Goal: Task Accomplishment & Management: Manage account settings

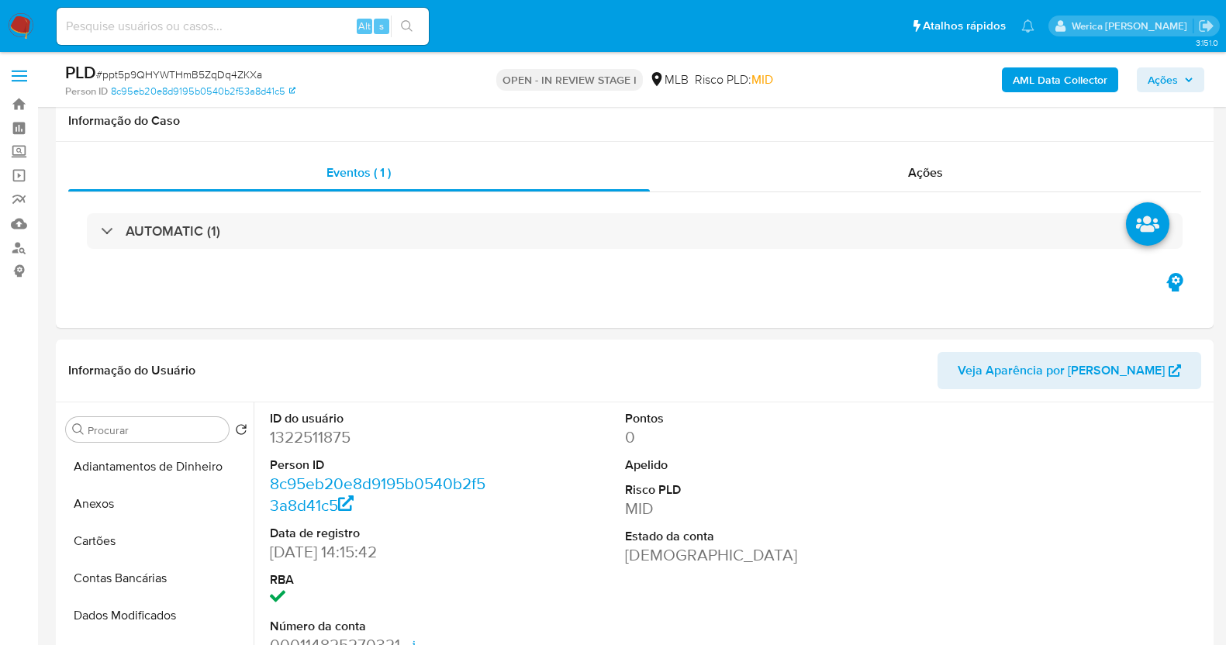
select select "10"
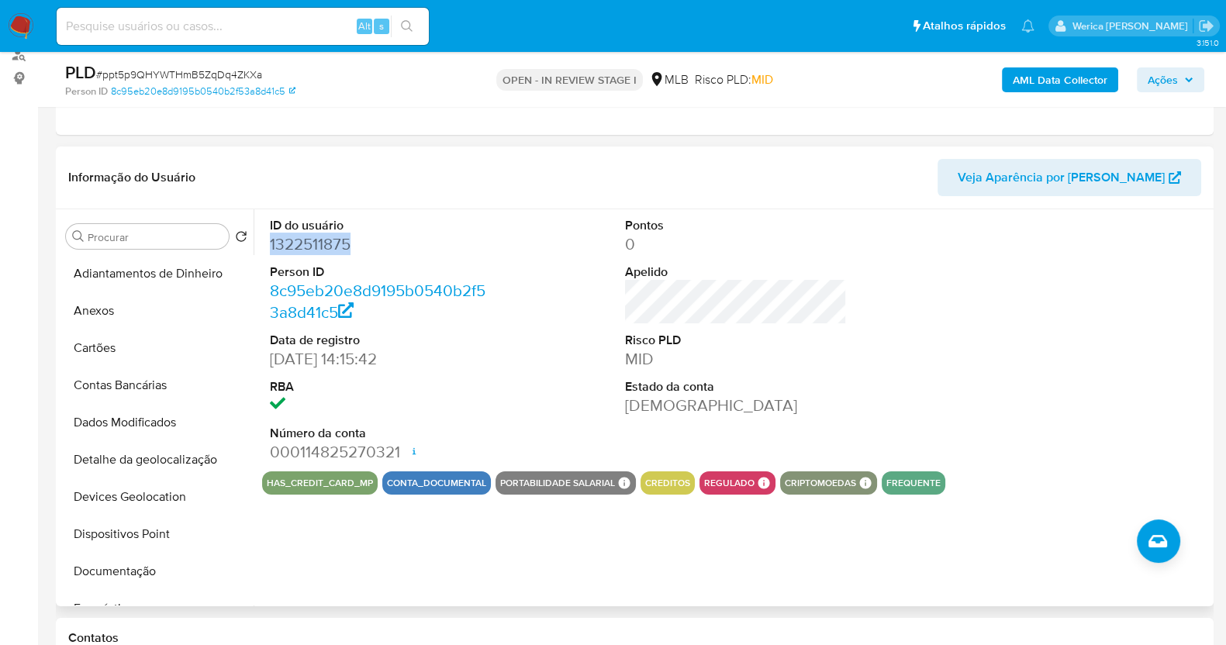
scroll to position [484, 0]
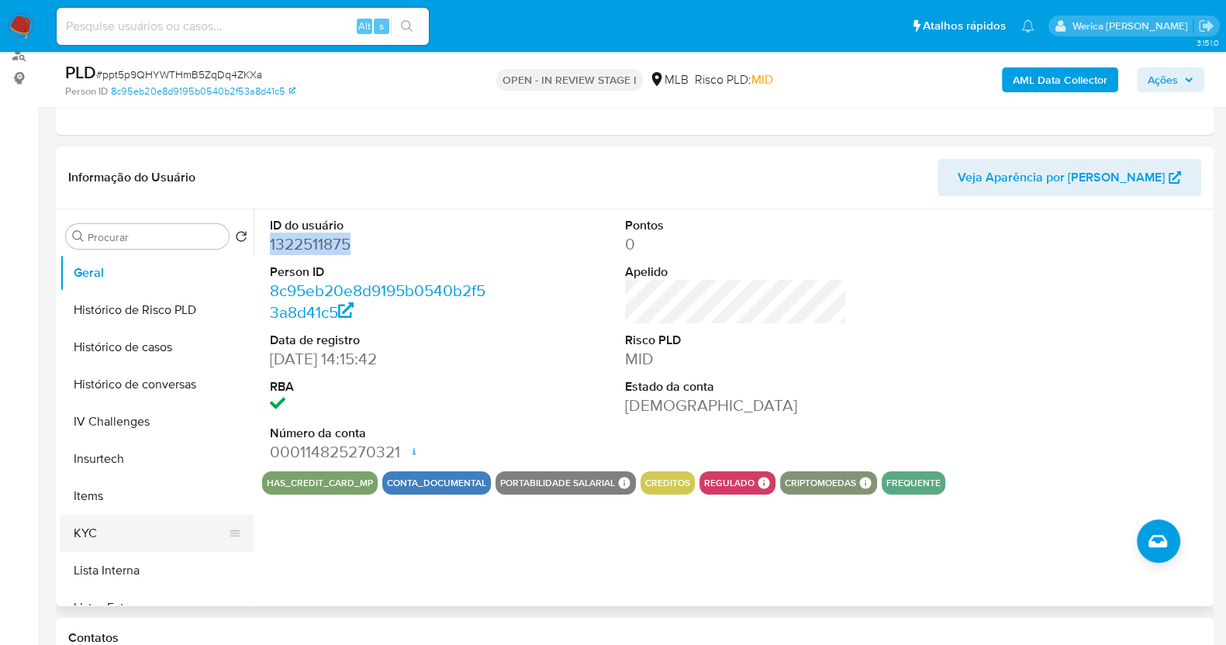
click at [134, 540] on button "KYC" at bounding box center [150, 533] width 181 height 37
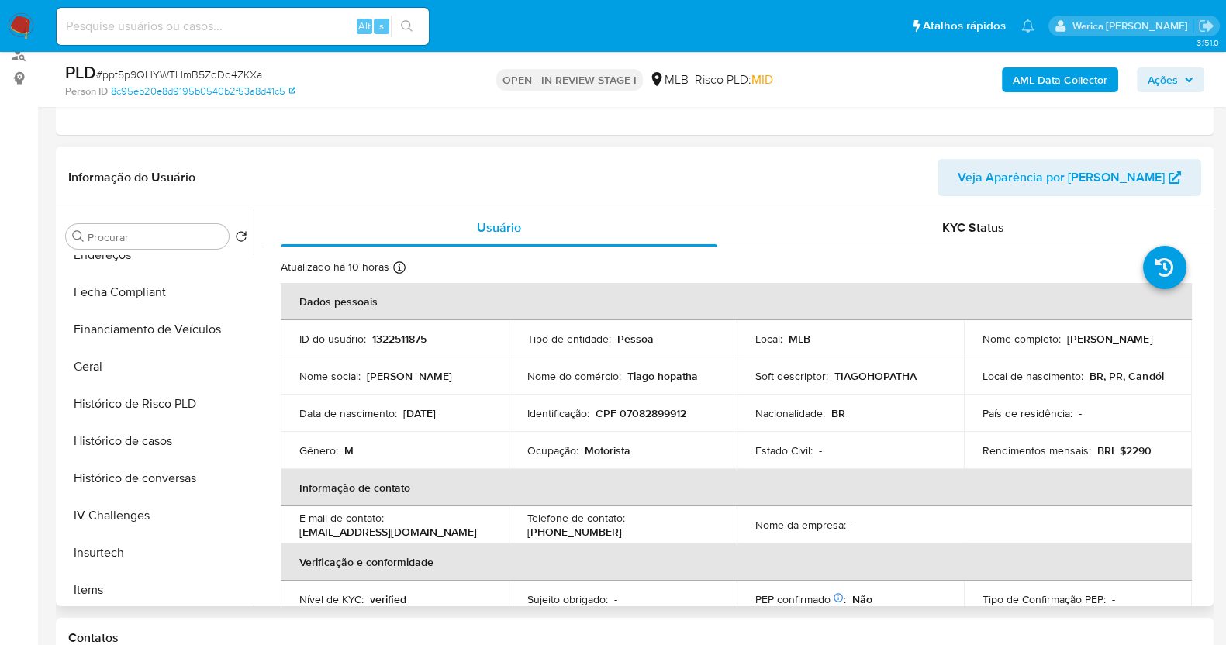
scroll to position [193, 0]
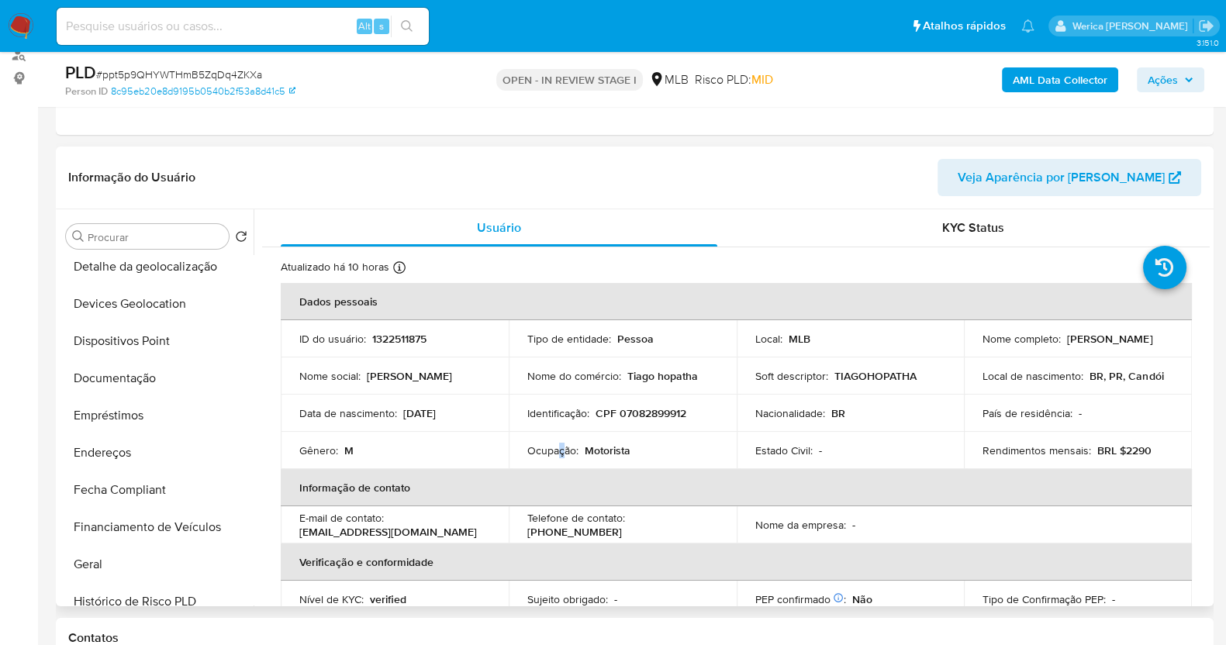
click at [559, 453] on p "Ocupação :" at bounding box center [552, 450] width 51 height 14
click at [559, 454] on p "Ocupação :" at bounding box center [552, 450] width 51 height 14
click at [557, 455] on p "Ocupação :" at bounding box center [552, 450] width 51 height 14
click at [558, 454] on p "Ocupação :" at bounding box center [552, 450] width 51 height 14
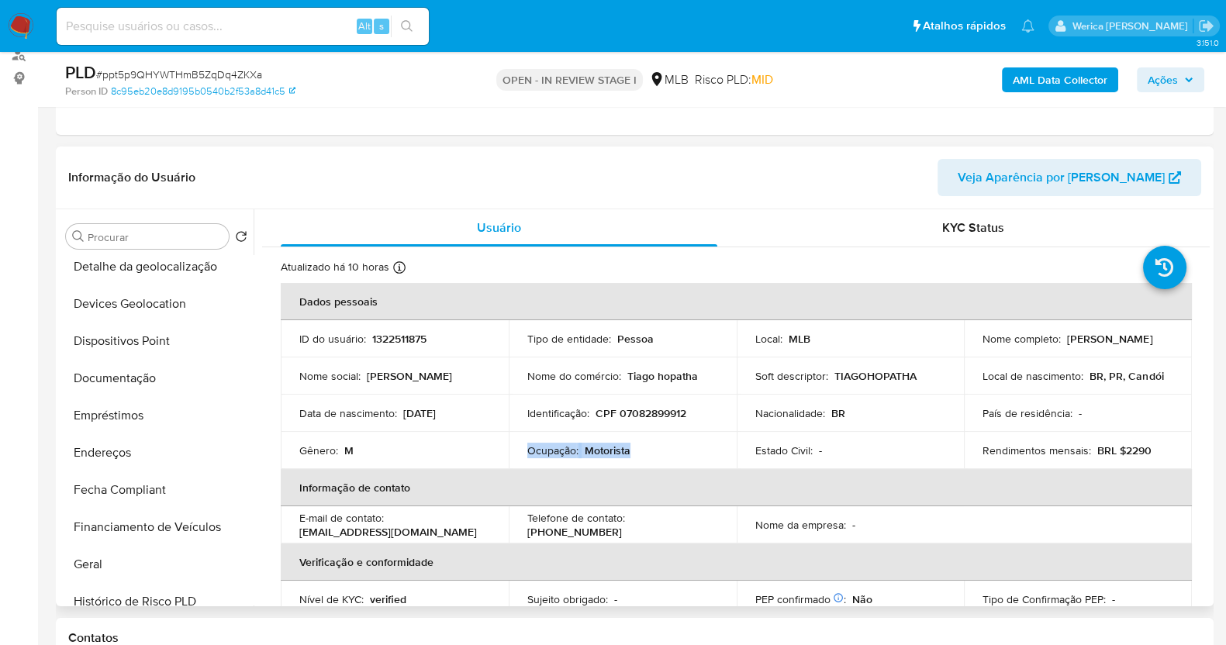
click at [557, 454] on p "Ocupação :" at bounding box center [552, 450] width 51 height 14
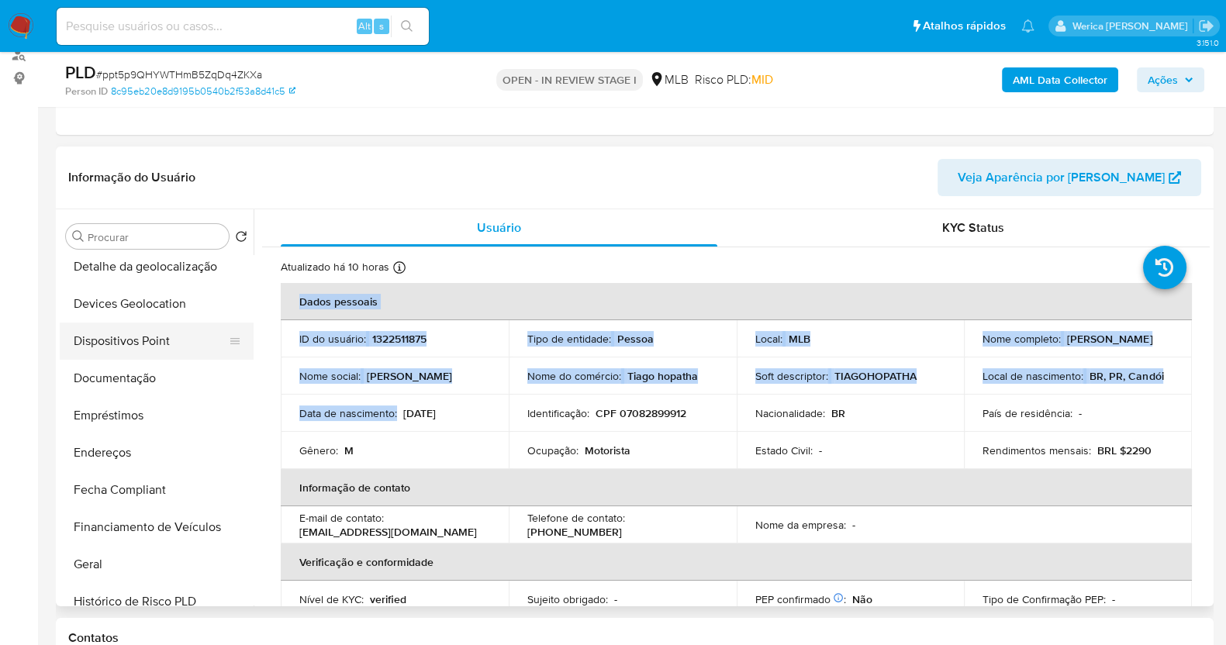
drag, startPoint x: 274, startPoint y: 421, endPoint x: 247, endPoint y: 417, distance: 28.2
click at [259, 417] on div "Usuário KYC Status Atualizado há 10 horas Criado: 03/03/2023 15:16:50 Atualizad…" at bounding box center [731, 407] width 956 height 397
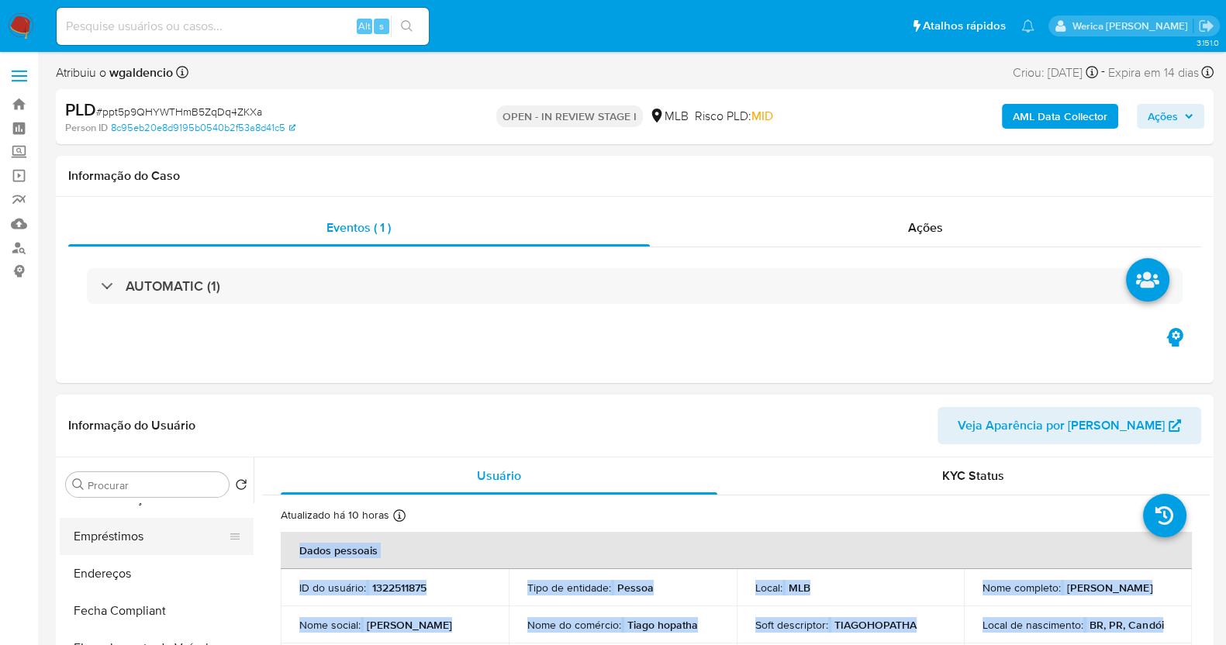
scroll to position [290, 0]
click at [139, 525] on button "Documentação" at bounding box center [150, 529] width 181 height 37
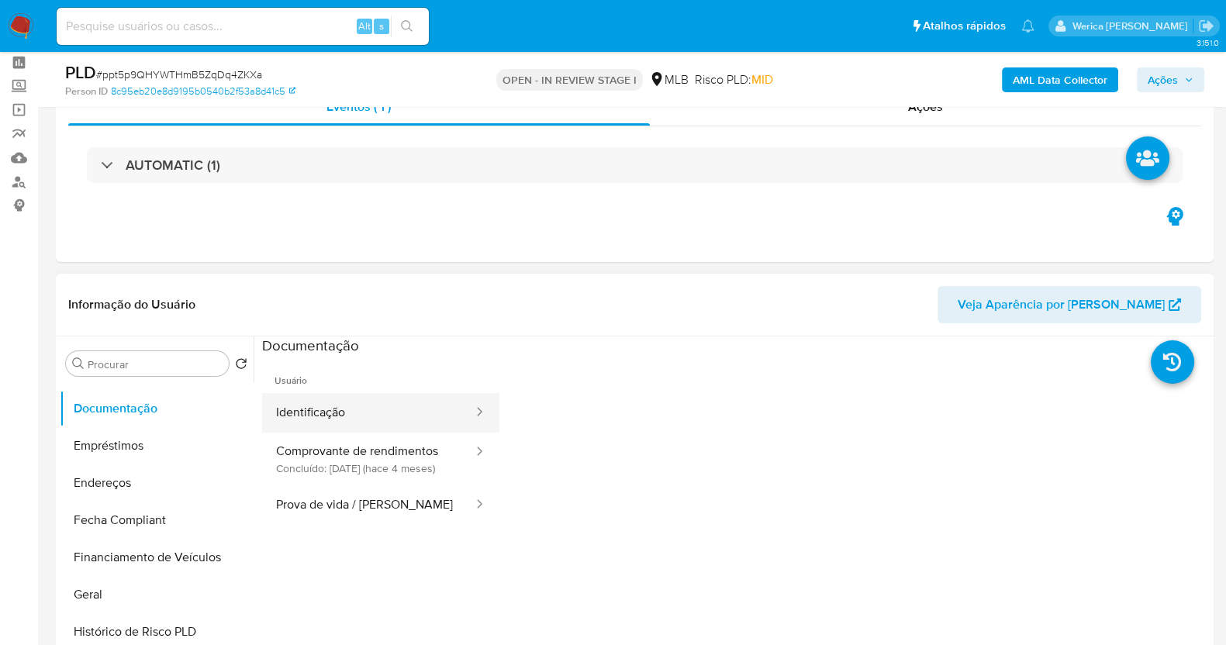
scroll to position [96, 0]
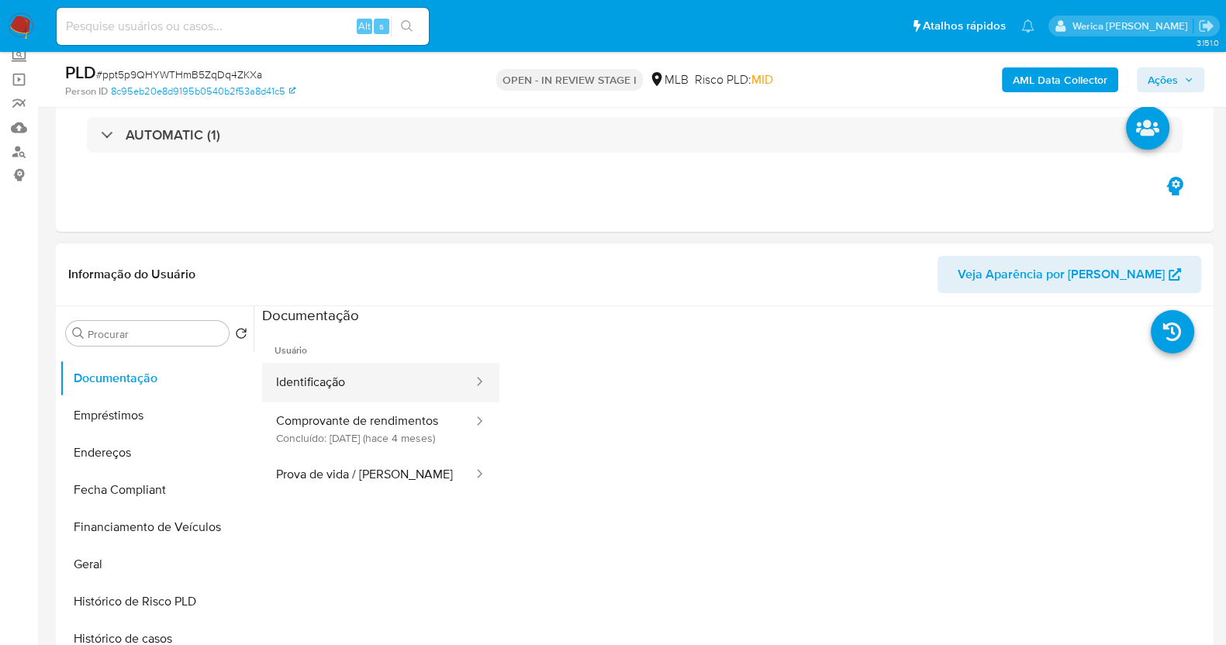
click at [382, 389] on button "Identificação" at bounding box center [368, 383] width 212 height 40
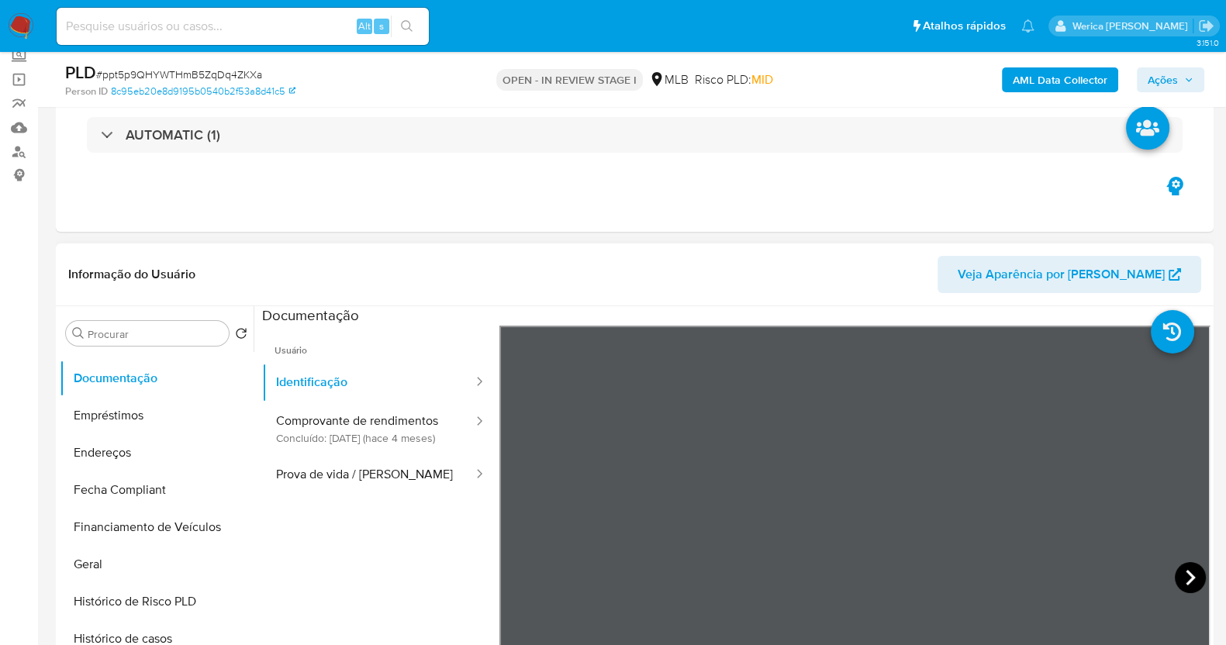
click at [1174, 574] on icon at bounding box center [1189, 577] width 31 height 31
click at [388, 478] on button "Prova de vida / Selfie" at bounding box center [368, 475] width 212 height 40
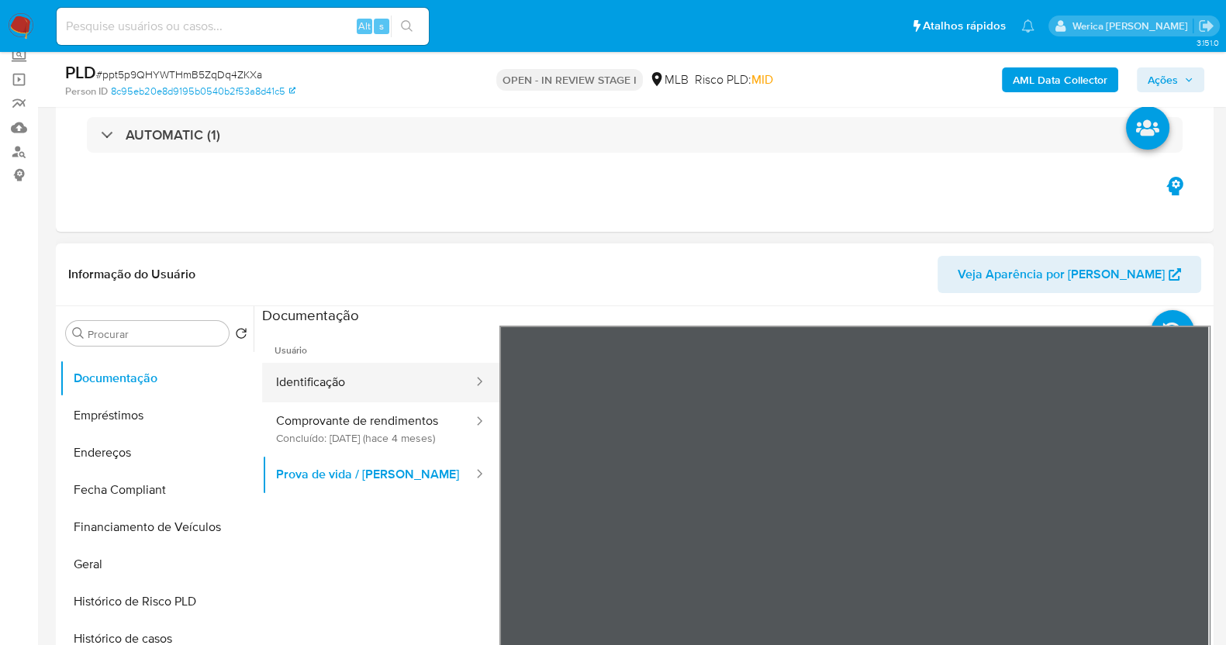
click at [353, 365] on button "Identificação" at bounding box center [368, 383] width 212 height 40
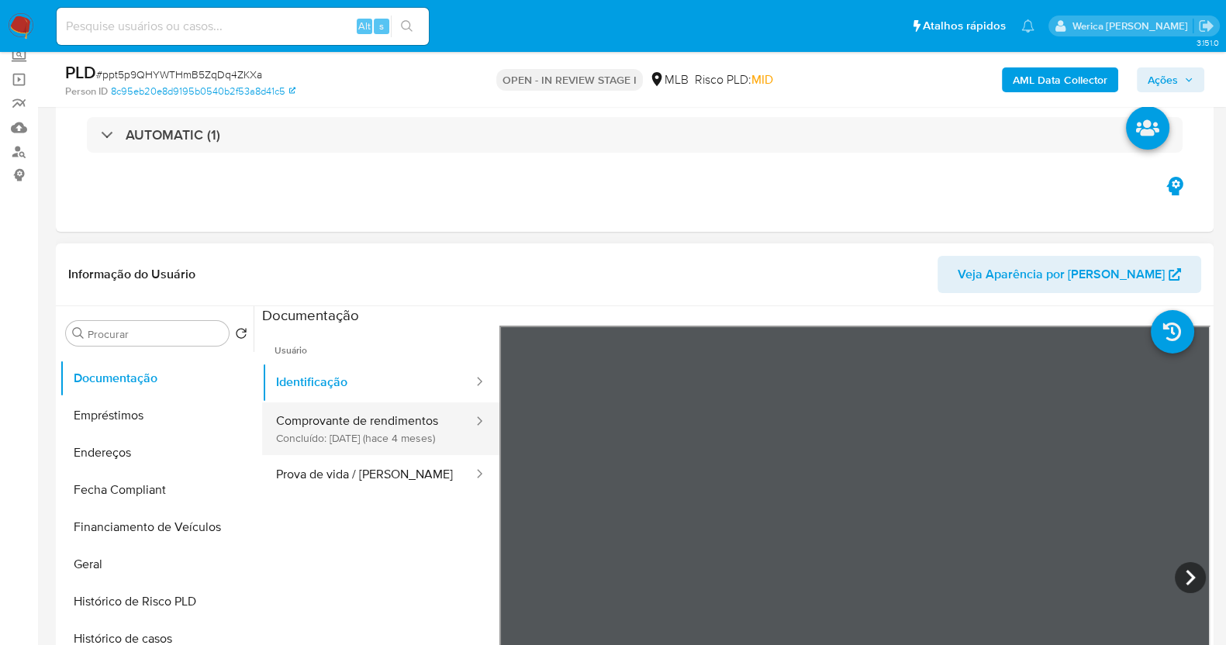
click at [415, 418] on button "Comprovante de rendimentos Concluído: 17/04/2025 (hace 4 meses)" at bounding box center [368, 428] width 212 height 53
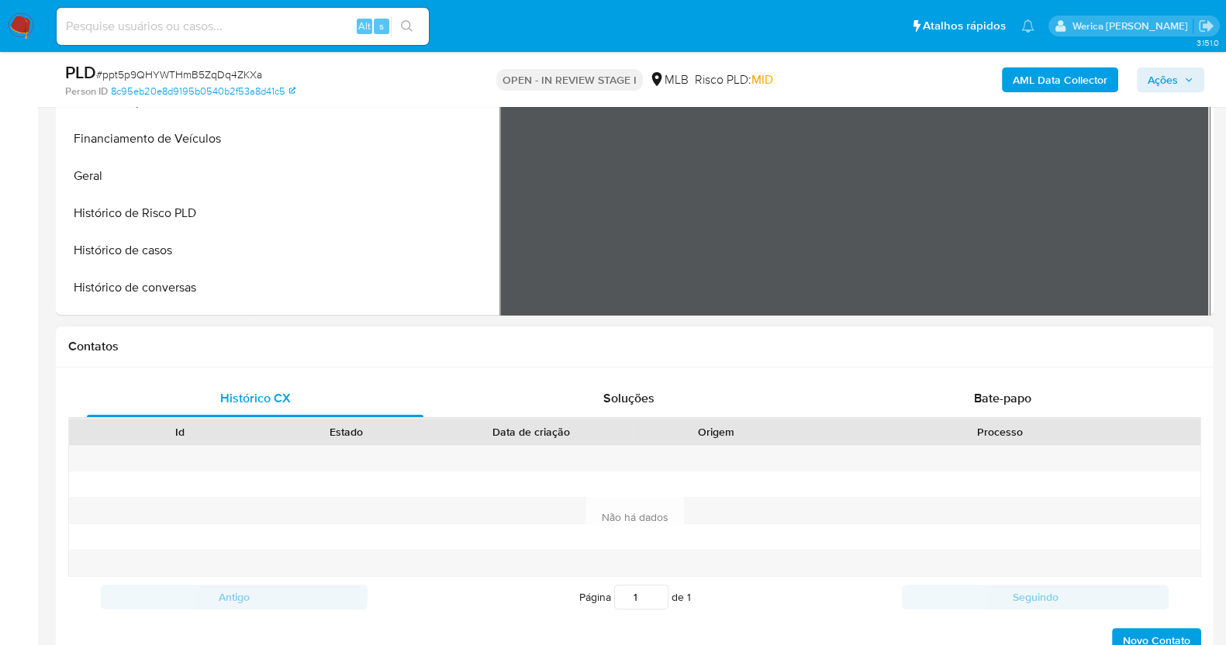
scroll to position [291, 0]
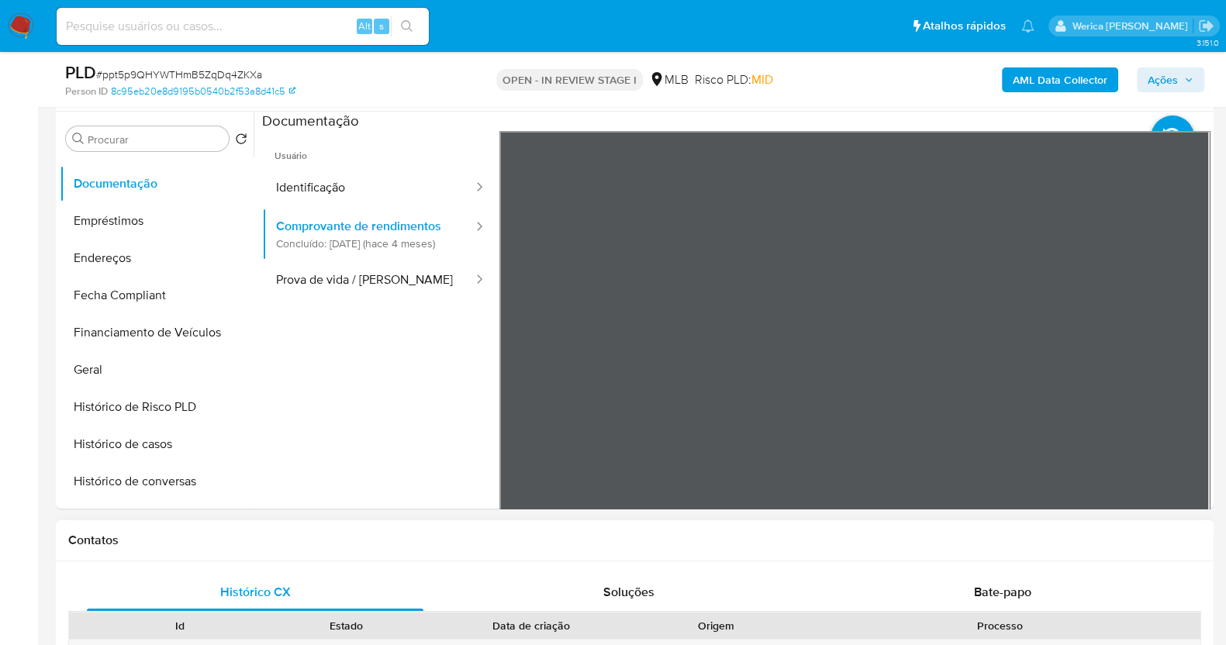
click at [835, 643] on div at bounding box center [999, 653] width 401 height 26
click at [595, 554] on div "Contatos" at bounding box center [634, 540] width 1157 height 41
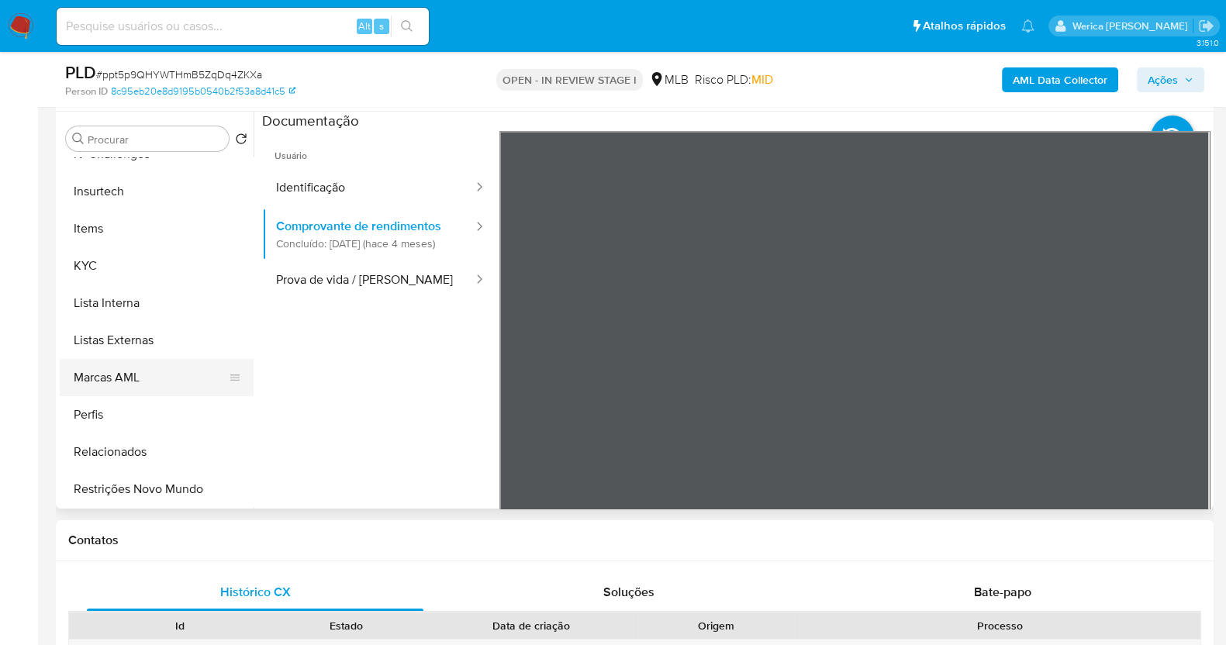
scroll to position [654, 0]
click at [180, 275] on button "KYC" at bounding box center [150, 265] width 181 height 37
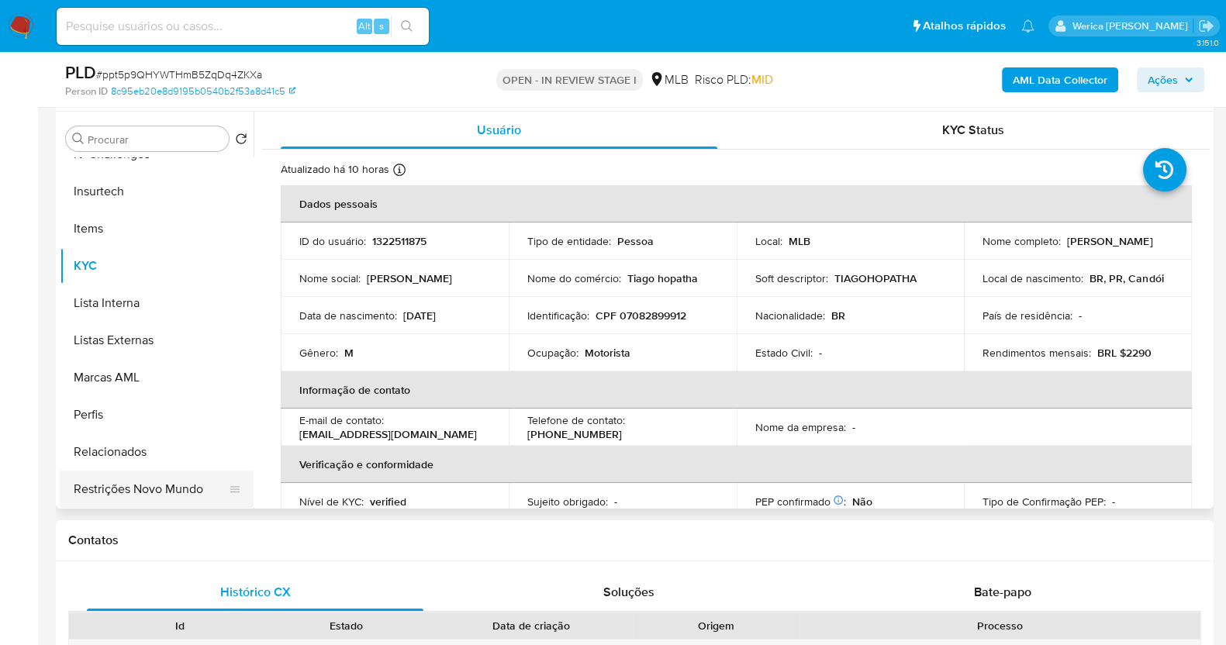
click at [155, 474] on button "Restrições Novo Mundo" at bounding box center [150, 489] width 181 height 37
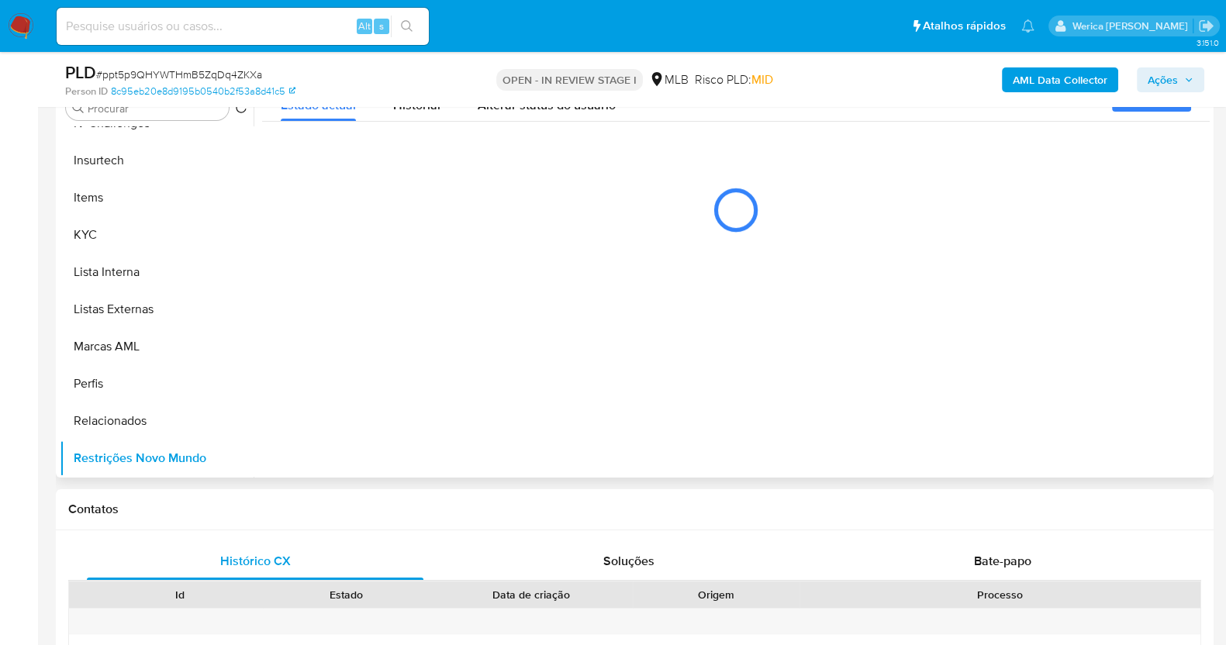
scroll to position [221, 0]
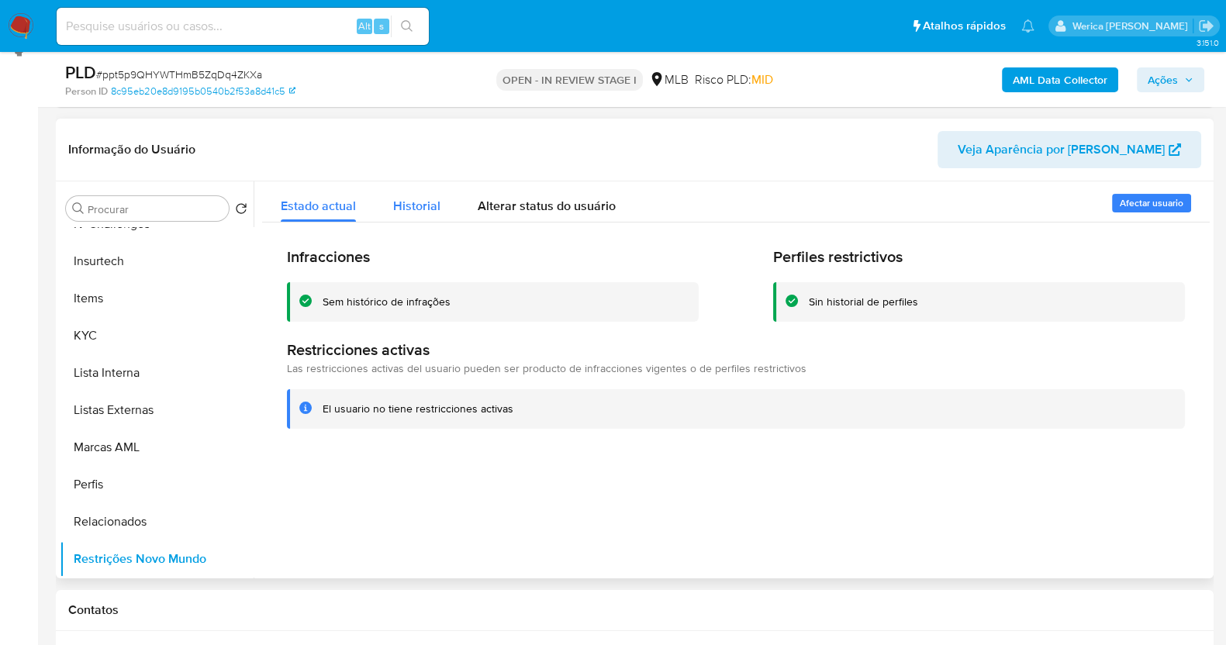
click at [453, 206] on button "Historial" at bounding box center [416, 201] width 84 height 41
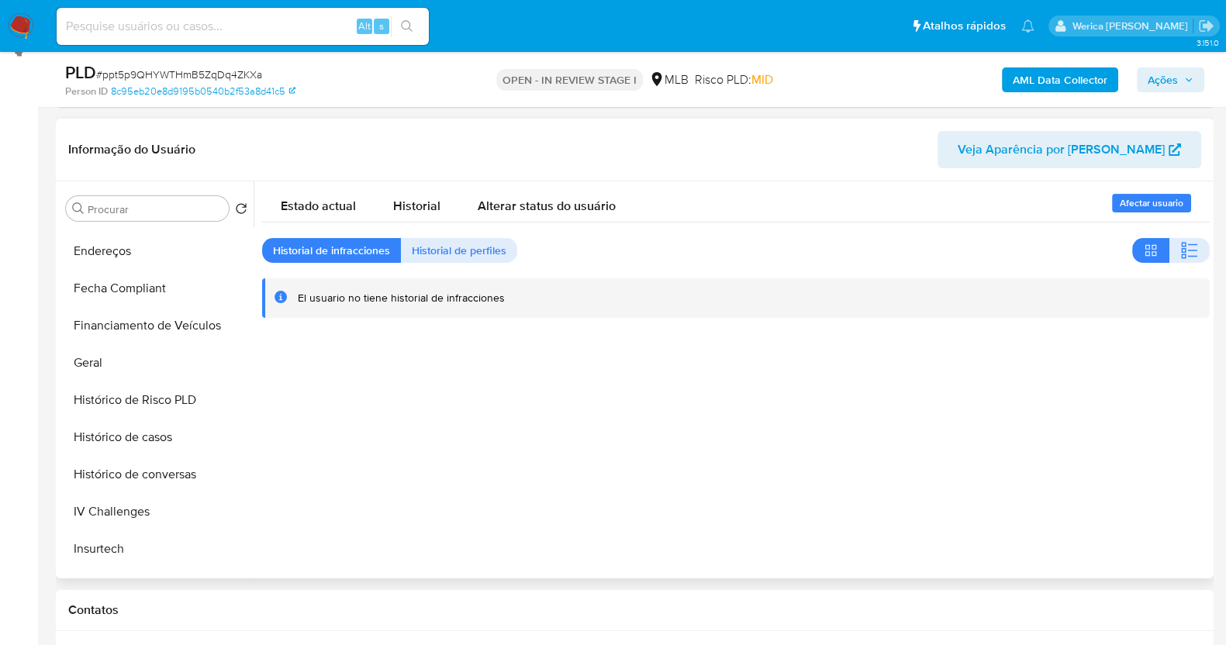
scroll to position [170, 0]
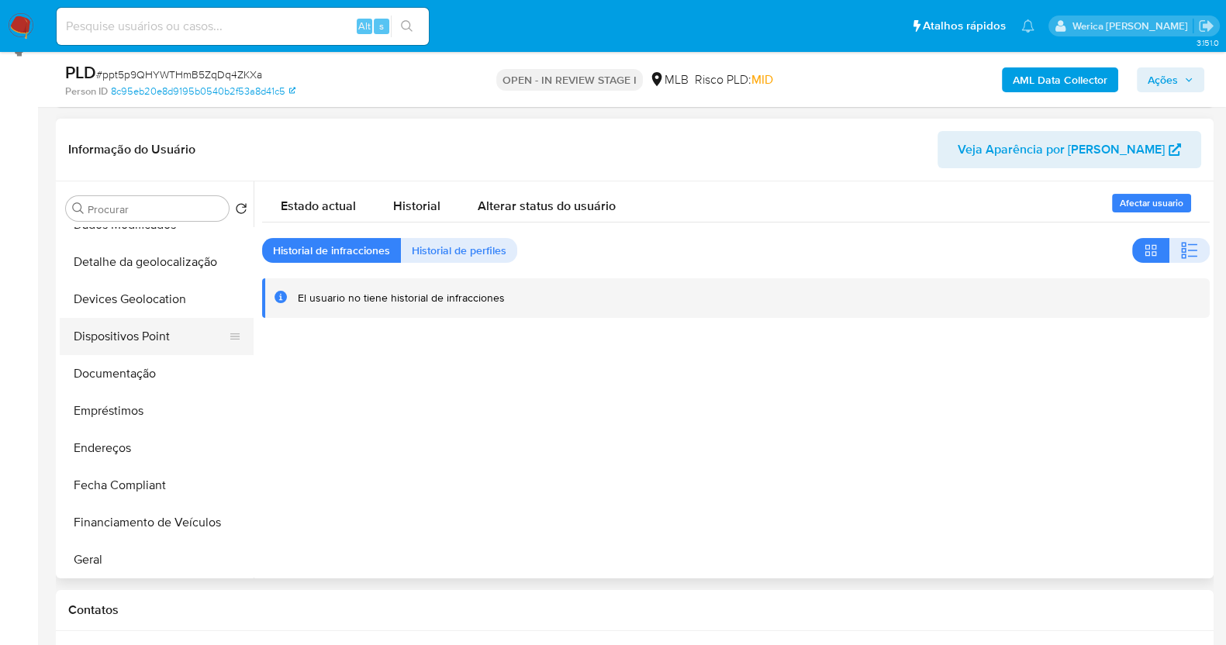
click at [164, 334] on button "Dispositivos Point" at bounding box center [150, 336] width 181 height 37
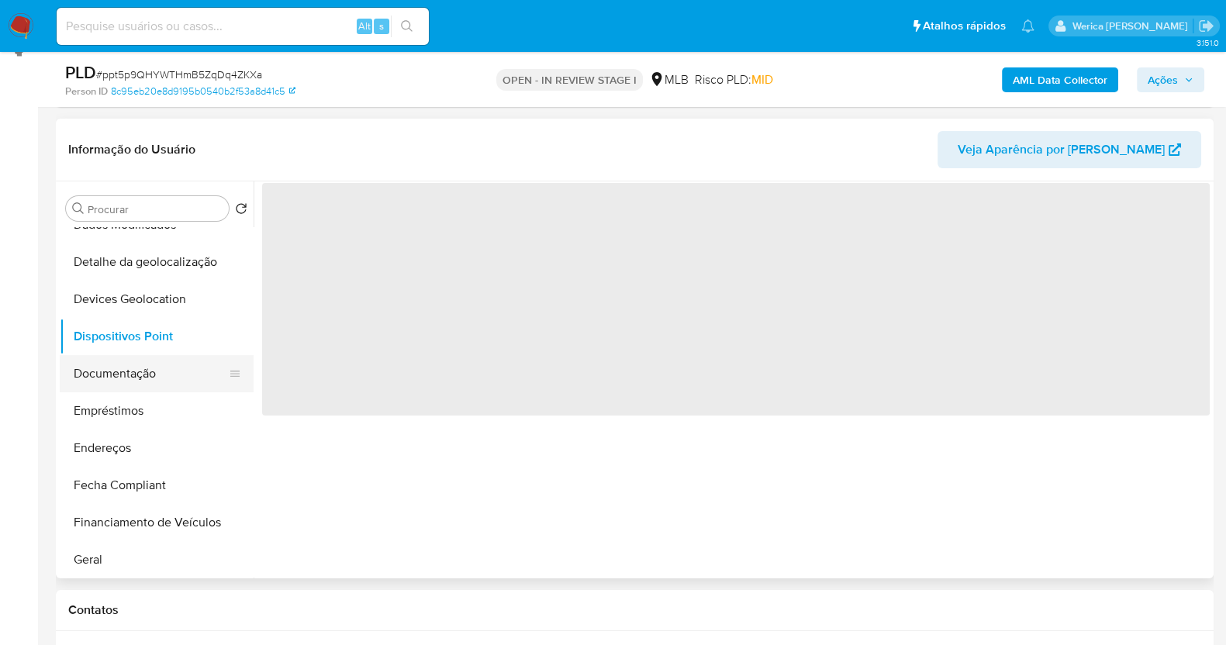
click at [157, 363] on button "Documentação" at bounding box center [150, 373] width 181 height 37
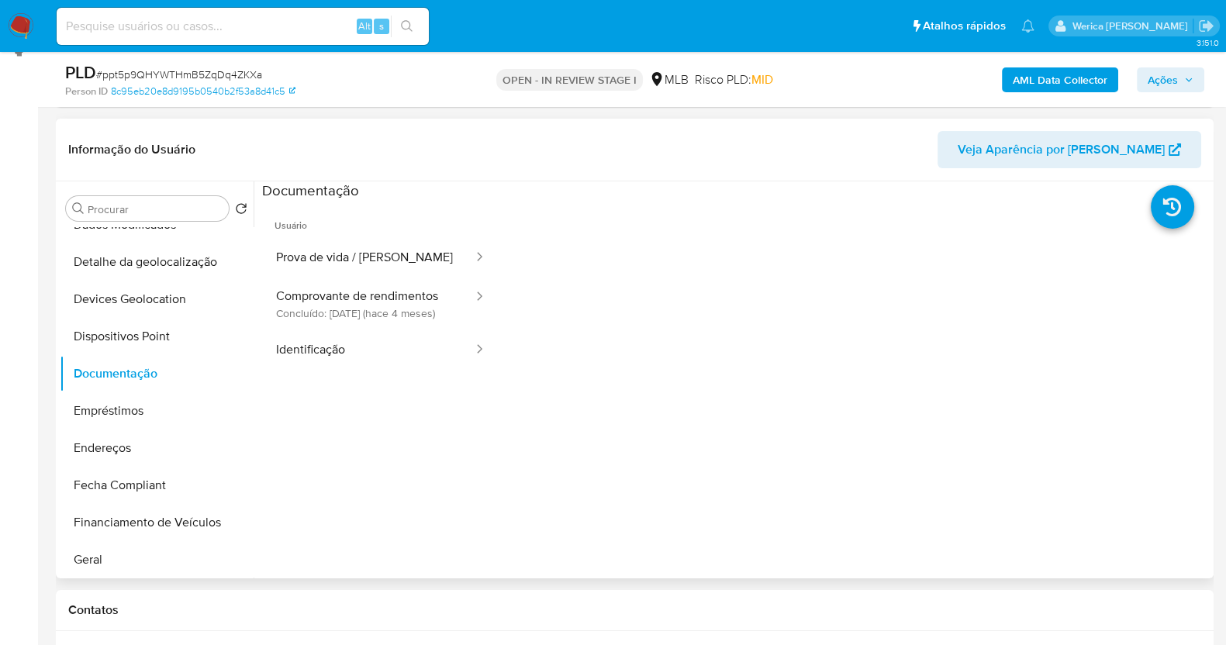
click at [1026, 330] on div at bounding box center [854, 449] width 711 height 496
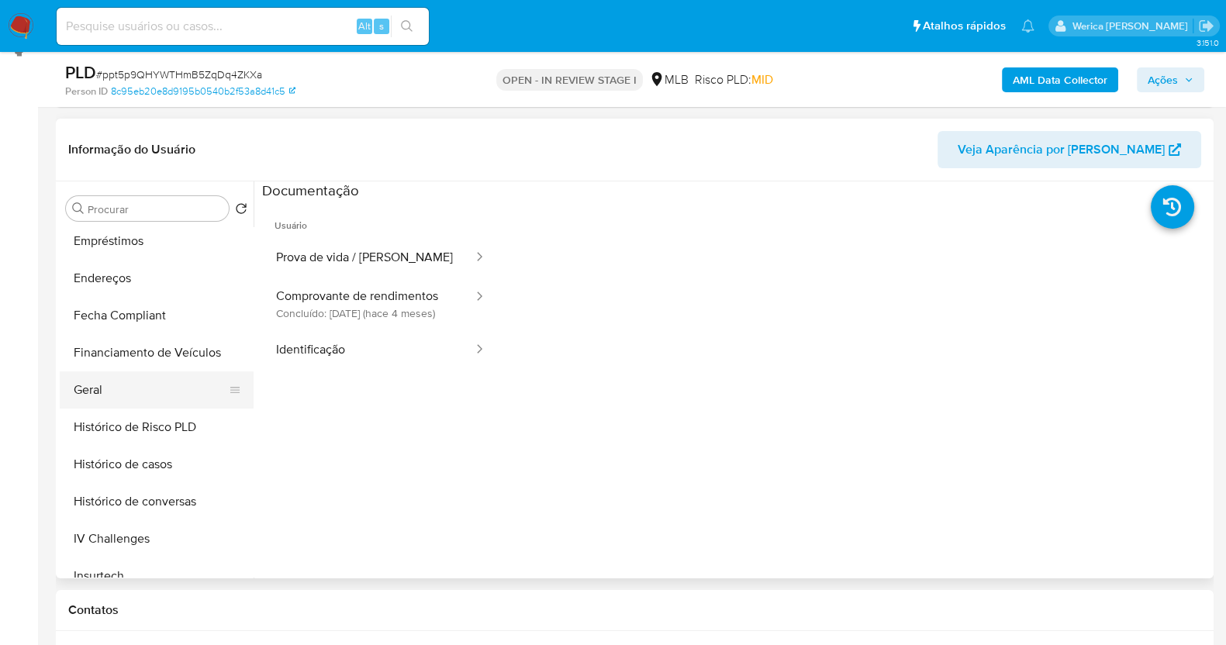
scroll to position [461, 0]
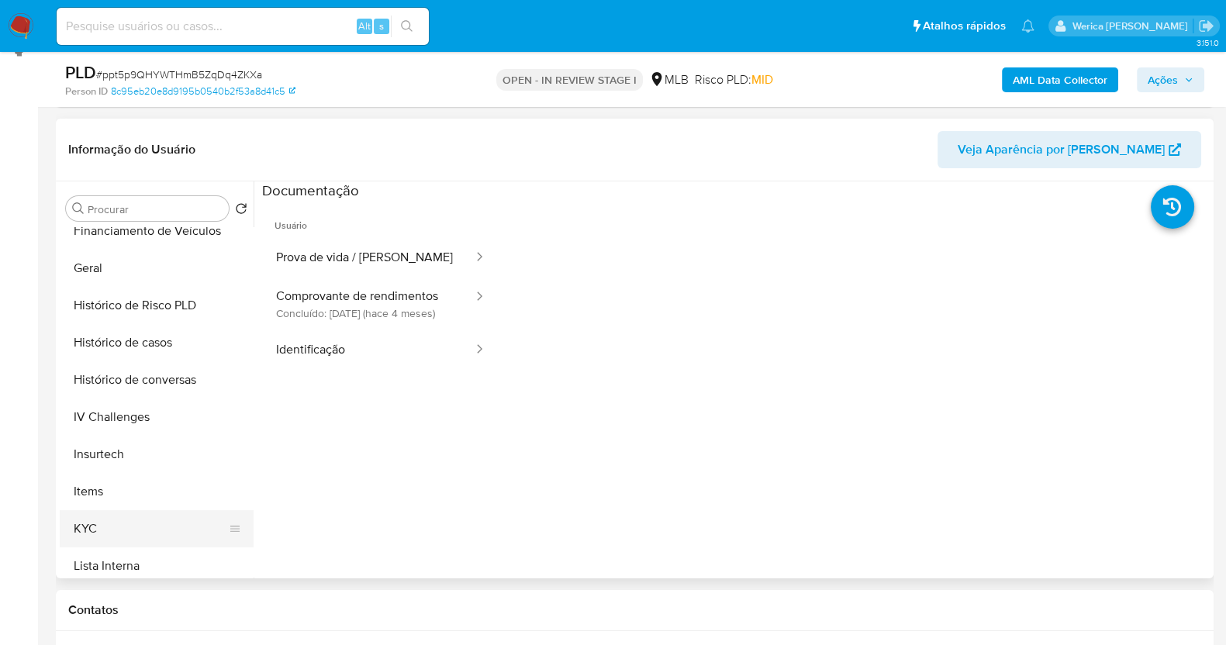
click at [131, 535] on button "KYC" at bounding box center [150, 528] width 181 height 37
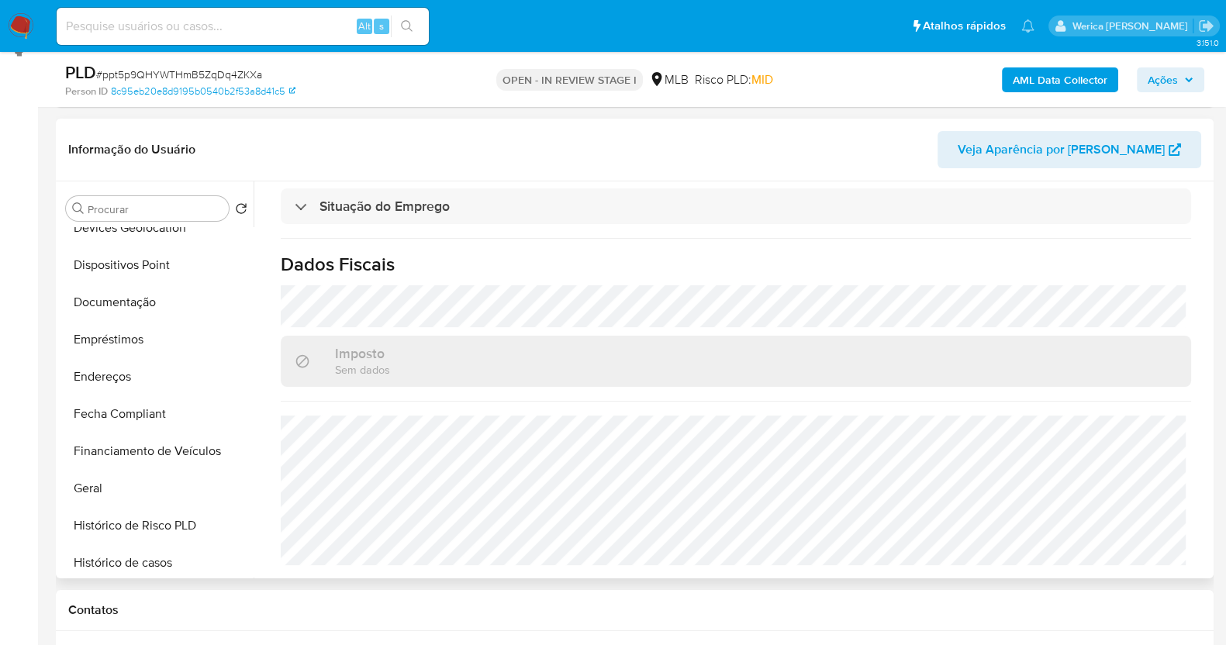
scroll to position [170, 0]
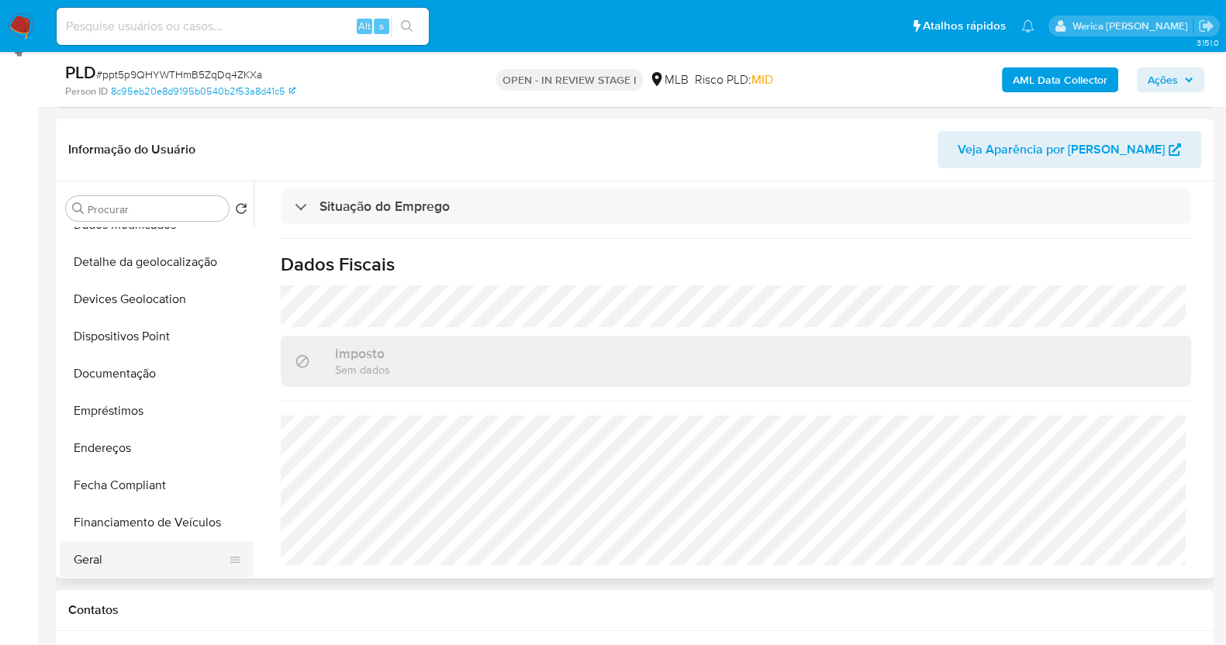
click at [165, 550] on button "Geral" at bounding box center [150, 559] width 181 height 37
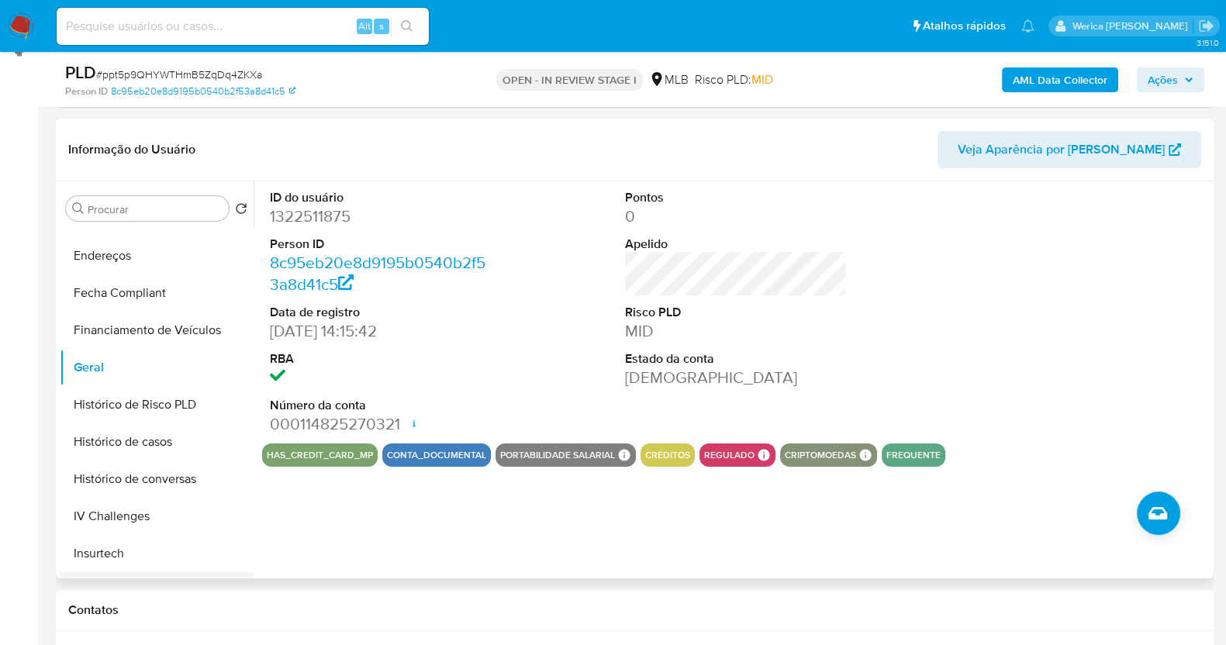
scroll to position [461, 0]
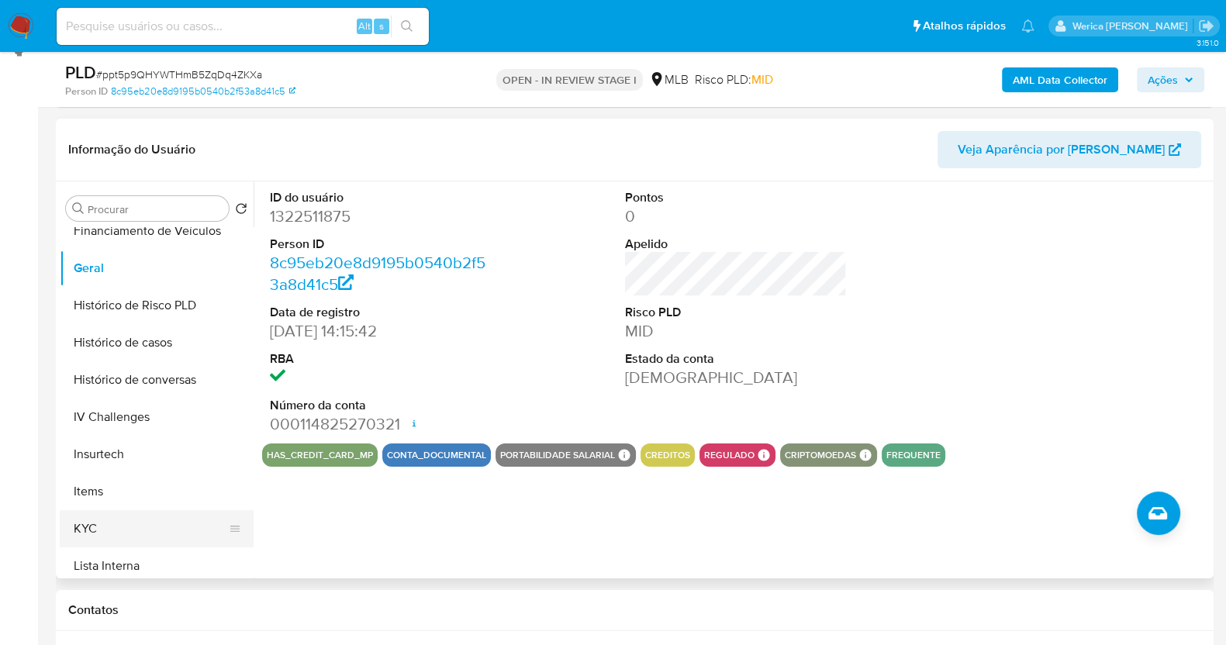
click at [116, 536] on button "KYC" at bounding box center [150, 528] width 181 height 37
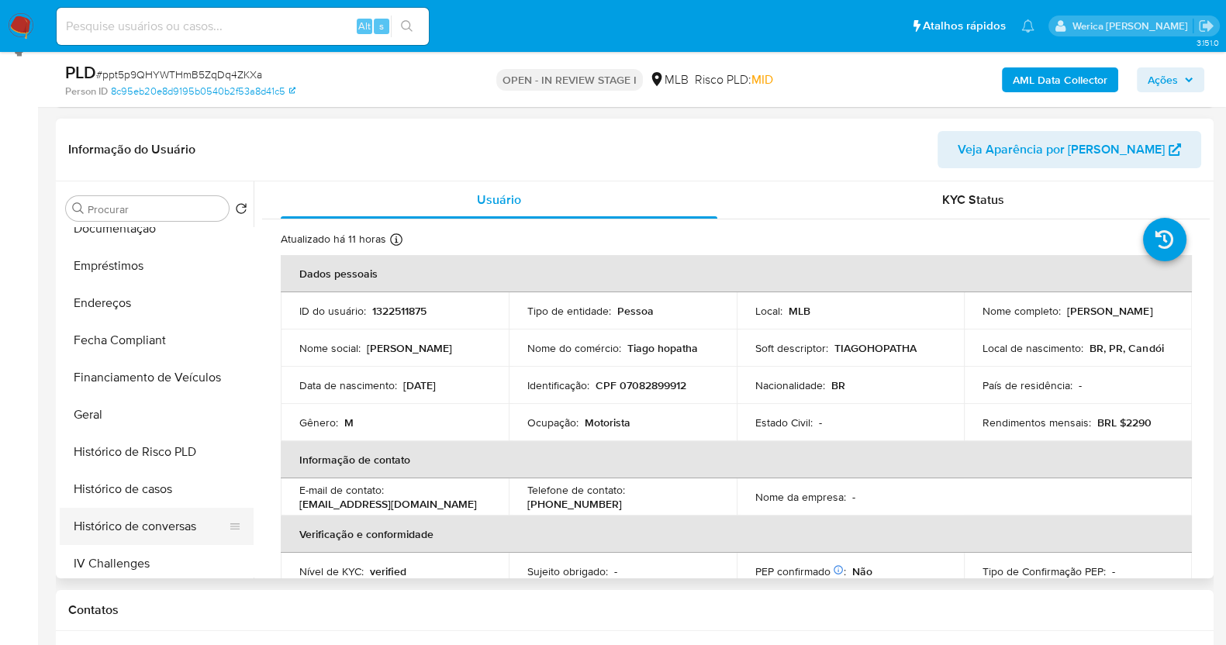
scroll to position [170, 0]
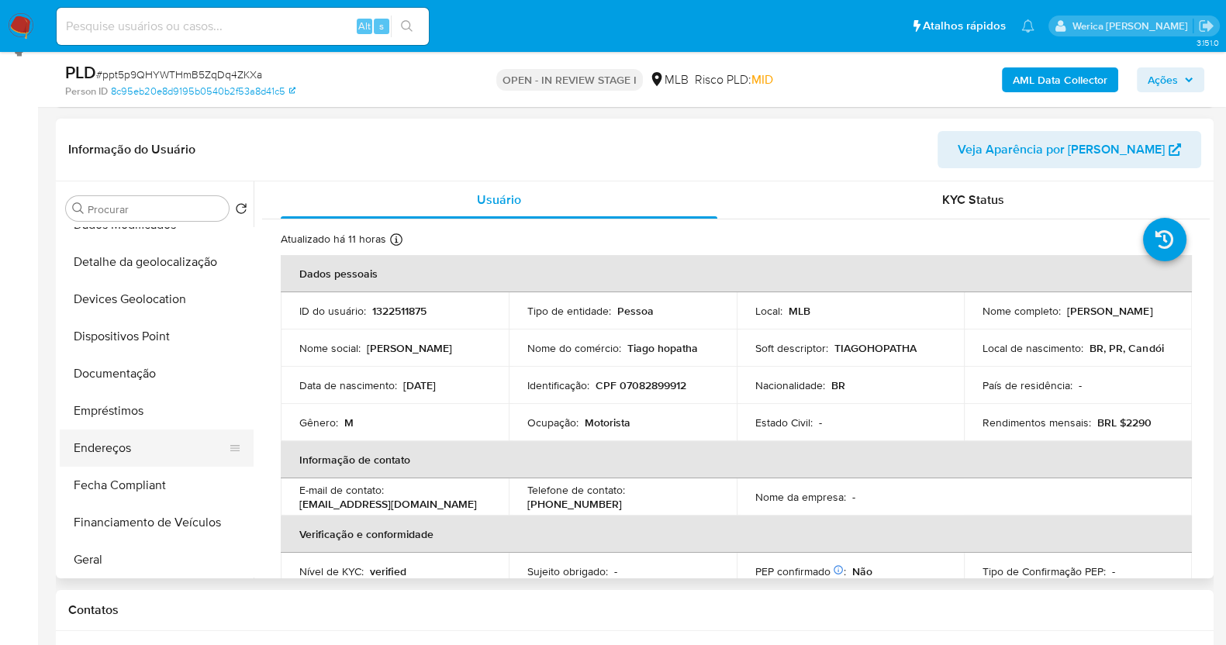
click at [188, 433] on button "Endereços" at bounding box center [150, 447] width 181 height 37
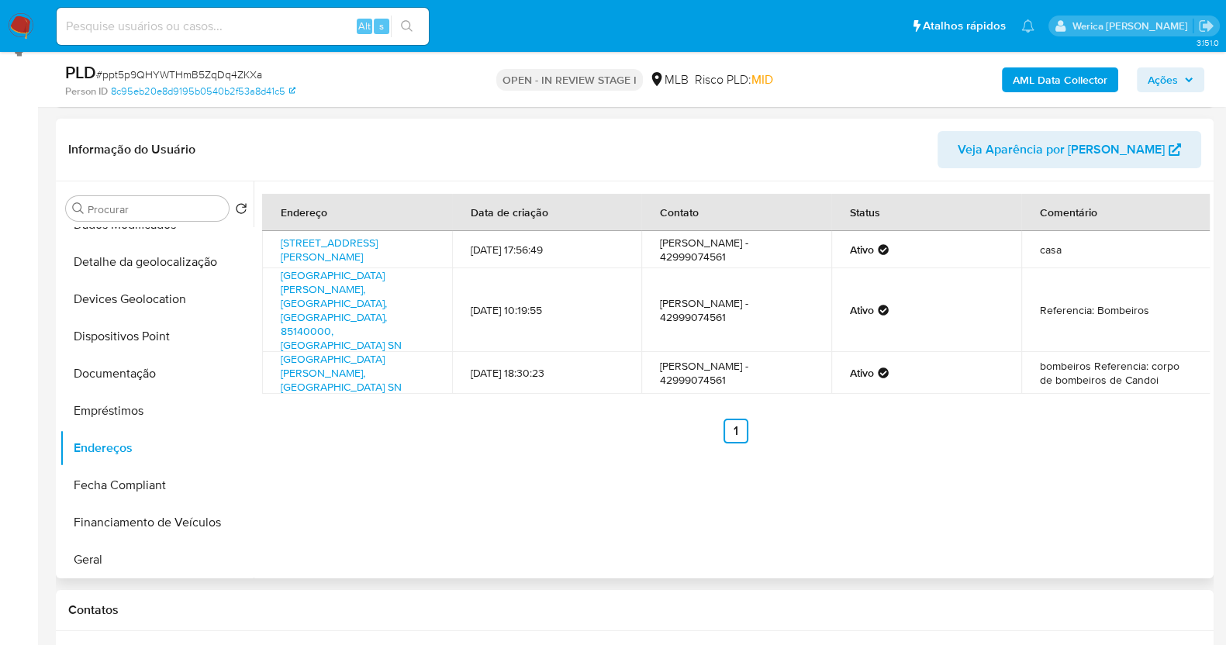
click at [1173, 412] on div "Endereço Data de criação Contato Status Comentário Rua João De Paula 274, Candó…" at bounding box center [731, 379] width 956 height 397
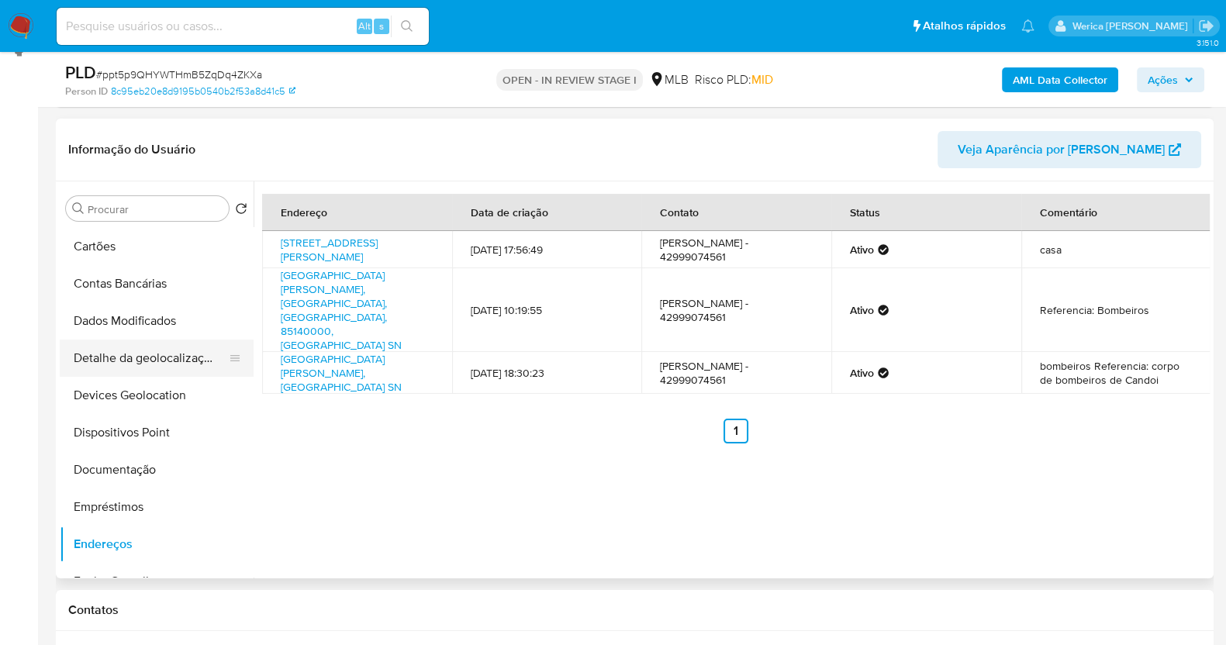
click at [178, 342] on button "Detalhe da geolocalização" at bounding box center [150, 358] width 181 height 37
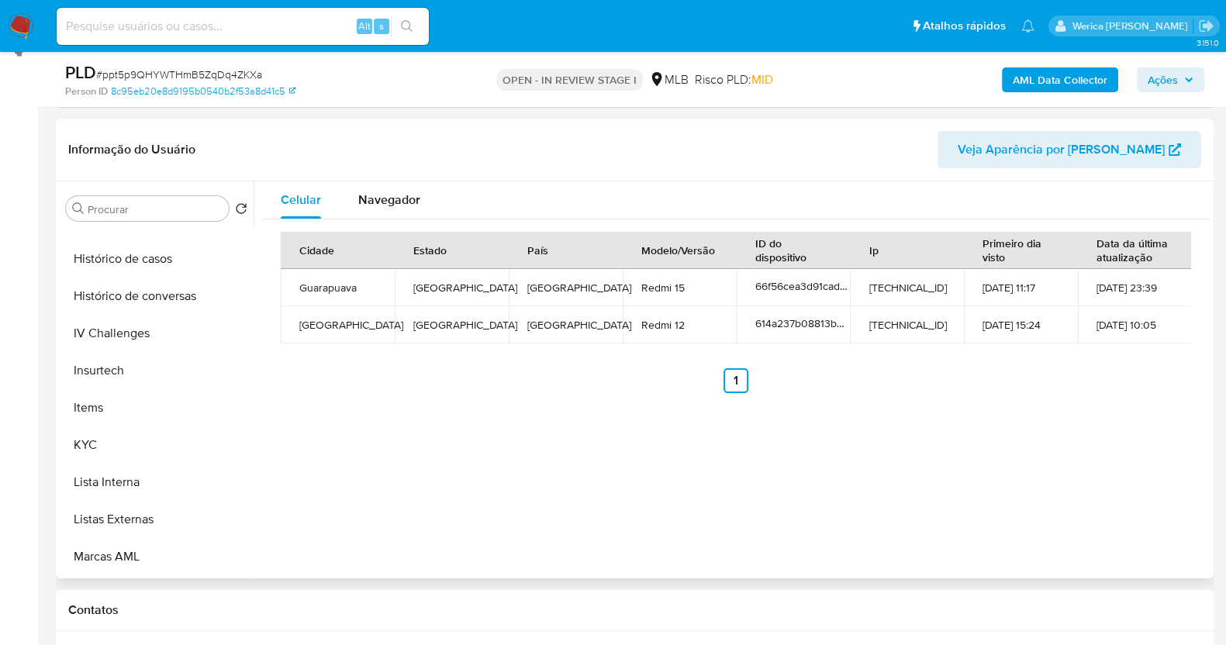
scroll to position [653, 0]
click at [177, 564] on button "Restrições Novo Mundo" at bounding box center [150, 559] width 181 height 37
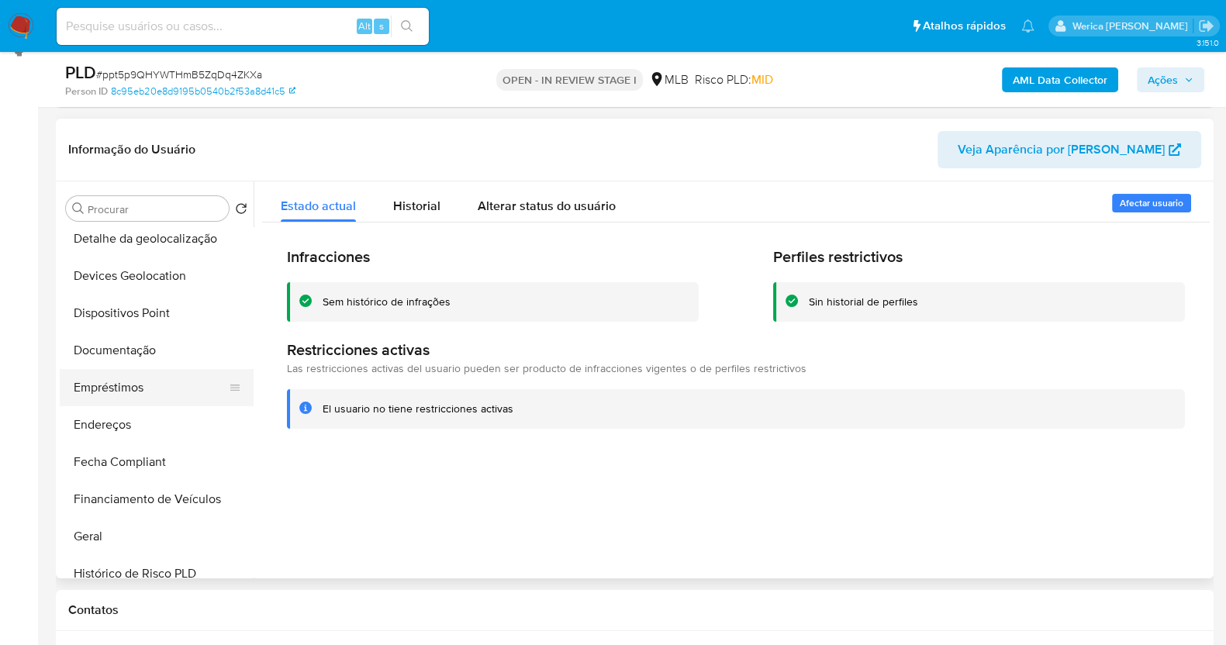
scroll to position [169, 0]
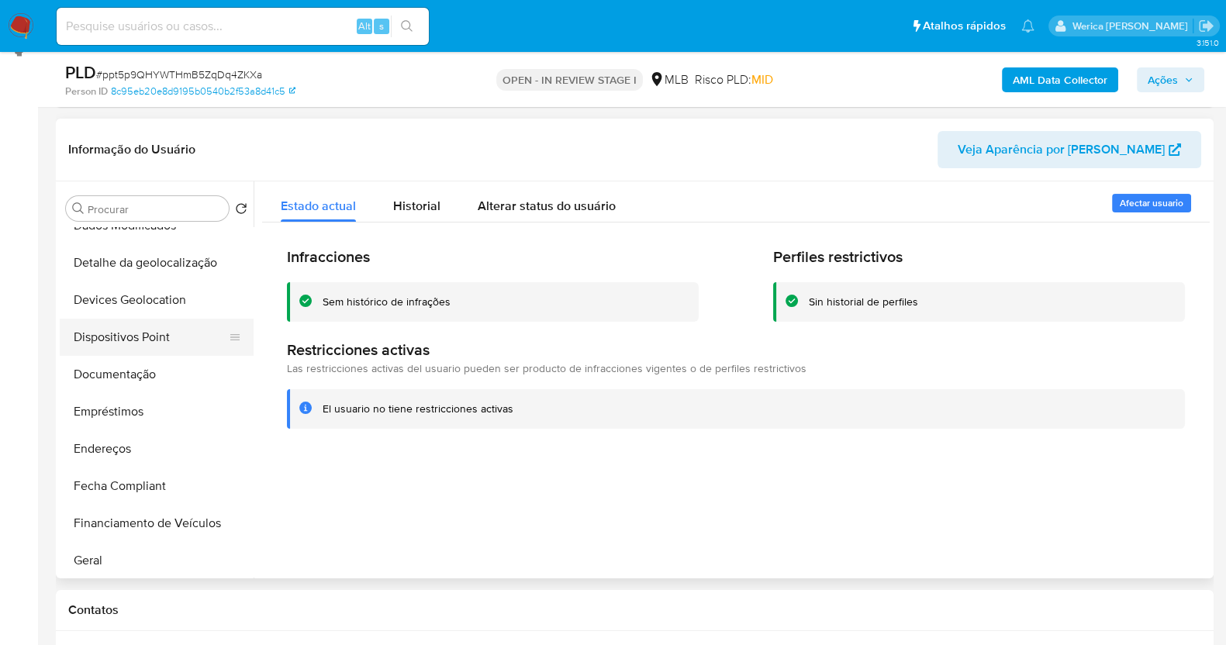
click at [157, 326] on button "Dispositivos Point" at bounding box center [150, 337] width 181 height 37
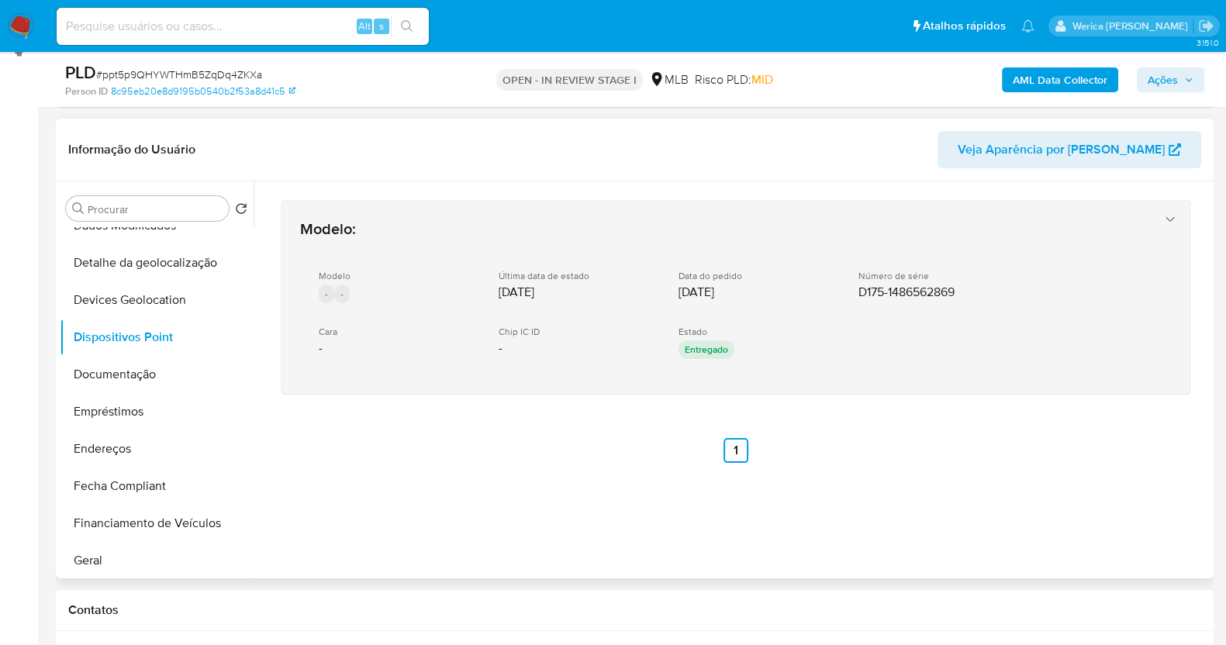
scroll to position [0, 0]
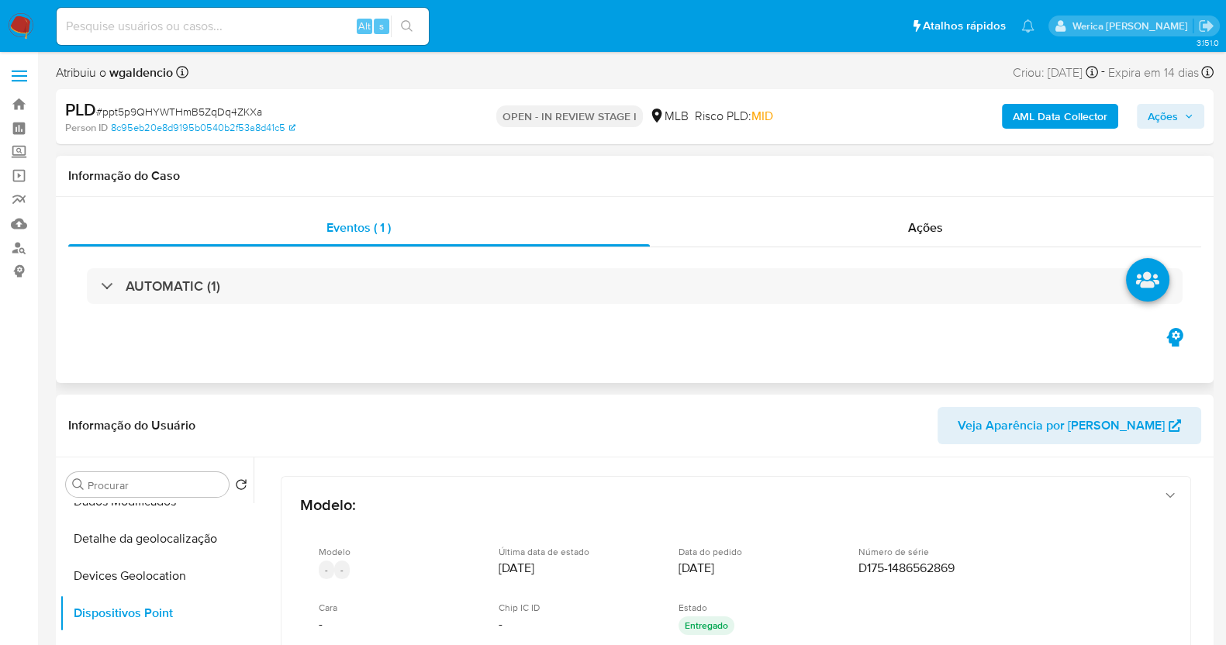
click at [872, 259] on div "AUTOMATIC (1)" at bounding box center [634, 286] width 1133 height 78
click at [903, 239] on div "Ações" at bounding box center [926, 227] width 552 height 37
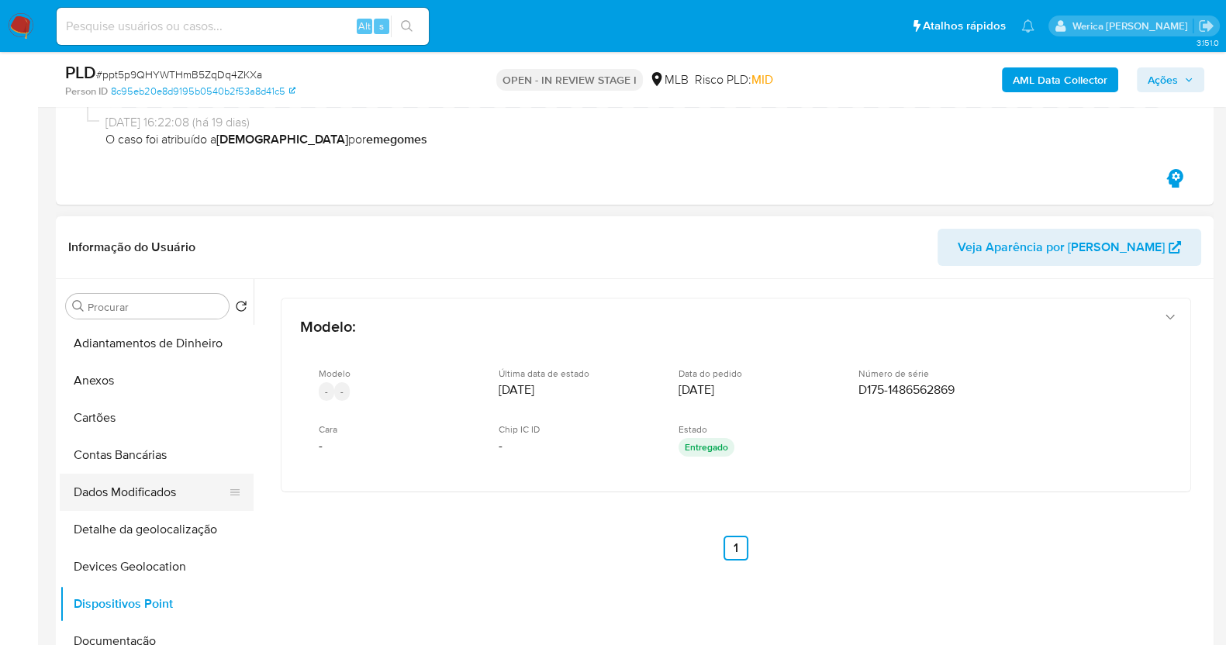
scroll to position [193, 0]
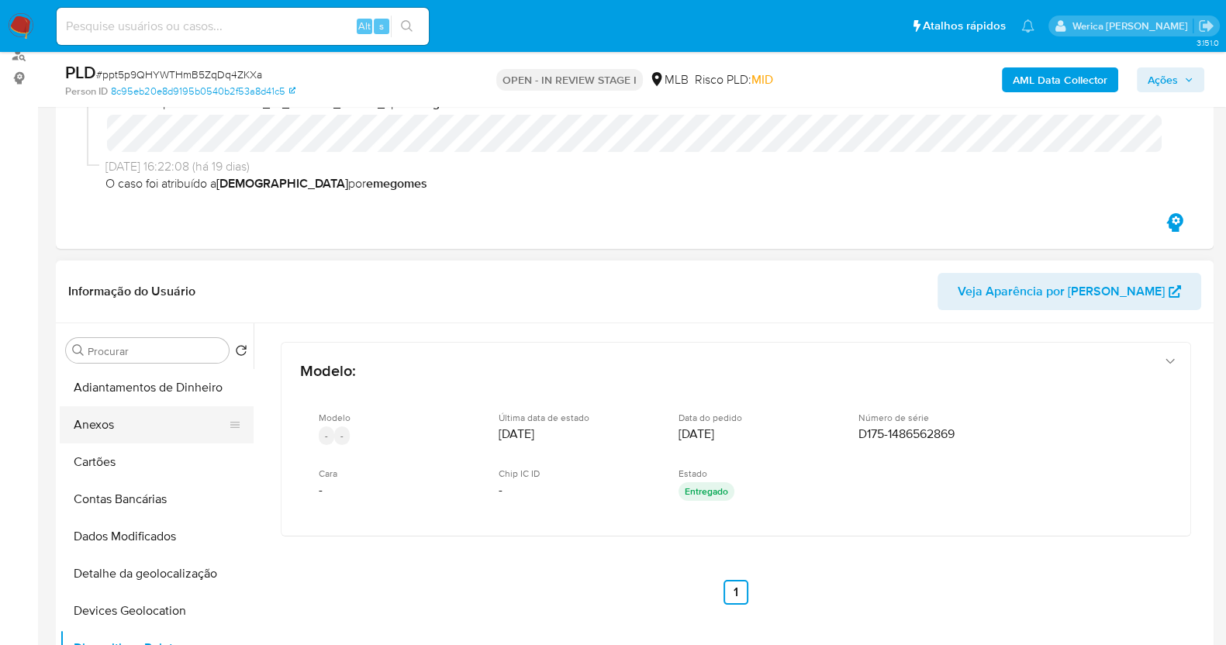
click at [140, 435] on button "Anexos" at bounding box center [150, 424] width 181 height 37
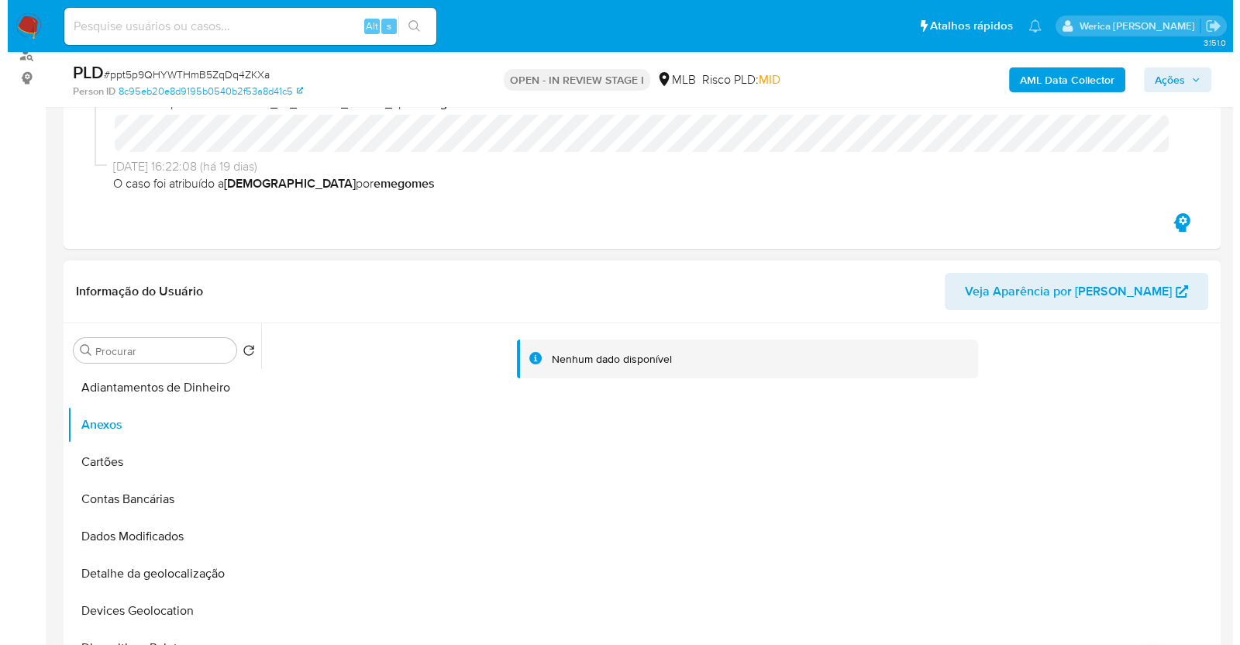
scroll to position [291, 0]
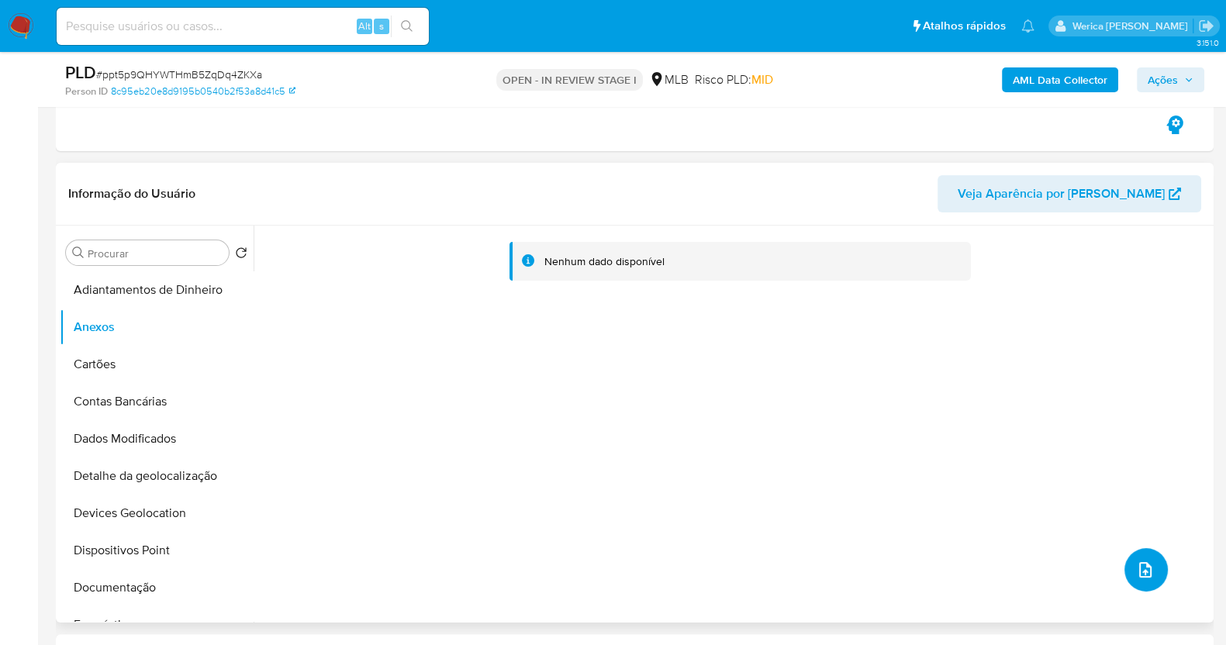
click at [1128, 558] on button "upload-file" at bounding box center [1145, 569] width 43 height 43
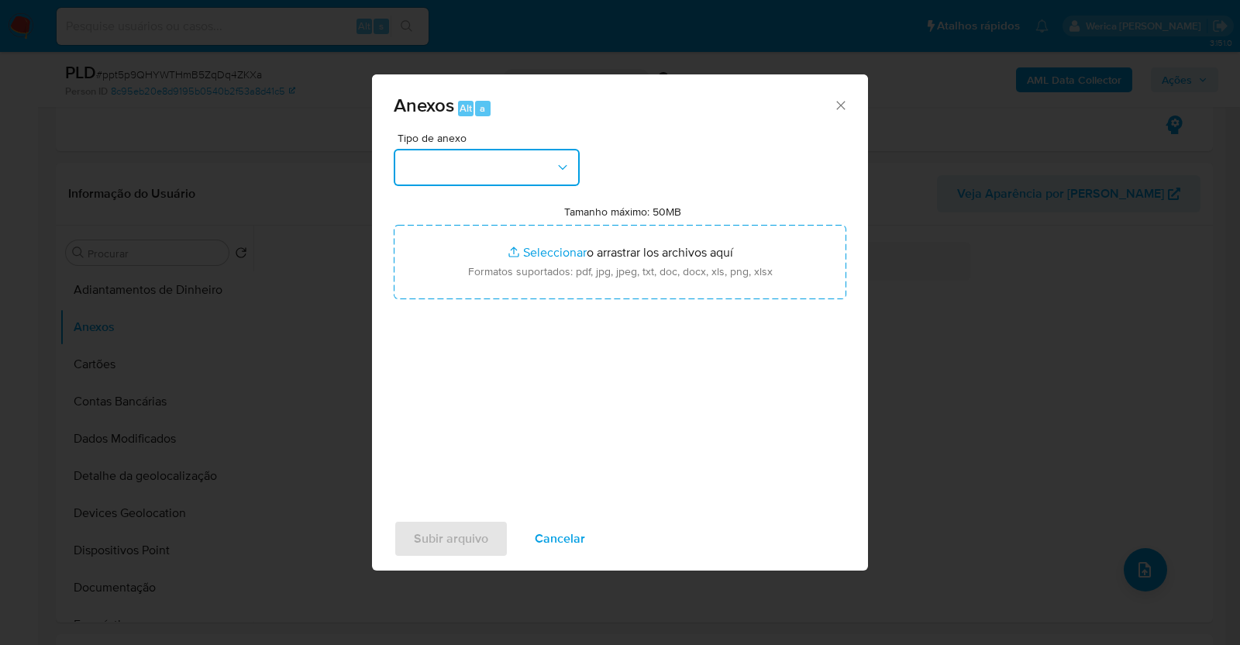
click at [528, 160] on button "button" at bounding box center [487, 167] width 186 height 37
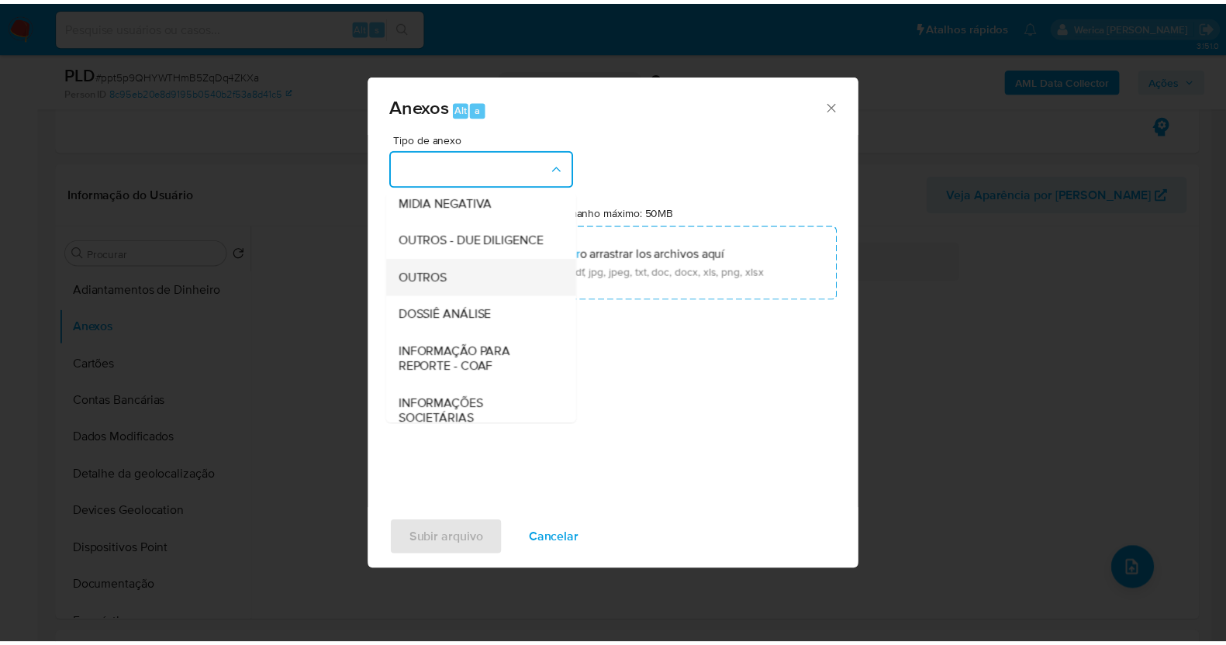
scroll to position [193, 0]
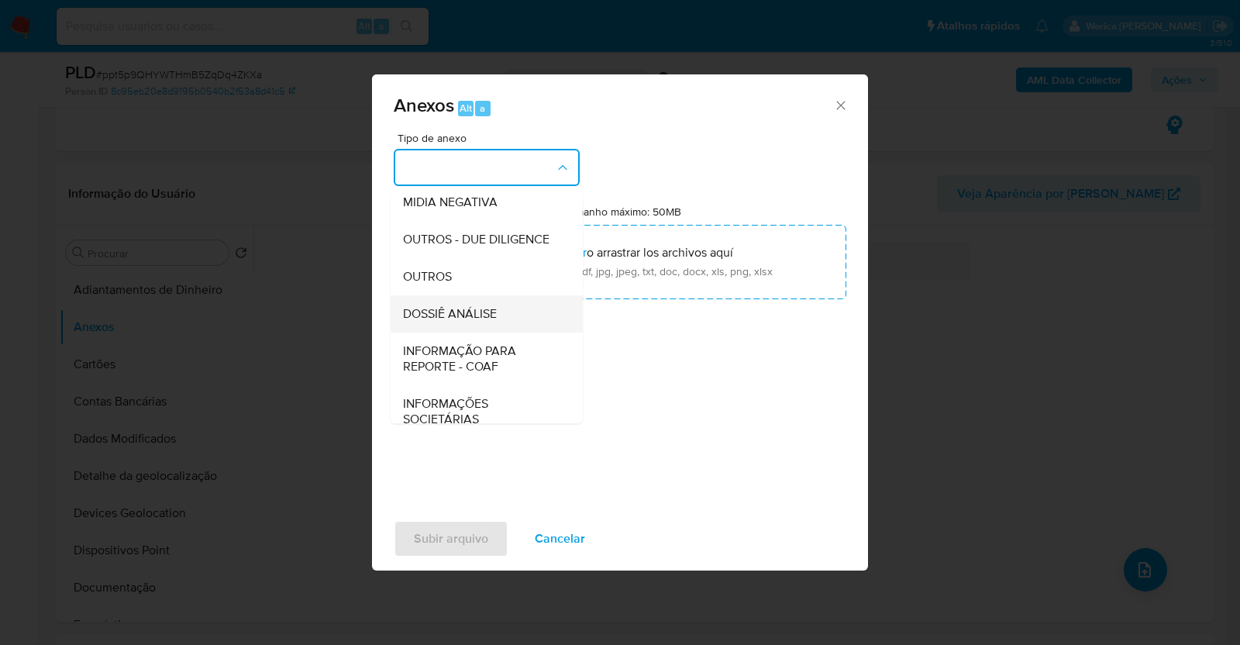
click at [481, 333] on div "DOSSIÊ ANÁLISE" at bounding box center [482, 313] width 158 height 37
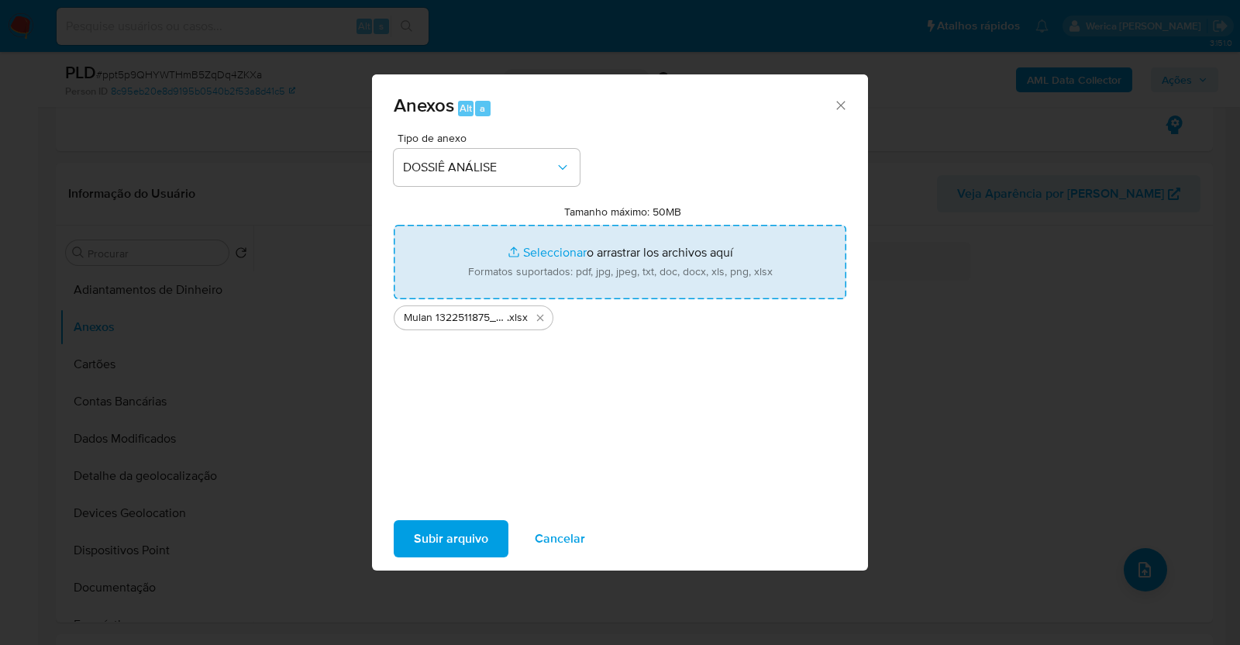
type input "C:\fakepath\SAR - XXXX - CPF 07082899912 - TIAGO FERNANDO HOPATHA.pdf"
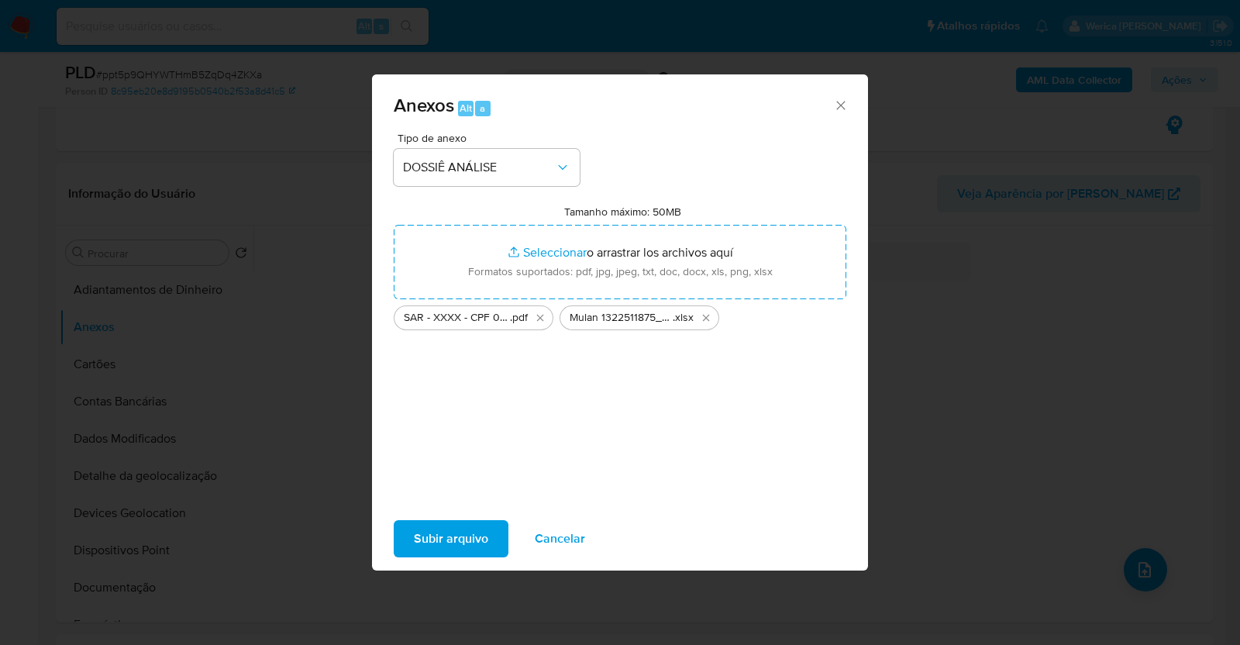
click at [475, 546] on span "Subir arquivo" at bounding box center [451, 539] width 74 height 34
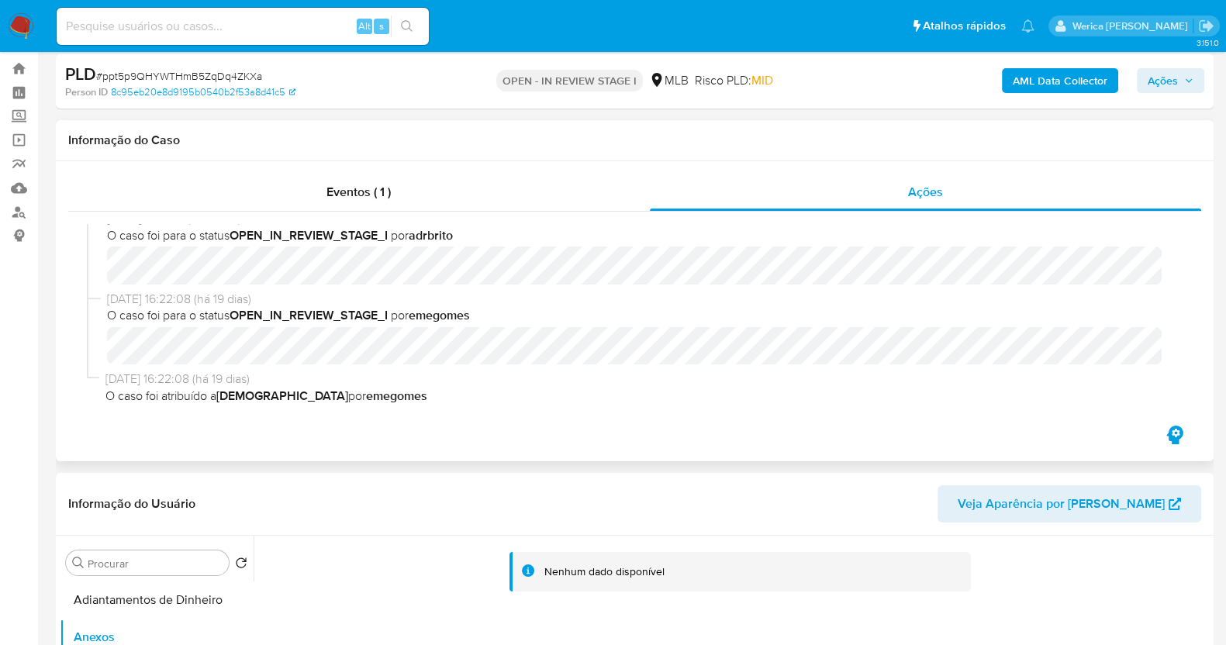
scroll to position [0, 0]
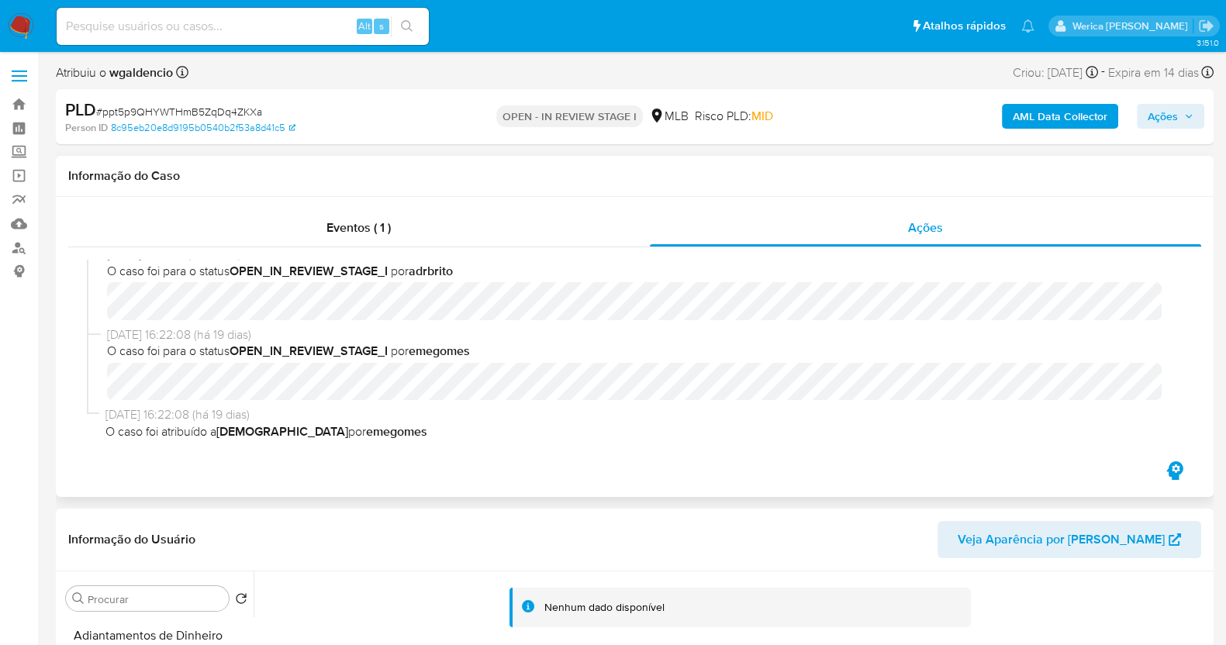
click at [608, 205] on div "Eventos ( 1 ) Ações 08/08/2025 20:19:11 (há 4 dias) O caso foi atribuído a wgal…" at bounding box center [634, 347] width 1157 height 300
click at [629, 248] on div "08/08/2025 20:19:11 (há 4 dias) O caso foi atribuído a wgaldencio por adrbrito …" at bounding box center [634, 352] width 1133 height 211
drag, startPoint x: 622, startPoint y: 238, endPoint x: 672, endPoint y: 219, distance: 53.3
click at [622, 235] on div "Eventos ( 1 )" at bounding box center [358, 227] width 581 height 37
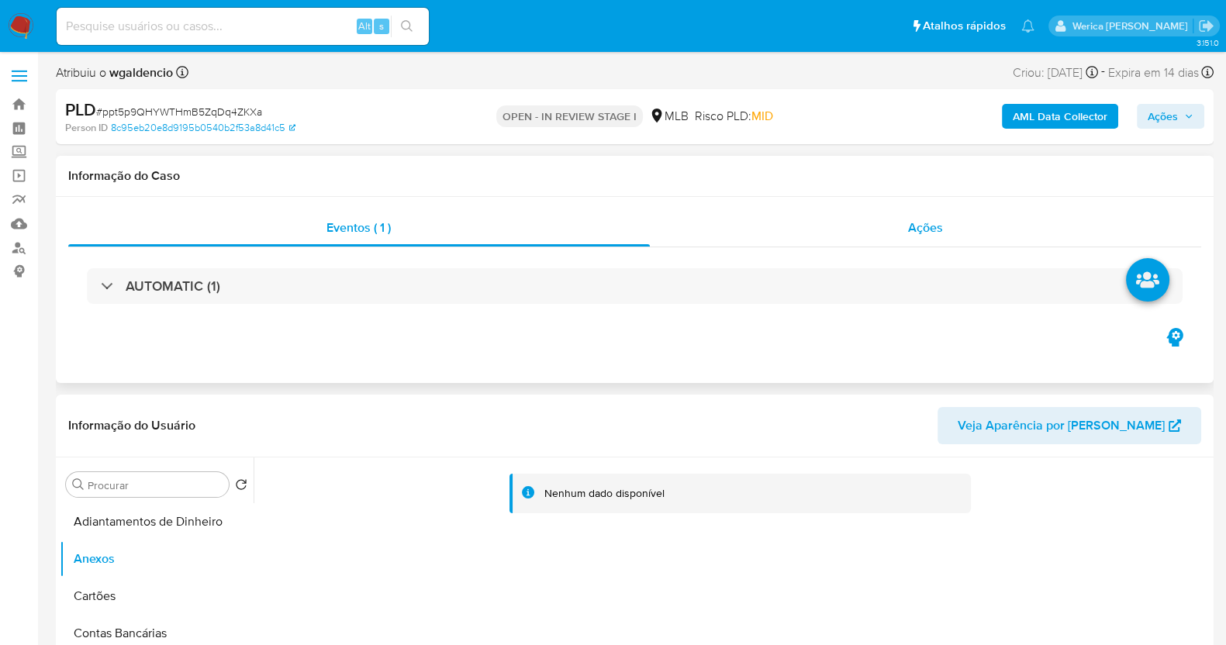
click at [927, 222] on span "Ações" at bounding box center [925, 228] width 35 height 18
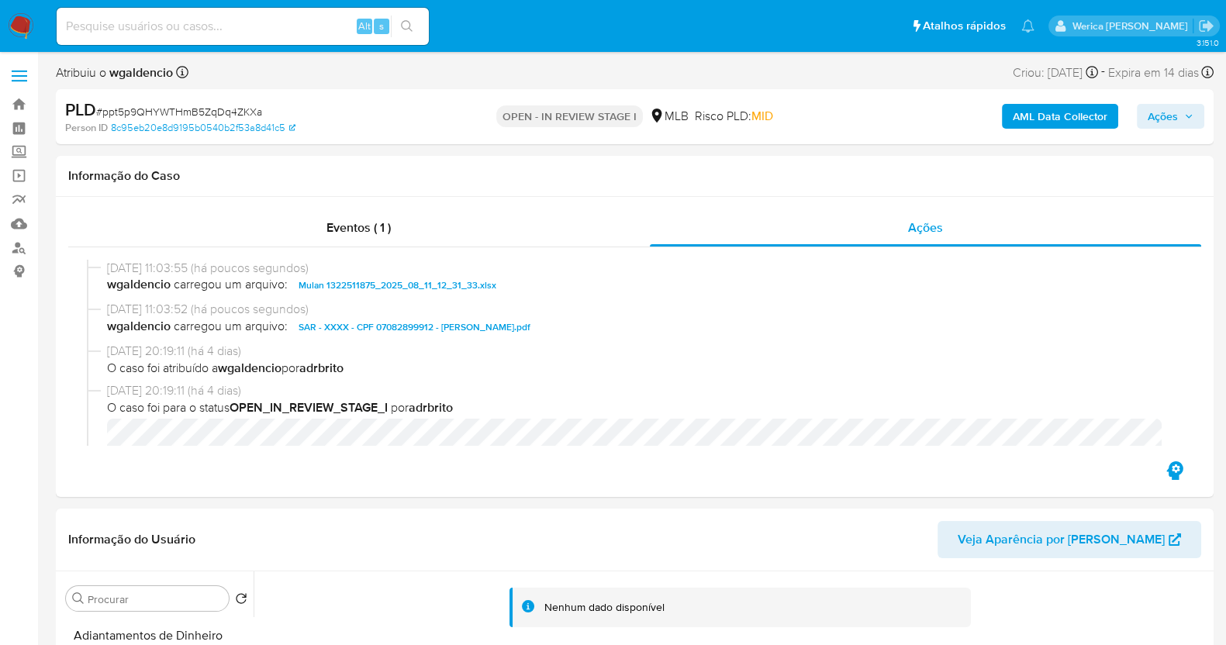
click at [1163, 117] on span "Ações" at bounding box center [1162, 116] width 30 height 25
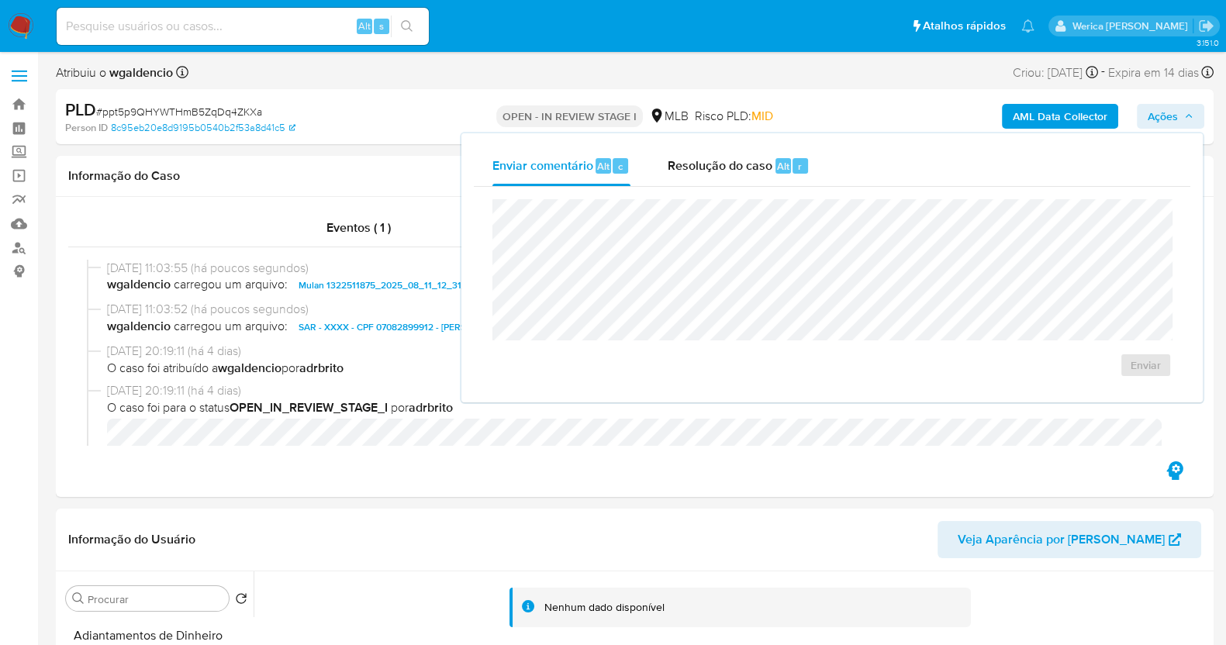
click at [830, 173] on div "Enviar comentário Alt c Resolução do caso Alt r" at bounding box center [832, 166] width 716 height 40
click at [787, 167] on div "Alt" at bounding box center [783, 166] width 16 height 16
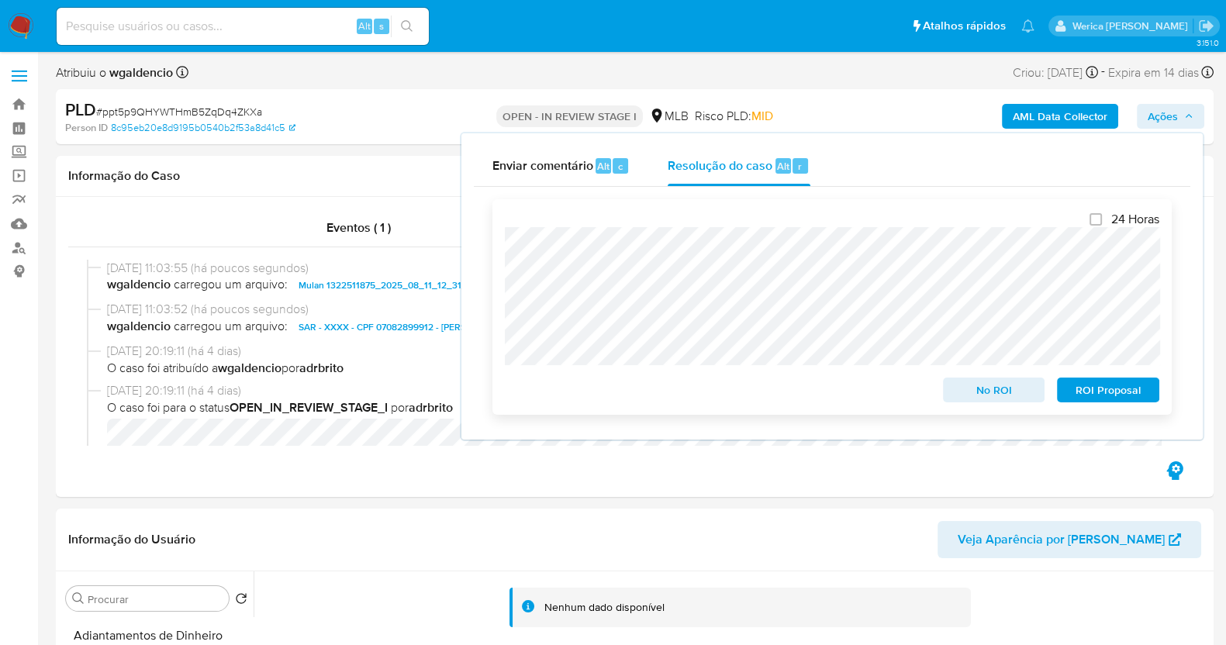
click at [1085, 395] on span "ROI Proposal" at bounding box center [1107, 390] width 81 height 22
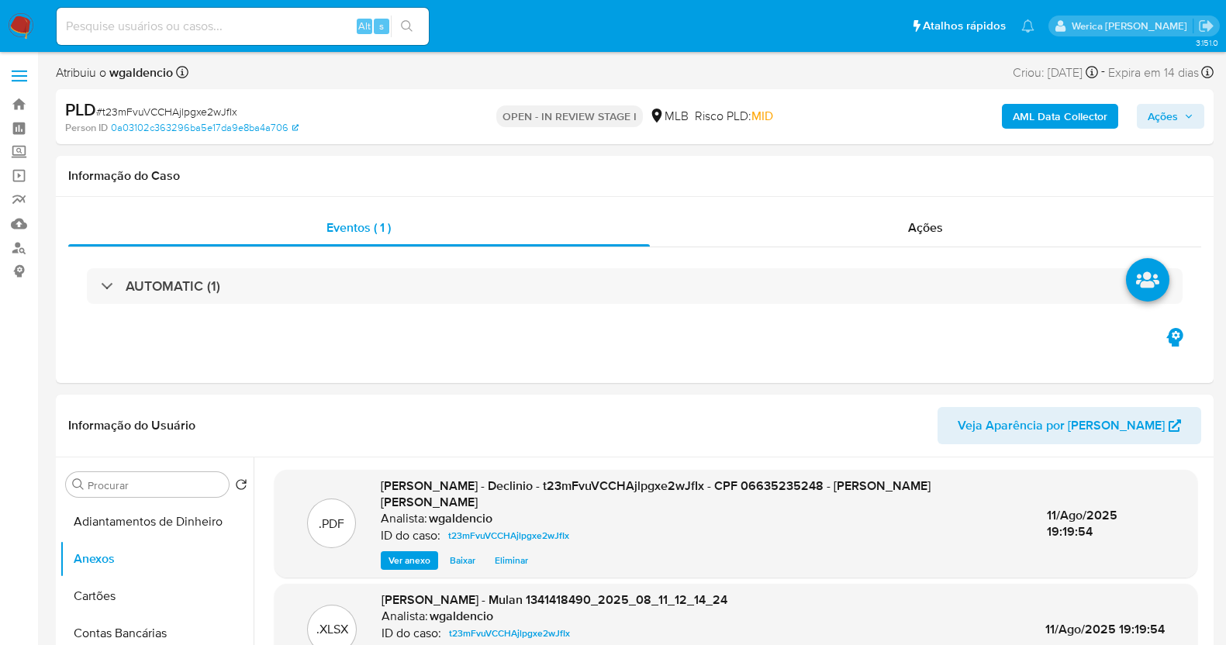
select select "10"
click at [857, 228] on div "Ações" at bounding box center [926, 227] width 552 height 37
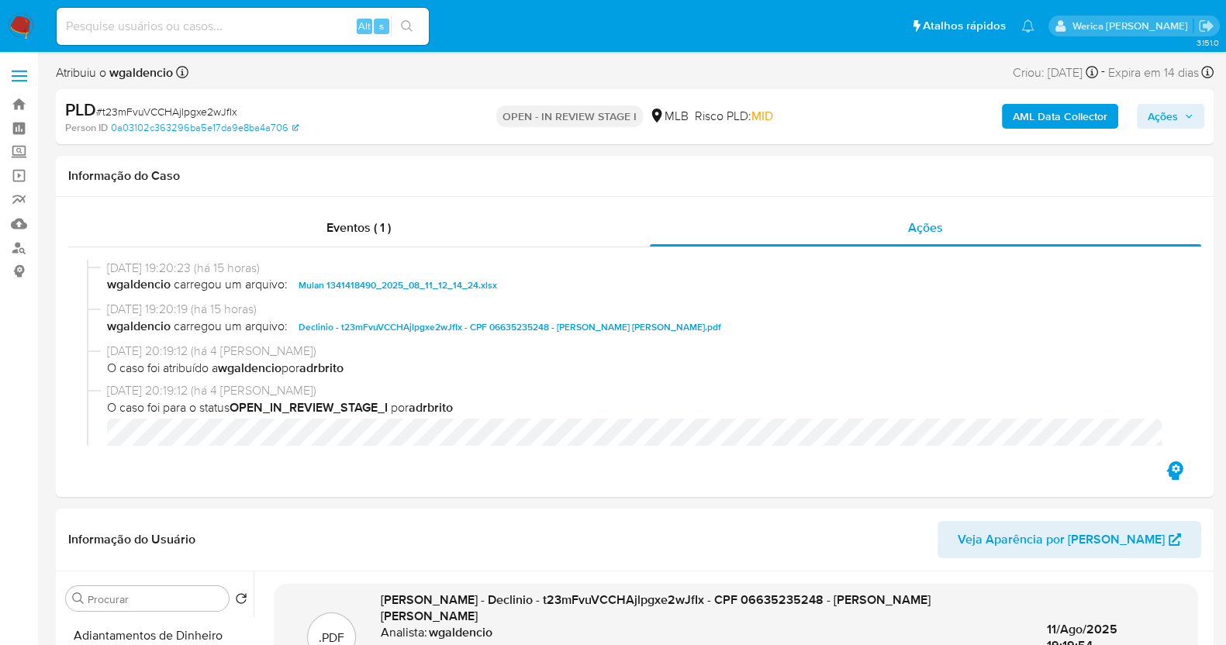
click at [1155, 125] on span "Ações" at bounding box center [1162, 116] width 30 height 25
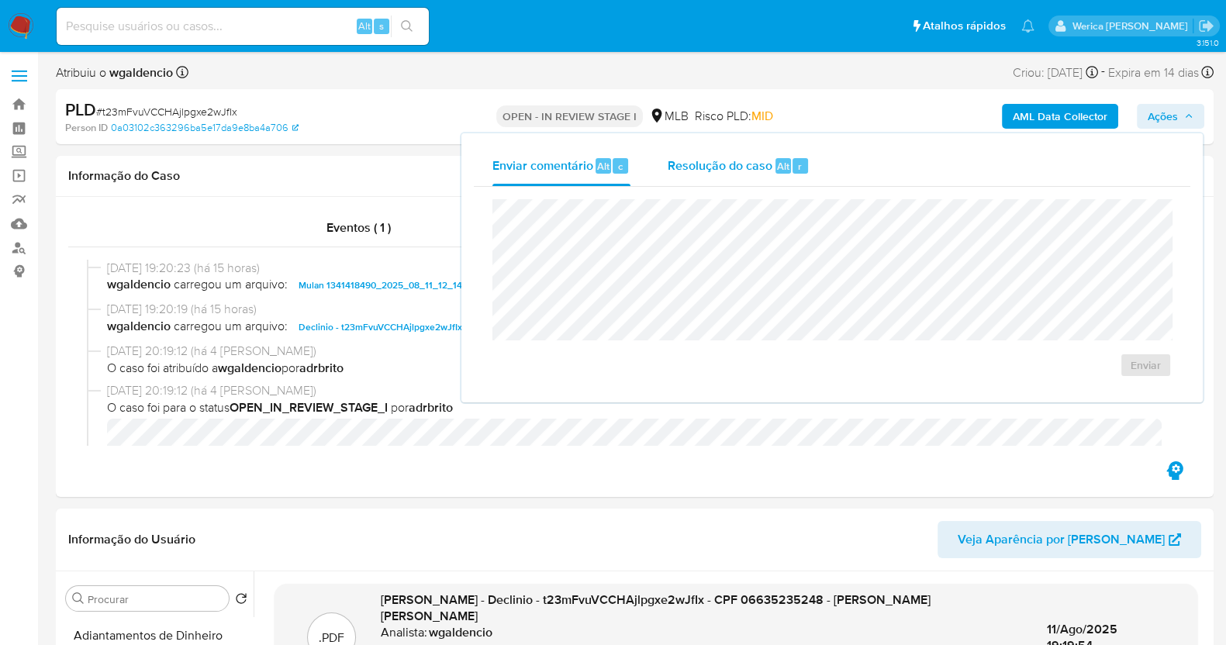
click at [767, 174] on span "Resolução do caso" at bounding box center [719, 166] width 105 height 18
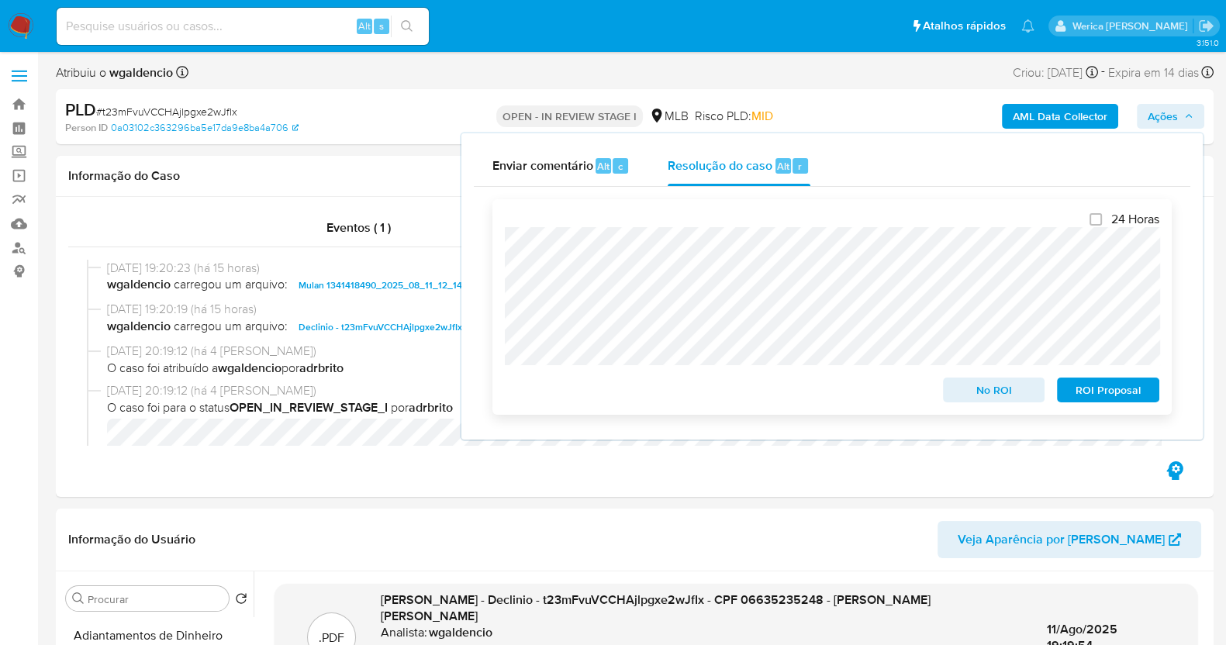
click at [971, 397] on span "No ROI" at bounding box center [993, 390] width 81 height 22
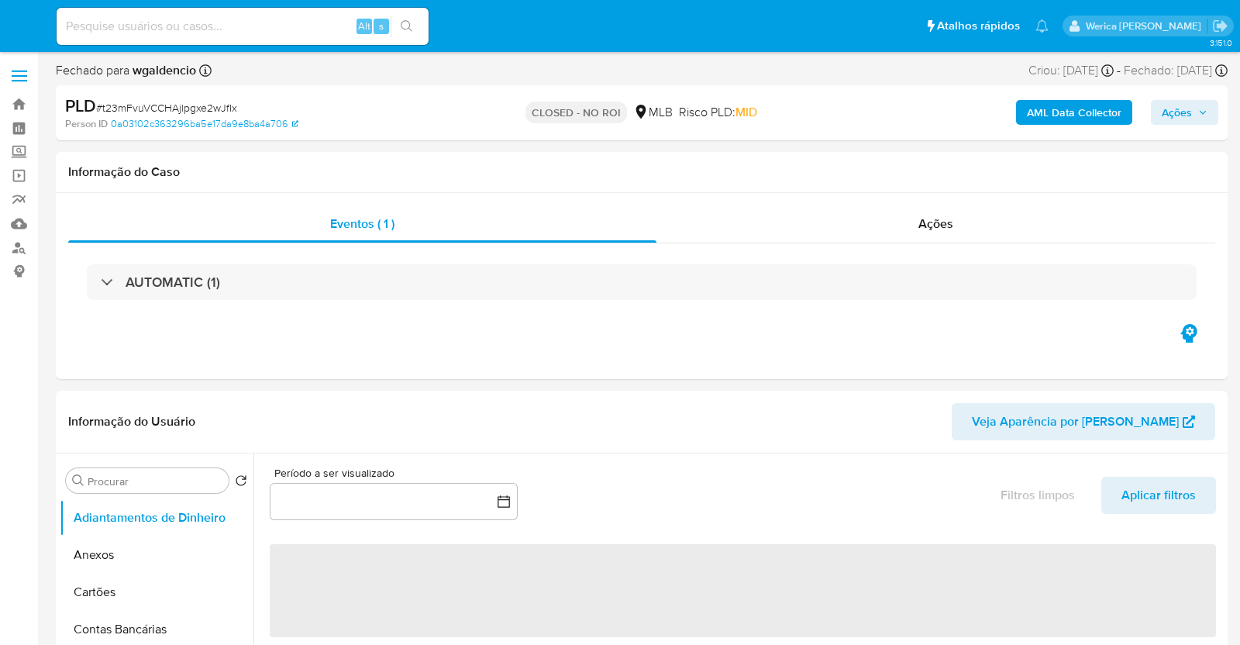
select select "10"
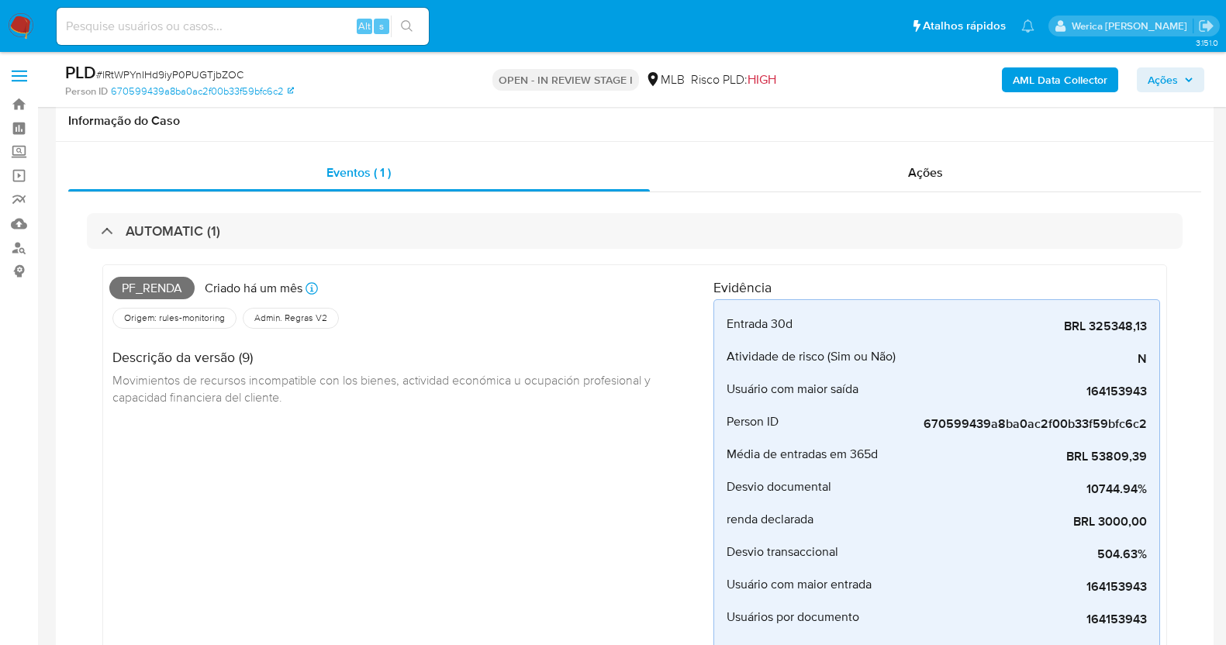
select select "10"
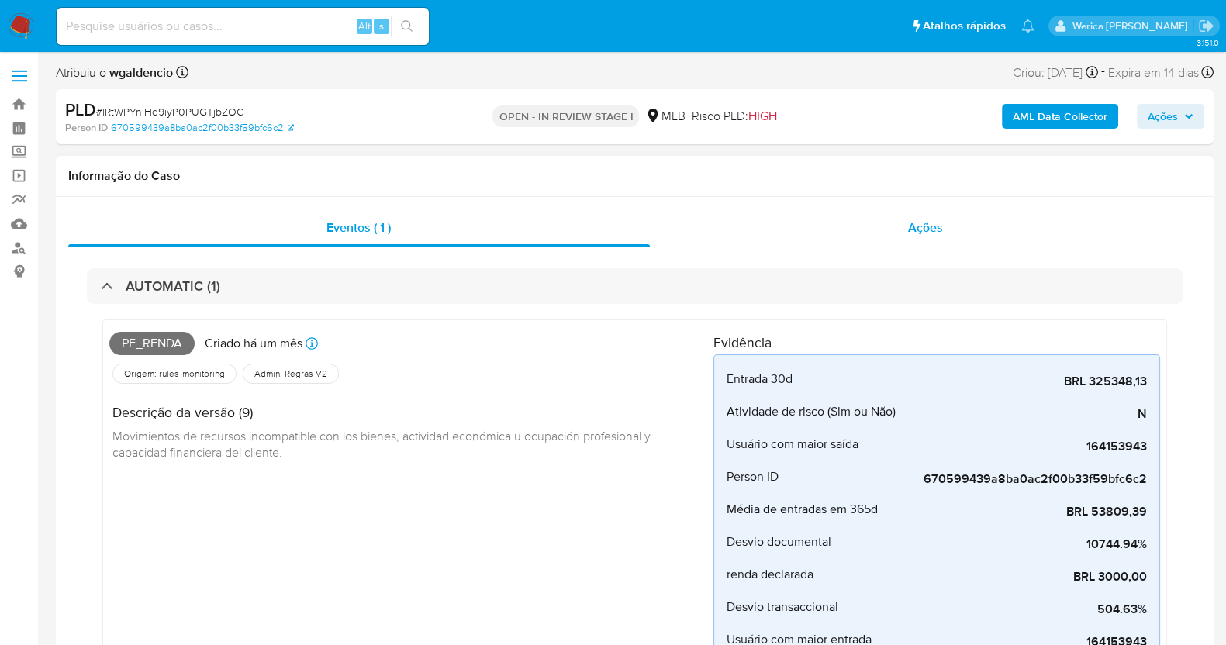
click at [900, 243] on div "Ações" at bounding box center [926, 227] width 552 height 37
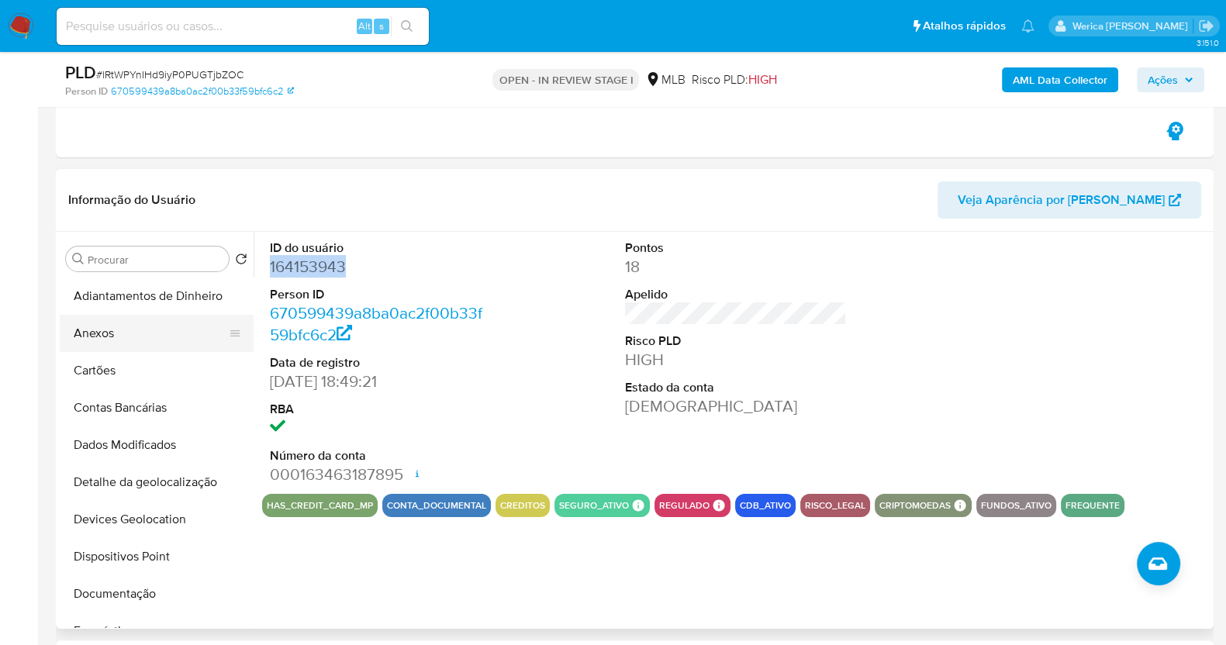
scroll to position [193, 0]
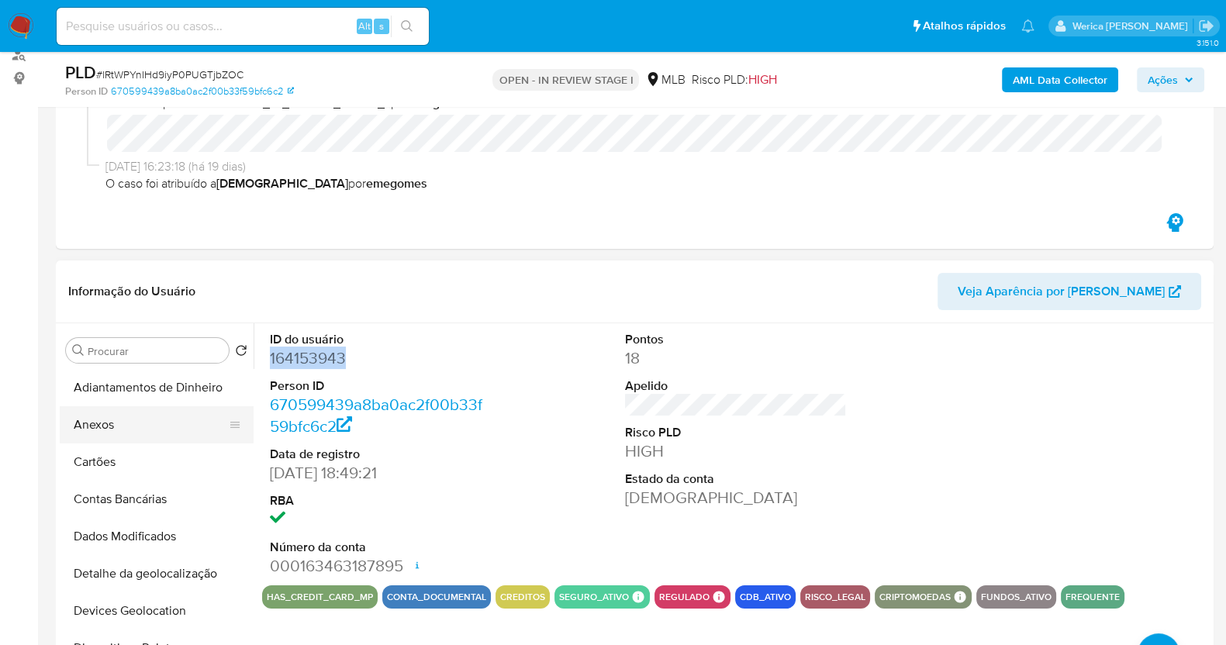
drag, startPoint x: 144, startPoint y: 428, endPoint x: 233, endPoint y: 414, distance: 90.2
click at [146, 428] on button "Anexos" at bounding box center [150, 424] width 181 height 37
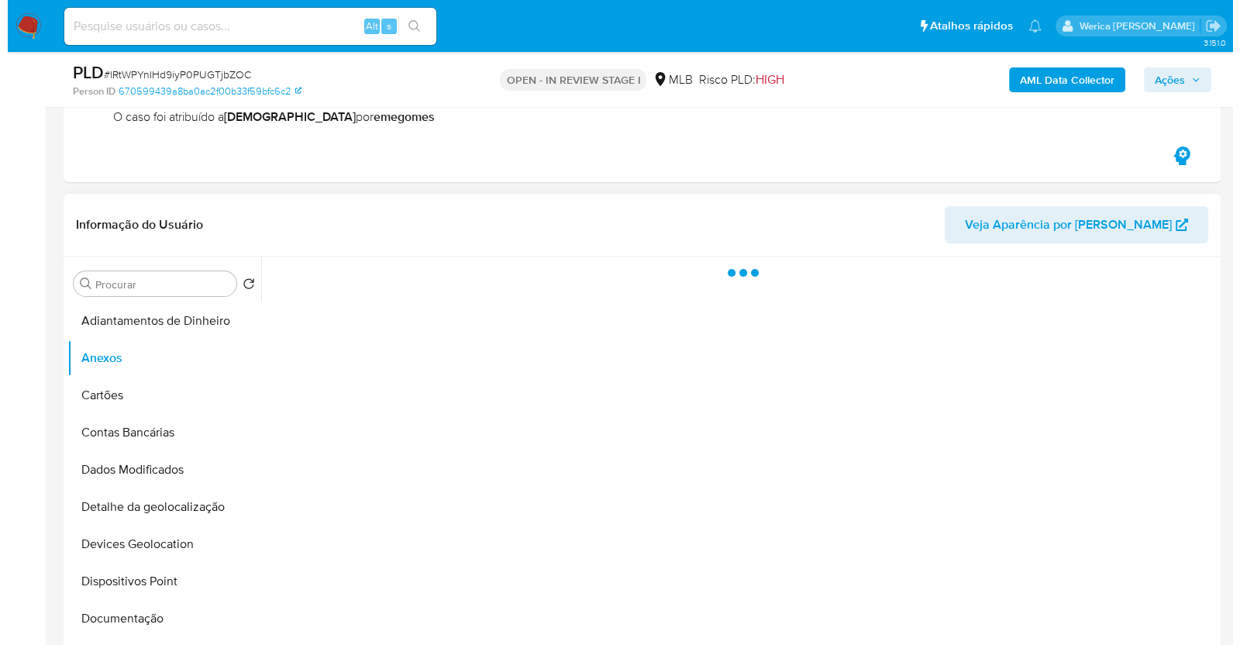
scroll to position [291, 0]
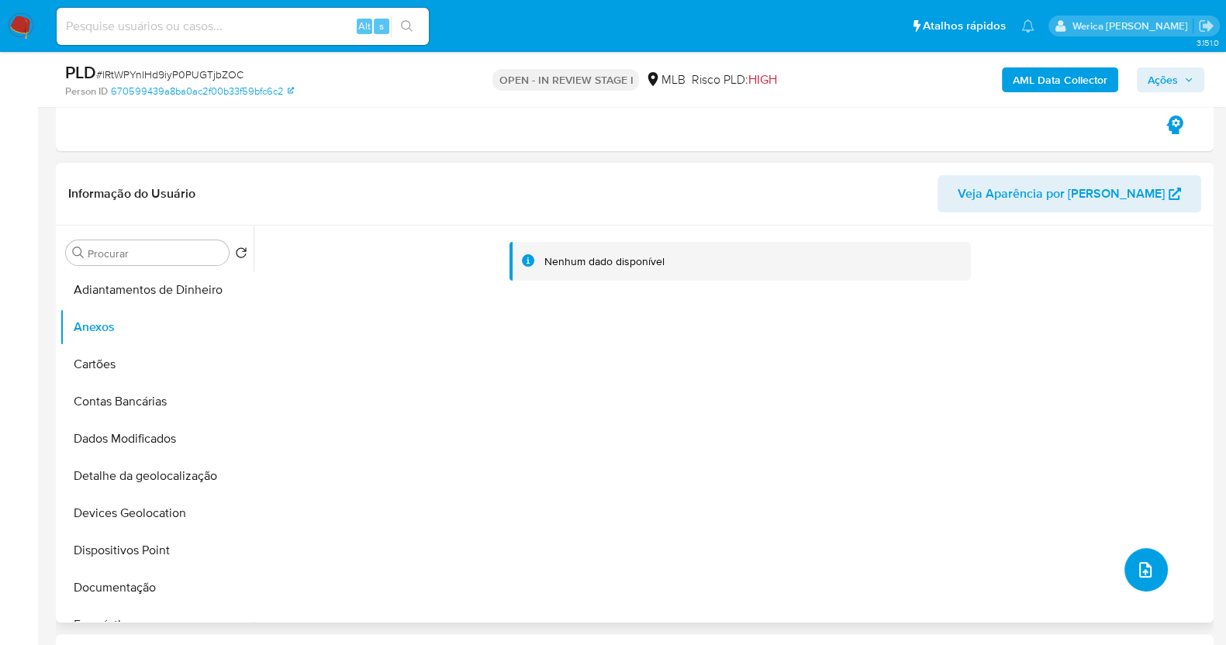
click at [1140, 574] on icon "upload-file" at bounding box center [1145, 569] width 19 height 19
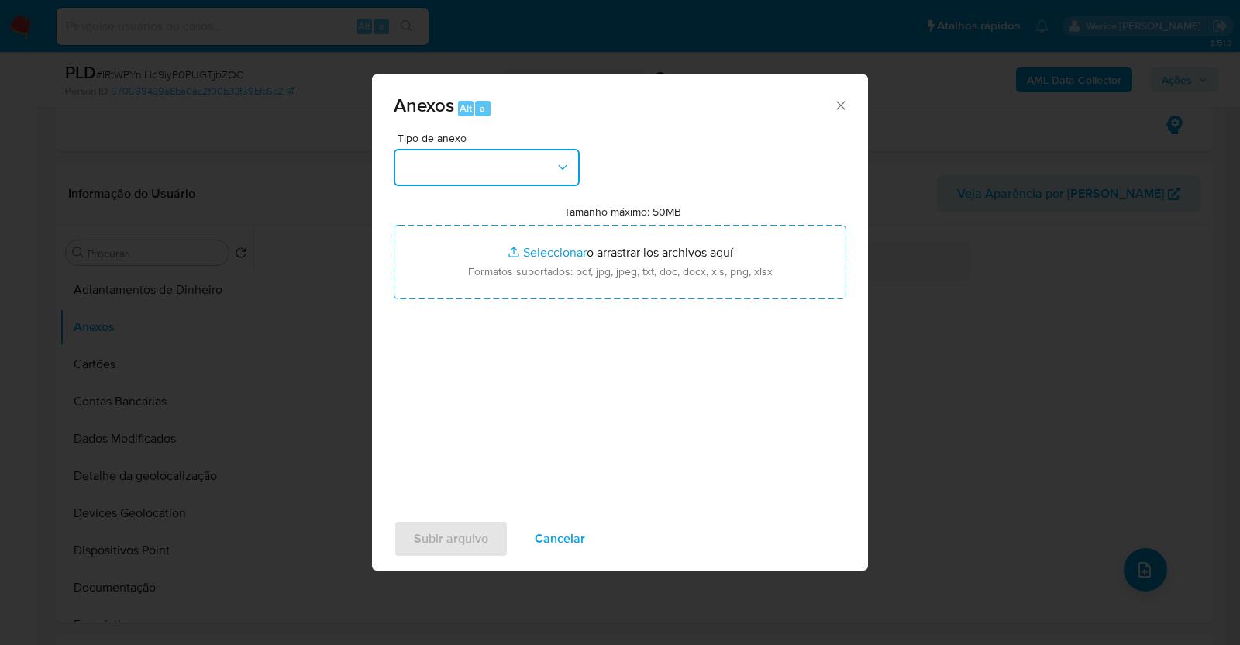
click at [548, 151] on button "button" at bounding box center [487, 167] width 186 height 37
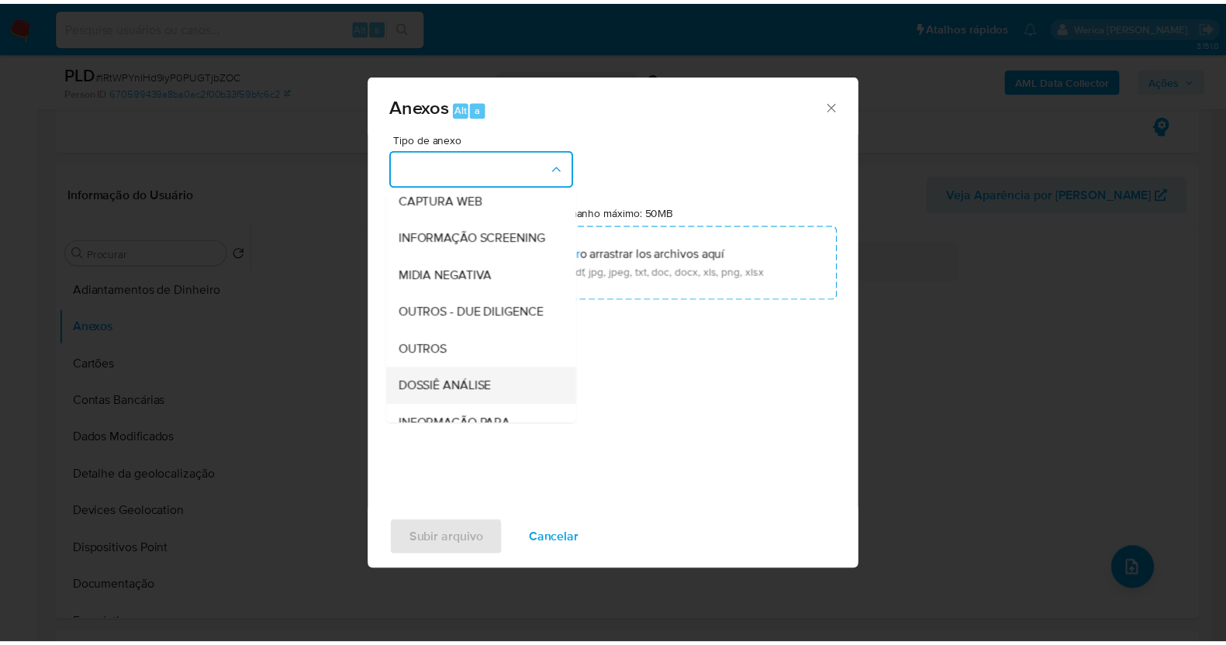
scroll to position [238, 0]
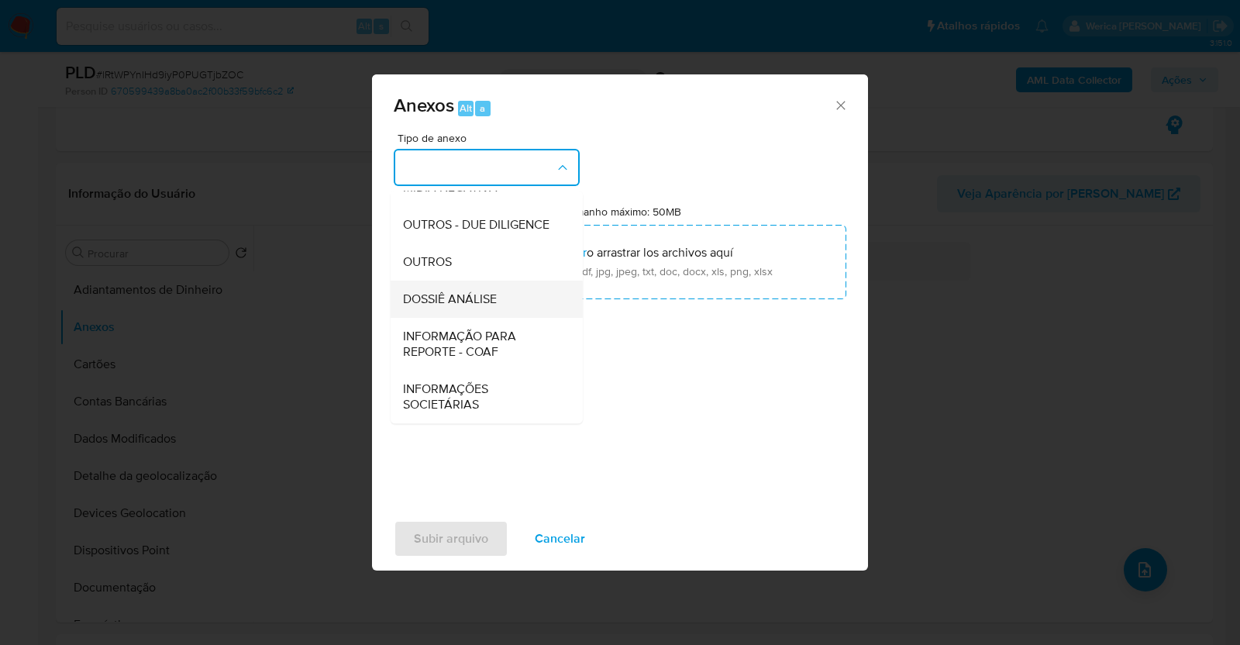
click at [471, 304] on span "DOSSIÊ ANÁLISE" at bounding box center [450, 299] width 94 height 16
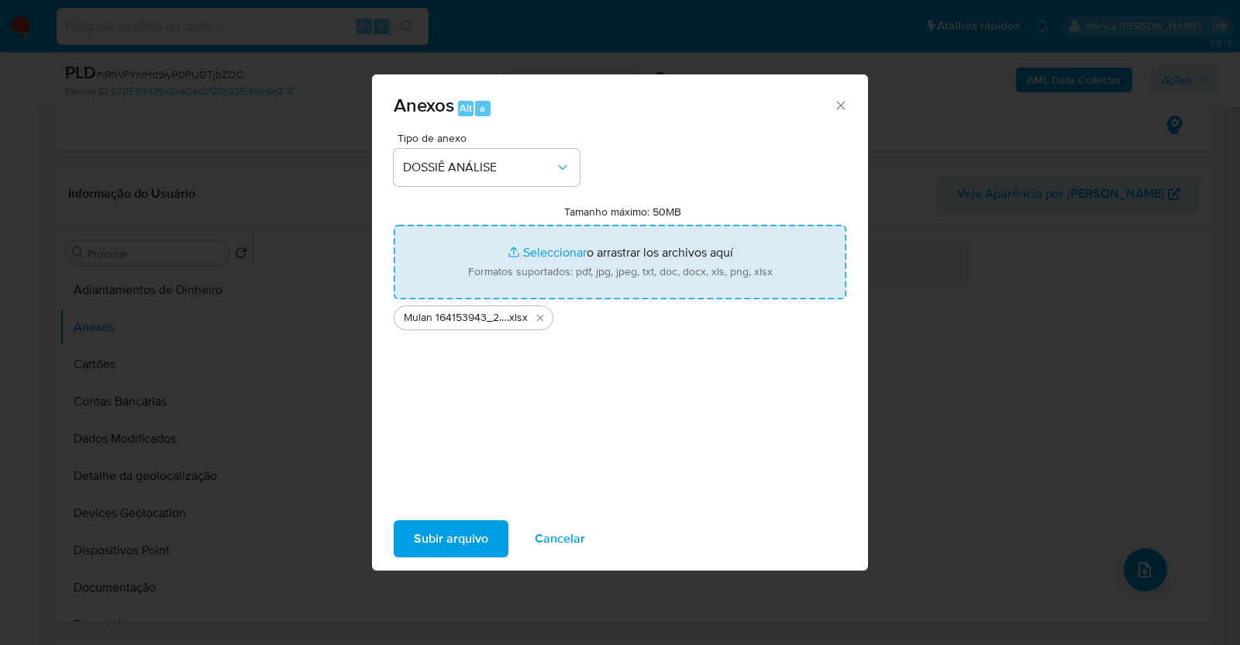
type input "C:\fakepath\SAR - XXXX - CPF 12908396700 - VINICIUS SOARES BROLESE.pdf"
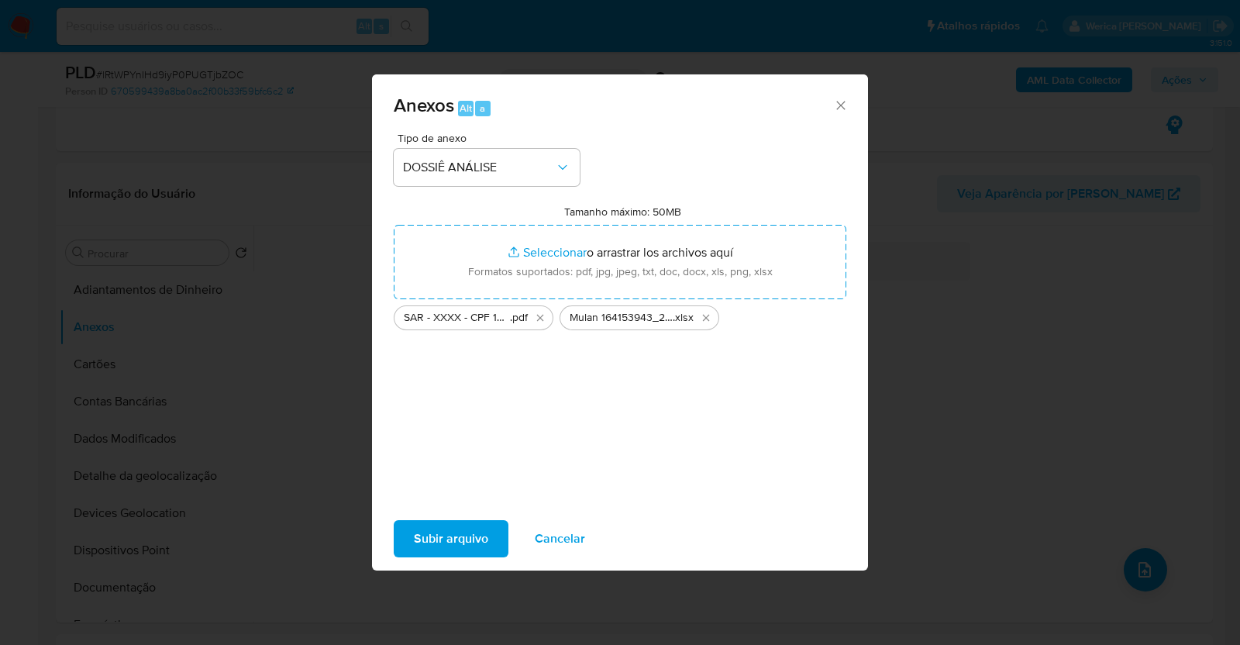
click at [444, 546] on span "Subir arquivo" at bounding box center [451, 539] width 74 height 34
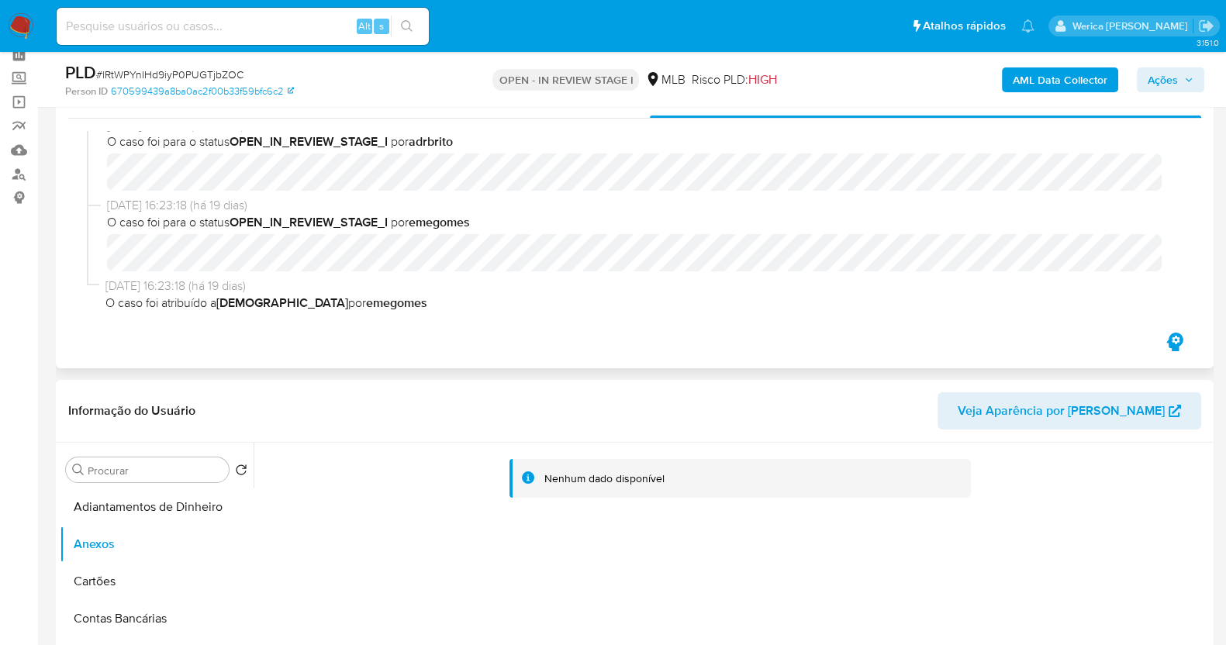
scroll to position [0, 0]
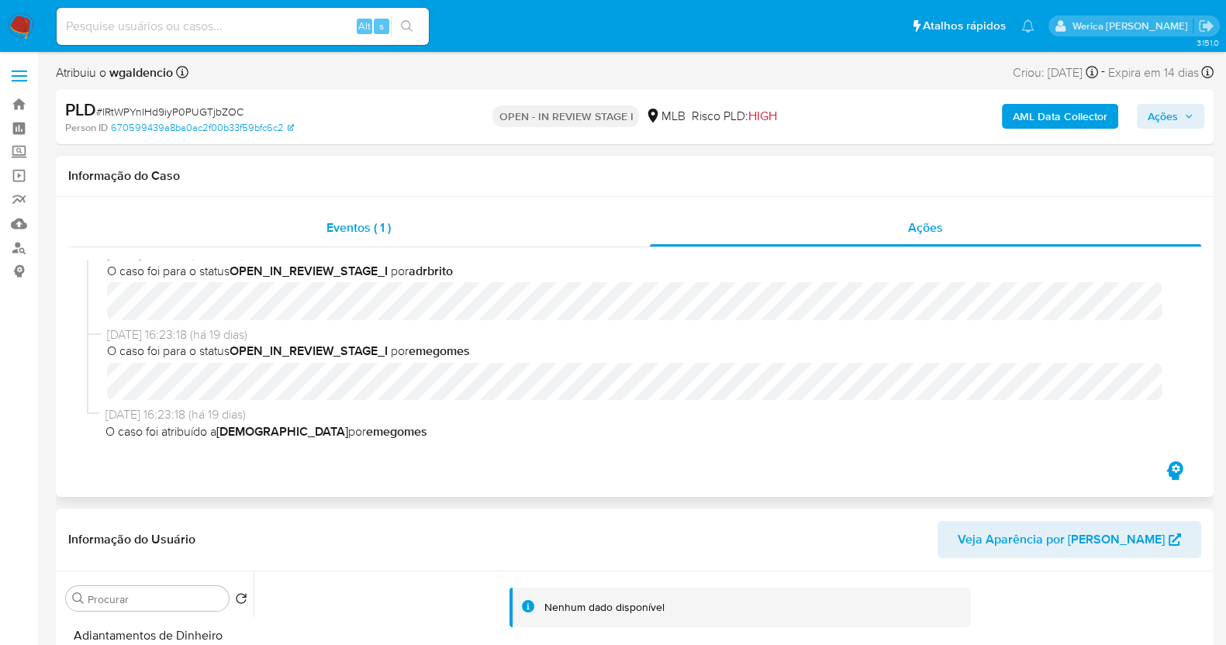
click at [546, 233] on div "Eventos ( 1 )" at bounding box center [358, 227] width 581 height 37
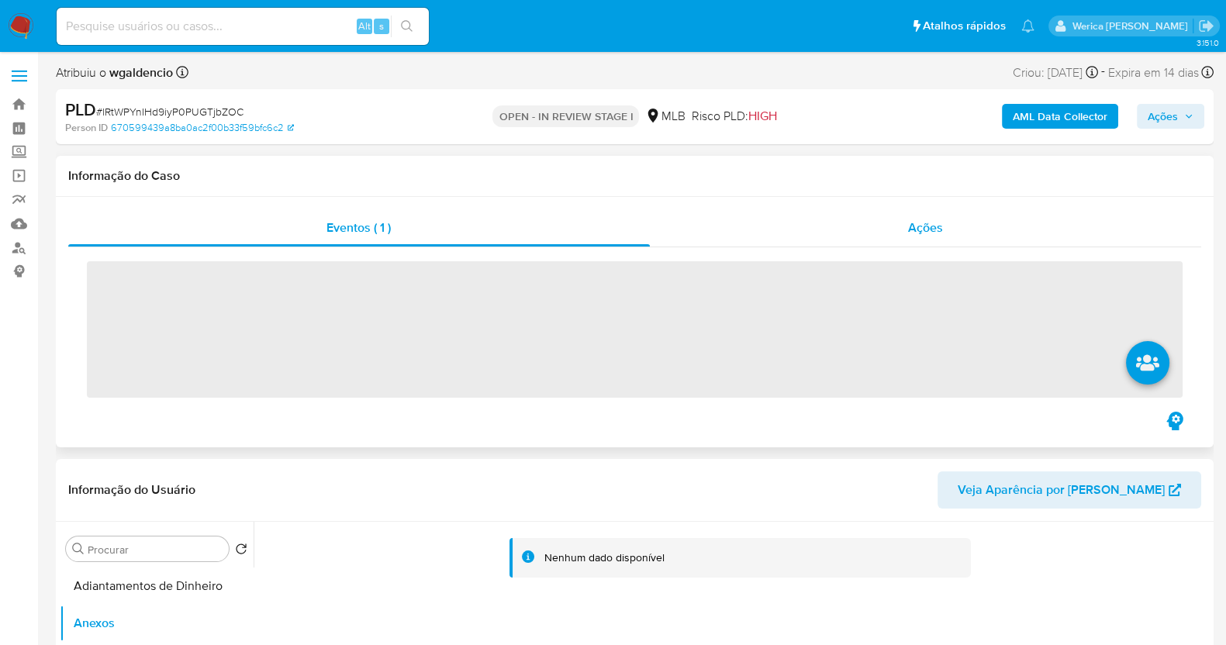
click at [860, 234] on div "Ações" at bounding box center [926, 227] width 552 height 37
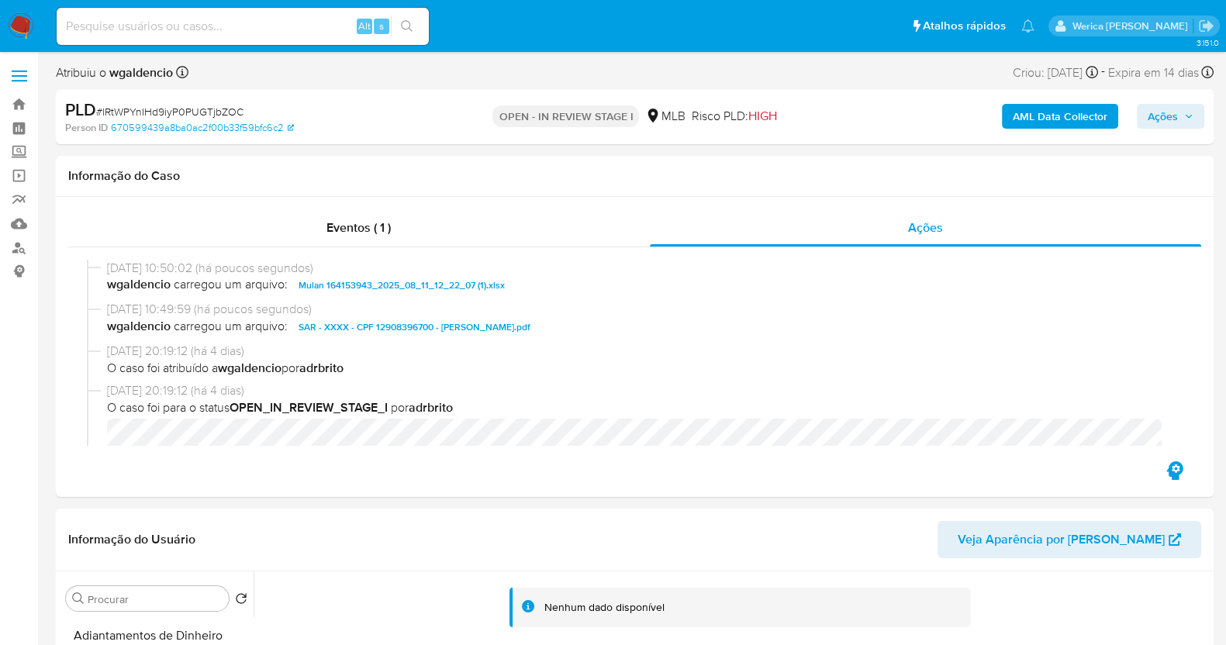
click at [1172, 112] on span "Ações" at bounding box center [1162, 116] width 30 height 25
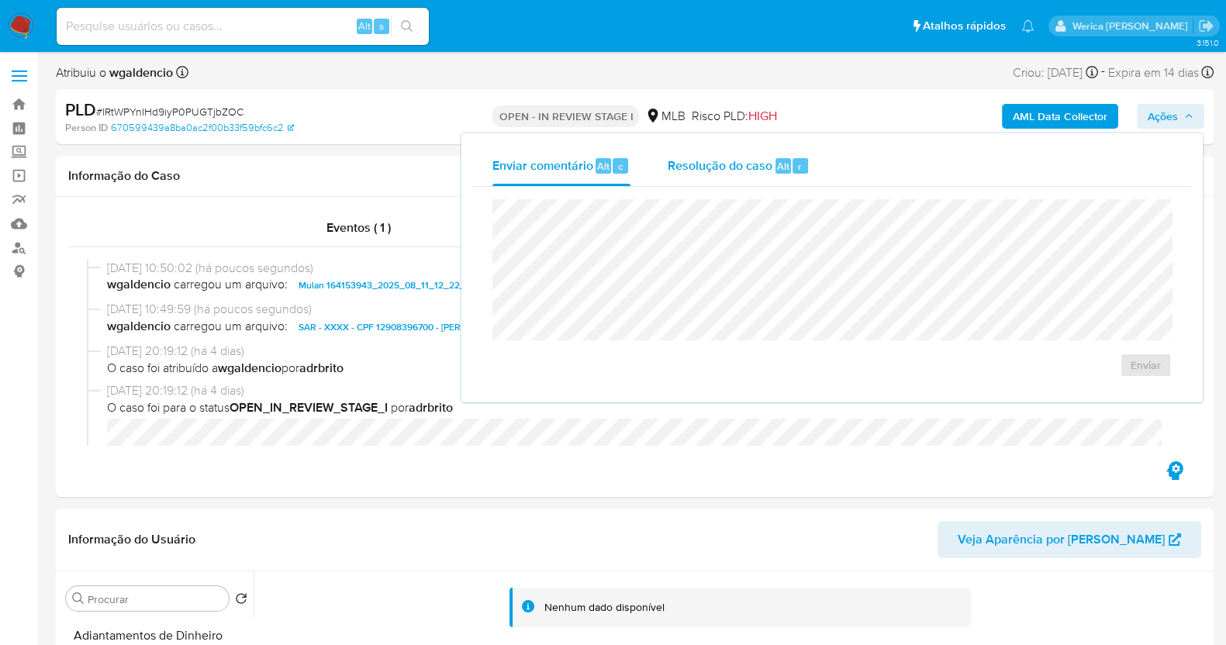
click at [783, 168] on span "Alt" at bounding box center [783, 166] width 12 height 15
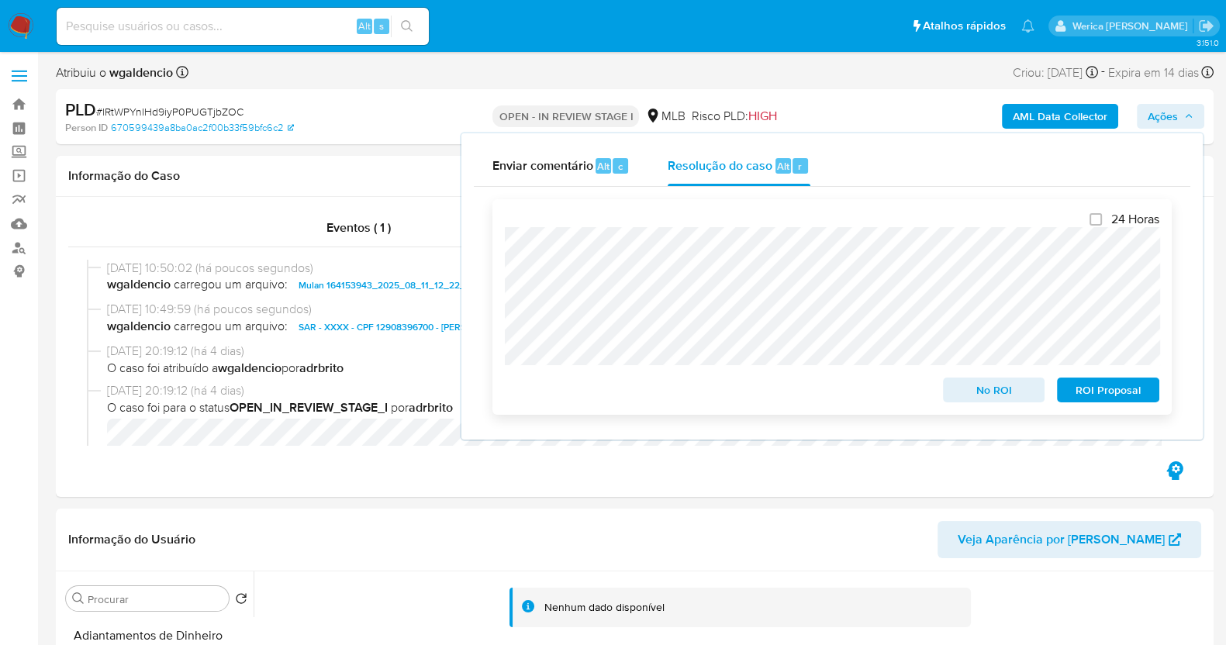
click at [1124, 389] on span "ROI Proposal" at bounding box center [1107, 390] width 81 height 22
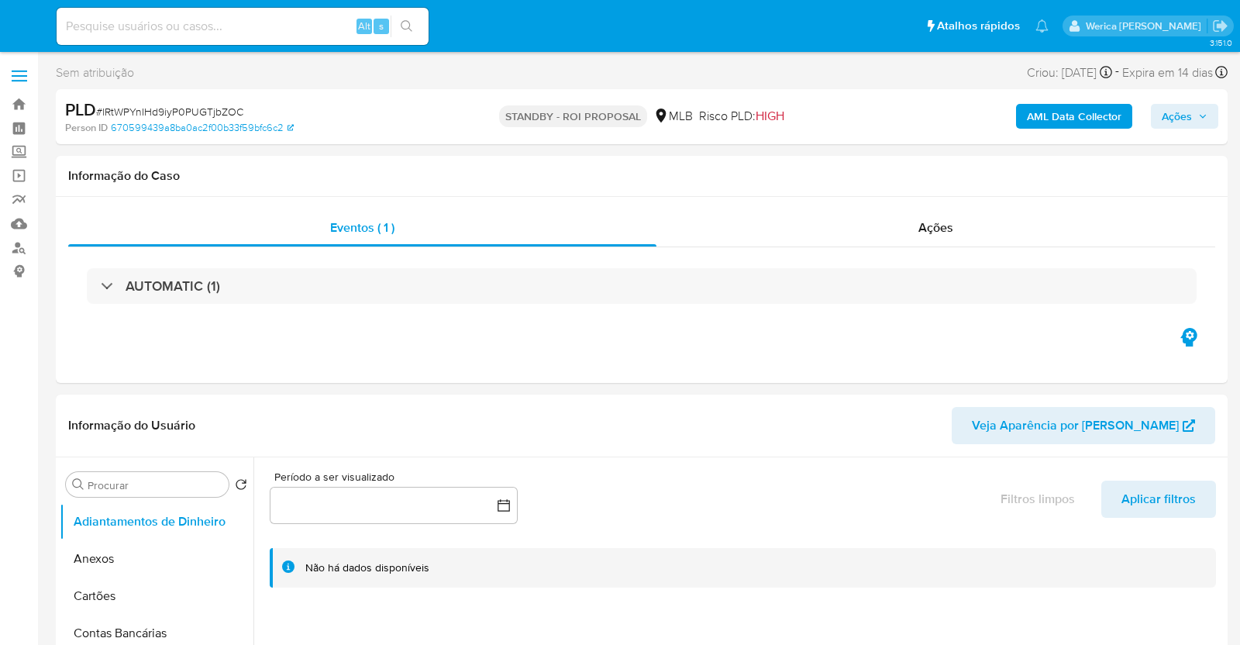
select select "10"
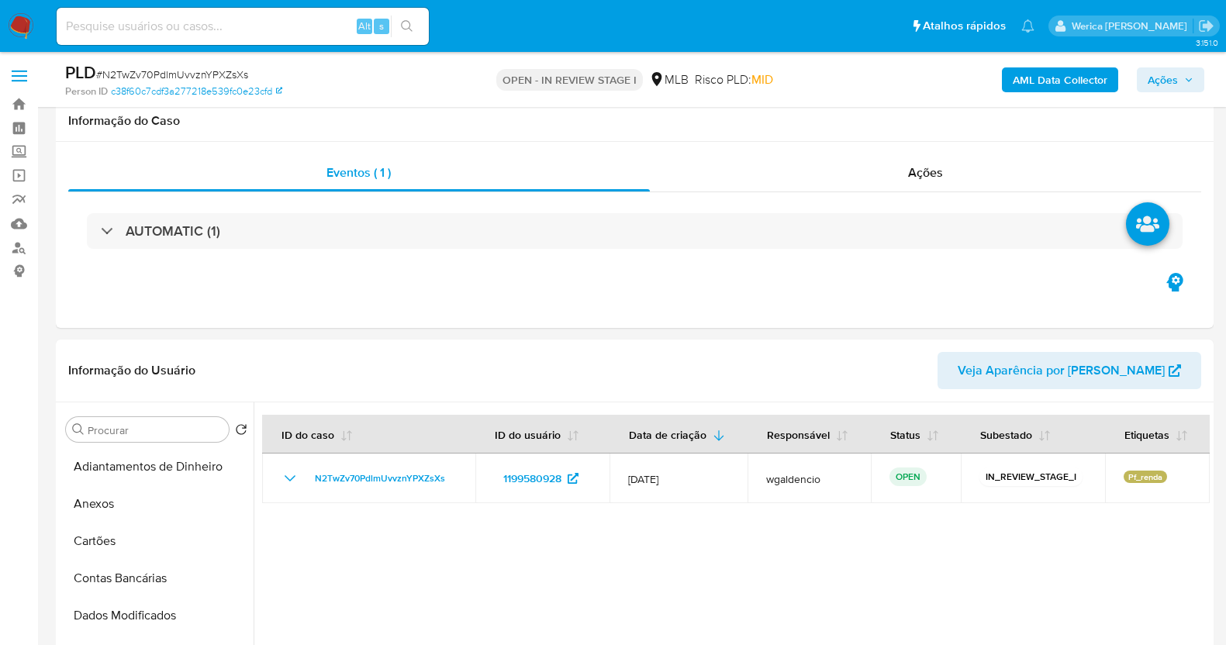
select select "10"
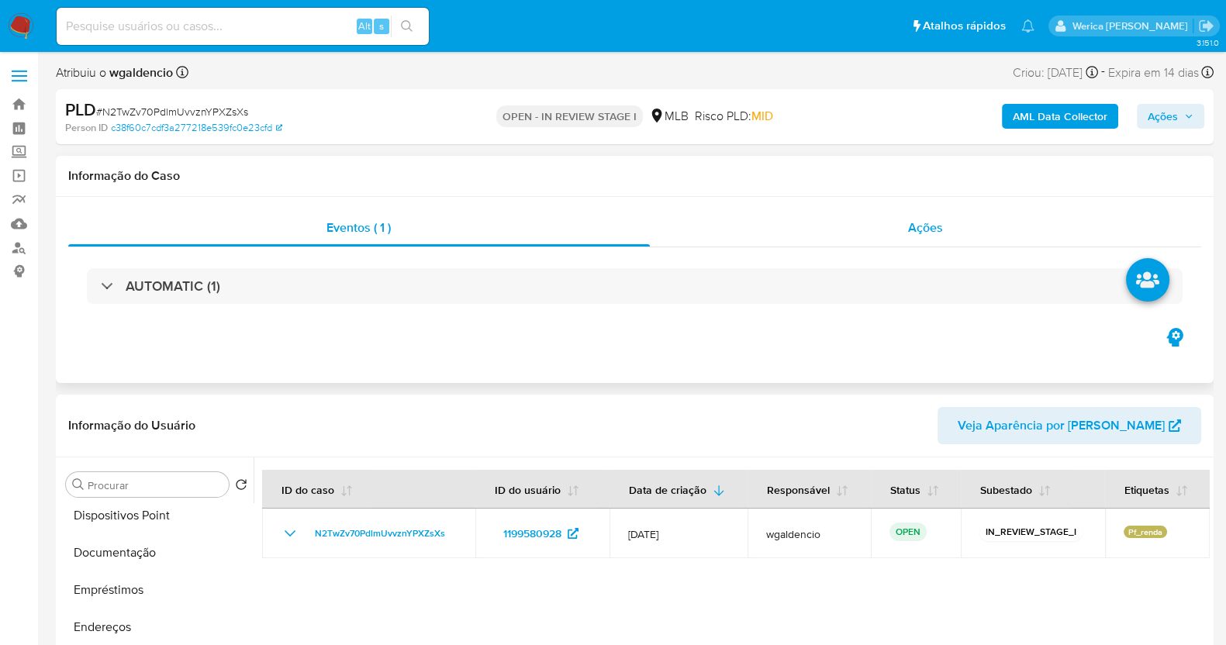
click at [890, 223] on div "Ações" at bounding box center [926, 227] width 552 height 37
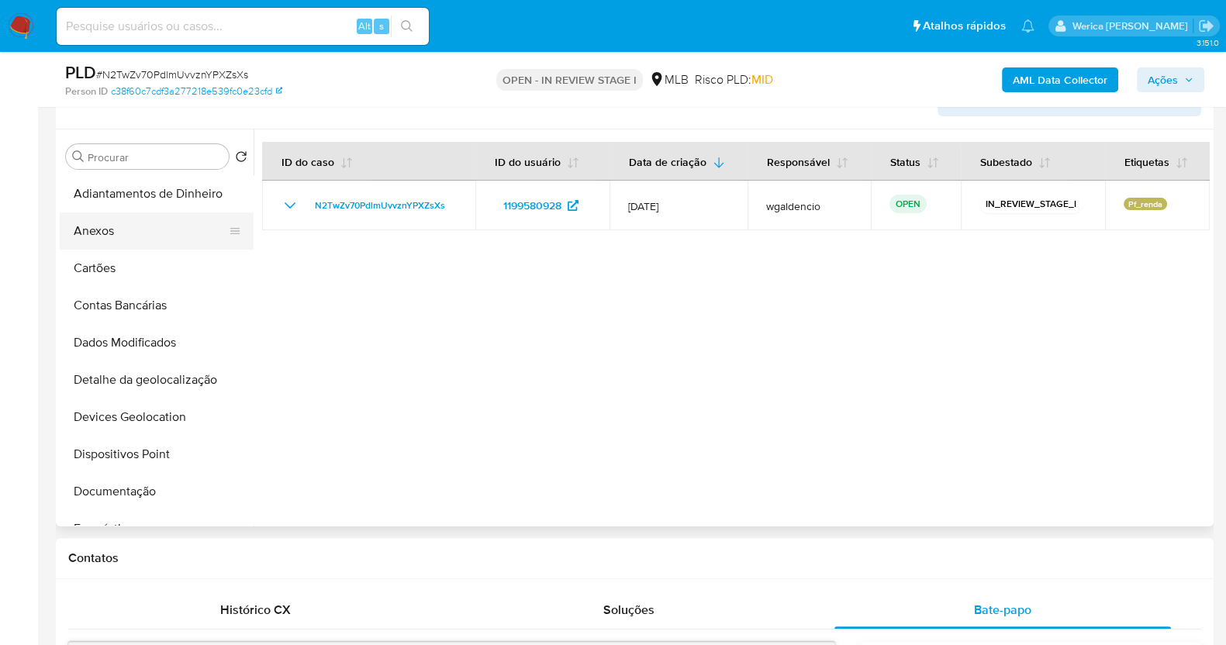
click at [165, 244] on button "Anexos" at bounding box center [150, 230] width 181 height 37
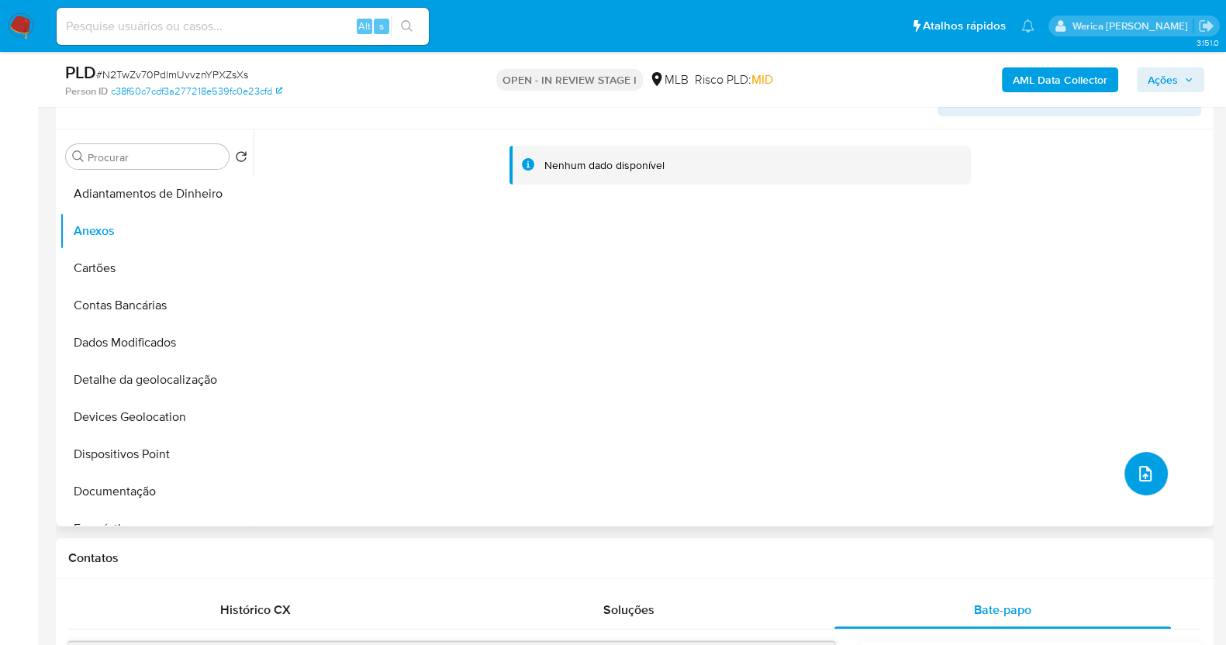
click at [1128, 490] on button "upload-file" at bounding box center [1145, 473] width 43 height 43
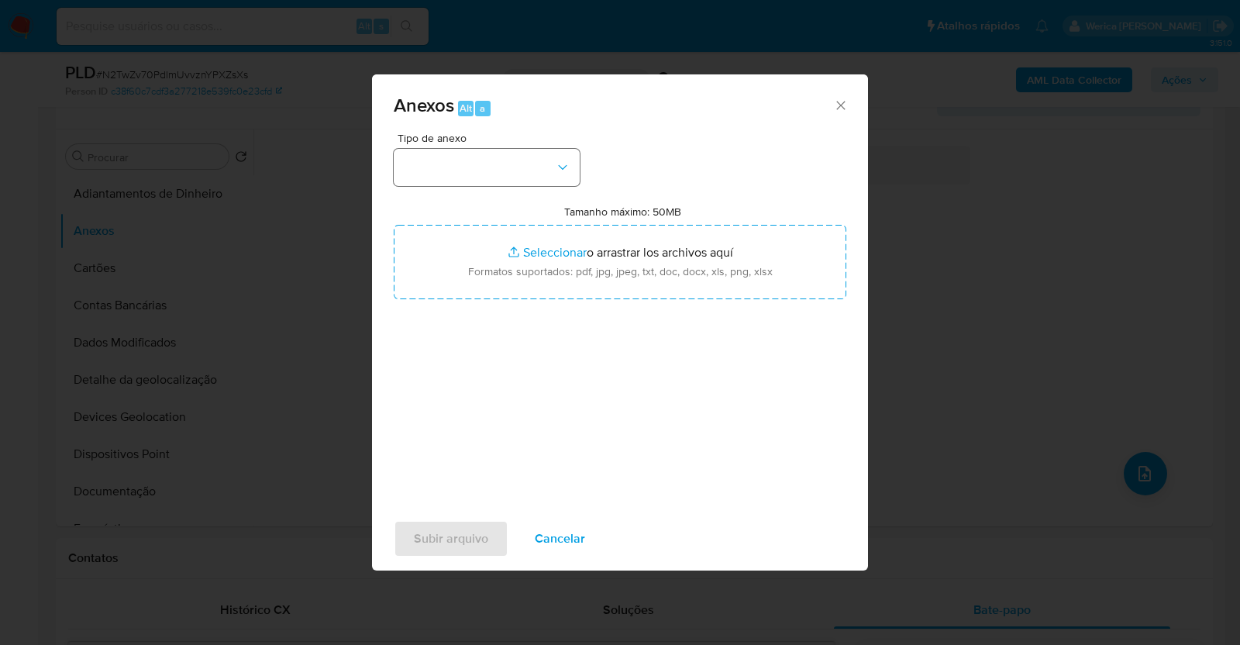
click at [499, 152] on div "Tipo de anexo" at bounding box center [487, 159] width 186 height 53
click at [503, 157] on button "button" at bounding box center [487, 167] width 186 height 37
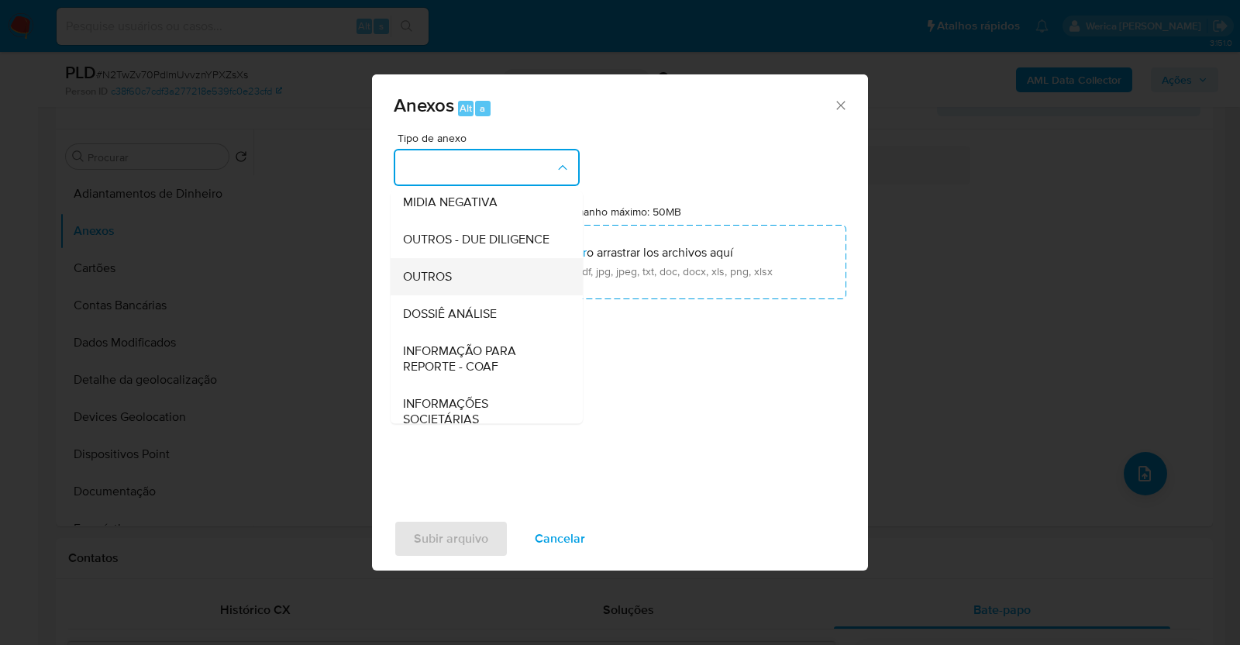
scroll to position [193, 0]
click at [481, 333] on div "DOSSIÊ ANÁLISE" at bounding box center [482, 313] width 158 height 37
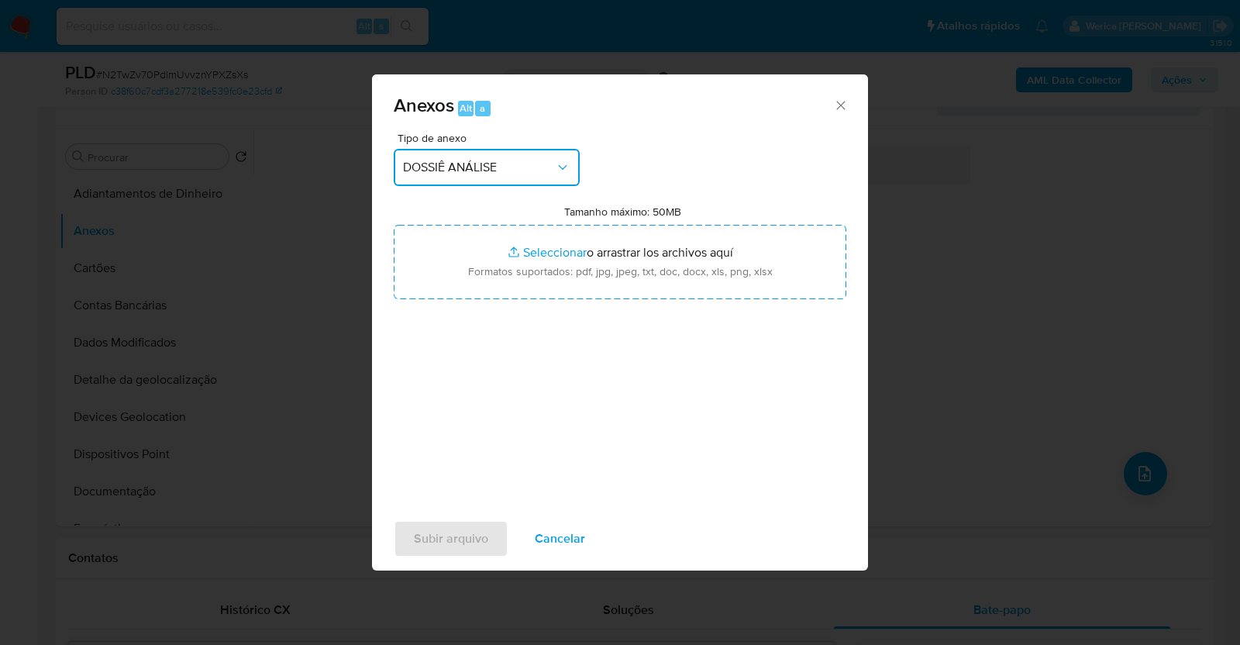
click at [1087, 1] on div "Anexos Alt a Tipo de anexo DOSSIÊ ANÁLISE Tamanho máximo: 50MB Seleccionar arch…" at bounding box center [620, 322] width 1240 height 645
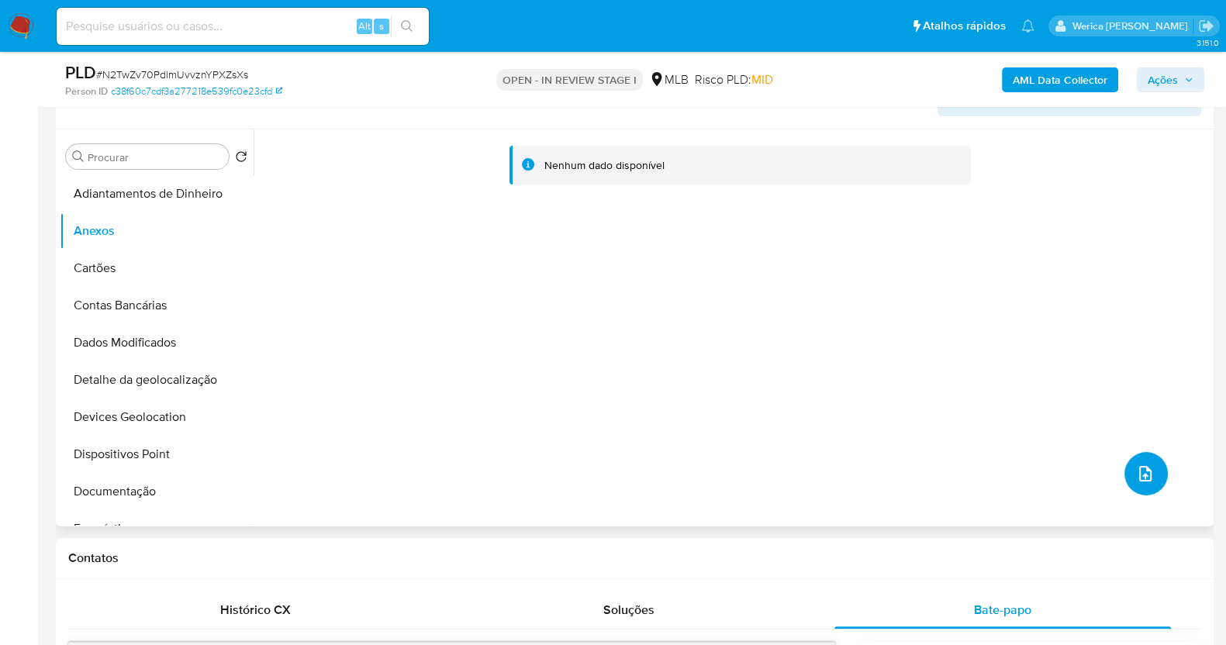
click at [1139, 491] on button "upload-file" at bounding box center [1145, 473] width 43 height 43
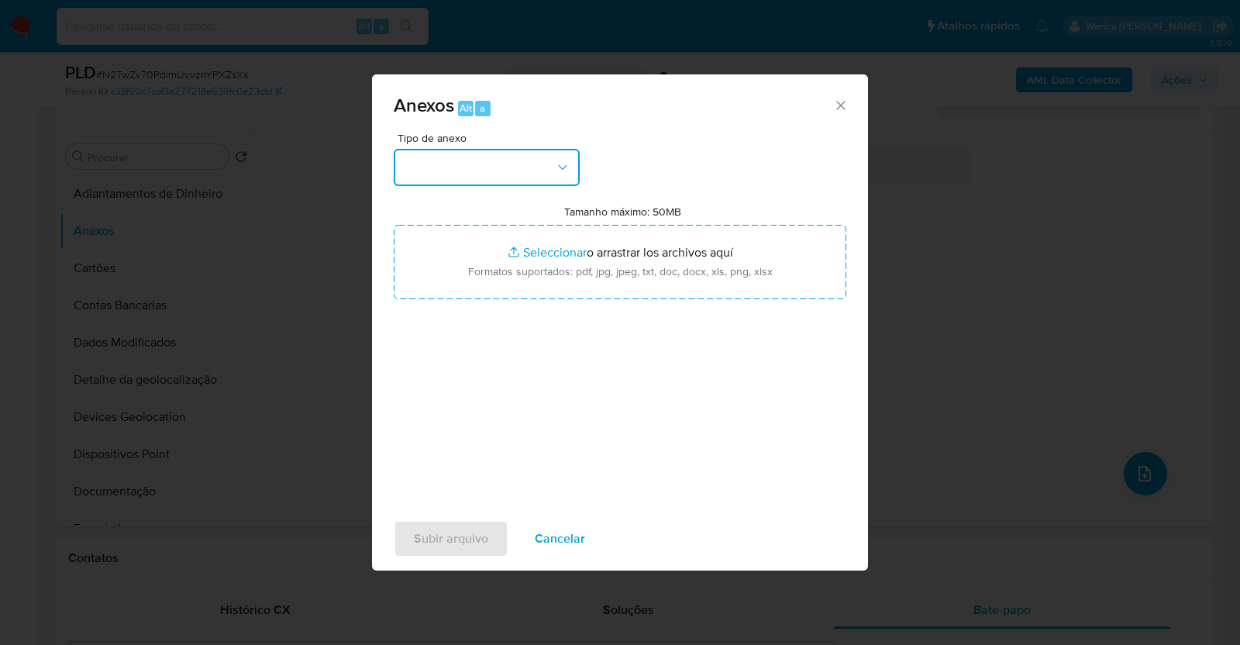
click at [439, 175] on button "button" at bounding box center [487, 167] width 186 height 37
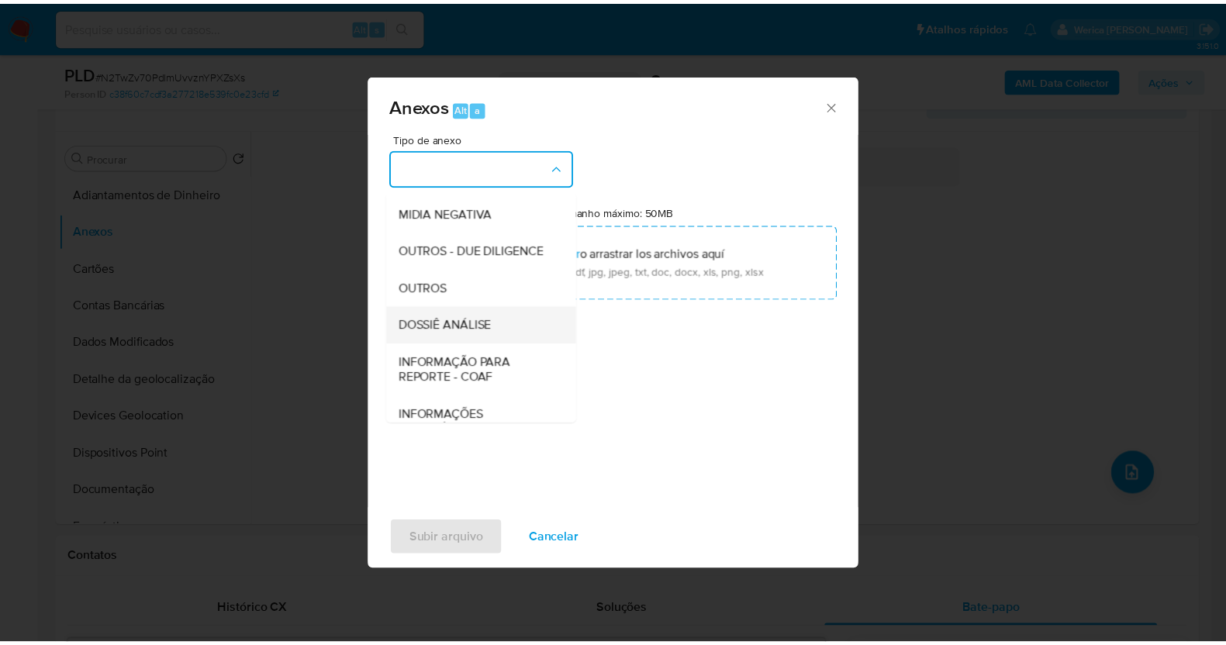
scroll to position [238, 0]
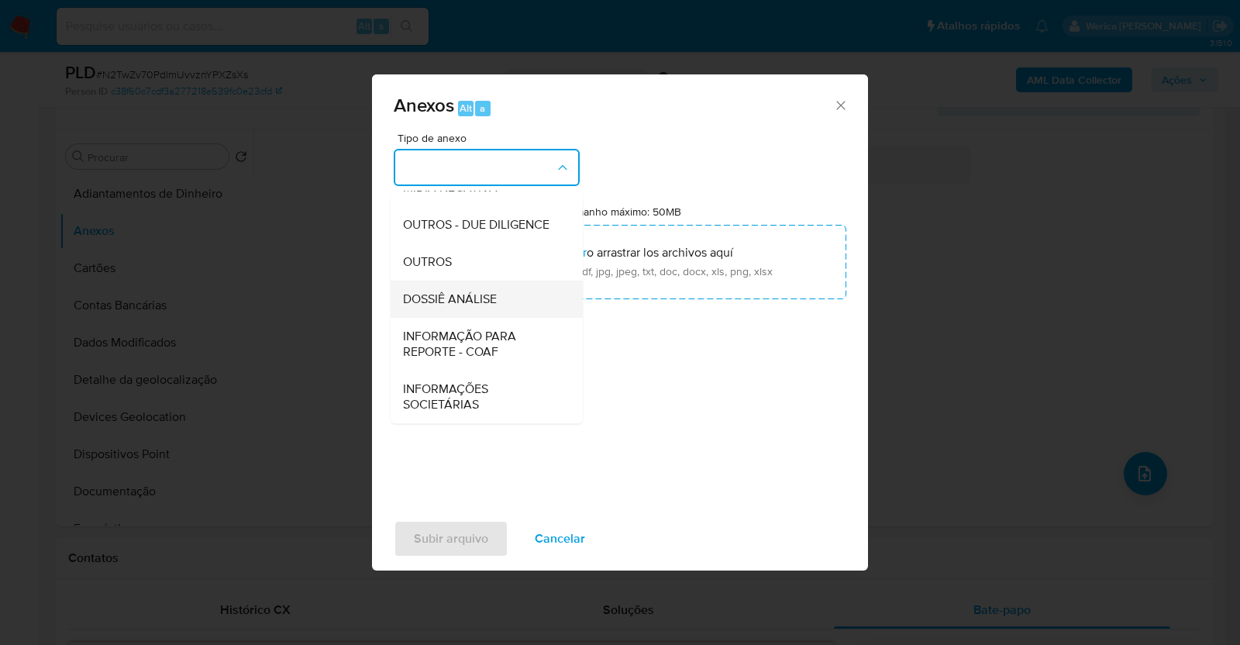
click at [475, 293] on span "DOSSIÊ ANÁLISE" at bounding box center [450, 299] width 94 height 16
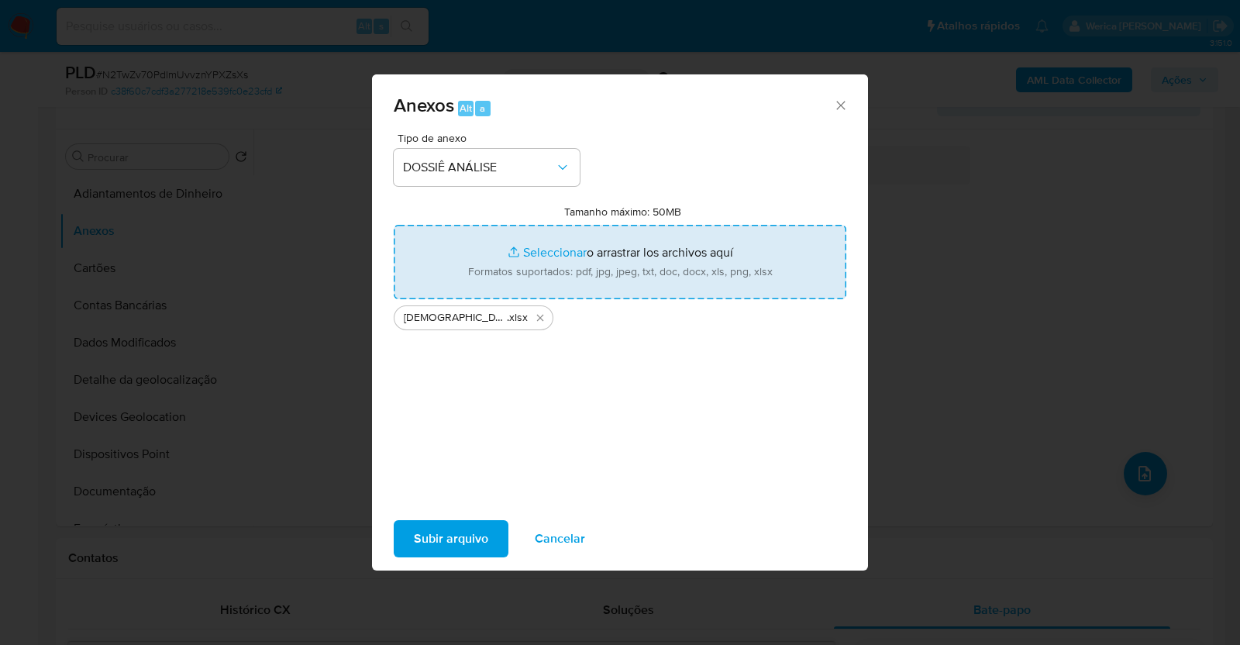
type input "C:\fakepath\SAR - XXXX - CPF 33498121391 - ADAILSON MENDES CARVALHO (1).pdf"
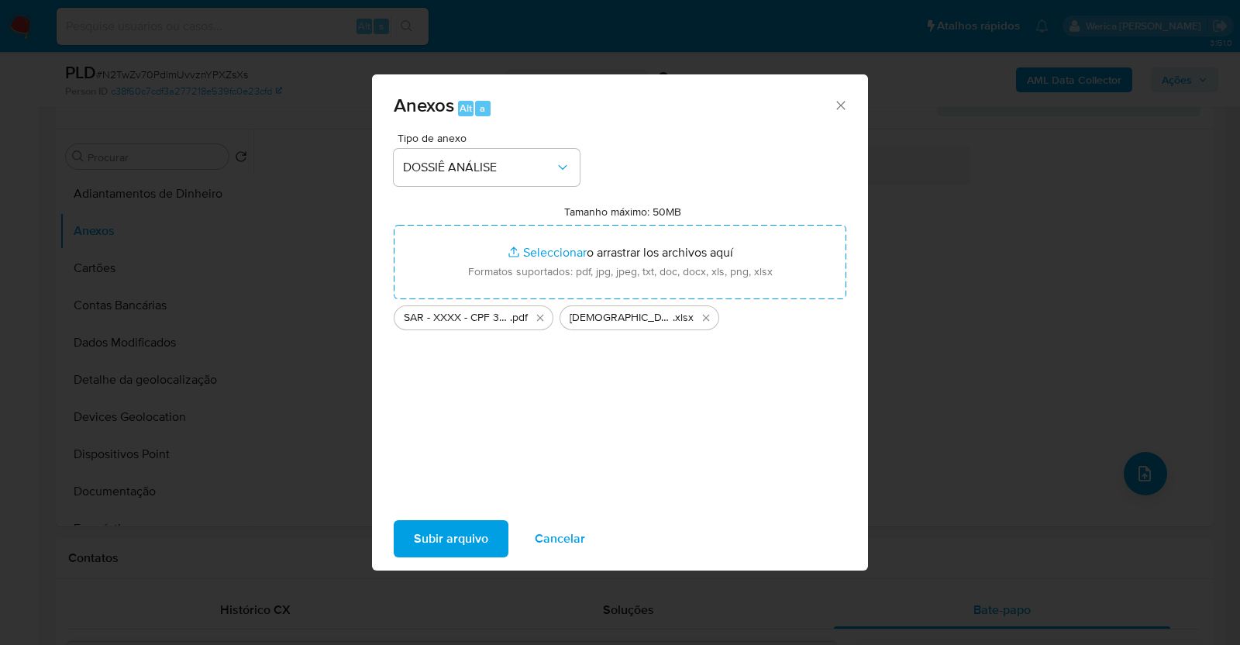
click at [459, 526] on span "Subir arquivo" at bounding box center [451, 539] width 74 height 34
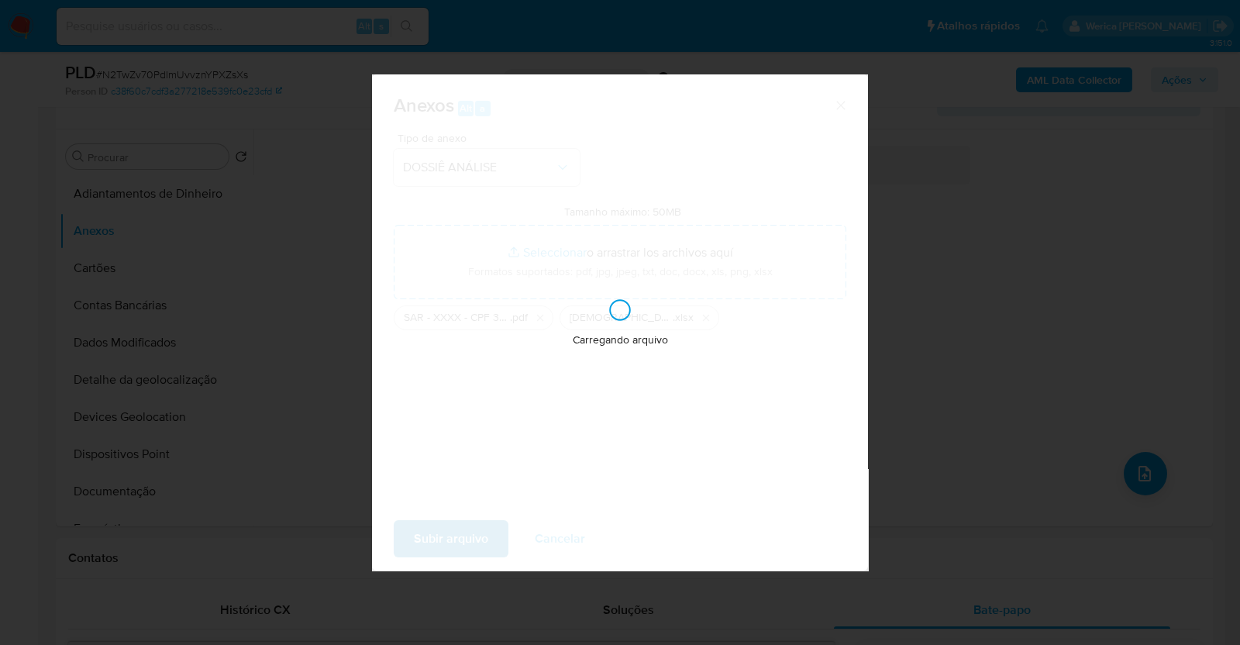
click at [459, 526] on div "Carregando arquivo" at bounding box center [620, 322] width 496 height 496
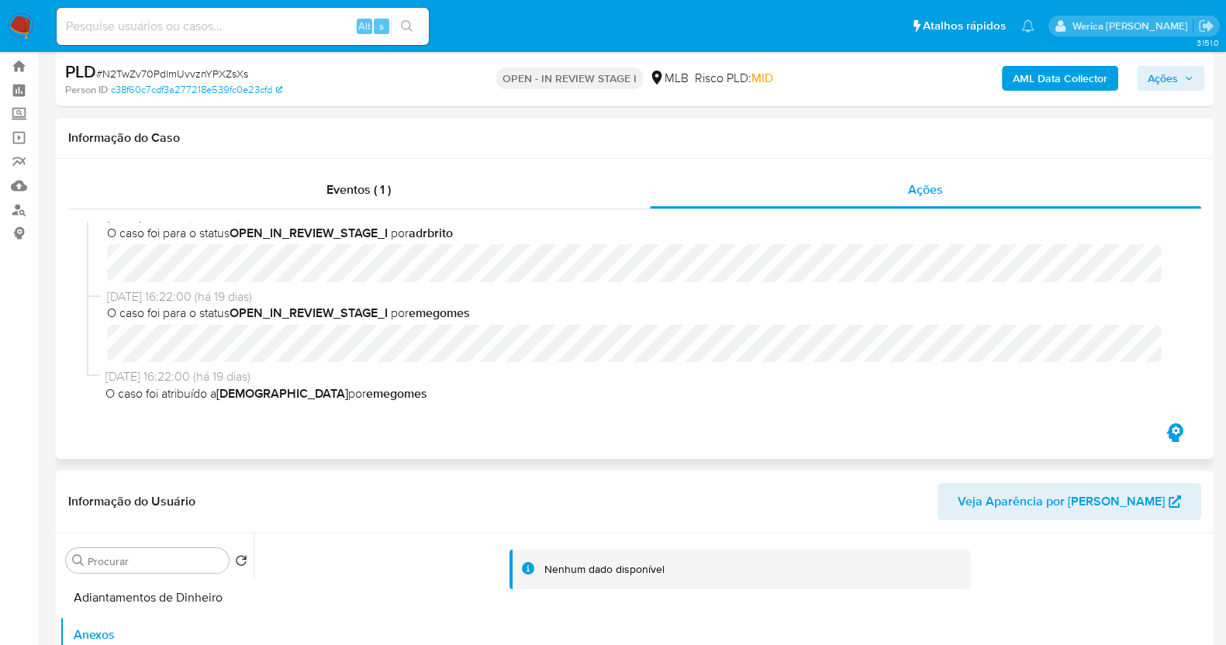
scroll to position [0, 0]
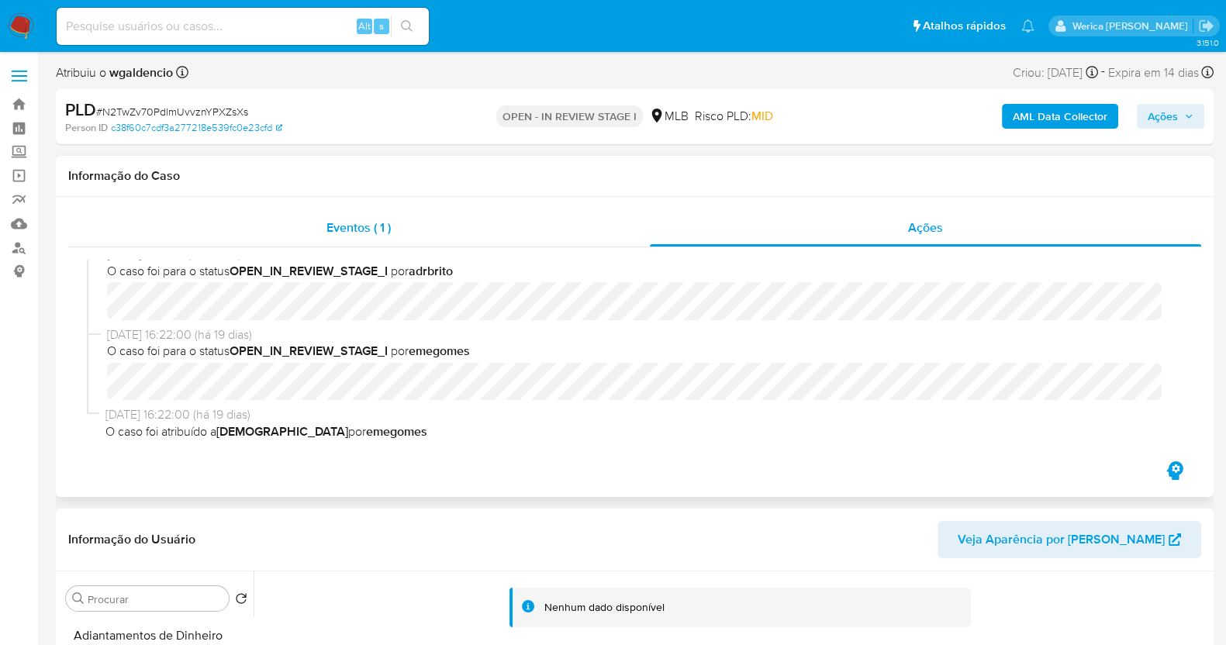
click at [597, 234] on div "Eventos ( 1 )" at bounding box center [358, 227] width 581 height 37
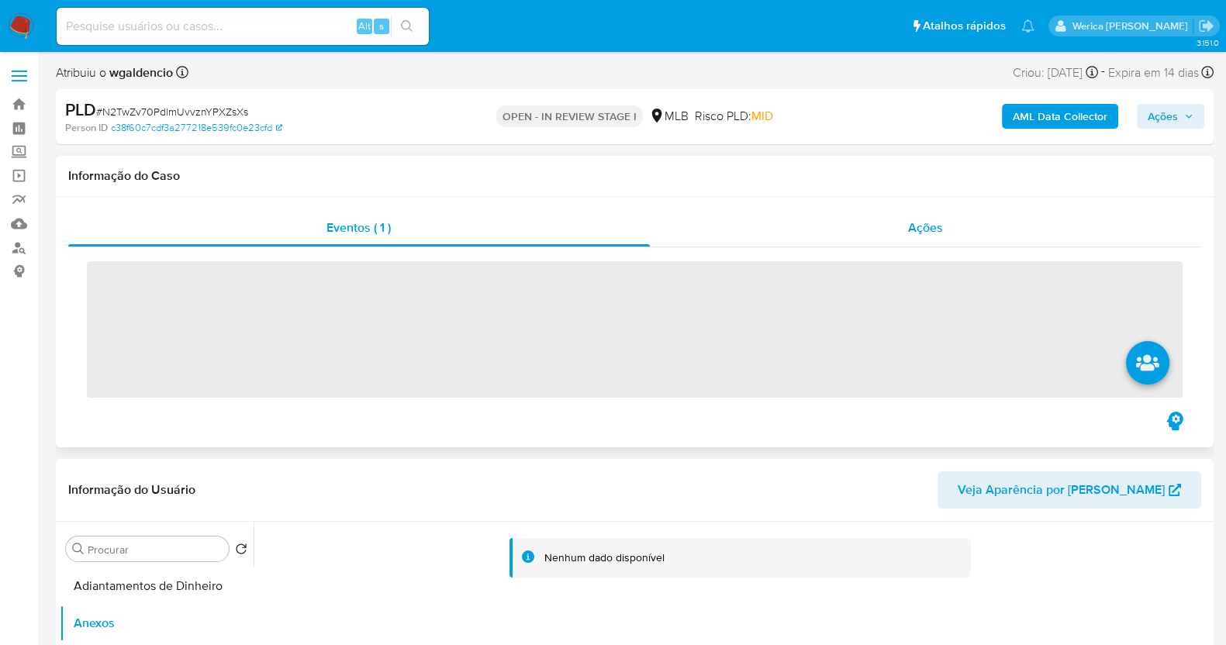
click at [929, 245] on div "Ações" at bounding box center [926, 227] width 552 height 37
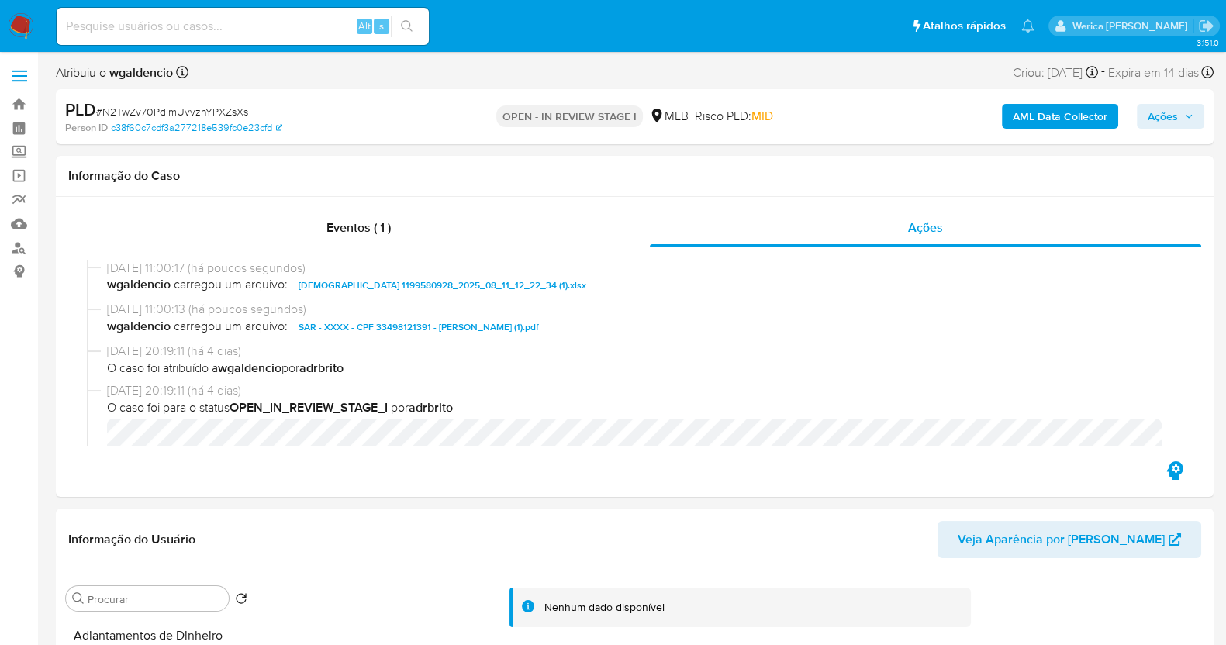
click at [1171, 108] on span "Ações" at bounding box center [1162, 116] width 30 height 25
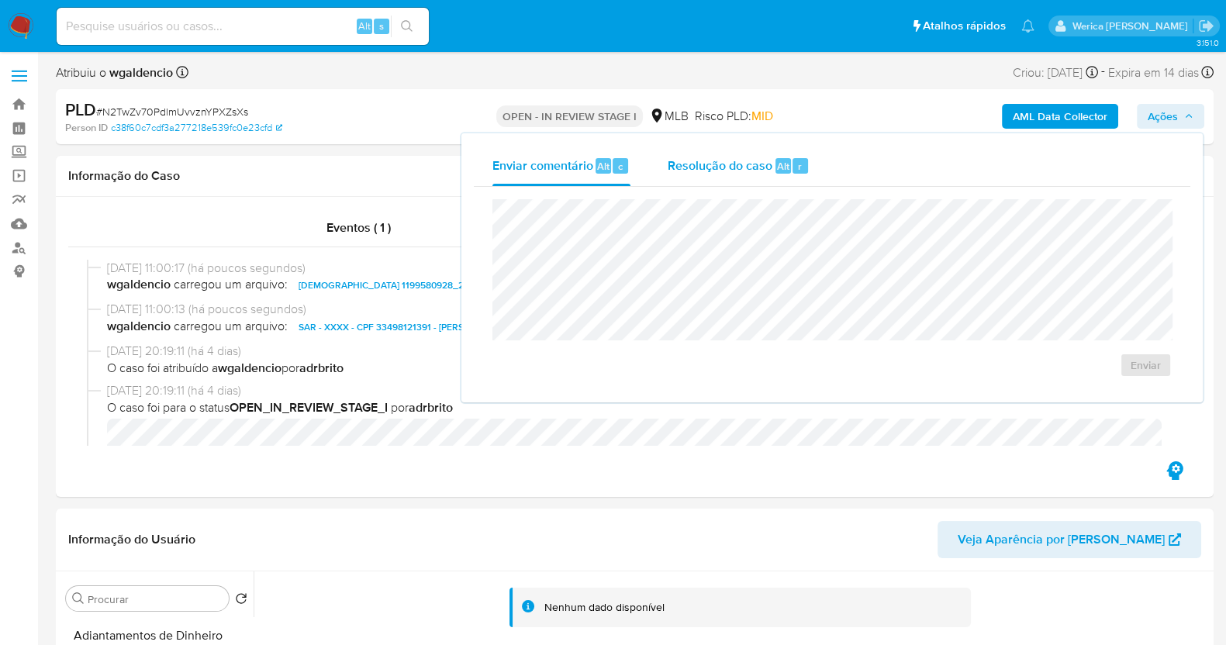
click at [766, 185] on div "Enviar comentário Alt c Resolução do caso Alt r Enviar" at bounding box center [832, 268] width 716 height 244
click at [767, 178] on div "Resolução do caso Alt r" at bounding box center [738, 166] width 142 height 40
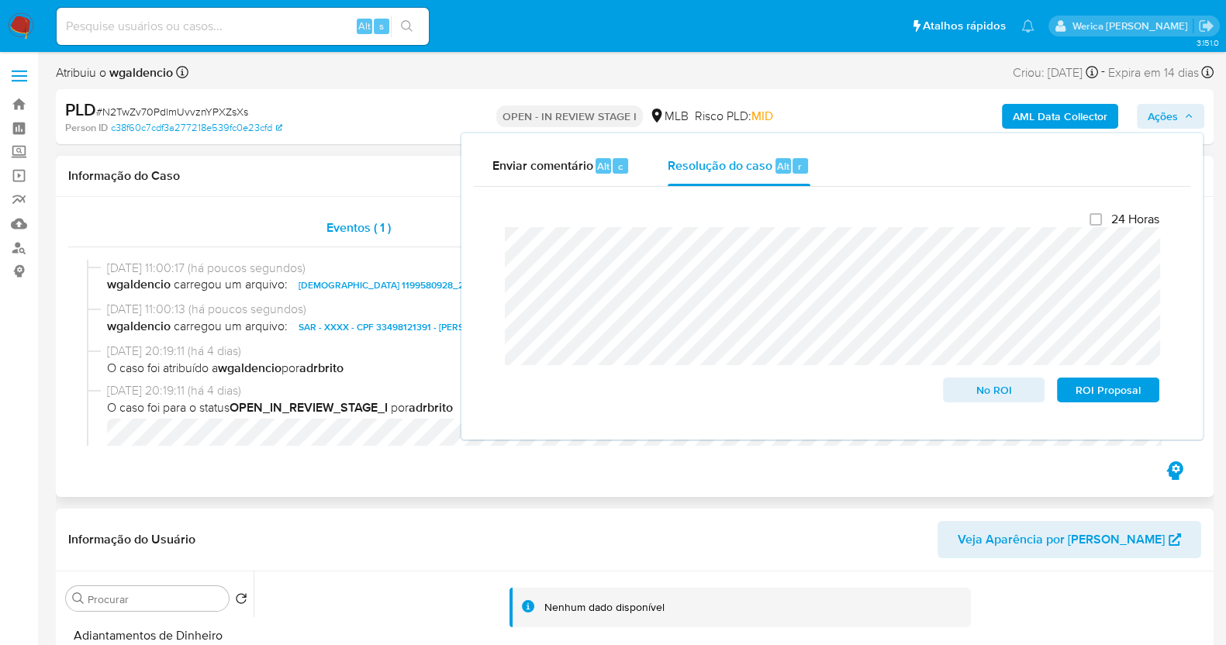
click at [410, 219] on div "Eventos ( 1 )" at bounding box center [358, 227] width 581 height 37
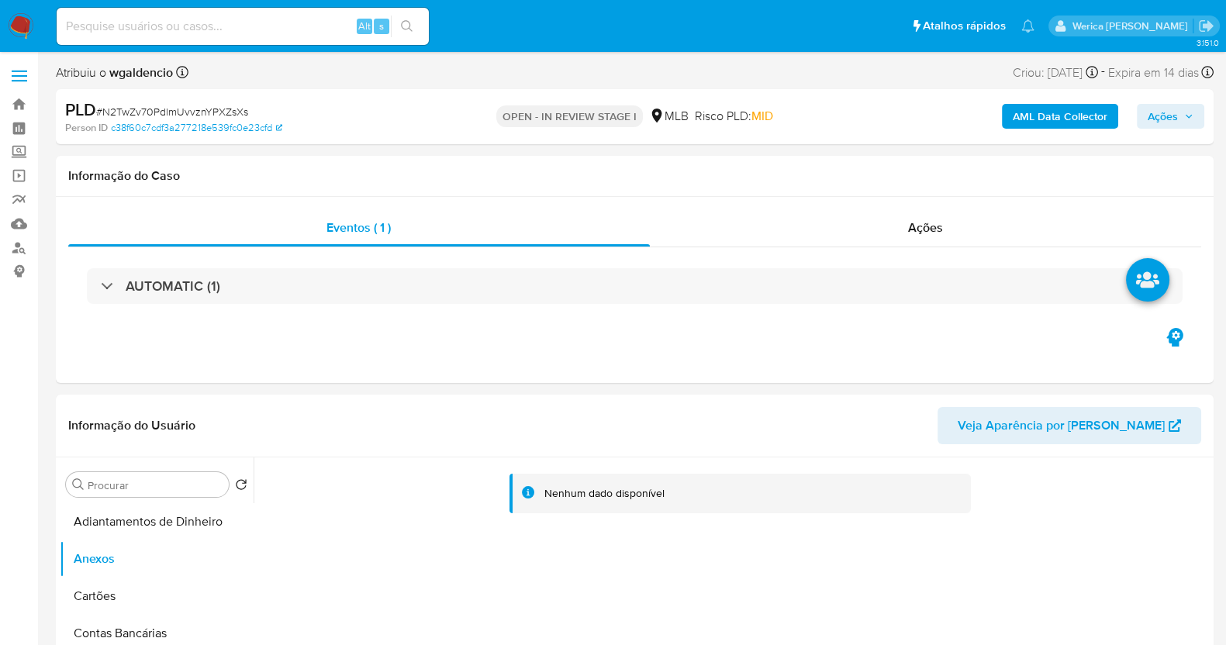
click at [1160, 126] on span "Ações" at bounding box center [1162, 116] width 30 height 25
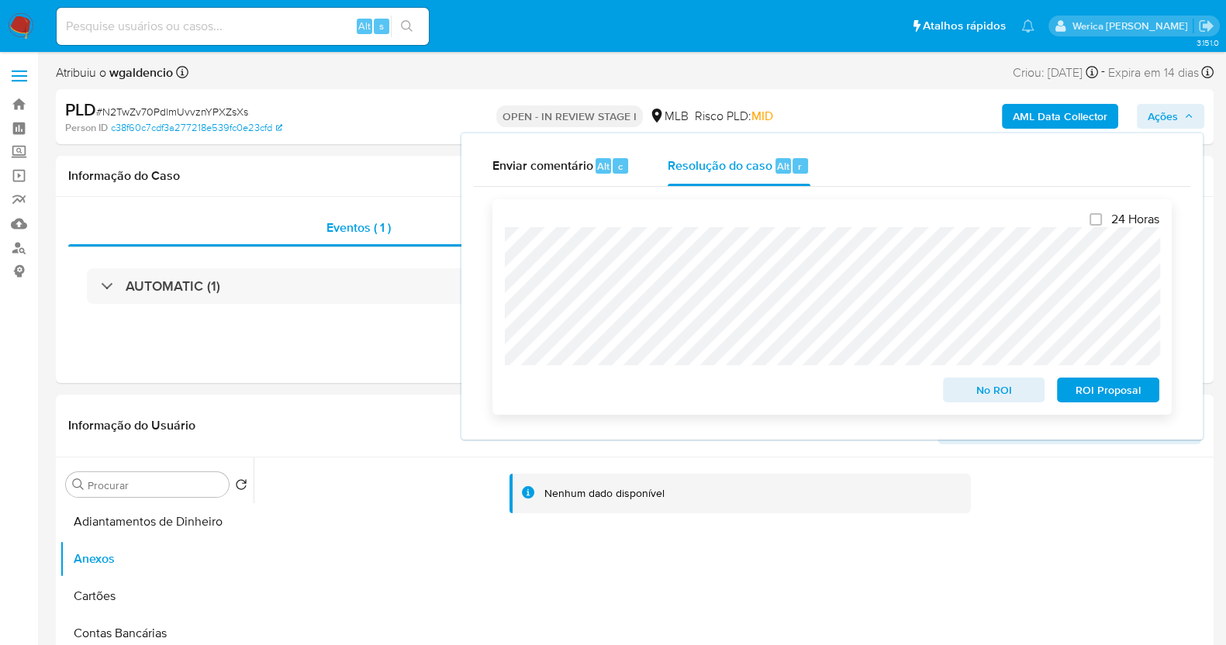
click at [1088, 387] on span "ROI Proposal" at bounding box center [1107, 390] width 81 height 22
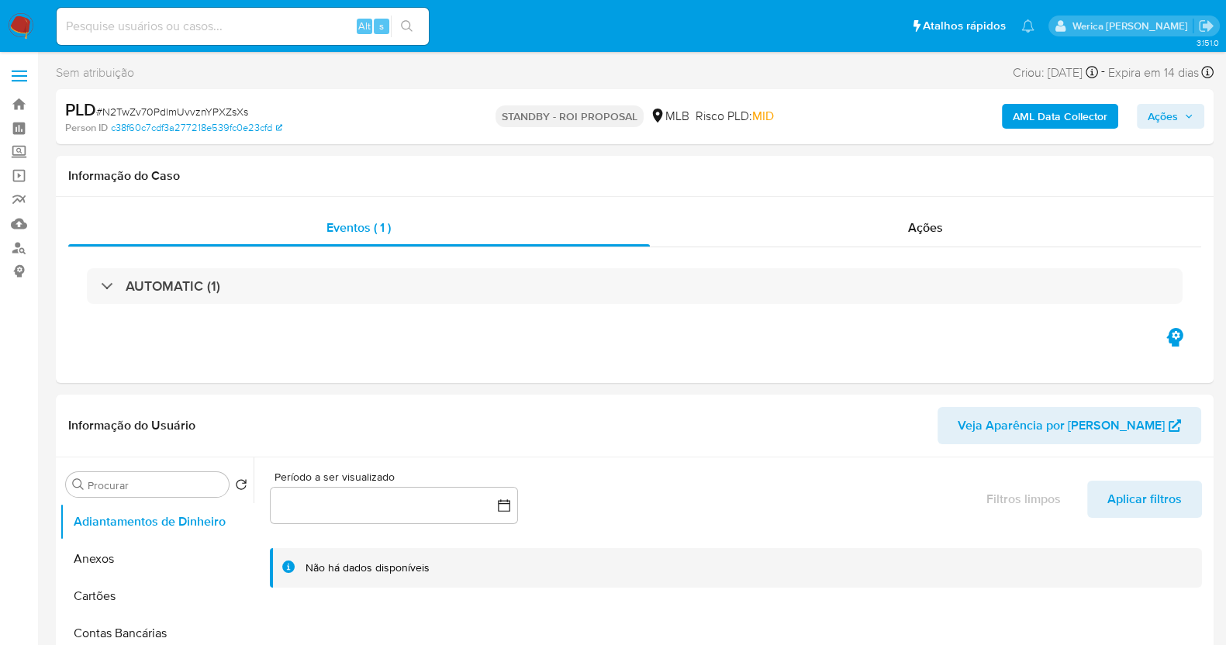
select select "10"
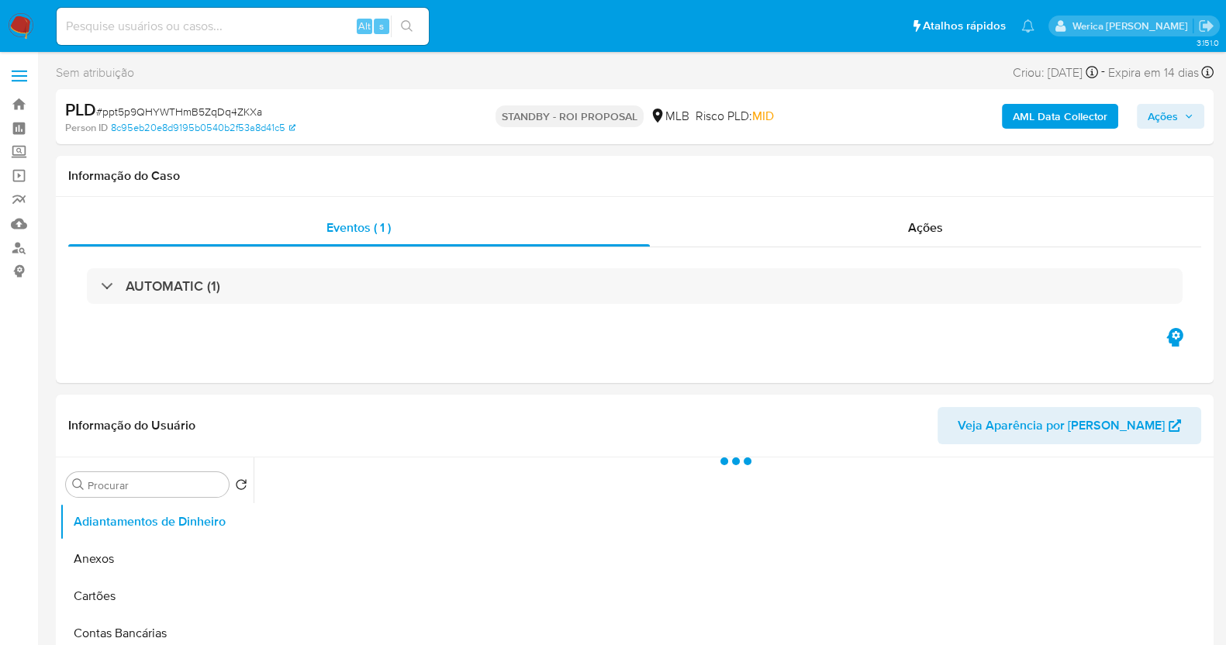
select select "10"
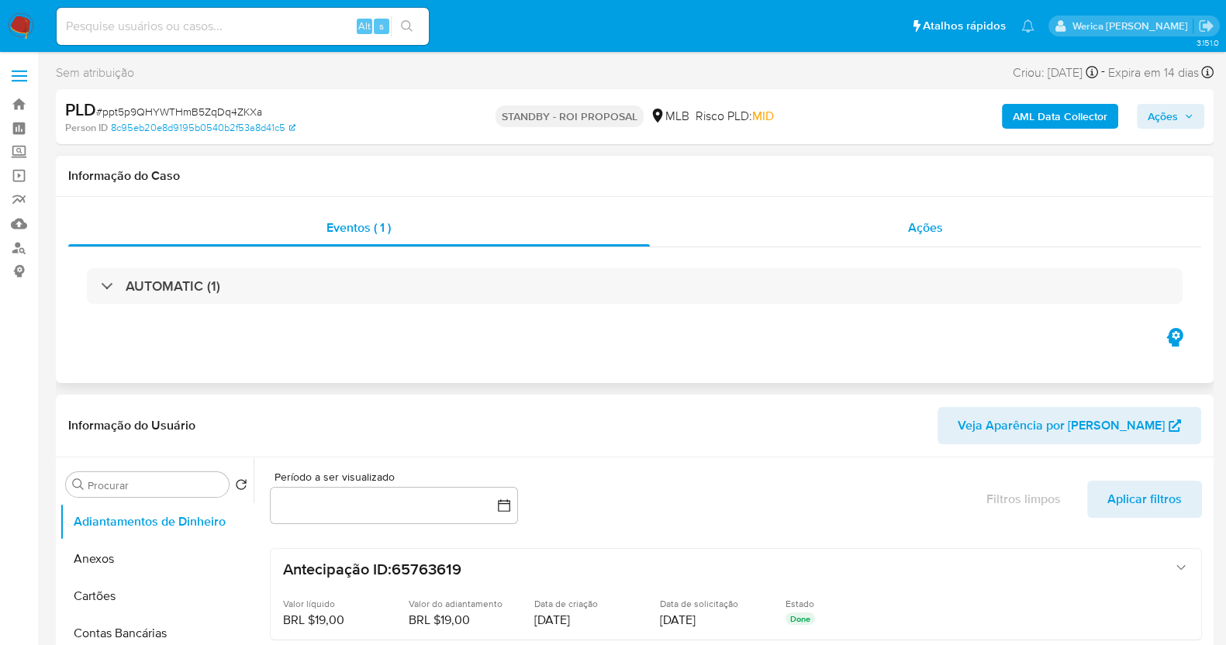
click at [880, 245] on div "Ações" at bounding box center [926, 227] width 552 height 37
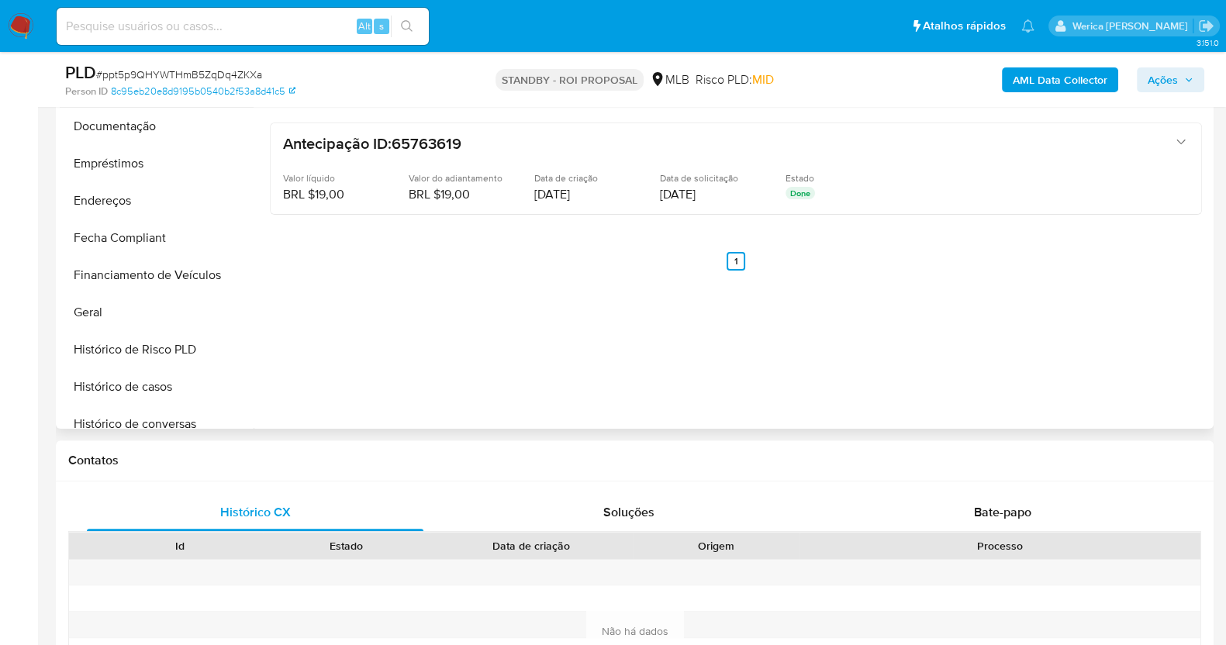
scroll to position [387, 0]
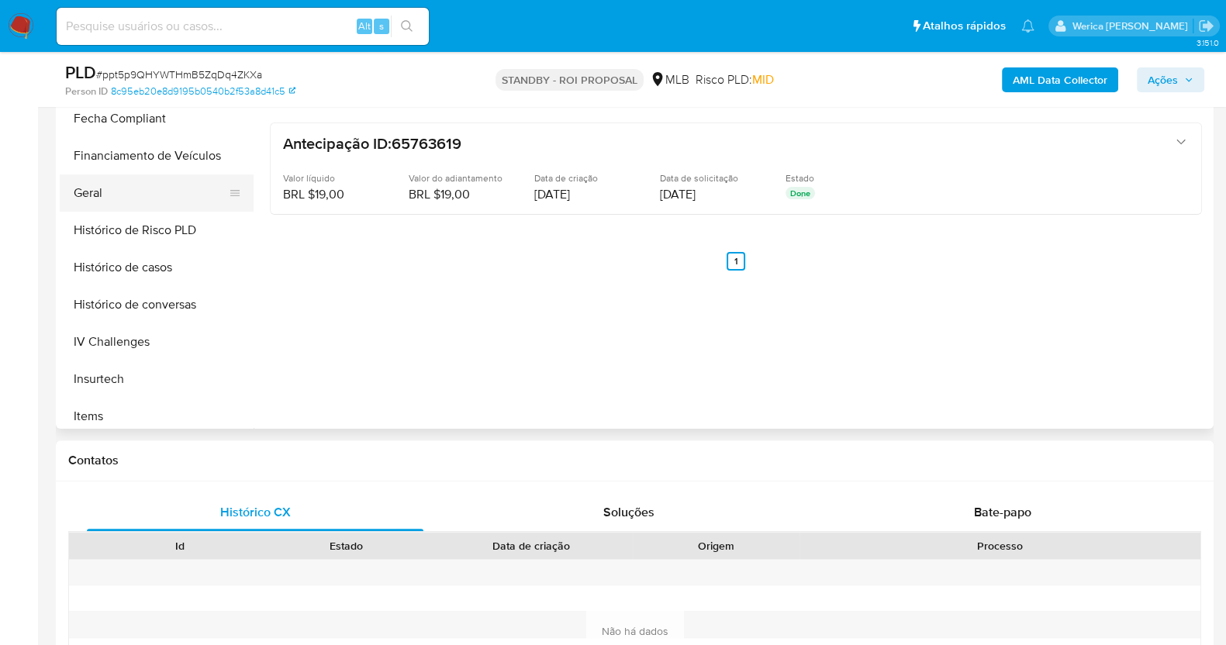
click at [152, 193] on button "Geral" at bounding box center [150, 192] width 181 height 37
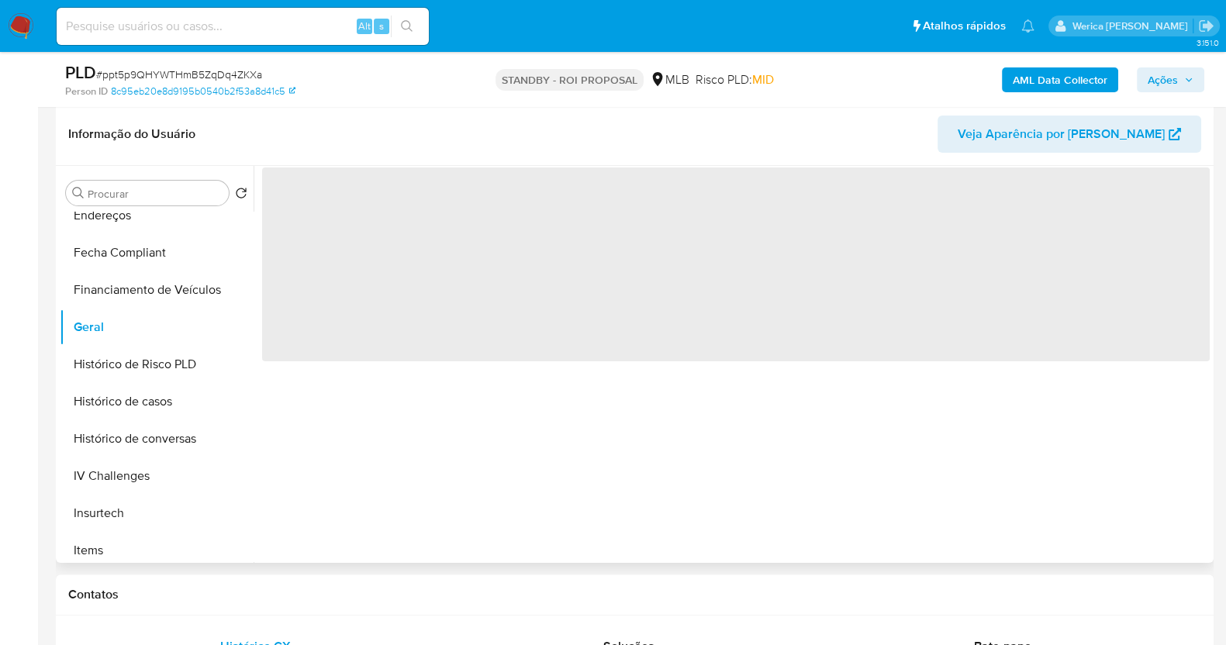
scroll to position [193, 0]
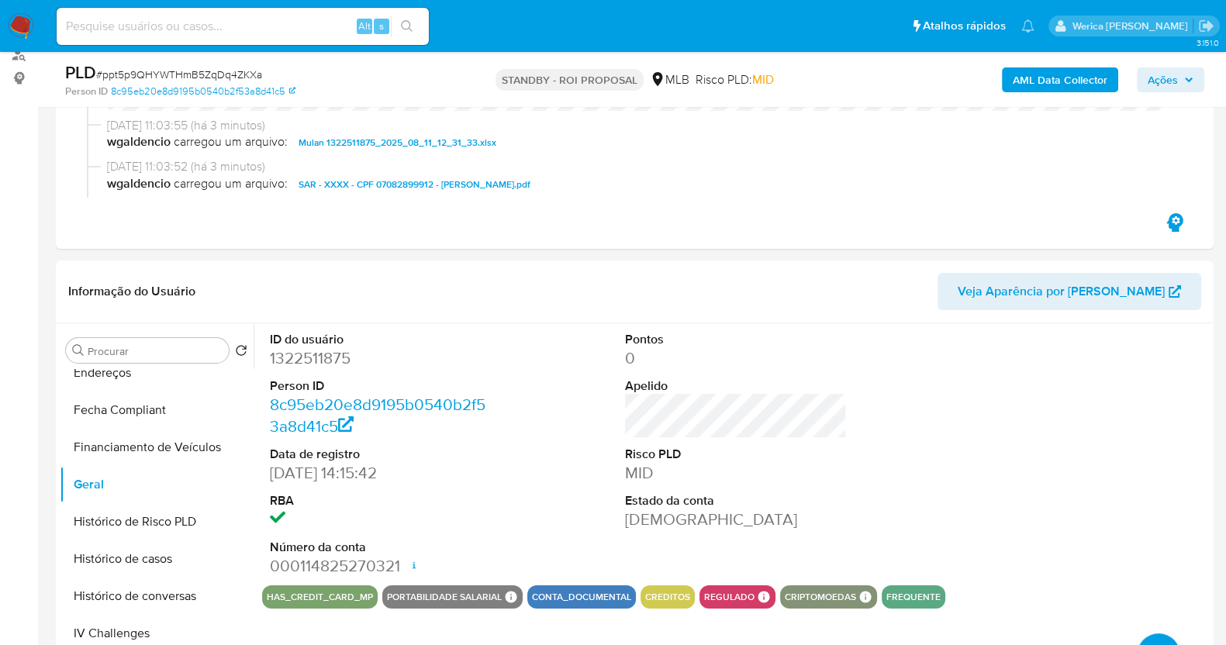
click at [13, 26] on img at bounding box center [21, 26] width 26 height 26
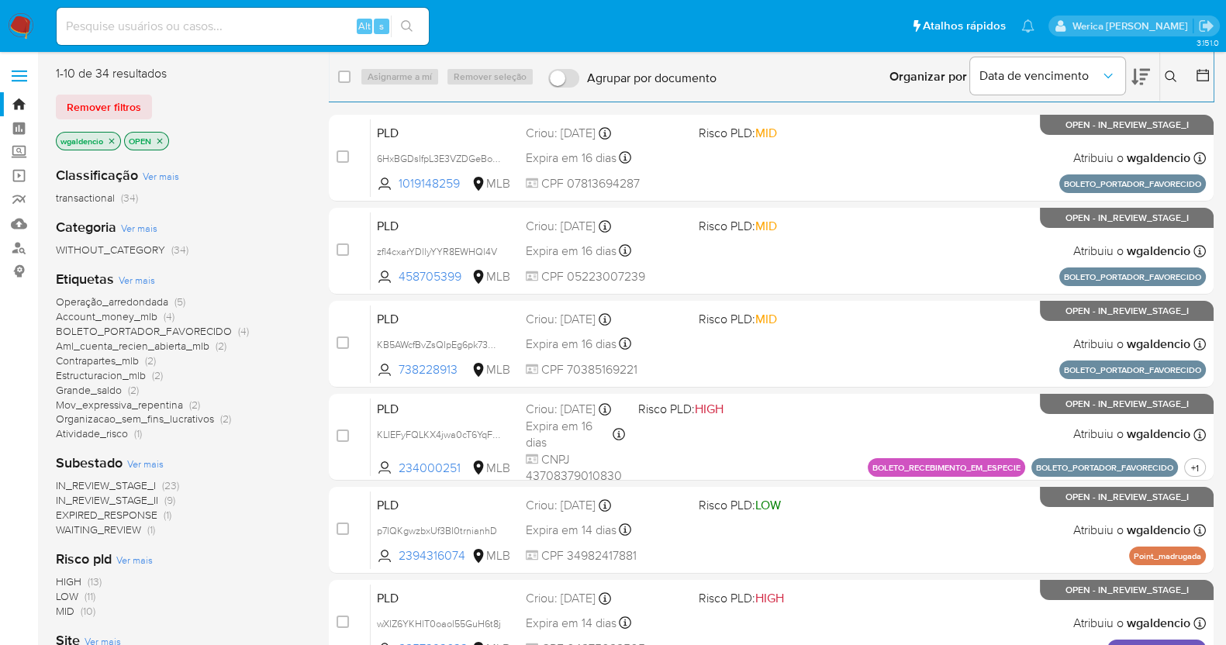
click at [1156, 71] on div "Organizar por Data de vencimento" at bounding box center [1018, 77] width 282 height 48
click at [1166, 74] on icon at bounding box center [1170, 77] width 12 height 12
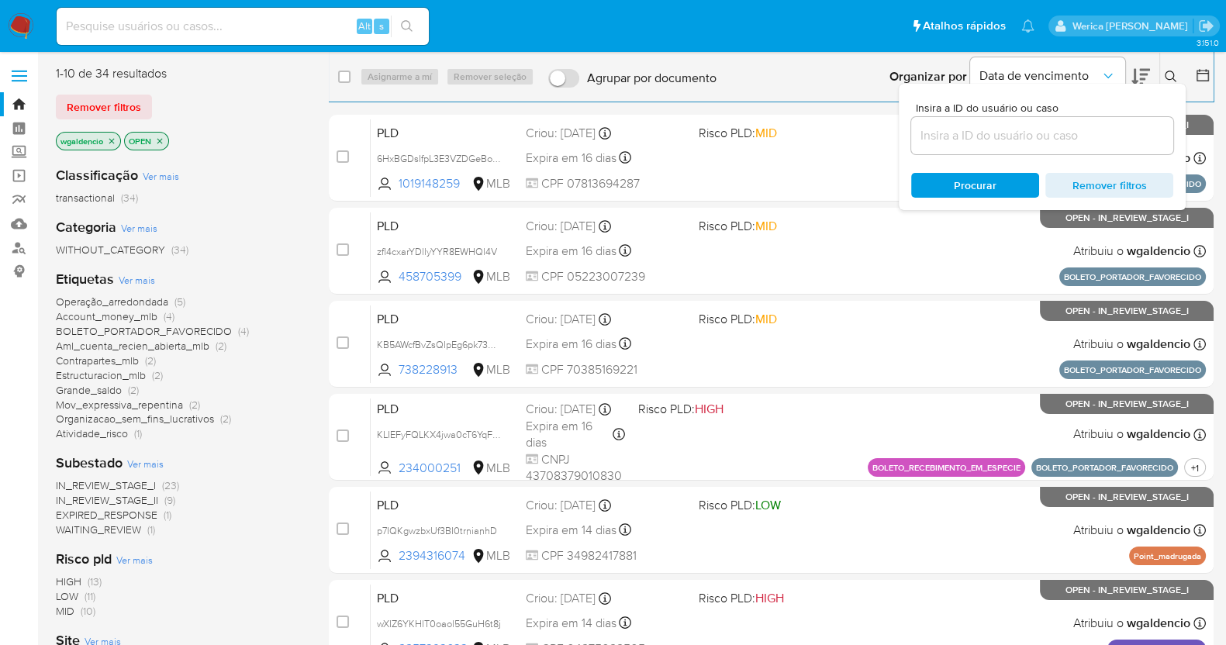
click at [1015, 137] on input at bounding box center [1042, 136] width 262 height 20
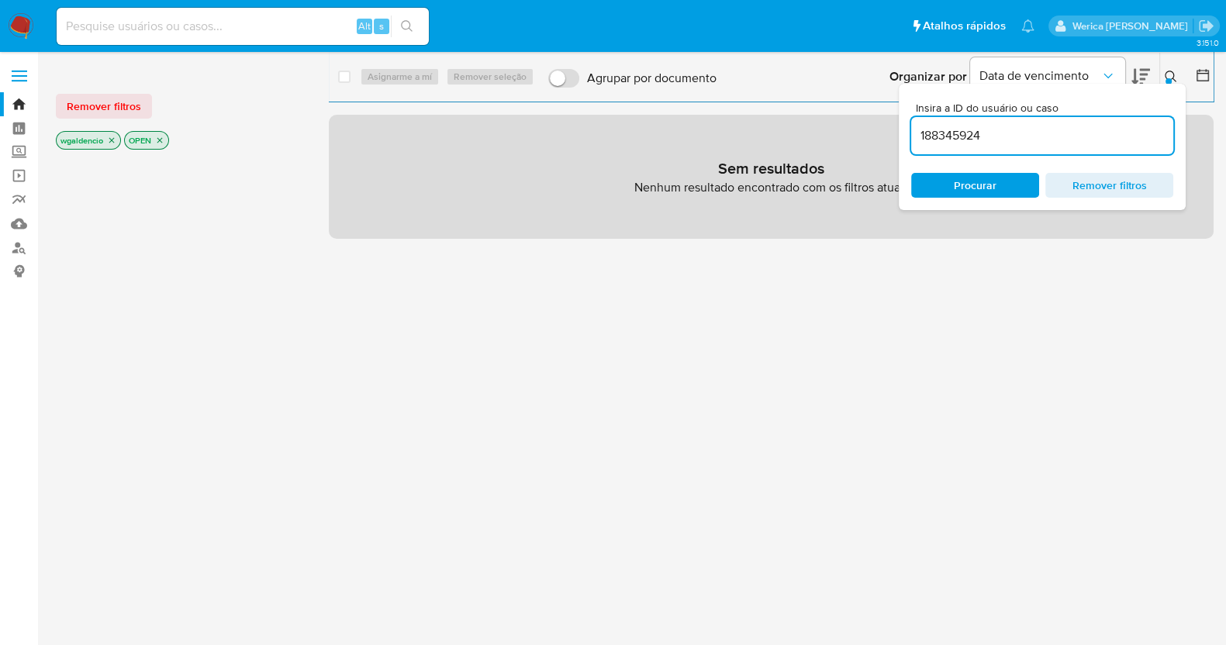
click at [1037, 137] on input "188345924" at bounding box center [1042, 136] width 262 height 20
type input "188345924"
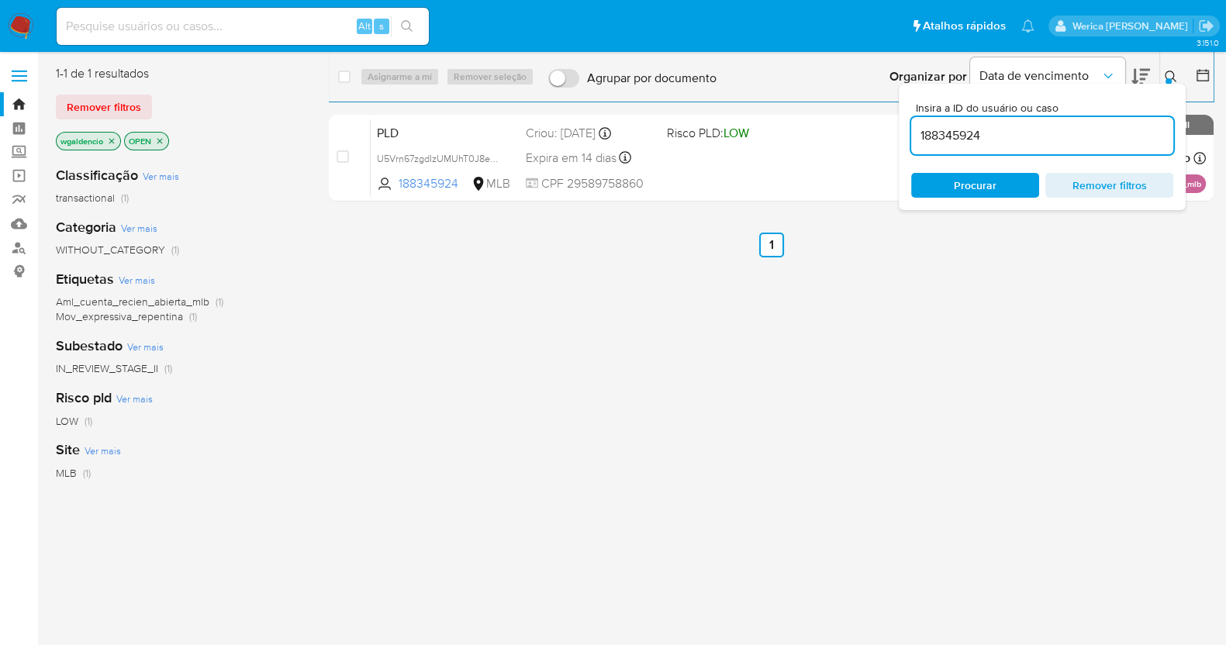
click at [1171, 74] on icon at bounding box center [1170, 77] width 12 height 12
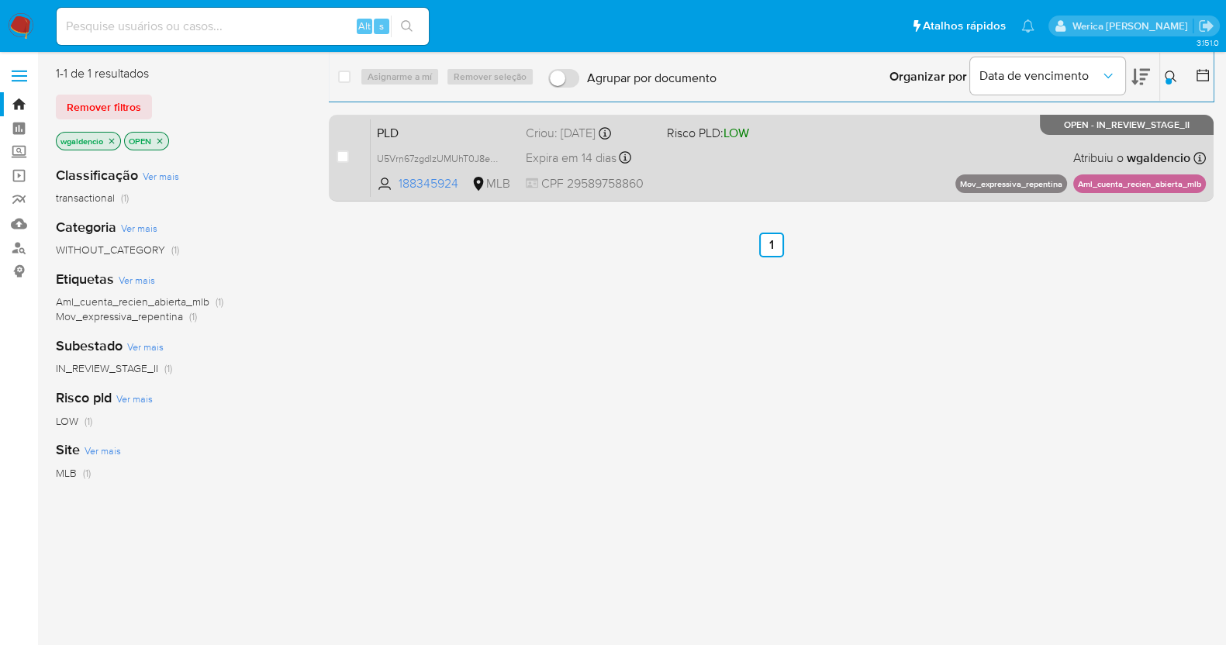
click at [938, 140] on div "PLD U5Vrn67zgdIzUMUhT0J8eh0l 188345924 MLB Risco PLD: LOW Criou: 12/07/2025 Cri…" at bounding box center [788, 158] width 835 height 78
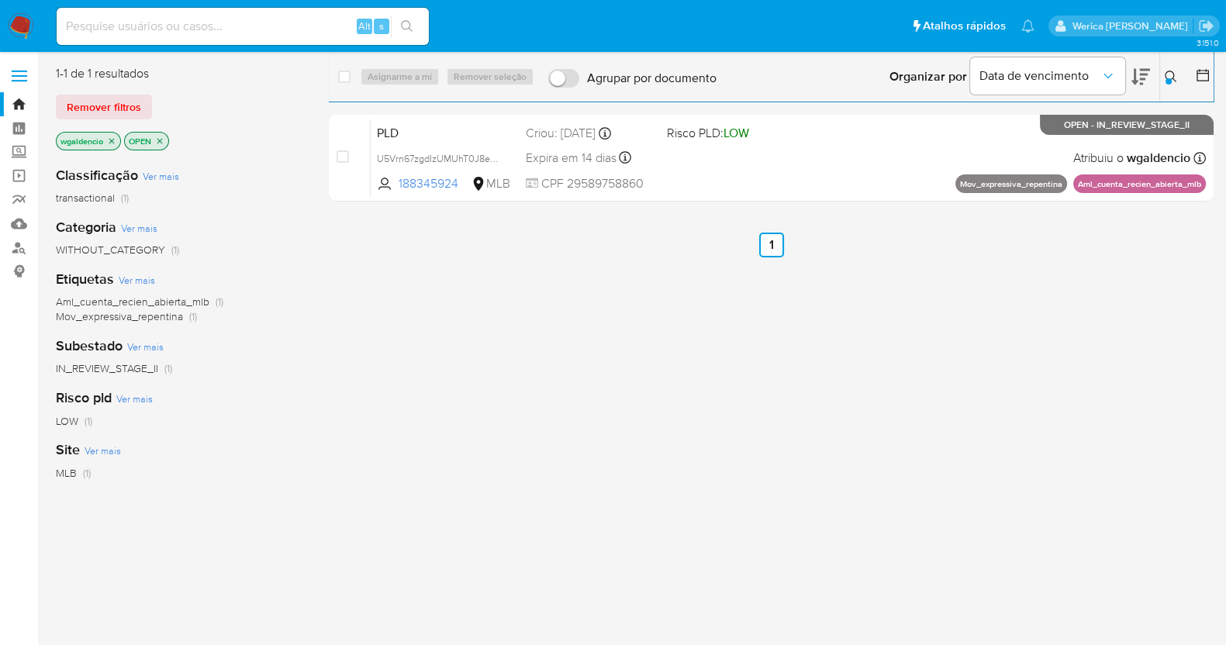
click at [13, 22] on img at bounding box center [21, 26] width 26 height 26
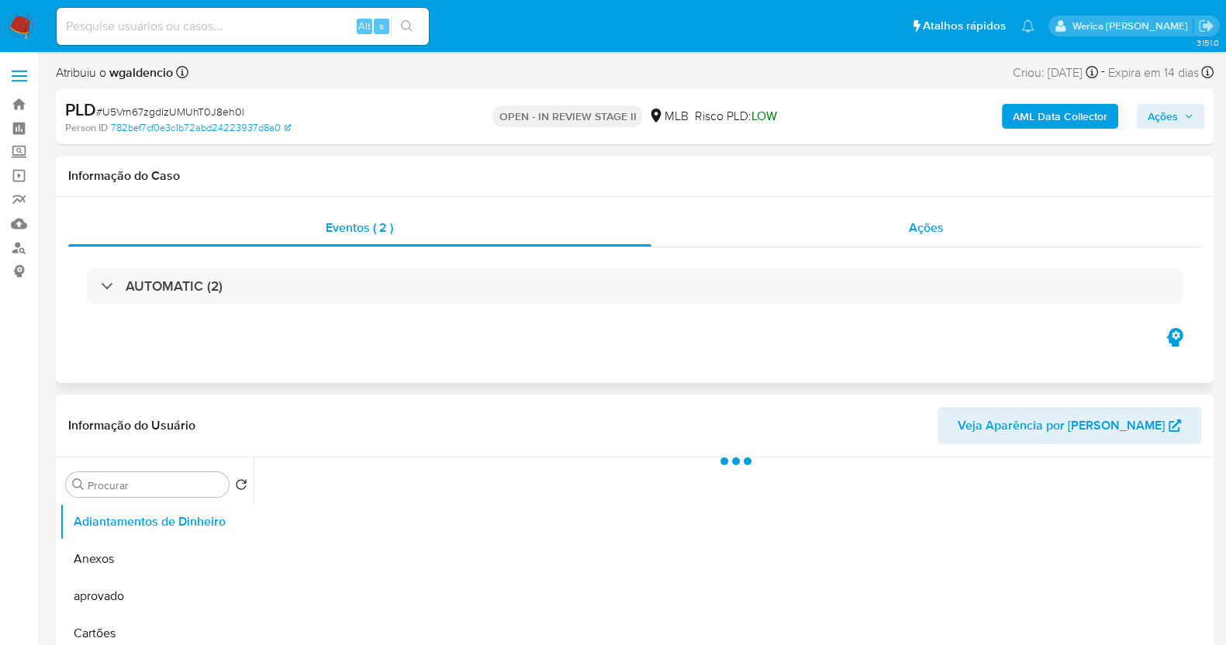
click at [1046, 234] on div "Ações" at bounding box center [926, 227] width 550 height 37
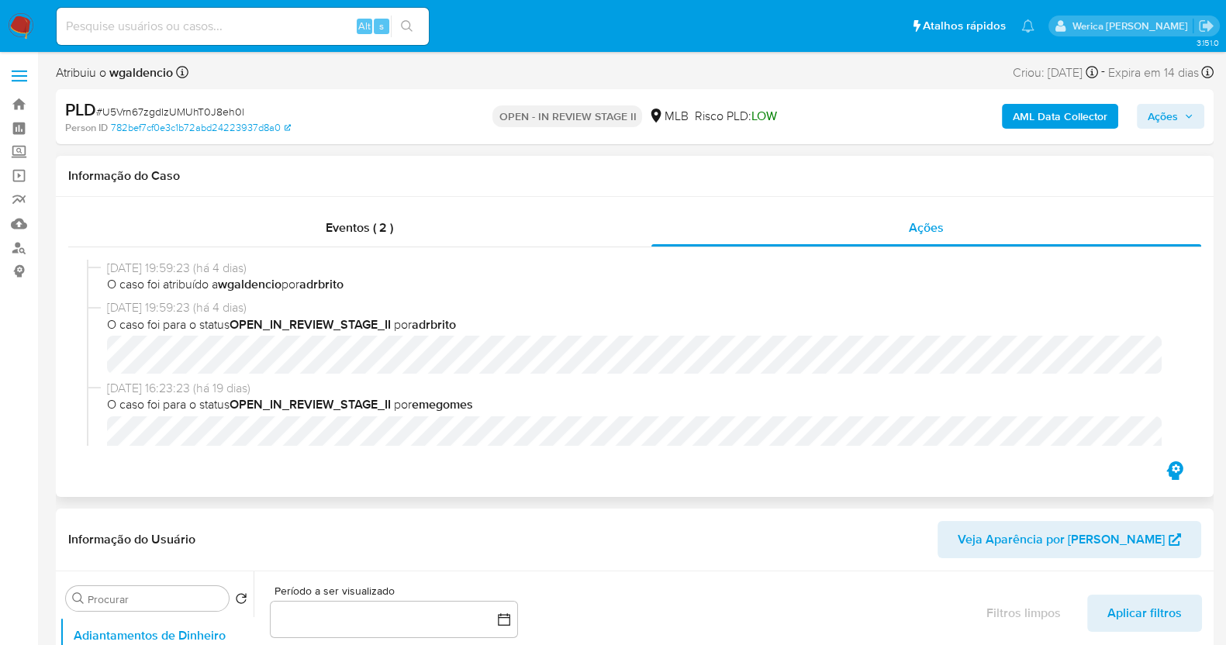
select select "10"
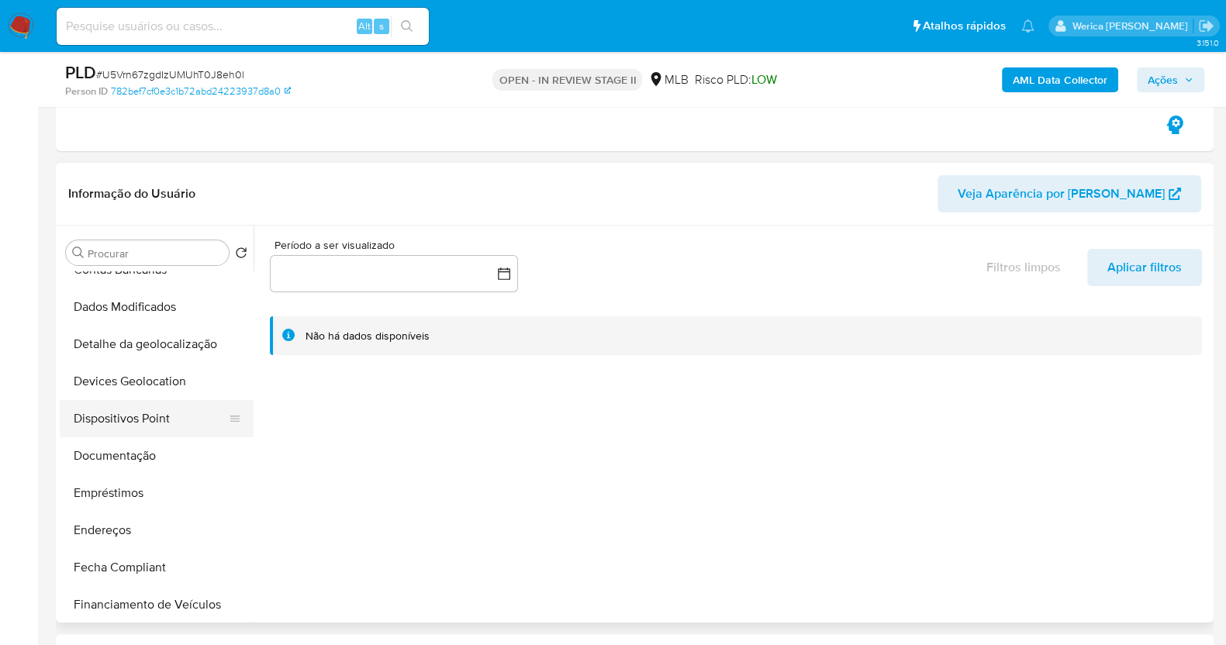
scroll to position [291, 0]
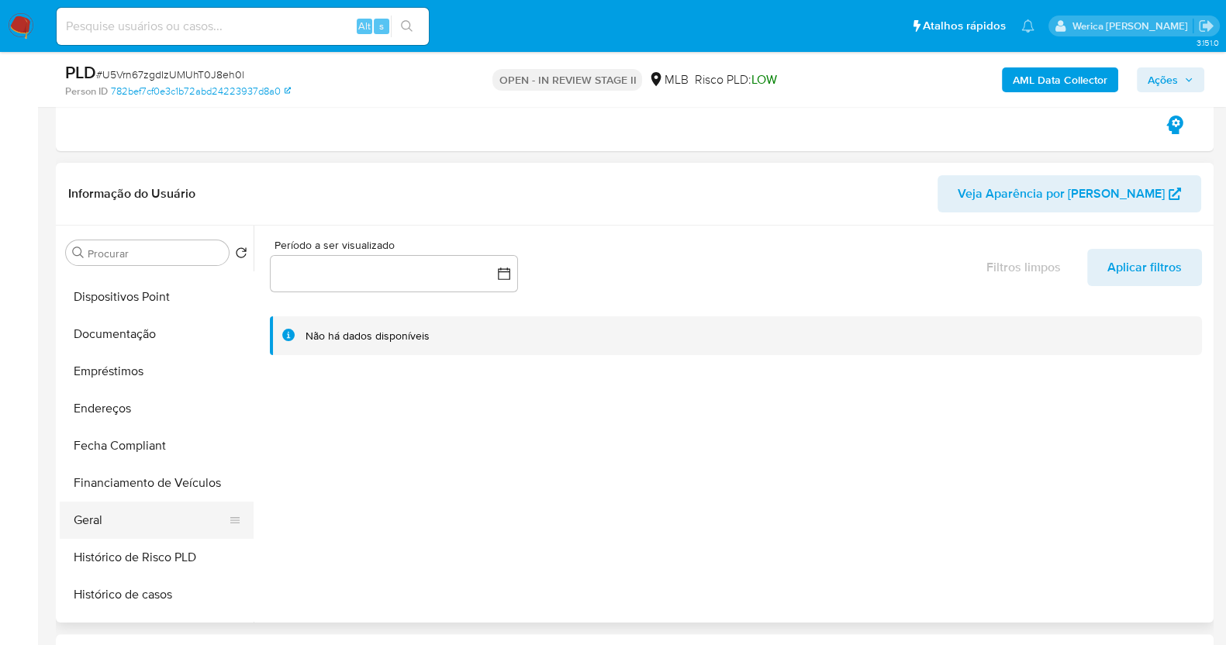
click at [143, 525] on button "Geral" at bounding box center [150, 520] width 181 height 37
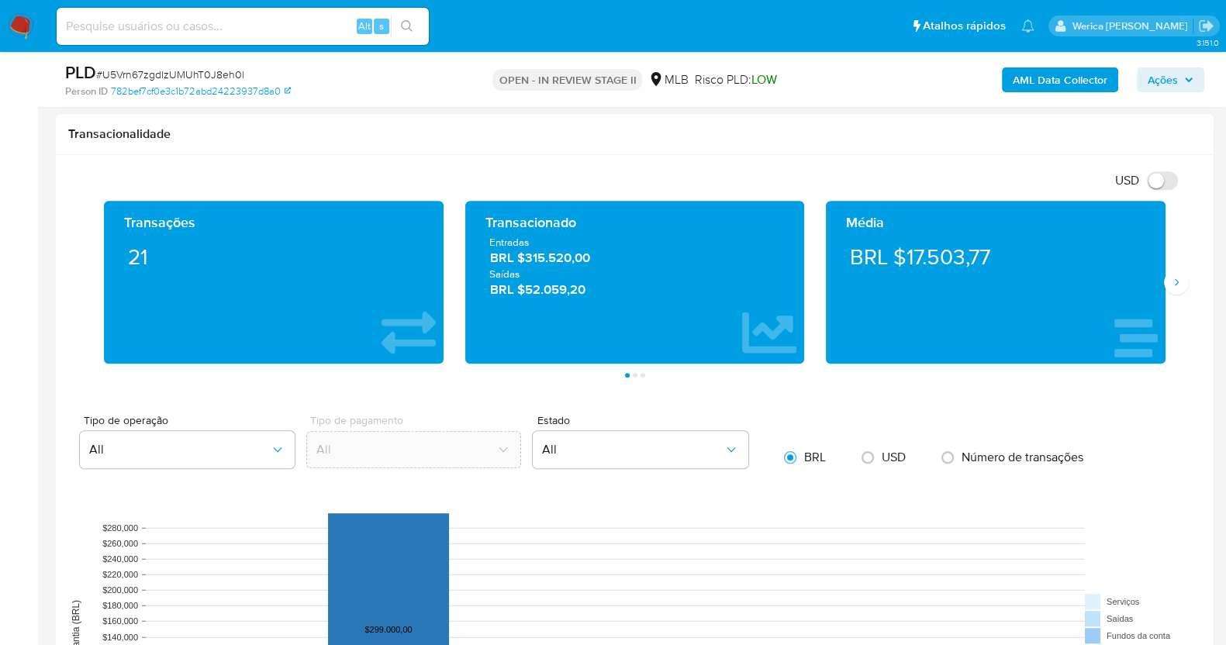
scroll to position [872, 0]
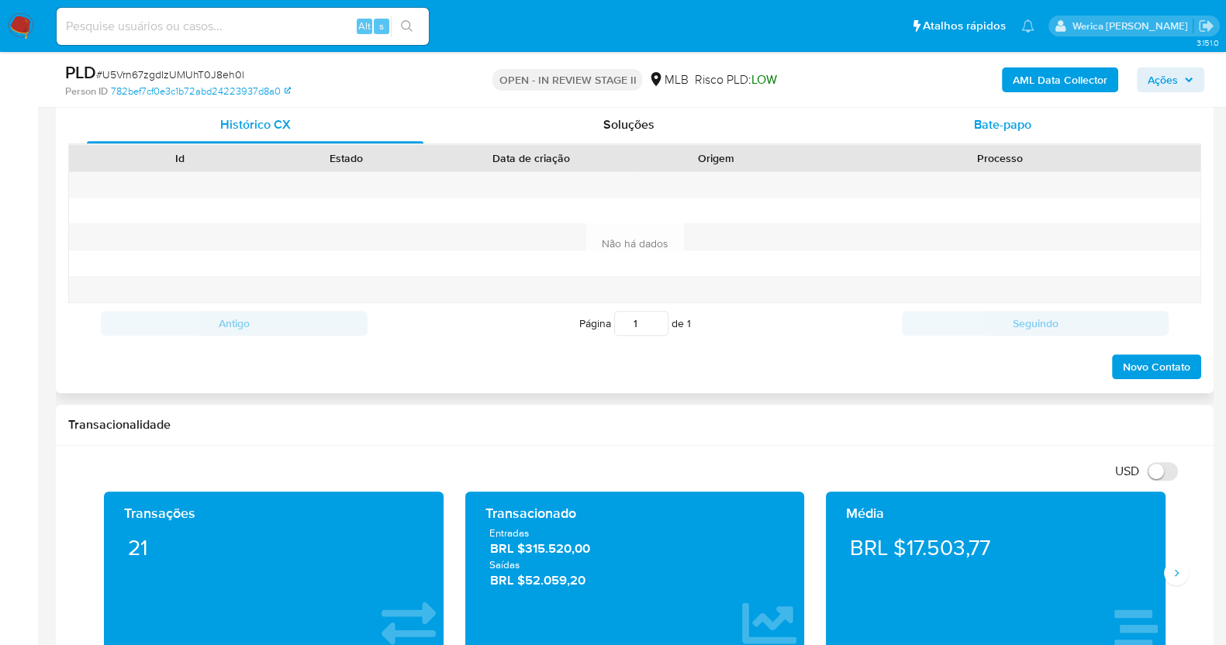
click at [1019, 126] on span "Bate-papo" at bounding box center [1002, 125] width 57 height 18
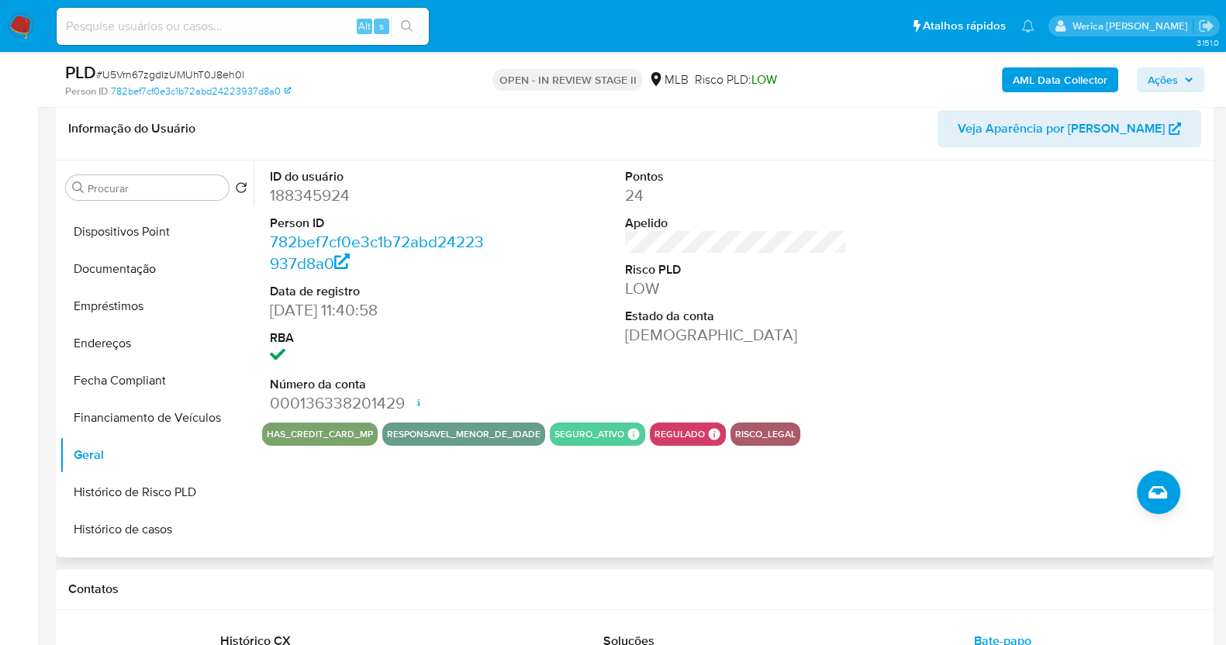
scroll to position [193, 0]
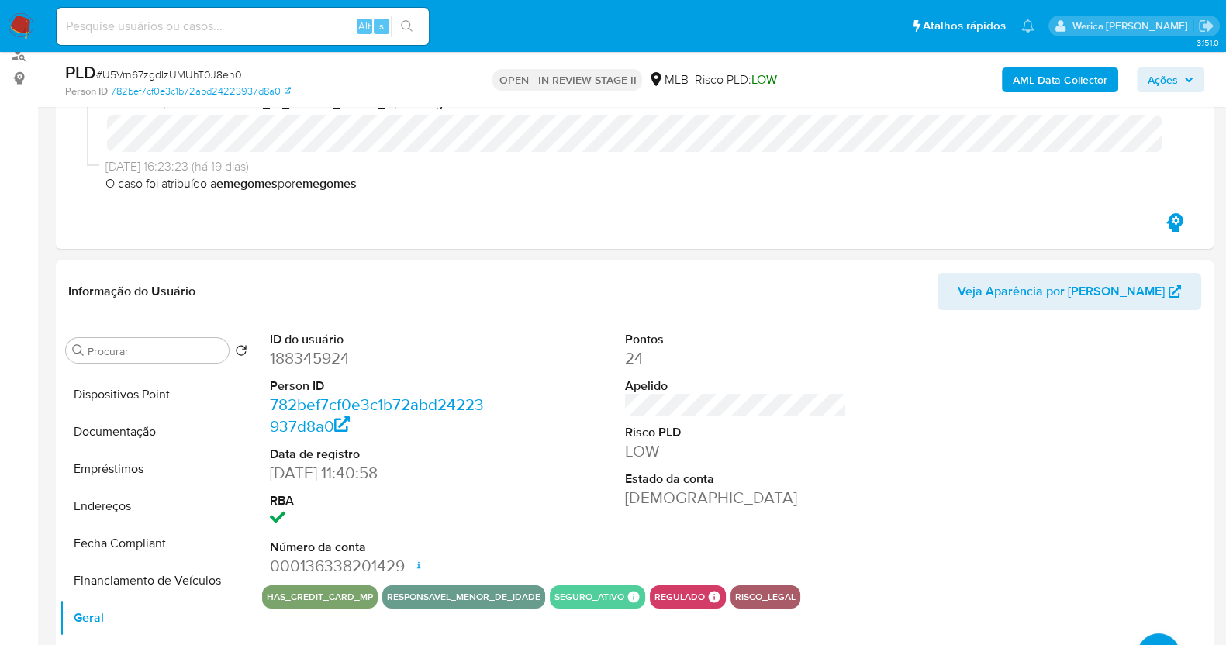
click at [328, 347] on dd "188345924" at bounding box center [381, 358] width 222 height 22
copy dd "188345924"
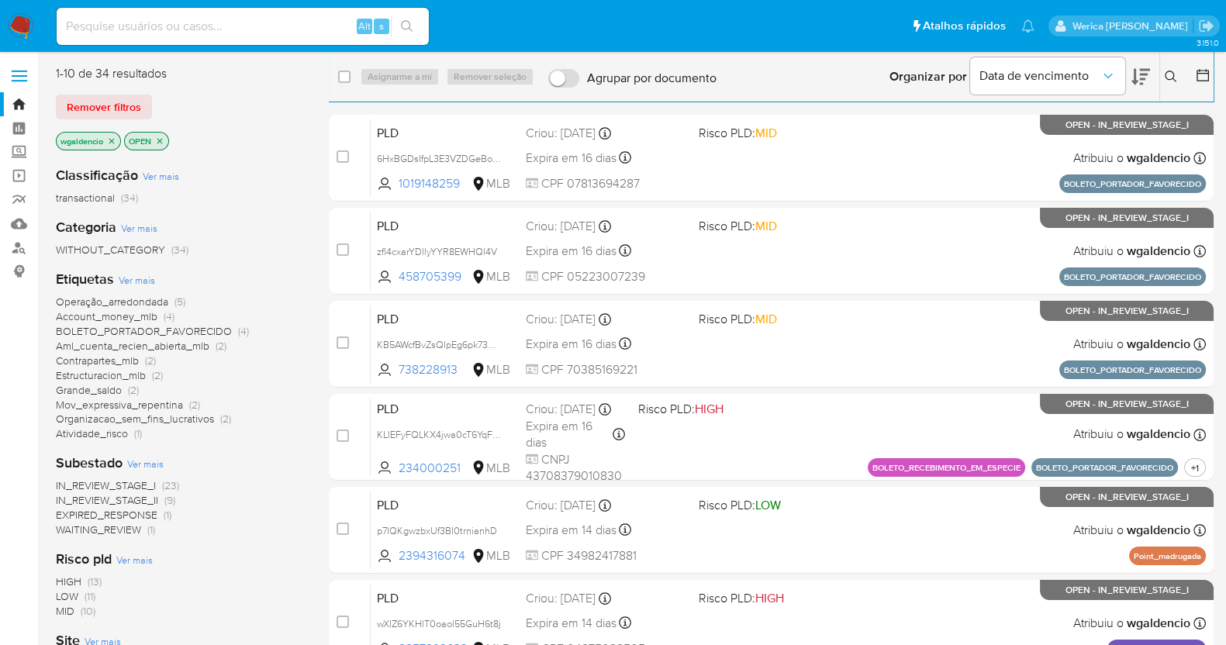
click at [153, 281] on span "Ver mais" at bounding box center [137, 280] width 36 height 14
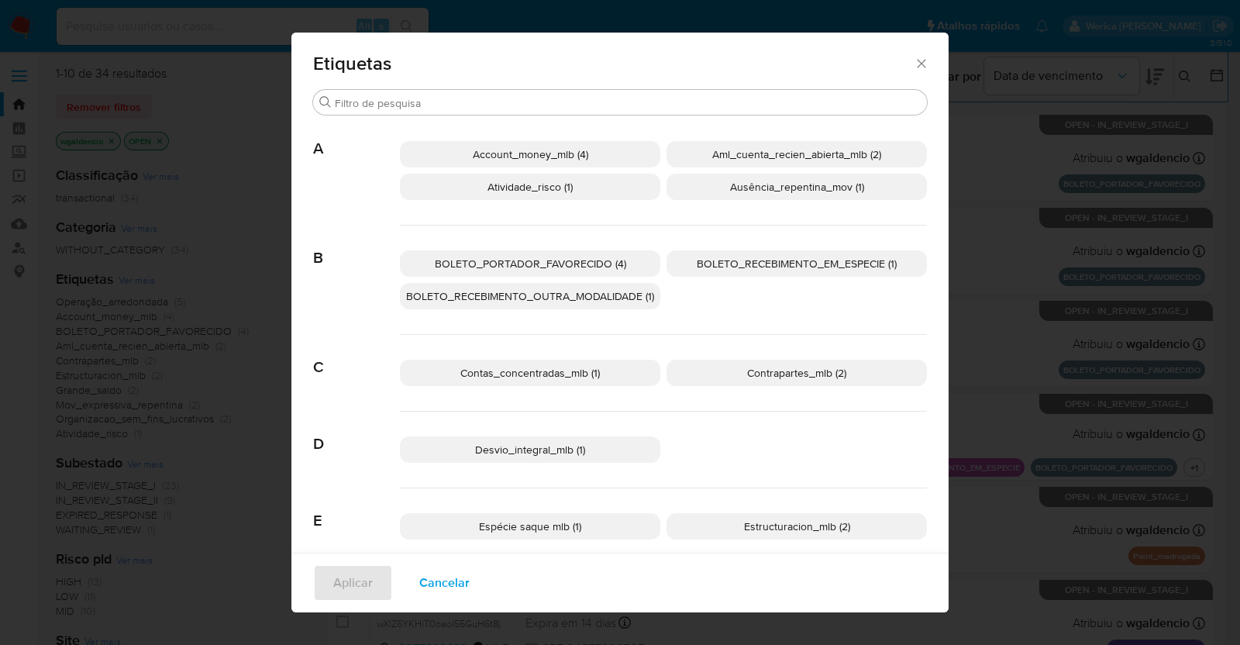
click at [173, 288] on div "Etiquetas Buscar A Account_money_mlb (4) Aml_cuenta_recien_abierta_mlb (2) Ativ…" at bounding box center [620, 322] width 1240 height 645
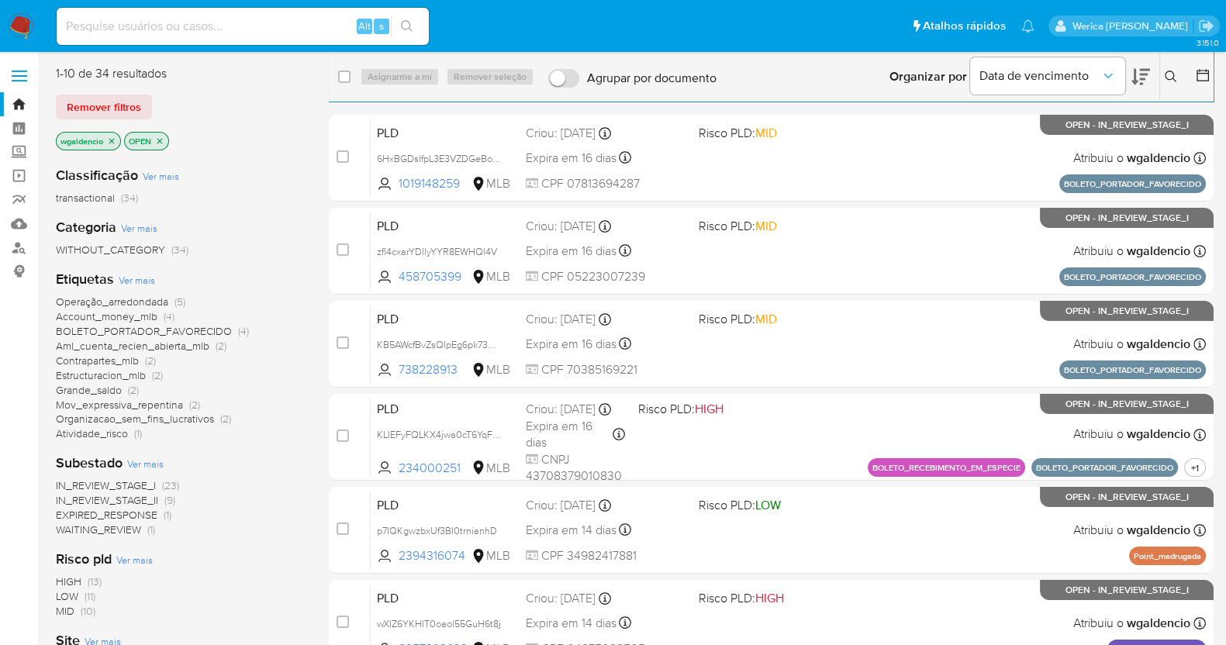
click at [143, 284] on span "Ver mais" at bounding box center [137, 280] width 36 height 14
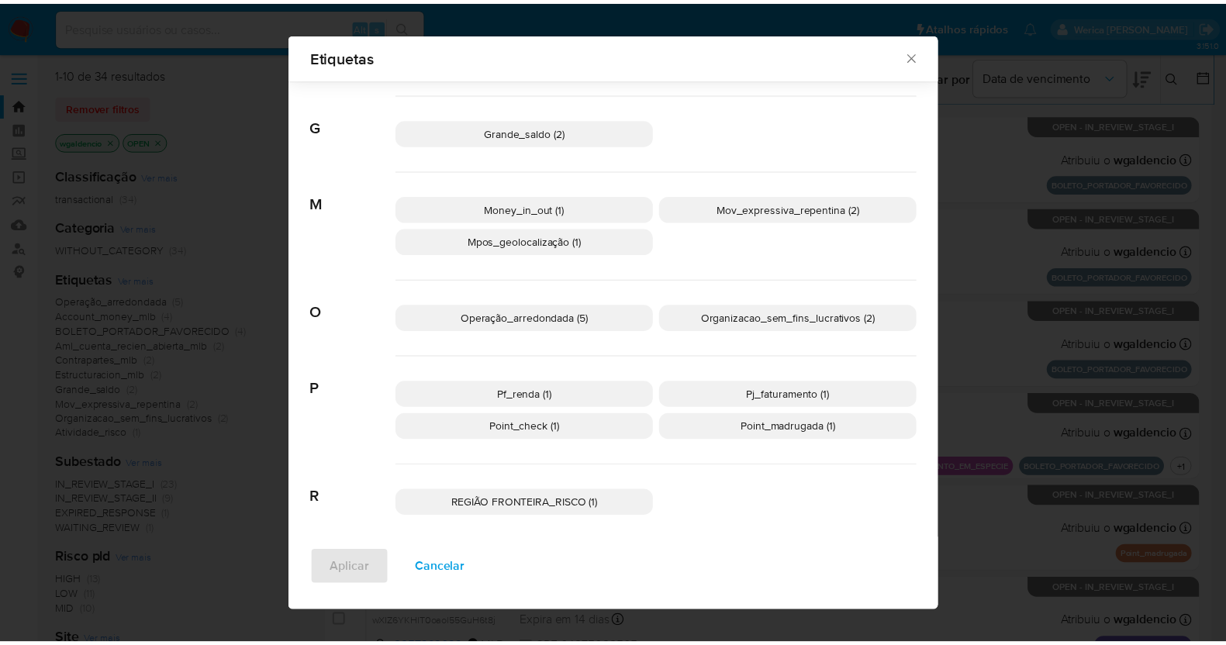
scroll to position [471, 0]
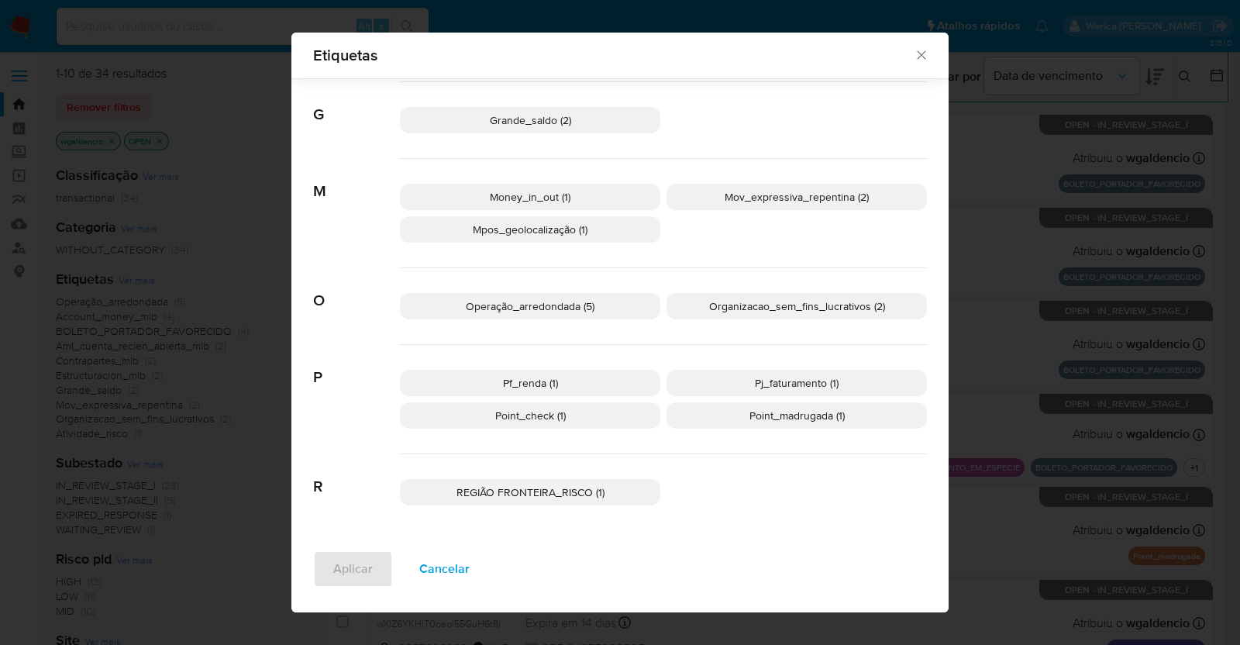
click at [620, 300] on p "Operação_arredondada (5)" at bounding box center [530, 306] width 260 height 26
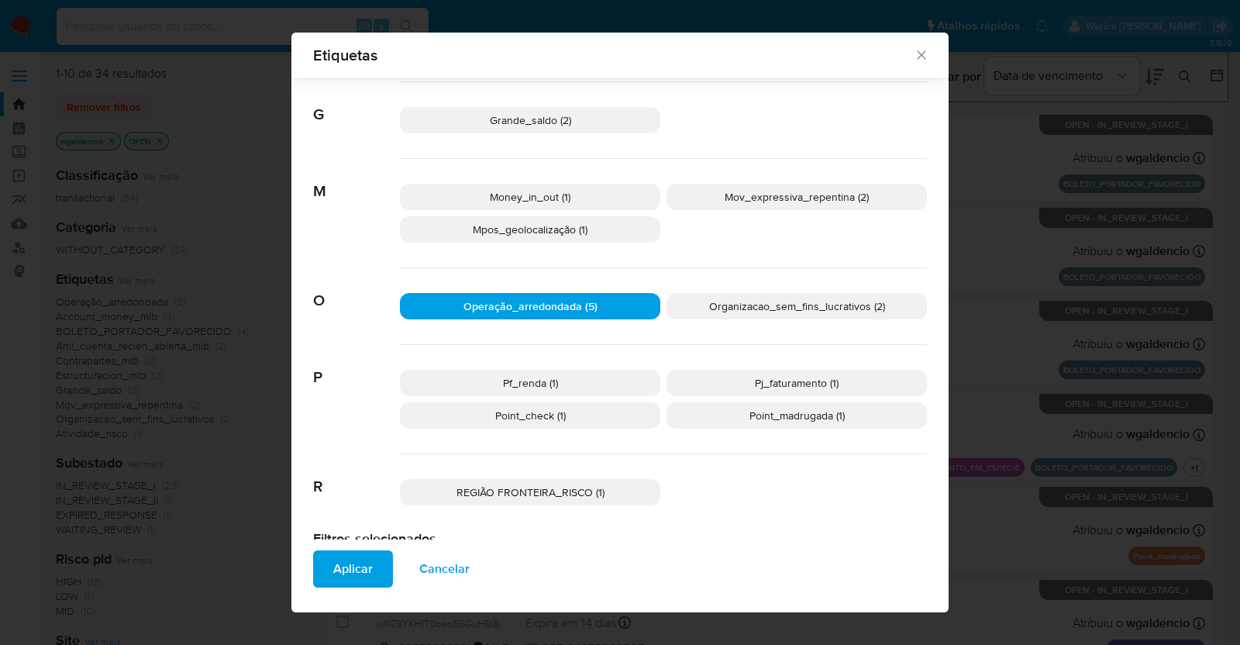
click at [356, 571] on span "Aplicar" at bounding box center [353, 569] width 40 height 34
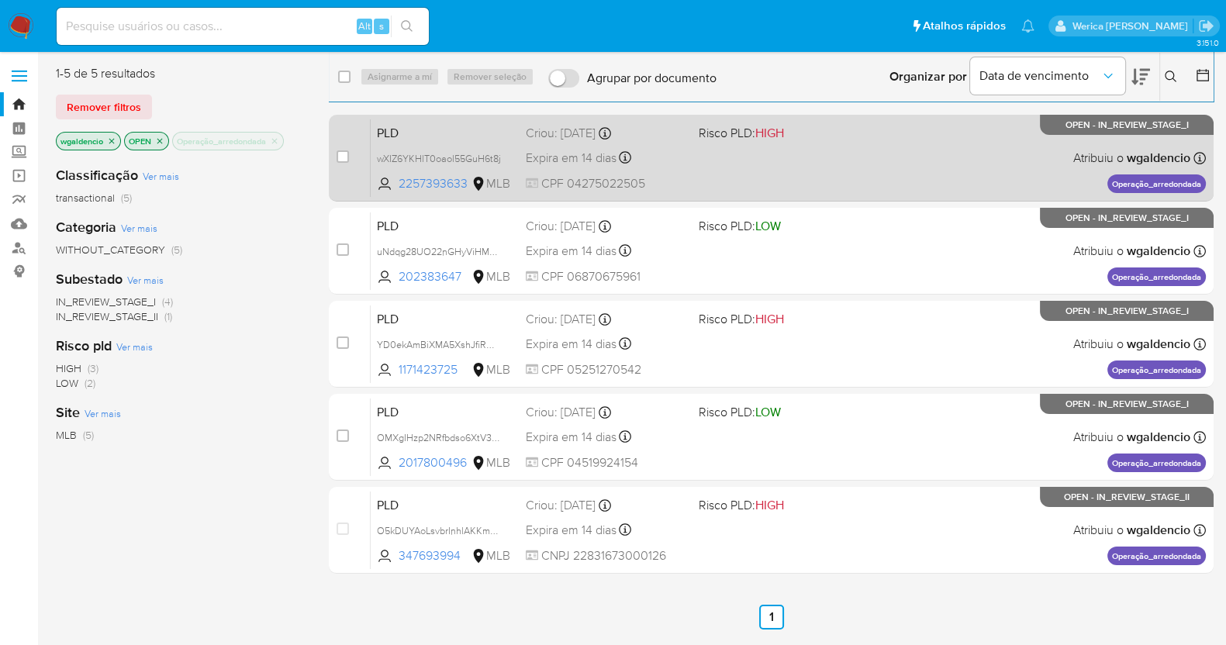
click at [934, 147] on div "PLD wXIZ6YKHlT0oaol55GuH6t8j 2257393633 MLB Risco PLD: HIGH Criou: 12/07/2025 C…" at bounding box center [788, 158] width 835 height 78
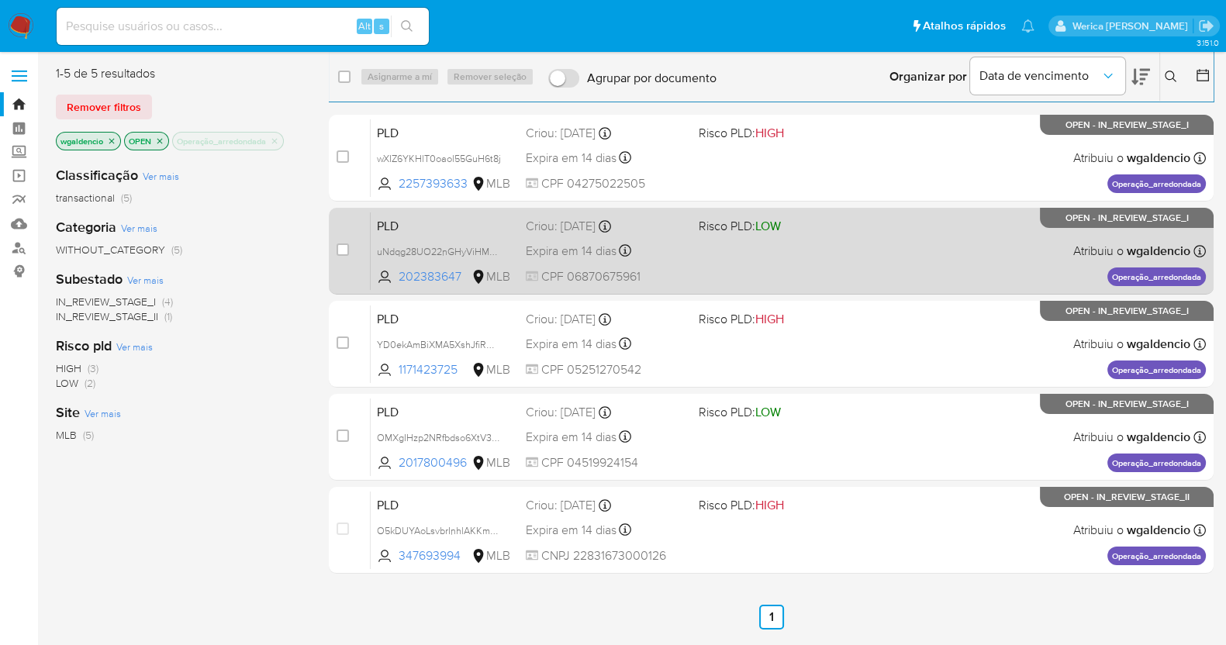
click at [884, 273] on div "PLD uNdqg28UO22nGHyViHMbFvK4 202383647 MLB Risco PLD: LOW Criou: 12/07/2025 Cri…" at bounding box center [788, 251] width 835 height 78
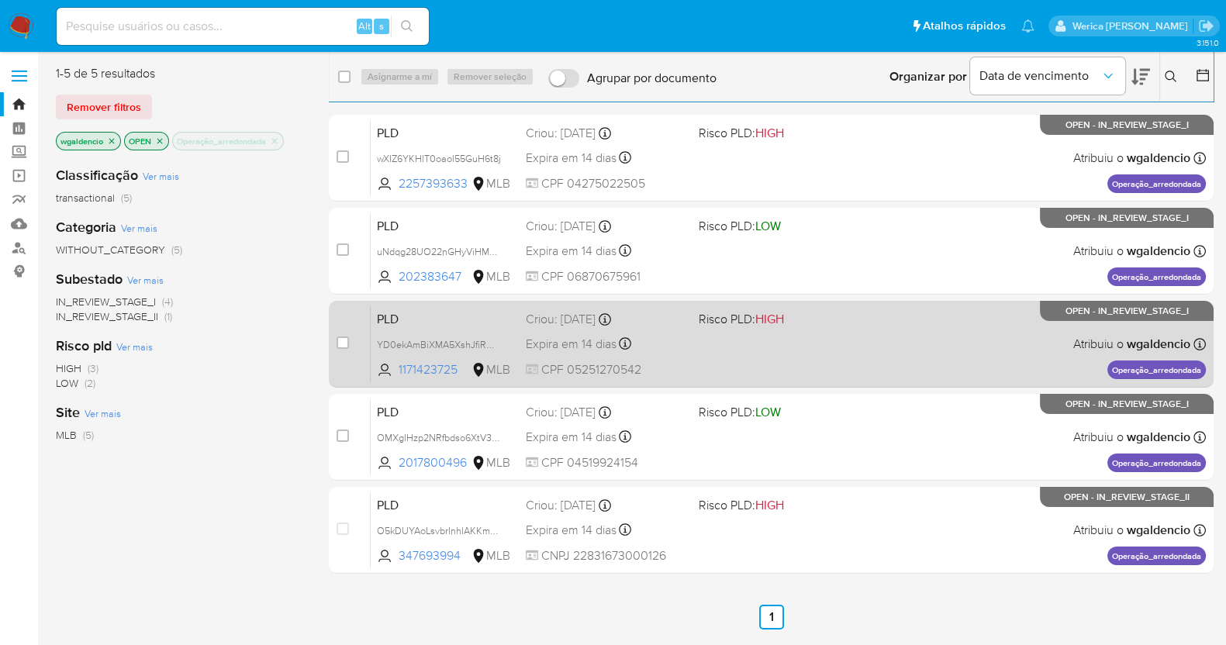
click at [860, 374] on div "PLD YD0ekAmBiXMA5XshJfiRWMF6 1171423725 MLB Risco PLD: HIGH Criou: 12/07/2025 C…" at bounding box center [788, 344] width 835 height 78
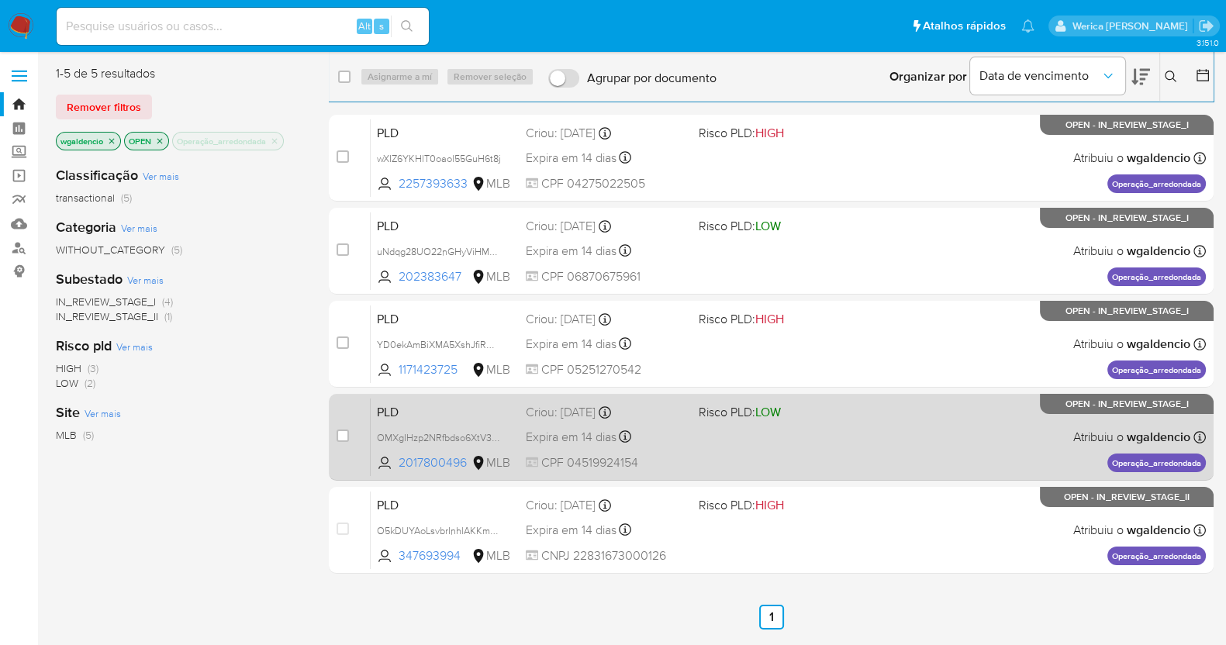
click at [905, 418] on div "PLD OMXgIHzp2NRfbdso6XtV37V3 2017800496 MLB Risco PLD: LOW Criou: 12/07/2025 Cr…" at bounding box center [788, 437] width 835 height 78
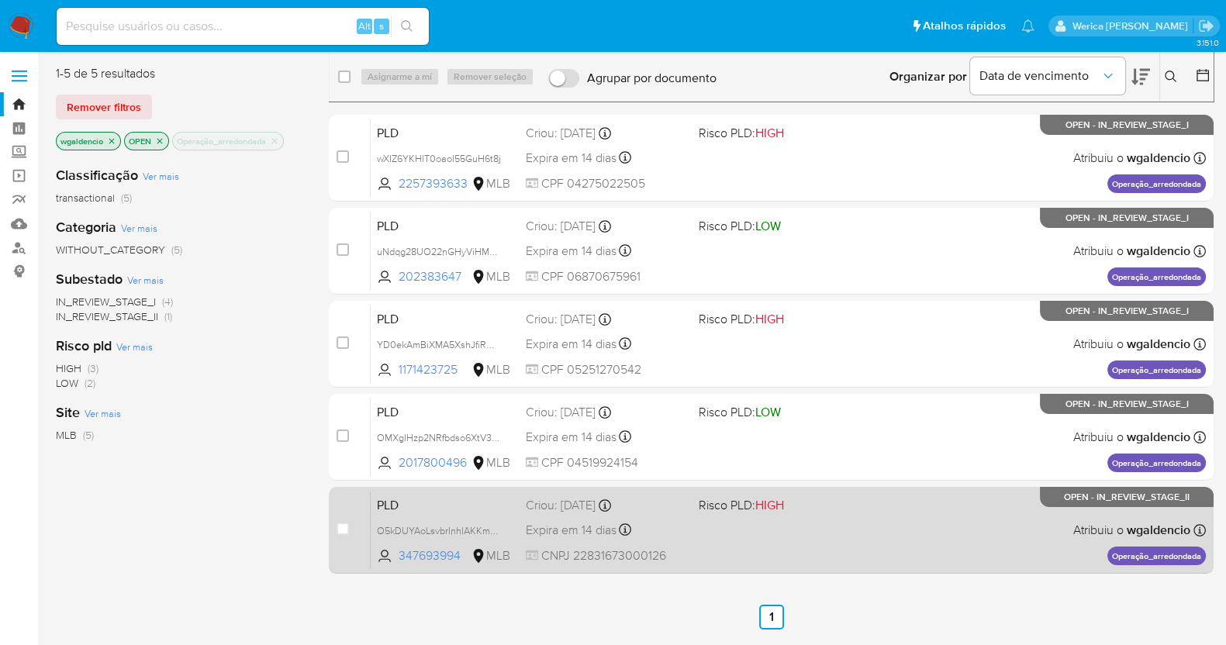
click at [851, 488] on div "case-item-checkbox Incapaz de atribuir o caso PLD O5kDUYAoLsvbrInhlAKKmKqN 3476…" at bounding box center [771, 530] width 884 height 87
click at [795, 508] on span "Risco PLD: HIGH" at bounding box center [778, 504] width 160 height 20
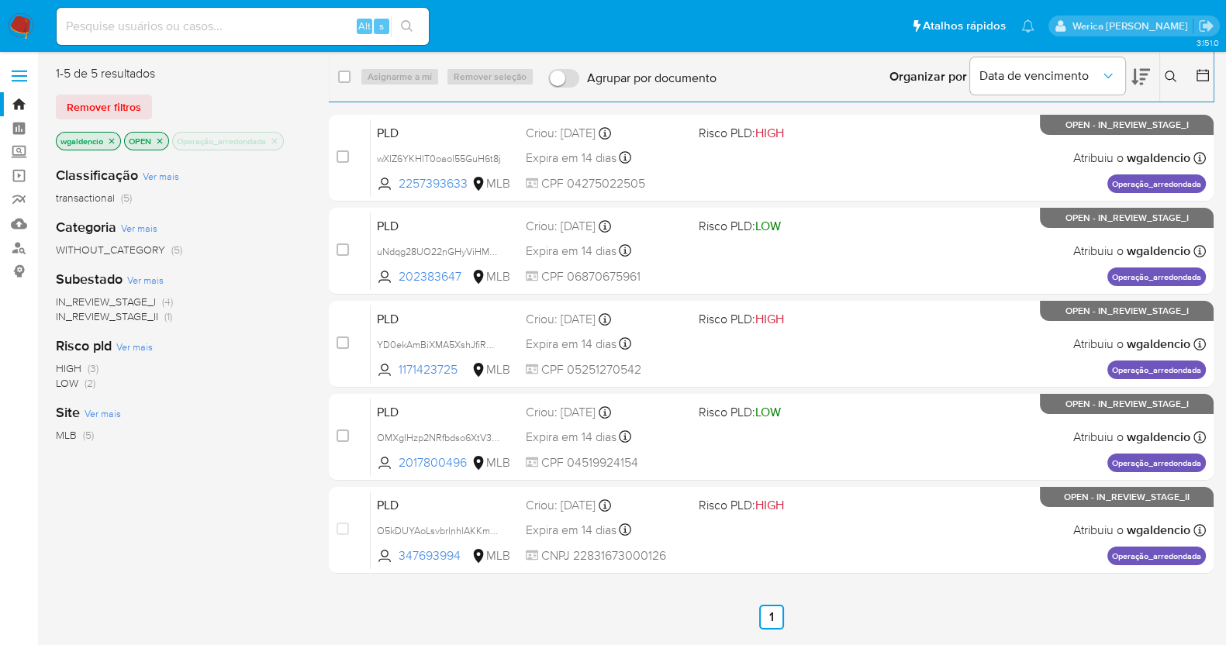
click at [271, 143] on p "Operação_arredondada" at bounding box center [228, 141] width 110 height 17
click at [275, 142] on icon "close-filter" at bounding box center [274, 140] width 5 height 5
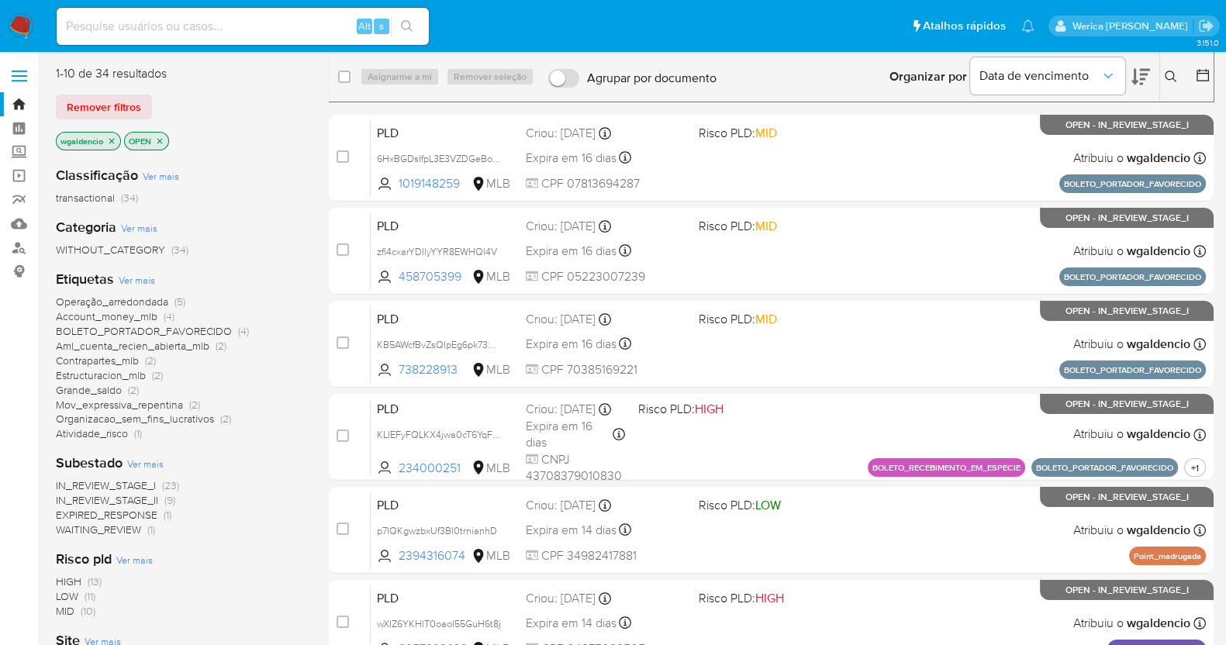
click at [141, 278] on span "Ver mais" at bounding box center [137, 280] width 36 height 14
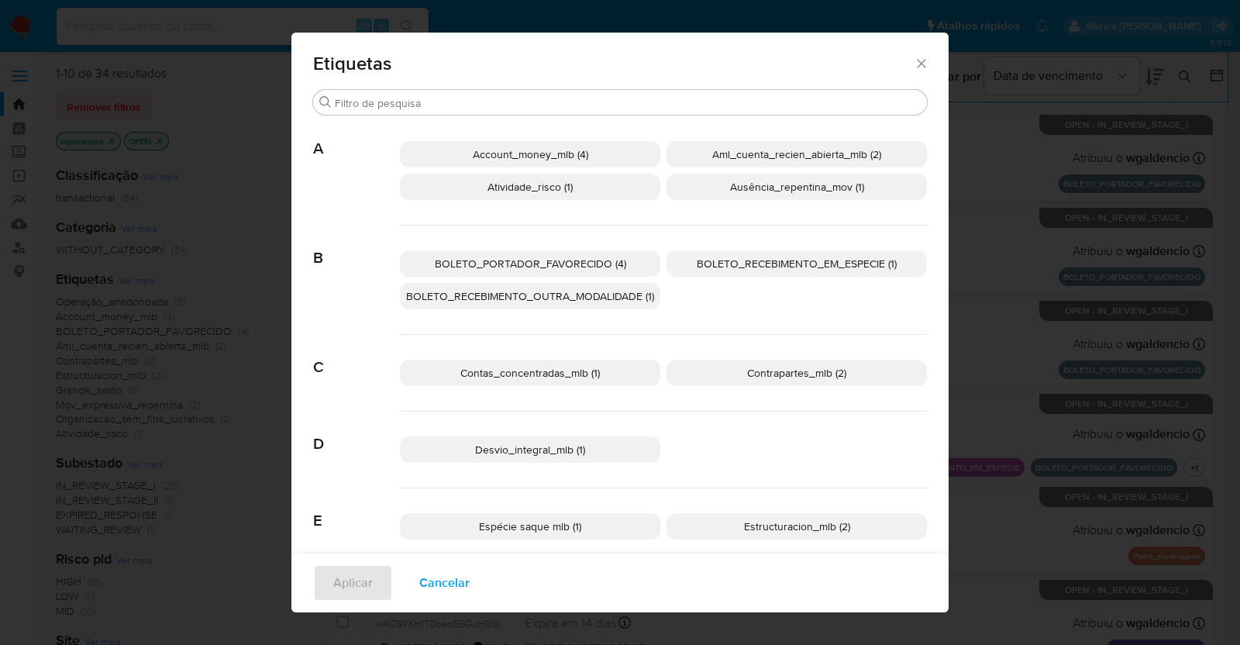
click at [578, 273] on p "BOLETO_PORTADOR_FAVORECIDO (4)" at bounding box center [530, 263] width 260 height 26
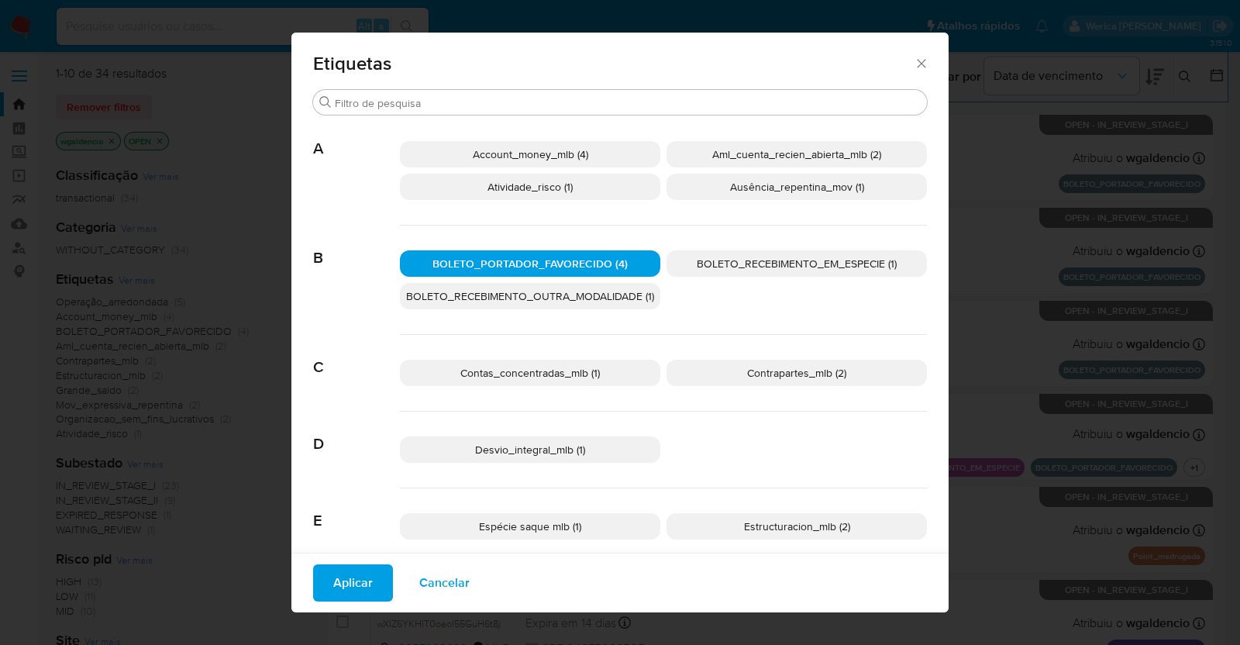
click at [580, 296] on span "BOLETO_RECEBIMENTO_OUTRA_MODALIDADE (1)" at bounding box center [530, 296] width 248 height 16
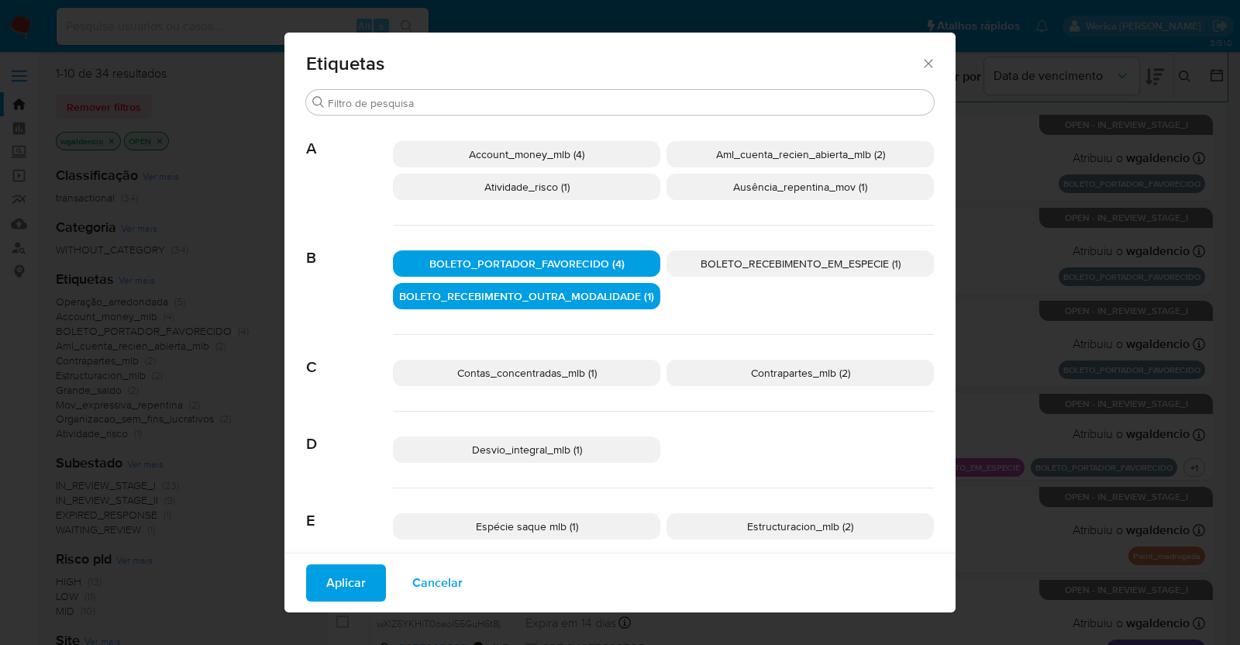
click at [746, 249] on div "BOLETO_PORTADOR_FAVORECIDO (4) BOLETO_RECEBIMENTO_EM_ESPECIE (1) BOLETO_RECEBIM…" at bounding box center [663, 280] width 541 height 109
click at [750, 259] on span "BOLETO_RECEBIMENTO_EM_ESPECIE (1)" at bounding box center [801, 264] width 200 height 16
click at [354, 566] on span "Aplicar" at bounding box center [346, 583] width 40 height 34
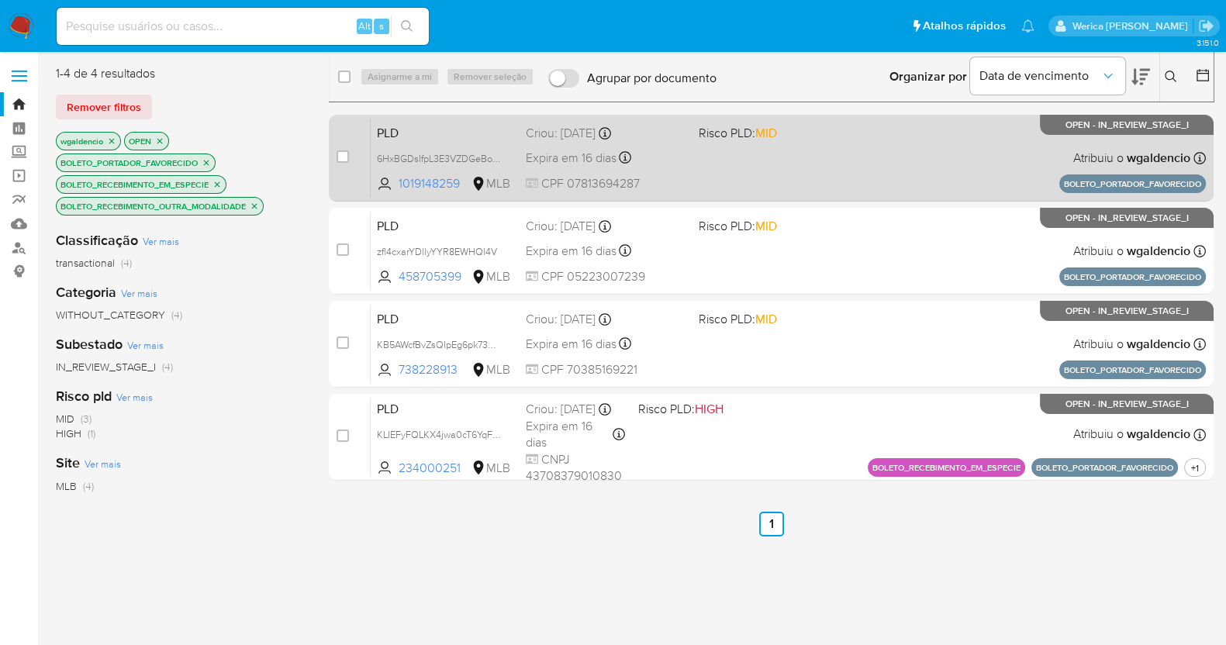
click at [940, 164] on div "PLD 6HxBGDsIfpL3E3VZDGeBotRp 1019148259 MLB Risco PLD: MID Criou: 14/07/2025 Cr…" at bounding box center [788, 158] width 835 height 78
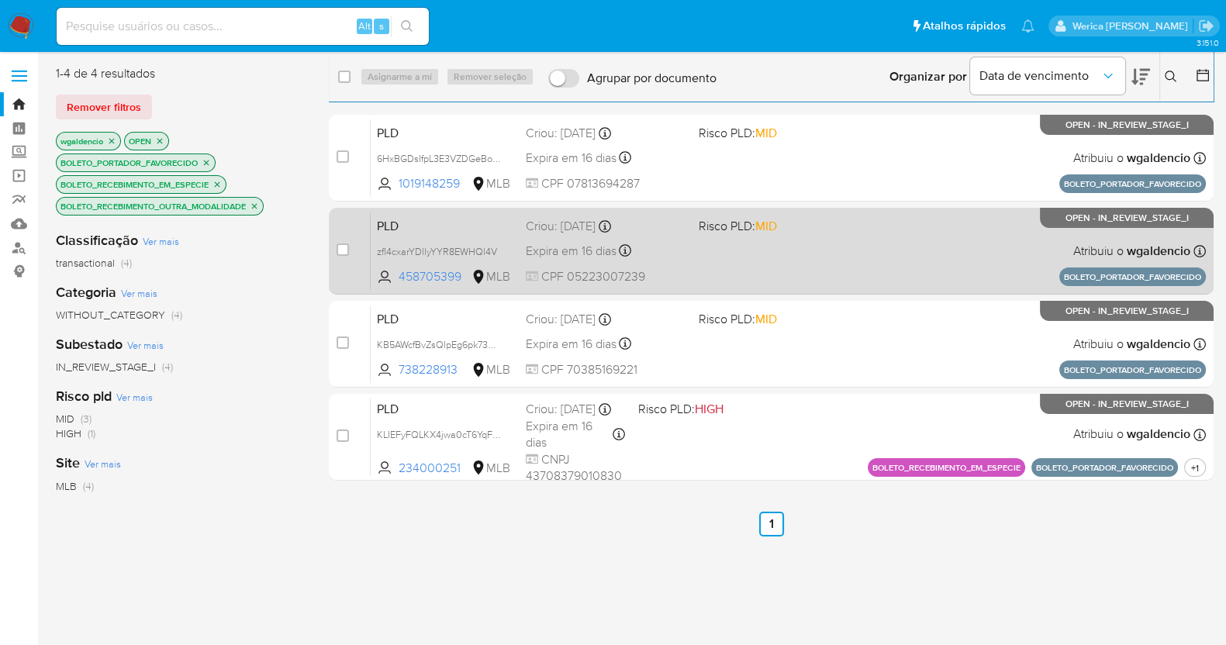
click at [888, 234] on div "PLD zfl4cxarYDllyYYR8EWHQl4V 458705399 MLB Risco PLD: MID Criou: 14/07/2025 Cri…" at bounding box center [788, 251] width 835 height 78
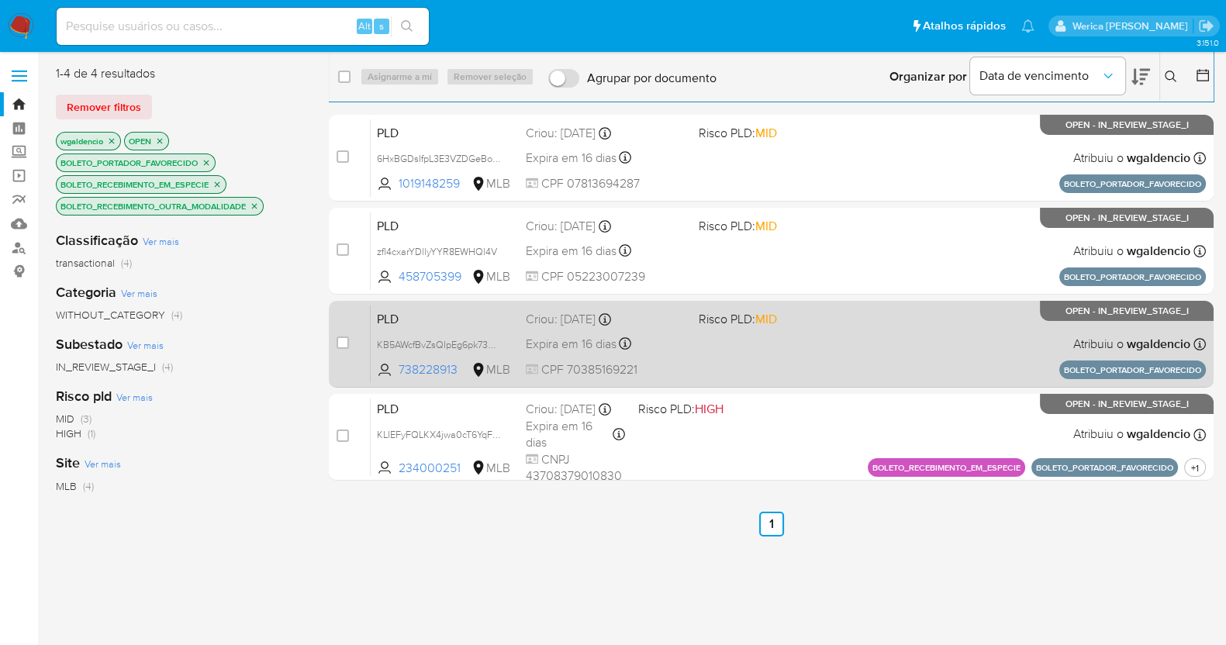
click at [850, 349] on div "PLD KB5AWcfBvZsQIpEg6pk73VO8 738228913 MLB Risco PLD: MID Criou: 14/07/2025 Cri…" at bounding box center [788, 344] width 835 height 78
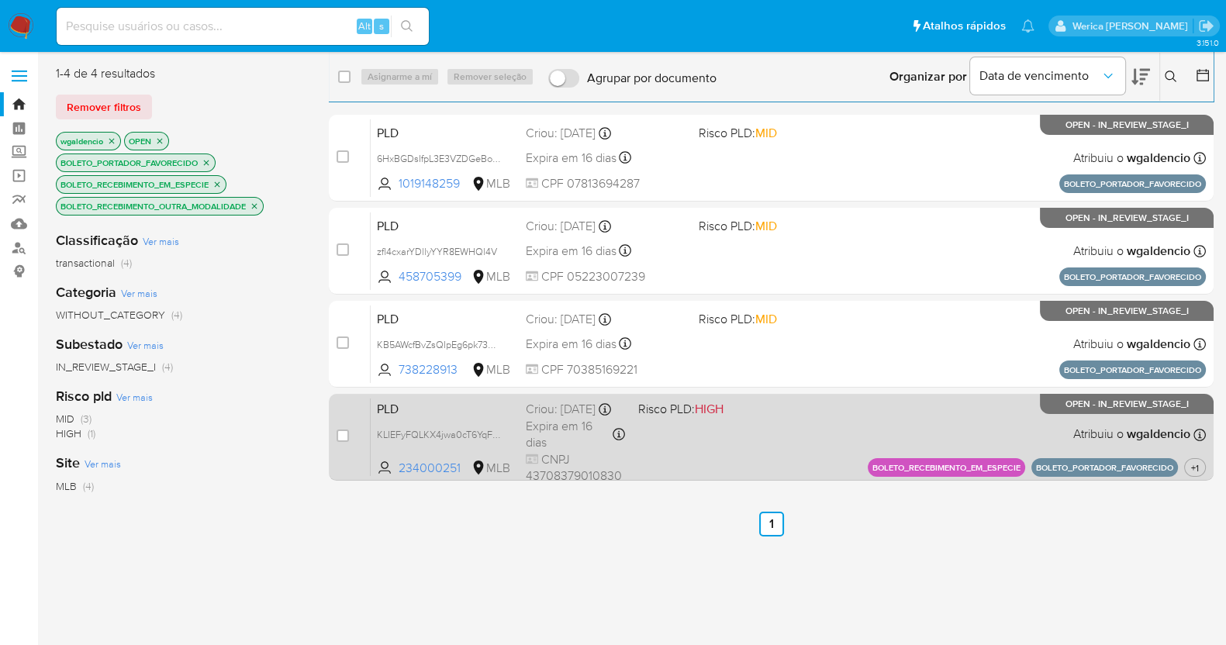
click at [794, 467] on div "PLD KLIEFyFQLKX4jwa0cT6YqFAG 234000251 MLB Risco PLD: HIGH Criou: 14/07/2025 Cr…" at bounding box center [788, 437] width 835 height 78
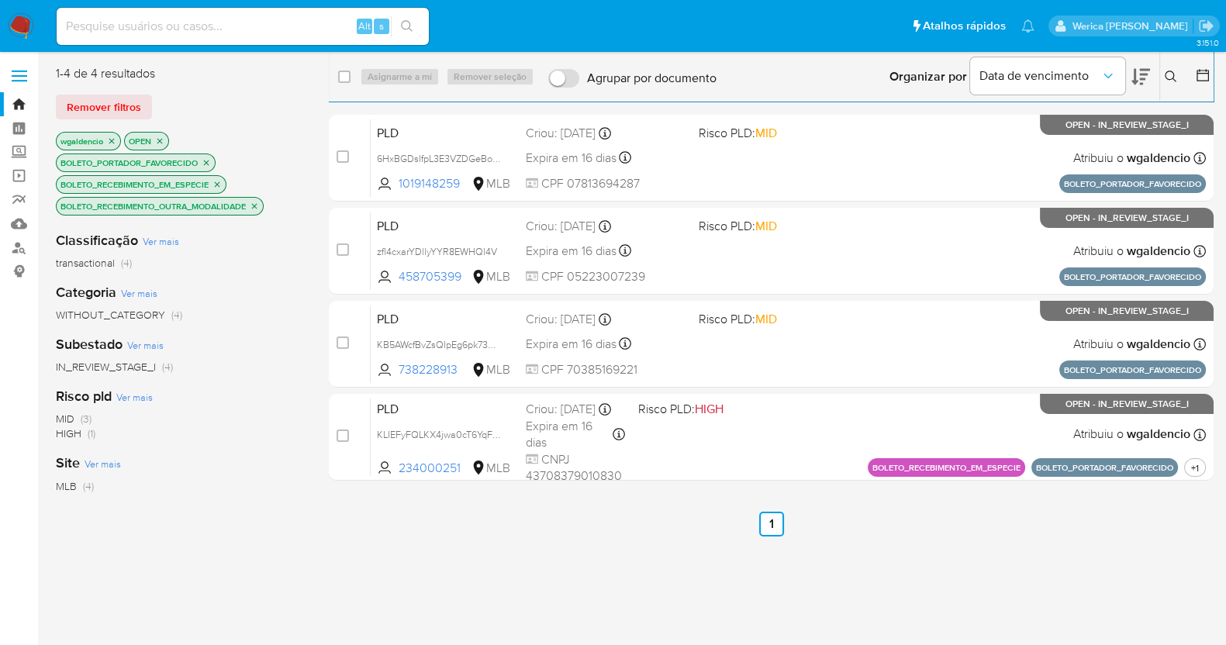
click at [207, 160] on icon "close-filter" at bounding box center [206, 162] width 9 height 9
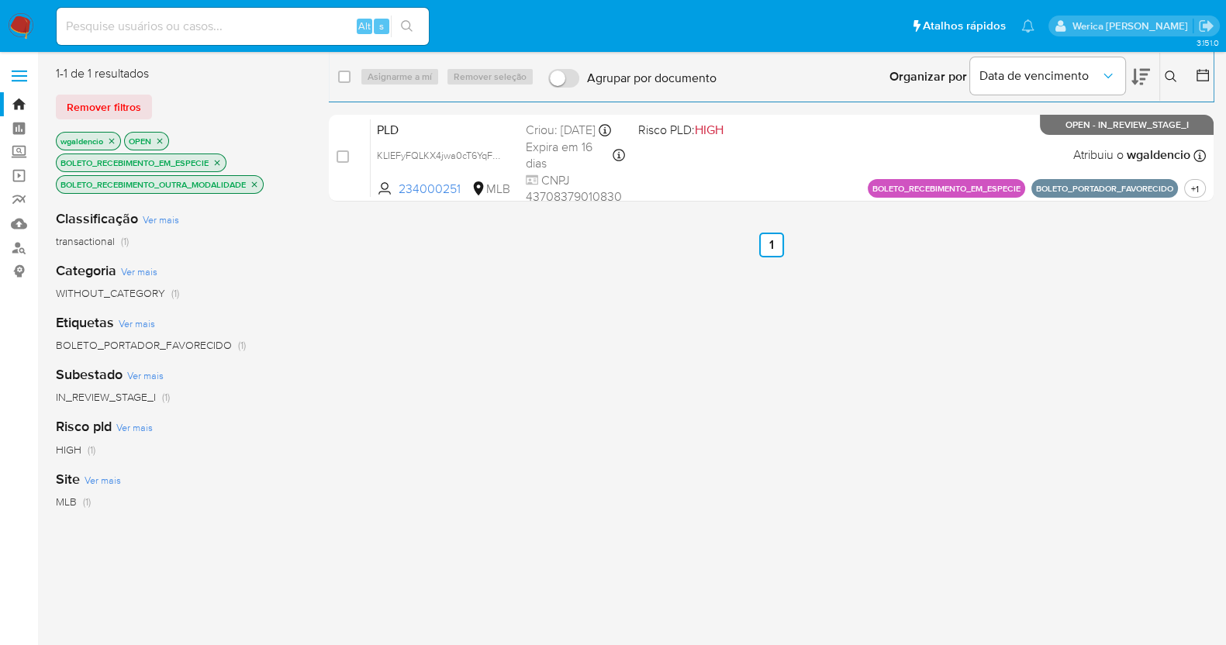
click at [215, 160] on icon "close-filter" at bounding box center [216, 162] width 9 height 9
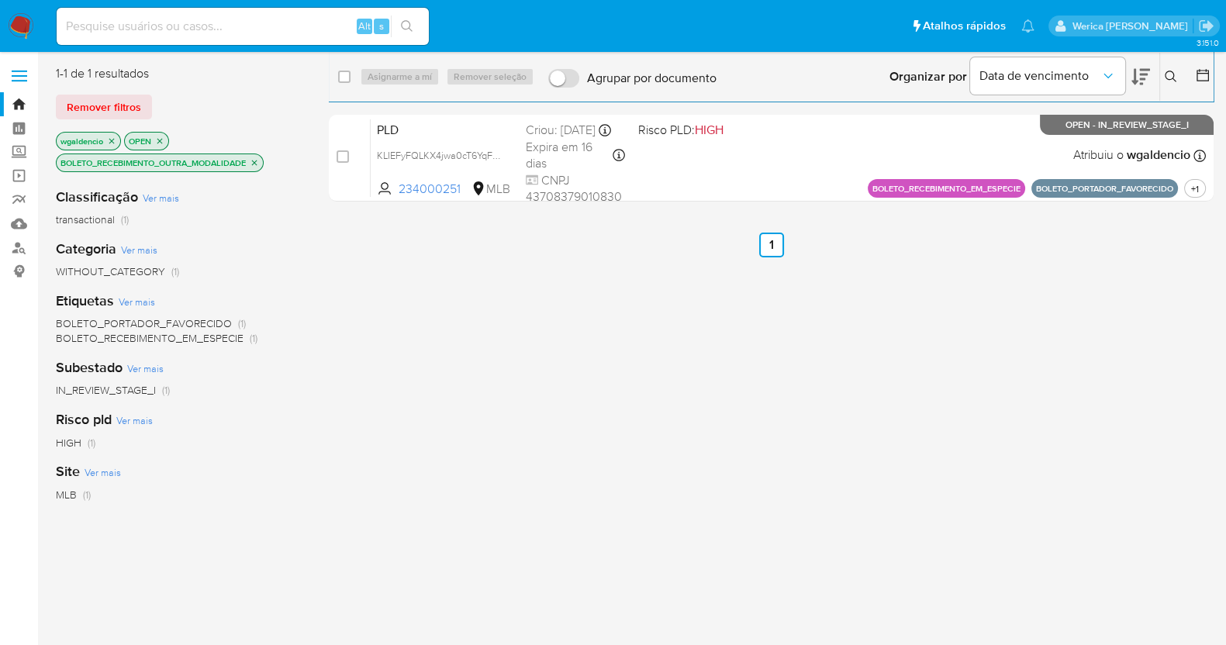
click at [259, 163] on icon "close-filter" at bounding box center [254, 162] width 9 height 9
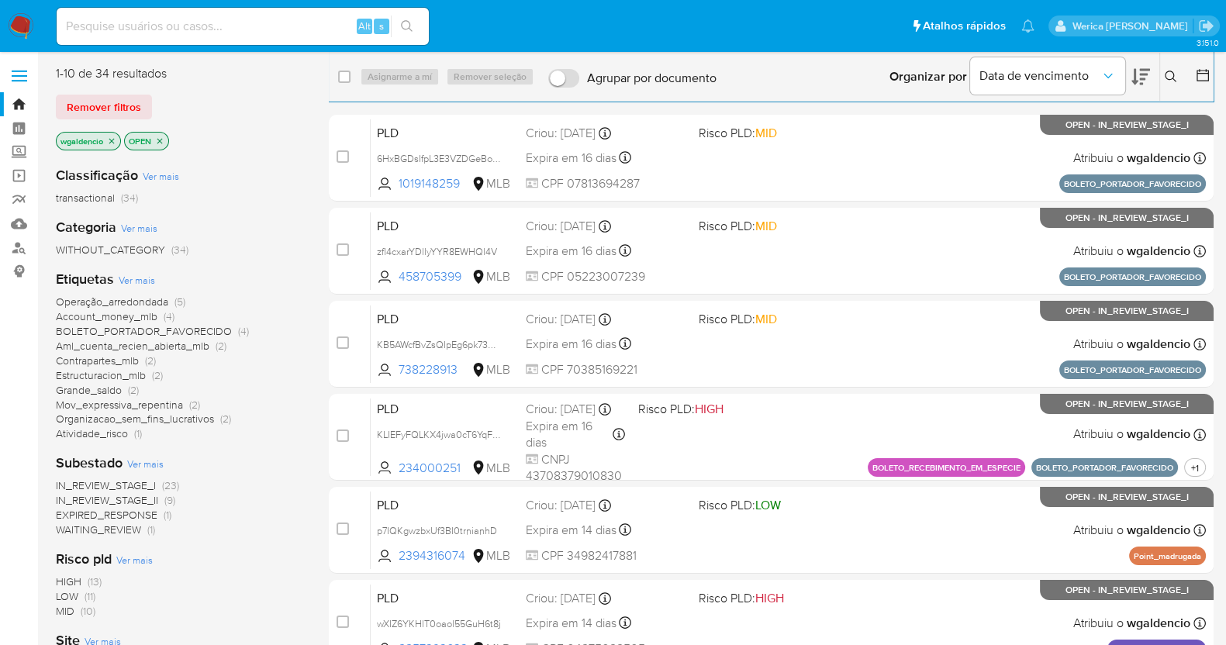
click at [179, 353] on div "Operação_arredondada (5) Account_money_mlb (4) BOLETO_PORTADOR_FAVORECIDO (4) A…" at bounding box center [180, 368] width 248 height 147
click at [174, 343] on span "Aml_cuenta_recien_abierta_mlb" at bounding box center [132, 346] width 153 height 16
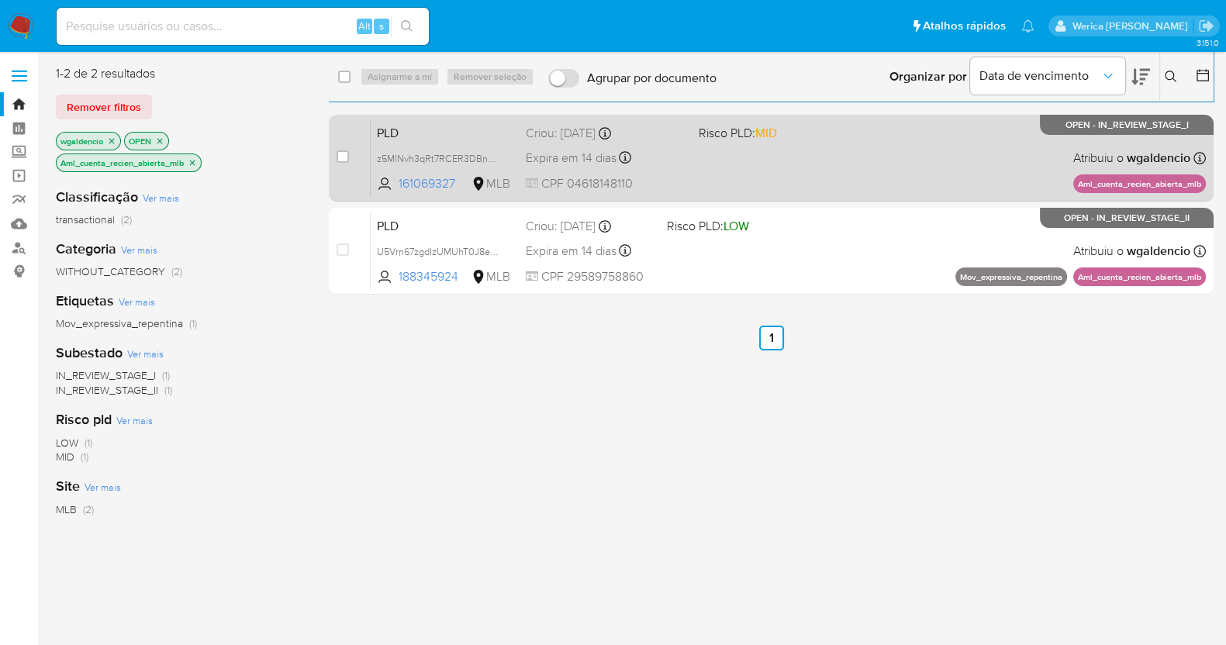
click at [877, 150] on div "PLD z5MlNvh3qRt7RCER3DBn5pJ5 161069327 MLB Risco PLD: MID Criou: 12/07/2025 Cri…" at bounding box center [788, 158] width 835 height 78
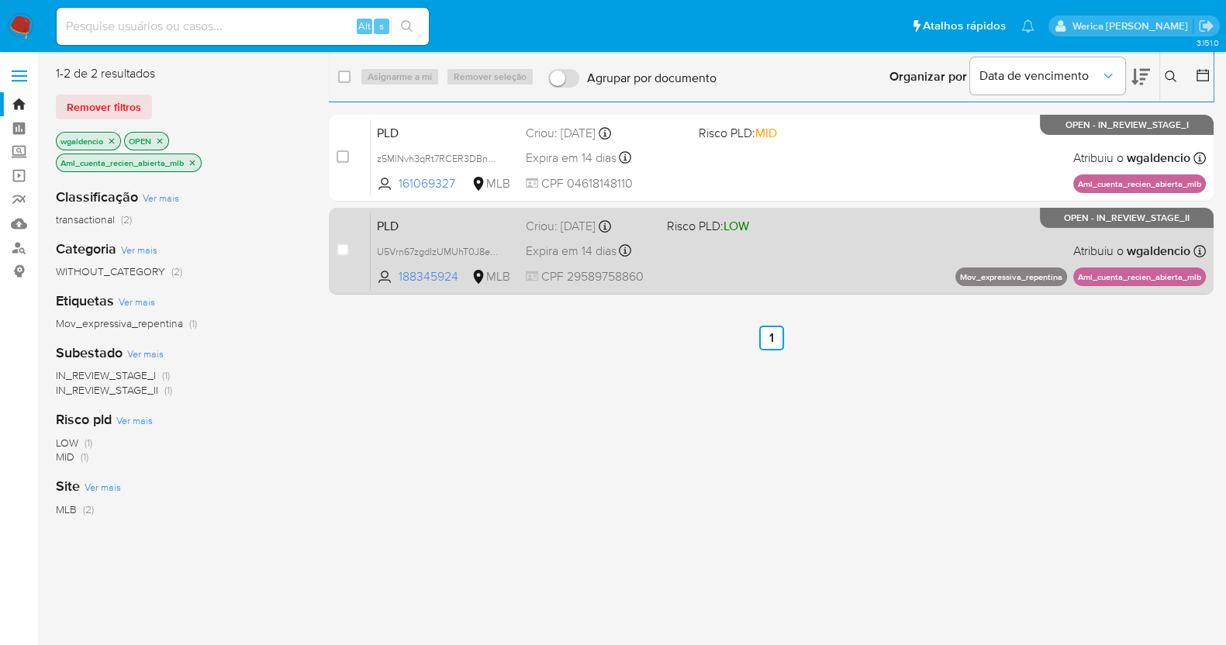
click at [896, 241] on div "PLD U5Vrn67zgdIzUMUhT0J8eh0l 188345924 MLB Risco PLD: LOW Criou: 12/07/2025 Cri…" at bounding box center [788, 251] width 835 height 78
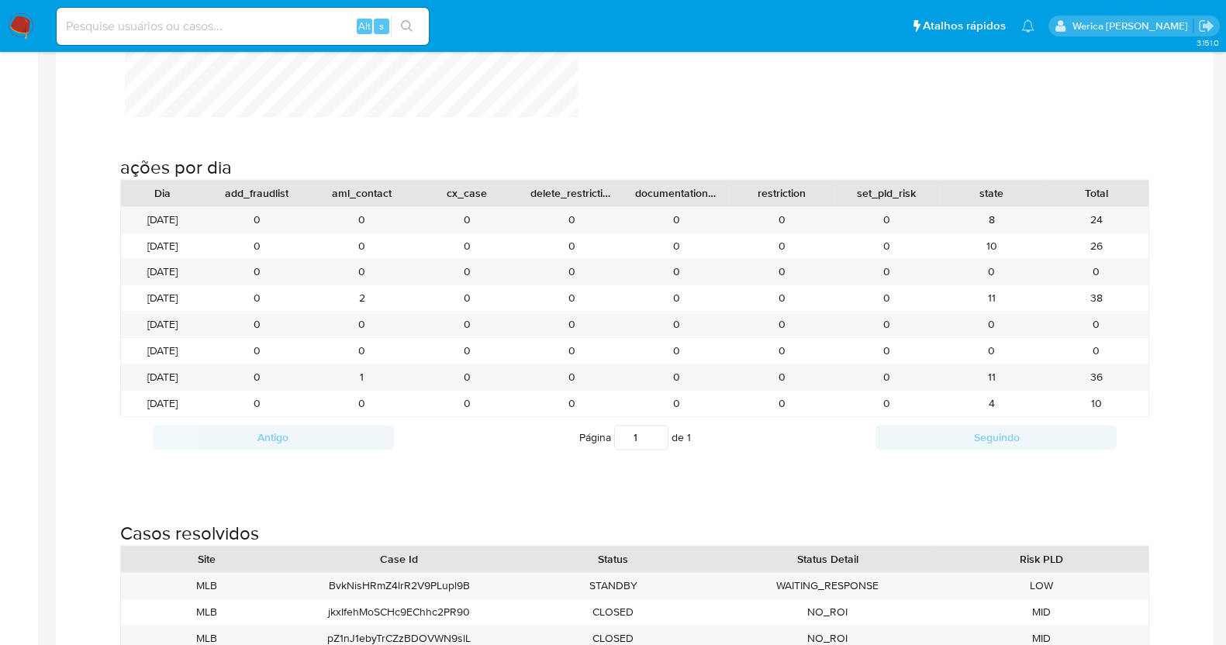
scroll to position [1647, 0]
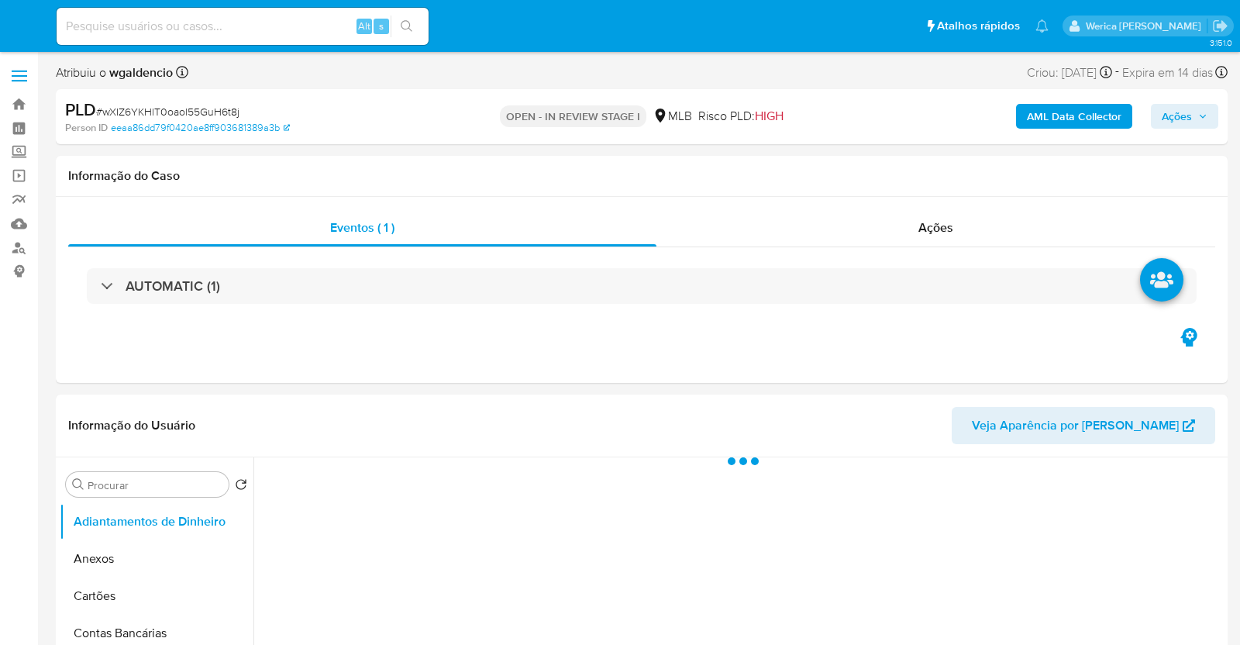
select select "10"
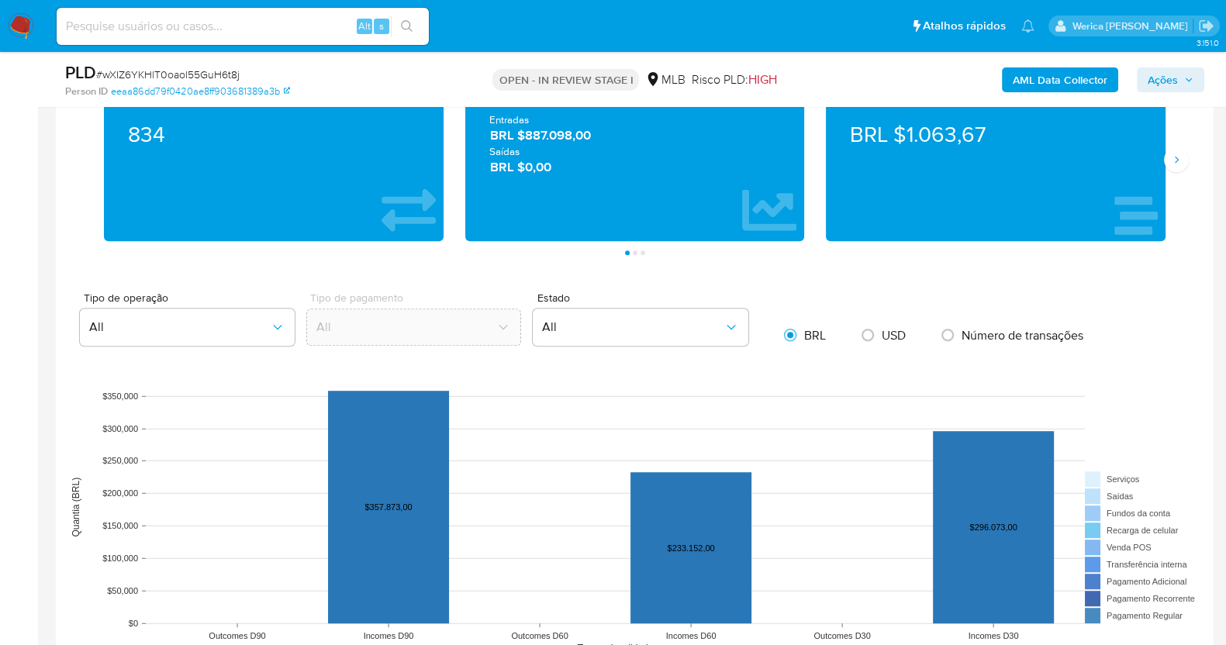
scroll to position [1356, 0]
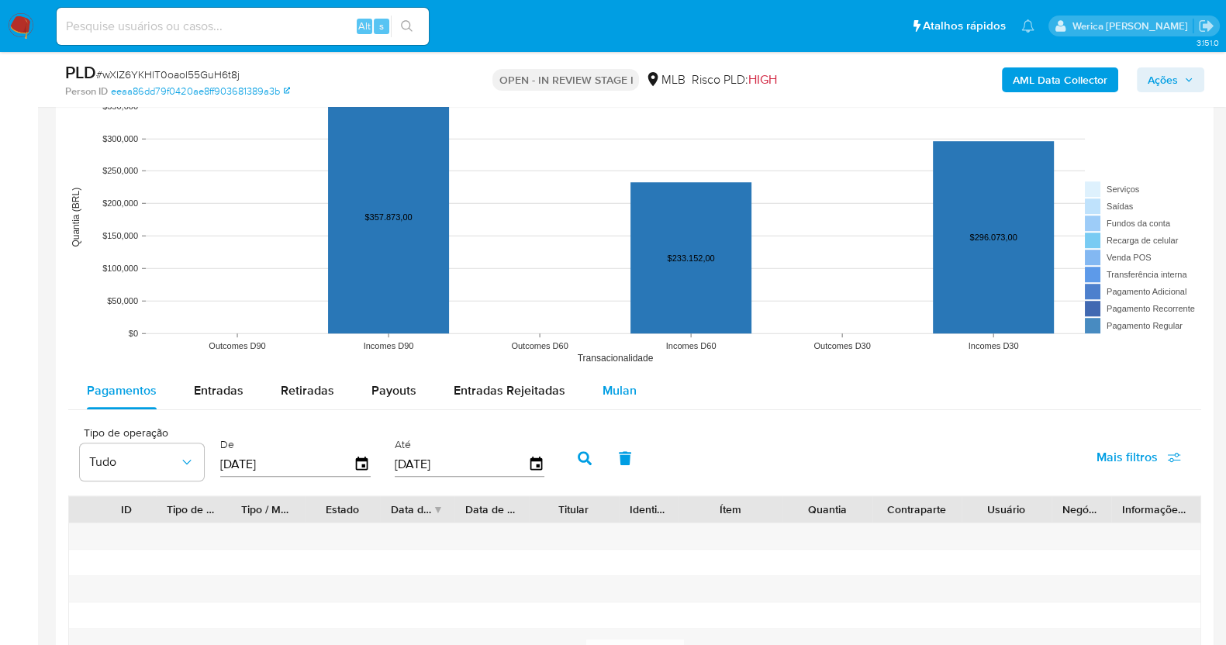
click at [622, 401] on div "Mulan" at bounding box center [619, 390] width 34 height 37
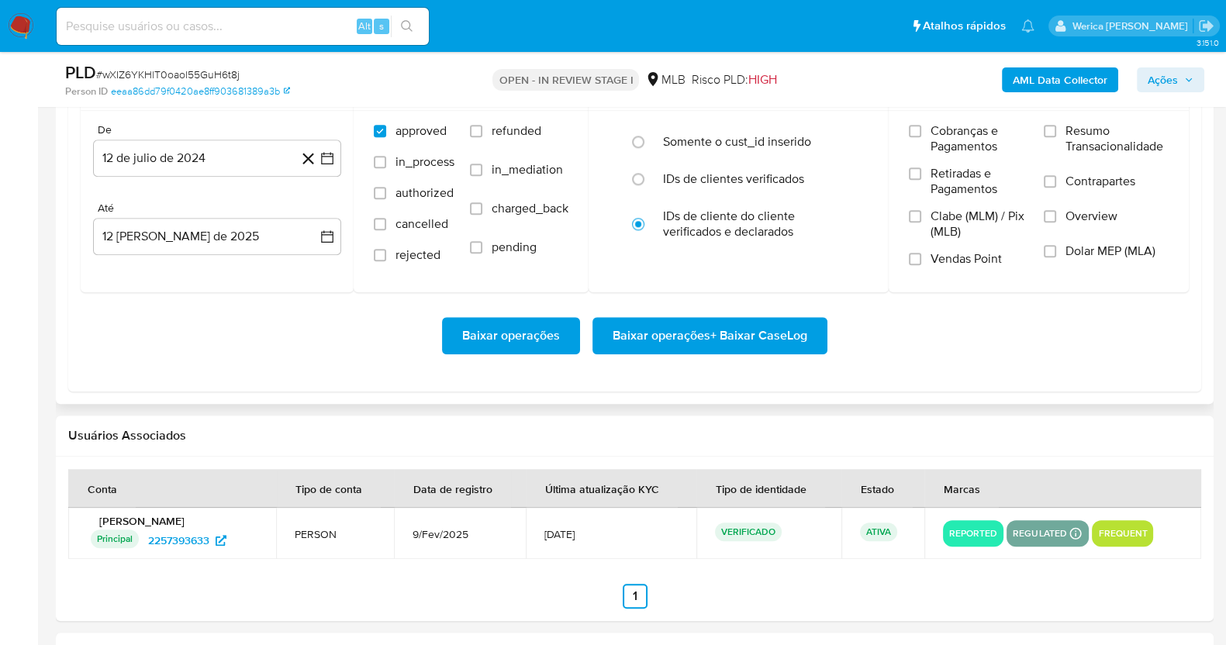
scroll to position [1744, 0]
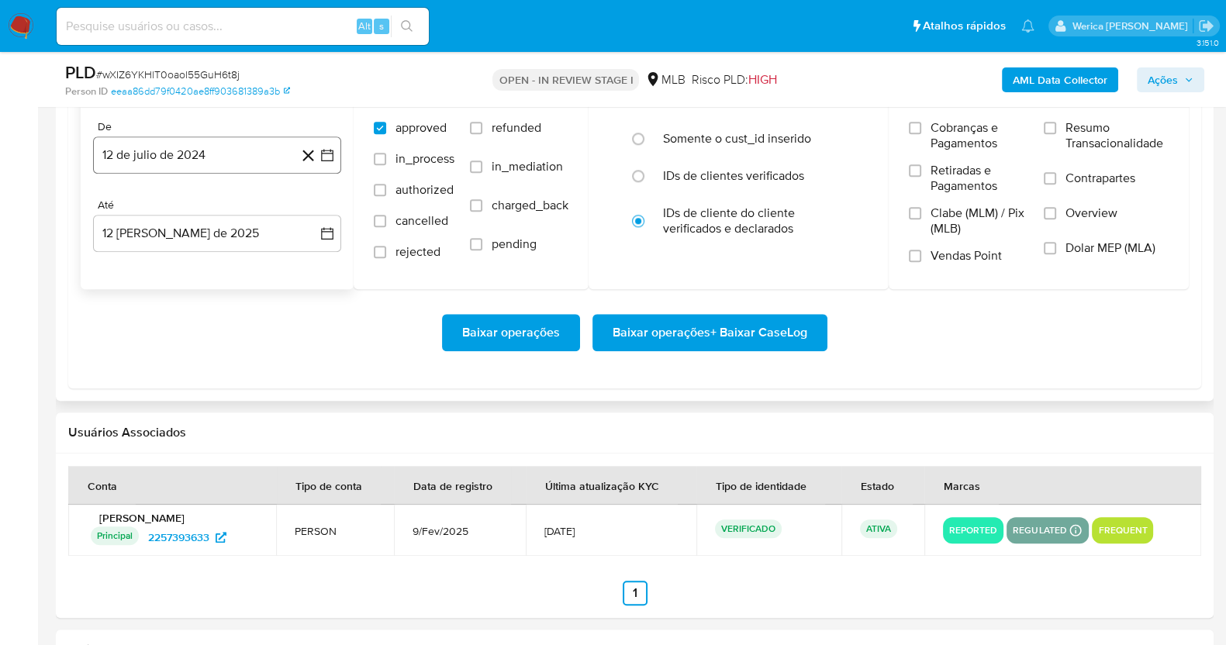
click at [147, 150] on button "12 de julio de 2024" at bounding box center [217, 154] width 248 height 37
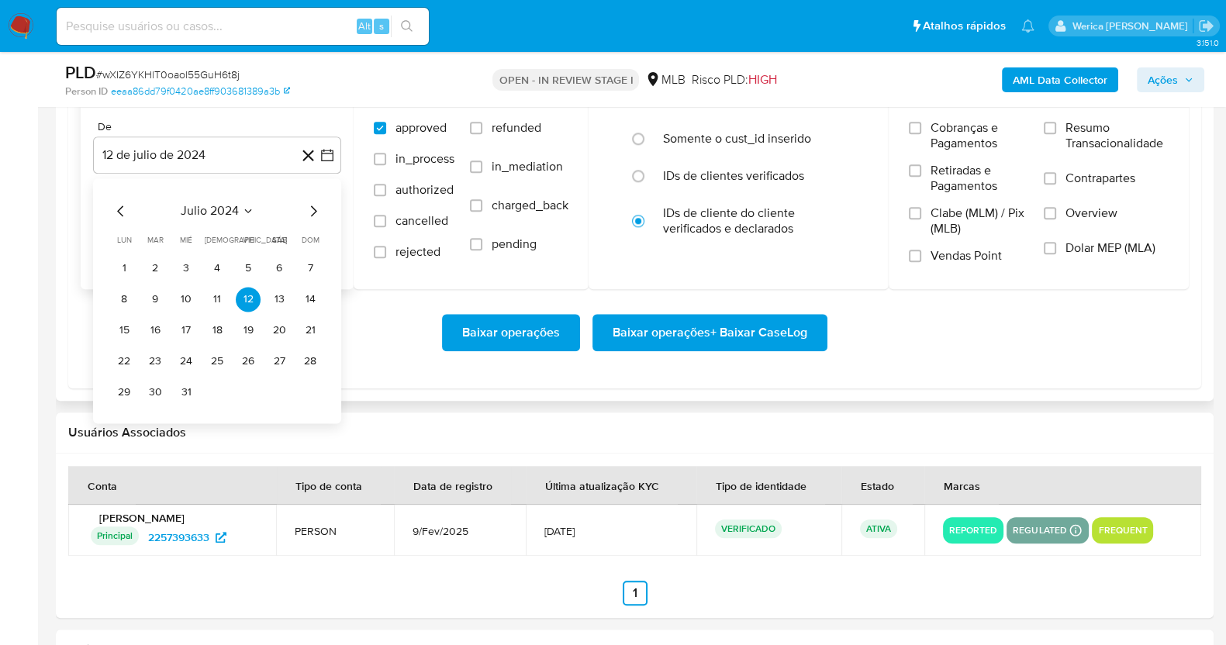
click at [217, 210] on span "julio 2024" at bounding box center [210, 211] width 58 height 16
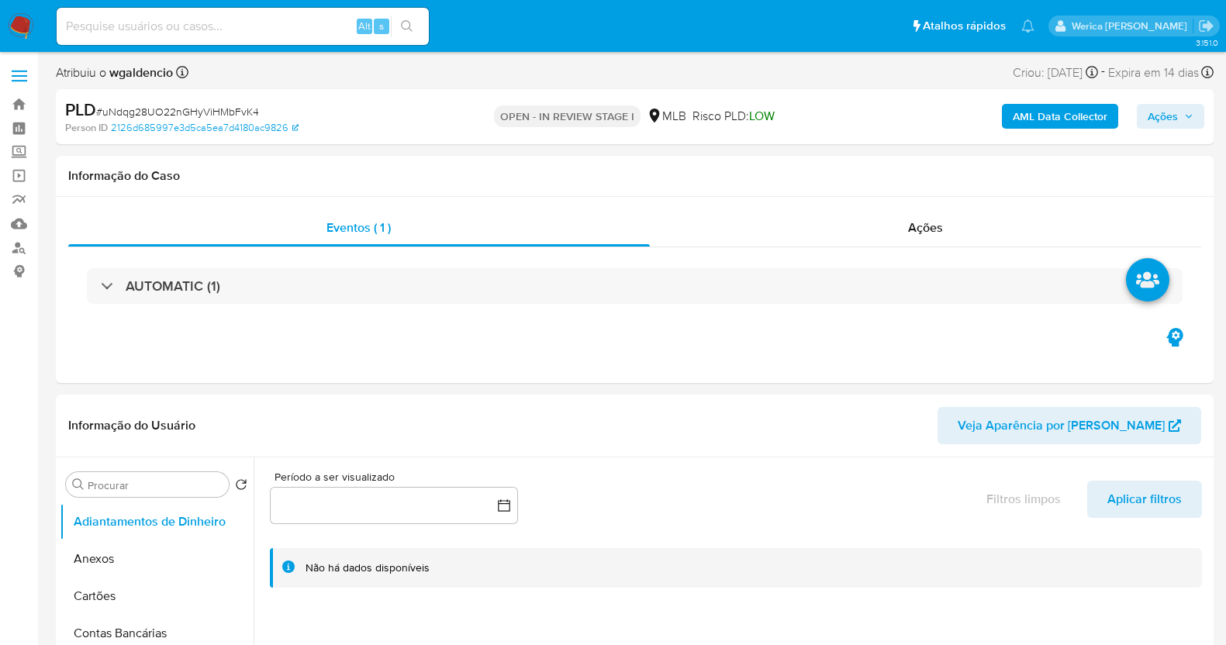
select select "10"
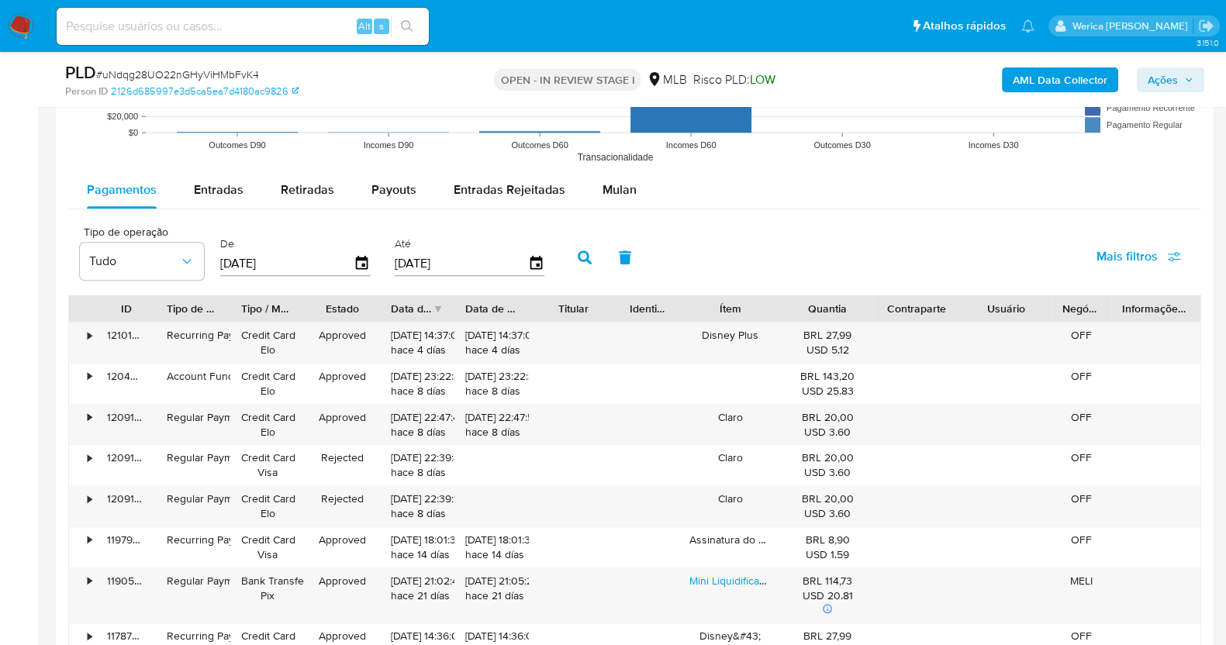
scroll to position [1453, 0]
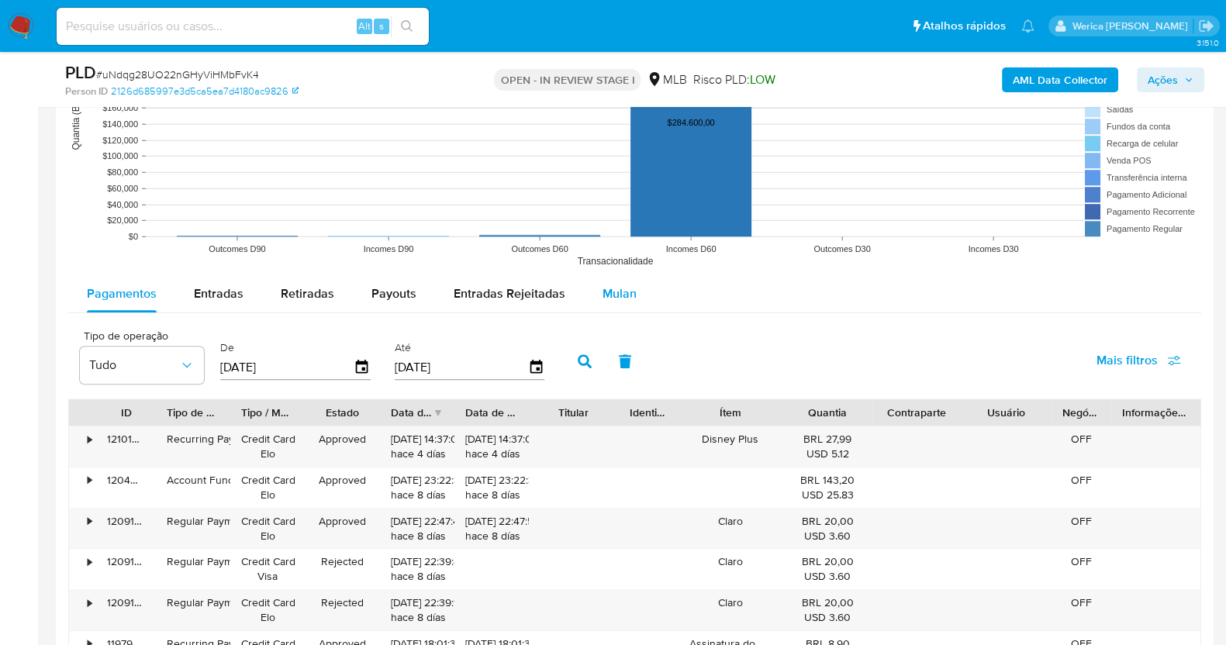
click at [589, 292] on button "Mulan" at bounding box center [619, 293] width 71 height 37
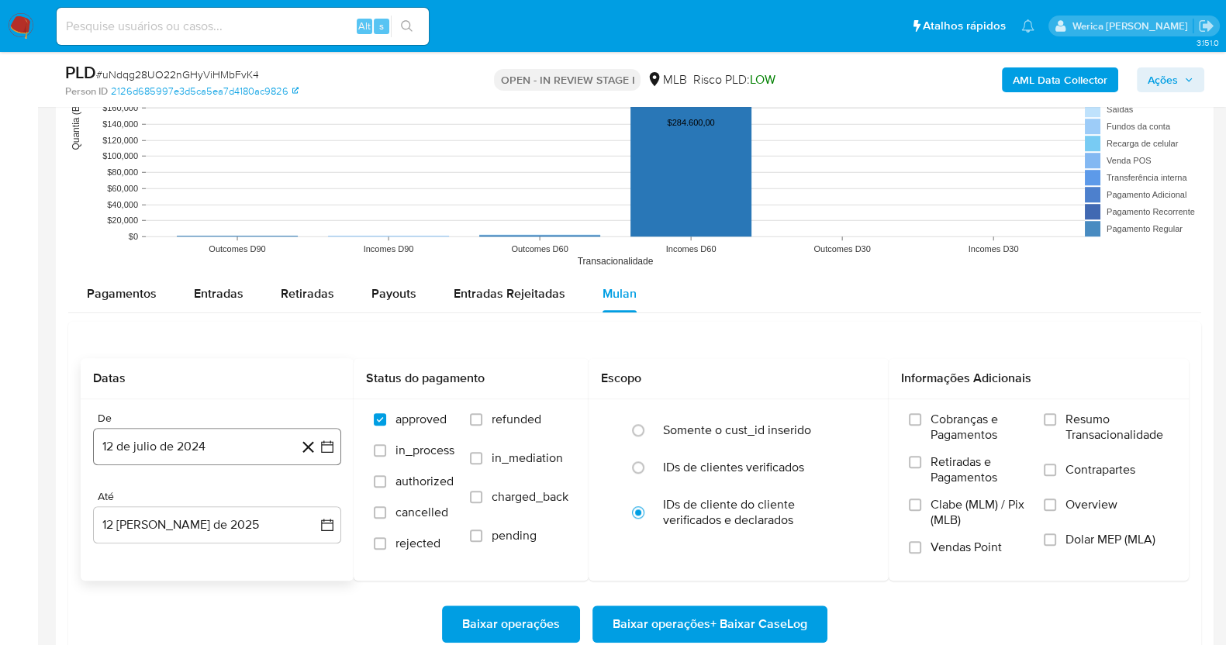
click at [233, 445] on button "12 de julio de 2024" at bounding box center [217, 446] width 248 height 37
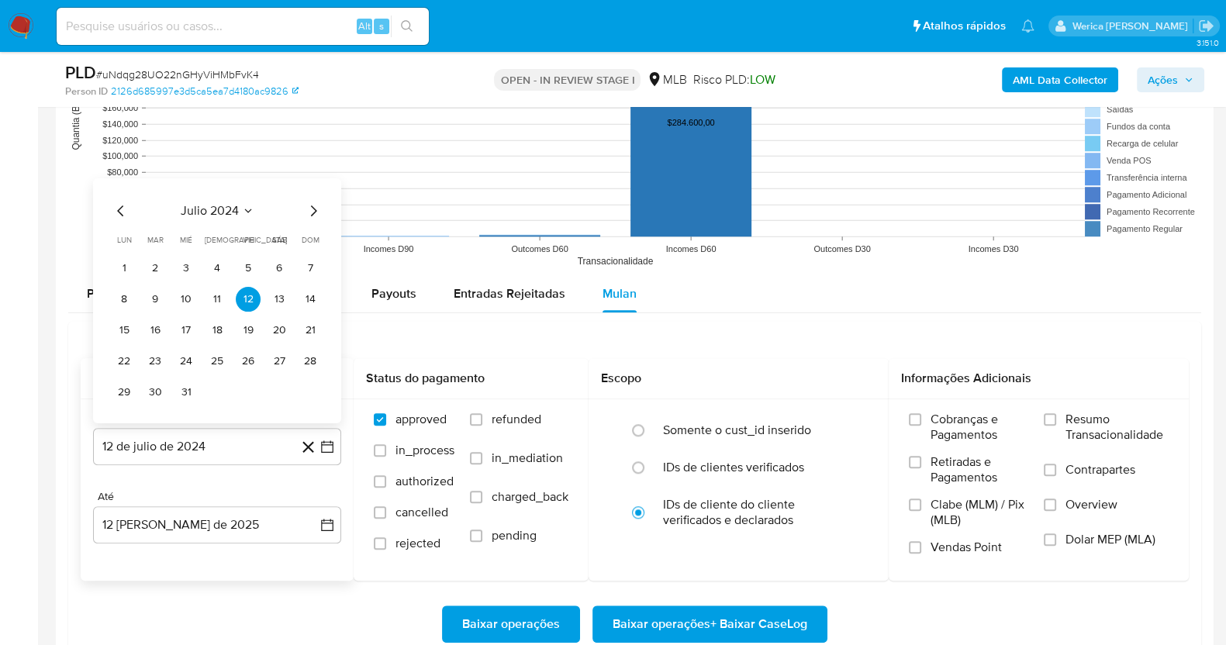
click at [221, 185] on div "julio 2024 julio 2024 lun lunes mar martes mié miércoles jue jueves vie viernes…" at bounding box center [217, 300] width 248 height 245
click at [226, 238] on th "[DEMOGRAPHIC_DATA] jueves" at bounding box center [217, 240] width 25 height 12
click at [226, 220] on div "julio 2024 julio 2024 lun lunes mar martes mié miércoles jue jueves vie viernes…" at bounding box center [217, 303] width 211 height 203
click at [234, 207] on span "julio 2024" at bounding box center [210, 211] width 58 height 16
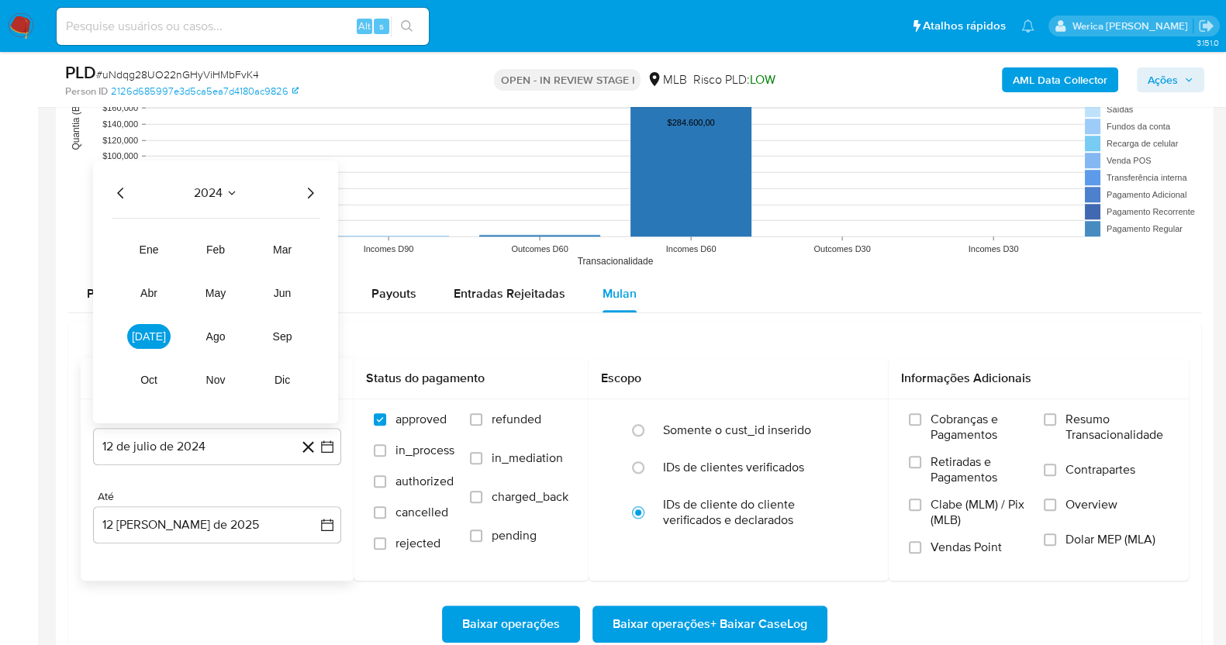
click at [313, 191] on icon "Año siguiente" at bounding box center [310, 193] width 19 height 19
click at [271, 296] on button "jun" at bounding box center [281, 293] width 43 height 25
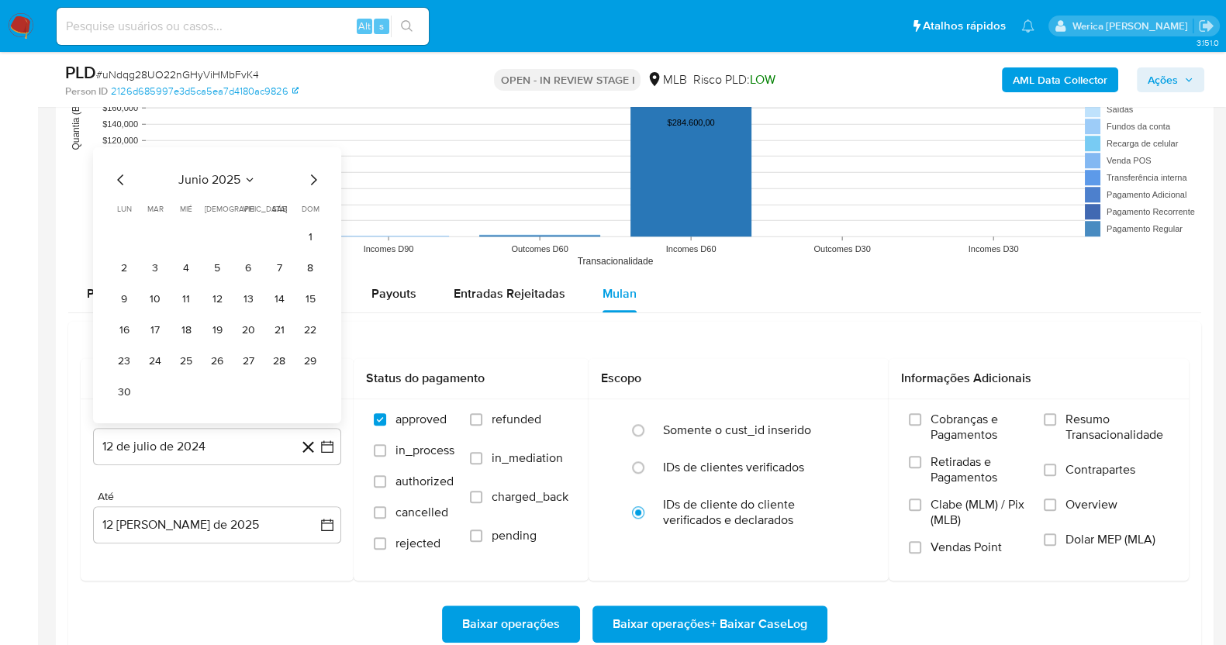
click at [306, 242] on button "1" at bounding box center [310, 237] width 25 height 25
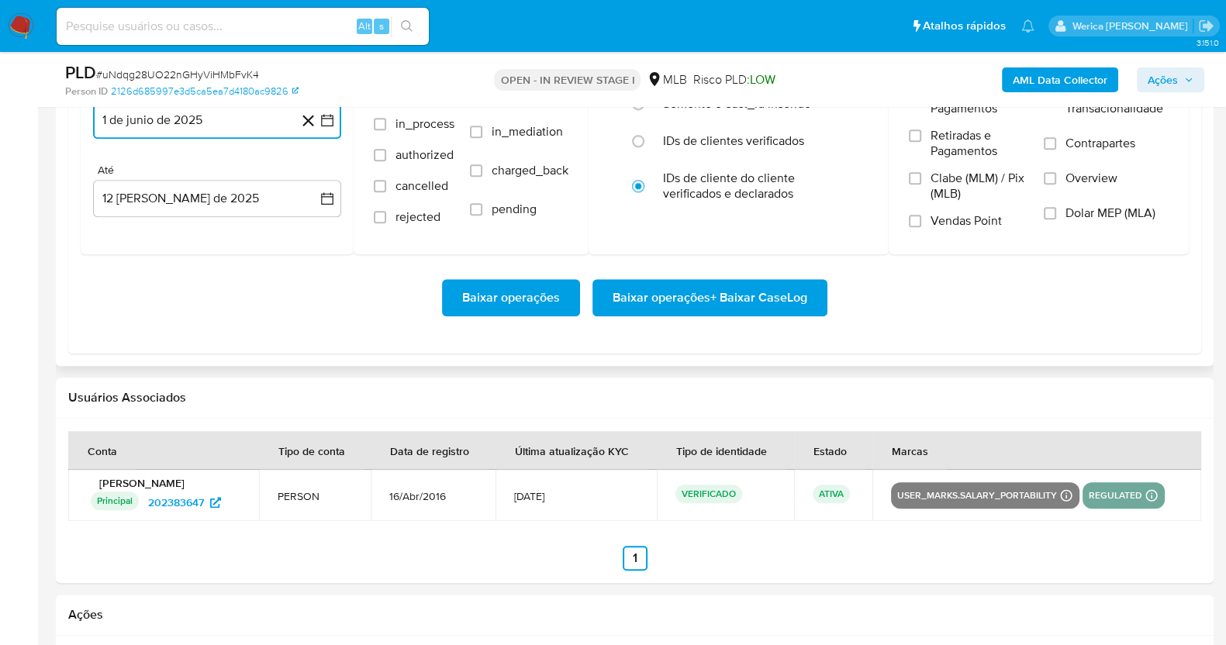
scroll to position [1647, 0]
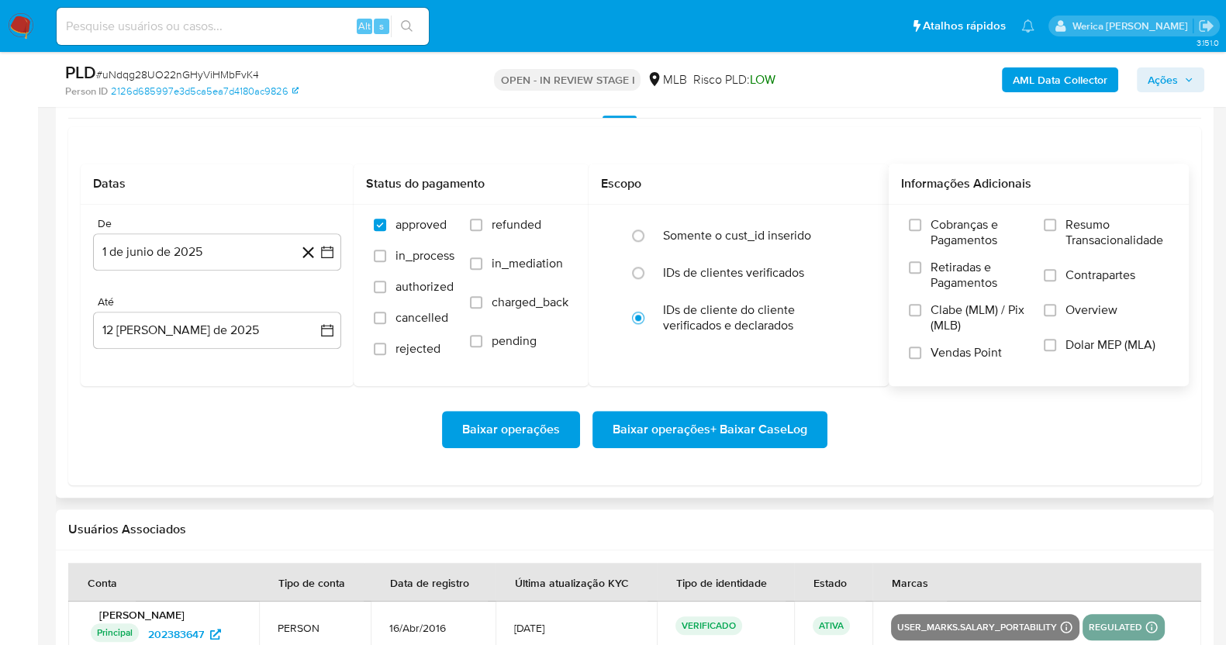
click at [960, 343] on div "Cobranças e Pagamentos Retiradas e Pagamentos Clabe (MLM) / Pix (MLB) Vendas Po…" at bounding box center [968, 294] width 119 height 155
click at [960, 305] on span "Clabe (MLM) / Pix (MLB)" at bounding box center [979, 317] width 98 height 31
click at [921, 305] on input "Clabe (MLM) / Pix (MLB)" at bounding box center [915, 310] width 12 height 12
click at [960, 273] on span "Retiradas e Pagamentos" at bounding box center [979, 275] width 98 height 31
click at [921, 273] on input "Retiradas e Pagamentos" at bounding box center [915, 267] width 12 height 12
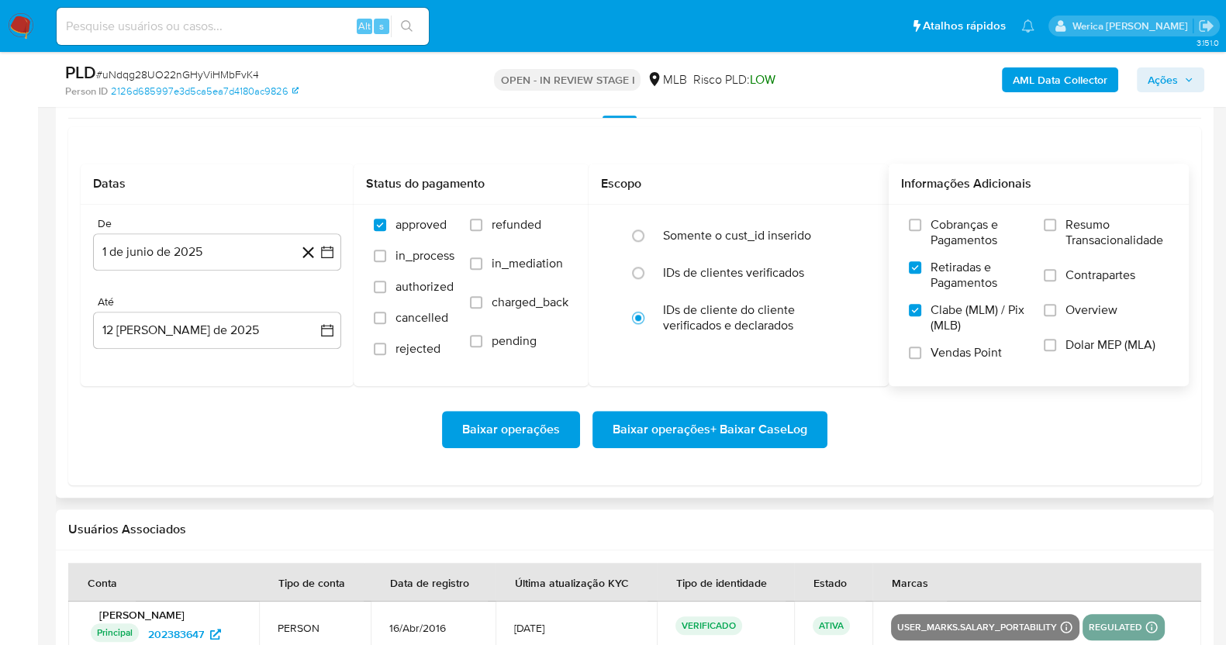
click at [964, 227] on span "Cobranças e Pagamentos" at bounding box center [979, 232] width 98 height 31
click at [921, 227] on input "Cobranças e Pagamentos" at bounding box center [915, 225] width 12 height 12
click at [1069, 236] on span "Resumo Transacionalidade" at bounding box center [1116, 232] width 103 height 31
click at [1056, 231] on input "Resumo Transacionalidade" at bounding box center [1049, 225] width 12 height 12
click at [1071, 296] on label "Contrapartes" at bounding box center [1105, 284] width 125 height 35
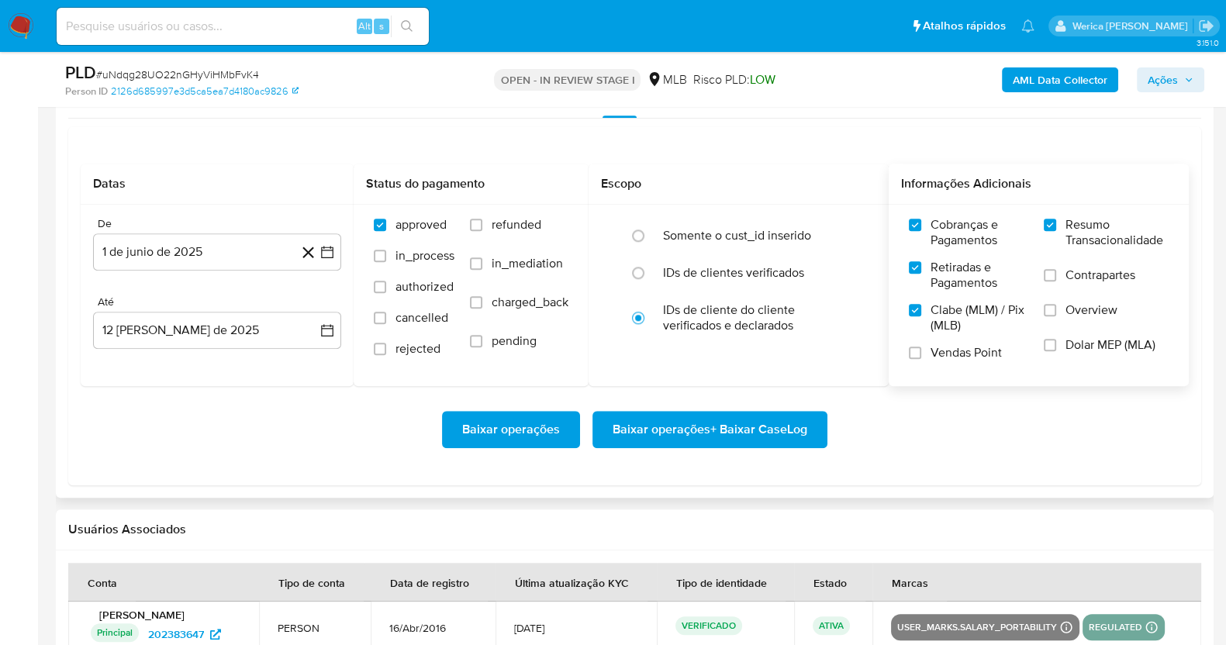
click at [1056, 281] on input "Contrapartes" at bounding box center [1049, 275] width 12 height 12
click at [1073, 331] on label "Overview" at bounding box center [1105, 319] width 125 height 35
click at [1056, 316] on input "Overview" at bounding box center [1049, 310] width 12 height 12
click at [1075, 358] on label "Dolar MEP (MLA)" at bounding box center [1105, 354] width 125 height 35
click at [1056, 351] on input "Dolar MEP (MLA)" at bounding box center [1049, 345] width 12 height 12
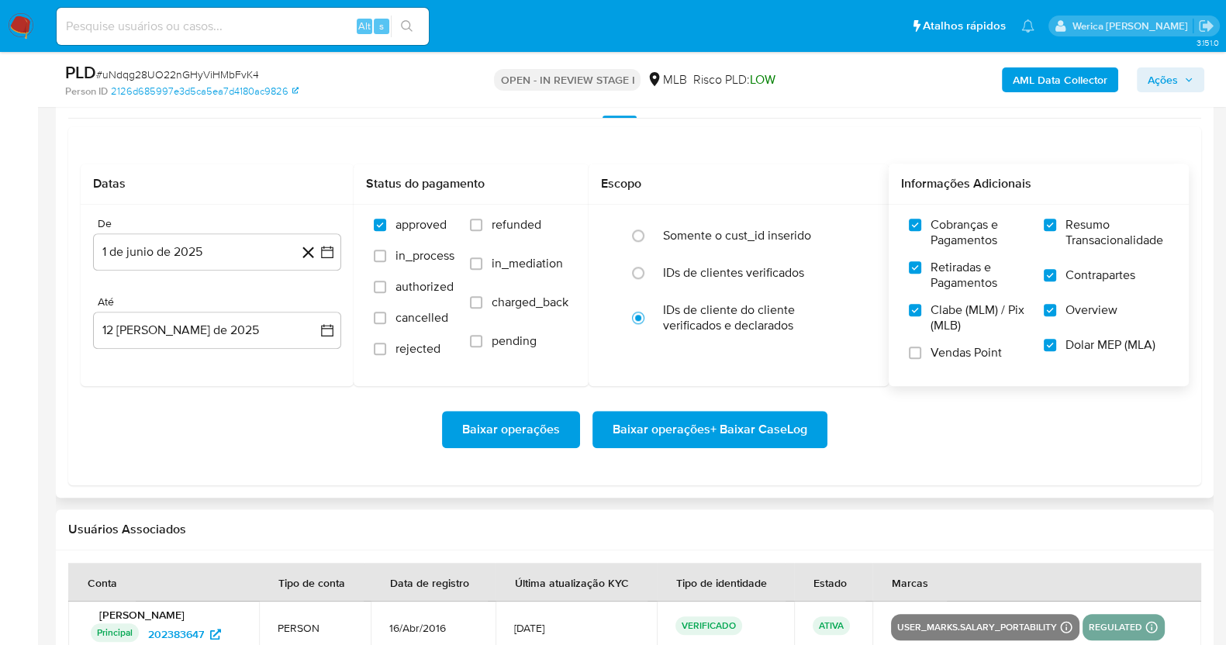
click at [995, 349] on span "Vendas Point" at bounding box center [965, 353] width 71 height 16
click at [921, 349] on input "Vendas Point" at bounding box center [915, 353] width 12 height 12
click at [771, 415] on span "Baixar operações + Baixar CaseLog" at bounding box center [709, 429] width 195 height 34
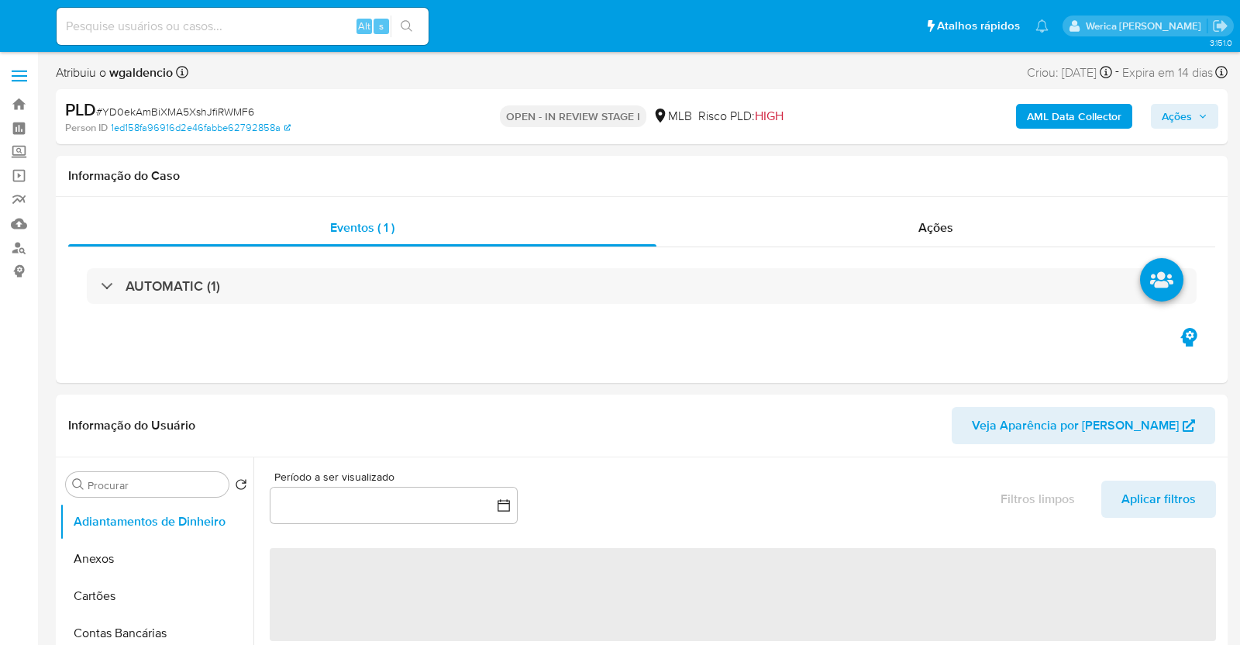
select select "10"
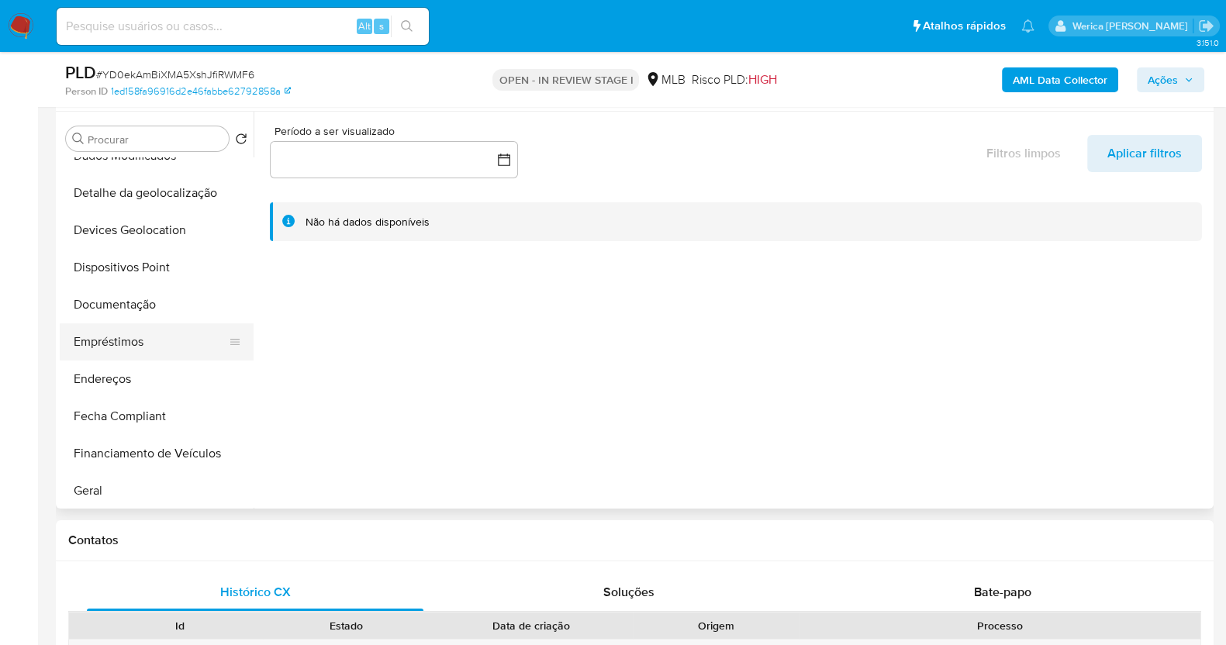
scroll to position [387, 0]
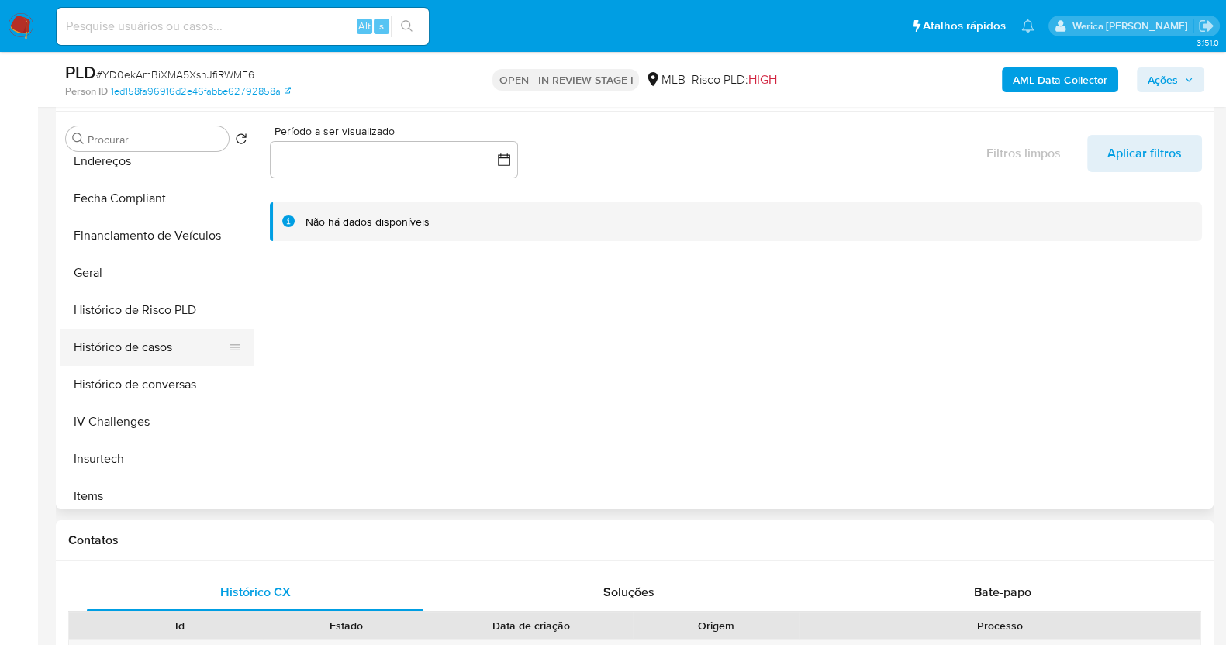
click at [132, 360] on button "Histórico de casos" at bounding box center [150, 347] width 181 height 37
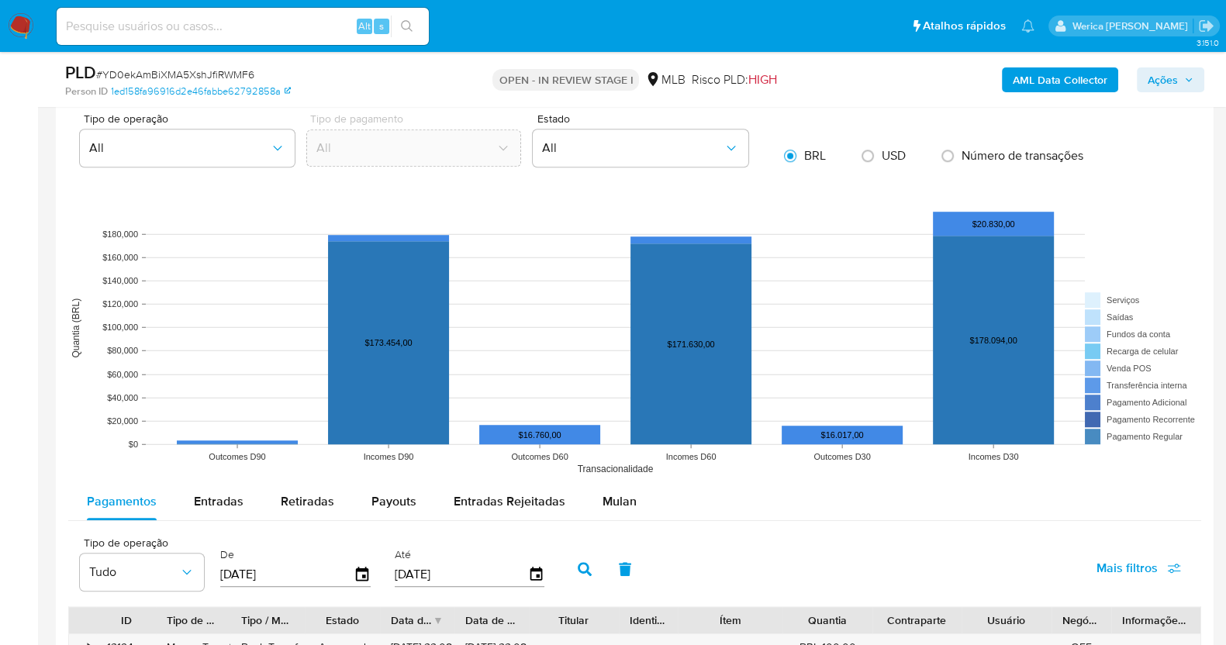
scroll to position [1550, 0]
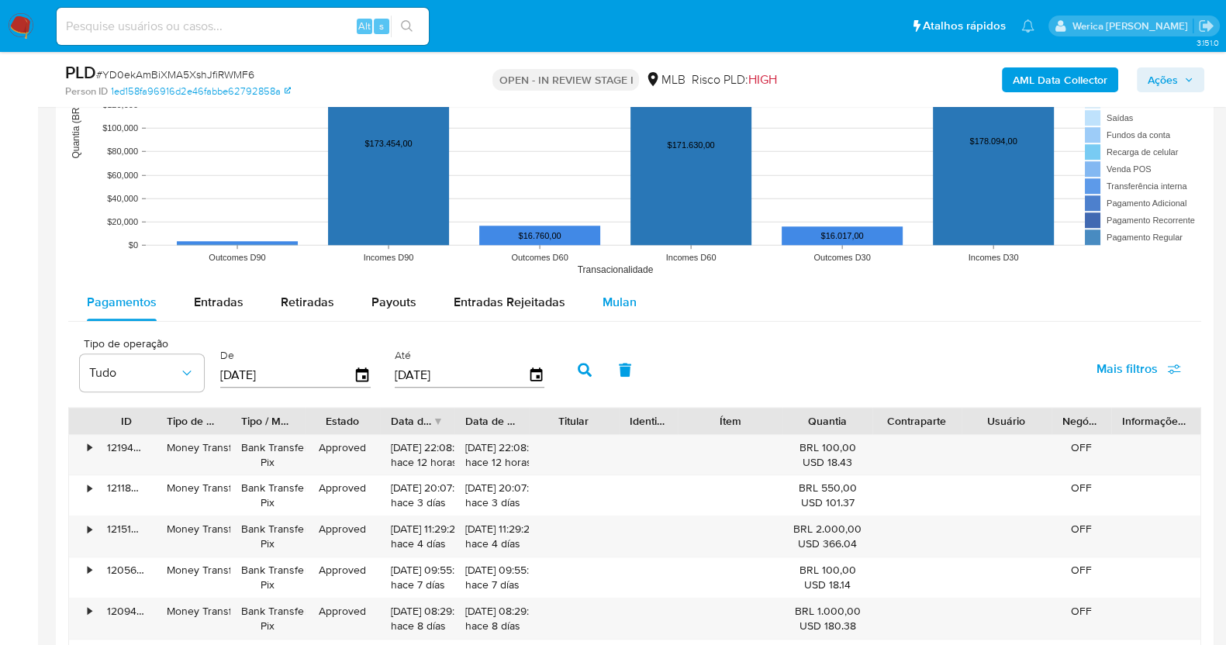
click at [602, 306] on span "Mulan" at bounding box center [619, 302] width 34 height 18
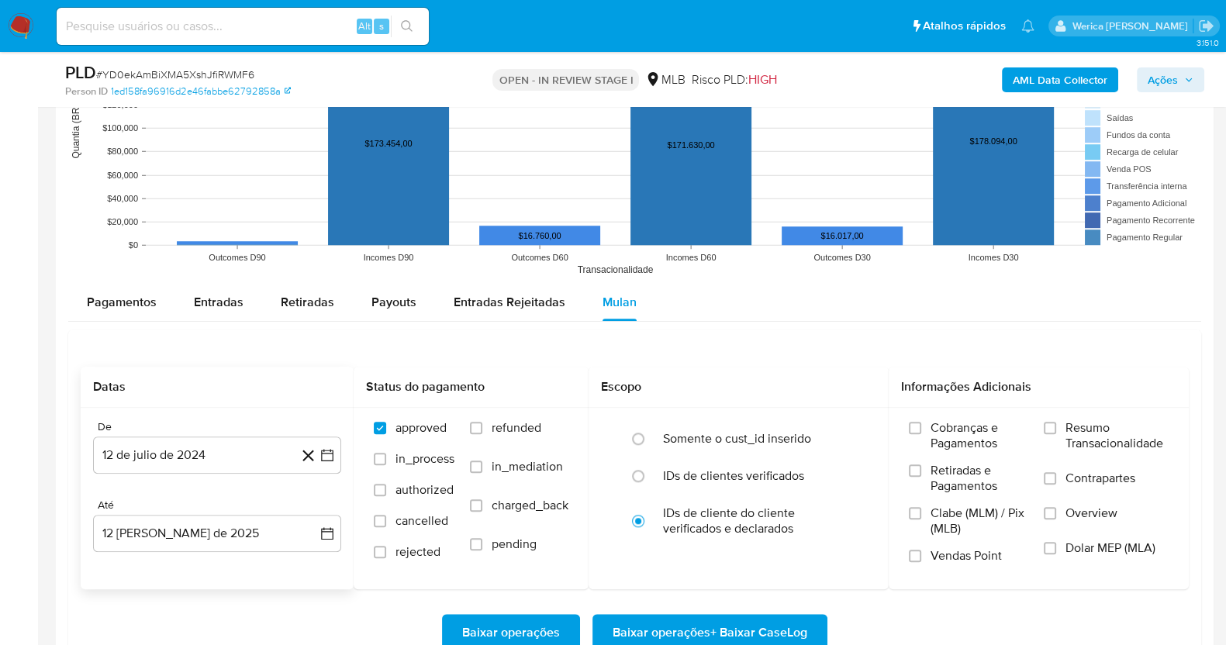
click at [244, 428] on div "De" at bounding box center [217, 427] width 248 height 14
click at [241, 436] on button "12 de julio de 2024" at bounding box center [217, 454] width 248 height 37
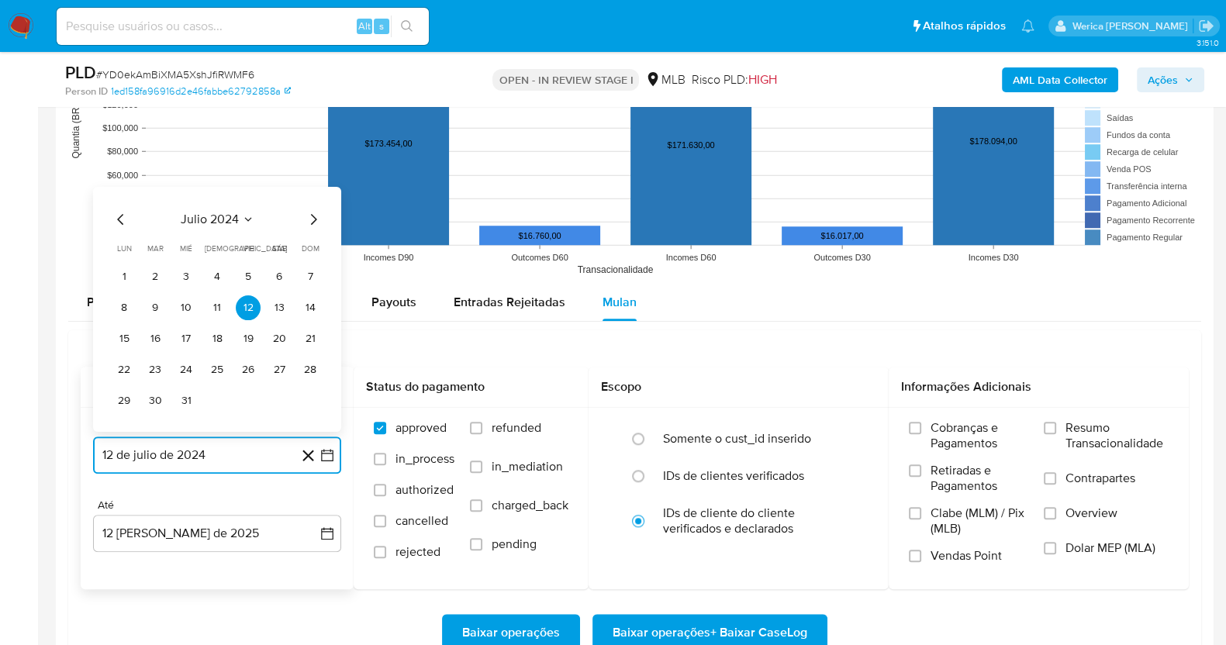
click at [209, 222] on span "julio 2024" at bounding box center [210, 219] width 58 height 16
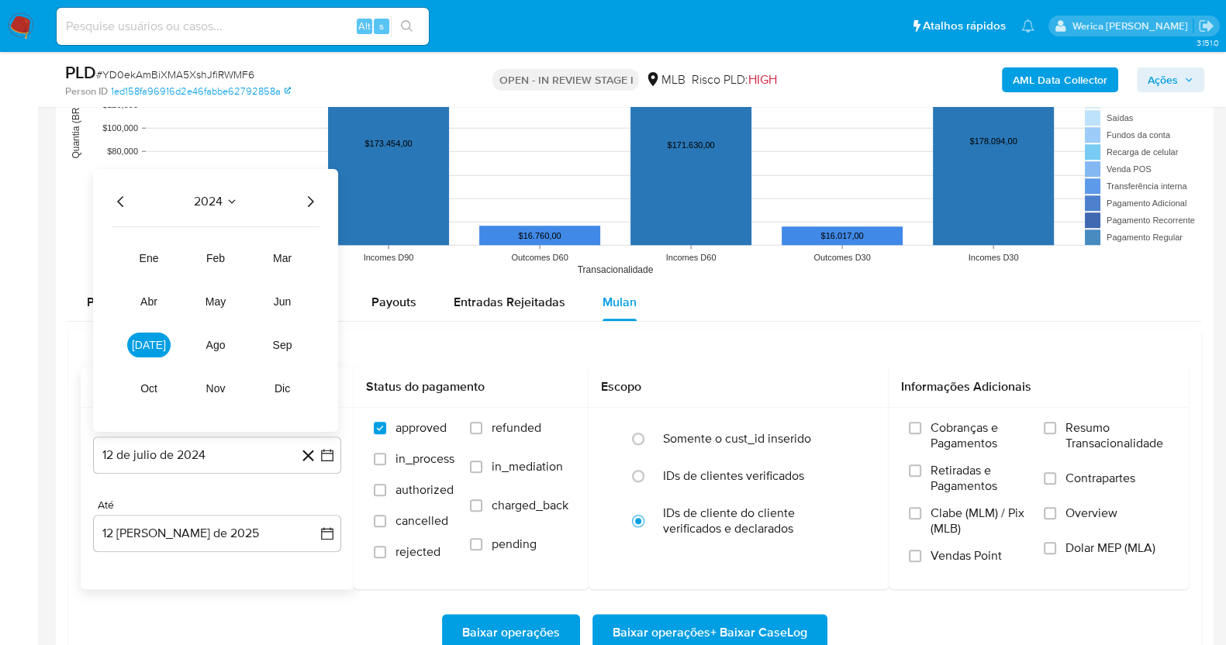
click at [317, 205] on icon "Año siguiente" at bounding box center [310, 200] width 19 height 19
click at [280, 308] on button "jun" at bounding box center [281, 300] width 43 height 25
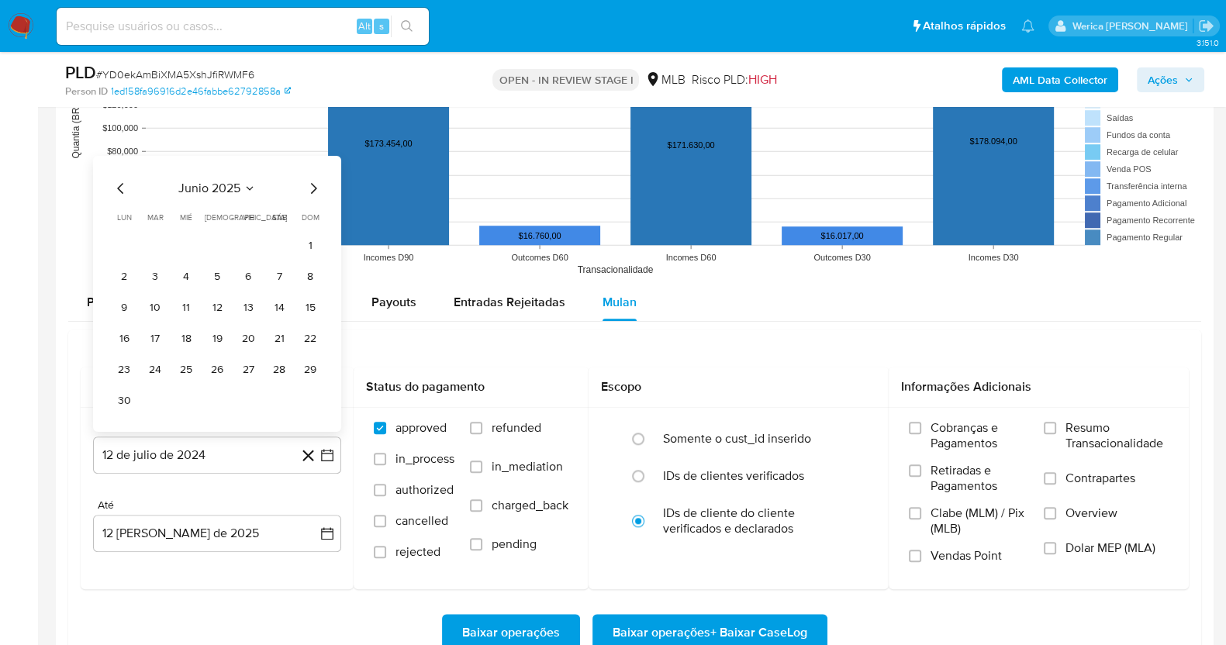
drag, startPoint x: 309, startPoint y: 243, endPoint x: 319, endPoint y: 246, distance: 9.8
click at [312, 246] on button "1" at bounding box center [310, 245] width 25 height 25
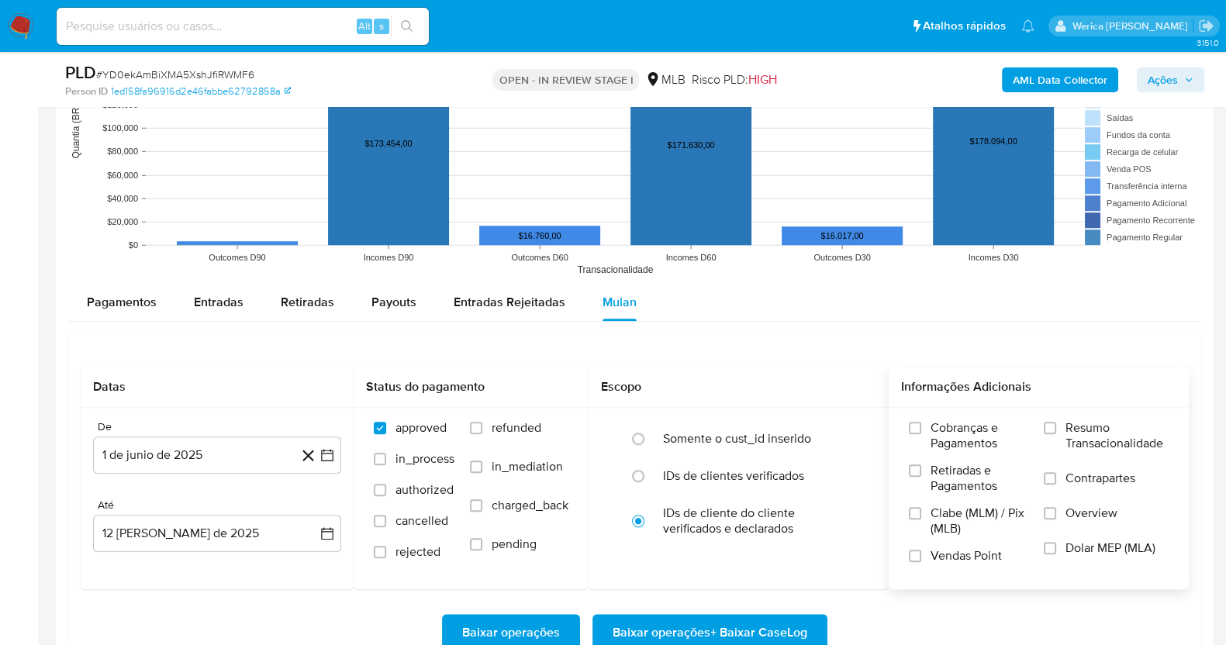
click at [991, 420] on span "Cobranças e Pagamentos" at bounding box center [979, 435] width 98 height 31
click at [921, 422] on input "Cobranças e Pagamentos" at bounding box center [915, 428] width 12 height 12
click at [968, 469] on span "Retiradas e Pagamentos" at bounding box center [979, 478] width 98 height 31
click at [921, 469] on input "Retiradas e Pagamentos" at bounding box center [915, 470] width 12 height 12
click at [949, 548] on span "Vendas Point" at bounding box center [965, 556] width 71 height 16
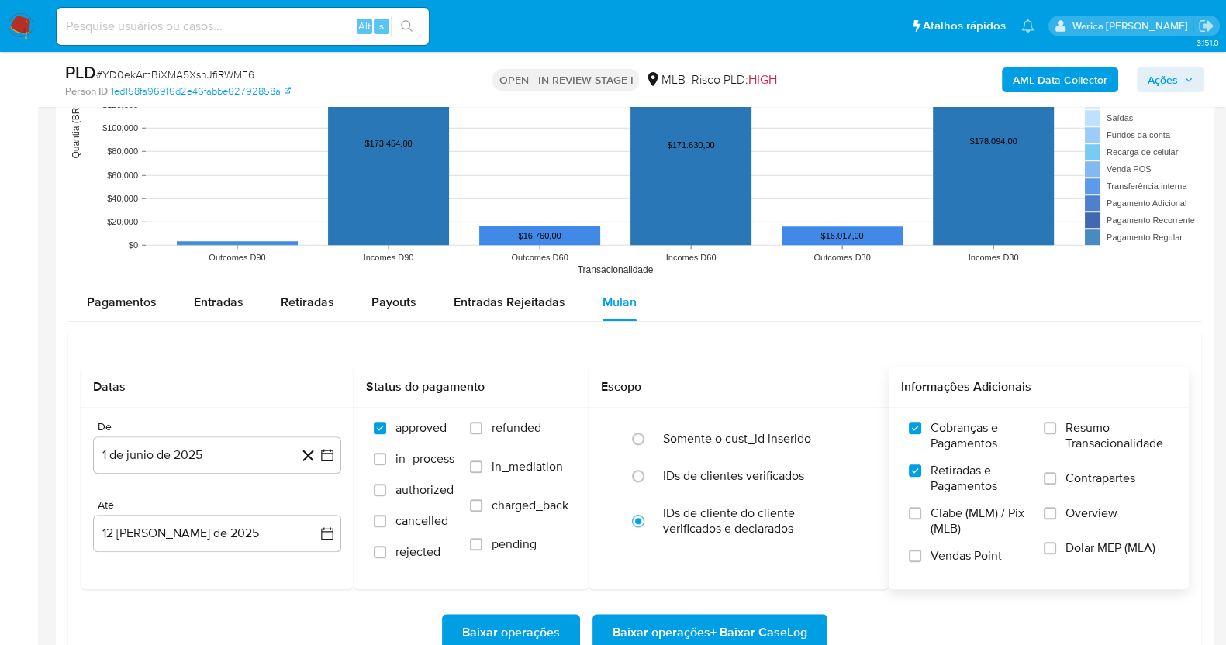
click at [921, 550] on input "Vendas Point" at bounding box center [915, 556] width 12 height 12
click at [937, 536] on label "Clabe (MLM) / Pix (MLB)" at bounding box center [968, 526] width 119 height 43
click at [921, 519] on input "Clabe (MLM) / Pix (MLB)" at bounding box center [915, 513] width 12 height 12
click at [1073, 540] on span "Dolar MEP (MLA)" at bounding box center [1110, 548] width 90 height 16
click at [1056, 542] on input "Dolar MEP (MLA)" at bounding box center [1049, 548] width 12 height 12
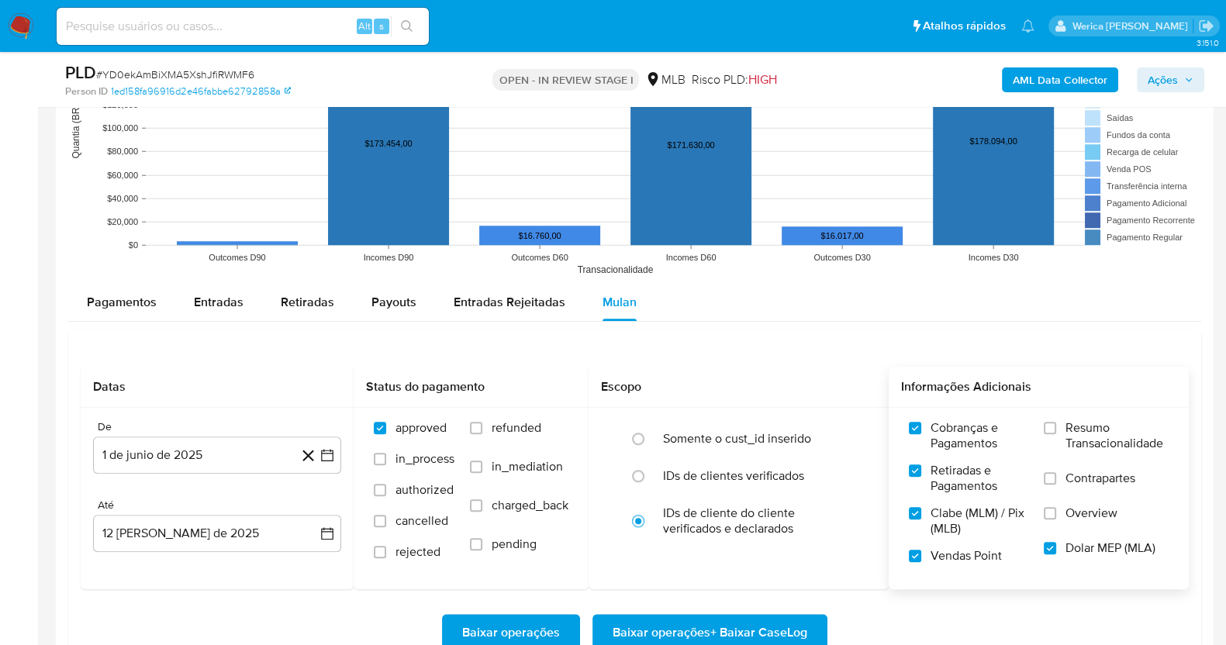
click at [1074, 505] on div "Resumo Transacionalidade Contrapartes Overview Dolar MEP (MLA)" at bounding box center [1105, 497] width 125 height 155
click at [1073, 517] on span "Overview" at bounding box center [1091, 513] width 52 height 16
click at [1056, 517] on input "Overview" at bounding box center [1049, 513] width 12 height 12
click at [1073, 484] on span "Contrapartes" at bounding box center [1100, 479] width 70 height 16
click at [1056, 484] on input "Contrapartes" at bounding box center [1049, 478] width 12 height 12
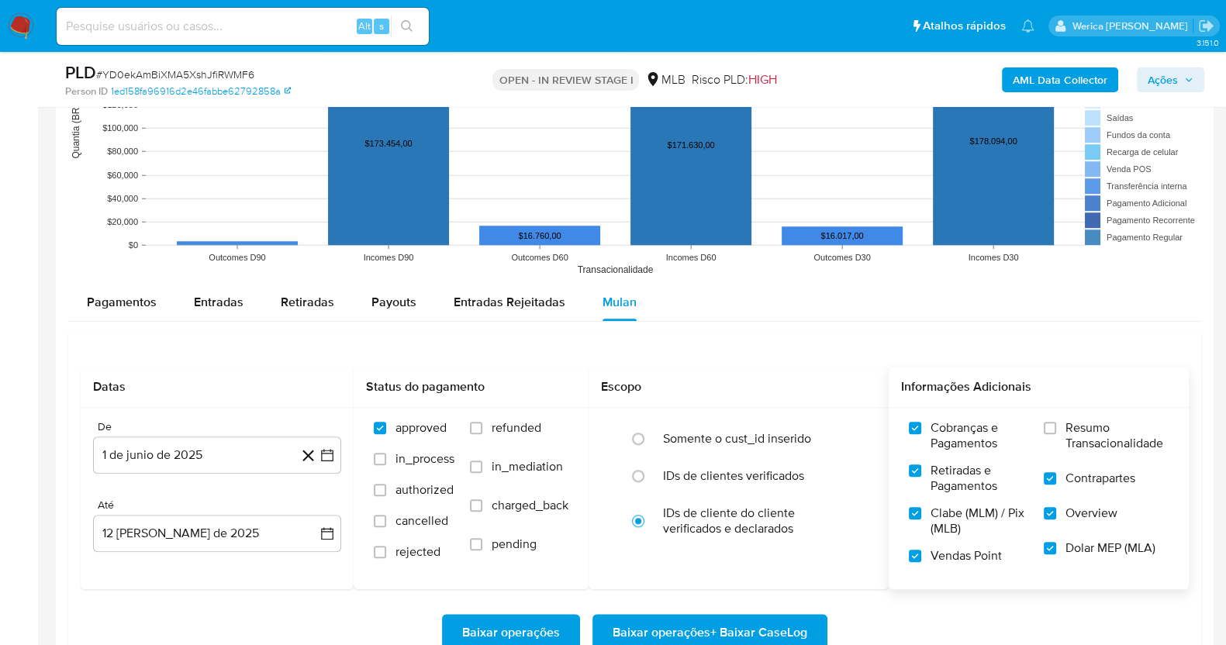
click at [1065, 447] on span "Resumo Transacionalidade" at bounding box center [1116, 435] width 103 height 31
click at [1056, 434] on input "Resumo Transacionalidade" at bounding box center [1049, 428] width 12 height 12
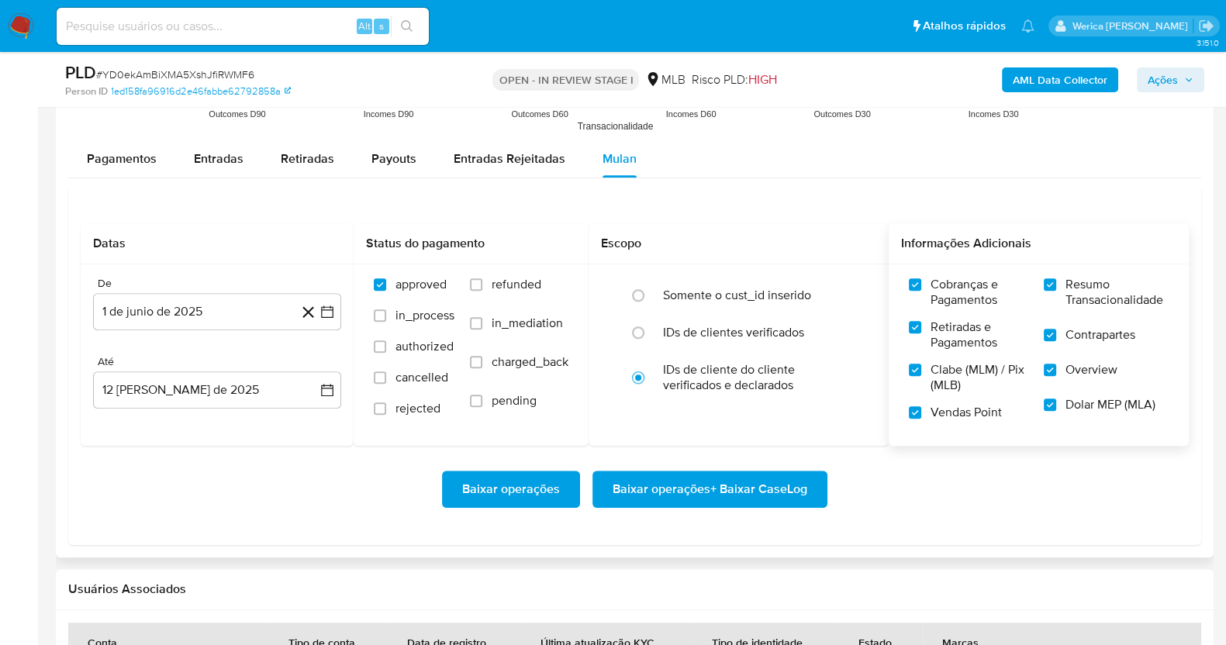
scroll to position [1841, 0]
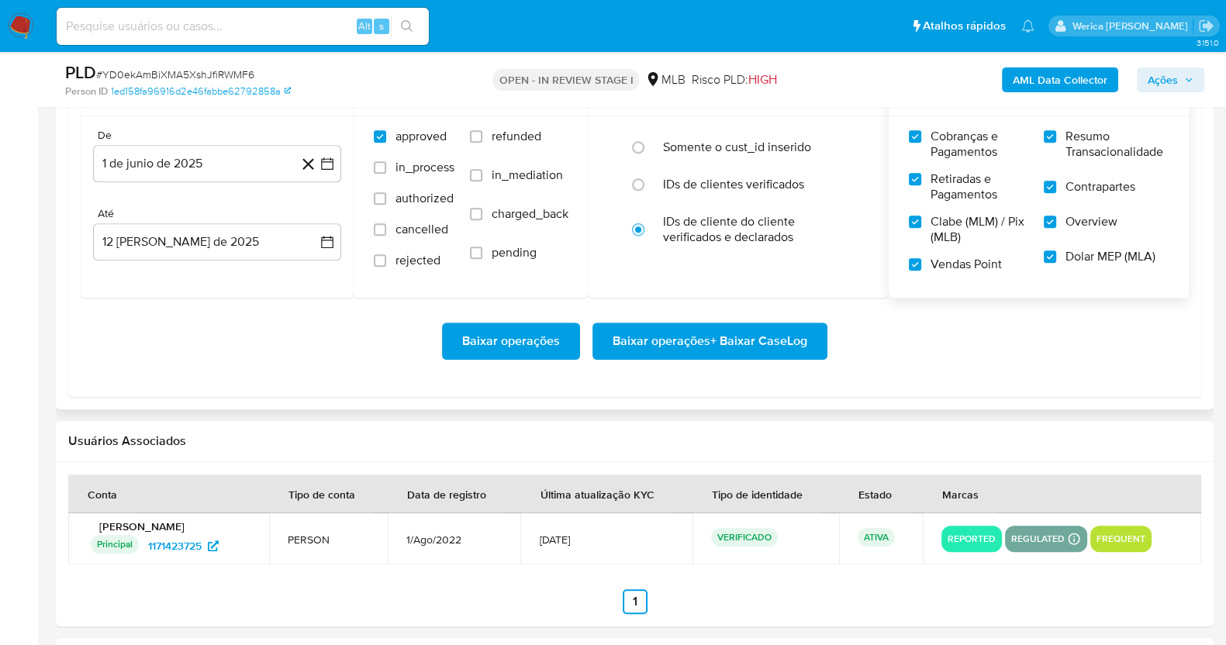
click at [782, 350] on span "Baixar operações + Baixar CaseLog" at bounding box center [709, 341] width 195 height 34
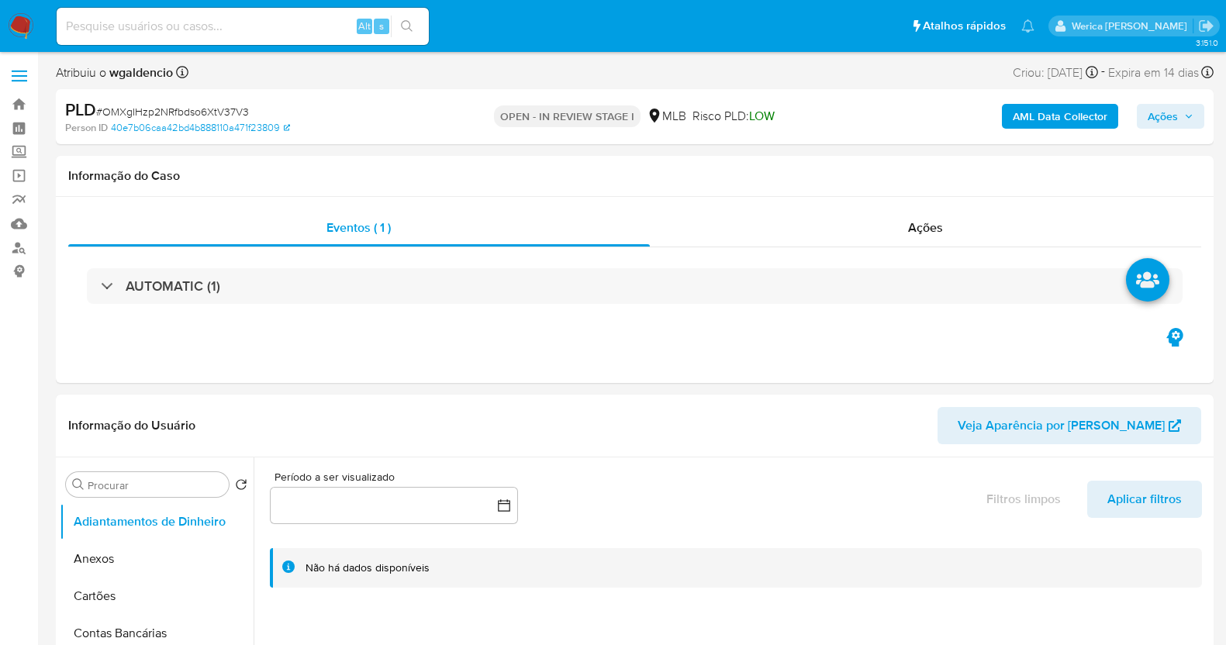
select select "10"
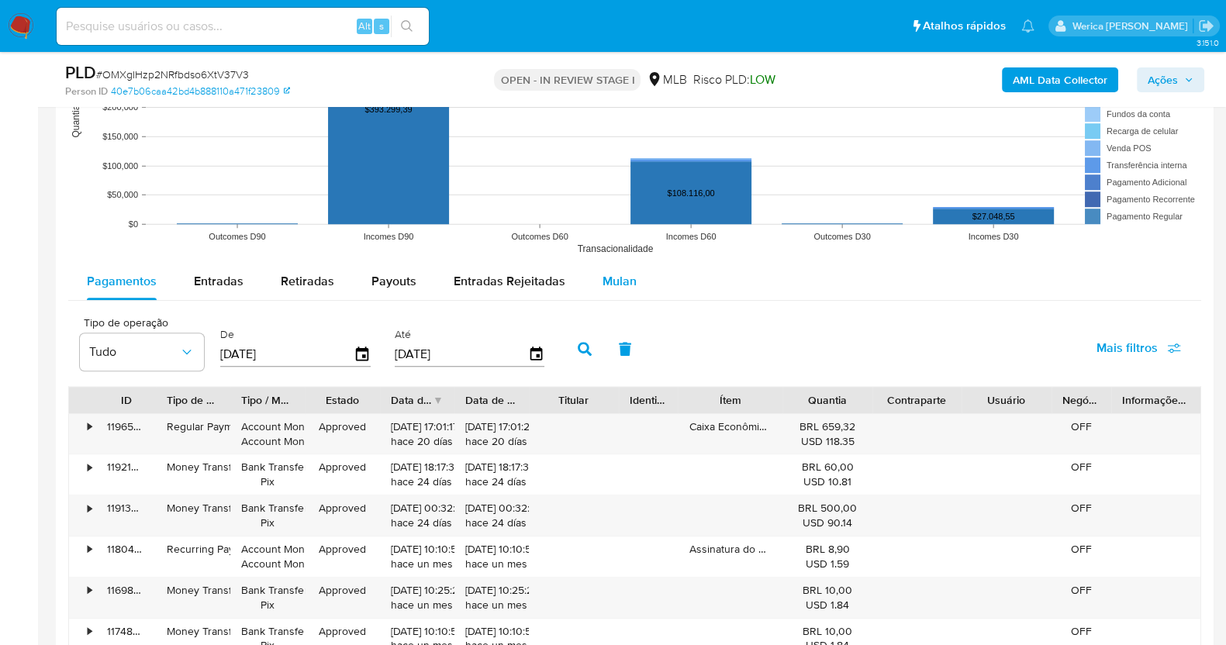
scroll to position [1453, 0]
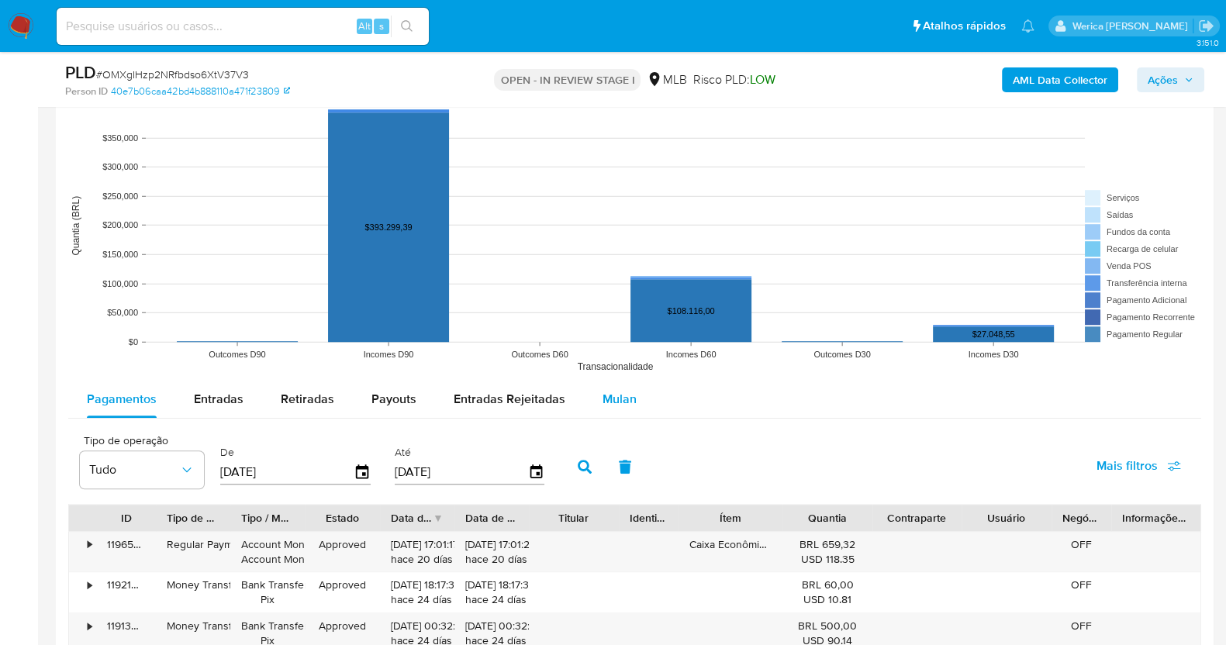
click at [620, 403] on span "Mulan" at bounding box center [619, 399] width 34 height 18
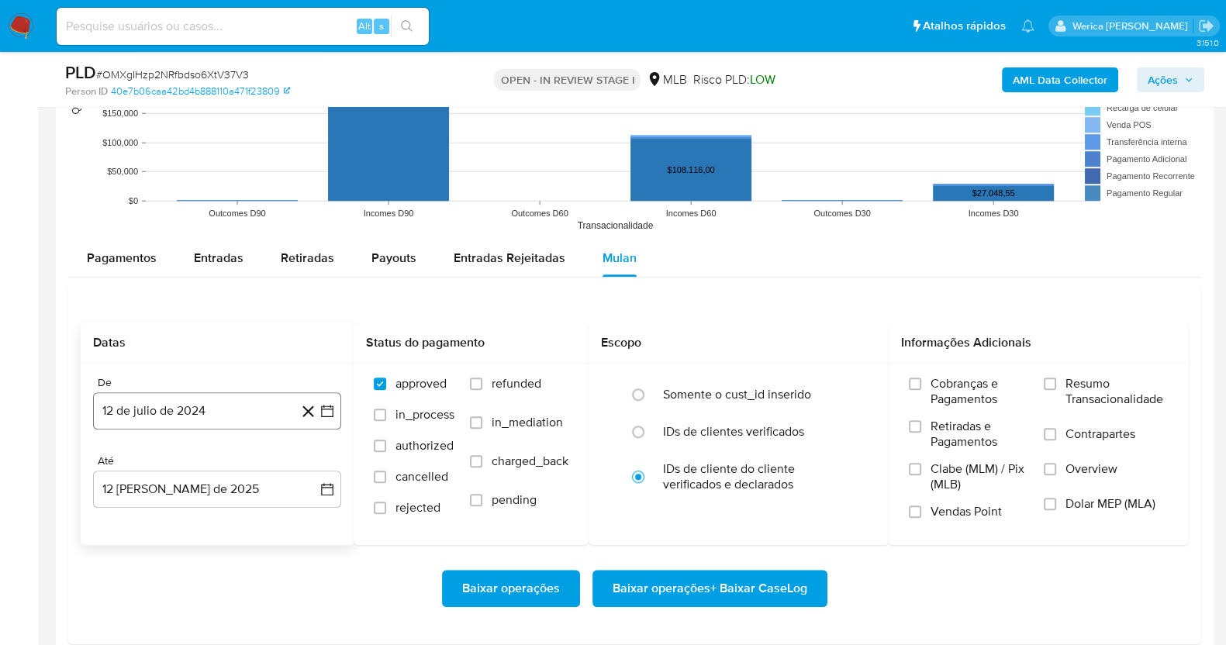
scroll to position [1647, 0]
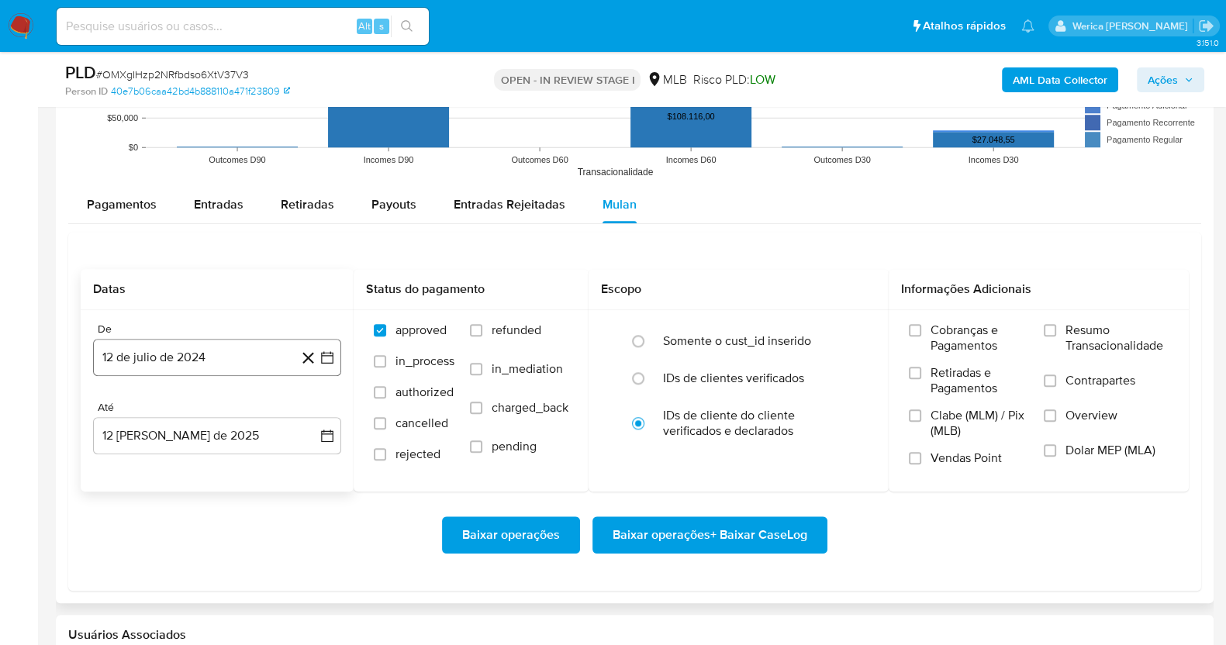
click at [245, 341] on button "12 de julio de 2024" at bounding box center [217, 357] width 248 height 37
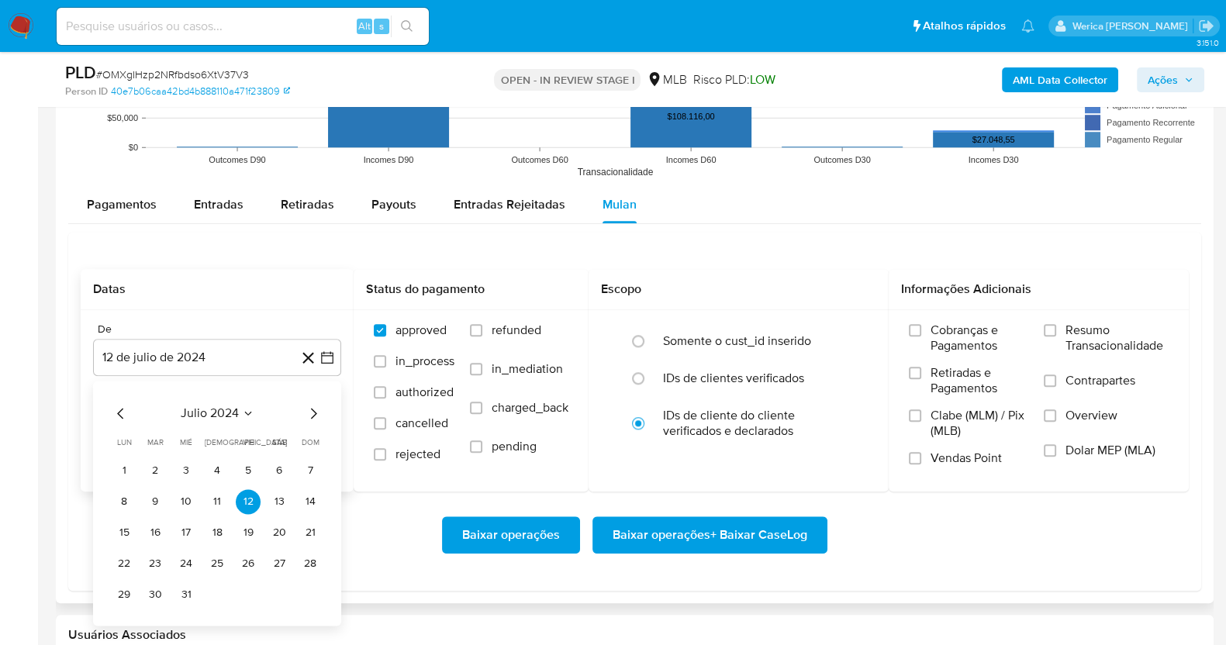
click at [222, 410] on div "julio 2024 julio 2024 lun lunes mar martes mié miércoles jue jueves vie viernes…" at bounding box center [217, 503] width 248 height 245
click at [222, 410] on span "julio 2024" at bounding box center [210, 413] width 58 height 16
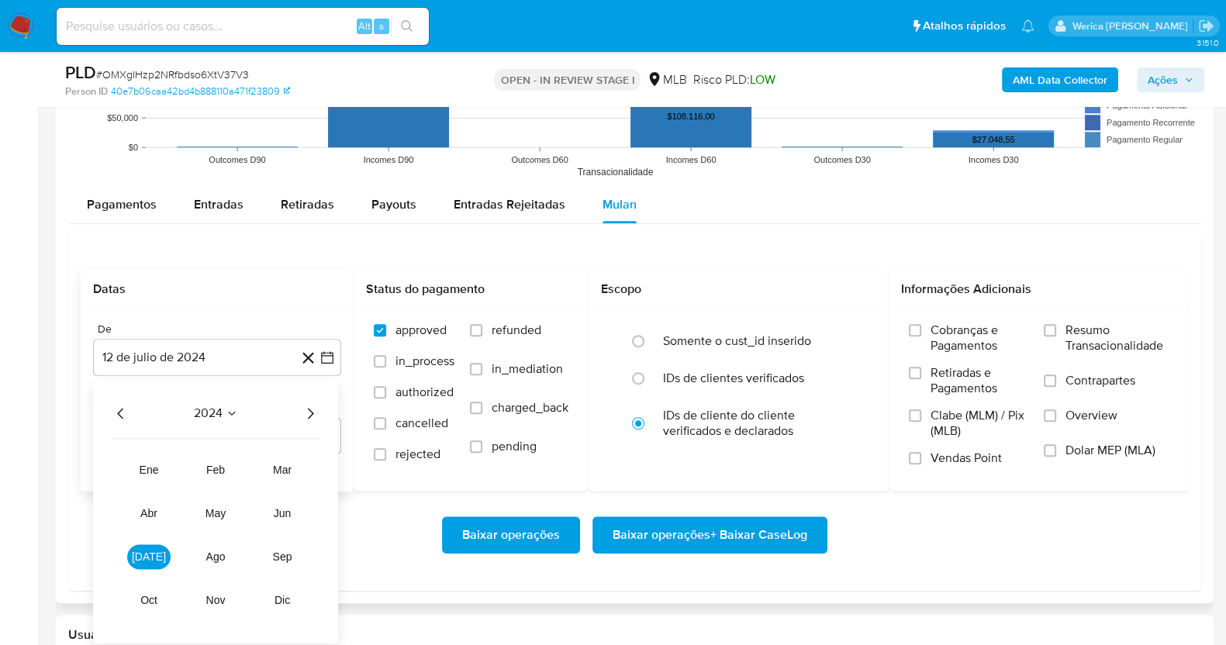
click at [313, 414] on icon "Año siguiente" at bounding box center [310, 413] width 19 height 19
click at [285, 503] on button "jun" at bounding box center [281, 513] width 43 height 25
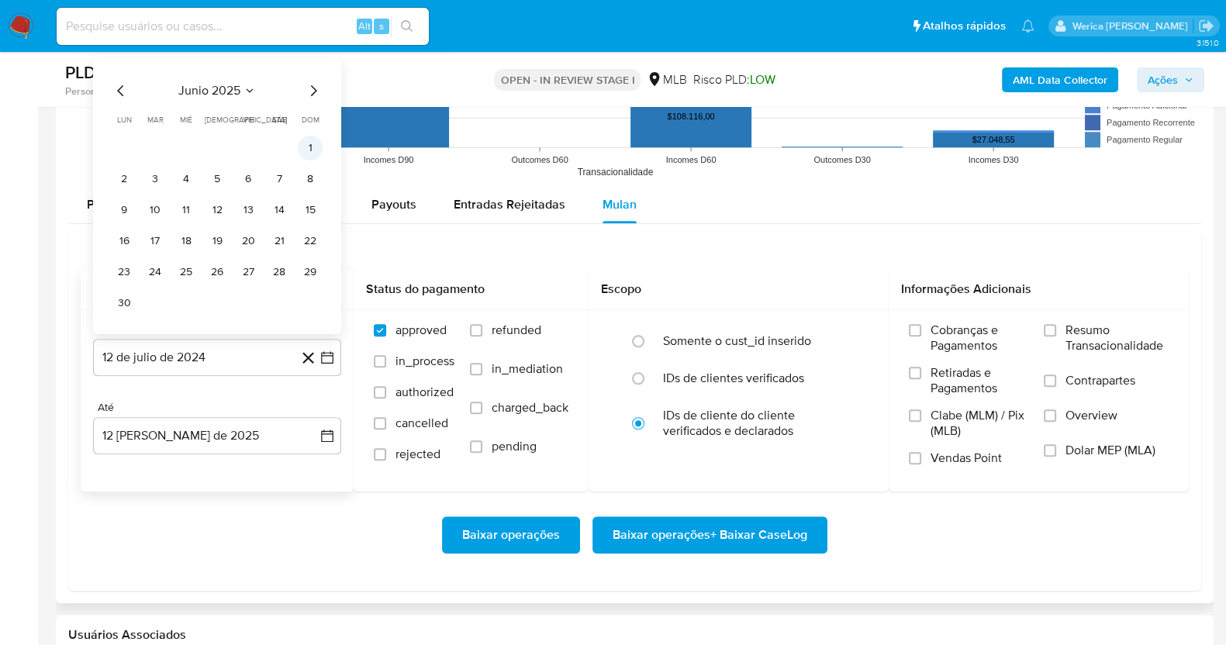
click at [310, 151] on button "1" at bounding box center [310, 147] width 25 height 25
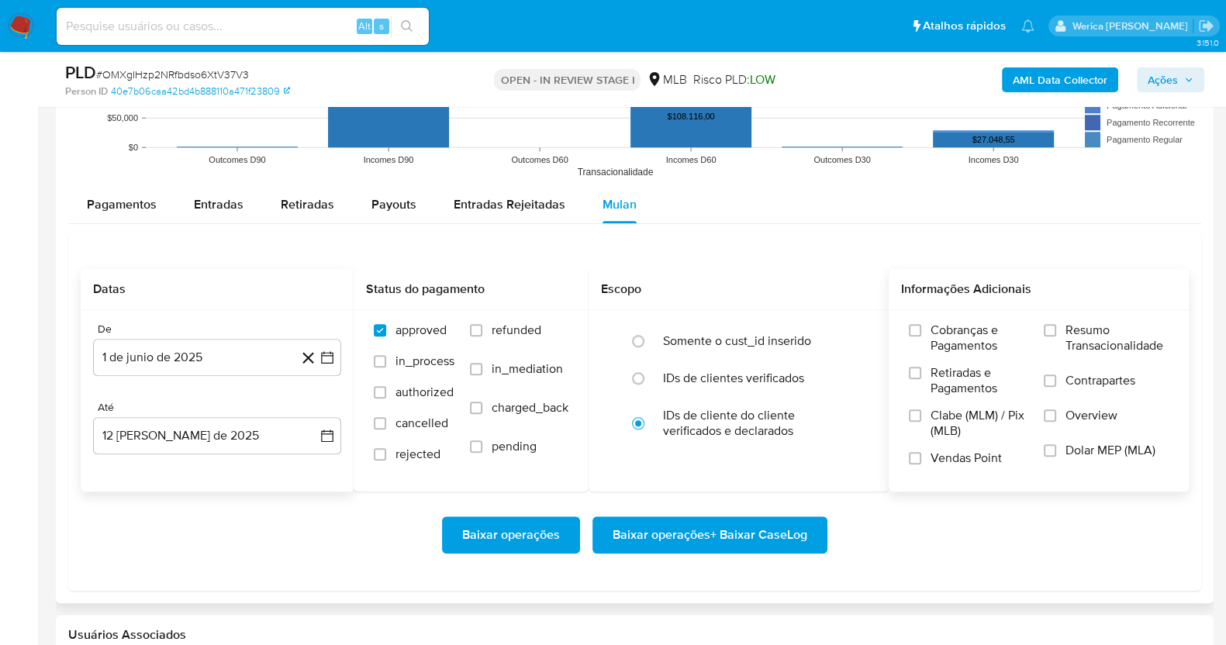
click at [977, 461] on span "Vendas Point" at bounding box center [965, 458] width 71 height 16
click at [921, 461] on input "Vendas Point" at bounding box center [915, 458] width 12 height 12
click at [958, 412] on span "Clabe (MLM) / Pix (MLB)" at bounding box center [979, 423] width 98 height 31
click at [921, 412] on input "Clabe (MLM) / Pix (MLB)" at bounding box center [915, 415] width 12 height 12
click at [954, 377] on span "Retiradas e Pagamentos" at bounding box center [979, 380] width 98 height 31
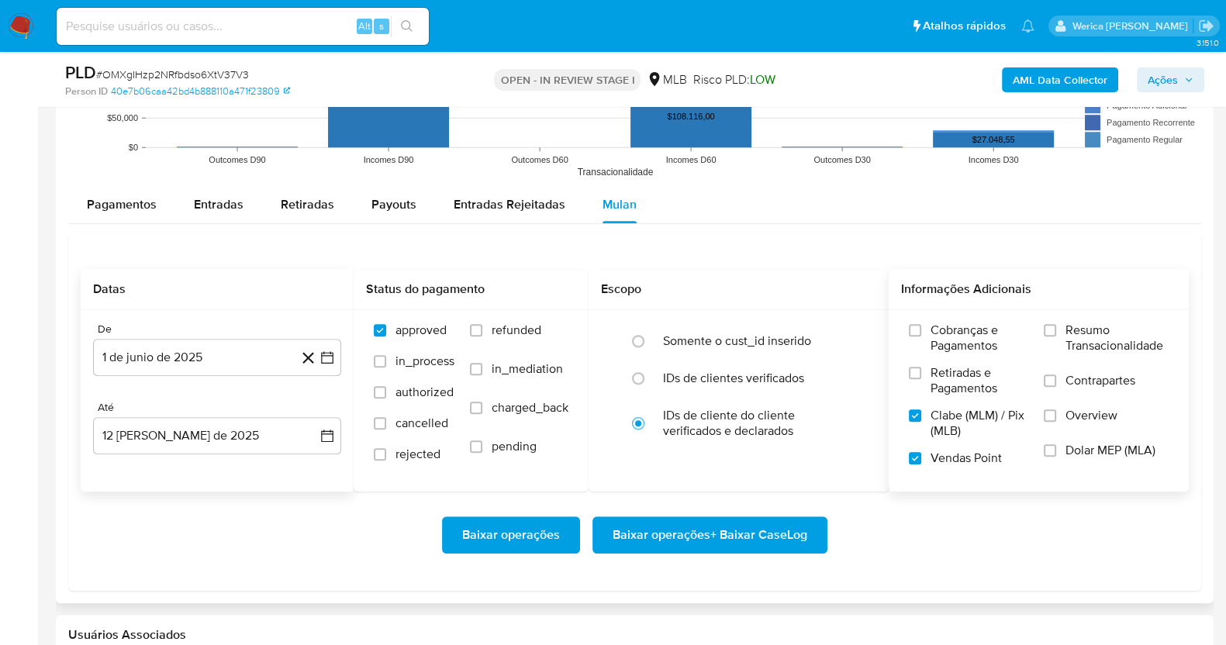
click at [921, 377] on input "Retiradas e Pagamentos" at bounding box center [915, 373] width 12 height 12
click at [955, 338] on span "Cobranças e Pagamentos" at bounding box center [979, 337] width 98 height 31
click at [921, 336] on input "Cobranças e Pagamentos" at bounding box center [915, 330] width 12 height 12
click at [1043, 366] on div "Cobranças e Pagamentos Retiradas e Pagamentos Clabe (MLM) / Pix (MLB) Vendas Po…" at bounding box center [1038, 399] width 275 height 155
click at [1053, 397] on label "Contrapartes" at bounding box center [1105, 390] width 125 height 35
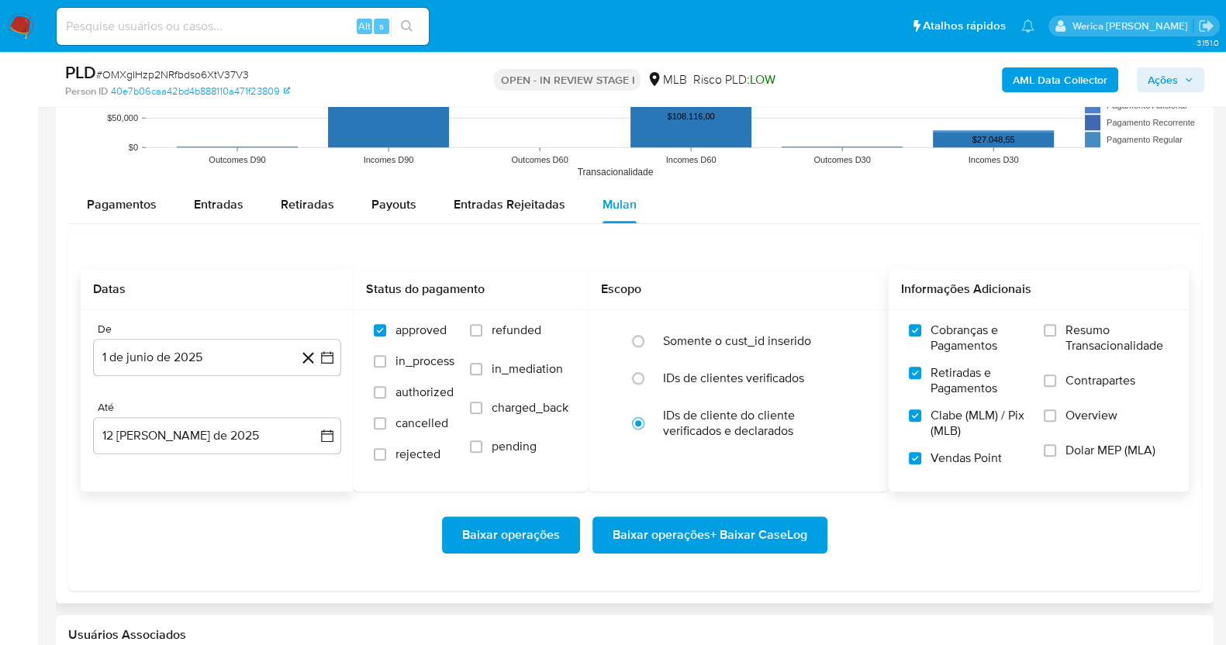
click at [1053, 387] on input "Contrapartes" at bounding box center [1049, 380] width 12 height 12
click at [1054, 434] on label "Overview" at bounding box center [1105, 425] width 125 height 35
click at [1054, 422] on input "Overview" at bounding box center [1049, 415] width 12 height 12
click at [1054, 453] on input "Dolar MEP (MLA)" at bounding box center [1049, 450] width 12 height 12
drag, startPoint x: 1071, startPoint y: 339, endPoint x: 1064, endPoint y: 334, distance: 8.4
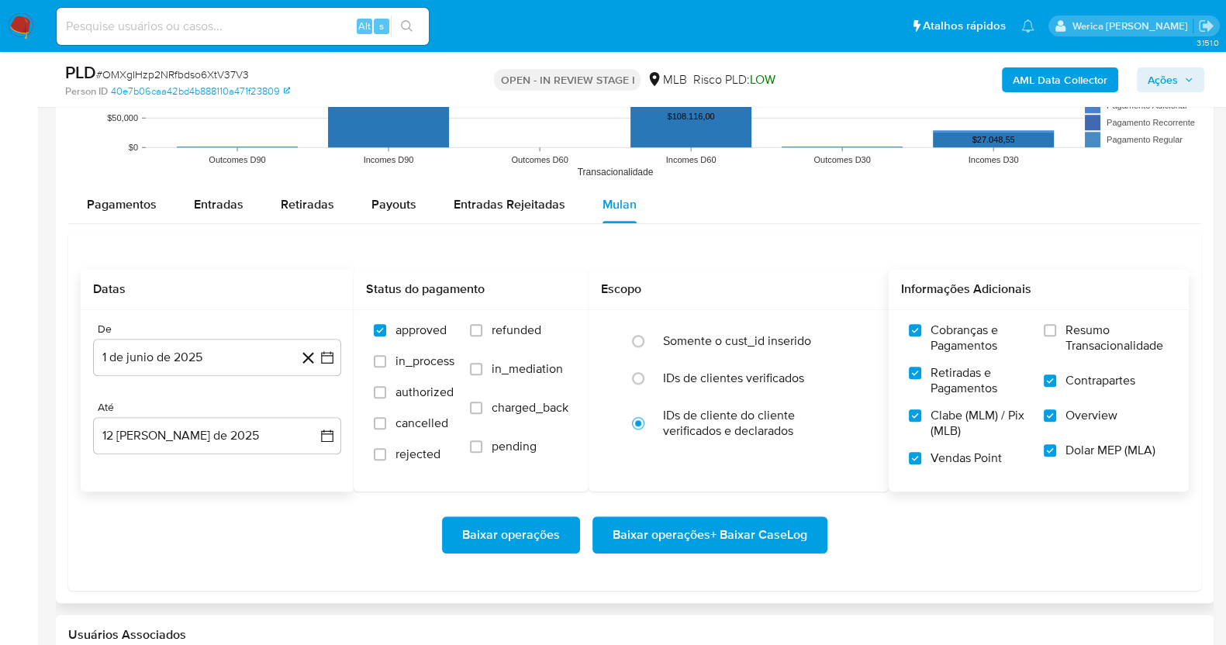
click at [1067, 335] on span "Resumo Transacionalidade" at bounding box center [1116, 337] width 103 height 31
click at [1116, 347] on span "Resumo Transacionalidade" at bounding box center [1116, 337] width 103 height 31
click at [1056, 336] on input "Resumo Transacionalidade" at bounding box center [1049, 330] width 12 height 12
click at [760, 525] on span "Baixar operações + Baixar CaseLog" at bounding box center [709, 535] width 195 height 34
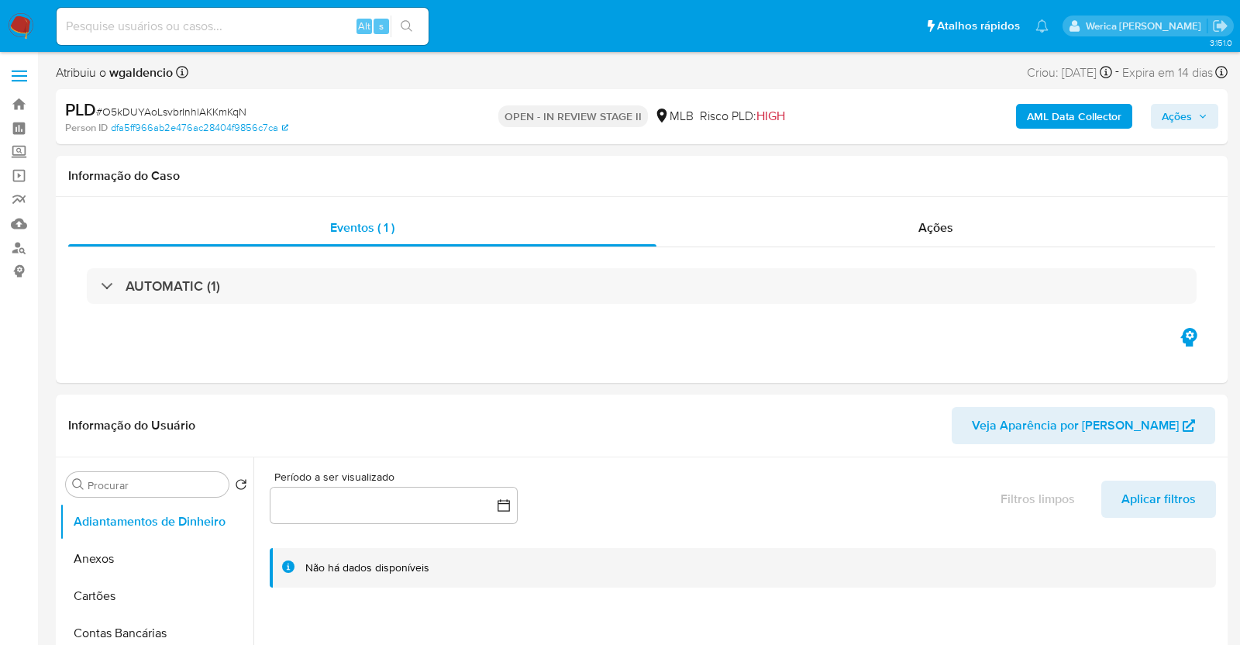
select select "10"
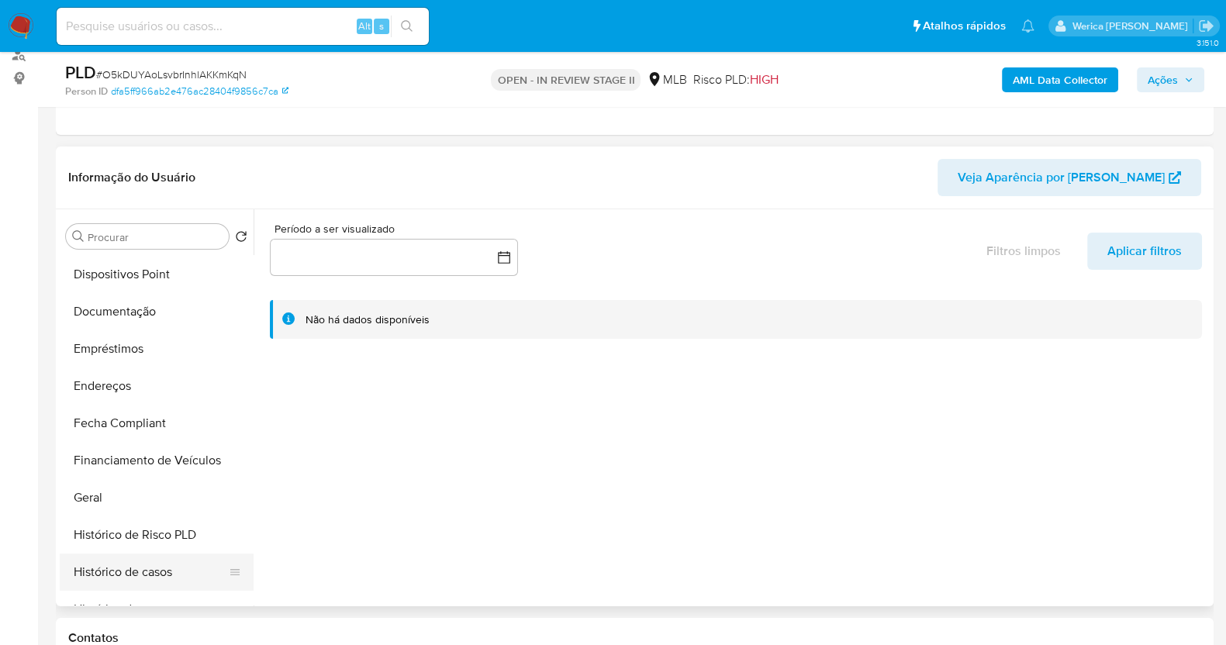
scroll to position [291, 0]
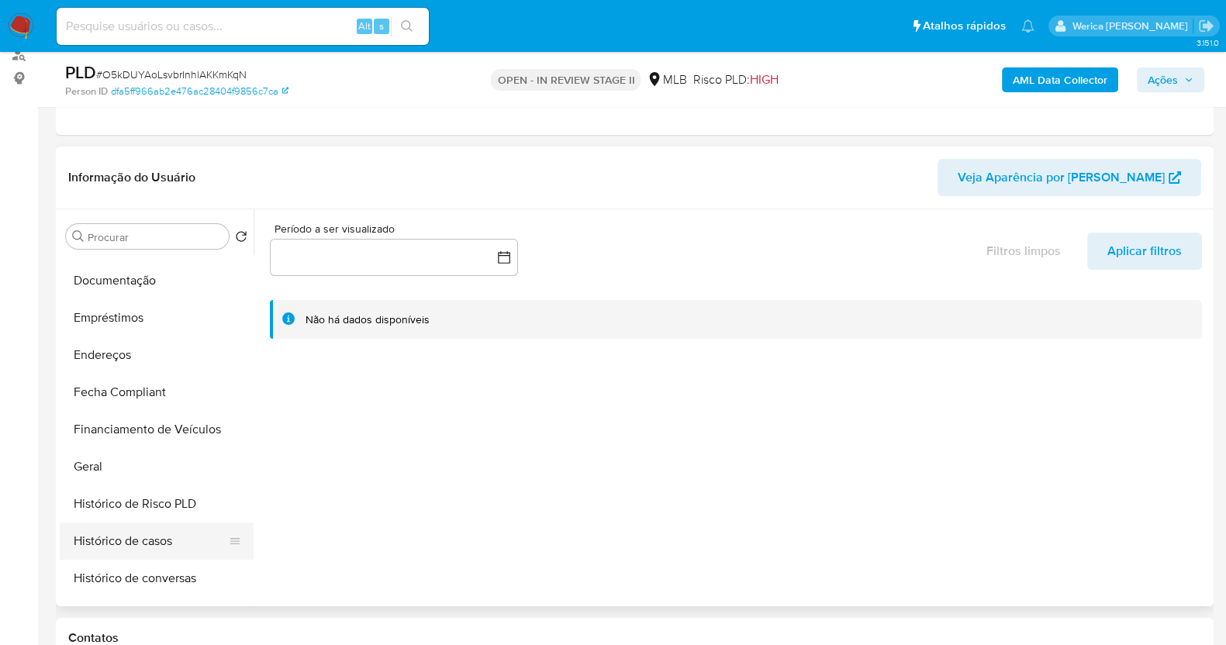
click at [127, 545] on button "Histórico de casos" at bounding box center [150, 540] width 181 height 37
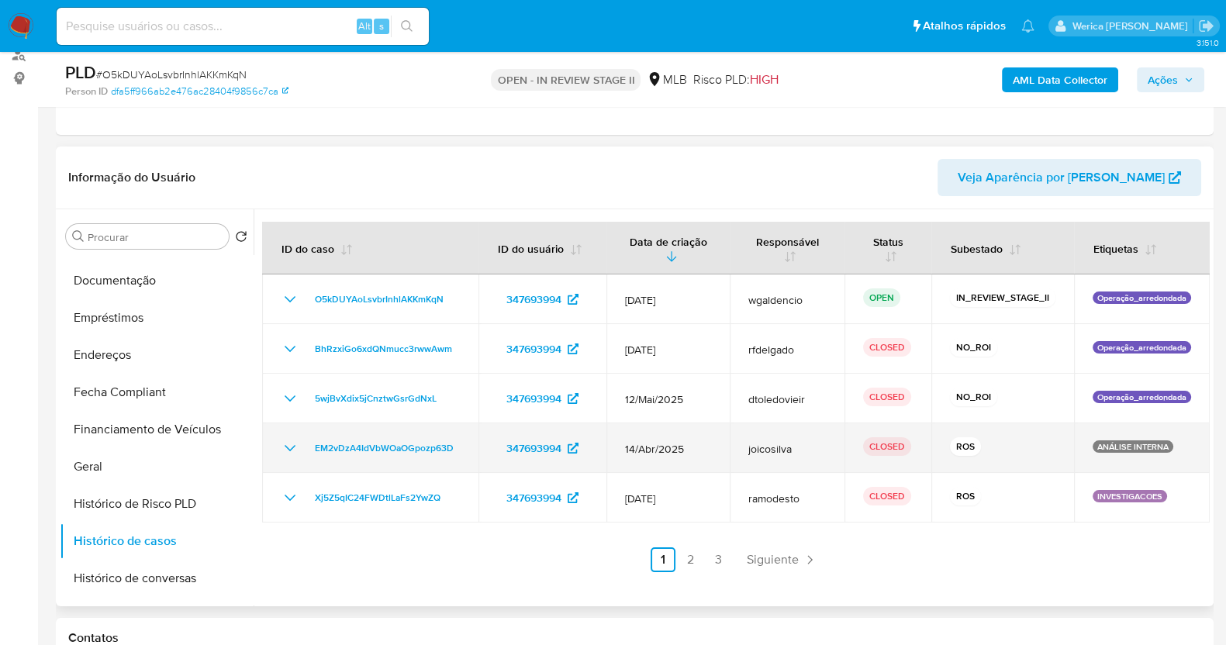
drag, startPoint x: 682, startPoint y: 457, endPoint x: 664, endPoint y: 451, distance: 19.4
click at [664, 451] on td "14/Abr/2025" at bounding box center [667, 448] width 123 height 50
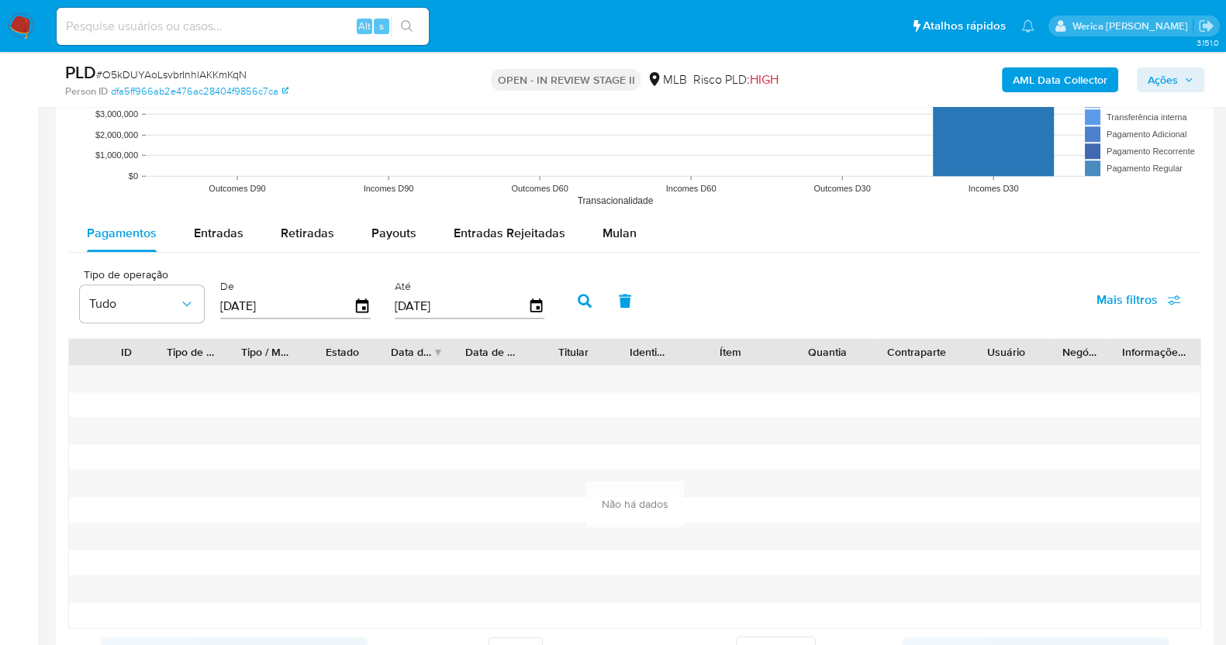
scroll to position [1647, 0]
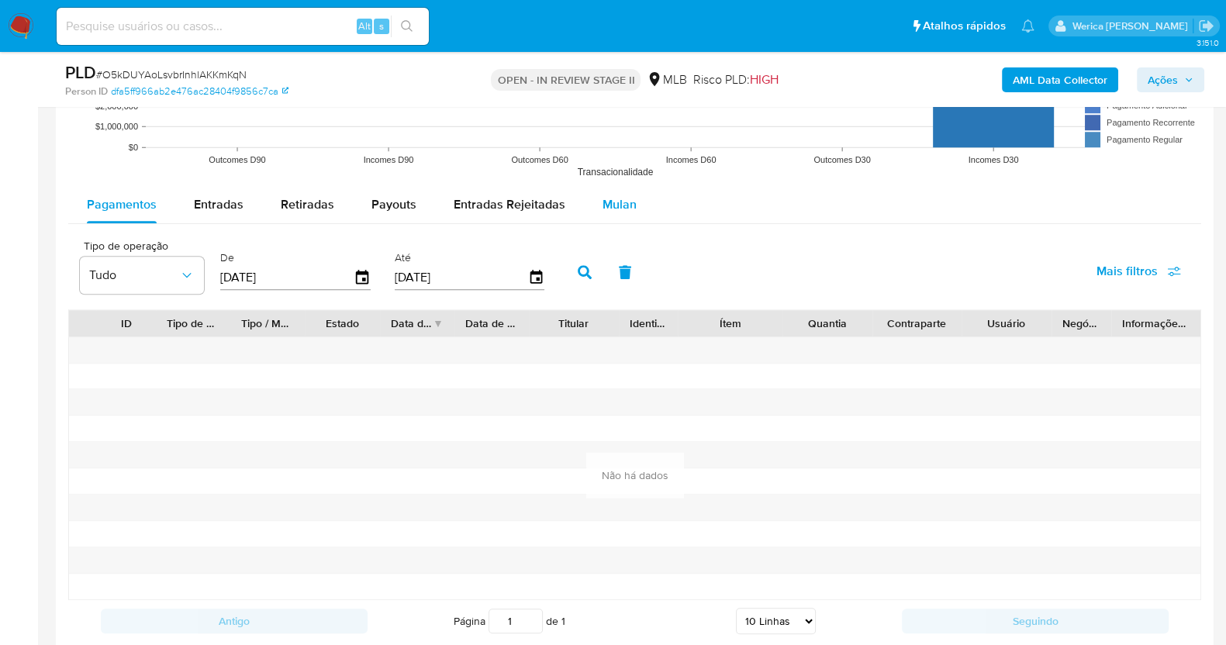
click at [593, 200] on button "Mulan" at bounding box center [619, 204] width 71 height 37
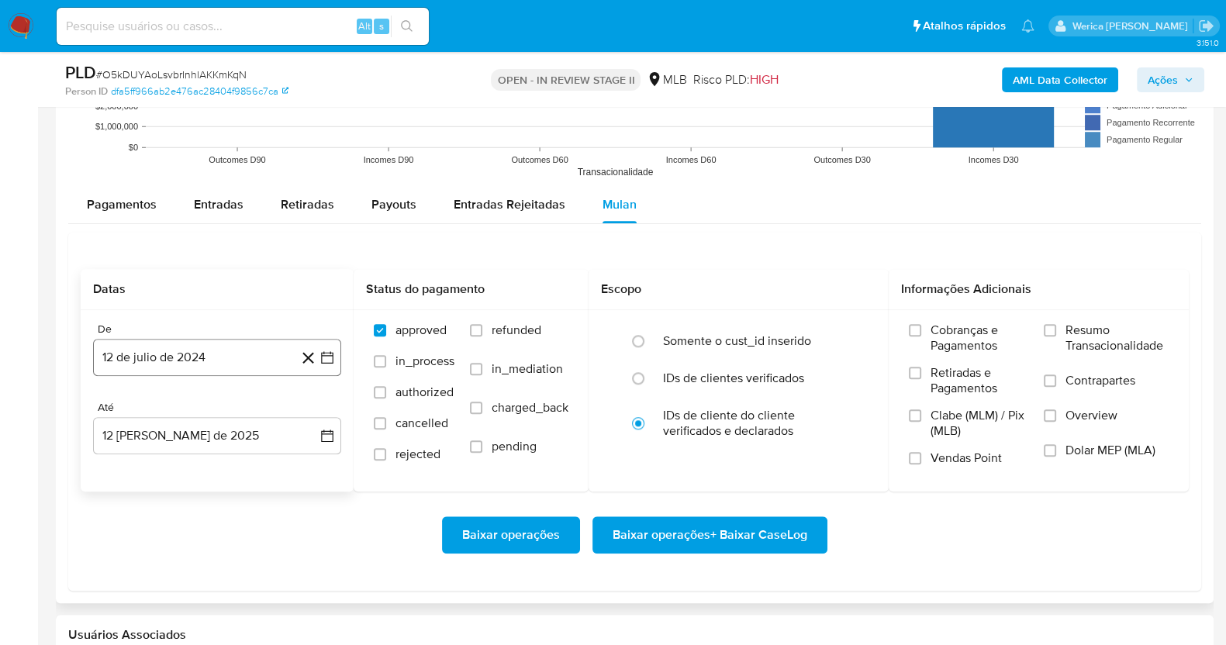
click at [234, 364] on button "12 de julio de 2024" at bounding box center [217, 357] width 248 height 37
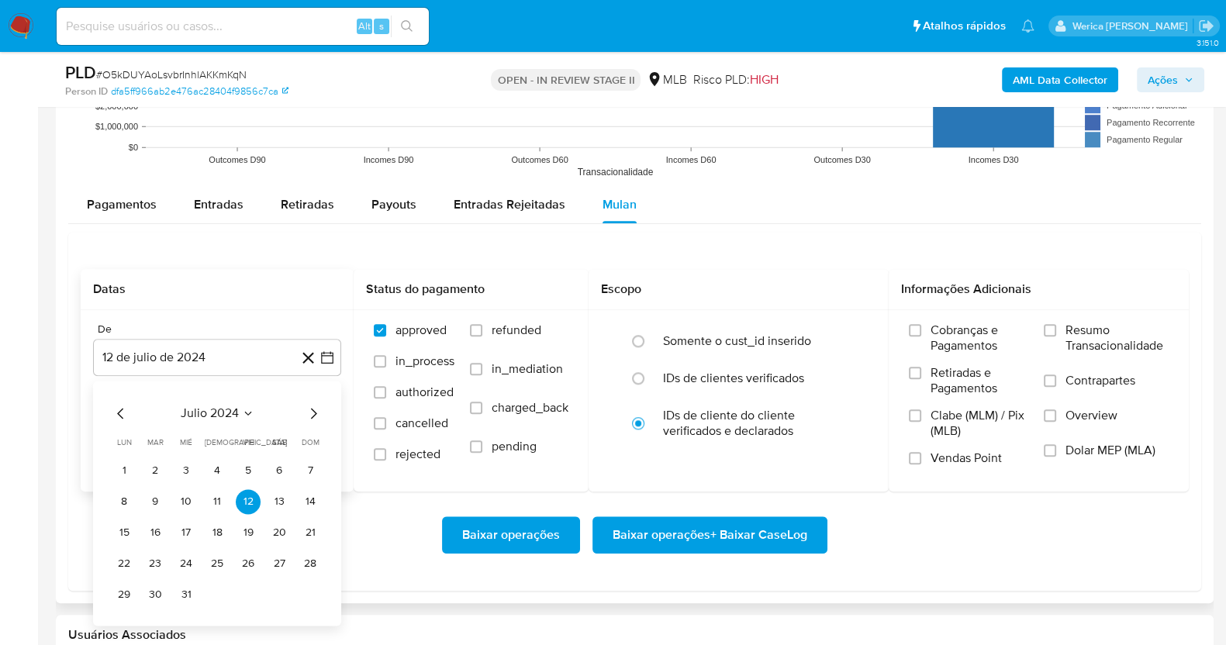
click at [207, 417] on span "julio 2024" at bounding box center [210, 413] width 58 height 16
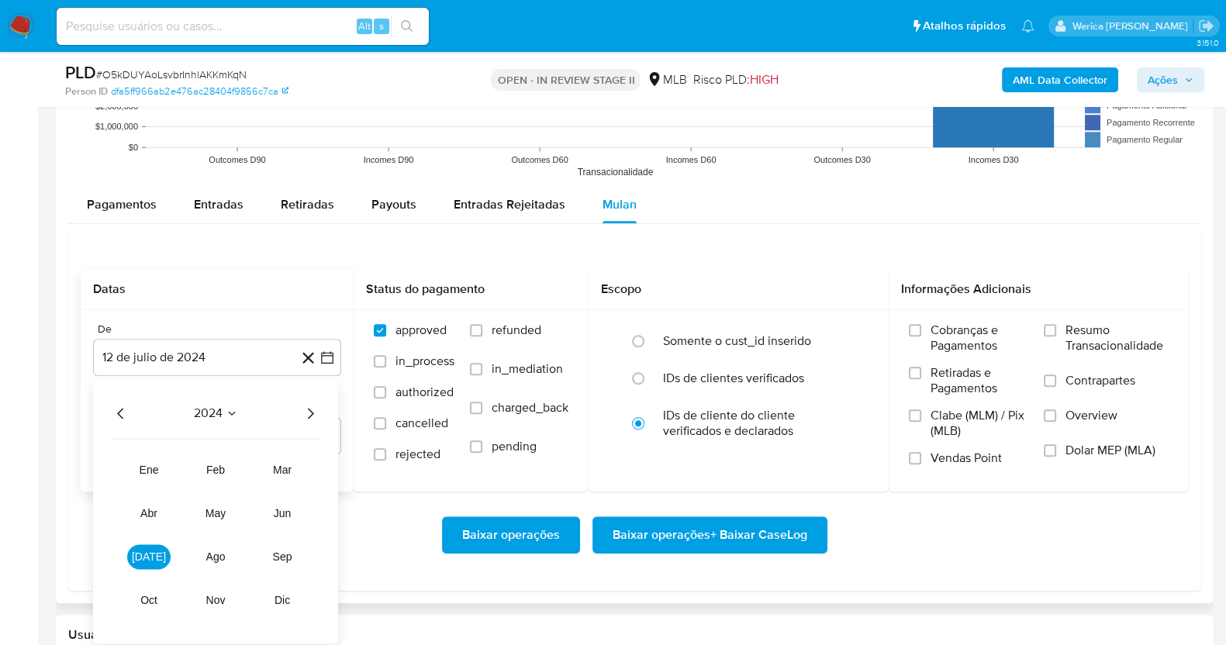
click at [308, 412] on icon "Año siguiente" at bounding box center [310, 413] width 19 height 19
click at [295, 515] on button "jun" at bounding box center [281, 513] width 43 height 25
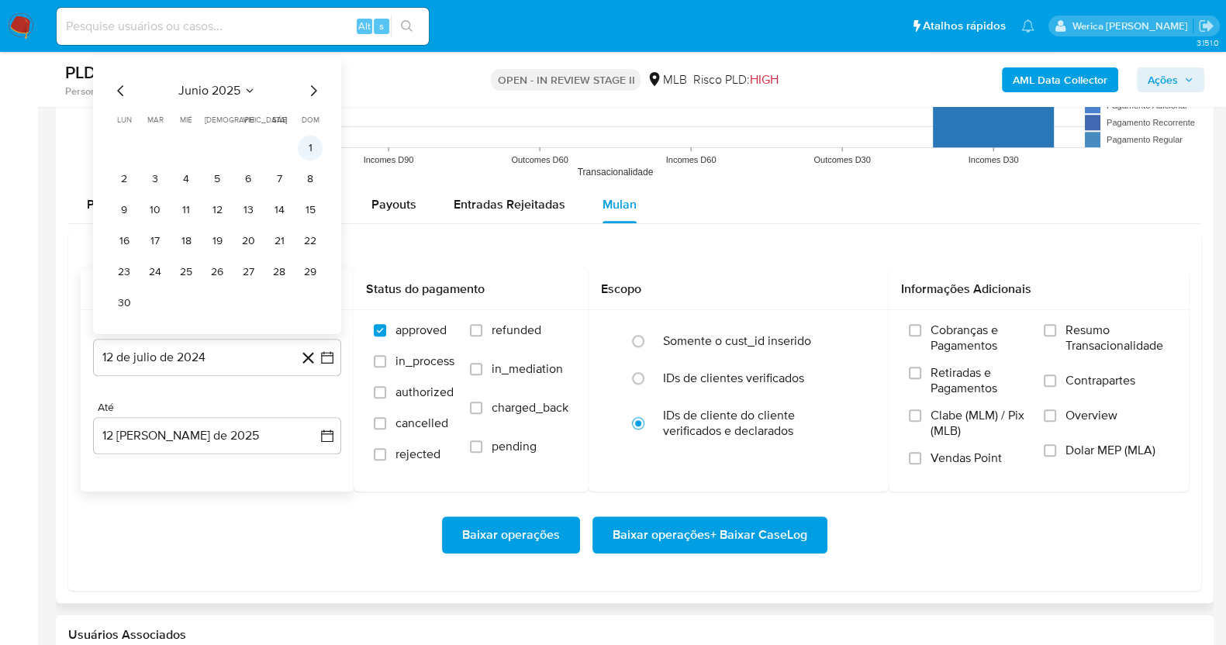
click at [311, 145] on button "1" at bounding box center [310, 147] width 25 height 25
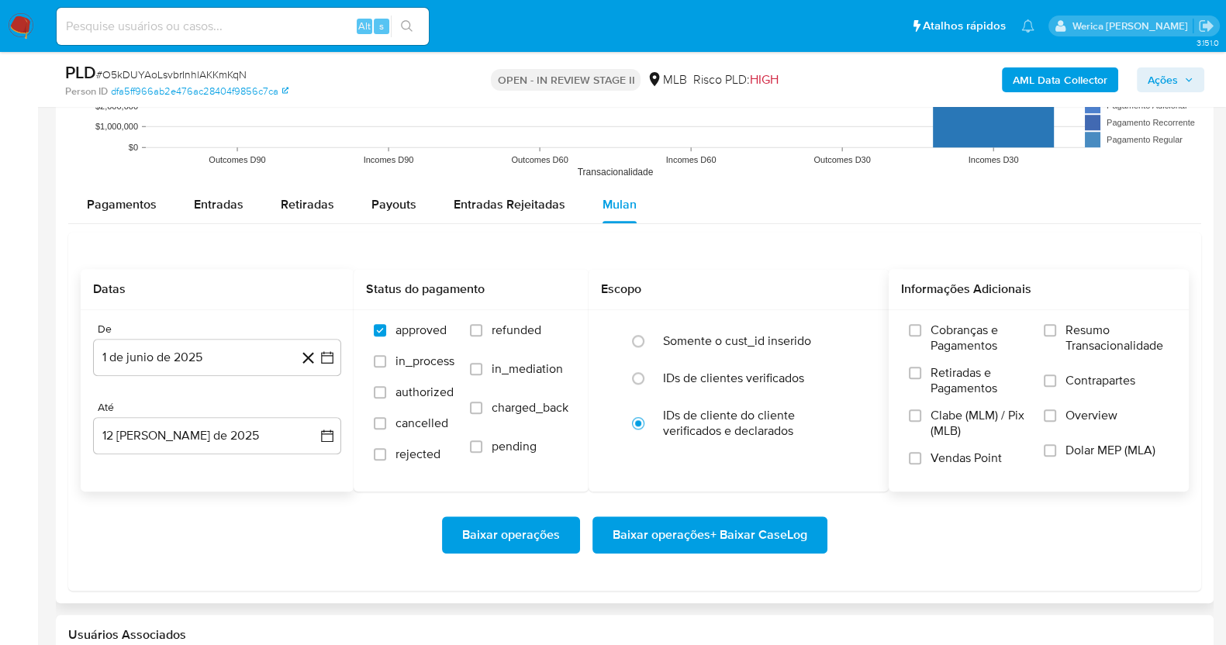
click at [977, 463] on span "Vendas Point" at bounding box center [965, 458] width 71 height 16
click at [921, 463] on input "Vendas Point" at bounding box center [915, 458] width 12 height 12
click at [961, 419] on span "Clabe (MLM) / Pix (MLB)" at bounding box center [979, 423] width 98 height 31
click at [921, 419] on input "Clabe (MLM) / Pix (MLB)" at bounding box center [915, 415] width 12 height 12
click at [957, 371] on span "Retiradas e Pagamentos" at bounding box center [979, 380] width 98 height 31
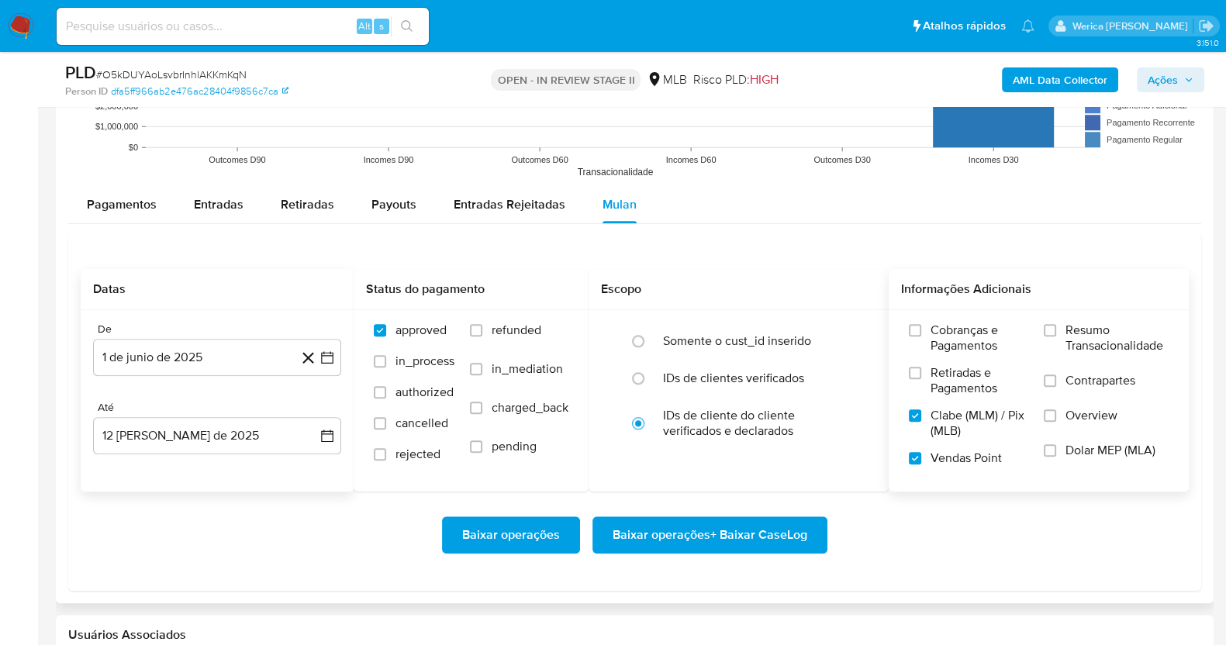
click at [921, 371] on input "Retiradas e Pagamentos" at bounding box center [915, 373] width 12 height 12
click at [957, 342] on span "Cobranças e Pagamentos" at bounding box center [979, 337] width 98 height 31
click at [921, 336] on input "Cobranças e Pagamentos" at bounding box center [915, 330] width 12 height 12
click at [1080, 343] on span "Resumo Transacionalidade" at bounding box center [1116, 337] width 103 height 31
click at [1056, 336] on input "Resumo Transacionalidade" at bounding box center [1049, 330] width 12 height 12
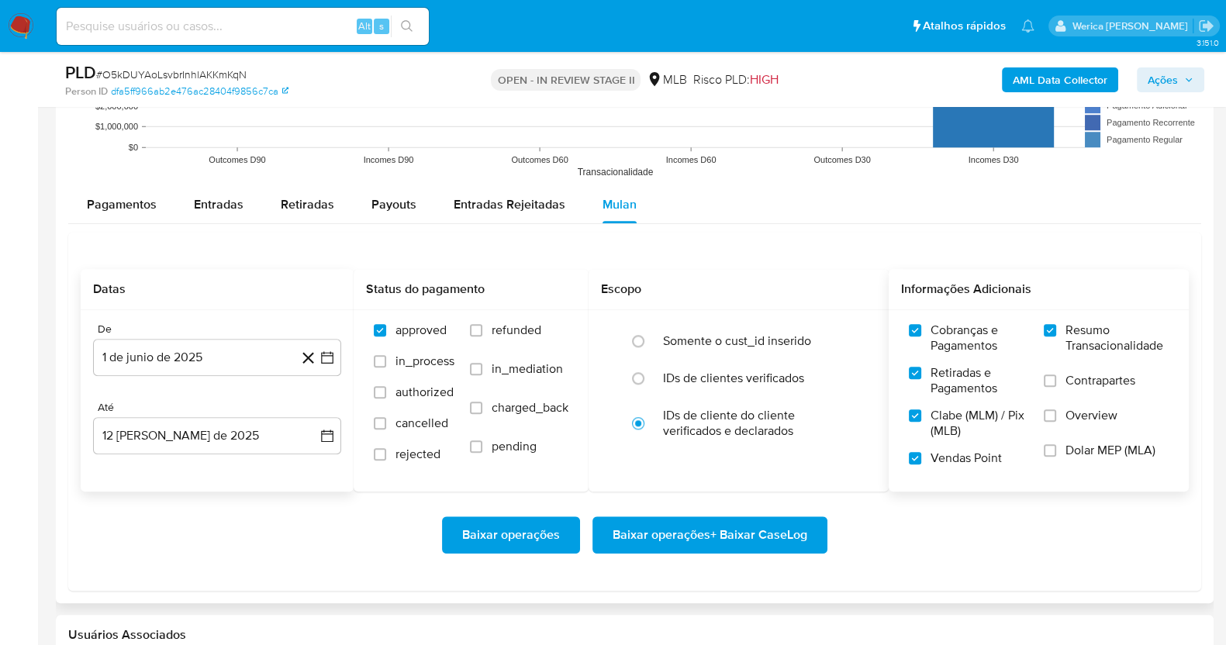
click at [1066, 398] on label "Contrapartes" at bounding box center [1105, 390] width 125 height 35
click at [1056, 387] on input "Contrapartes" at bounding box center [1049, 380] width 12 height 12
click at [1058, 434] on label "Overview" at bounding box center [1105, 425] width 125 height 35
click at [1056, 422] on input "Overview" at bounding box center [1049, 415] width 12 height 12
click at [1056, 455] on label "Dolar MEP (MLA)" at bounding box center [1105, 460] width 125 height 35
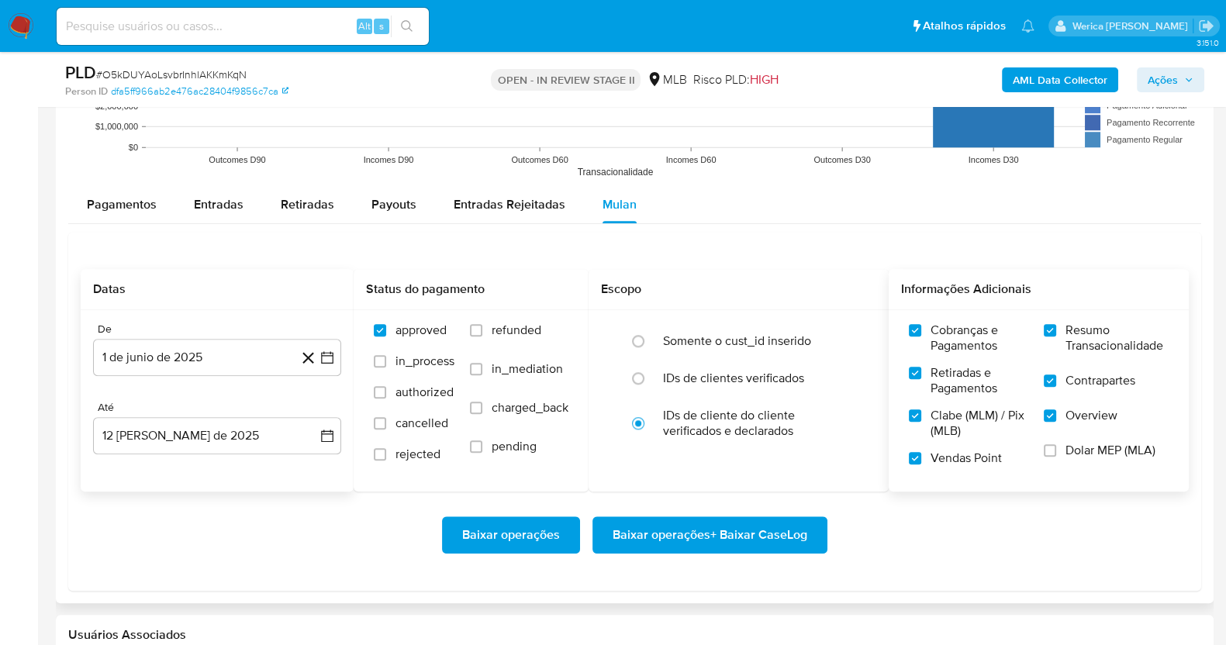
click at [1056, 455] on input "Dolar MEP (MLA)" at bounding box center [1049, 450] width 12 height 12
click at [764, 538] on span "Baixar operações + Baixar CaseLog" at bounding box center [709, 535] width 195 height 34
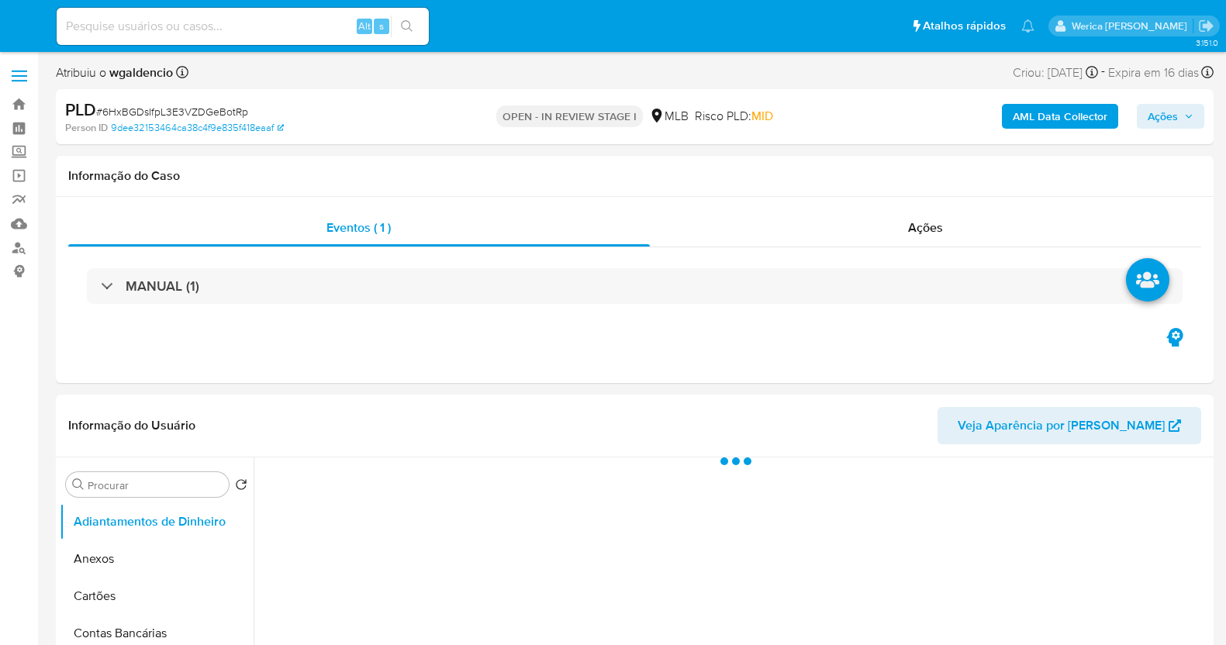
select select "10"
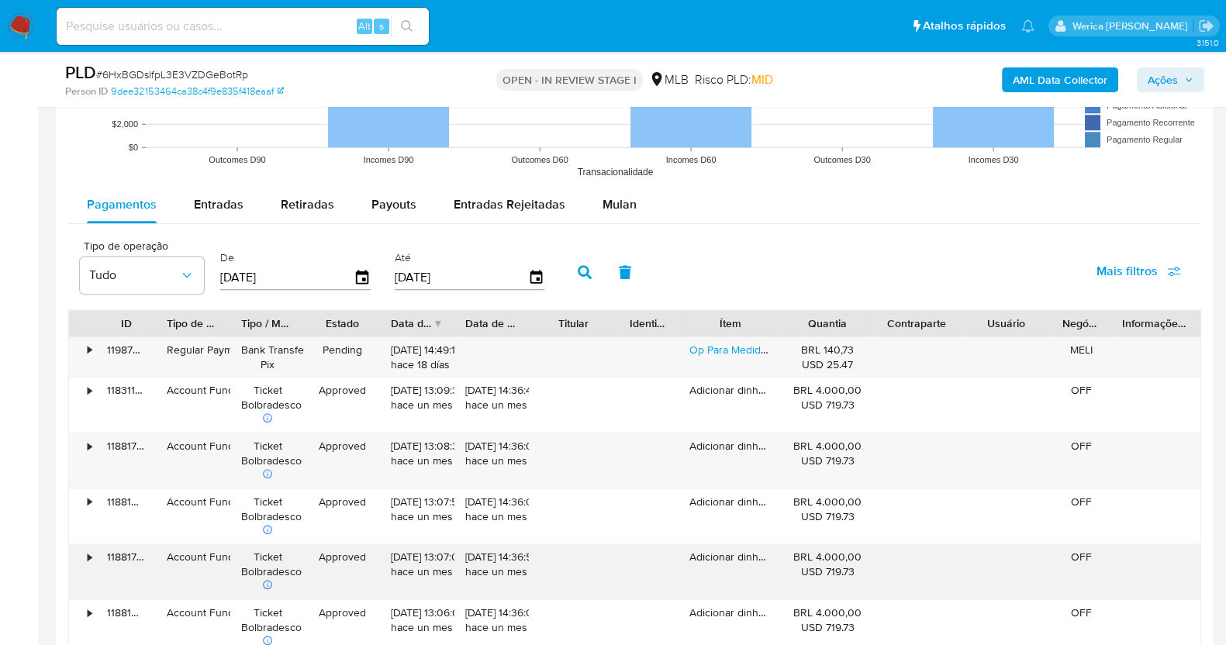
scroll to position [1647, 0]
click at [602, 208] on span "Mulan" at bounding box center [619, 204] width 34 height 18
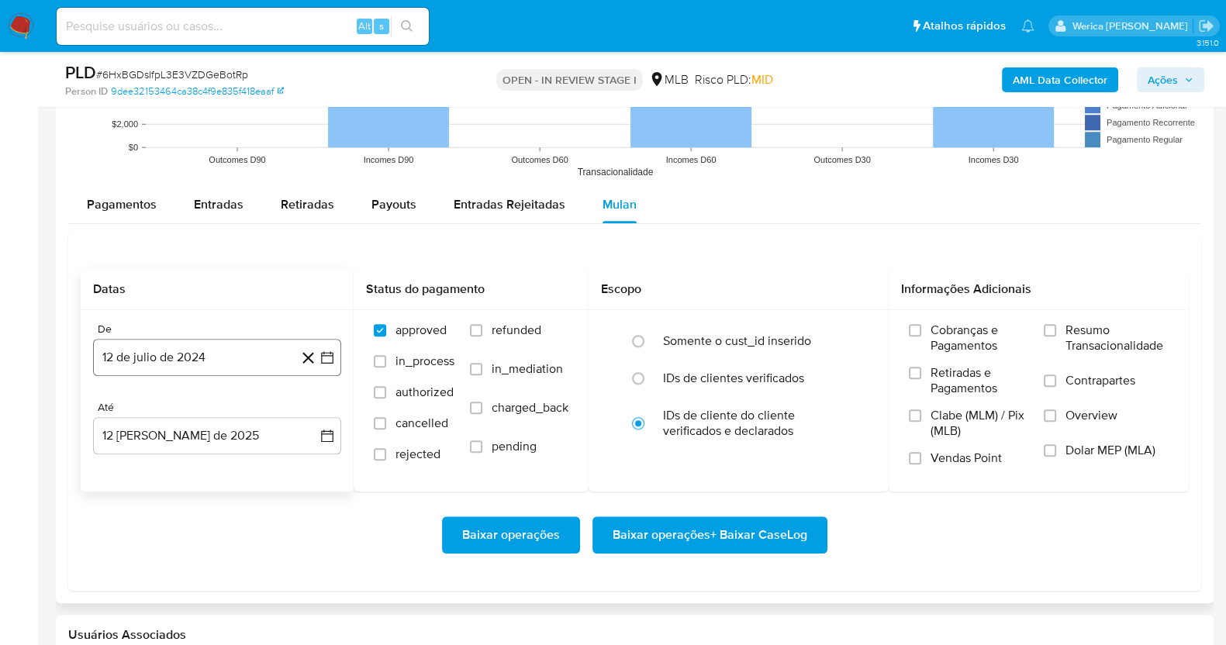
click at [249, 369] on button "12 de julio de 2024" at bounding box center [217, 357] width 248 height 37
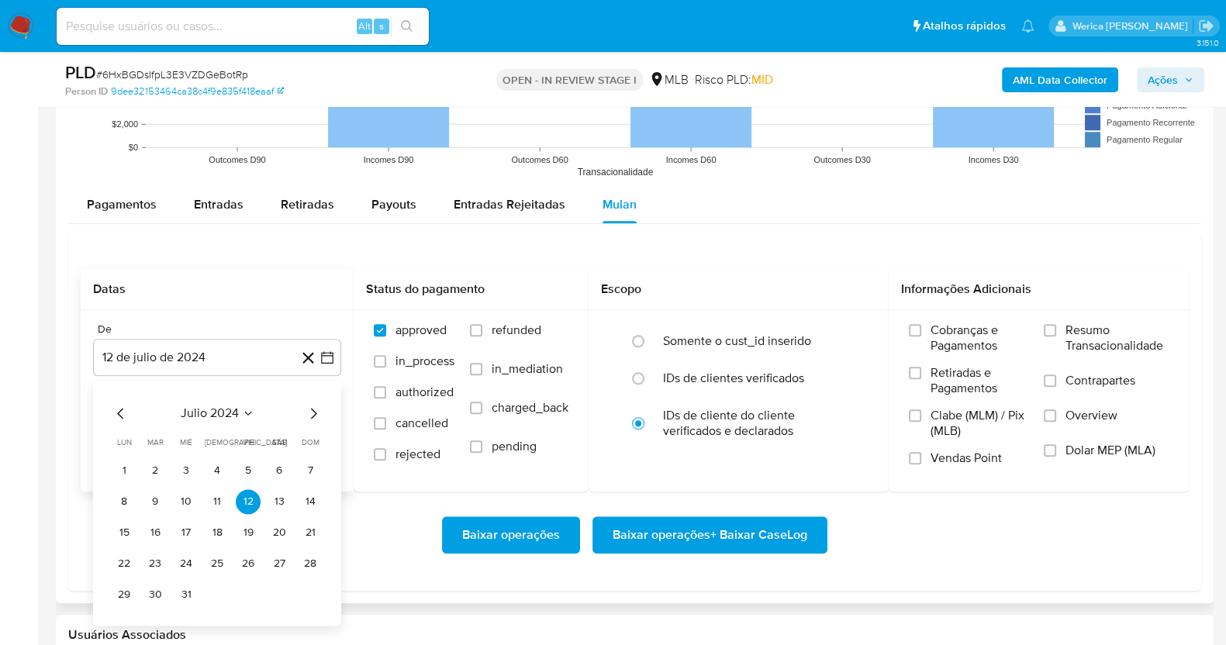
click at [248, 415] on icon "Seleccionar mes y año" at bounding box center [248, 413] width 12 height 12
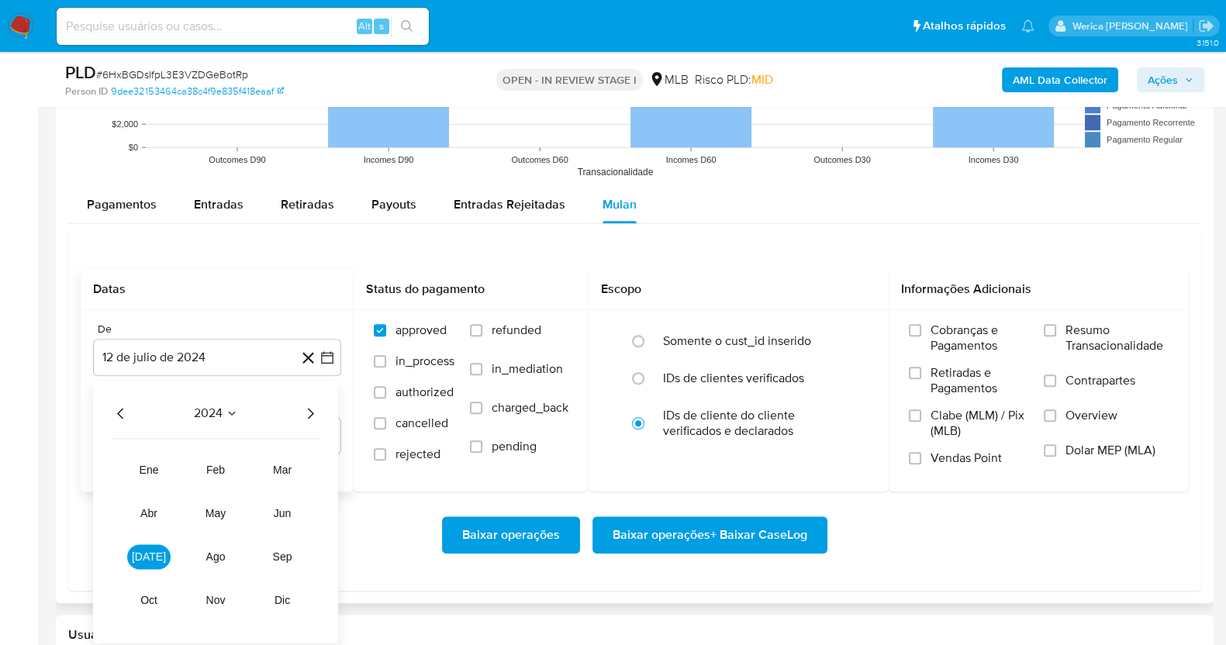
click at [318, 415] on icon "Año siguiente" at bounding box center [310, 413] width 19 height 19
click at [287, 529] on tr "ene feb mar abr may jun jul ago sep oct nov dic" at bounding box center [215, 534] width 177 height 155
click at [286, 519] on button "jun" at bounding box center [281, 513] width 43 height 25
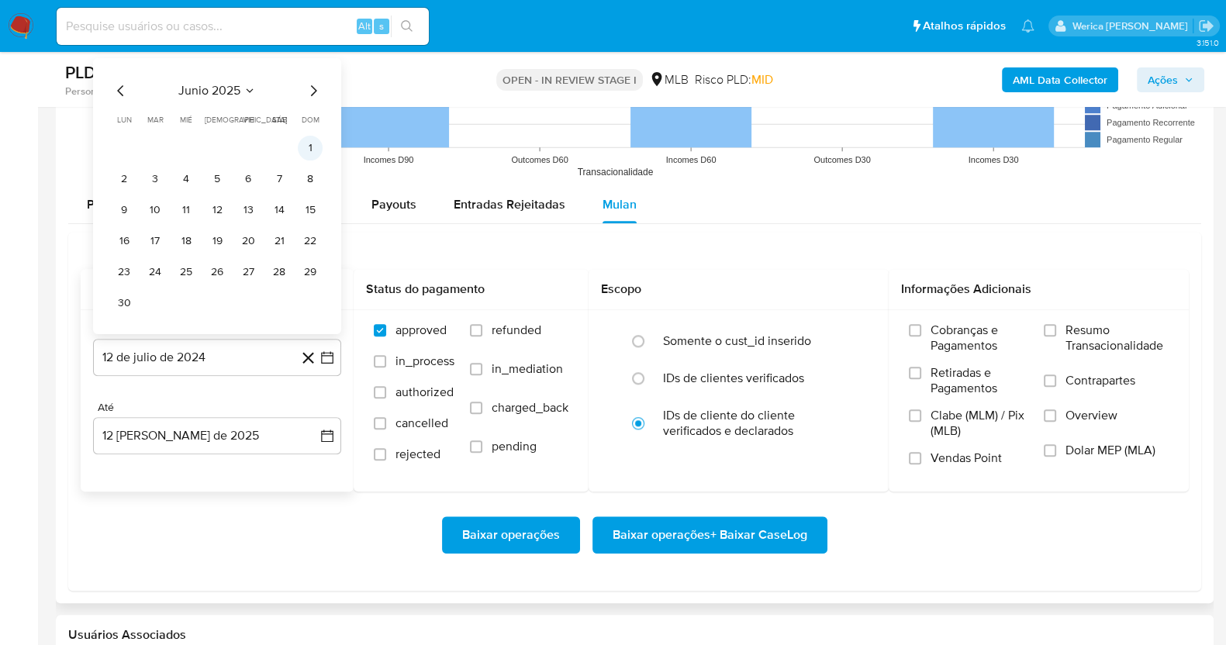
click at [315, 153] on button "1" at bounding box center [310, 147] width 25 height 25
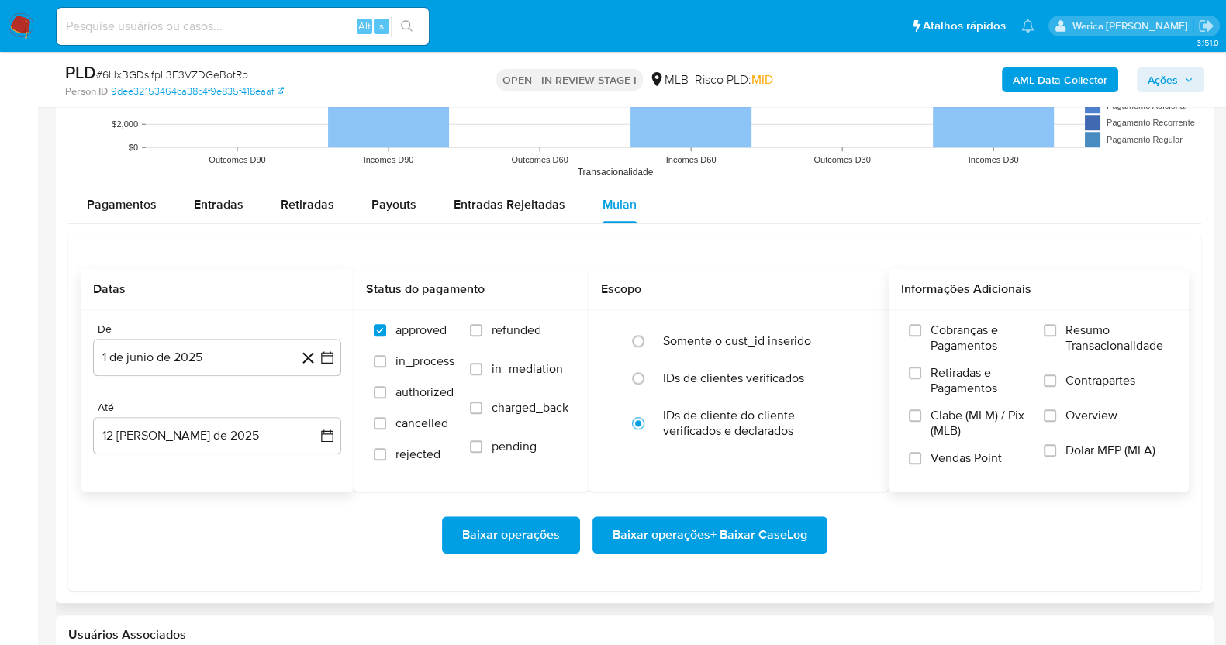
click at [1019, 451] on label "Vendas Point" at bounding box center [968, 463] width 119 height 27
click at [921, 452] on input "Vendas Point" at bounding box center [915, 458] width 12 height 12
drag, startPoint x: 1019, startPoint y: 451, endPoint x: 926, endPoint y: 427, distance: 96.8
click at [926, 427] on label "Clabe (MLM) / Pix (MLB)" at bounding box center [968, 429] width 119 height 43
click at [921, 422] on input "Clabe (MLM) / Pix (MLB)" at bounding box center [915, 415] width 12 height 12
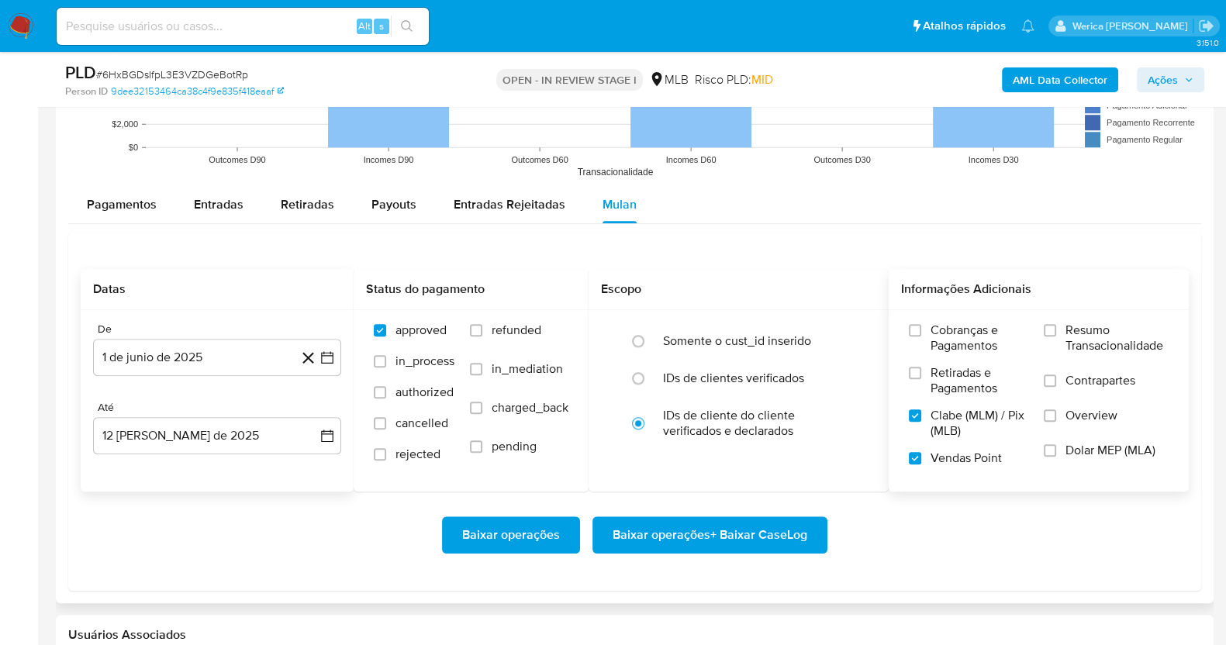
click at [940, 381] on span "Retiradas e Pagamentos" at bounding box center [979, 380] width 98 height 31
click at [921, 379] on input "Retiradas e Pagamentos" at bounding box center [915, 373] width 12 height 12
click at [936, 351] on span "Cobranças e Pagamentos" at bounding box center [979, 337] width 98 height 31
click at [921, 336] on input "Cobranças e Pagamentos" at bounding box center [915, 330] width 12 height 12
click at [1066, 360] on label "Resumo Transacionalidade" at bounding box center [1105, 347] width 125 height 50
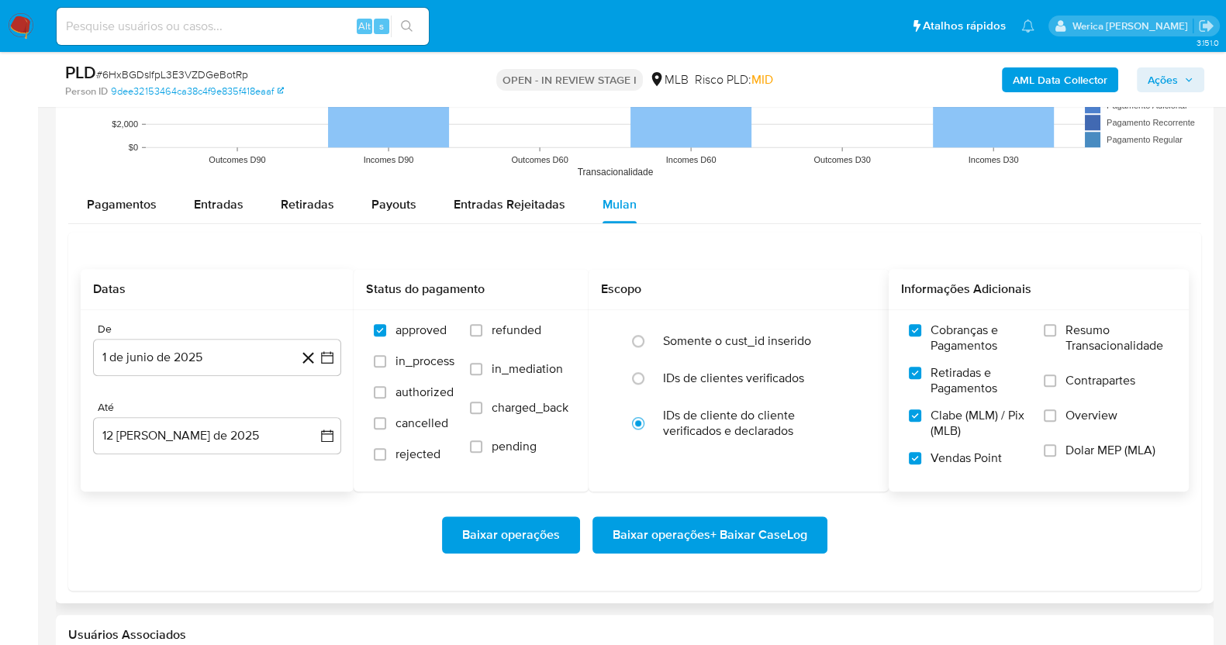
click at [1056, 336] on input "Resumo Transacionalidade" at bounding box center [1049, 330] width 12 height 12
click at [1058, 412] on label "Overview" at bounding box center [1105, 425] width 125 height 35
click at [1056, 412] on input "Overview" at bounding box center [1049, 415] width 12 height 12
click at [1040, 443] on div "Cobranças e Pagamentos Retiradas e Pagamentos Clabe (MLM) / Pix (MLB) Vendas Po…" at bounding box center [1038, 399] width 275 height 155
click at [1050, 450] on input "Dolar MEP (MLA)" at bounding box center [1049, 450] width 12 height 12
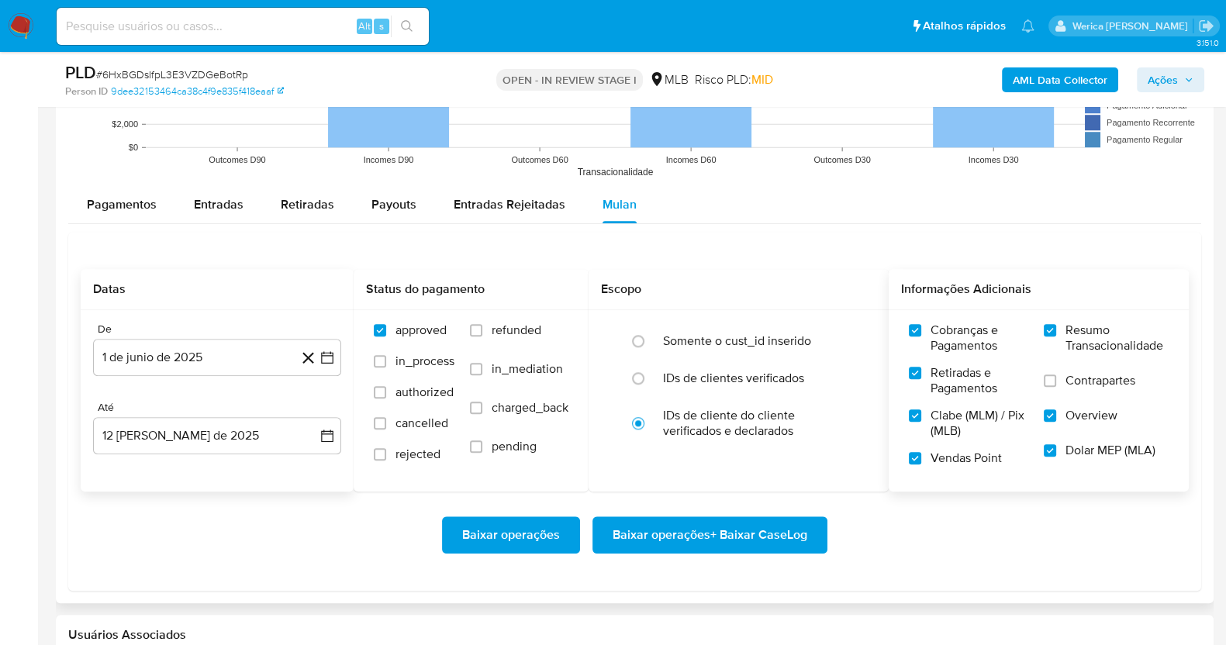
click at [1051, 393] on label "Contrapartes" at bounding box center [1105, 390] width 125 height 35
click at [1051, 387] on input "Contrapartes" at bounding box center [1049, 380] width 12 height 12
click at [802, 539] on span "Baixar operações + Baixar CaseLog" at bounding box center [709, 535] width 195 height 34
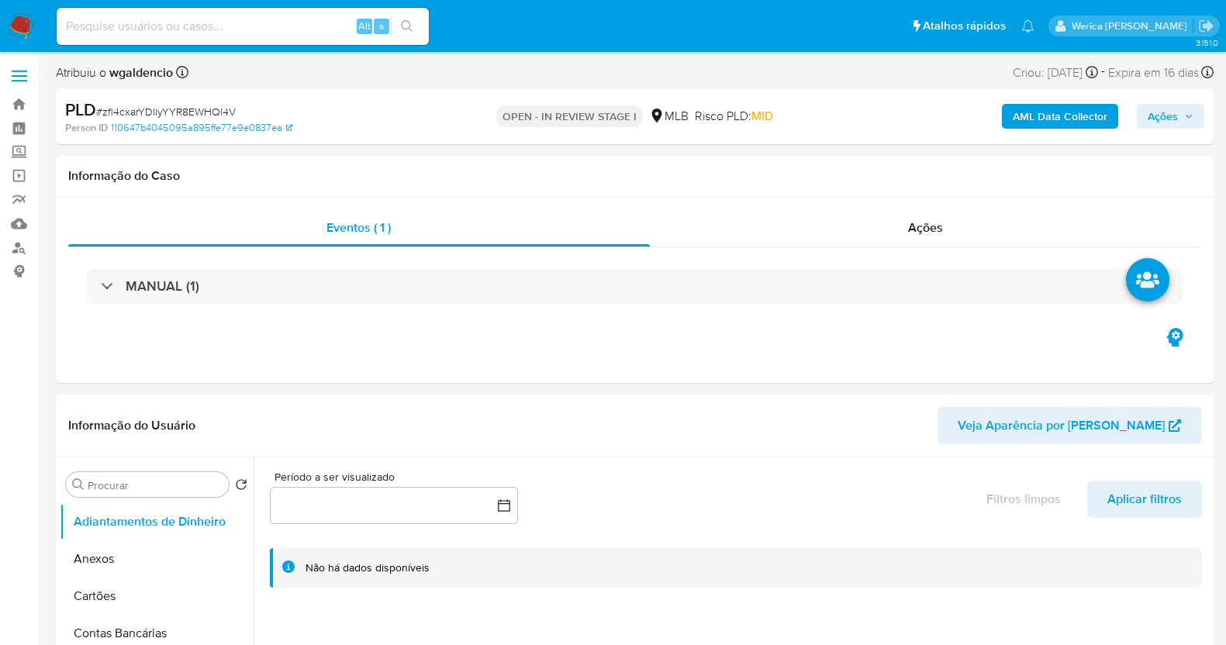
select select "10"
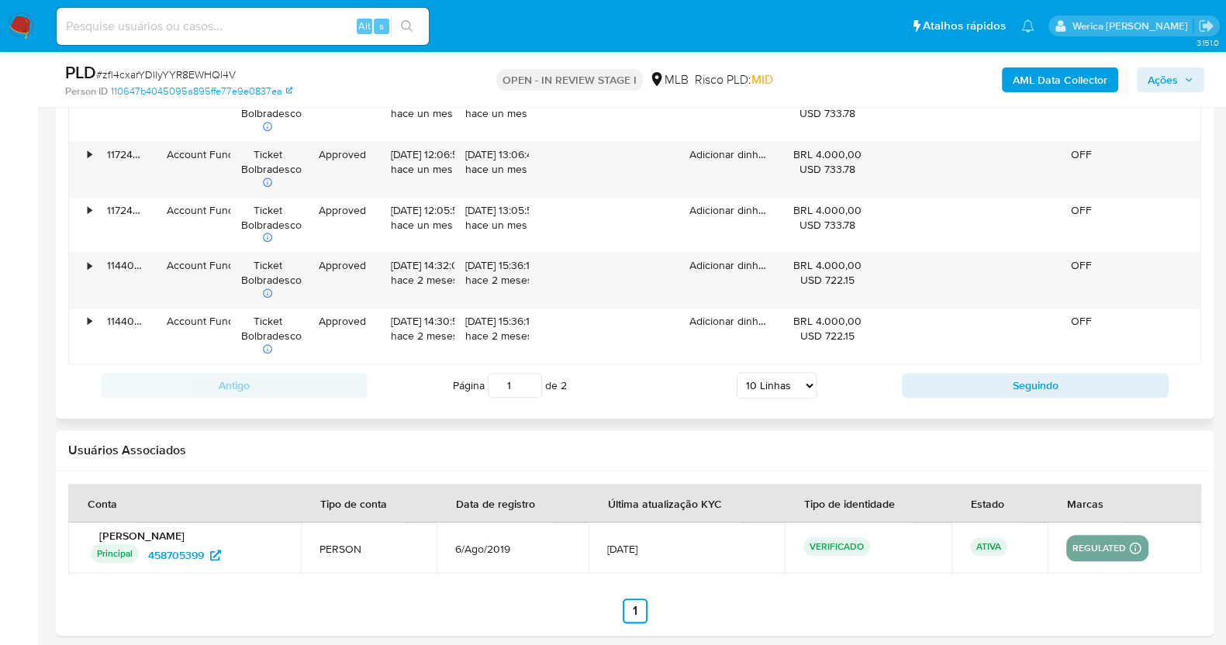
scroll to position [1550, 0]
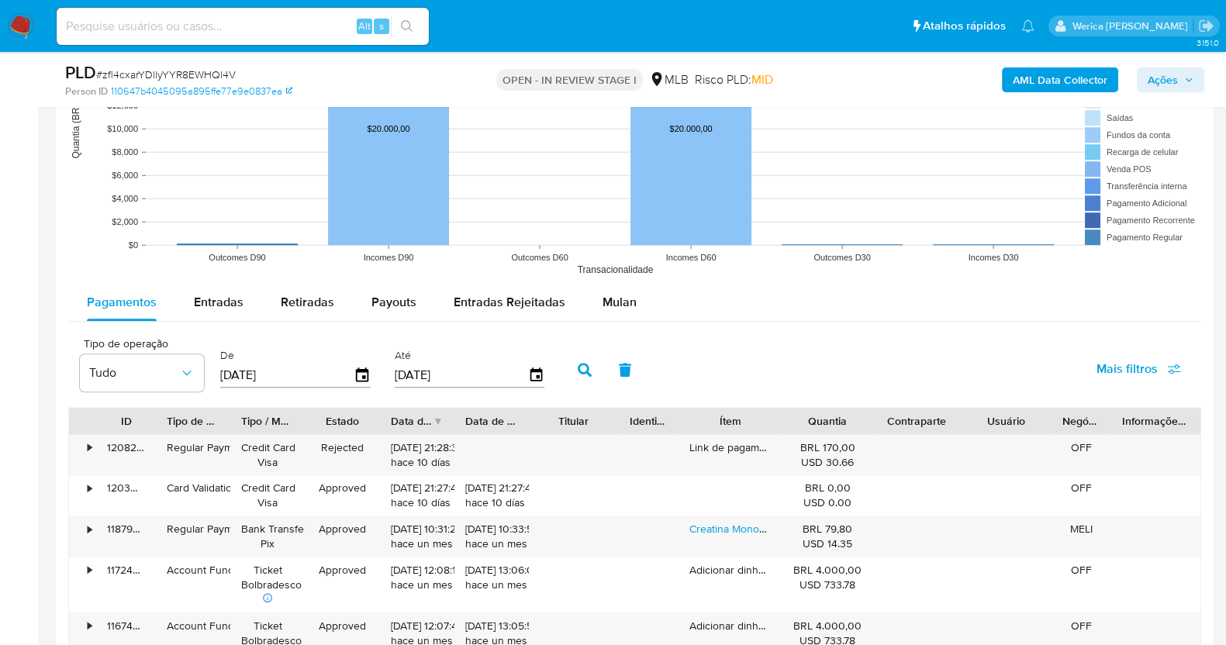
click at [767, 284] on div "Pagamentos Entradas Retiradas Payouts Entradas Rejeitadas Mulan" at bounding box center [634, 302] width 1133 height 37
click at [584, 313] on button "Mulan" at bounding box center [619, 302] width 71 height 37
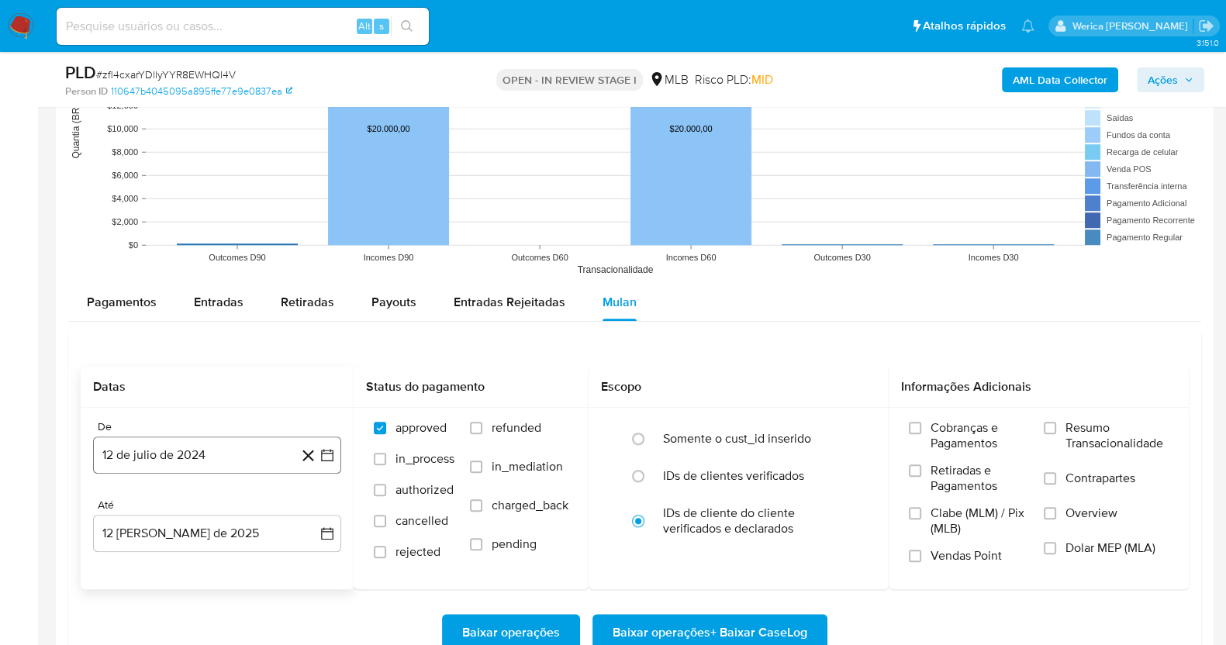
click at [121, 471] on button "12 de julio de 2024" at bounding box center [217, 454] width 248 height 37
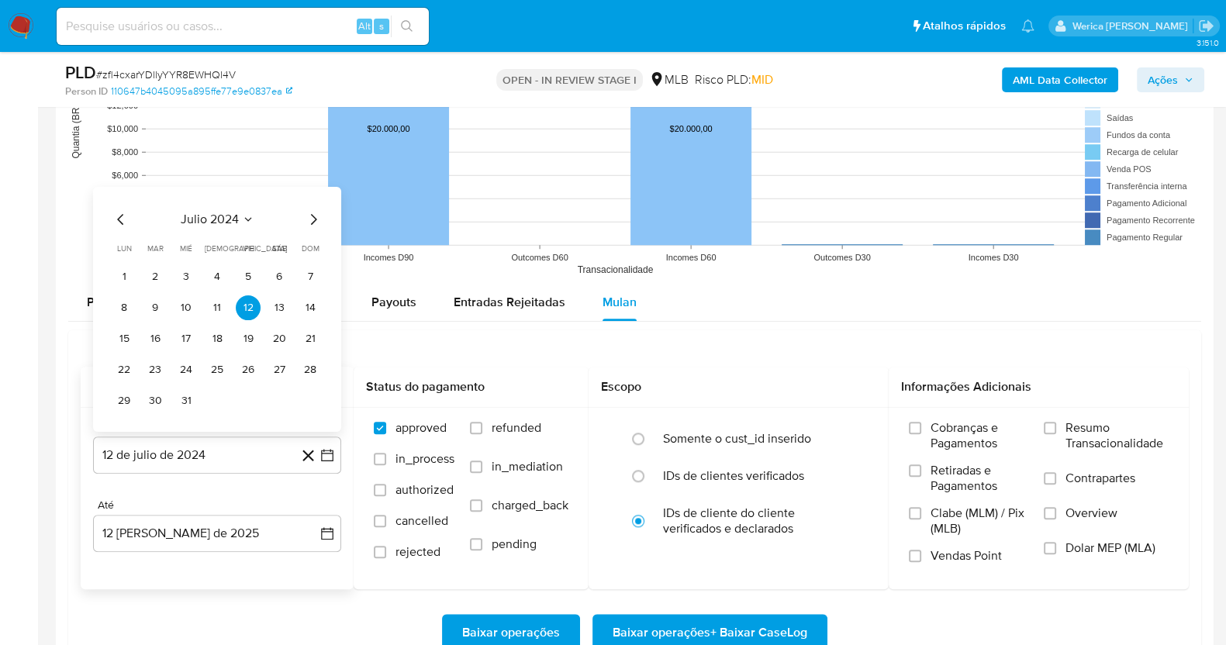
drag, startPoint x: 214, startPoint y: 232, endPoint x: 221, endPoint y: 222, distance: 11.6
click at [215, 232] on div "julio 2024 julio 2024 lun lunes mar martes mié miércoles jue jueves vie viernes…" at bounding box center [217, 310] width 211 height 203
click at [222, 222] on span "julio 2024" at bounding box center [210, 219] width 58 height 16
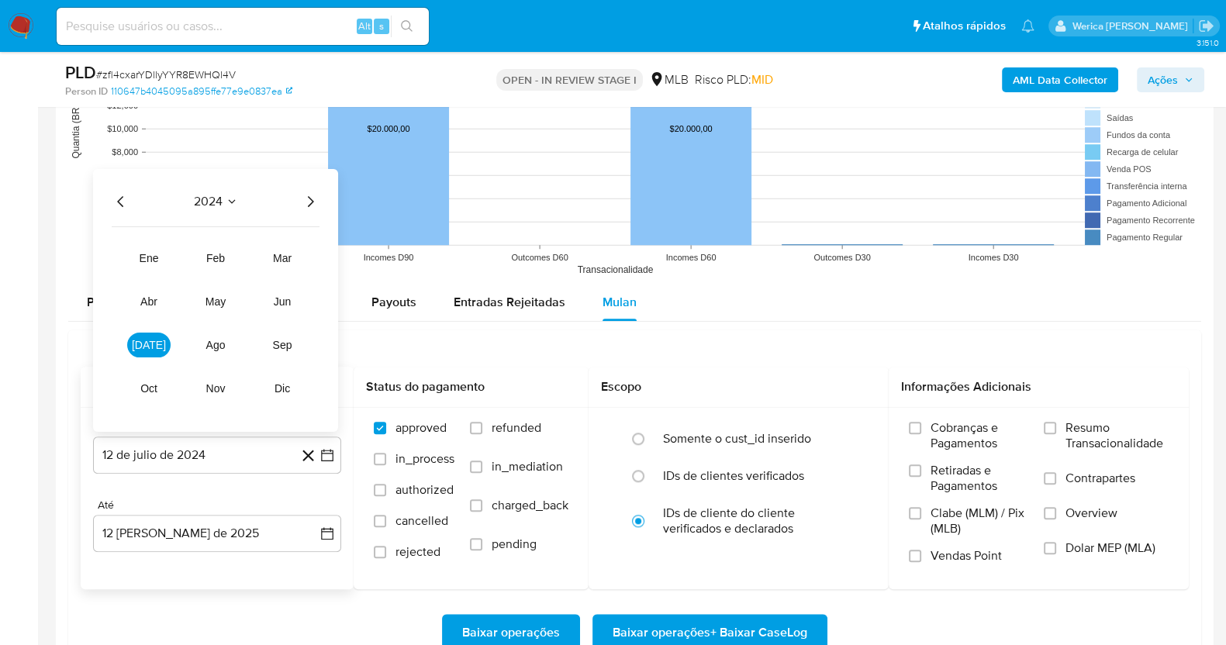
click at [312, 195] on icon "Año siguiente" at bounding box center [310, 200] width 19 height 19
click at [291, 302] on button "jun" at bounding box center [281, 300] width 43 height 25
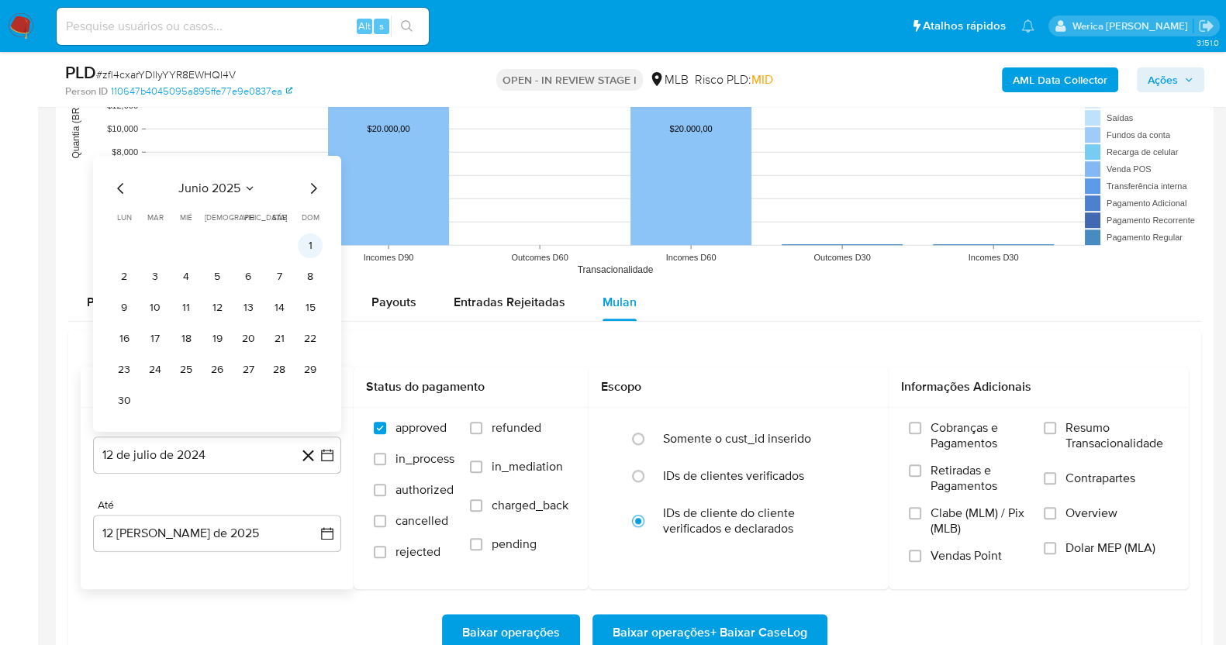
click at [314, 236] on button "1" at bounding box center [310, 245] width 25 height 25
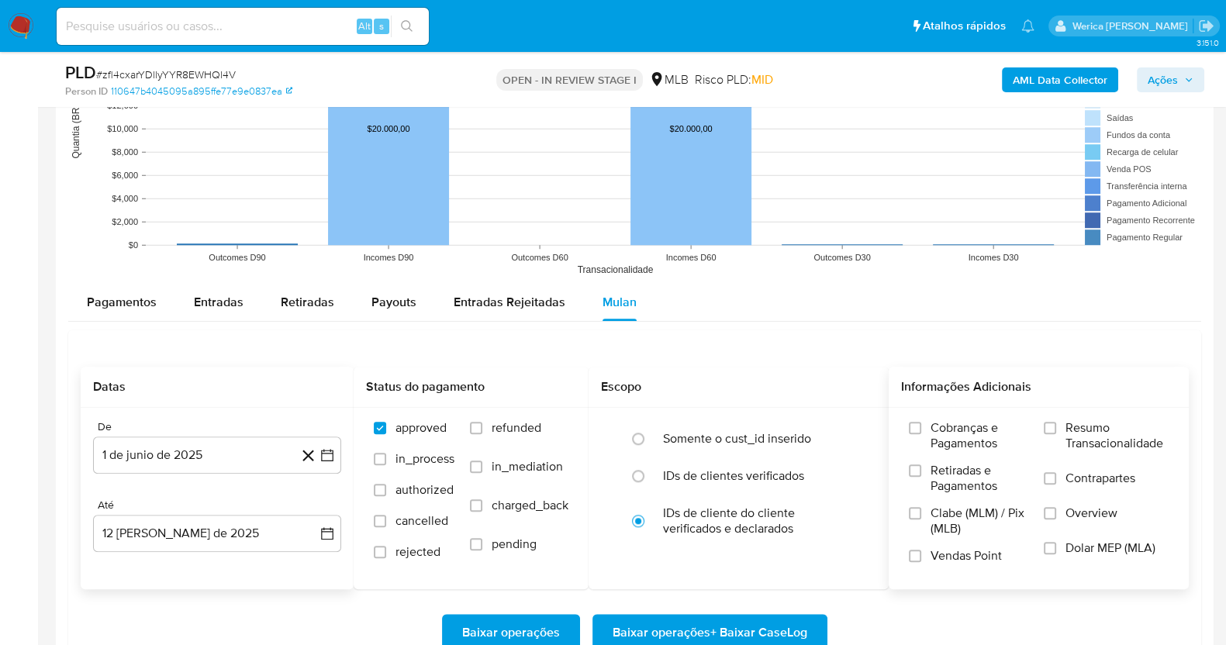
click at [994, 456] on label "Cobranças e Pagamentos" at bounding box center [968, 441] width 119 height 43
click at [921, 434] on input "Cobranças e Pagamentos" at bounding box center [915, 428] width 12 height 12
click at [981, 494] on label "Retiradas e Pagamentos" at bounding box center [968, 484] width 119 height 43
click at [921, 477] on input "Retiradas e Pagamentos" at bounding box center [915, 470] width 12 height 12
click at [963, 540] on label "Clabe (MLM) / Pix (MLB)" at bounding box center [968, 526] width 119 height 43
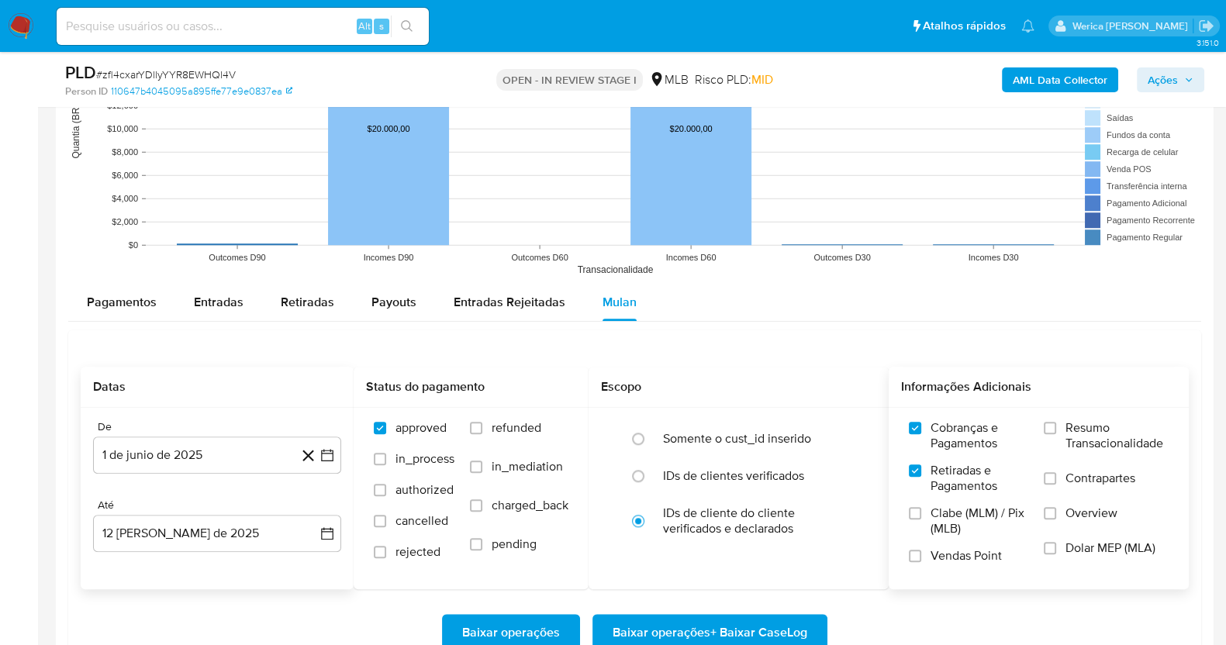
click at [921, 519] on input "Clabe (MLM) / Pix (MLB)" at bounding box center [915, 513] width 12 height 12
click at [960, 574] on div "Cobranças e Pagamentos Retiradas e Pagamentos Clabe (MLM) / Pix (MLB) Vendas Po…" at bounding box center [1038, 498] width 300 height 180
click at [1062, 553] on label "Dolar MEP (MLA)" at bounding box center [1105, 557] width 125 height 35
click at [1056, 553] on input "Dolar MEP (MLA)" at bounding box center [1049, 548] width 12 height 12
click at [1071, 521] on label "Overview" at bounding box center [1105, 522] width 125 height 35
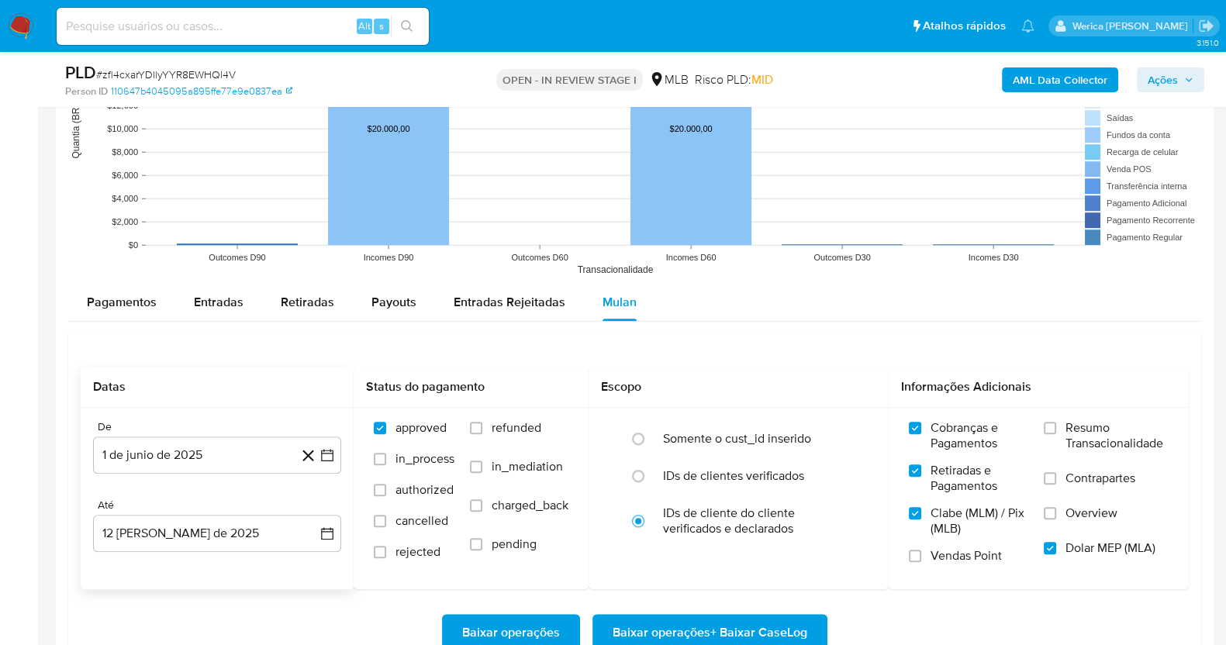
click at [1056, 519] on input "Overview" at bounding box center [1049, 513] width 12 height 12
click at [1071, 498] on label "Contrapartes" at bounding box center [1105, 488] width 125 height 35
click at [1056, 484] on input "Contrapartes" at bounding box center [1049, 478] width 12 height 12
click at [1073, 467] on div "Resumo Transacionalidade Contrapartes Overview Dolar MEP (MLA)" at bounding box center [1105, 497] width 125 height 155
drag, startPoint x: 937, startPoint y: 581, endPoint x: 934, endPoint y: 556, distance: 25.0
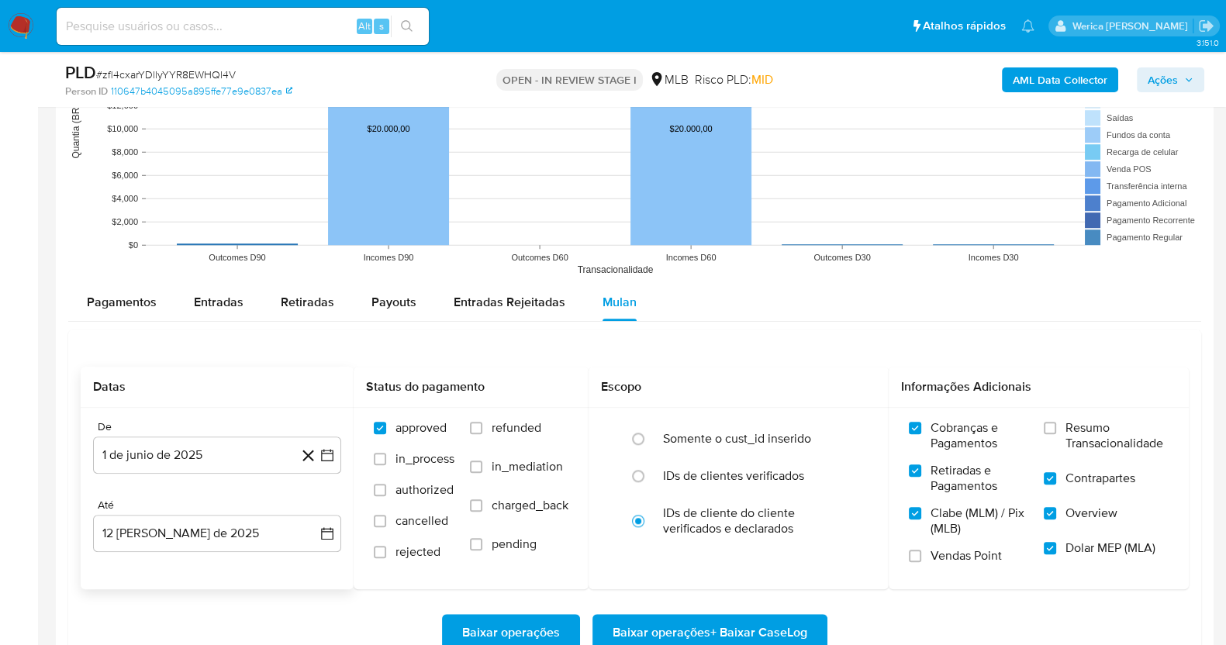
click at [936, 581] on div "Cobranças e Pagamentos Retiradas e Pagamentos Clabe (MLM) / Pix (MLB) Vendas Po…" at bounding box center [1038, 498] width 300 height 180
click at [932, 556] on span "Vendas Point" at bounding box center [965, 556] width 71 height 16
click at [921, 556] on input "Vendas Point" at bounding box center [915, 556] width 12 height 12
drag, startPoint x: 1143, startPoint y: 436, endPoint x: 1021, endPoint y: 484, distance: 130.8
click at [1139, 436] on span "Resumo Transacionalidade" at bounding box center [1116, 435] width 103 height 31
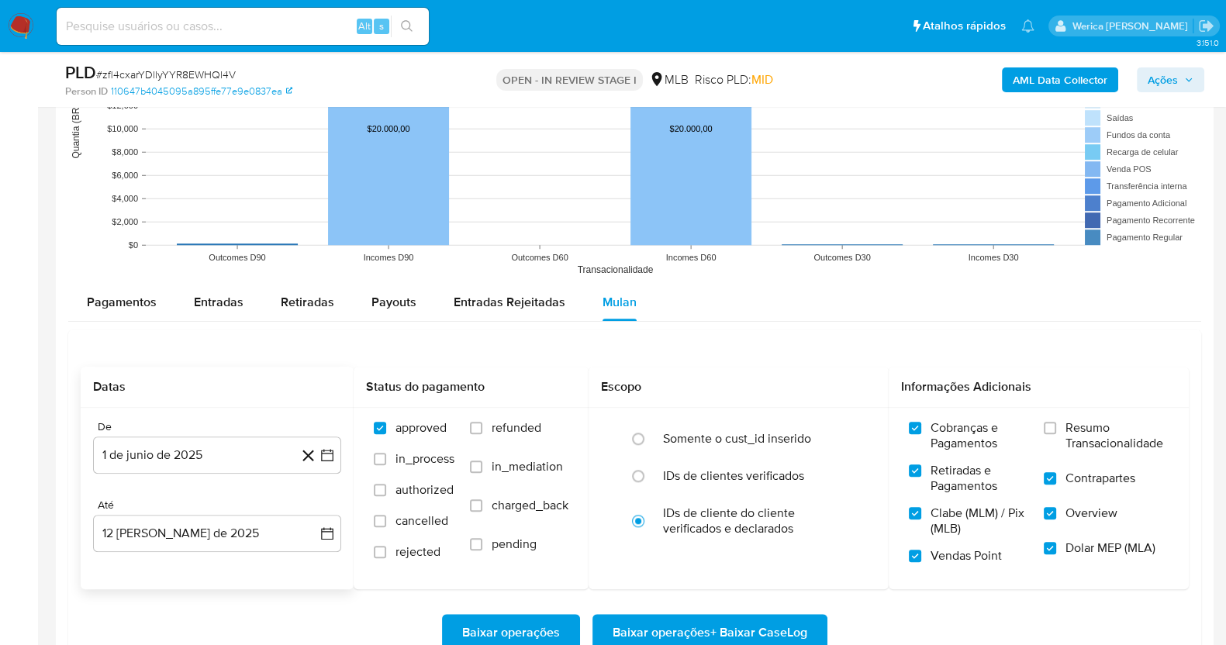
click at [1095, 429] on span "Resumo Transacionalidade" at bounding box center [1116, 435] width 103 height 31
click at [1056, 429] on input "Resumo Transacionalidade" at bounding box center [1049, 428] width 12 height 12
click at [813, 623] on button "Baixar operações + Baixar CaseLog" at bounding box center [709, 632] width 235 height 37
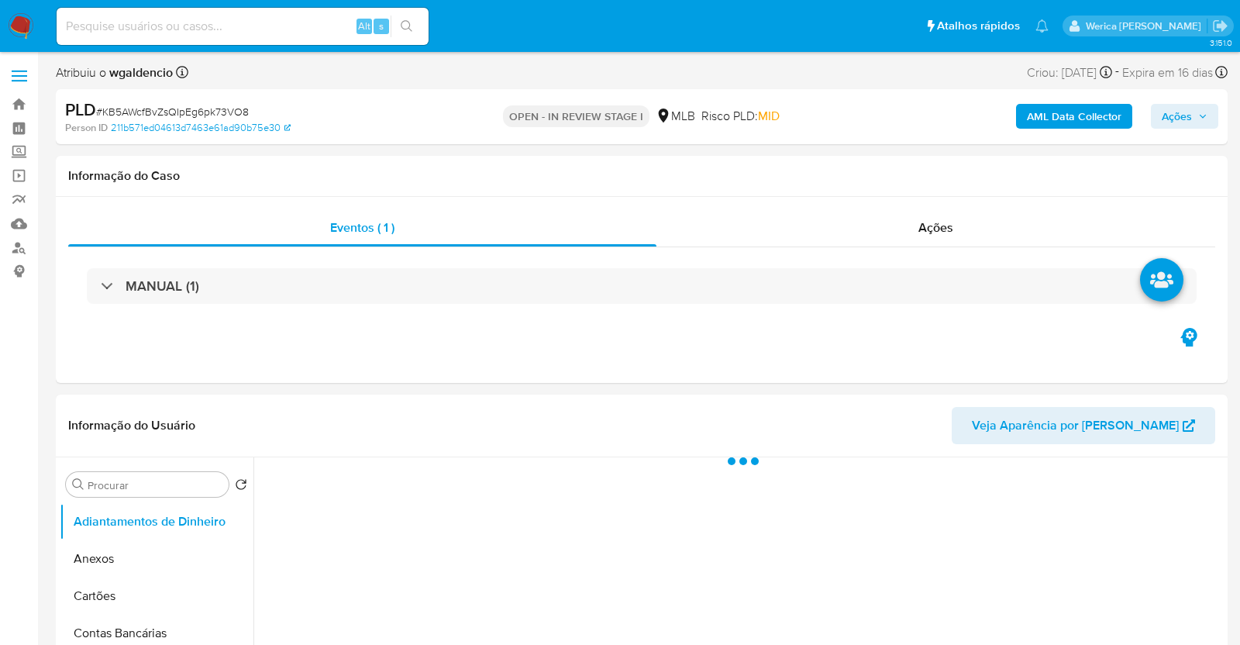
select select "10"
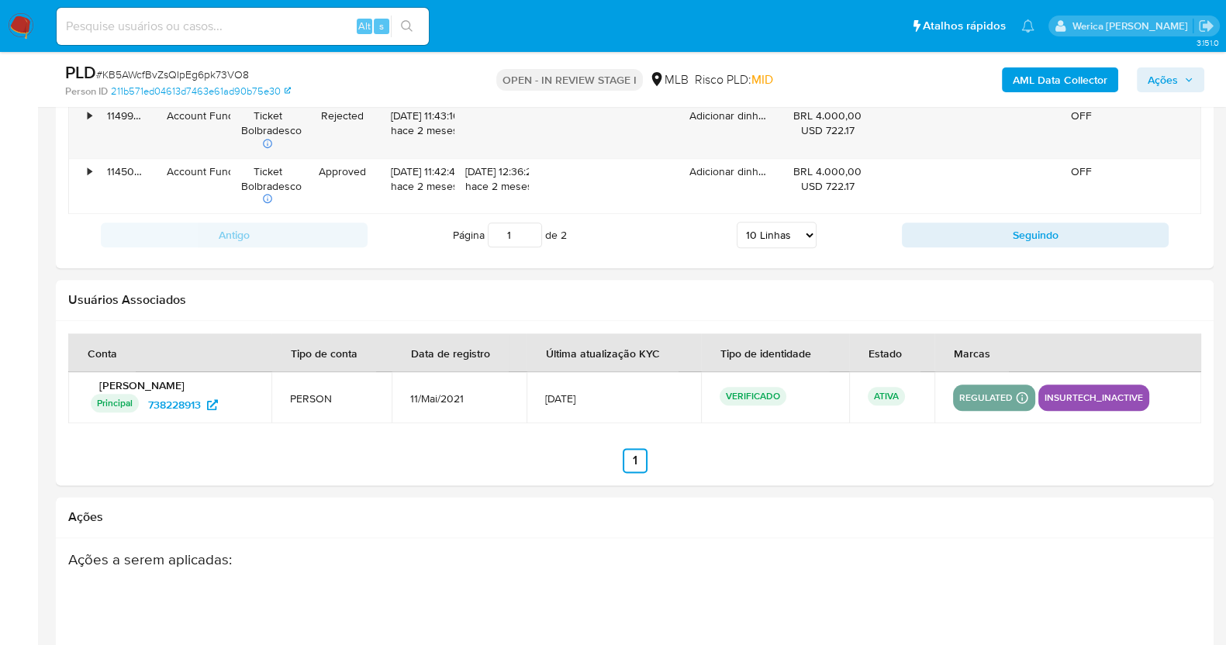
scroll to position [1550, 0]
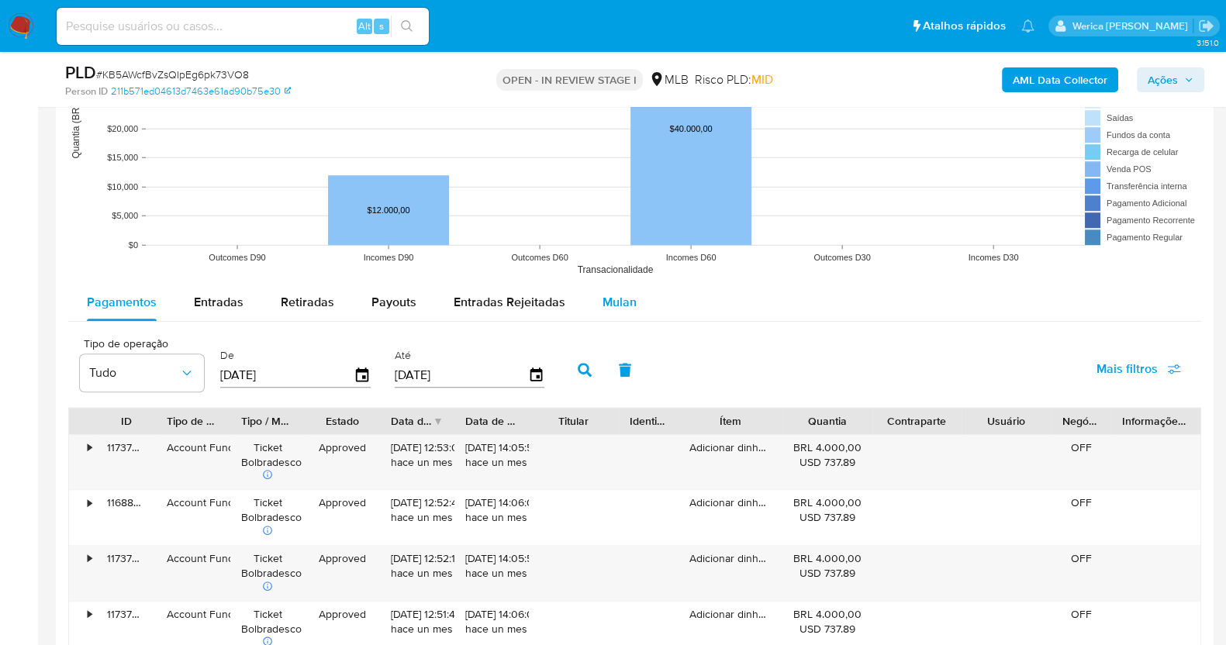
click at [595, 300] on button "Mulan" at bounding box center [619, 302] width 71 height 37
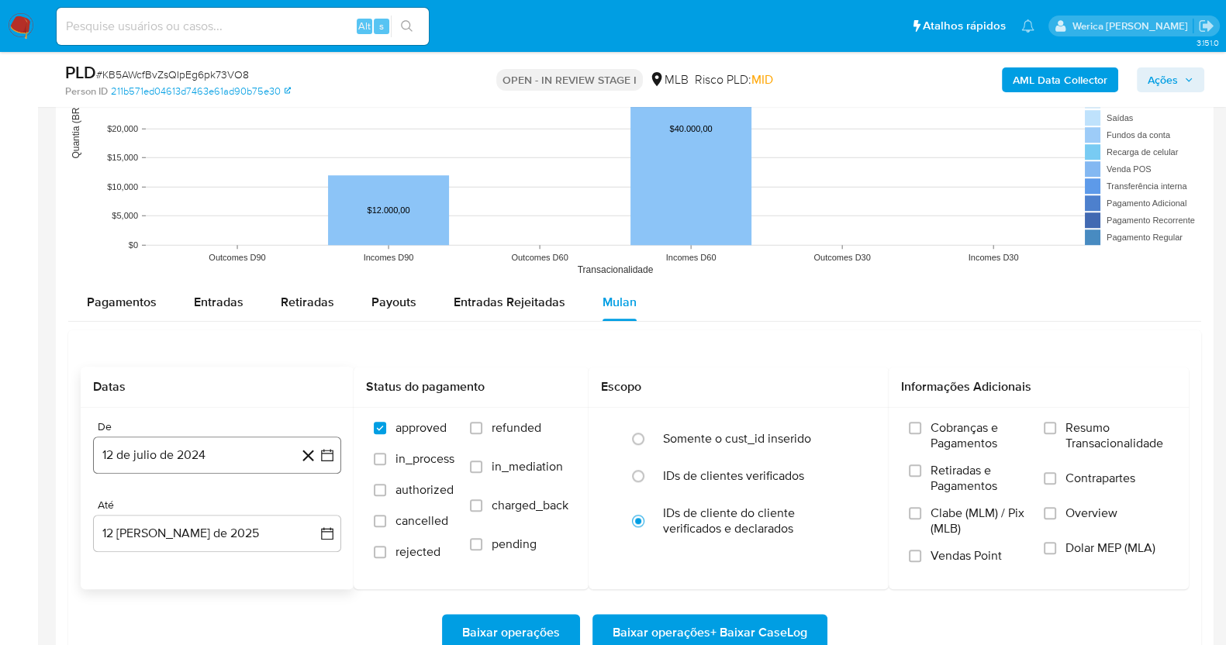
click at [247, 458] on button "12 de julio de 2024" at bounding box center [217, 454] width 248 height 37
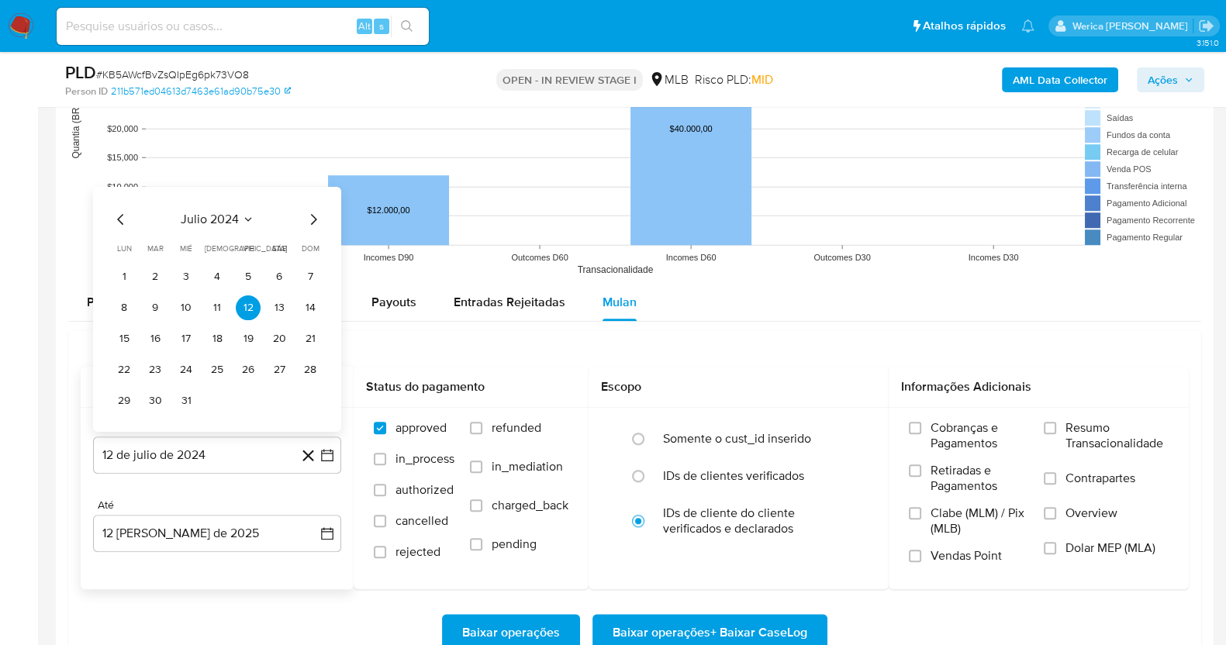
click at [229, 219] on span "julio 2024" at bounding box center [210, 219] width 58 height 16
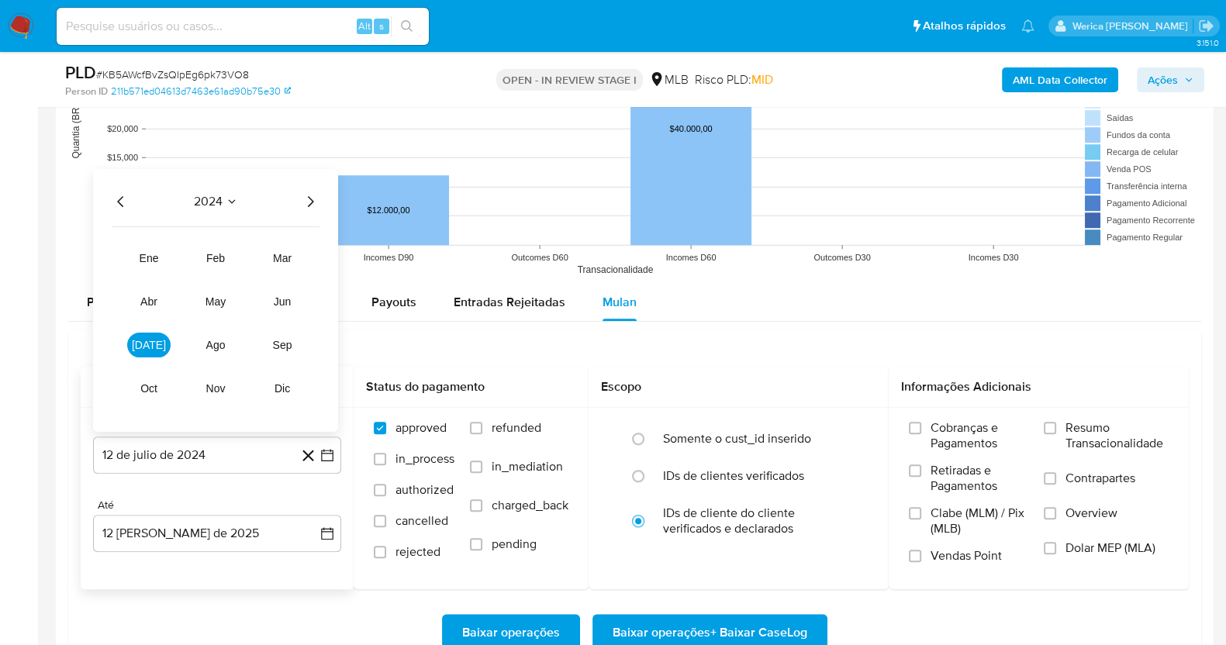
click at [315, 198] on icon "Año siguiente" at bounding box center [310, 200] width 19 height 19
click at [277, 303] on span "jun" at bounding box center [283, 301] width 18 height 12
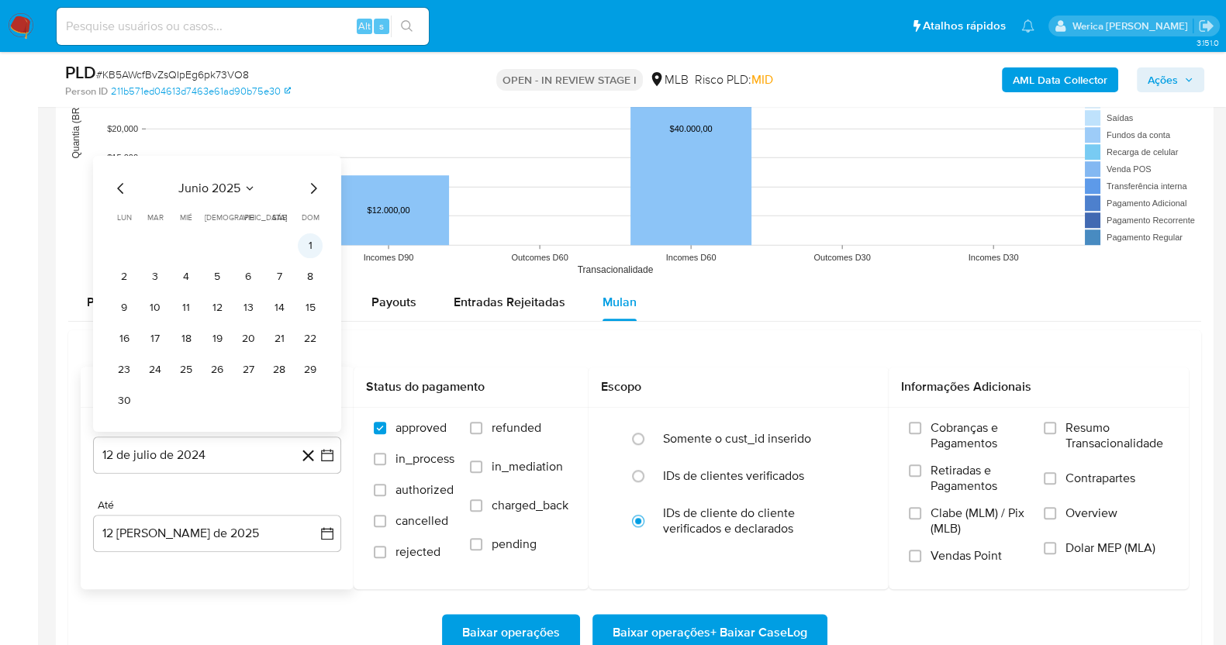
click at [312, 233] on button "1" at bounding box center [310, 245] width 25 height 25
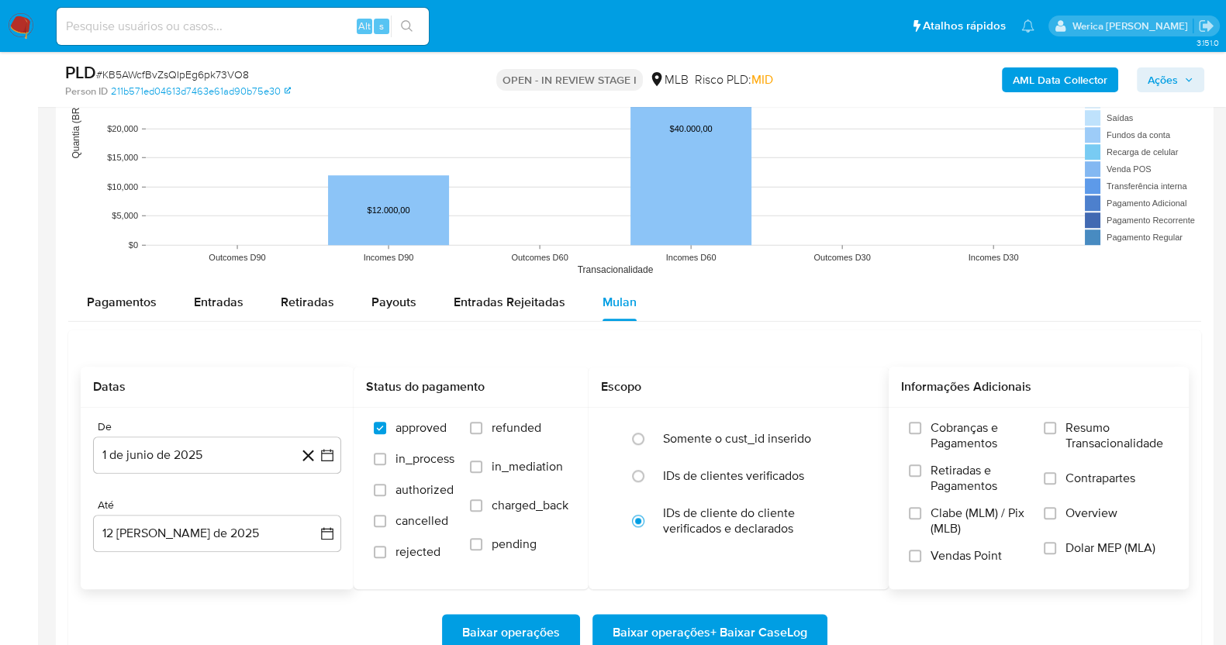
click at [1006, 467] on span "Retiradas e Pagamentos" at bounding box center [979, 478] width 98 height 31
click at [921, 467] on input "Retiradas e Pagamentos" at bounding box center [915, 470] width 12 height 12
click at [966, 529] on span "Clabe (MLM) / Pix (MLB)" at bounding box center [979, 520] width 98 height 31
click at [921, 519] on input "Clabe (MLM) / Pix (MLB)" at bounding box center [915, 513] width 12 height 12
click at [953, 583] on div "Cobranças e Pagamentos Retiradas e Pagamentos Clabe (MLM) / Pix (MLB) Vendas Po…" at bounding box center [1038, 498] width 300 height 180
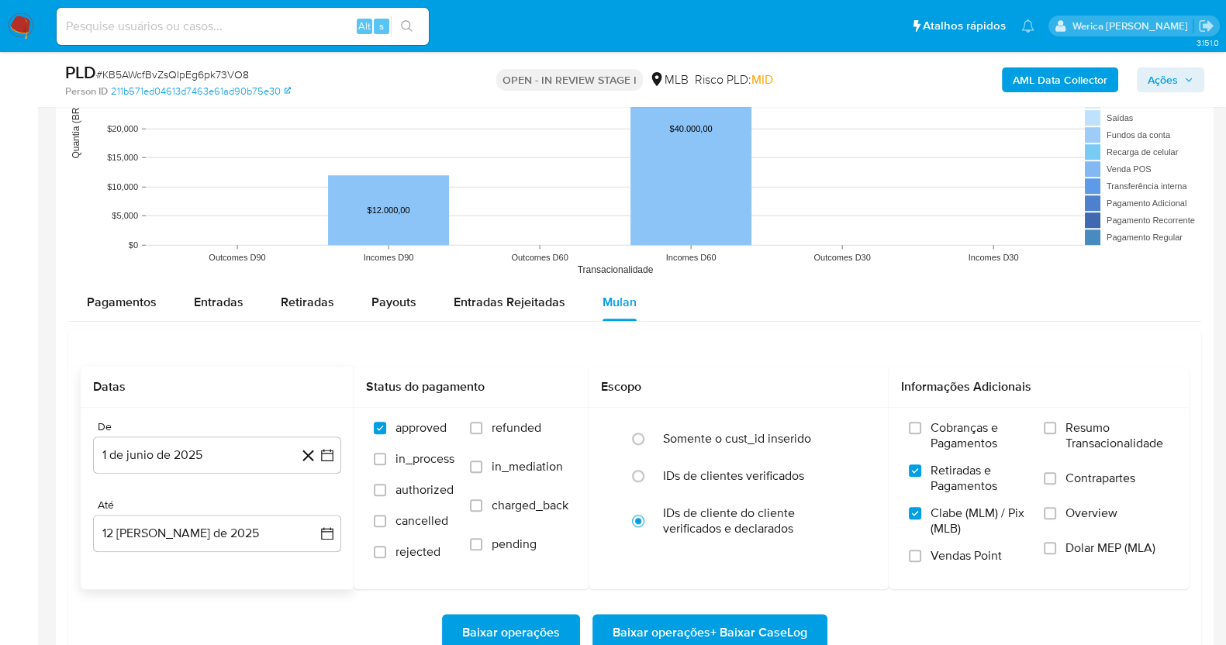
click at [953, 567] on label "Vendas Point" at bounding box center [968, 561] width 119 height 27
click at [921, 562] on input "Vendas Point" at bounding box center [915, 556] width 12 height 12
click at [971, 455] on label "Cobranças e Pagamentos" at bounding box center [968, 441] width 119 height 43
click at [1071, 450] on label "Resumo Transacionalidade" at bounding box center [1105, 445] width 125 height 50
click at [1056, 434] on input "Resumo Transacionalidade" at bounding box center [1049, 428] width 12 height 12
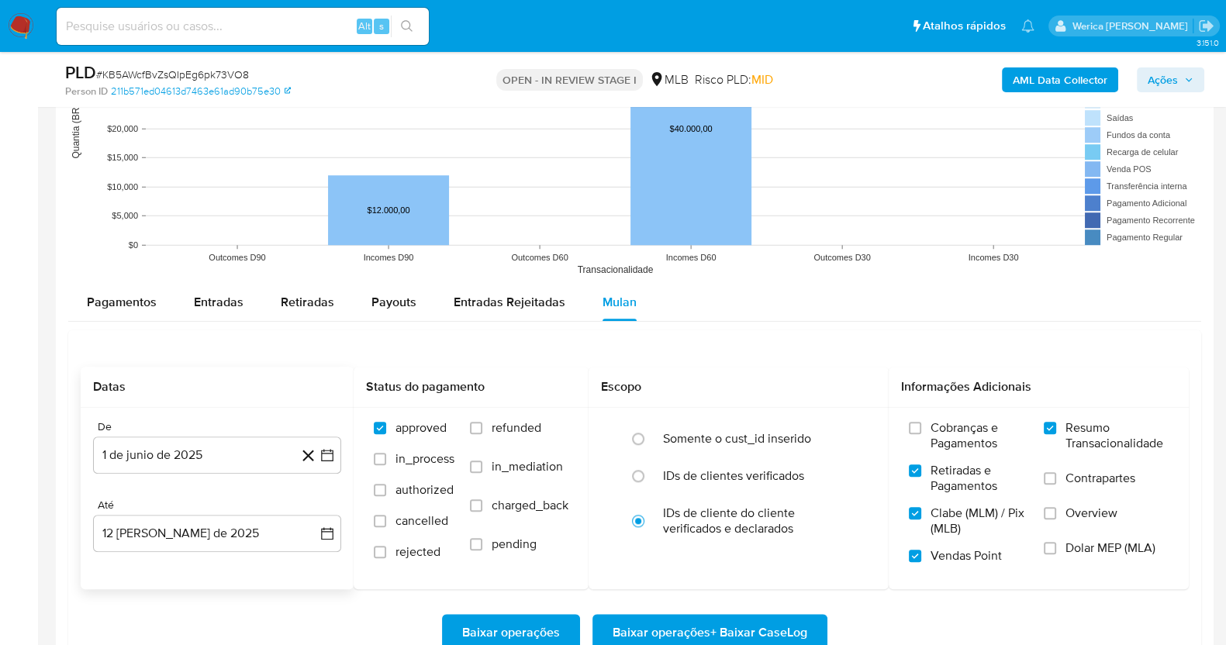
click at [1066, 505] on span "Overview" at bounding box center [1091, 513] width 52 height 16
click at [1056, 507] on input "Overview" at bounding box center [1049, 513] width 12 height 12
click at [1066, 542] on span "Dolar MEP (MLA)" at bounding box center [1110, 548] width 90 height 16
click at [1056, 542] on input "Dolar MEP (MLA)" at bounding box center [1049, 548] width 12 height 12
click at [1066, 492] on label "Contrapartes" at bounding box center [1105, 488] width 125 height 35
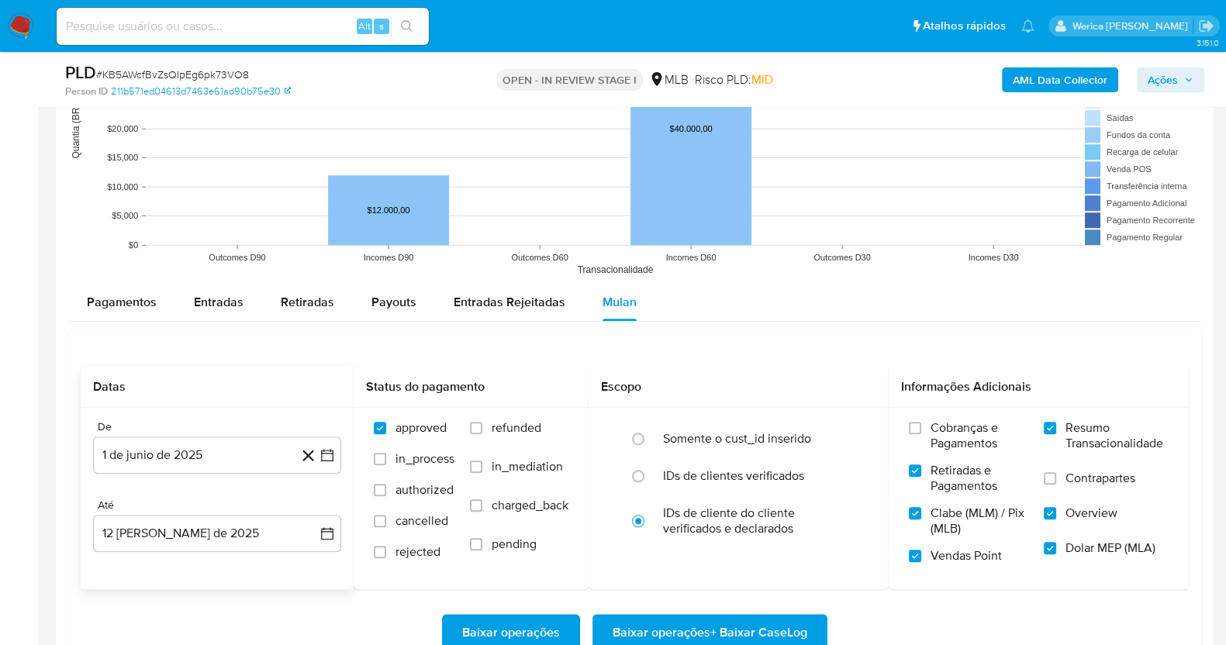
click at [1056, 484] on input "Contrapartes" at bounding box center [1049, 478] width 12 height 12
click at [977, 447] on span "Cobranças e Pagamentos" at bounding box center [979, 435] width 98 height 31
click at [921, 434] on input "Cobranças e Pagamentos" at bounding box center [915, 428] width 12 height 12
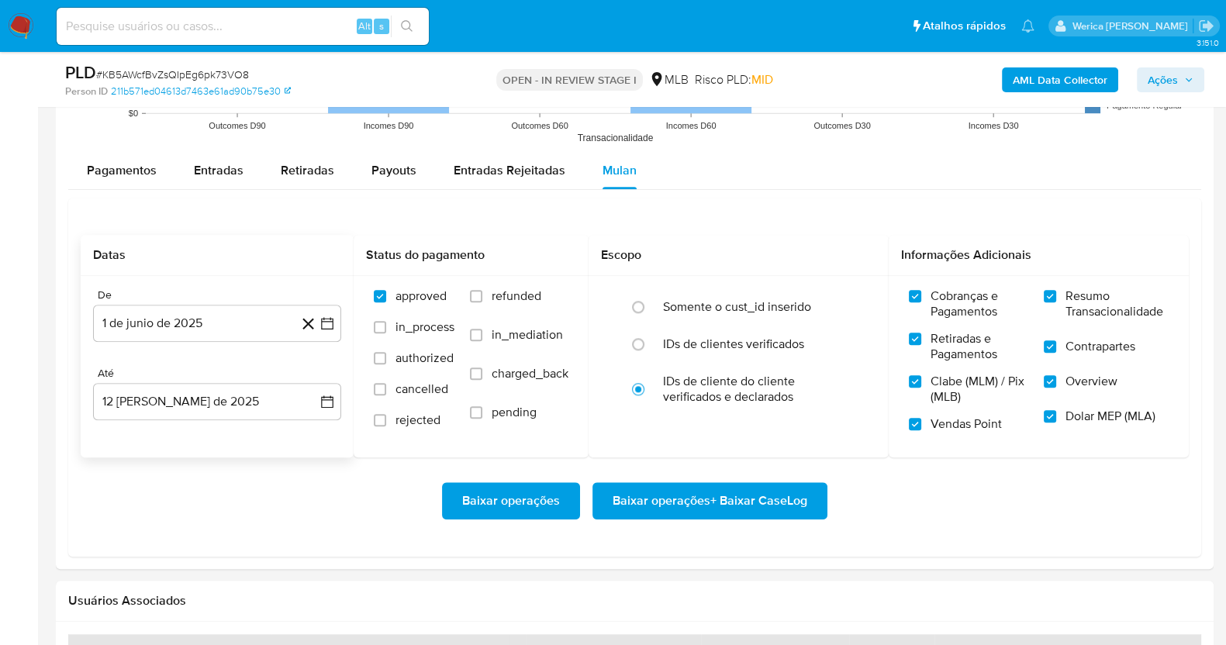
scroll to position [1841, 0]
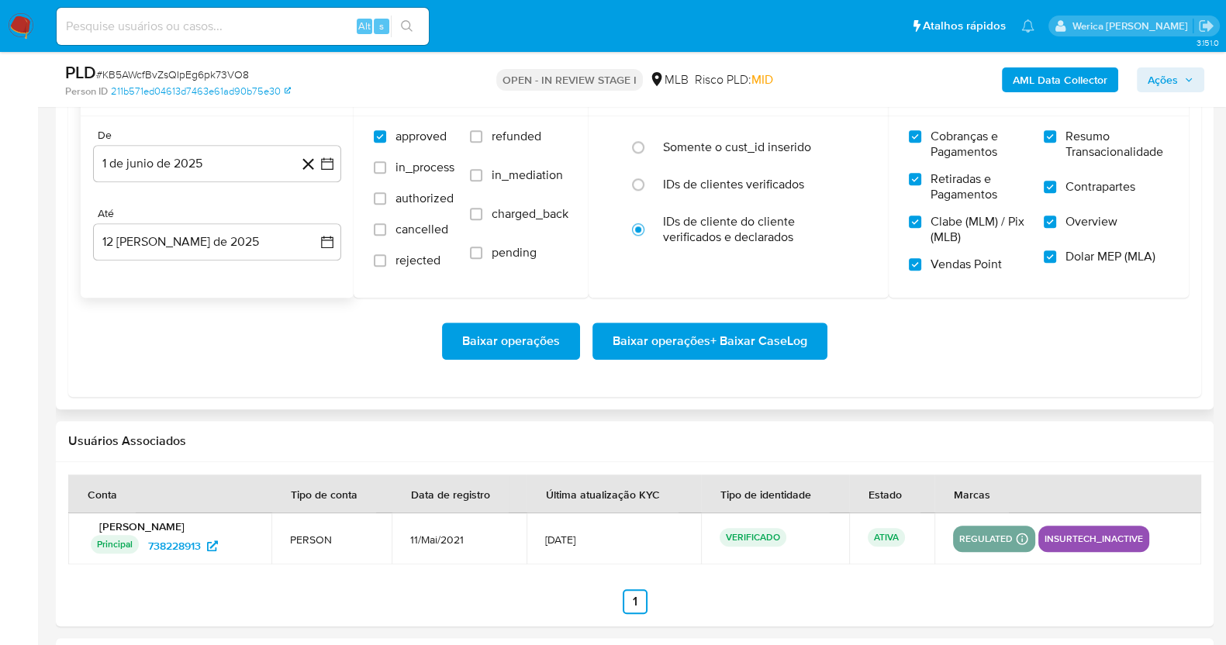
click at [765, 343] on span "Baixar operações + Baixar CaseLog" at bounding box center [709, 341] width 195 height 34
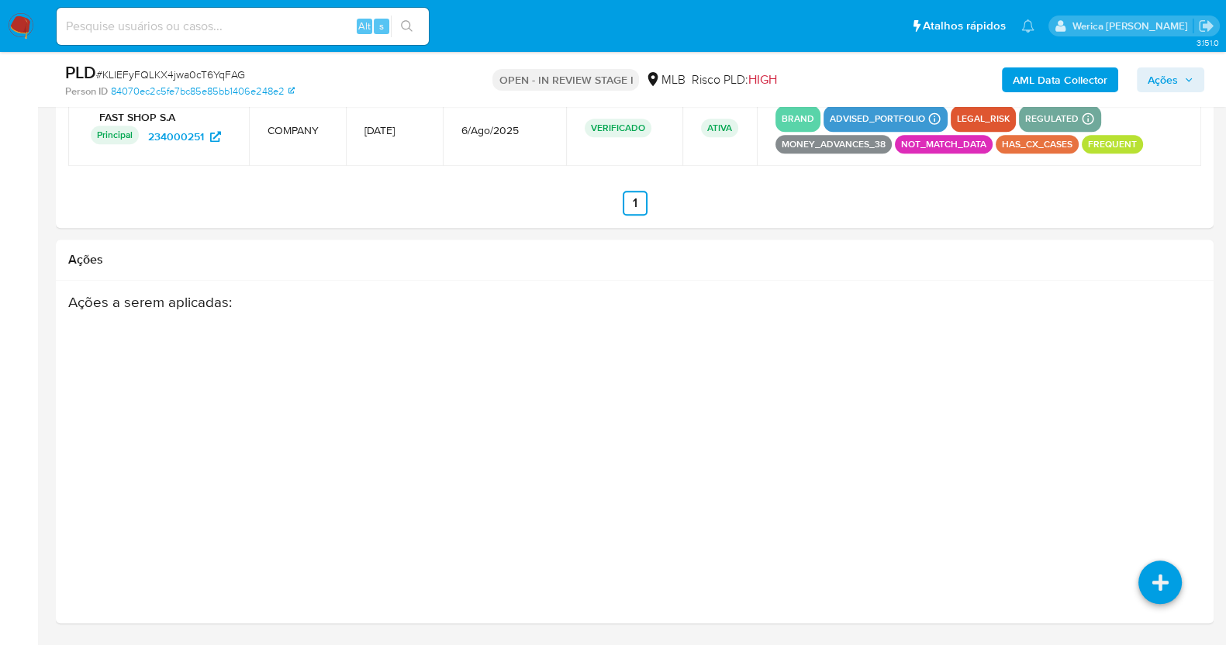
select select "10"
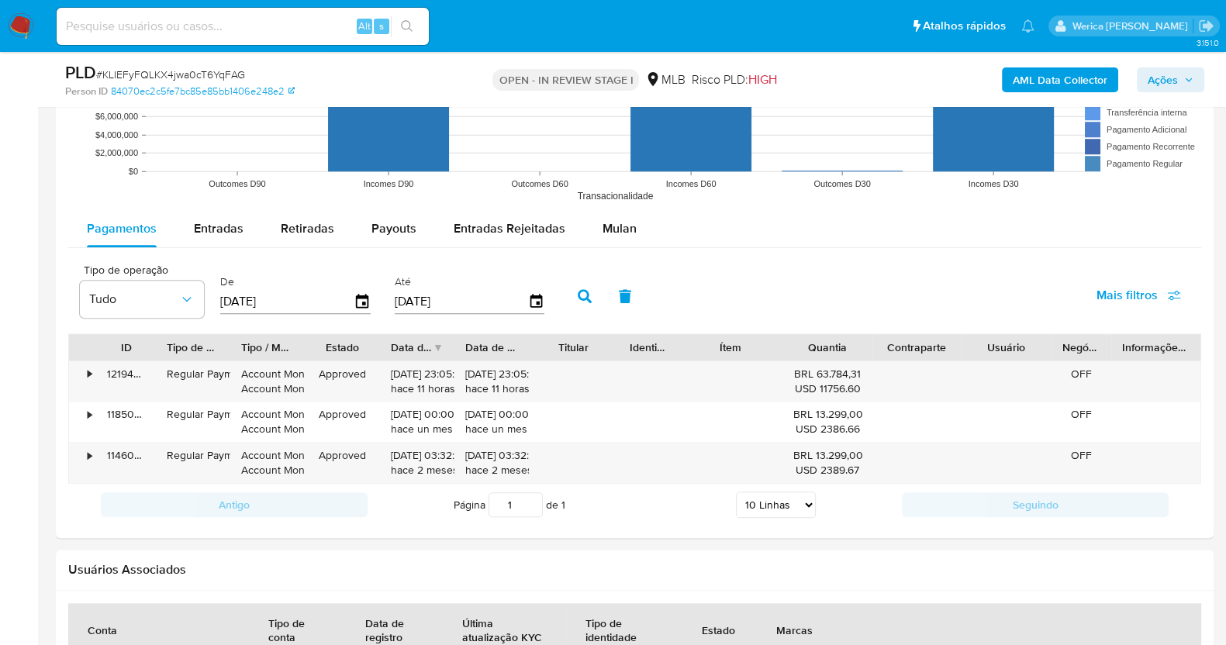
scroll to position [1602, 0]
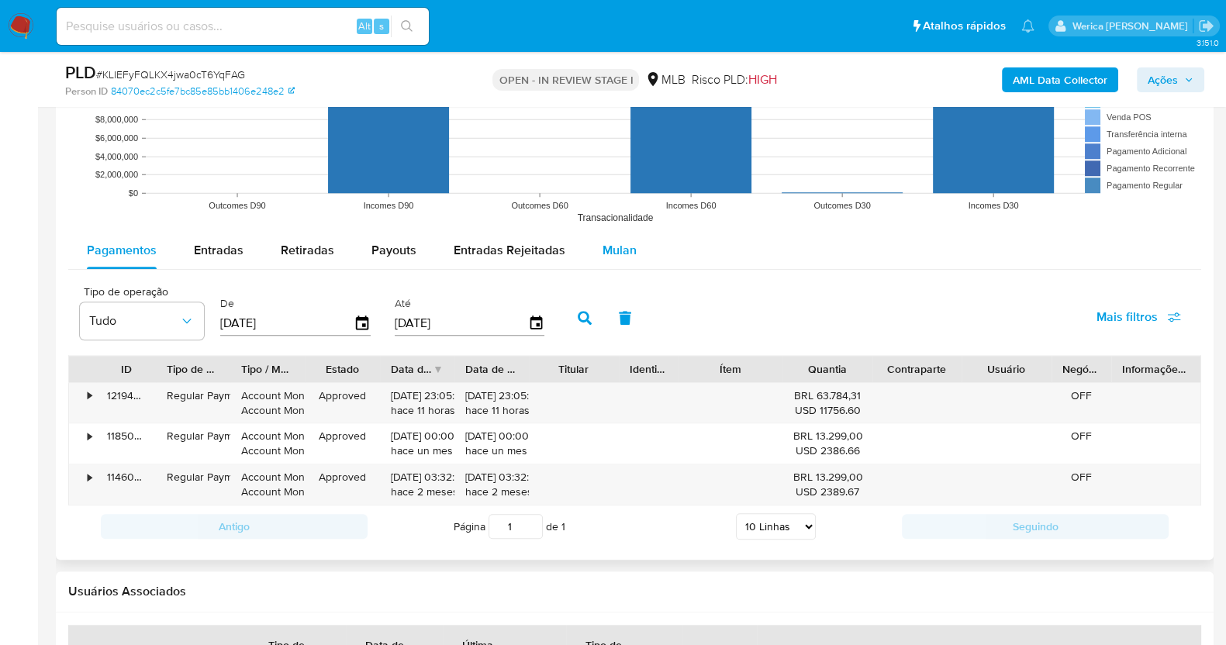
click at [615, 232] on div "Mulan" at bounding box center [619, 250] width 34 height 37
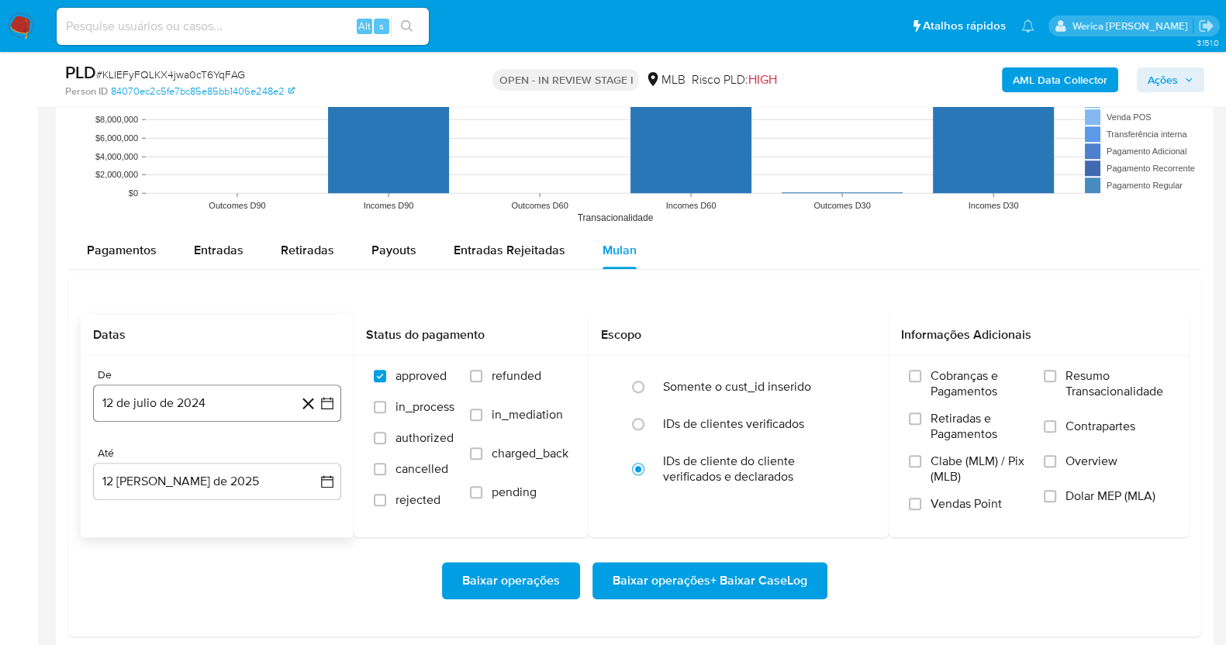
click at [257, 409] on button "12 de julio de 2024" at bounding box center [217, 402] width 248 height 37
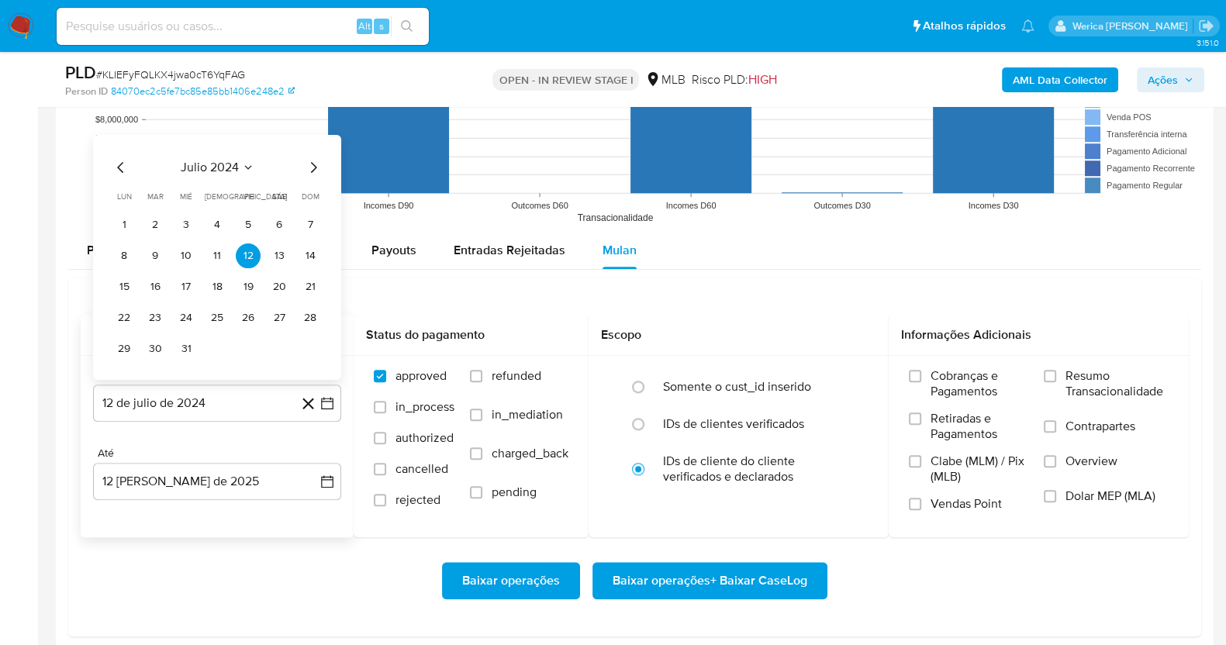
click at [233, 160] on span "julio 2024" at bounding box center [210, 167] width 58 height 16
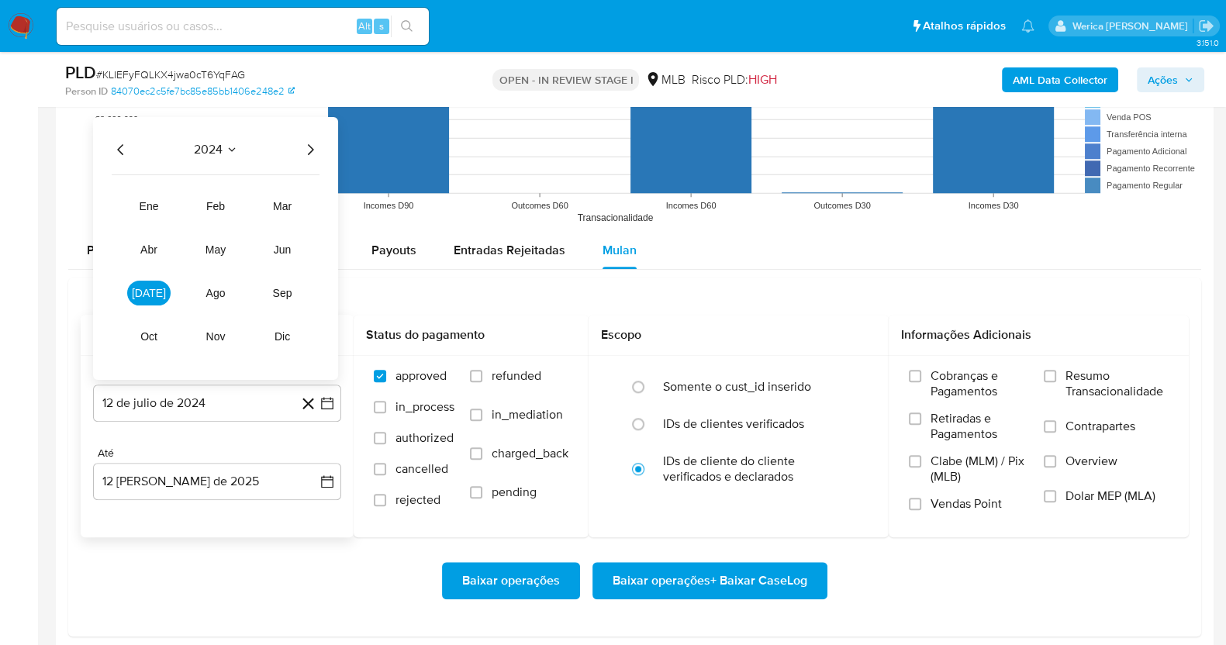
click at [308, 150] on icon "Año siguiente" at bounding box center [310, 149] width 19 height 19
click at [281, 260] on tr "ene feb mar abr may jun [DATE] ago sep oct nov dic" at bounding box center [215, 270] width 177 height 155
click at [281, 258] on button "jun" at bounding box center [281, 248] width 43 height 25
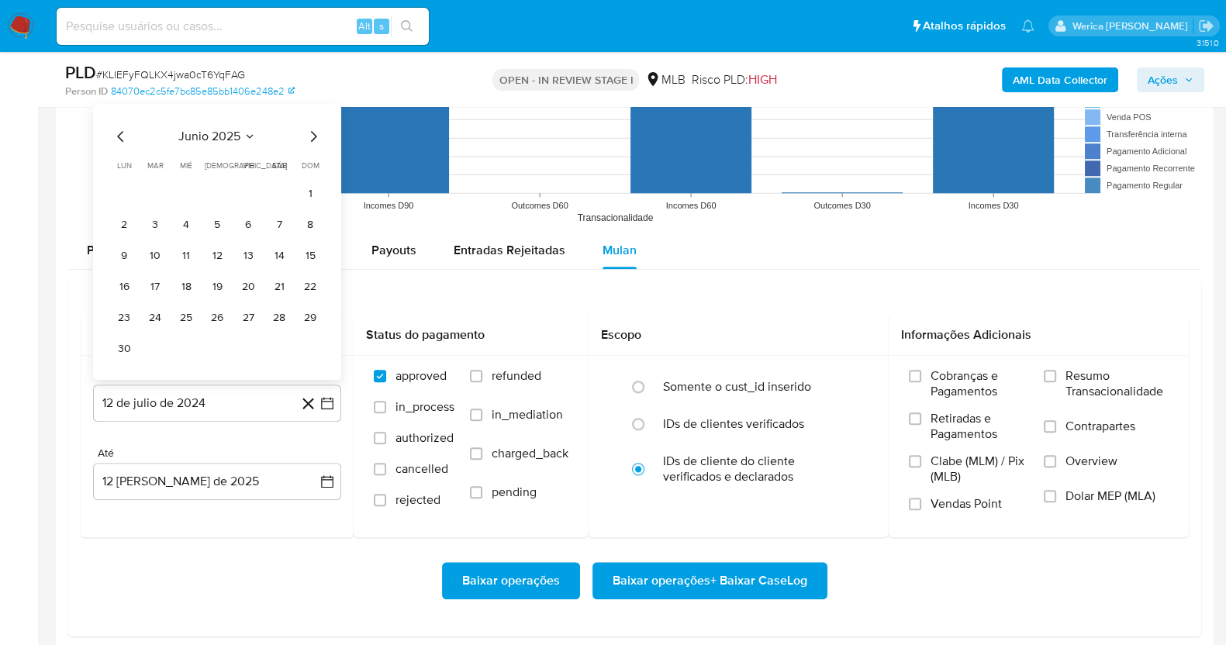
click at [317, 184] on button "1" at bounding box center [310, 193] width 25 height 25
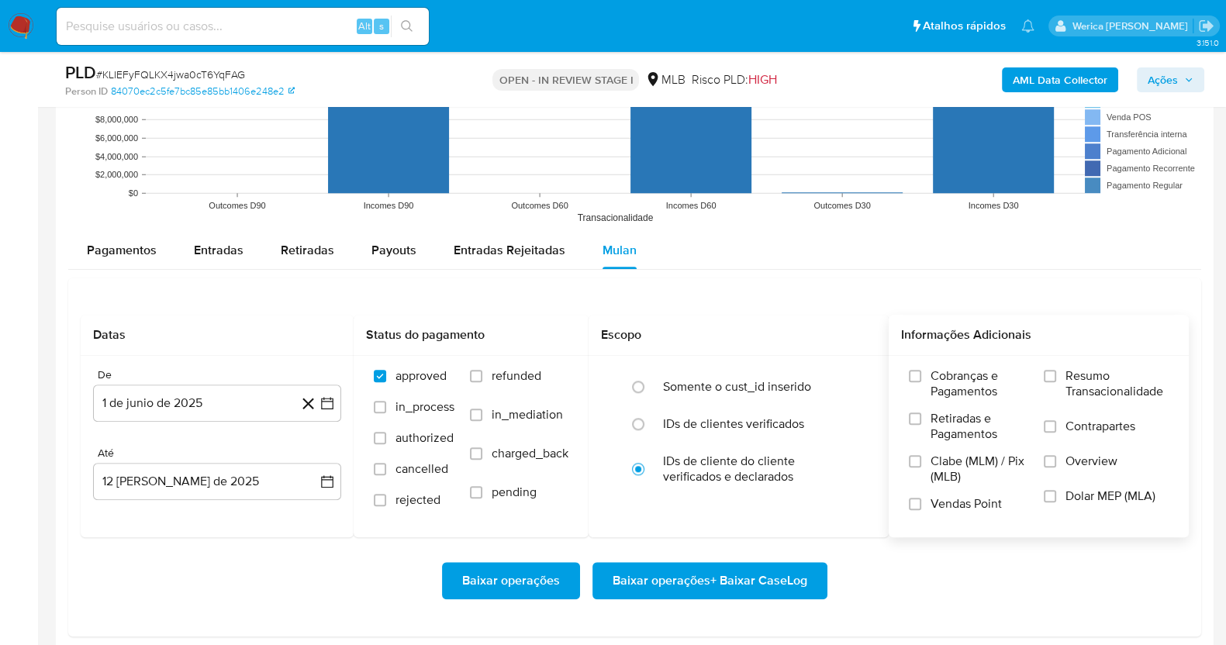
click at [948, 440] on span "Retiradas e Pagamentos" at bounding box center [979, 426] width 98 height 31
click at [921, 425] on input "Retiradas e Pagamentos" at bounding box center [915, 418] width 12 height 12
click at [937, 501] on span "Vendas Point" at bounding box center [965, 504] width 71 height 16
click at [921, 501] on input "Vendas Point" at bounding box center [915, 504] width 12 height 12
click at [937, 522] on div "Cobranças e Pagamentos Retiradas e Pagamentos Clabe (MLM) / Pix (MLB) Vendas Po…" at bounding box center [1038, 446] width 300 height 180
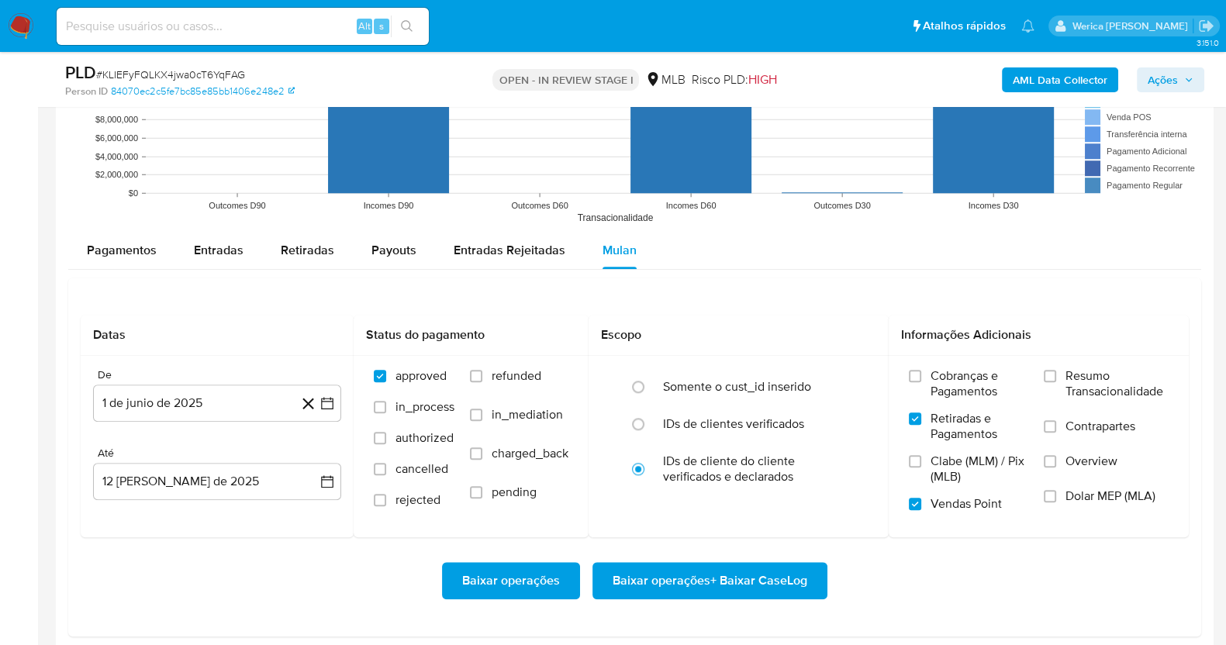
click at [936, 467] on span "Clabe (MLM) / Pix (MLB)" at bounding box center [979, 468] width 98 height 31
click at [921, 467] on input "Clabe (MLM) / Pix (MLB)" at bounding box center [915, 461] width 12 height 12
click at [943, 405] on label "Cobranças e Pagamentos" at bounding box center [968, 389] width 119 height 43
click at [921, 382] on input "Cobranças e Pagamentos" at bounding box center [915, 376] width 12 height 12
click at [1058, 413] on label "Resumo Transacionalidade" at bounding box center [1105, 393] width 125 height 50
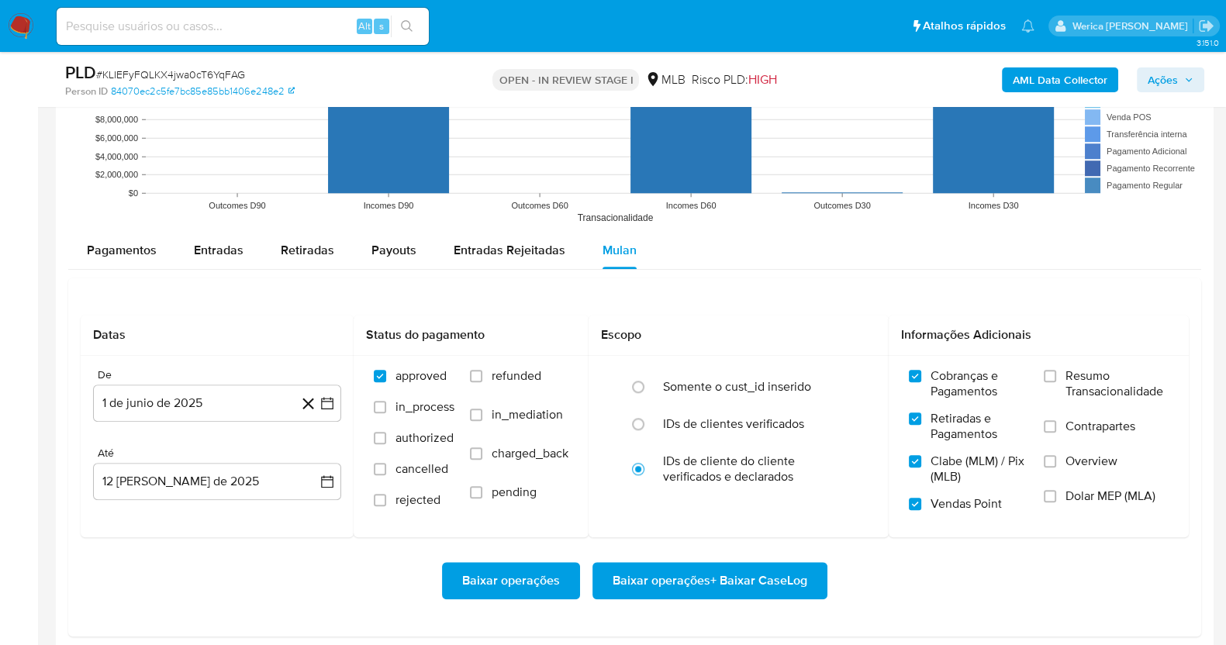
click at [1056, 382] on input "Resumo Transacionalidade" at bounding box center [1049, 376] width 12 height 12
click at [1055, 455] on input "Overview" at bounding box center [1049, 461] width 12 height 12
click at [1056, 493] on input "Dolar MEP (MLA)" at bounding box center [1049, 496] width 12 height 12
click at [1056, 431] on label "Contrapartes" at bounding box center [1105, 436] width 125 height 35
click at [1056, 431] on input "Contrapartes" at bounding box center [1049, 426] width 12 height 12
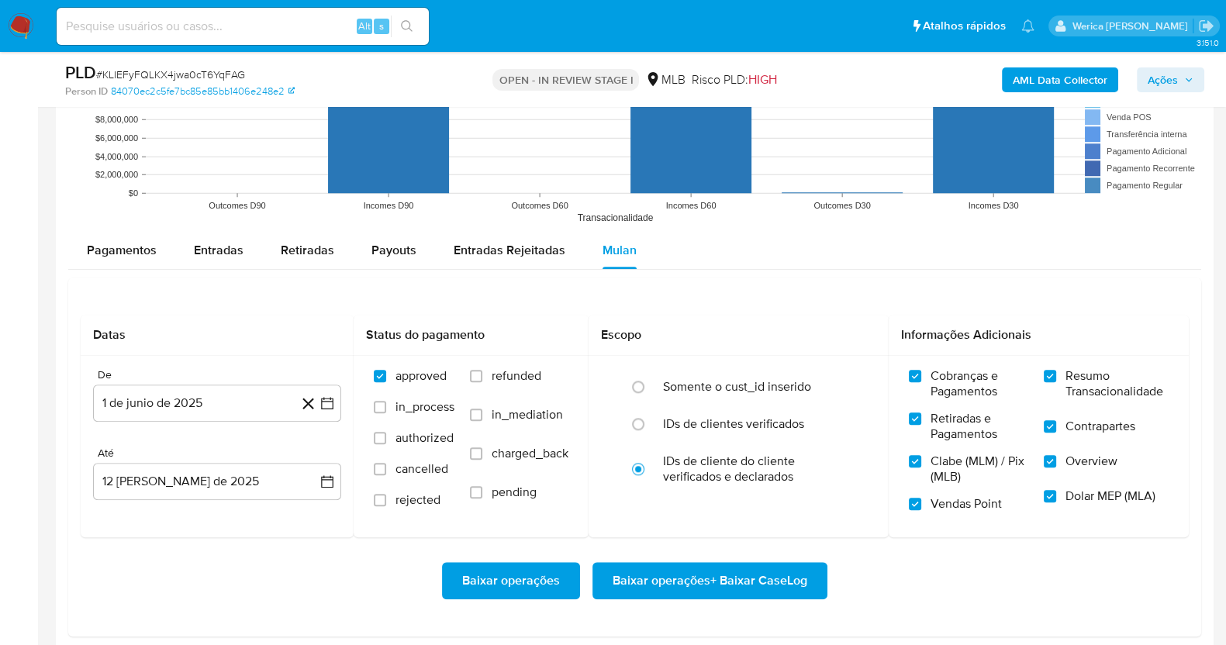
click at [787, 588] on span "Baixar operações + Baixar CaseLog" at bounding box center [709, 581] width 195 height 34
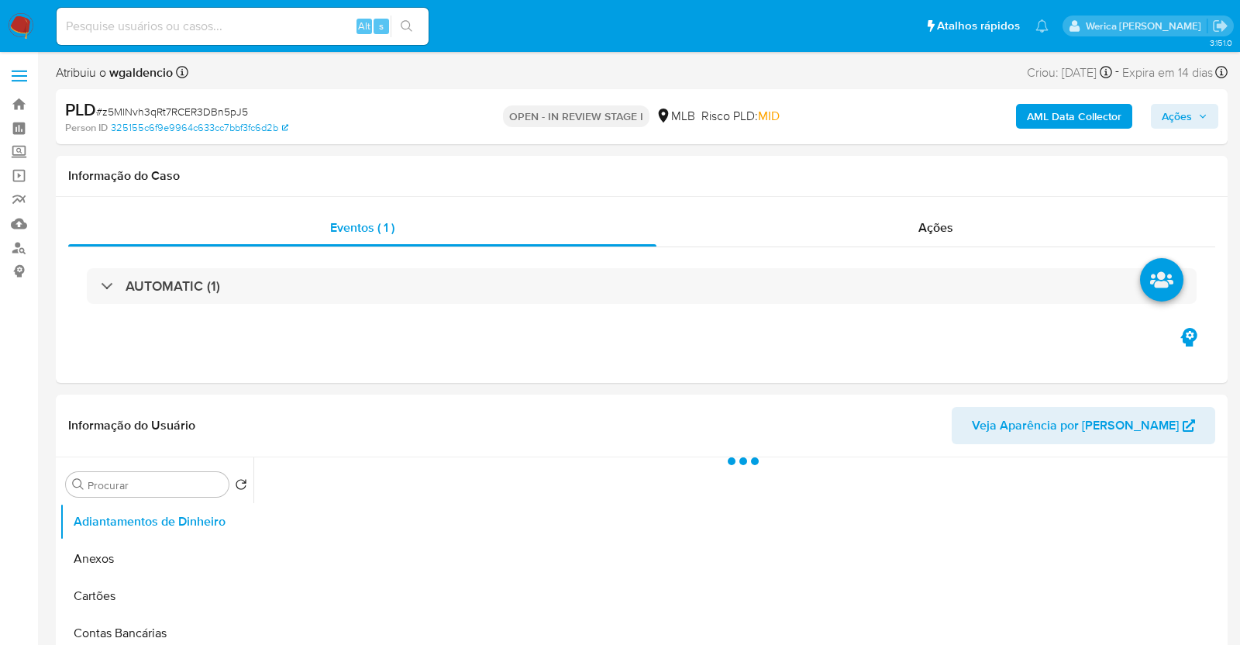
select select "10"
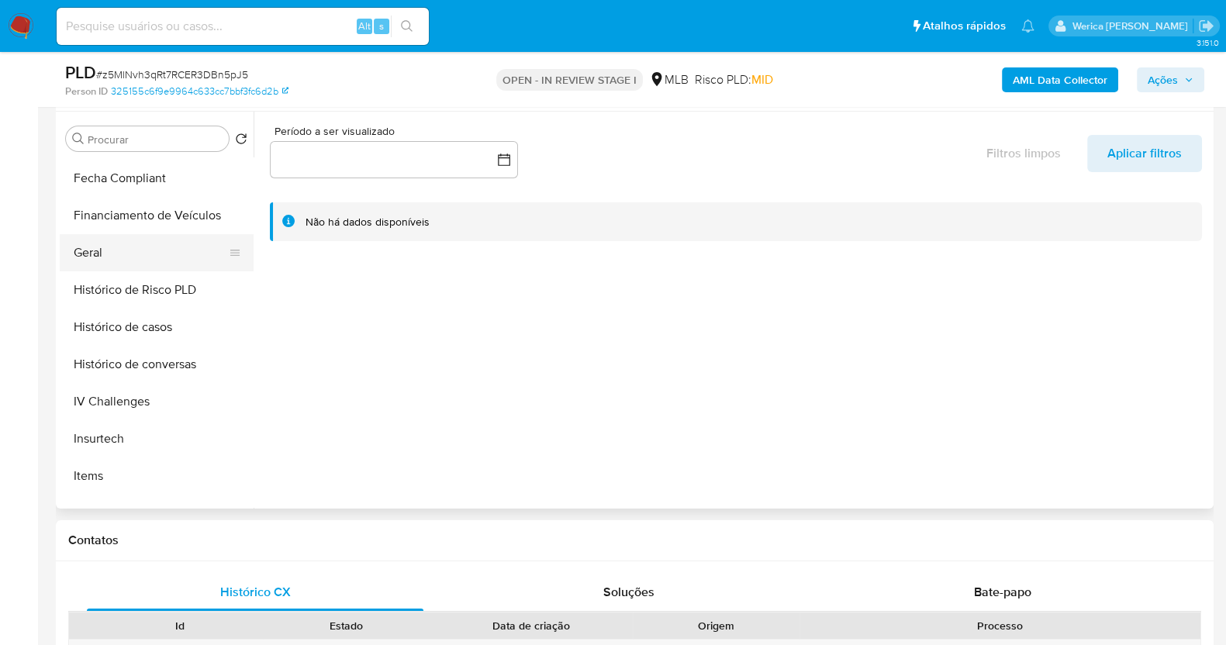
scroll to position [484, 0]
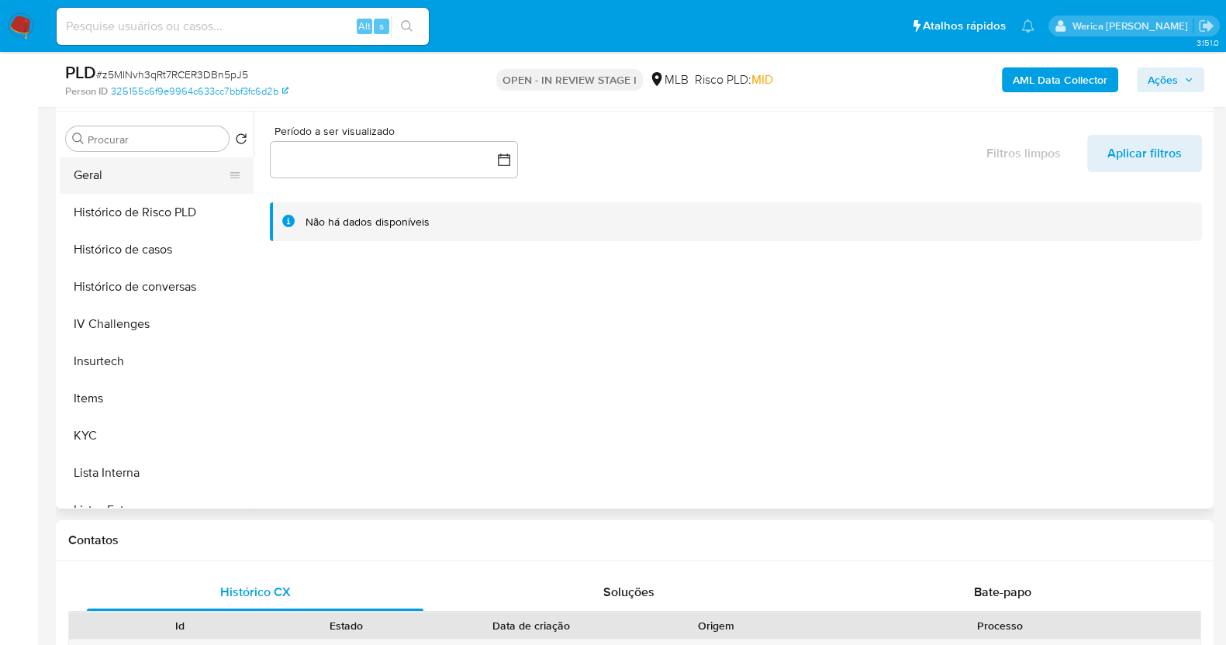
click at [179, 184] on button "Geral" at bounding box center [150, 175] width 181 height 37
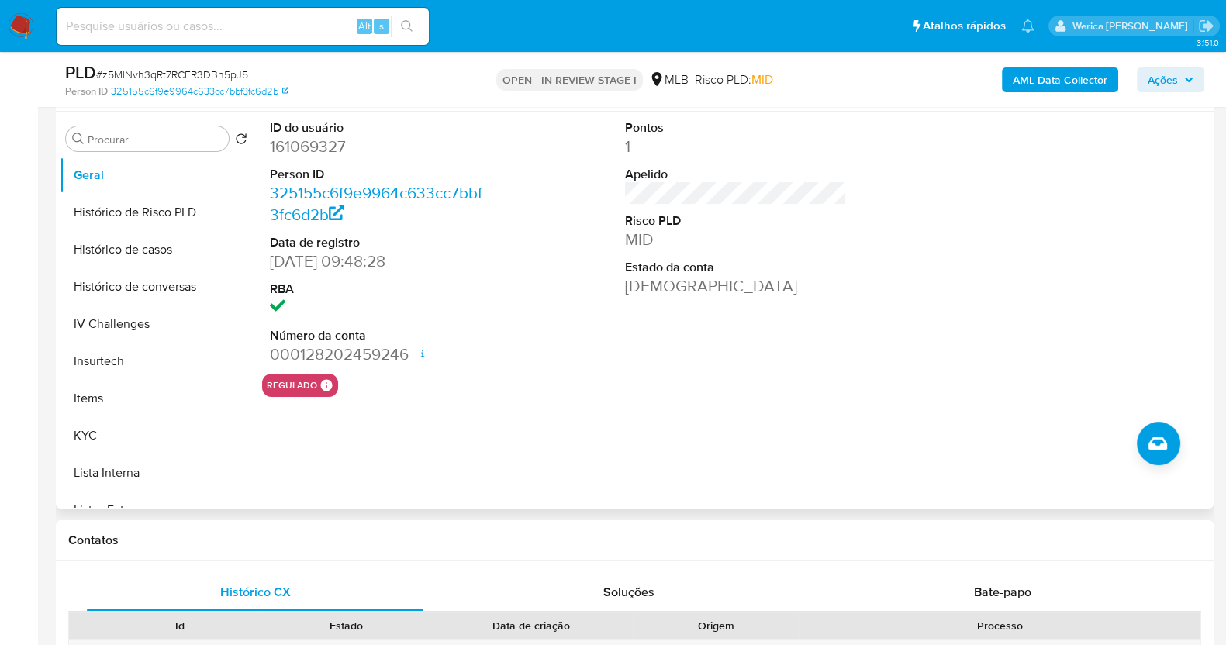
click at [327, 153] on dd "161069327" at bounding box center [381, 147] width 222 height 22
copy dd "161069327"
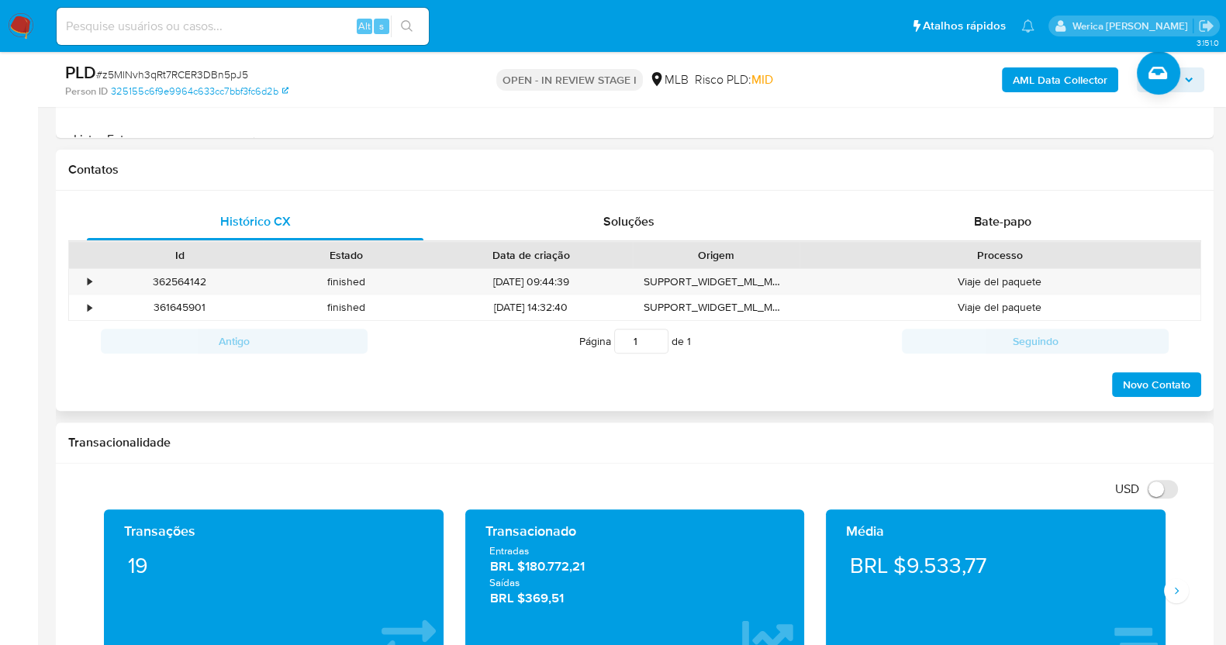
scroll to position [678, 0]
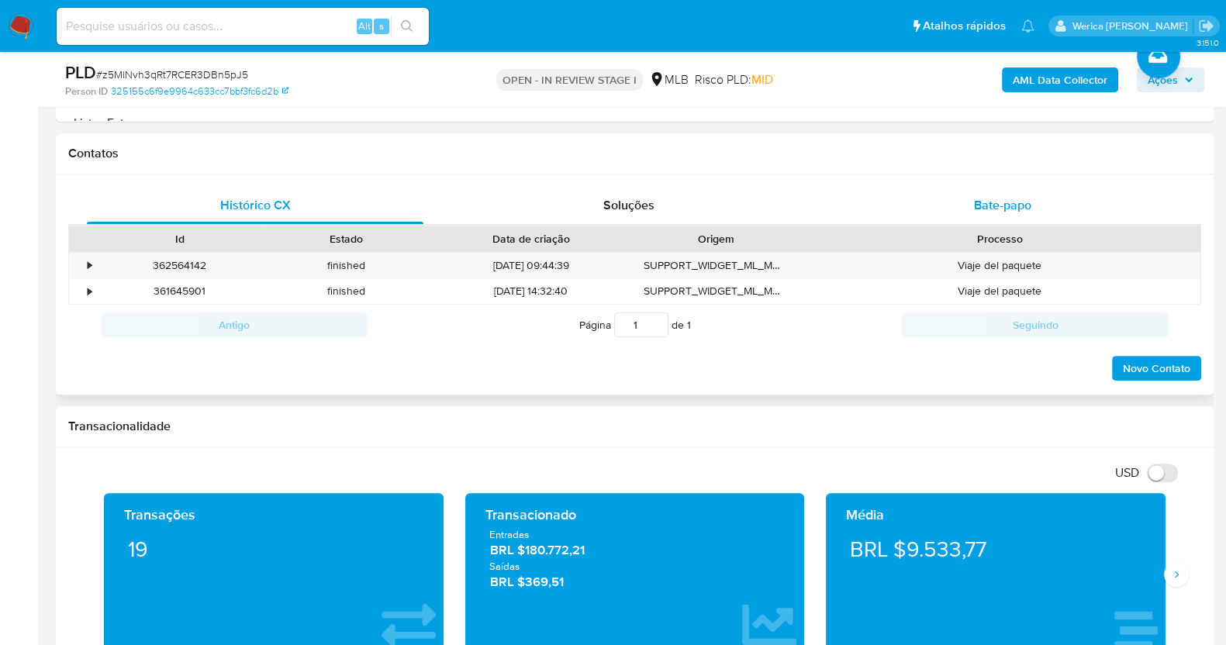
click at [984, 209] on span "Bate-papo" at bounding box center [1002, 205] width 57 height 18
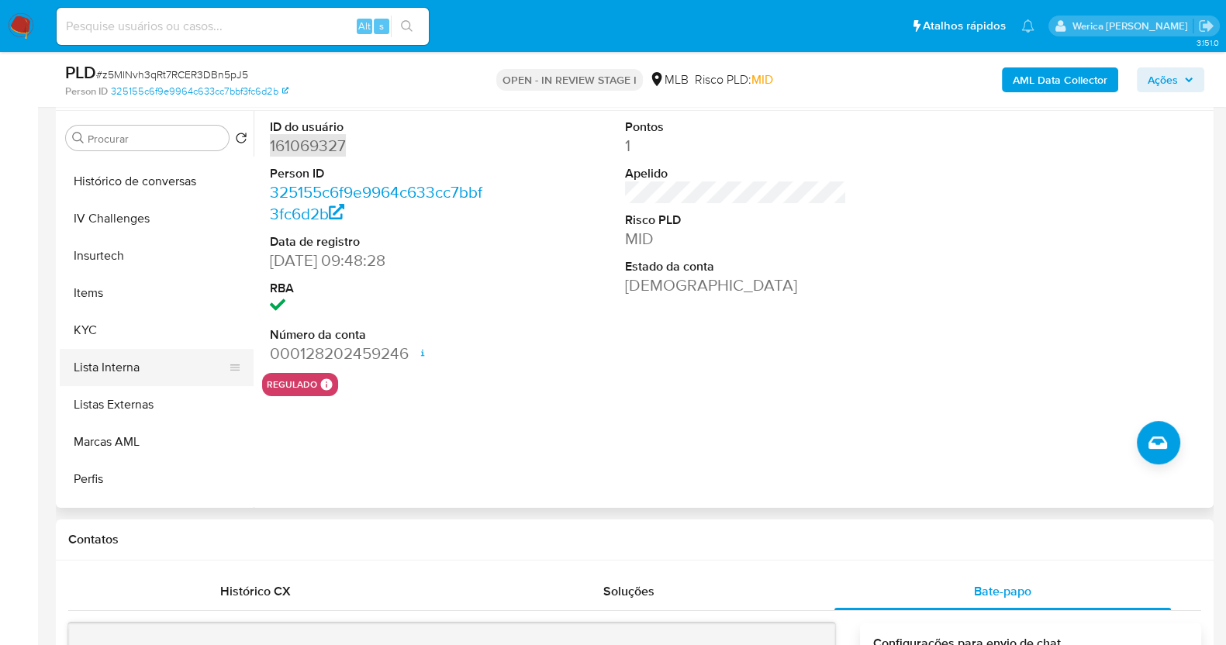
scroll to position [654, 0]
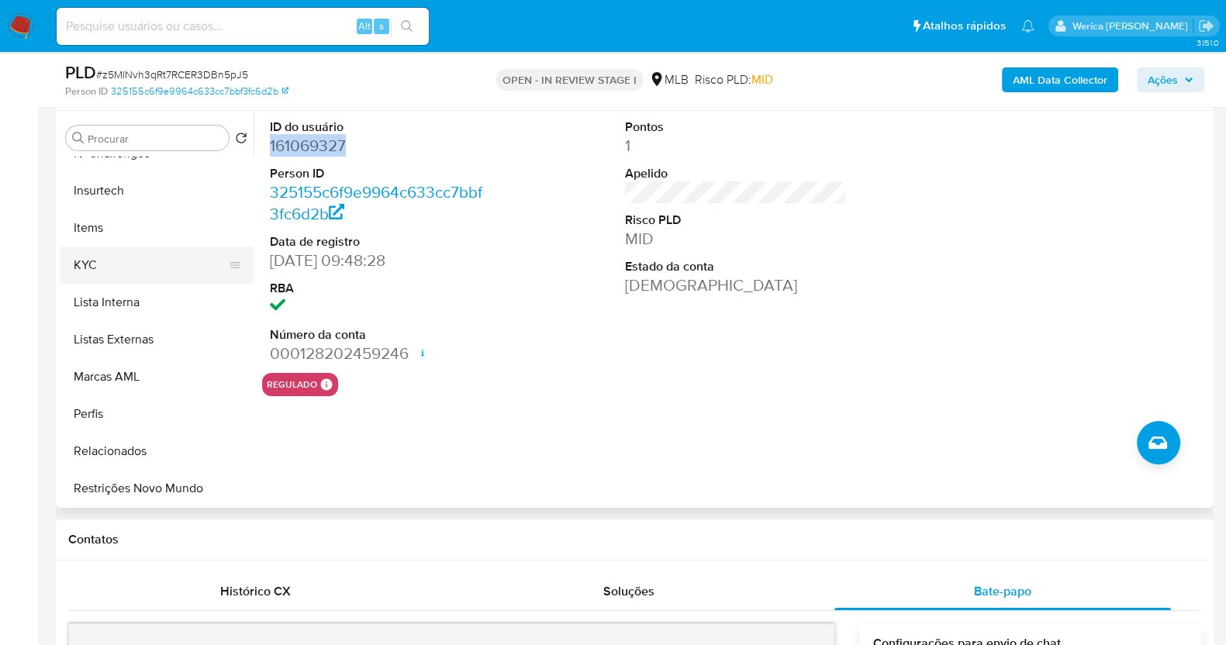
click at [145, 257] on button "KYC" at bounding box center [150, 265] width 181 height 37
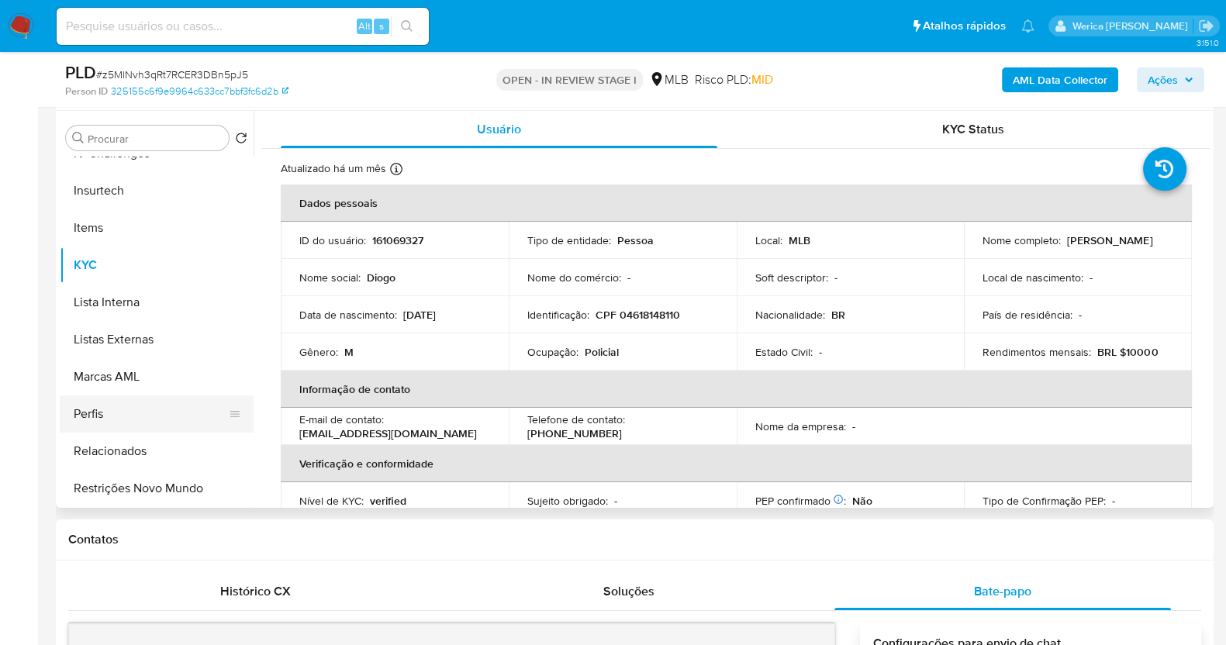
scroll to position [267, 0]
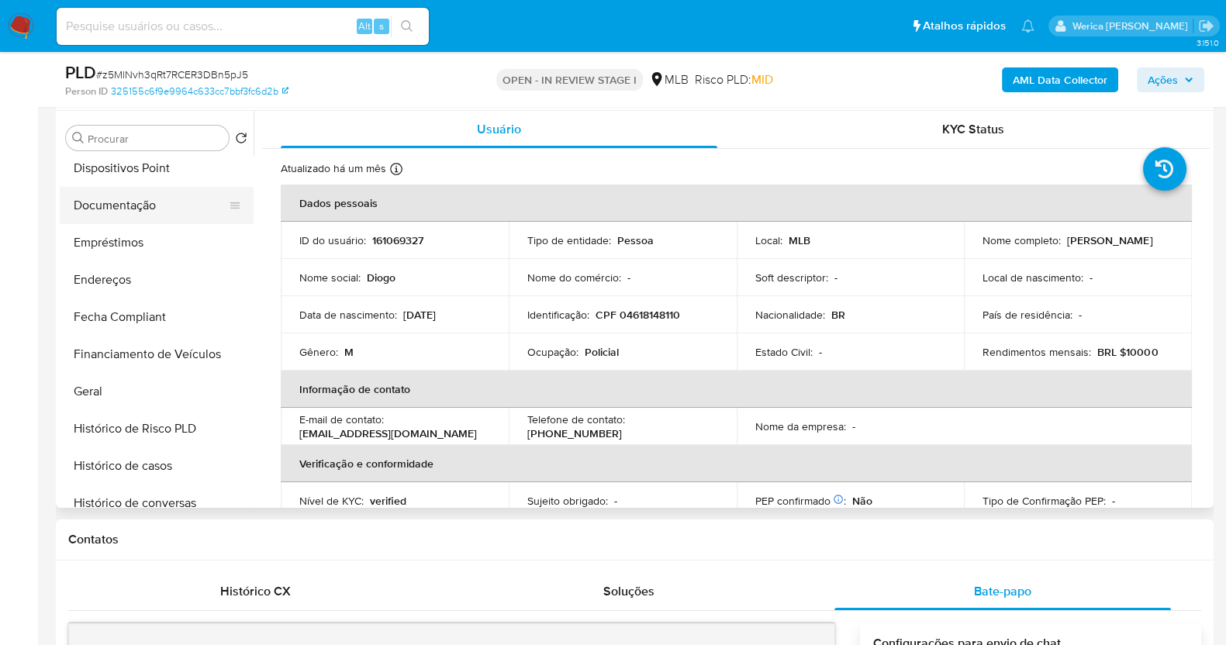
click at [159, 208] on button "Documentação" at bounding box center [150, 205] width 181 height 37
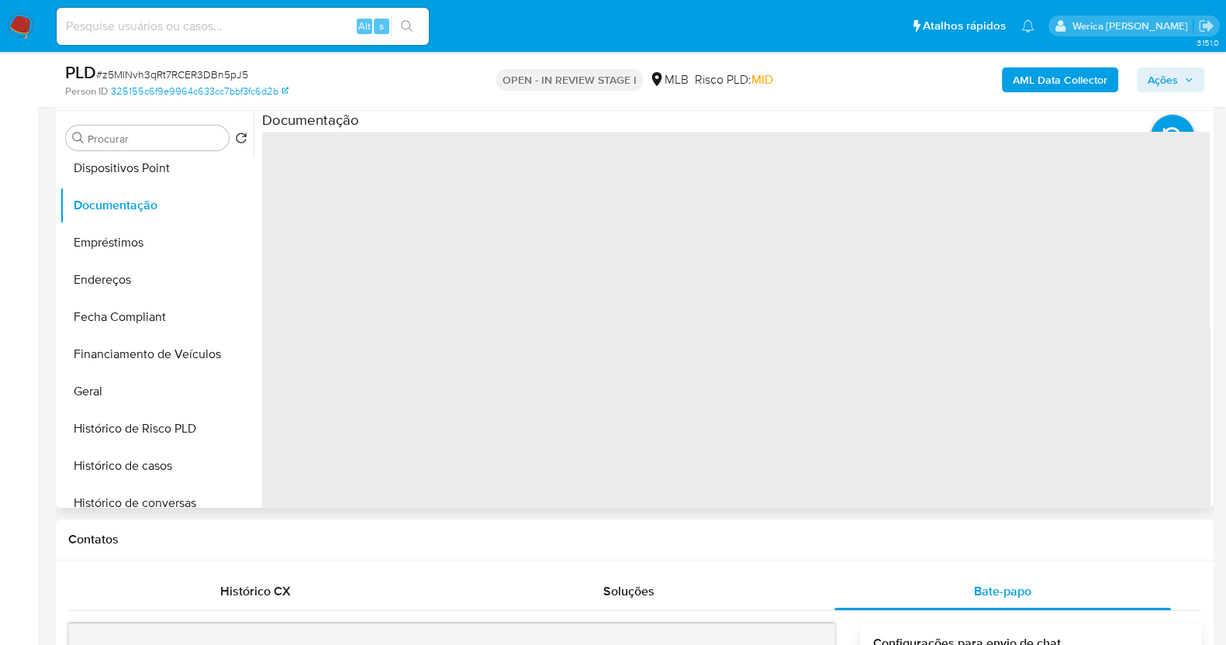
click at [286, 191] on span "‌" at bounding box center [735, 380] width 947 height 496
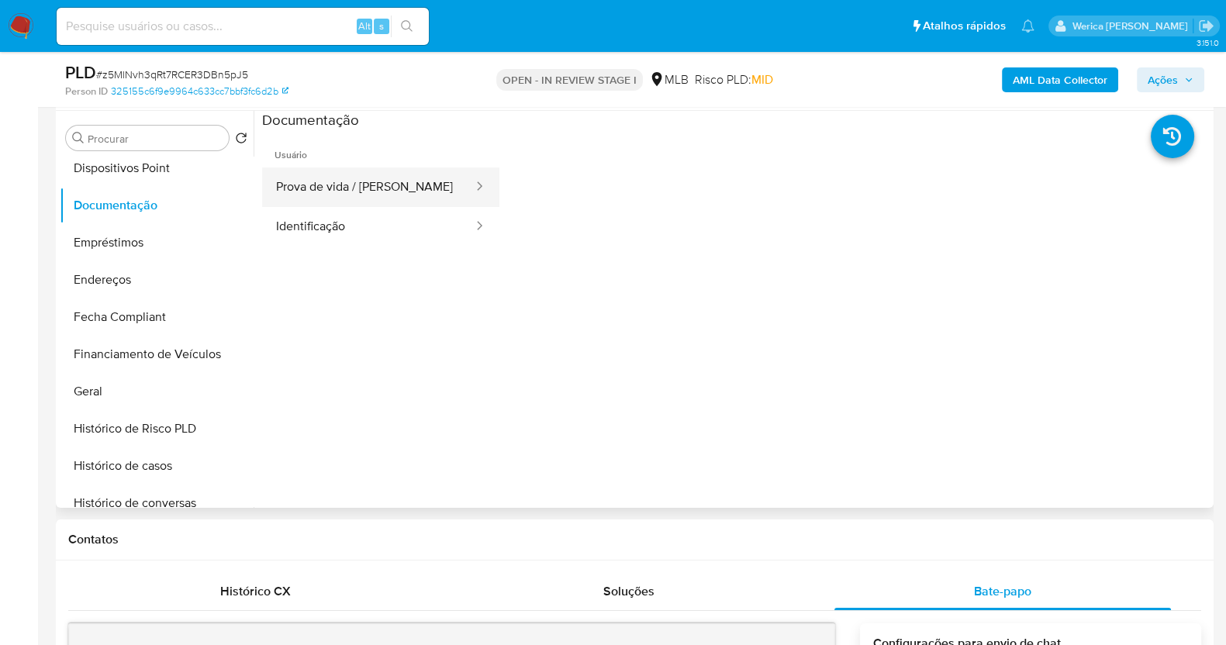
click at [322, 195] on button "Prova de vida / [PERSON_NAME]" at bounding box center [368, 187] width 212 height 40
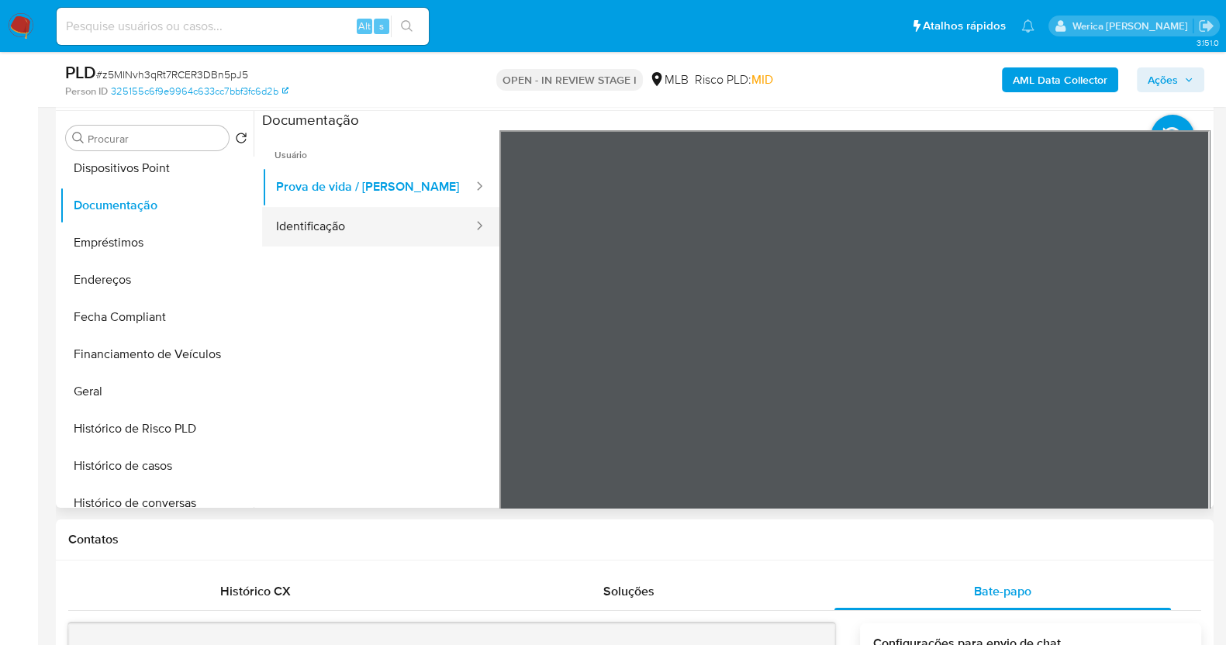
click at [471, 223] on icon at bounding box center [479, 226] width 16 height 16
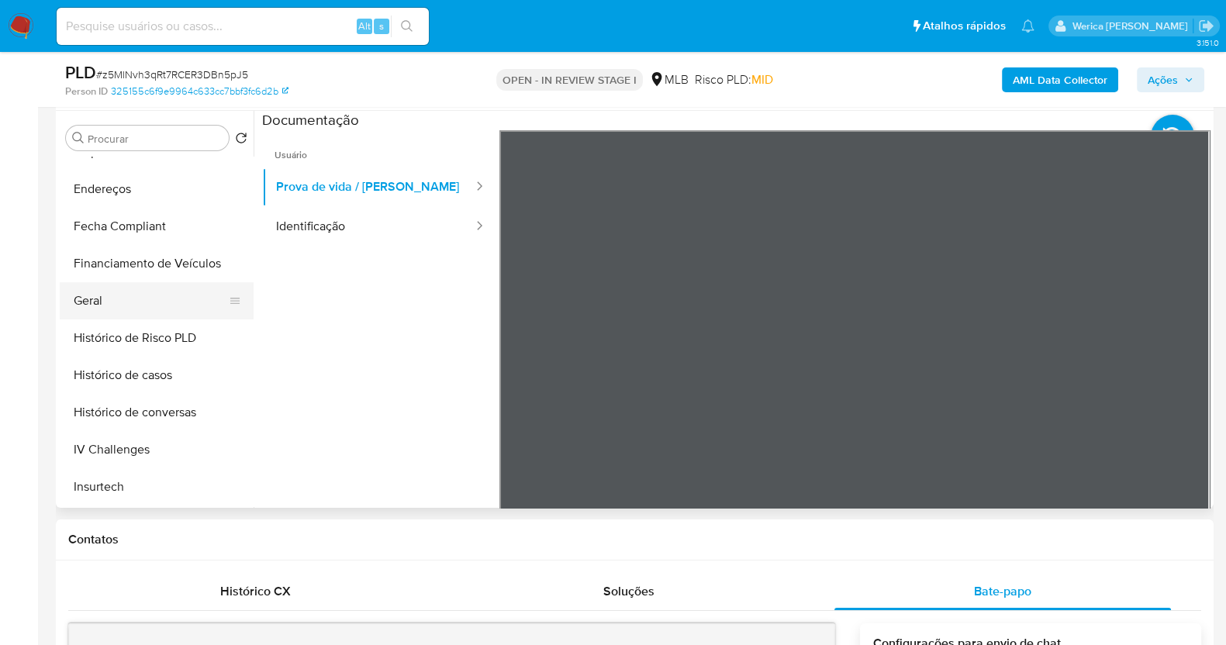
scroll to position [461, 0]
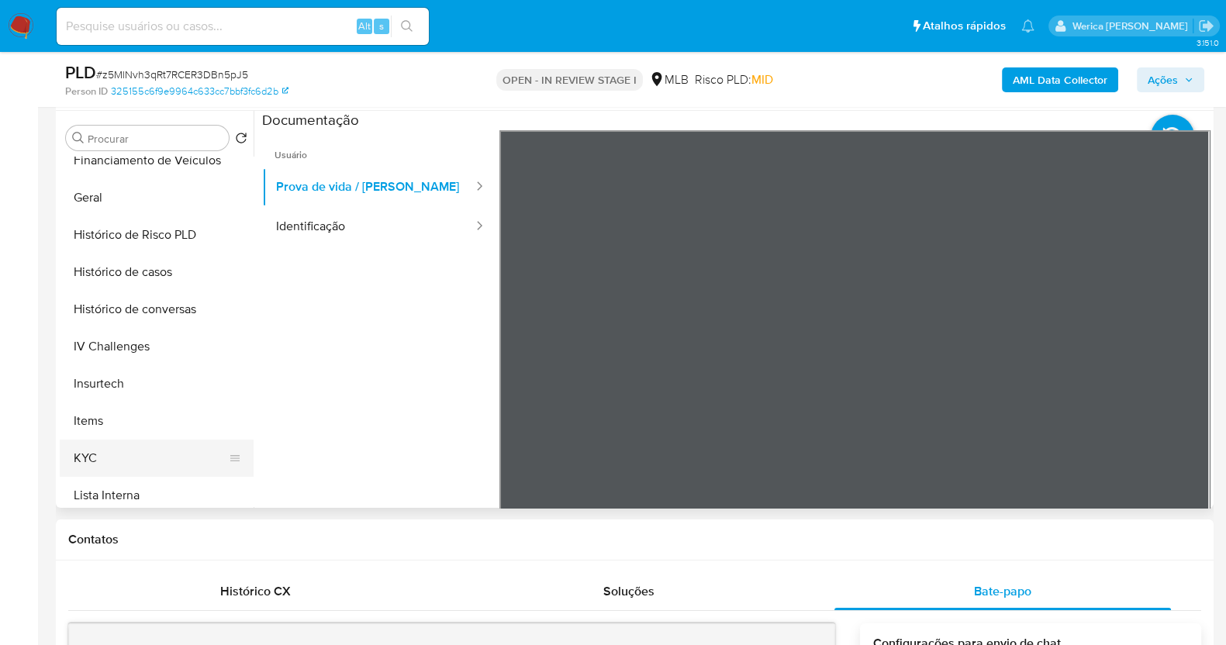
click at [139, 457] on button "KYC" at bounding box center [150, 458] width 181 height 37
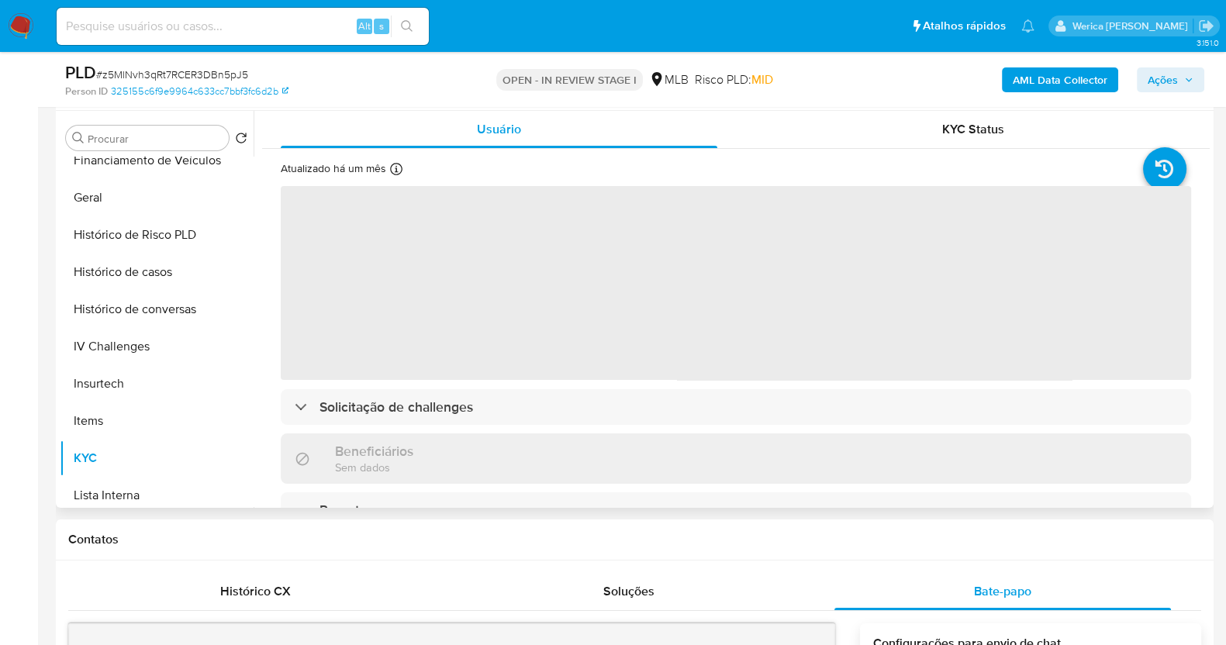
click at [553, 315] on span "‌" at bounding box center [736, 283] width 910 height 194
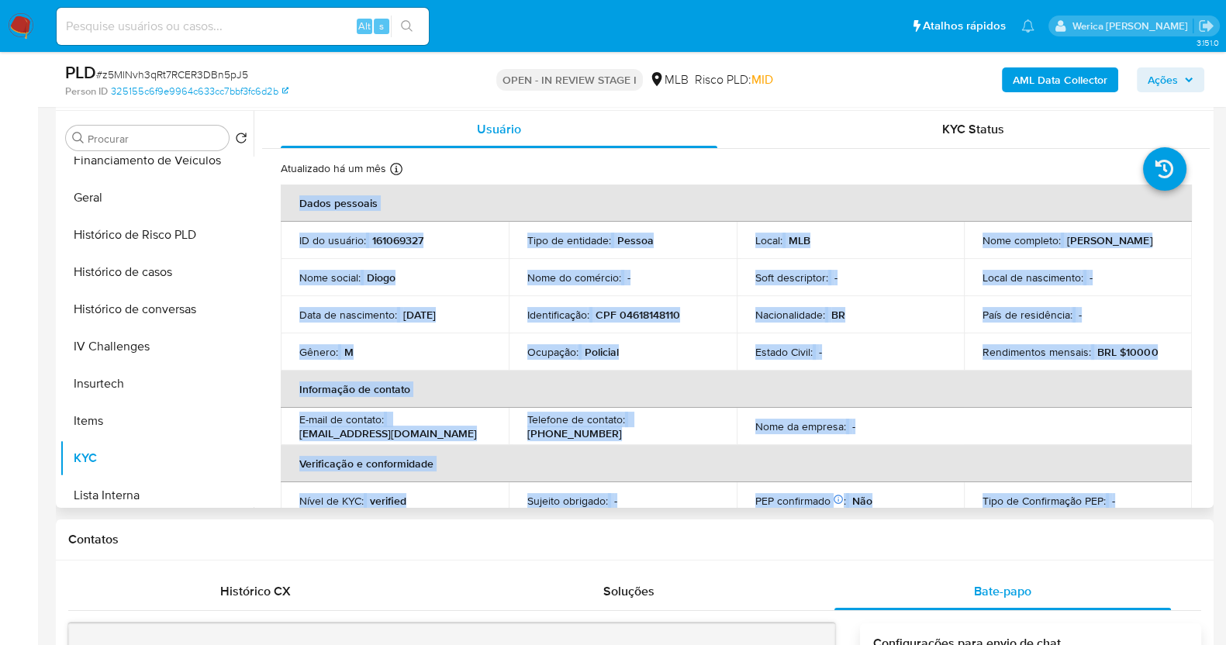
click at [575, 302] on td "Identificação : CPF 04618148110" at bounding box center [623, 314] width 228 height 37
click at [654, 313] on p "CPF 04618148110" at bounding box center [637, 315] width 84 height 14
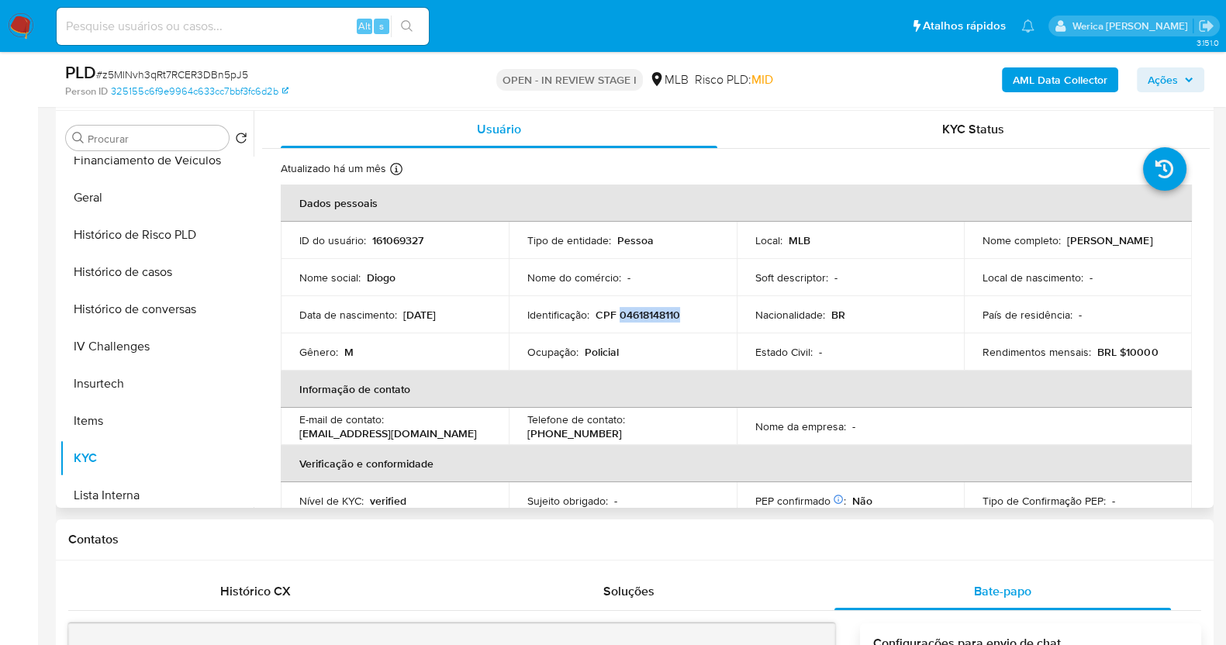
click at [654, 313] on p "CPF 04618148110" at bounding box center [637, 315] width 84 height 14
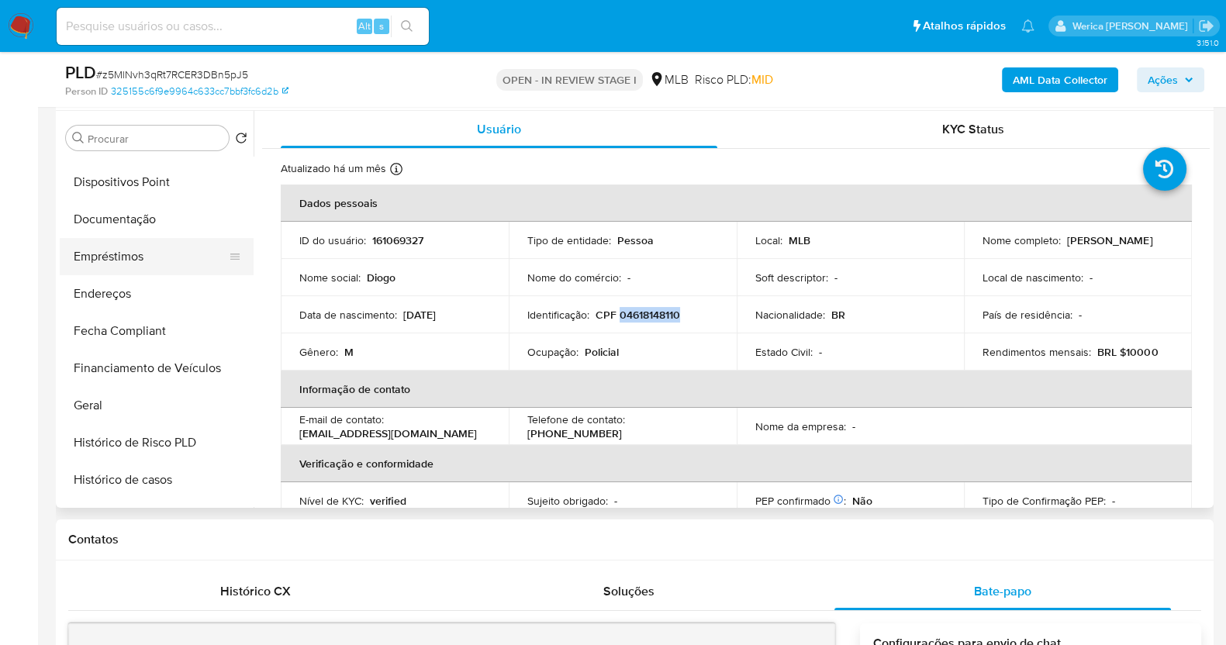
scroll to position [247, 0]
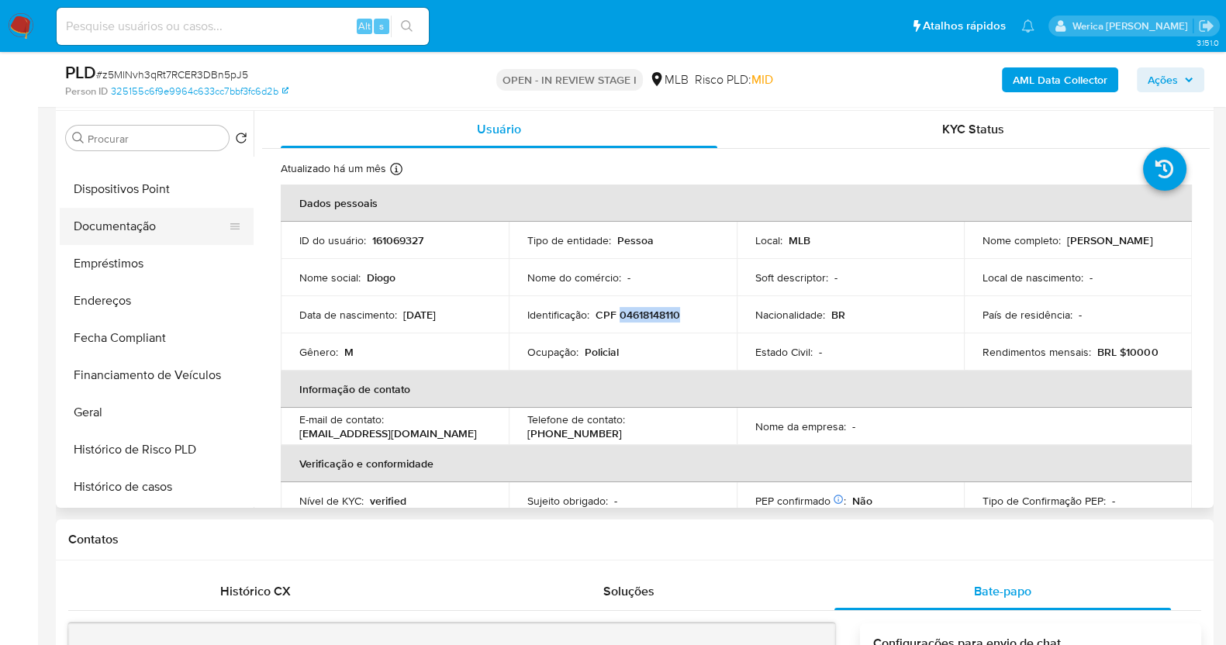
click at [181, 236] on button "Documentação" at bounding box center [150, 226] width 181 height 37
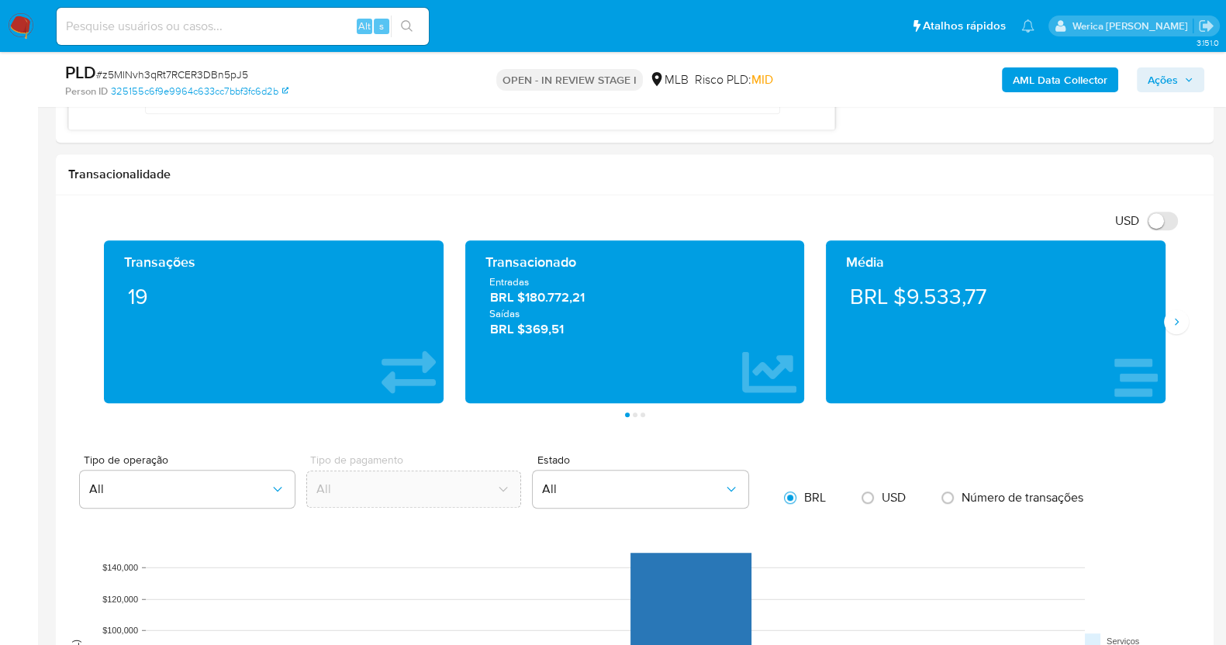
scroll to position [1253, 0]
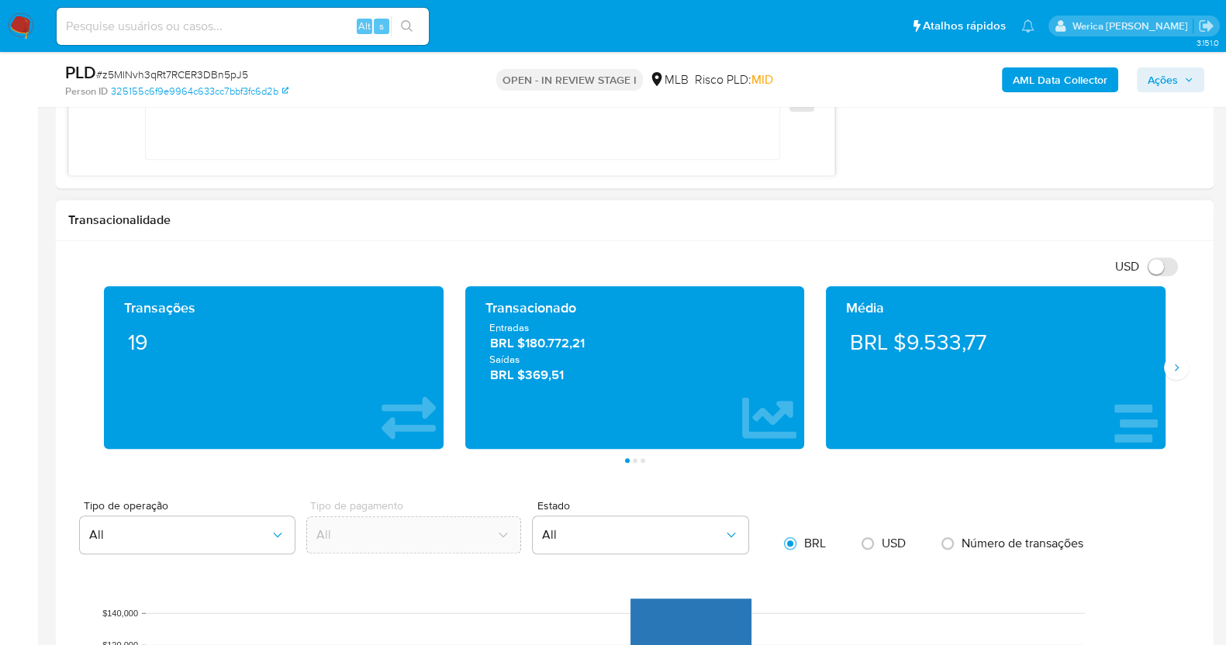
click at [1184, 357] on div "Transações 19 Transacionado Entradas BRL $180.772,21 Saídas BRL $369,51 Média B…" at bounding box center [634, 374] width 1133 height 177
click at [1183, 358] on button "Siguiente" at bounding box center [1176, 367] width 25 height 25
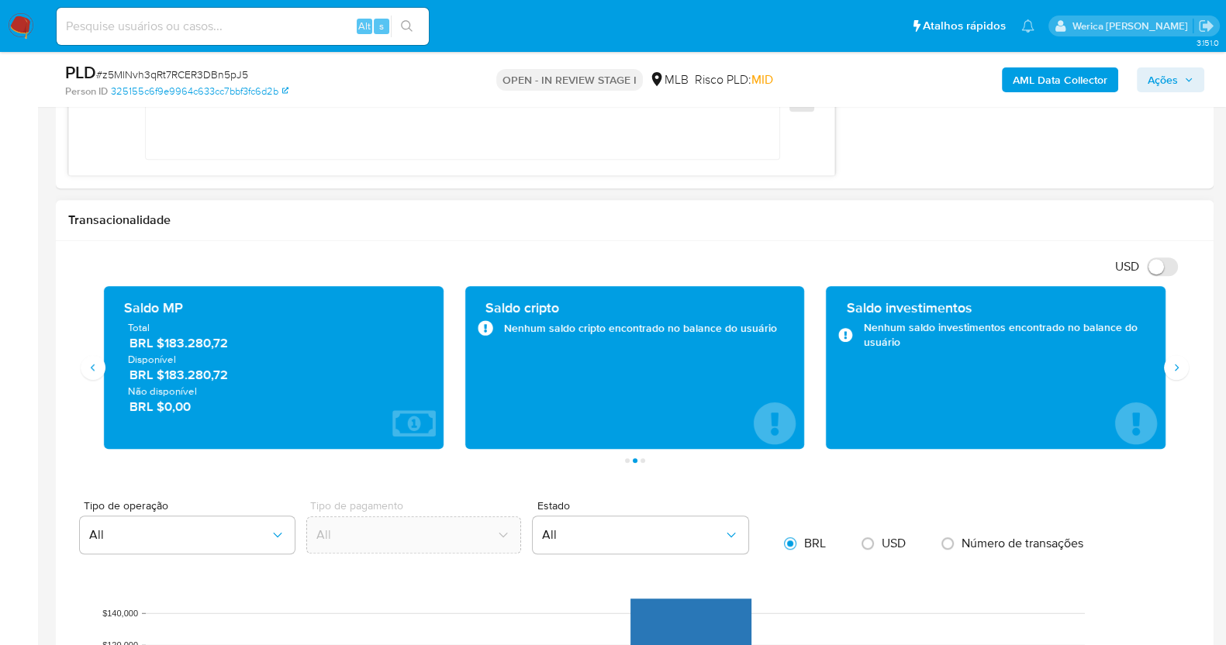
drag, startPoint x: 161, startPoint y: 350, endPoint x: 167, endPoint y: 328, distance: 23.1
click at [131, 329] on div "Total BRL $183.280,72 Disponível BRL $183.280,72 Não disponível BRL $0,00" at bounding box center [273, 367] width 315 height 95
drag, startPoint x: 160, startPoint y: 345, endPoint x: 238, endPoint y: 348, distance: 78.4
click at [238, 348] on span "BRL $183.280,72" at bounding box center [274, 344] width 290 height 18
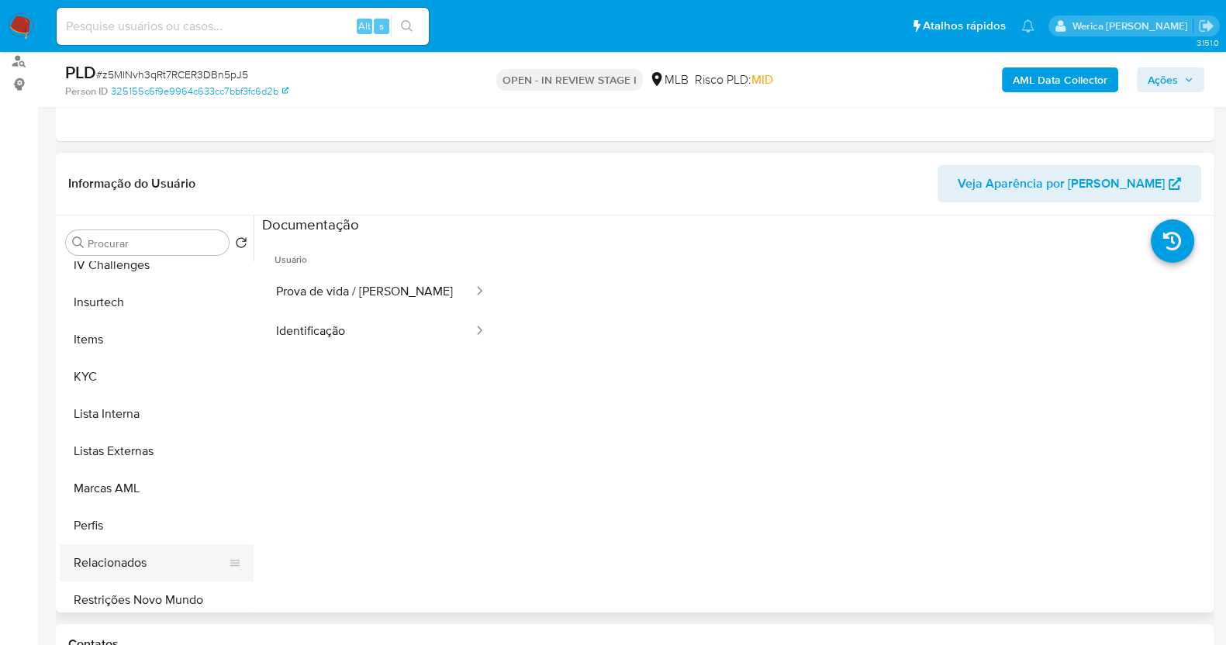
scroll to position [654, 0]
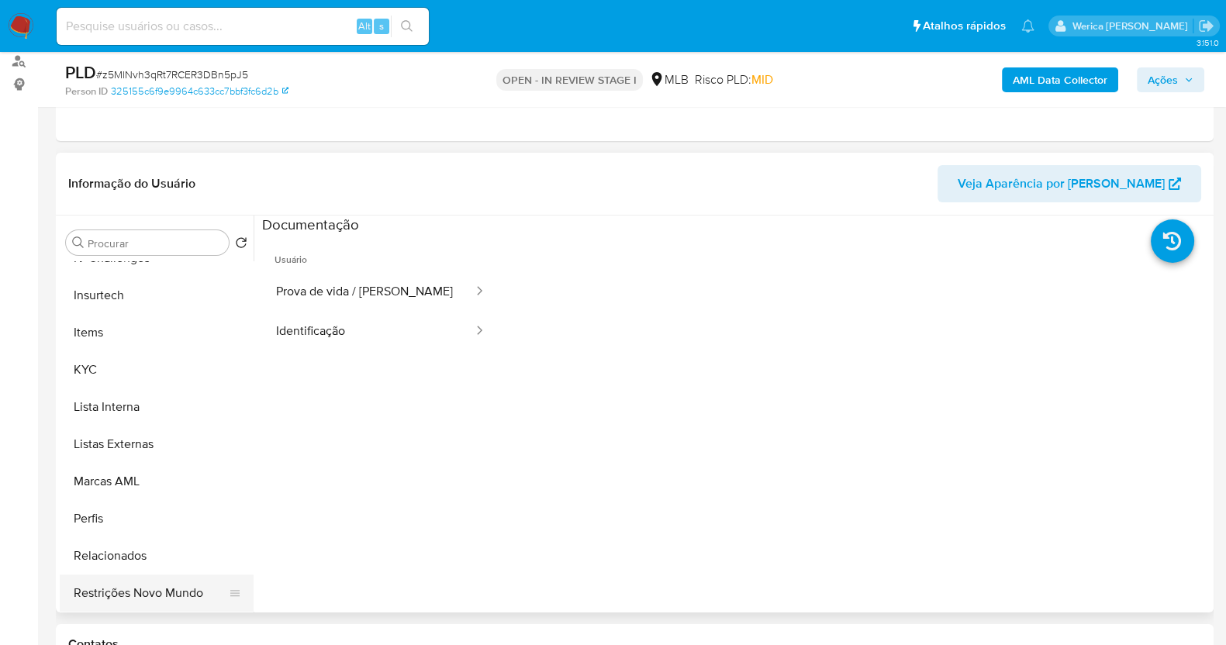
click at [171, 571] on button "Relacionados" at bounding box center [157, 555] width 194 height 37
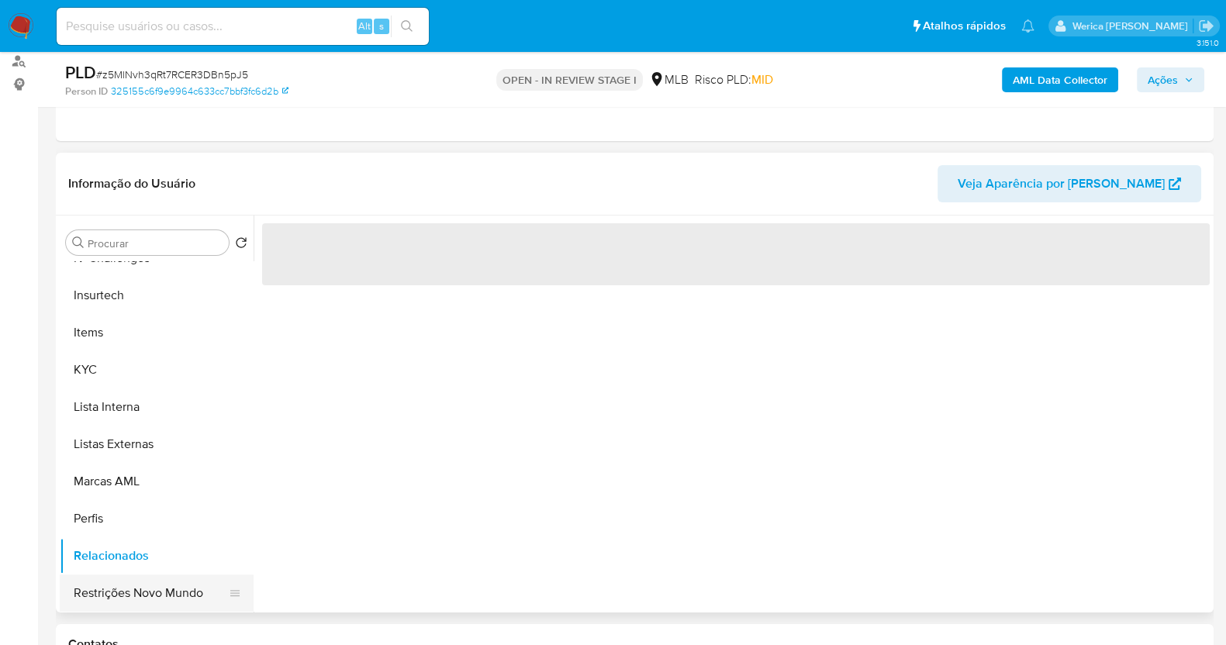
click at [176, 585] on button "Restrições Novo Mundo" at bounding box center [150, 592] width 181 height 37
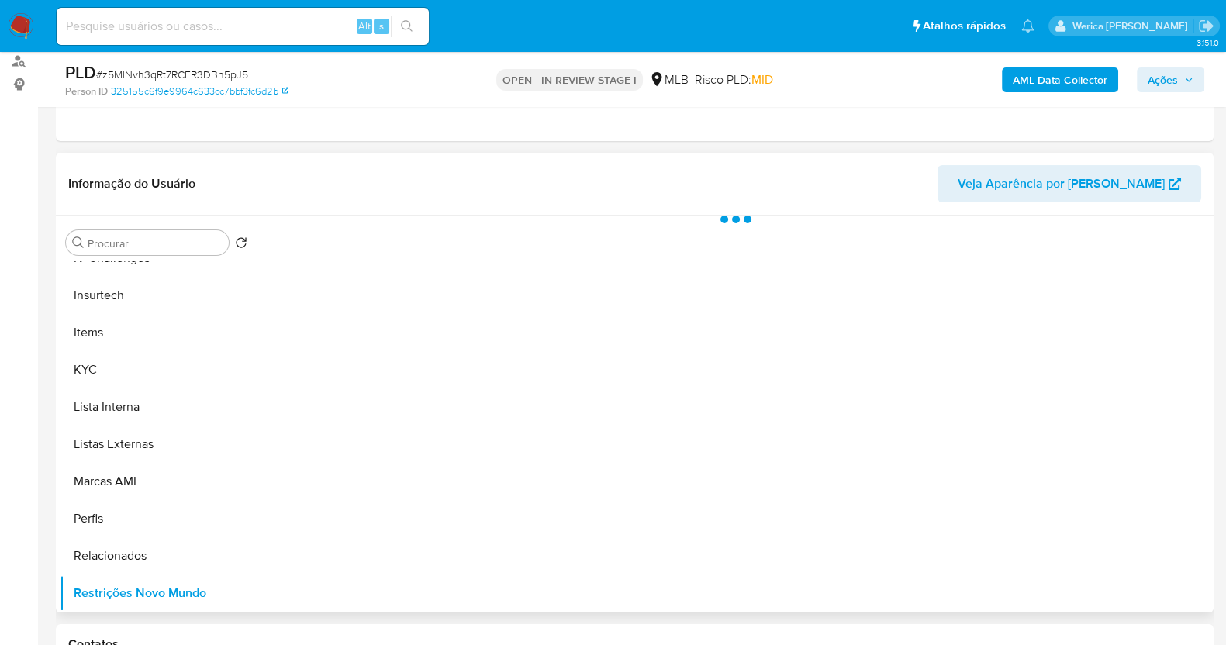
click at [437, 250] on div at bounding box center [731, 413] width 956 height 397
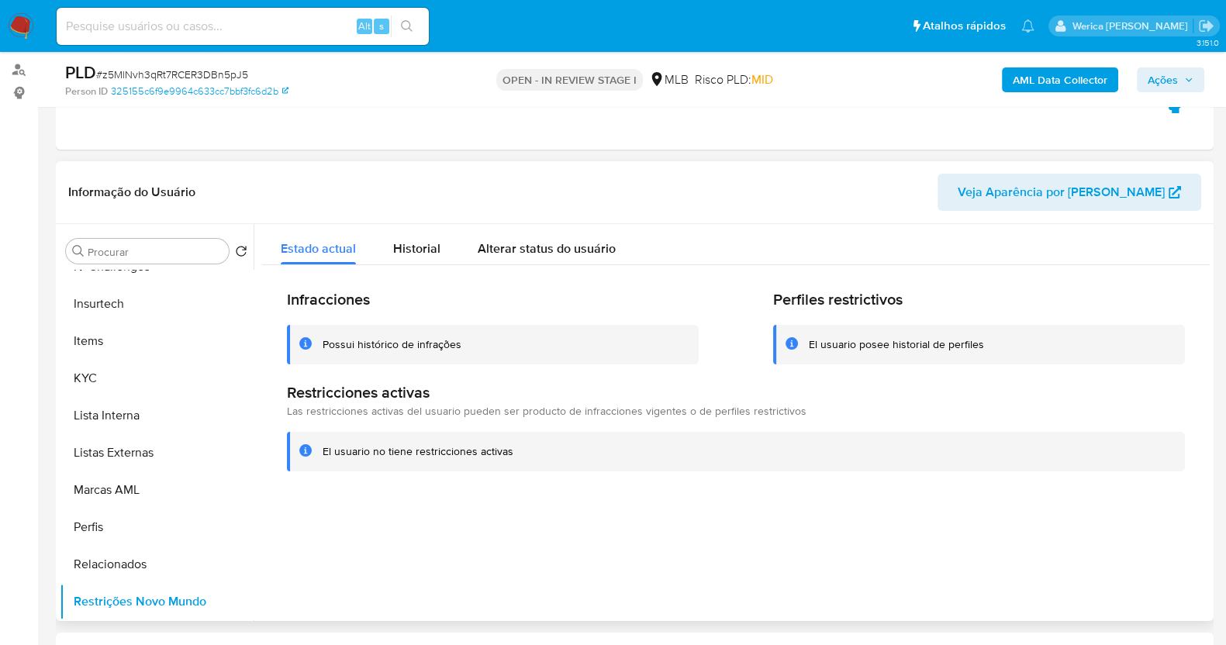
scroll to position [84, 0]
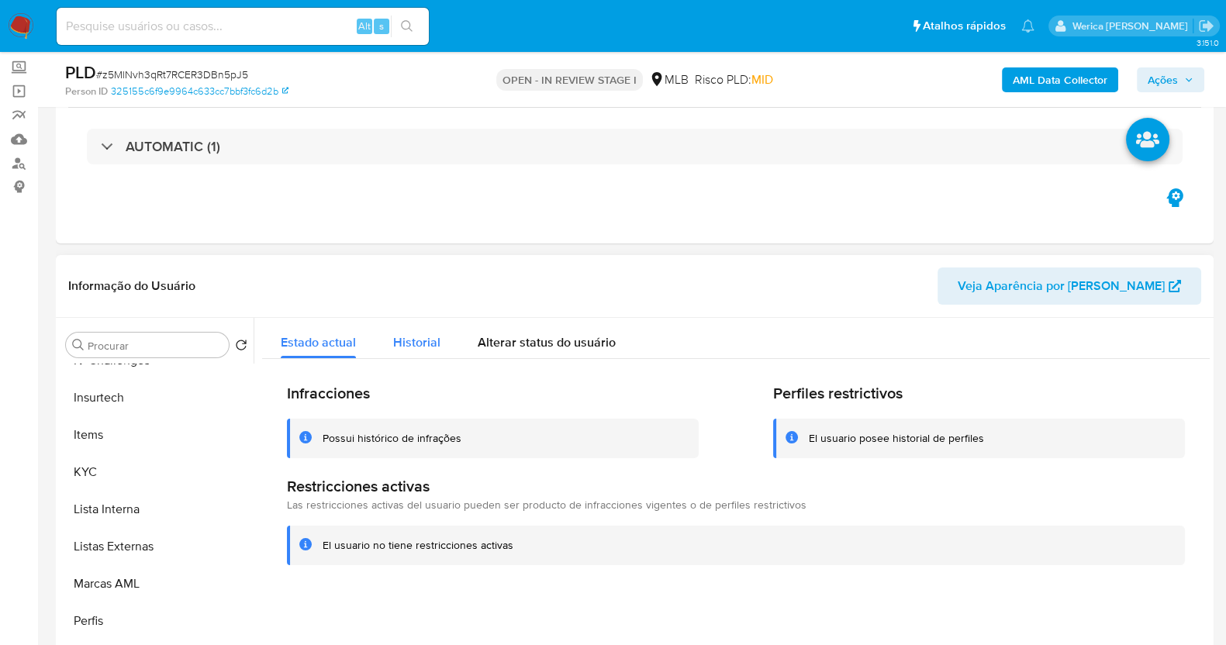
drag, startPoint x: 398, startPoint y: 341, endPoint x: 416, endPoint y: 335, distance: 19.6
click at [398, 343] on span "Historial" at bounding box center [416, 342] width 47 height 18
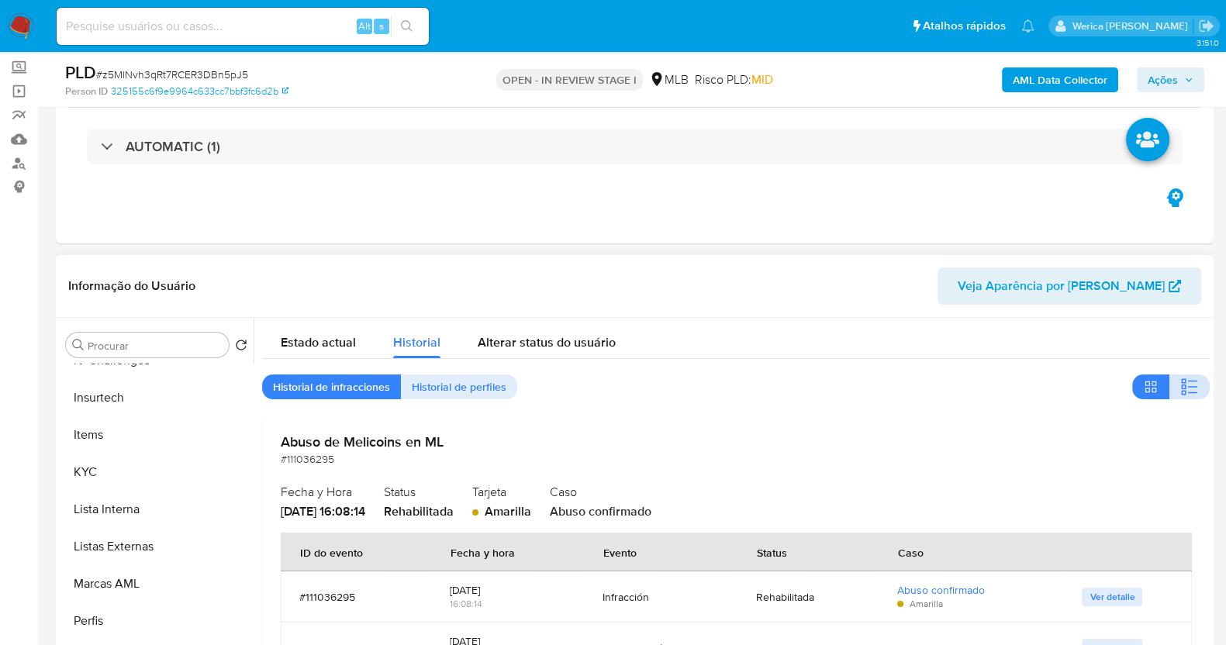
click at [1169, 381] on button "button" at bounding box center [1189, 386] width 40 height 25
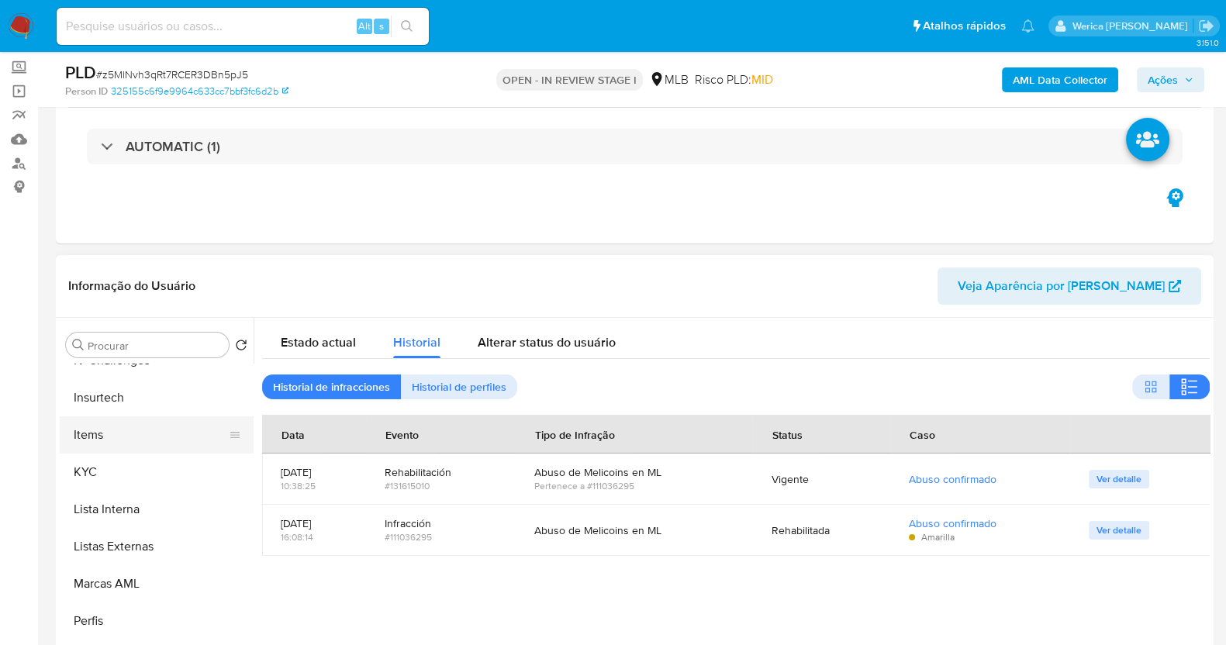
click at [91, 447] on button "Items" at bounding box center [150, 434] width 181 height 37
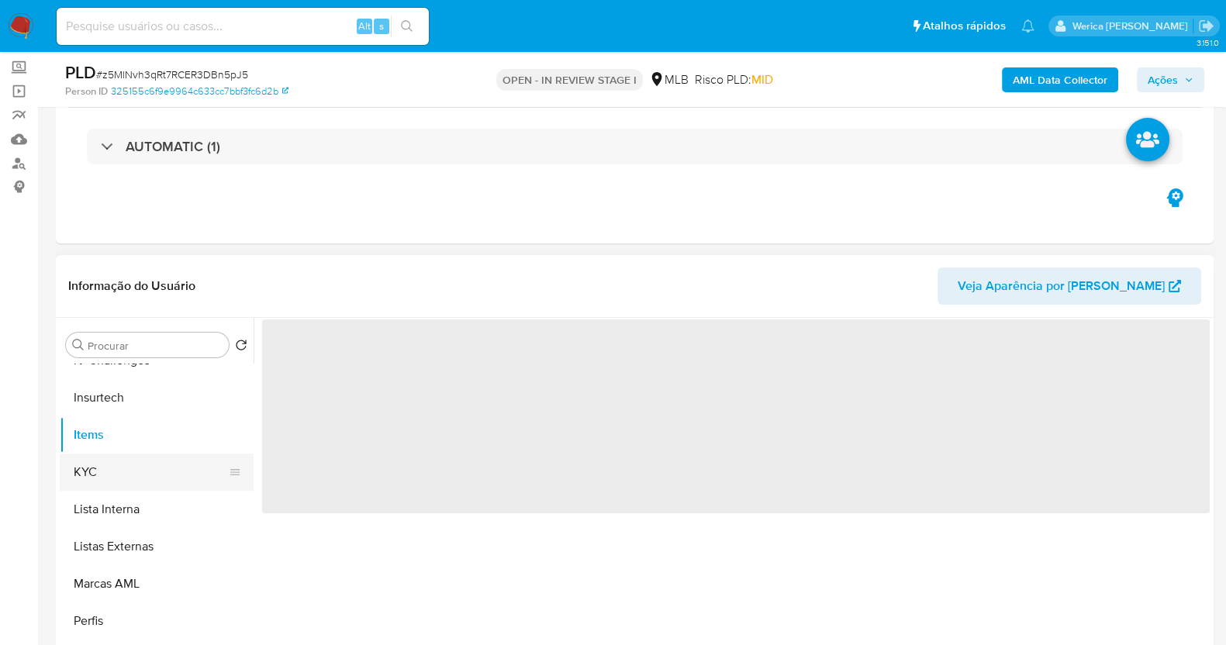
click at [95, 455] on button "KYC" at bounding box center [150, 471] width 181 height 37
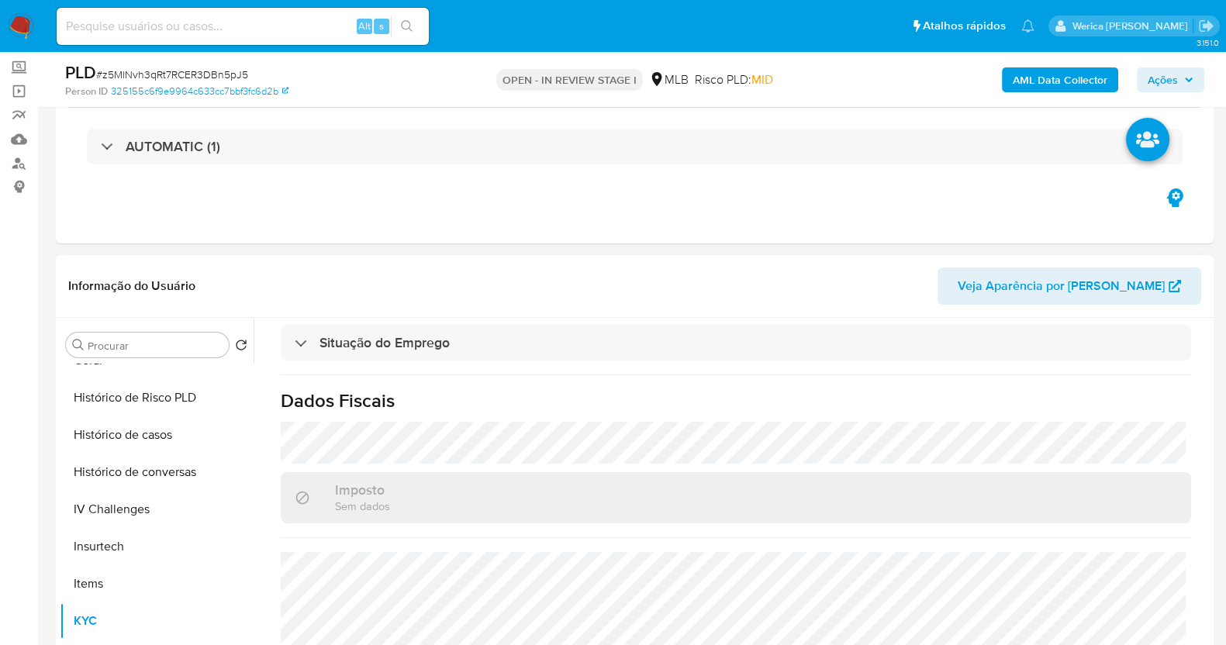
scroll to position [364, 0]
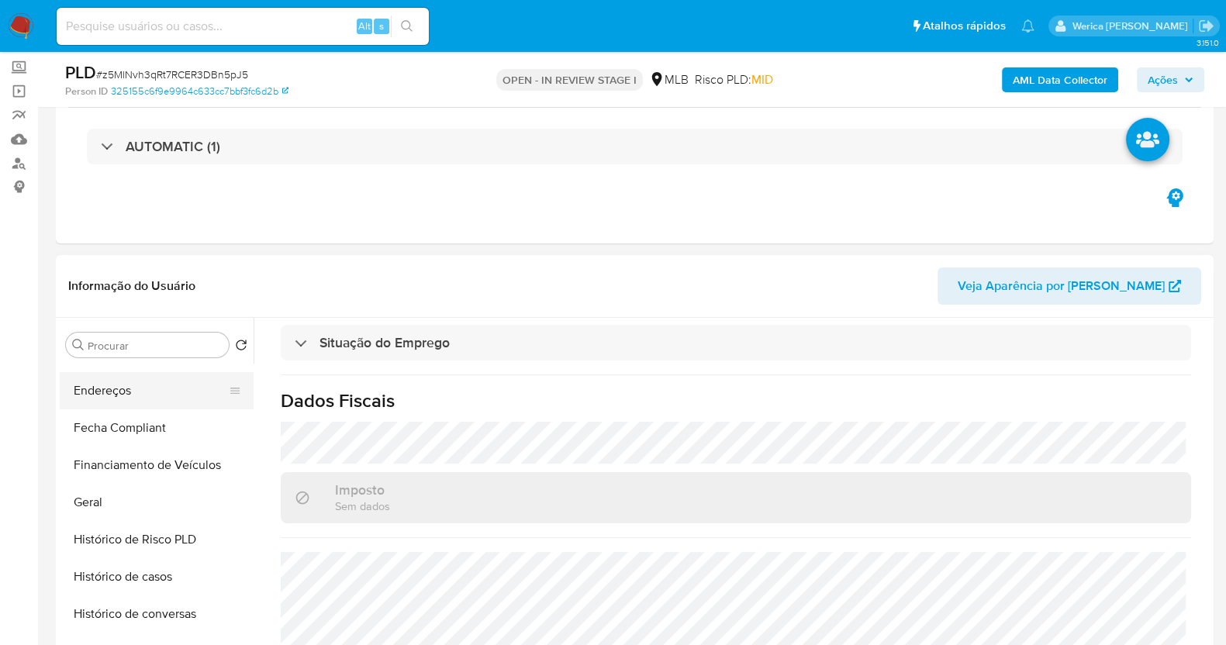
click at [135, 381] on button "Endereços" at bounding box center [150, 390] width 181 height 37
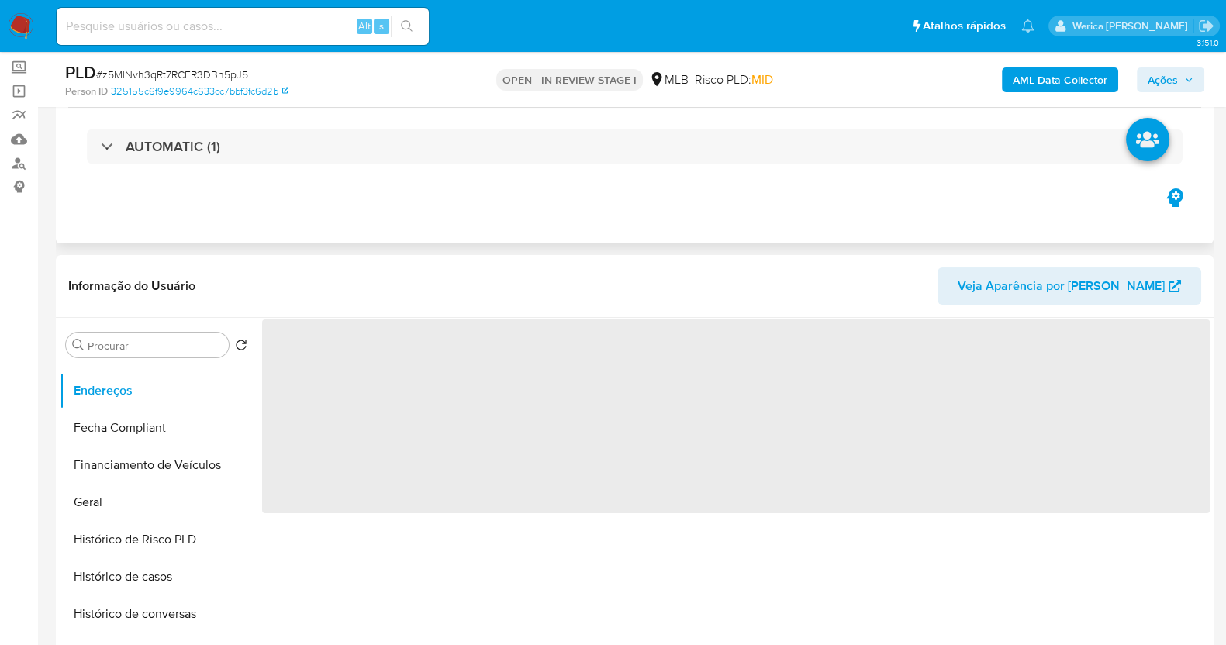
scroll to position [0, 0]
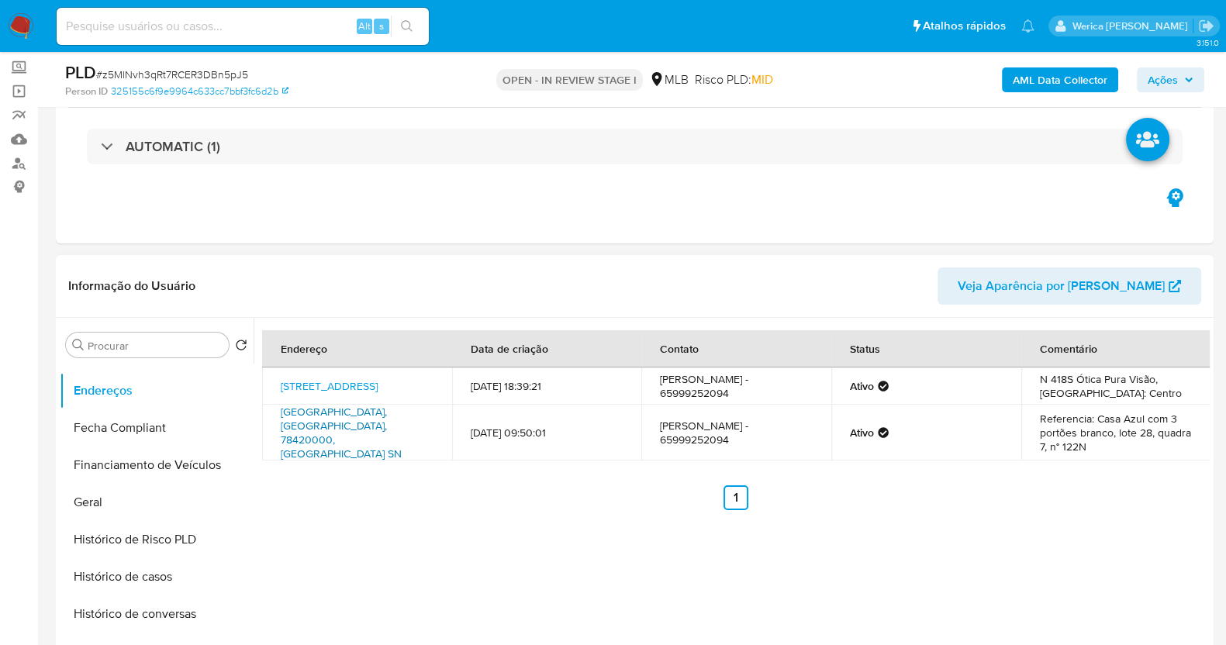
click at [359, 429] on link "Rua Primavera Sn, Arenápolis, Mato Grosso, 78420000, Brasil SN" at bounding box center [341, 432] width 121 height 57
click at [132, 506] on button "Geral" at bounding box center [150, 502] width 181 height 37
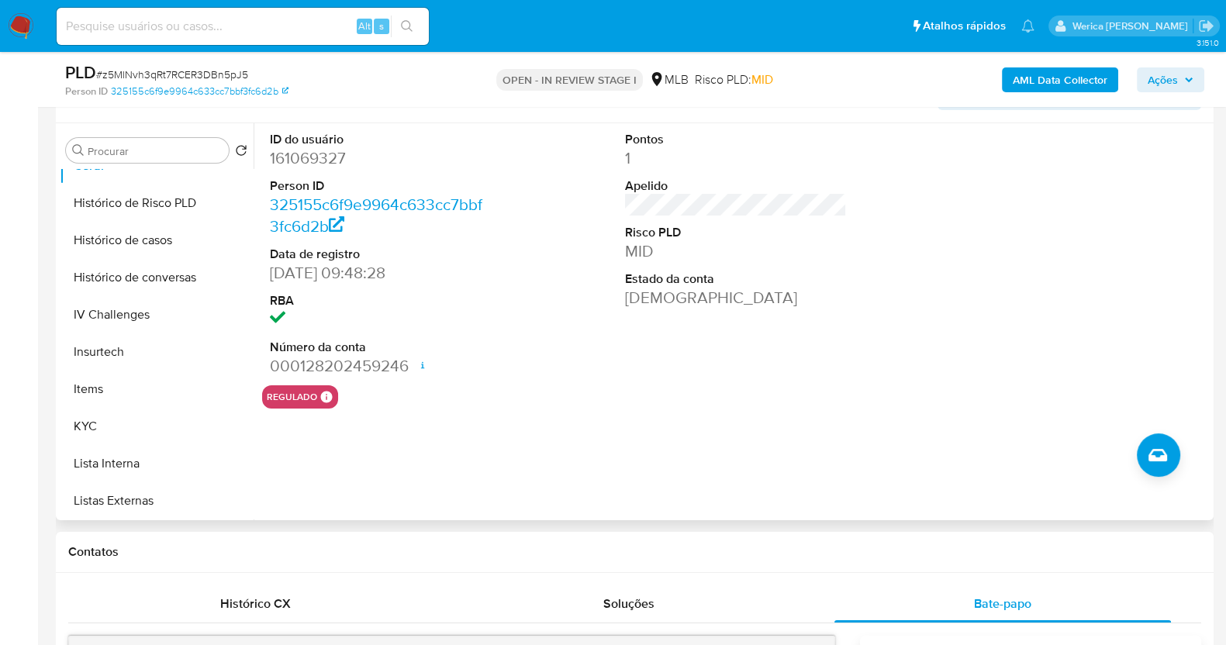
scroll to position [654, 0]
click at [122, 288] on button "KYC" at bounding box center [150, 277] width 181 height 37
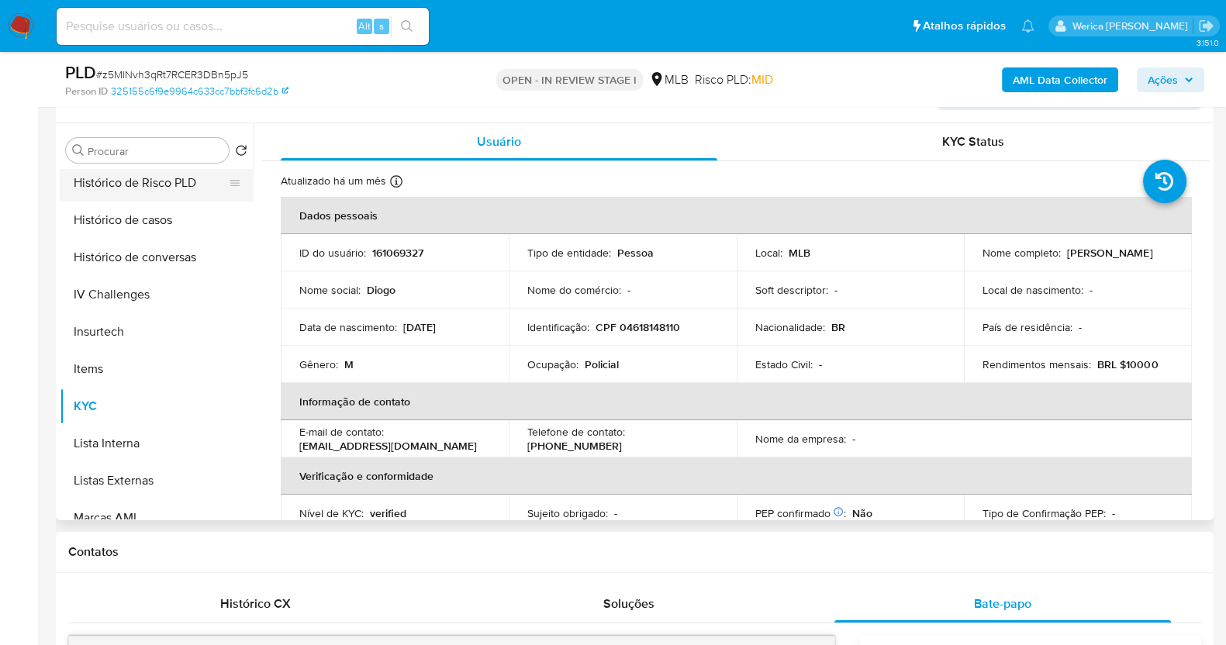
scroll to position [364, 0]
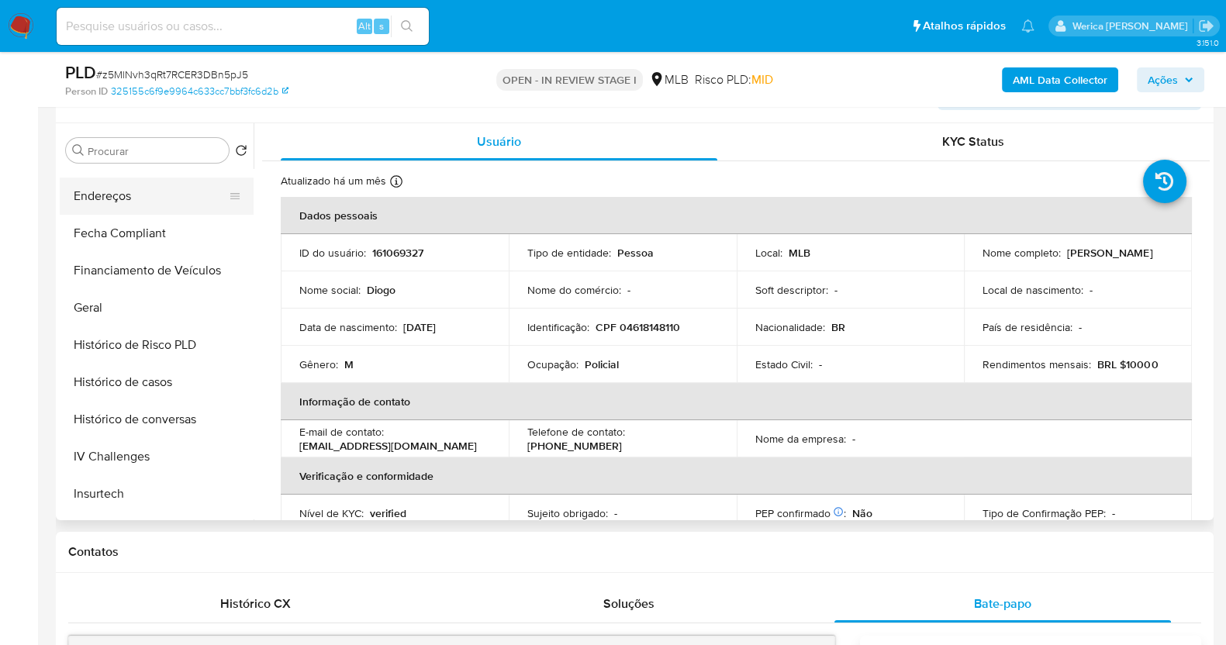
click at [113, 206] on button "Endereços" at bounding box center [150, 196] width 181 height 37
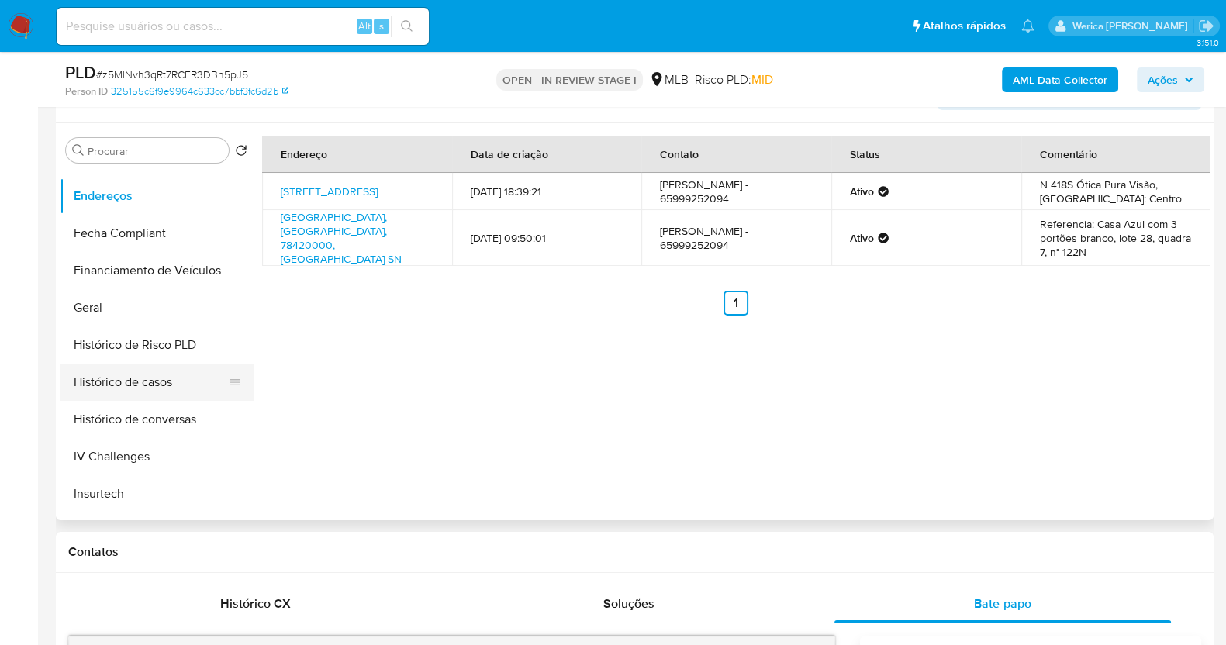
scroll to position [74, 0]
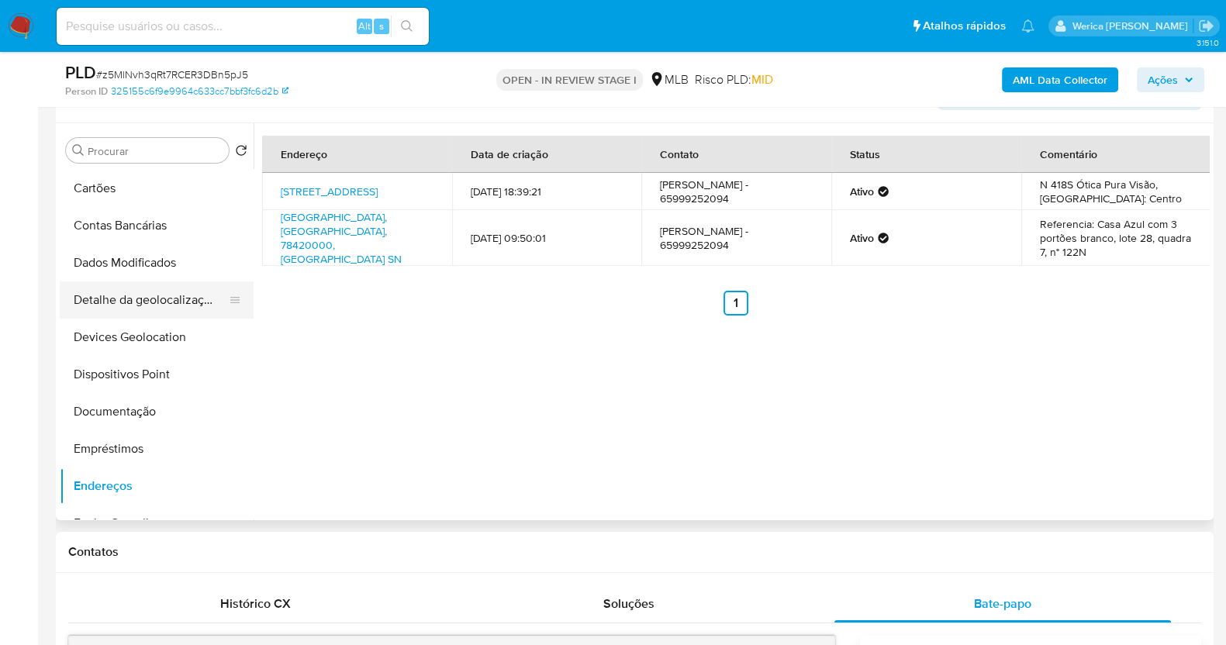
click at [149, 308] on button "Detalhe da geolocalização" at bounding box center [150, 299] width 181 height 37
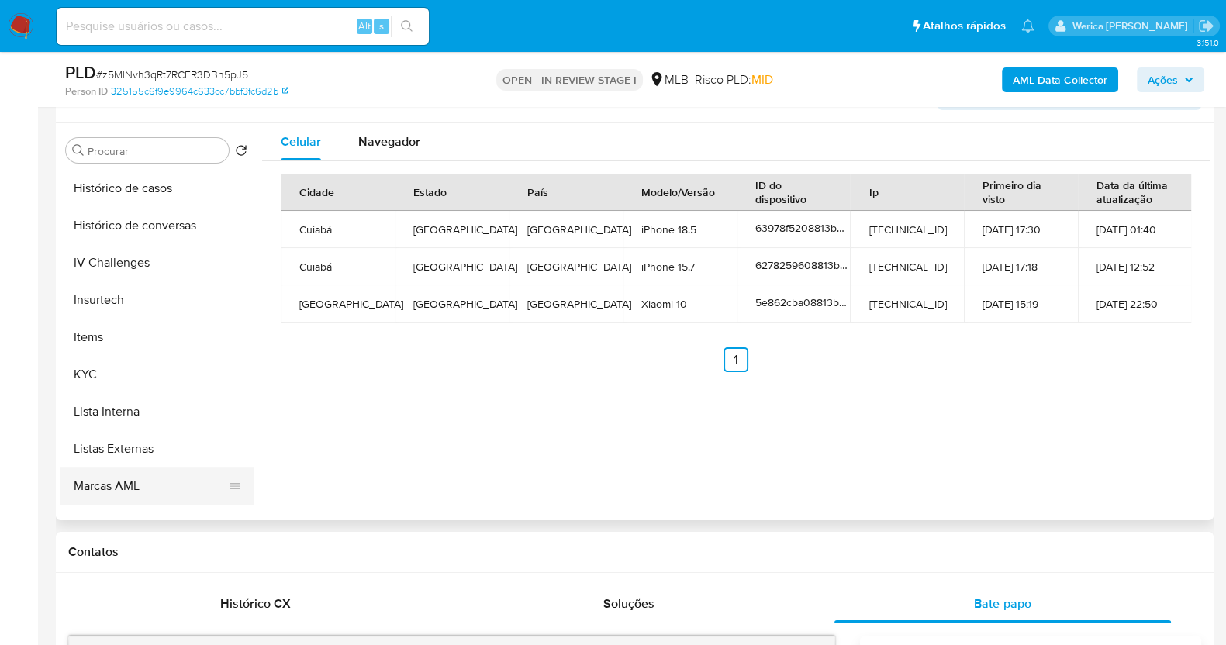
click at [180, 479] on button "Marcas AML" at bounding box center [150, 485] width 181 height 37
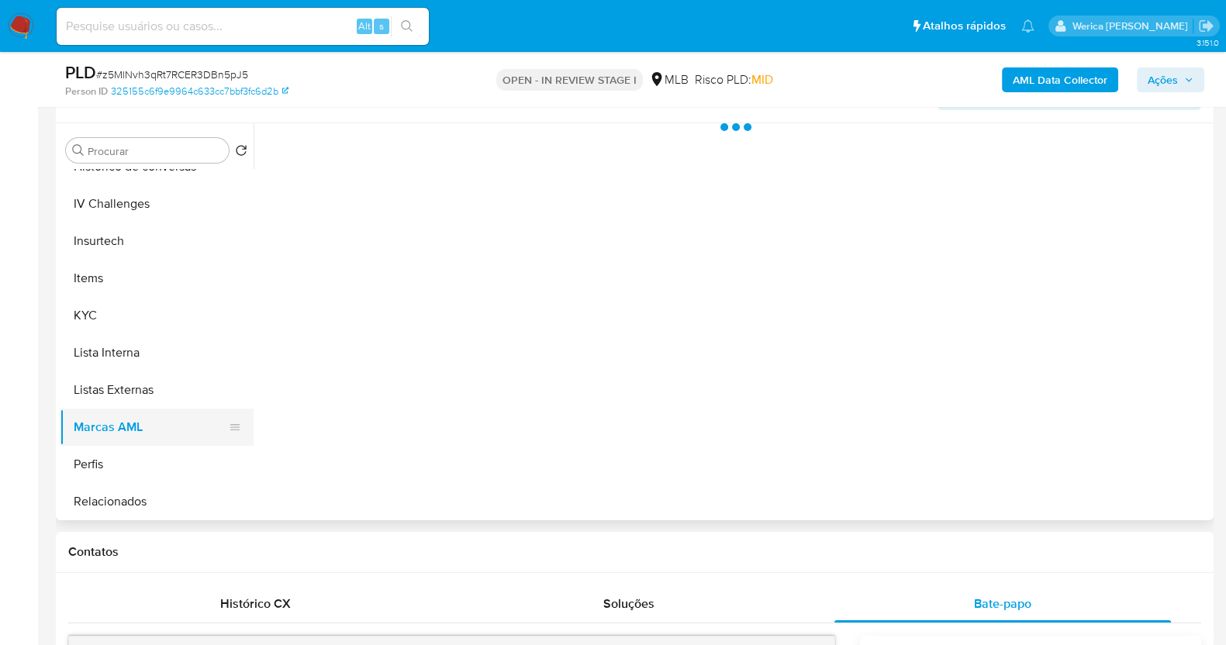
scroll to position [654, 0]
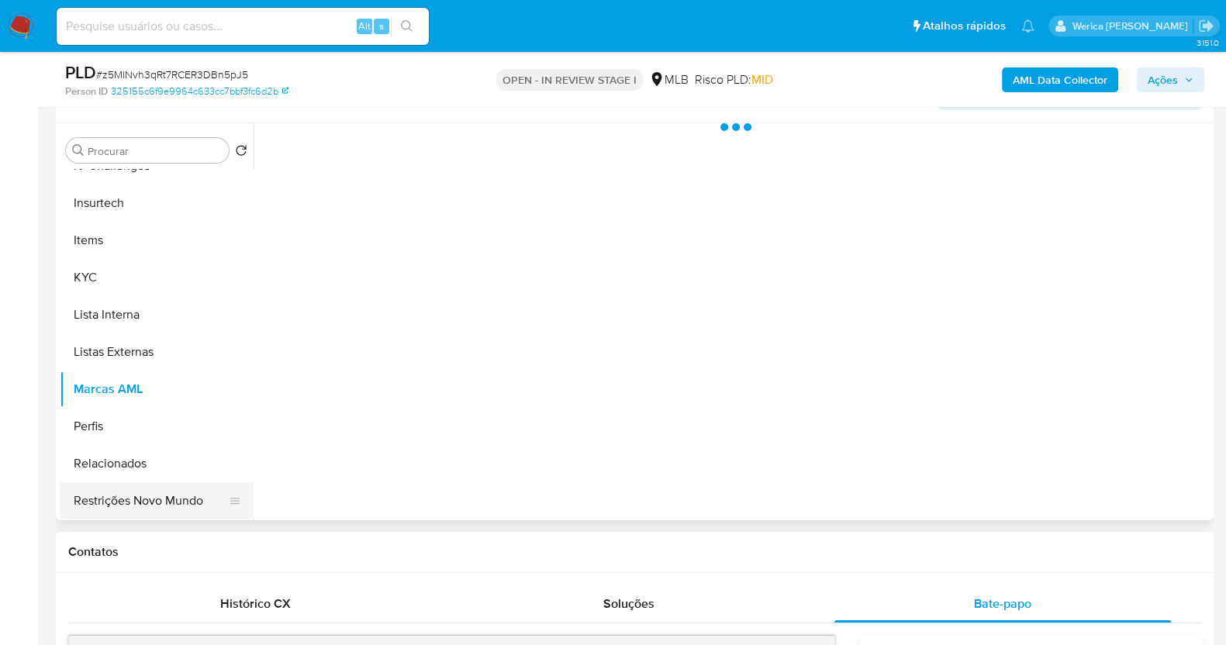
click at [178, 491] on button "Restrições Novo Mundo" at bounding box center [150, 500] width 181 height 37
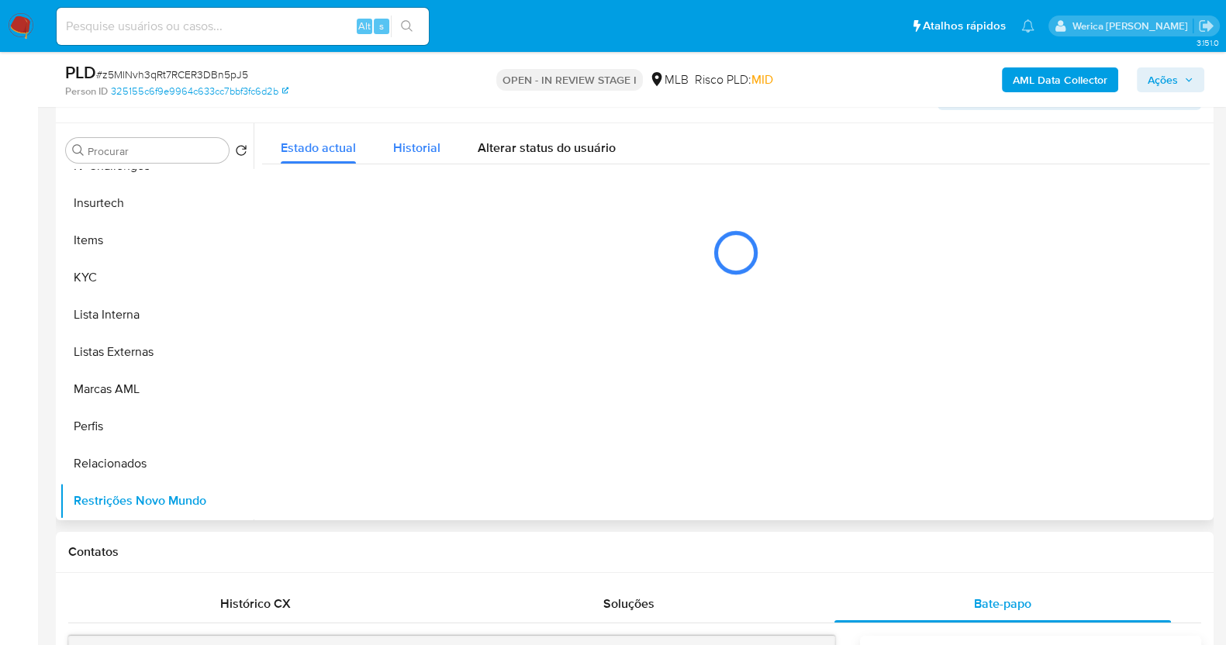
click at [397, 146] on span "Historial" at bounding box center [416, 148] width 47 height 18
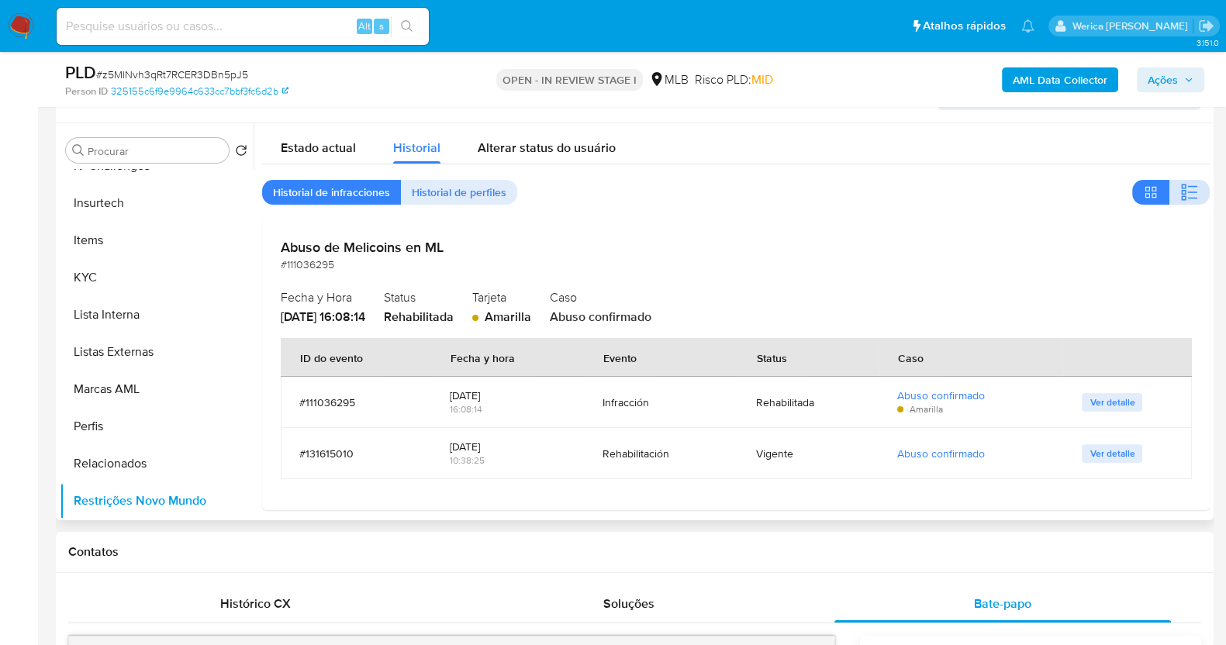
click at [1183, 202] on span "button" at bounding box center [1189, 192] width 19 height 22
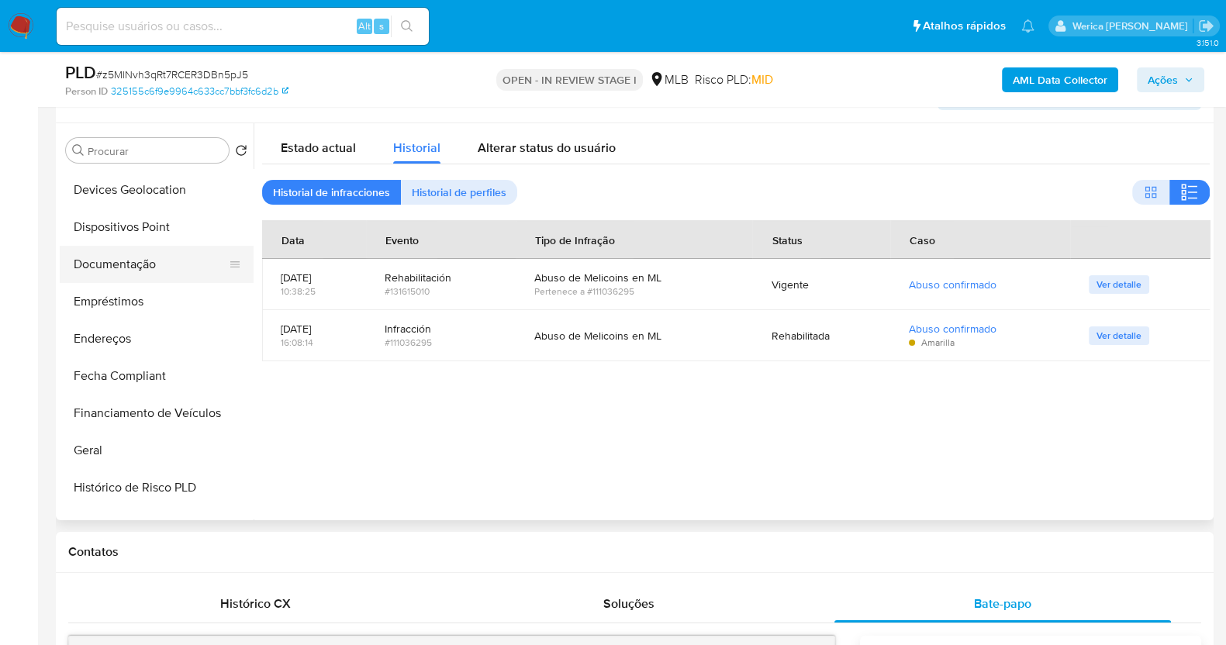
scroll to position [170, 0]
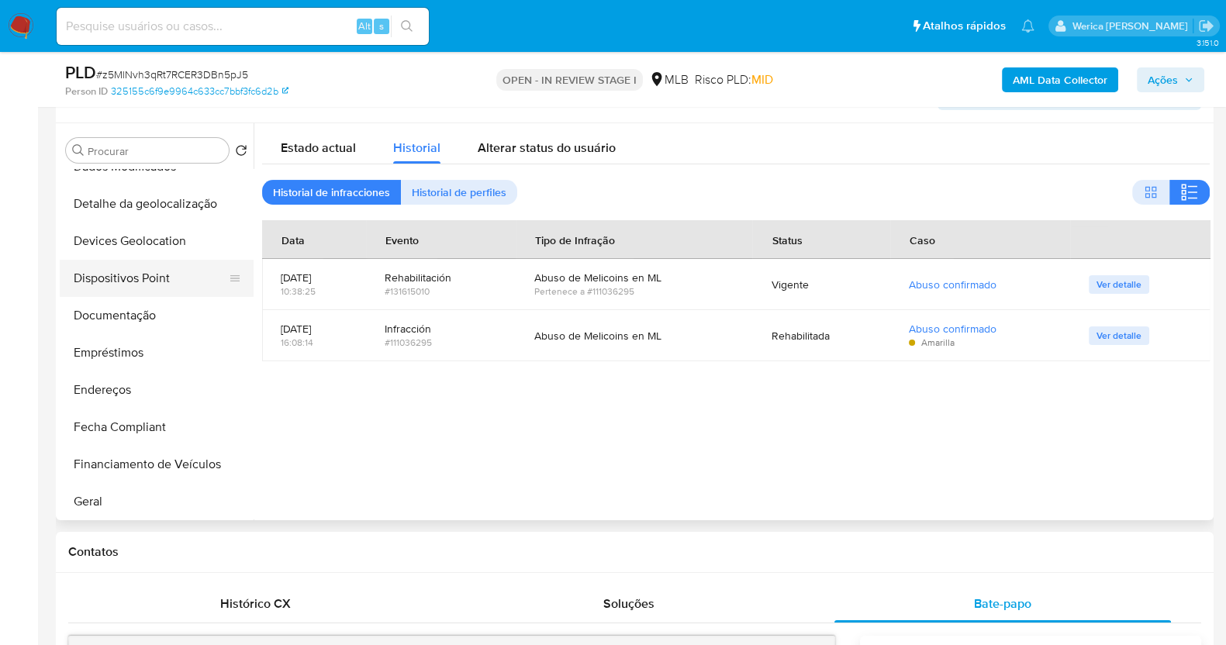
click at [136, 260] on button "Dispositivos Point" at bounding box center [150, 278] width 181 height 37
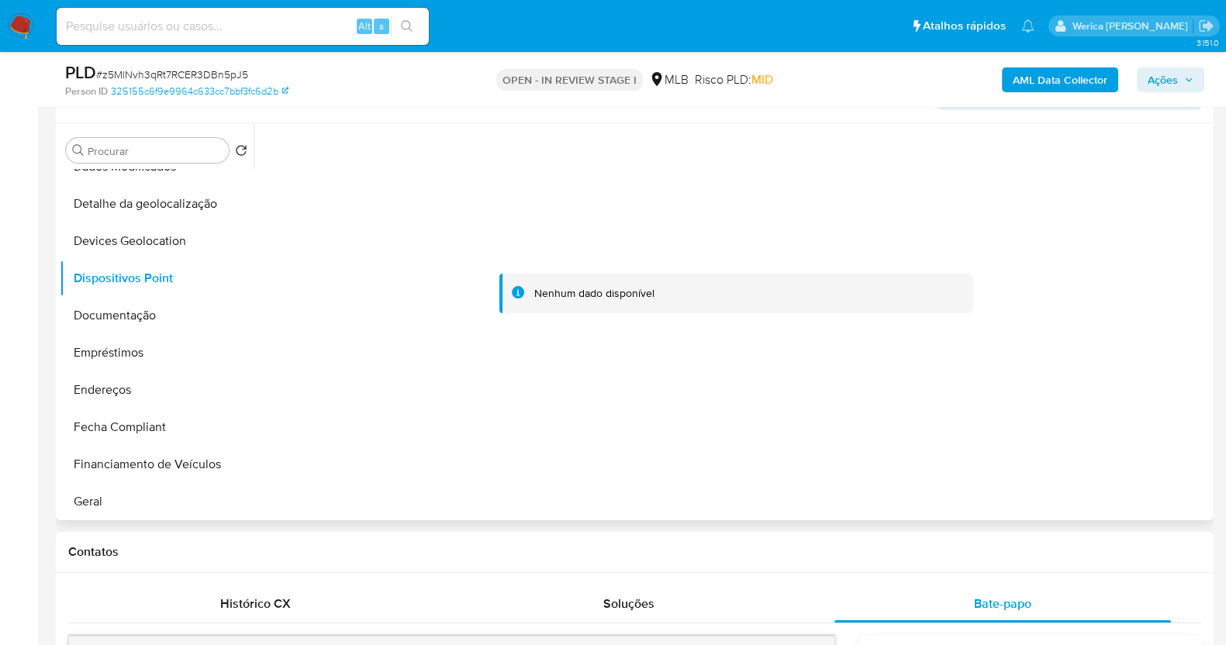
drag, startPoint x: 1123, startPoint y: 215, endPoint x: 1116, endPoint y: 185, distance: 31.0
click at [1123, 217] on div at bounding box center [735, 293] width 947 height 341
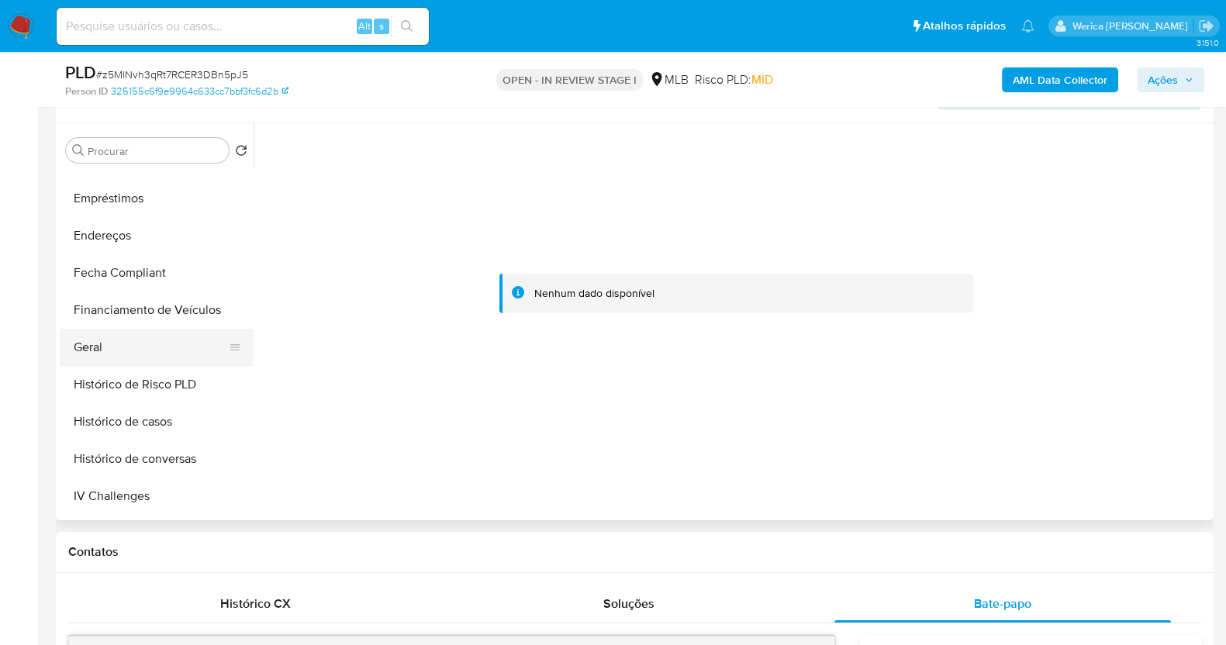
scroll to position [364, 0]
click at [150, 392] on button "Histórico de casos" at bounding box center [150, 382] width 181 height 37
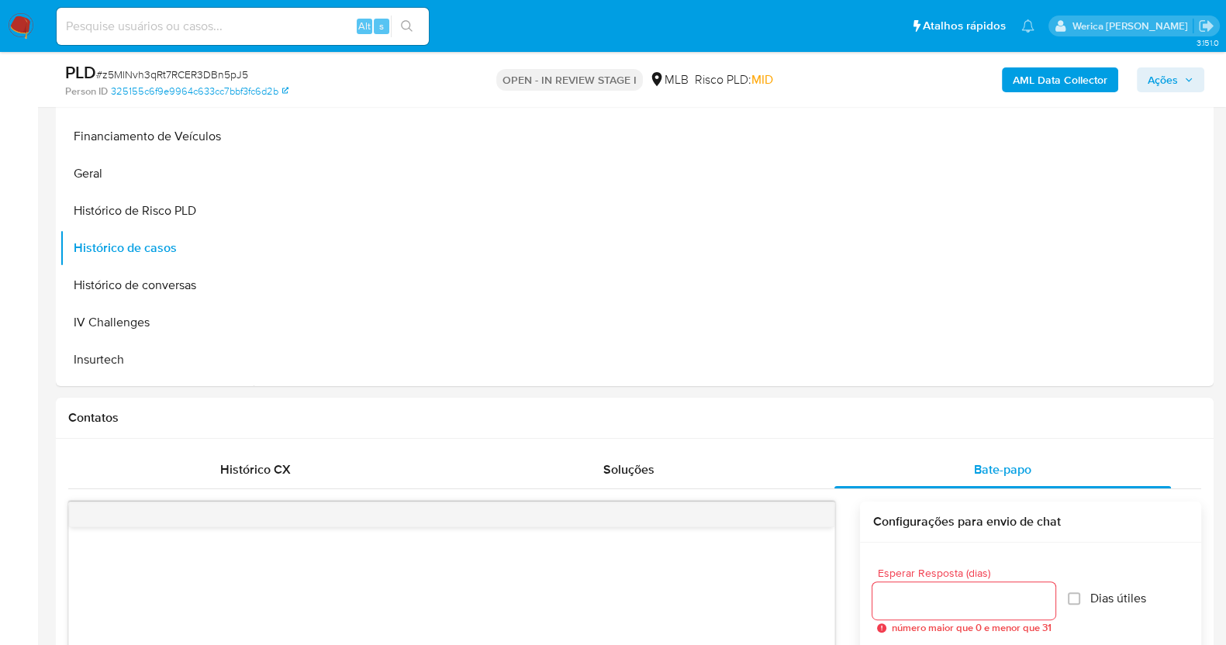
scroll to position [196, 0]
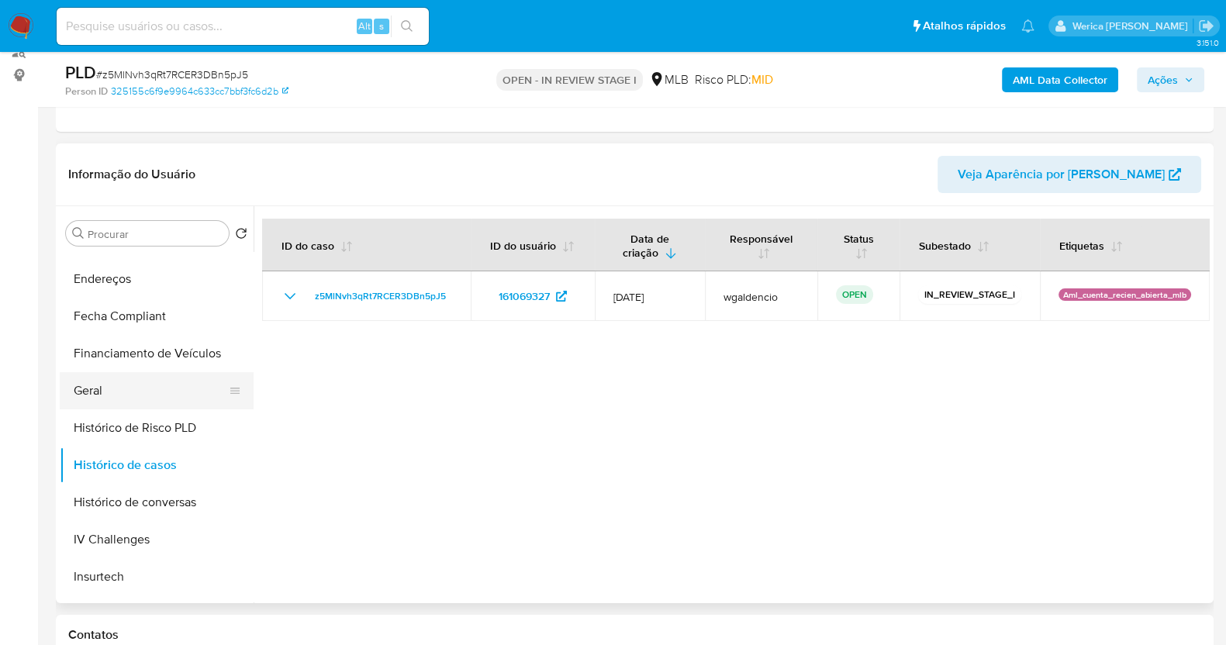
click at [157, 398] on button "Geral" at bounding box center [150, 390] width 181 height 37
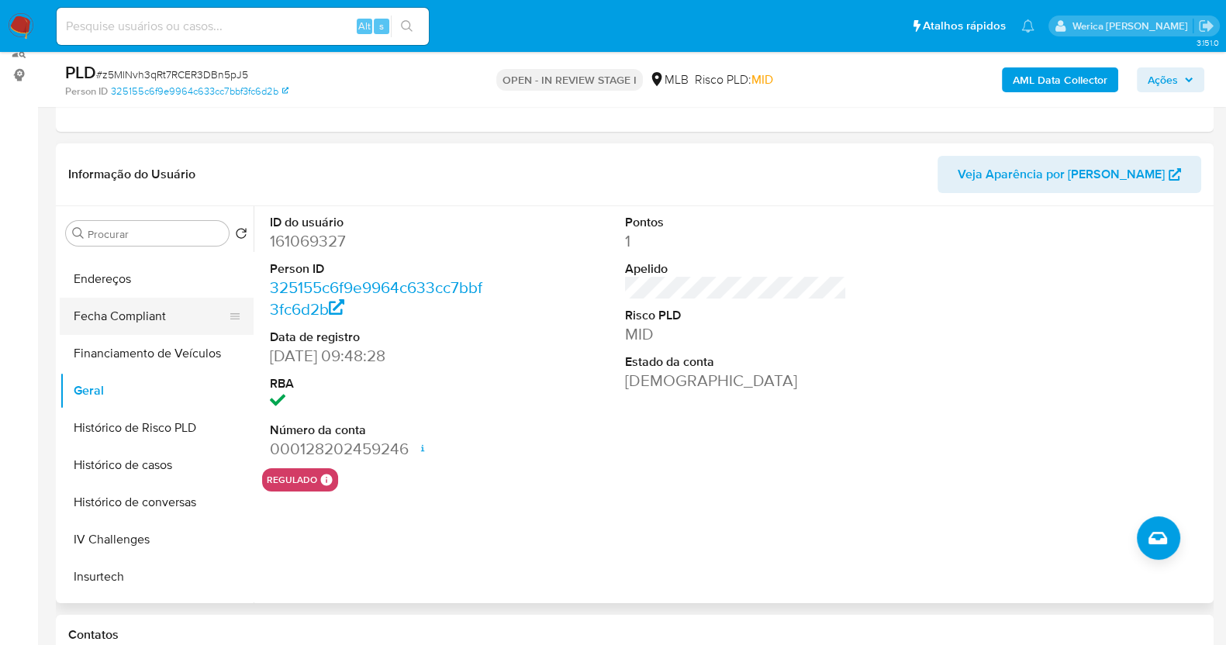
scroll to position [74, 0]
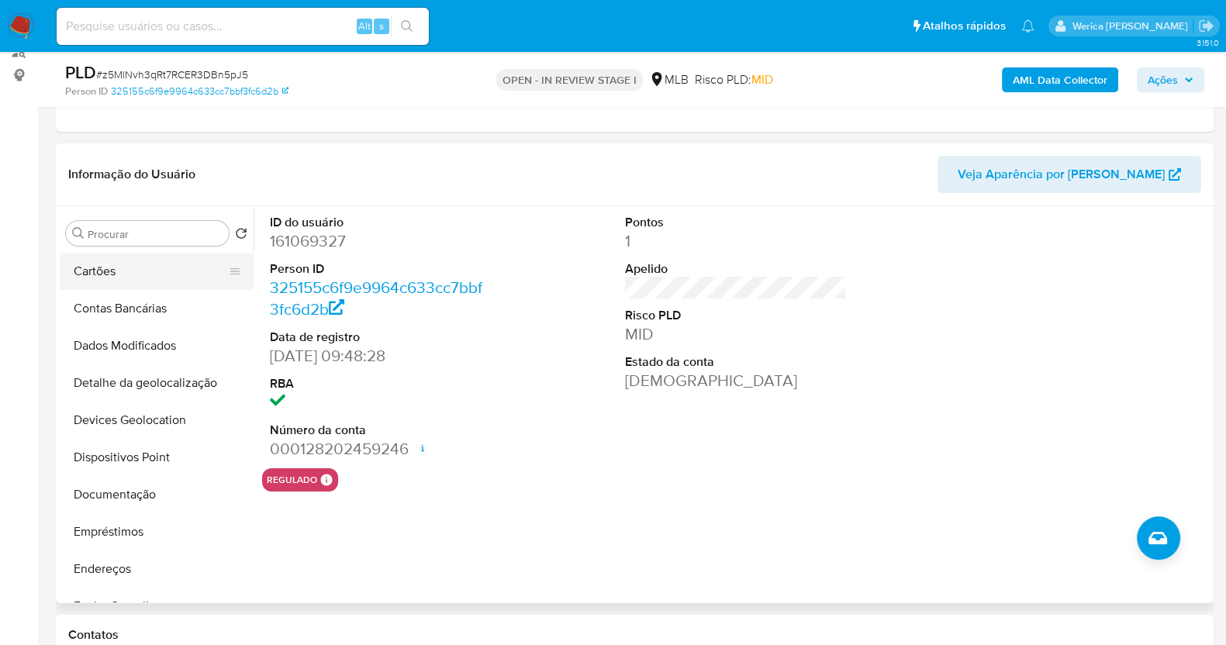
click at [128, 282] on button "Cartões" at bounding box center [150, 271] width 181 height 37
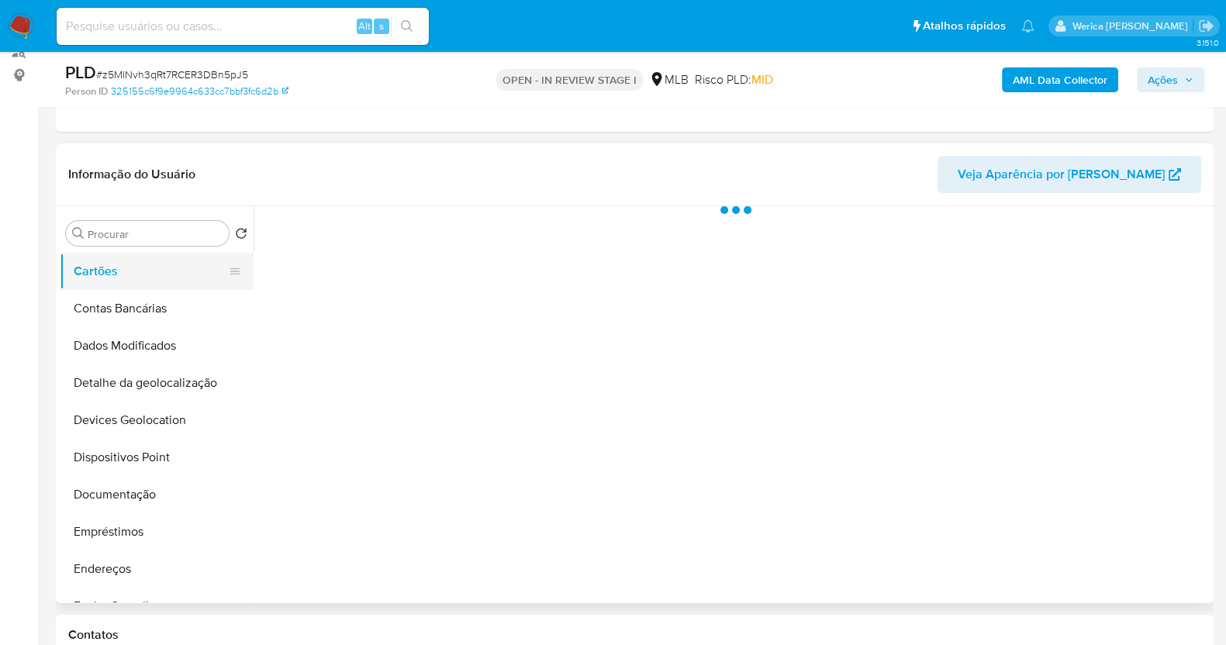
scroll to position [0, 0]
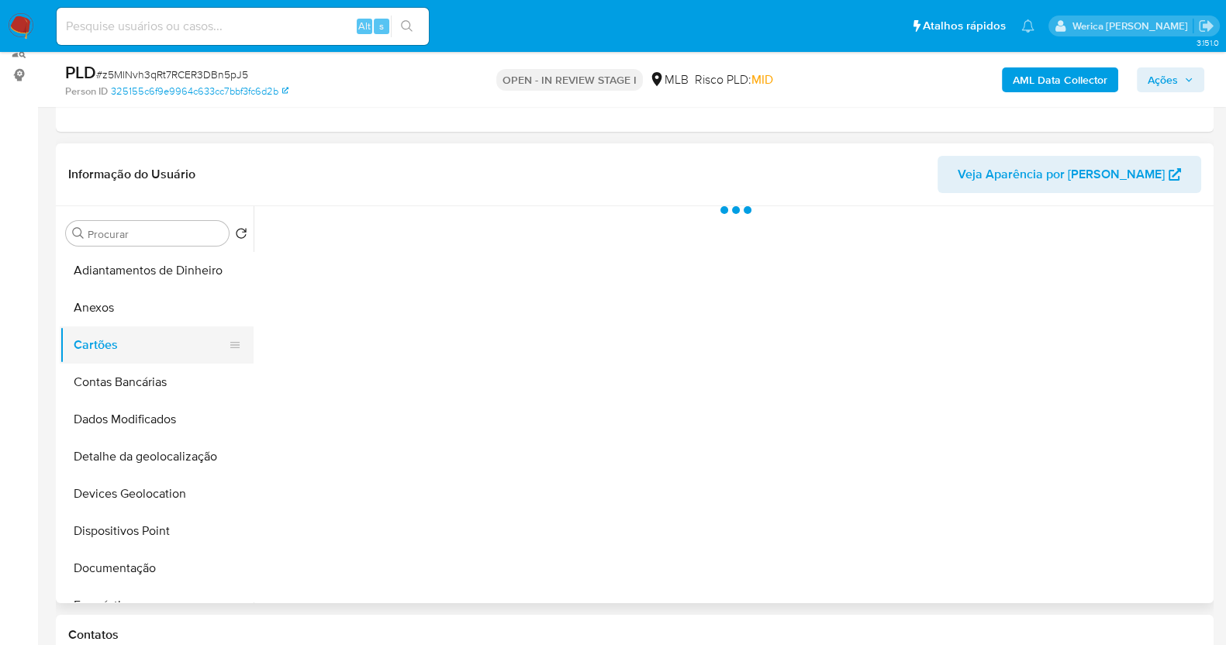
click at [132, 327] on button "Cartões" at bounding box center [150, 344] width 181 height 37
click at [140, 315] on button "Anexos" at bounding box center [150, 307] width 181 height 37
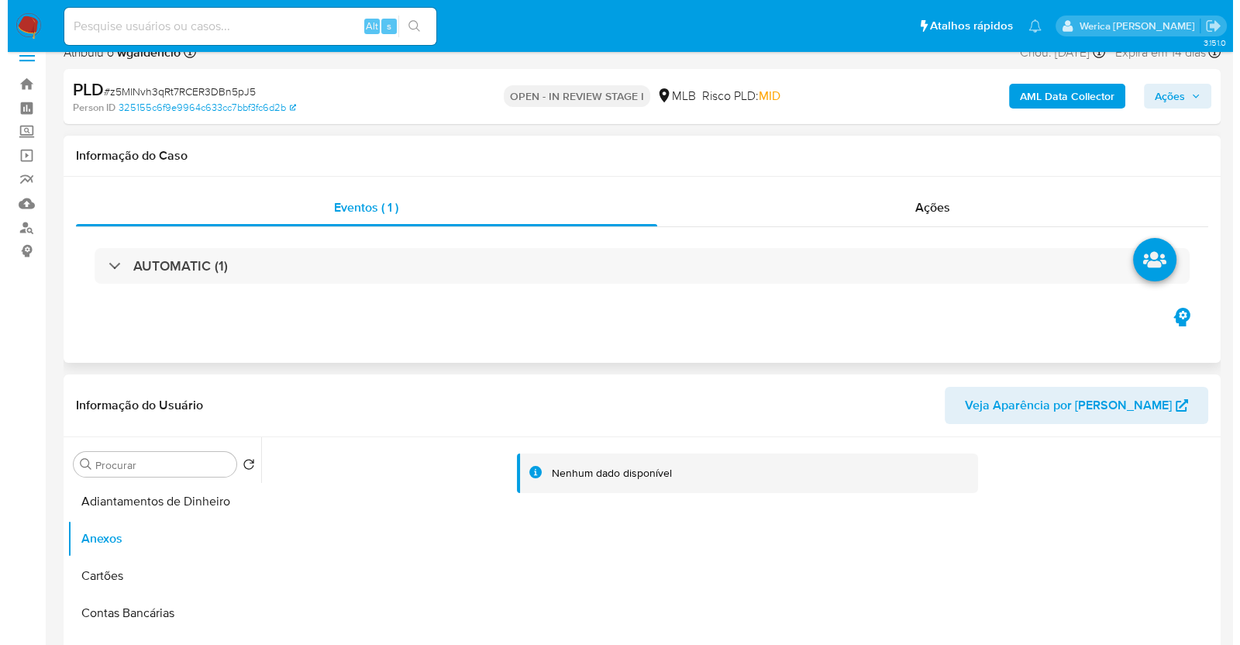
scroll to position [387, 0]
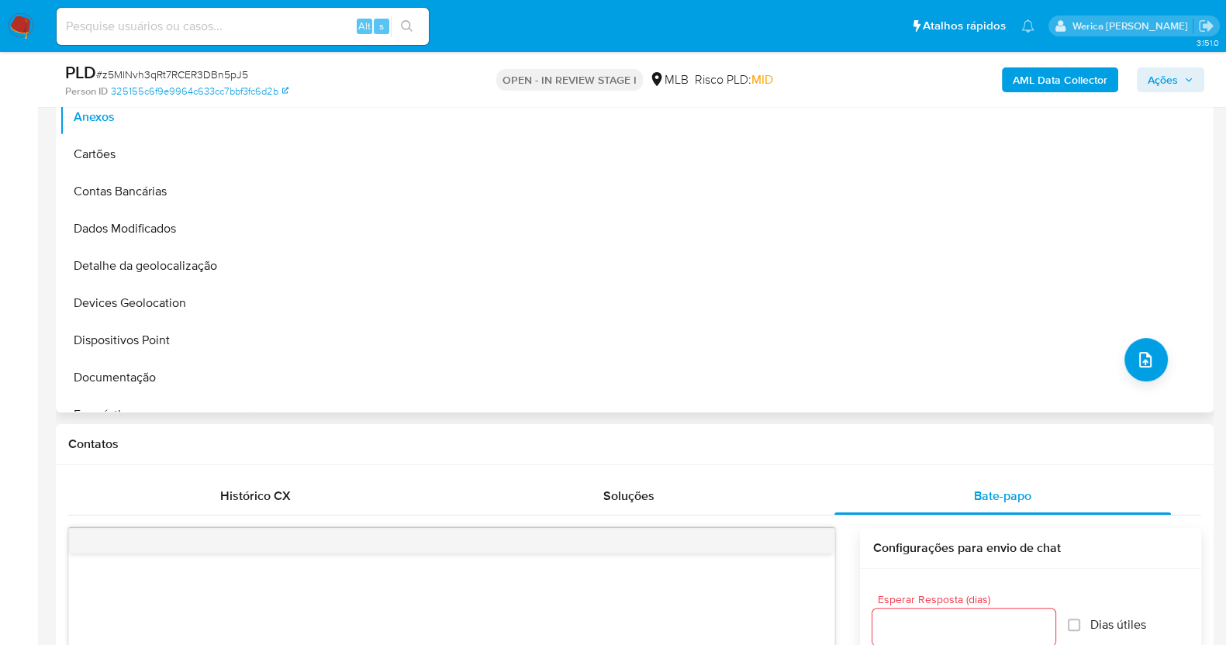
click at [1163, 362] on div "Nenhum dado disponível" at bounding box center [731, 214] width 956 height 397
click at [1136, 361] on icon "upload-file" at bounding box center [1145, 359] width 19 height 19
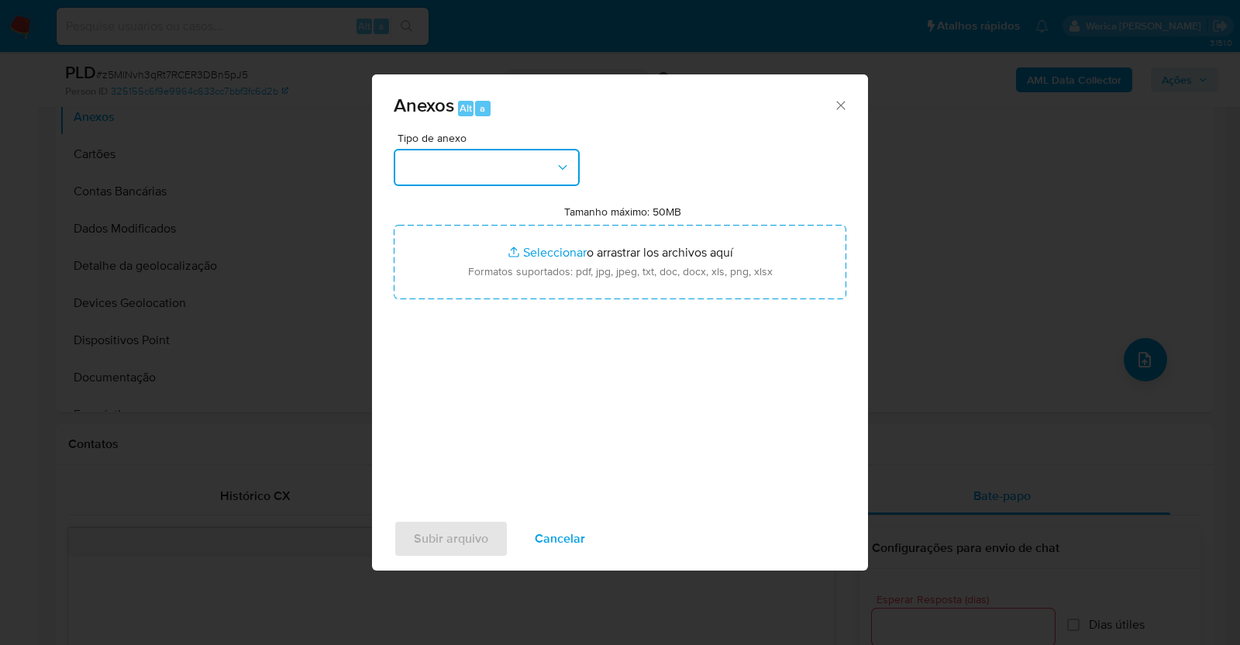
click at [504, 164] on button "button" at bounding box center [487, 167] width 186 height 37
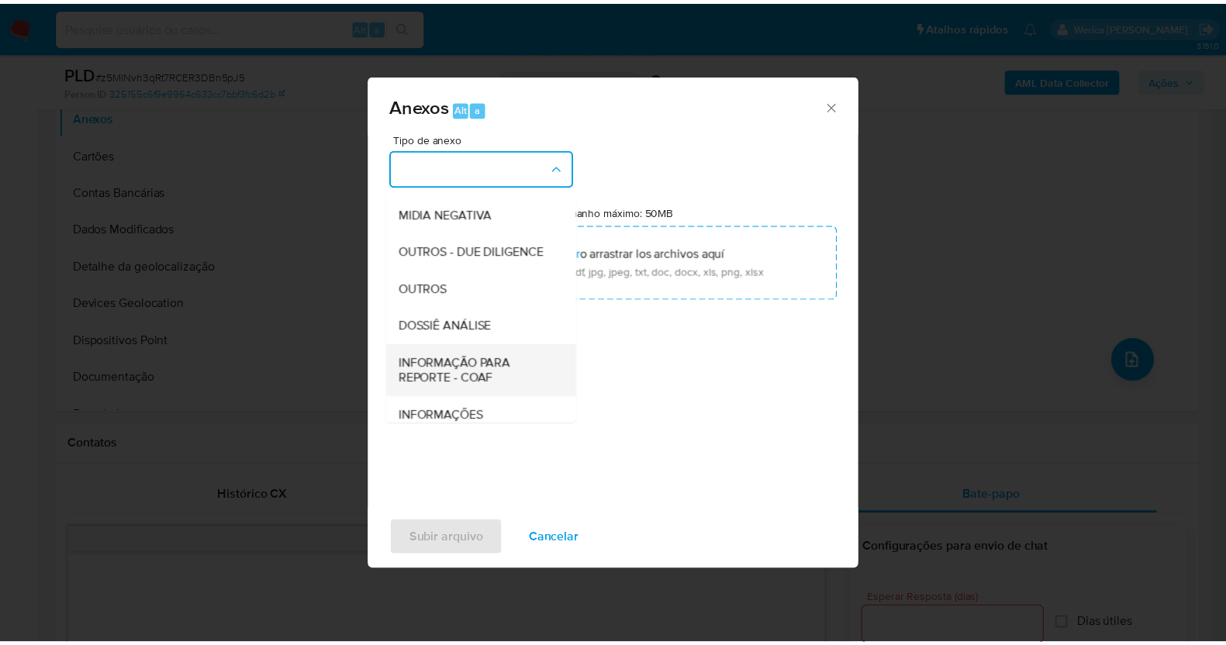
scroll to position [238, 0]
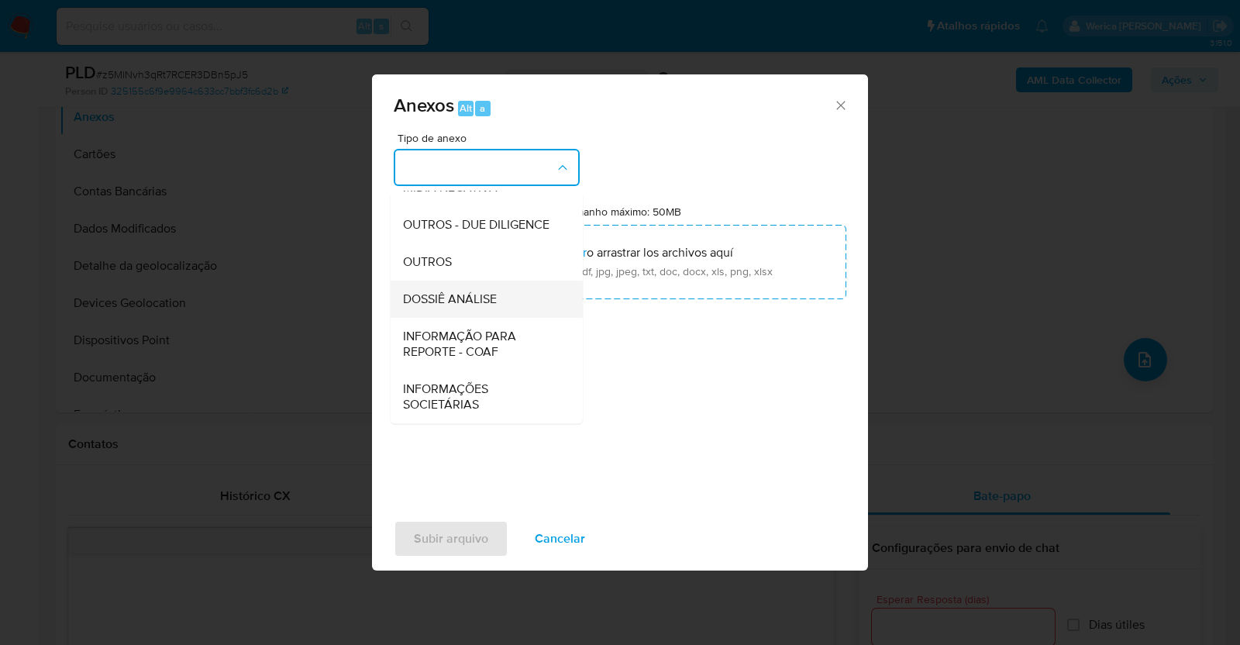
click at [500, 310] on div "DOSSIÊ ANÁLISE" at bounding box center [482, 299] width 158 height 37
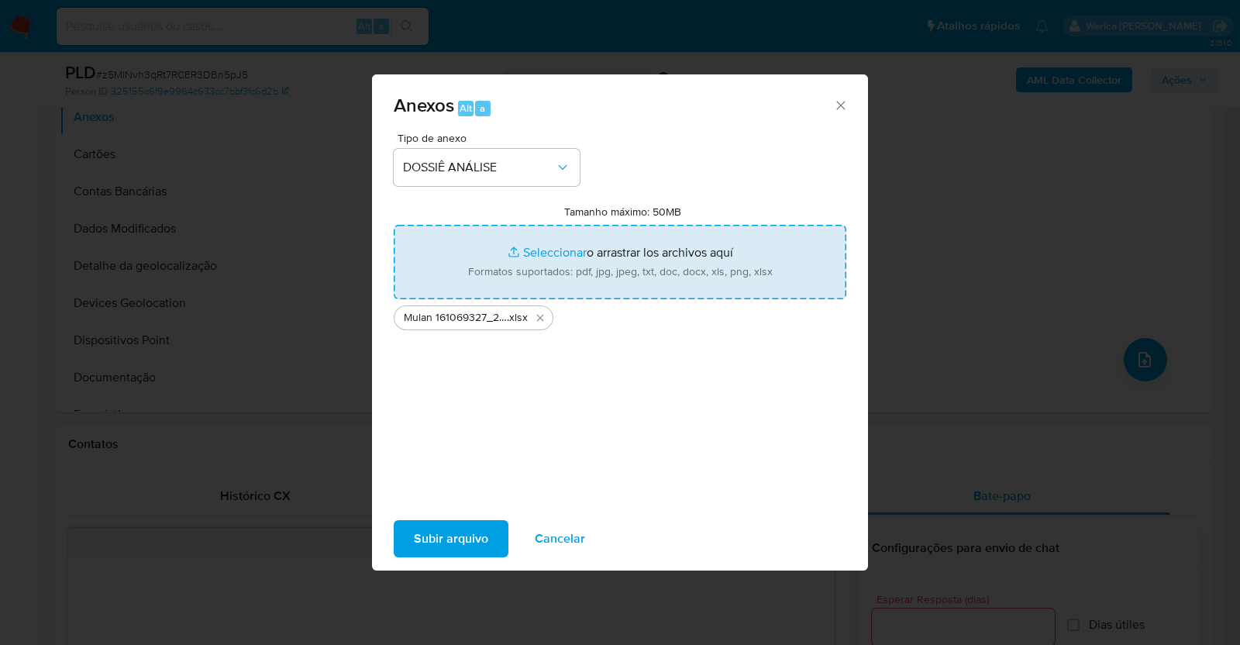
type input "C:\fakepath\Declinio - z5MlNvh3qRt7RCER3DBn5pJ5 - CPF 04618148110 - DIOGO FALCA…"
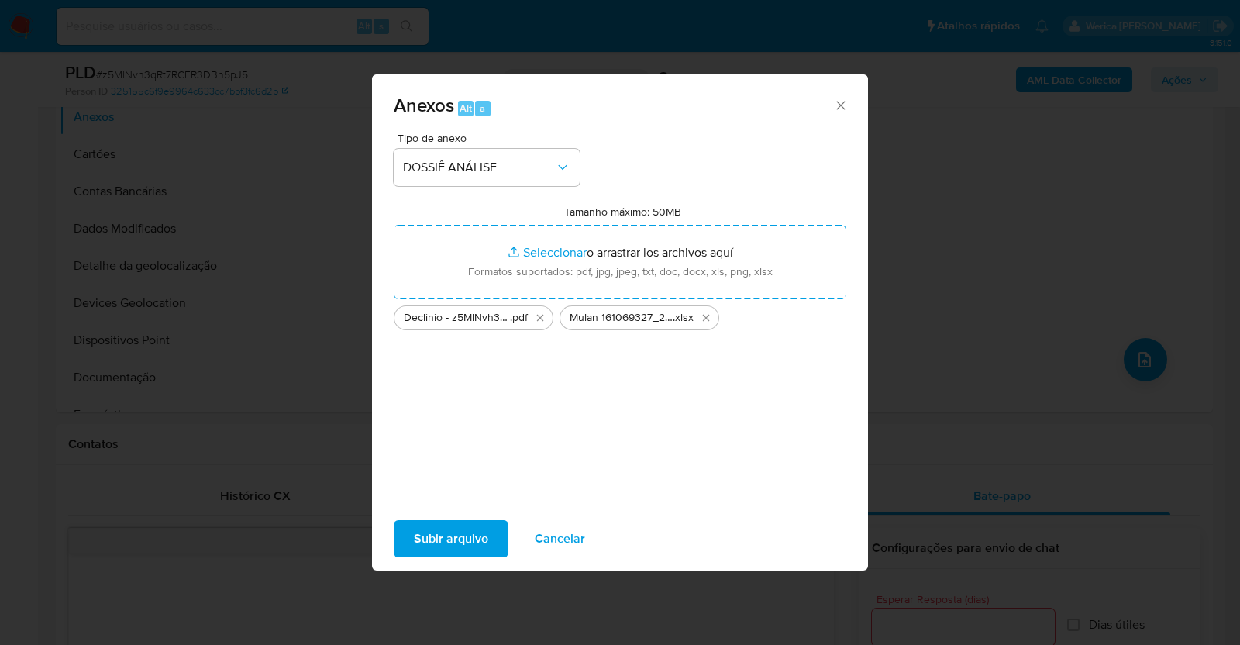
click at [462, 536] on span "Subir arquivo" at bounding box center [451, 539] width 74 height 34
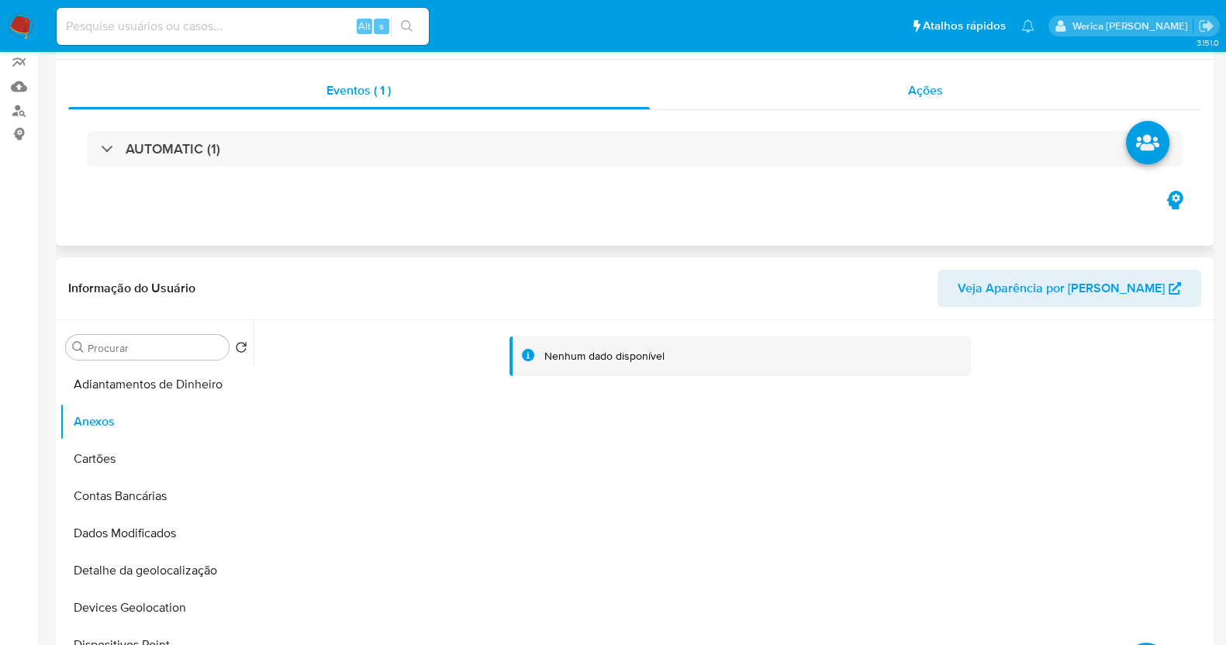
scroll to position [0, 0]
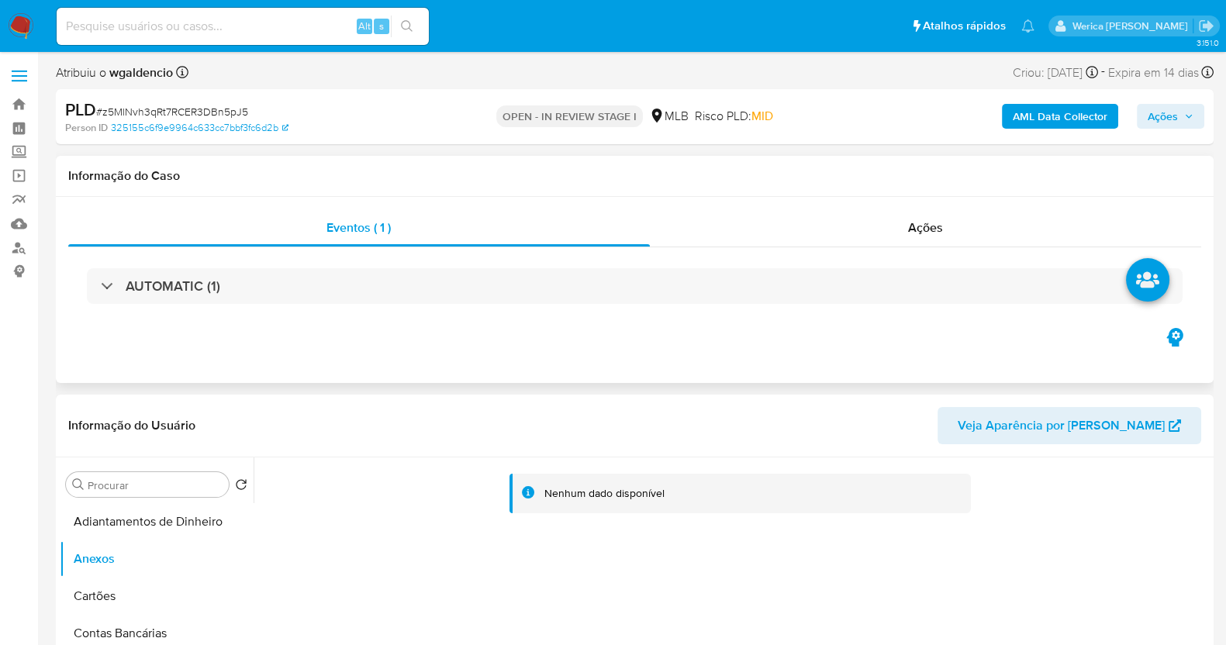
click at [891, 255] on div "AUTOMATIC (1)" at bounding box center [634, 286] width 1133 height 78
click at [901, 230] on div "Ações" at bounding box center [926, 227] width 552 height 37
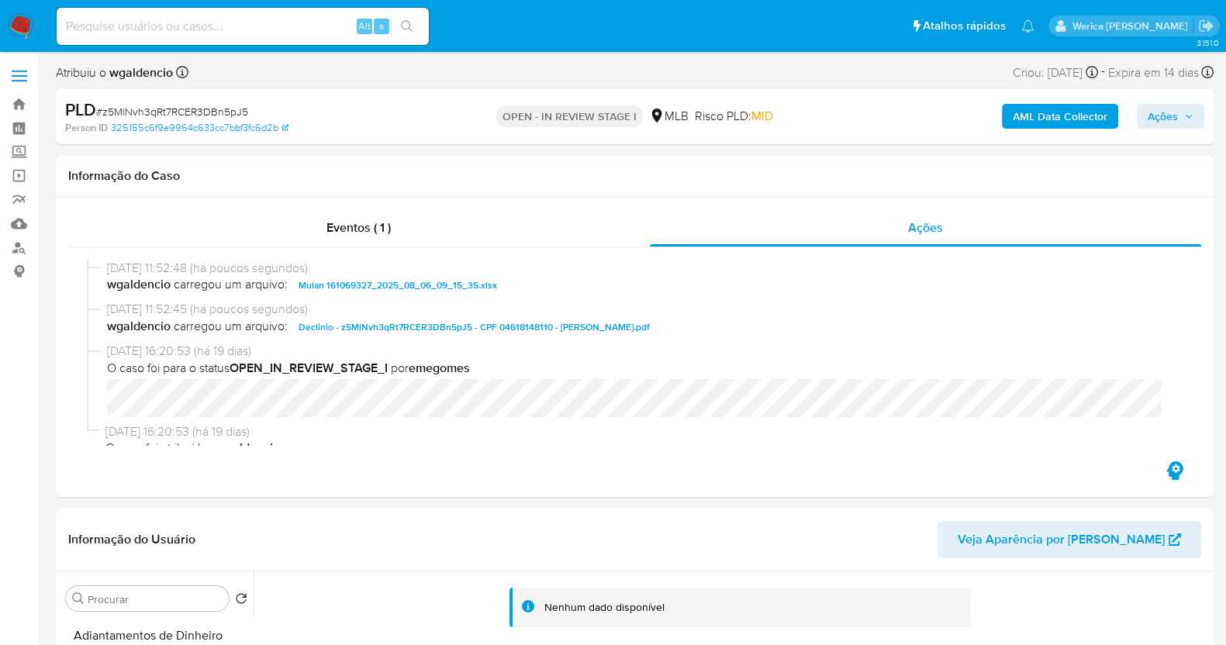
drag, startPoint x: 1176, startPoint y: 112, endPoint x: 1155, endPoint y: 114, distance: 21.1
click at [1177, 112] on span "Ações" at bounding box center [1162, 116] width 30 height 25
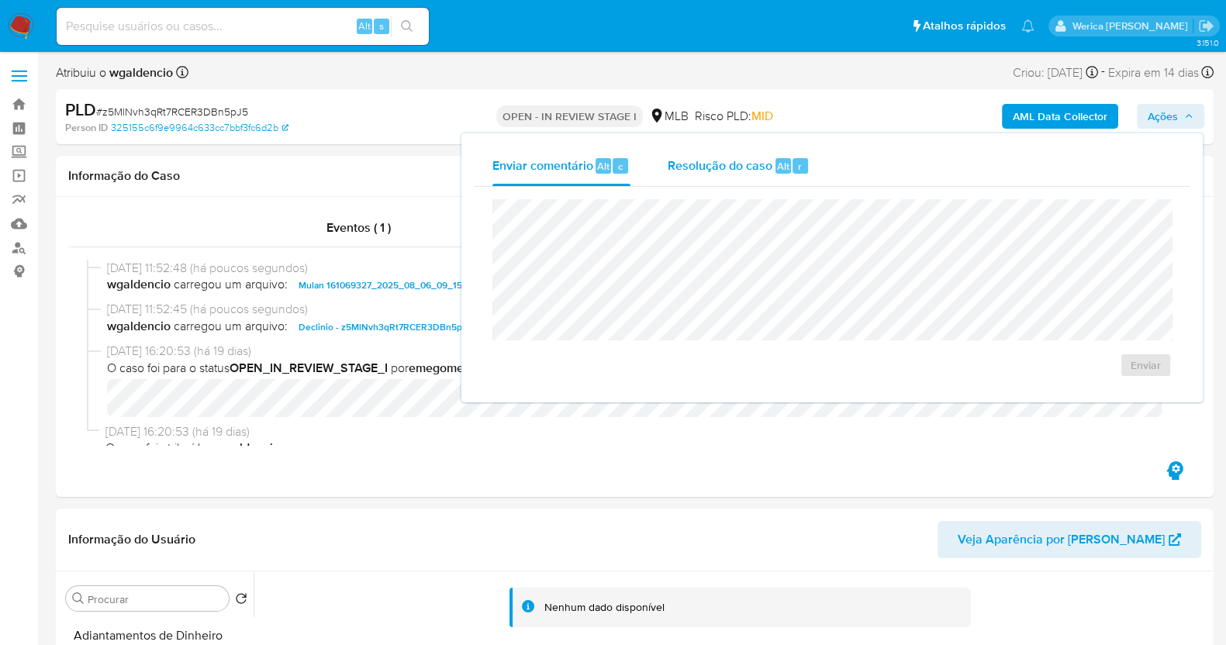
click at [777, 160] on span "Alt" at bounding box center [783, 166] width 12 height 15
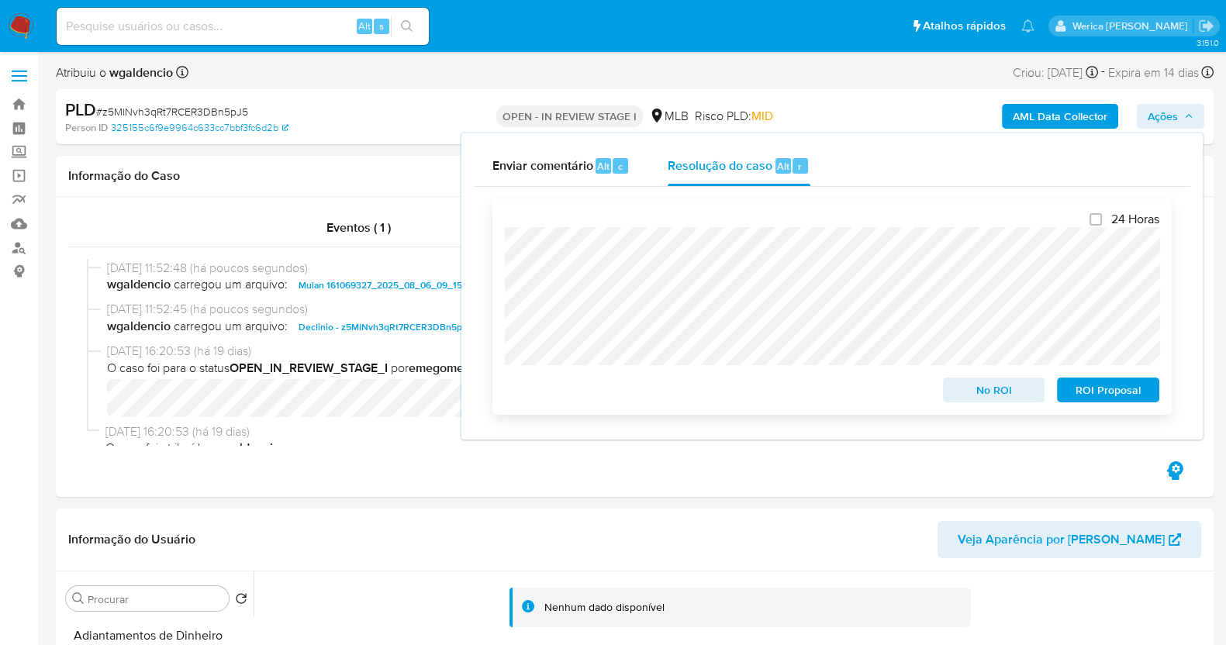
click at [991, 393] on span "No ROI" at bounding box center [993, 390] width 81 height 22
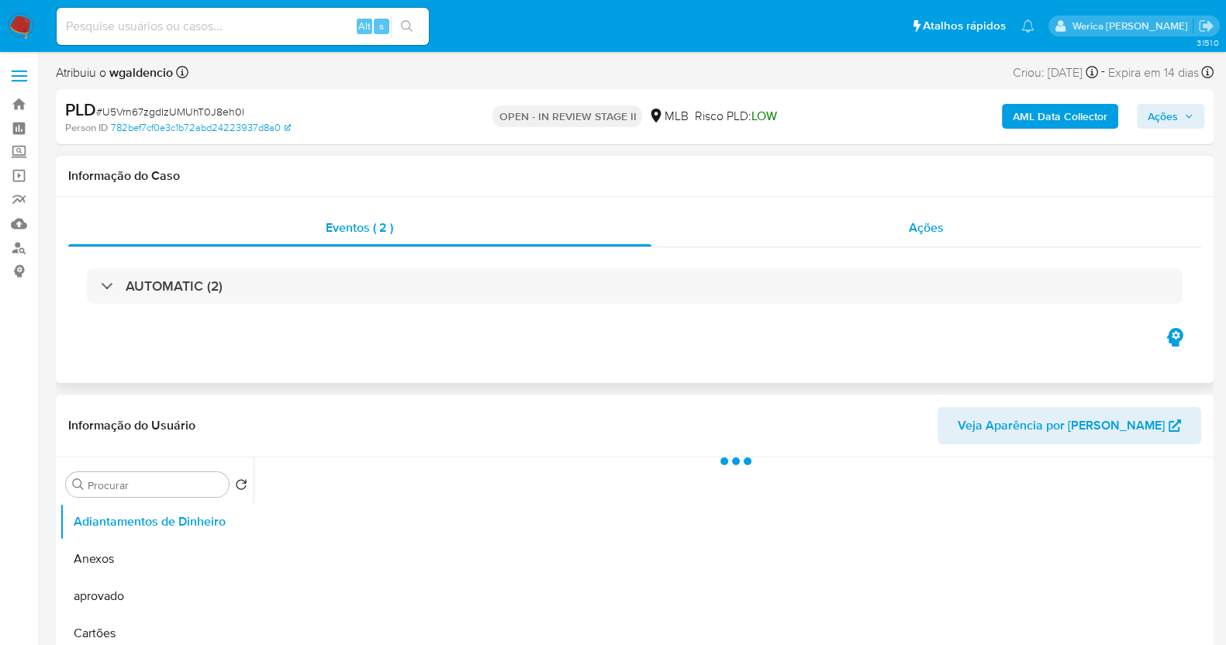
click at [921, 244] on div "Ações" at bounding box center [926, 227] width 550 height 37
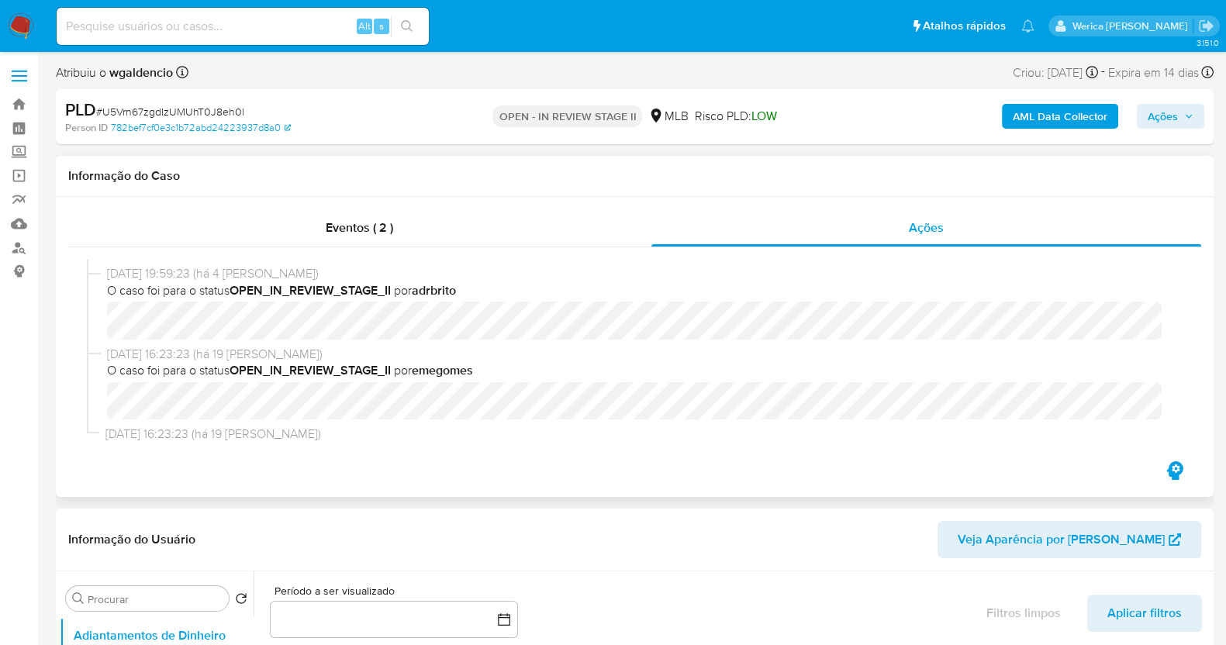
scroll to position [53, 0]
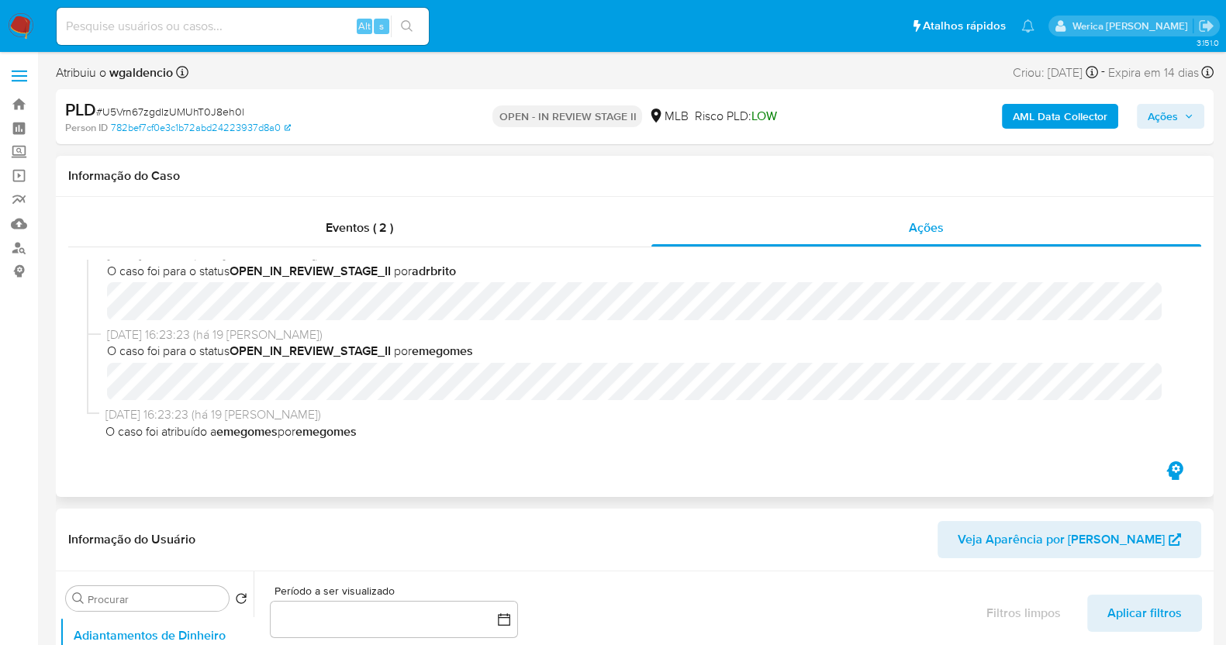
select select "10"
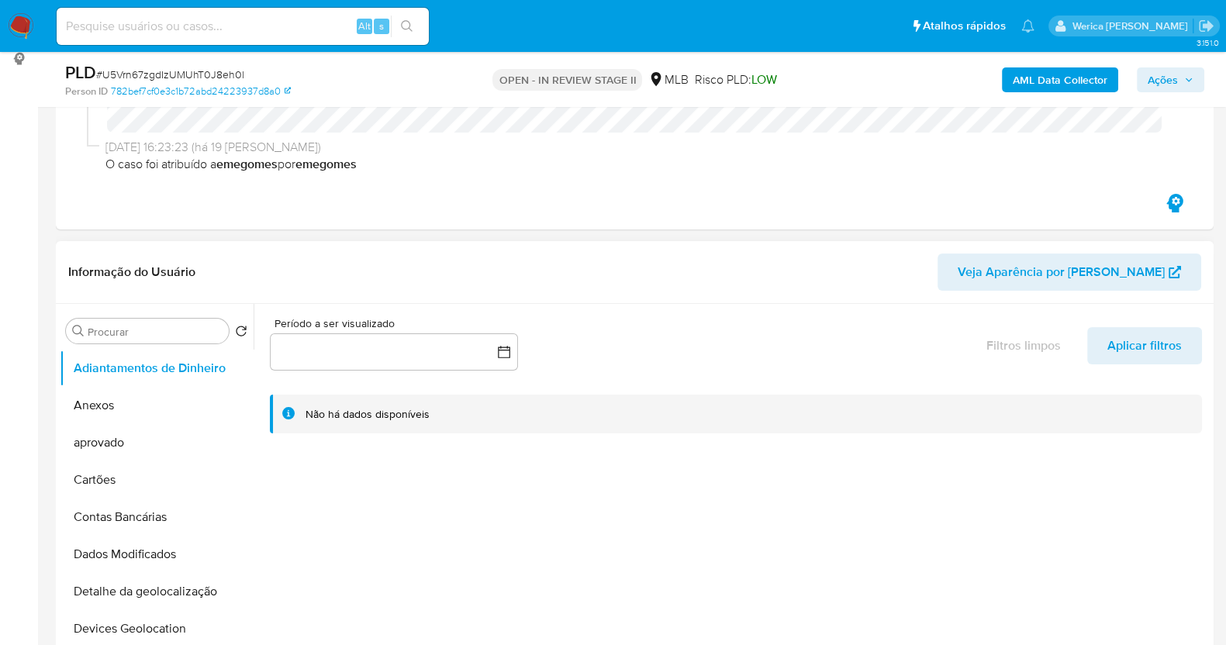
scroll to position [387, 0]
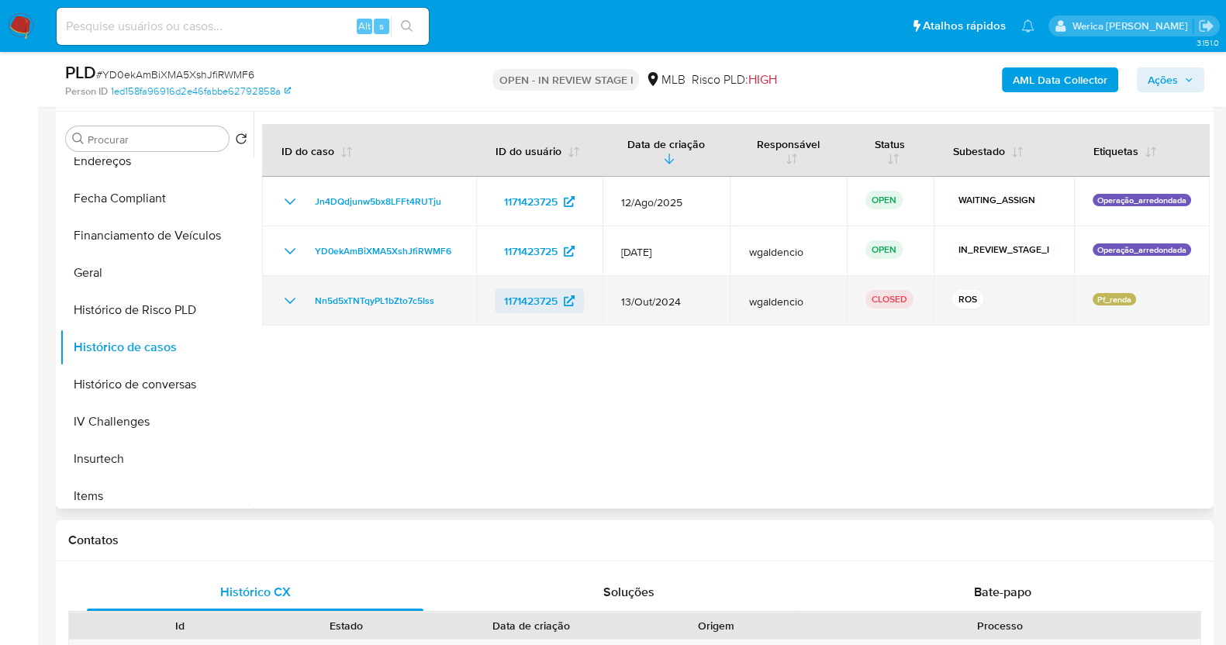
scroll to position [193, 0]
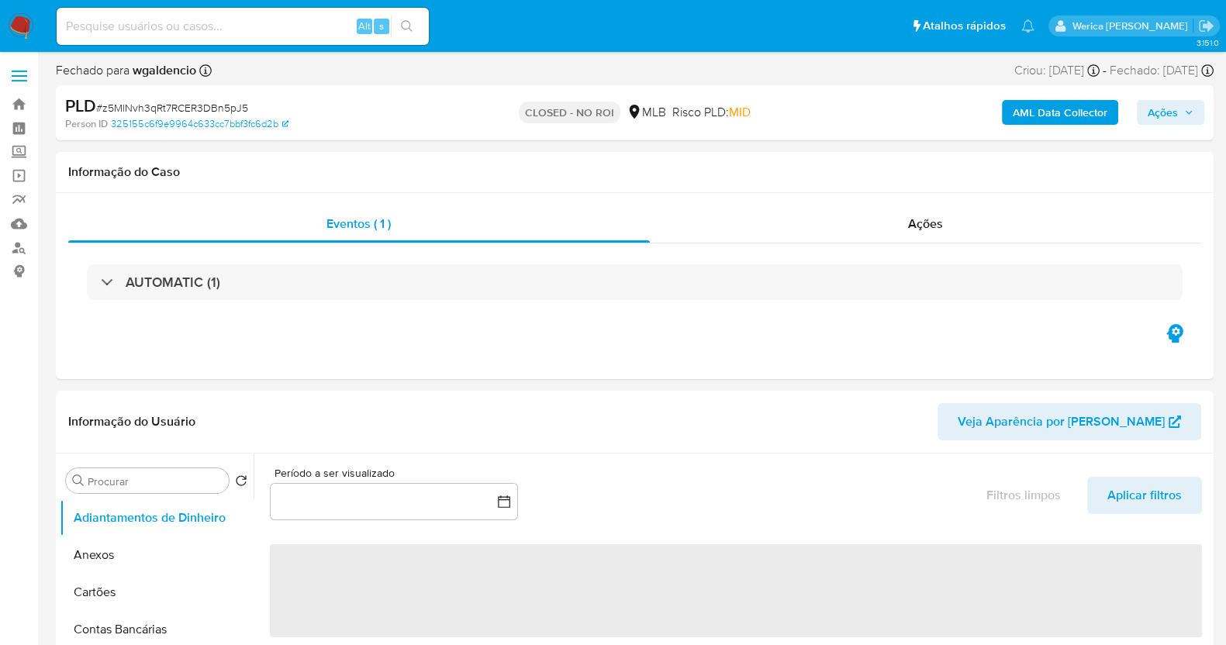
select select "10"
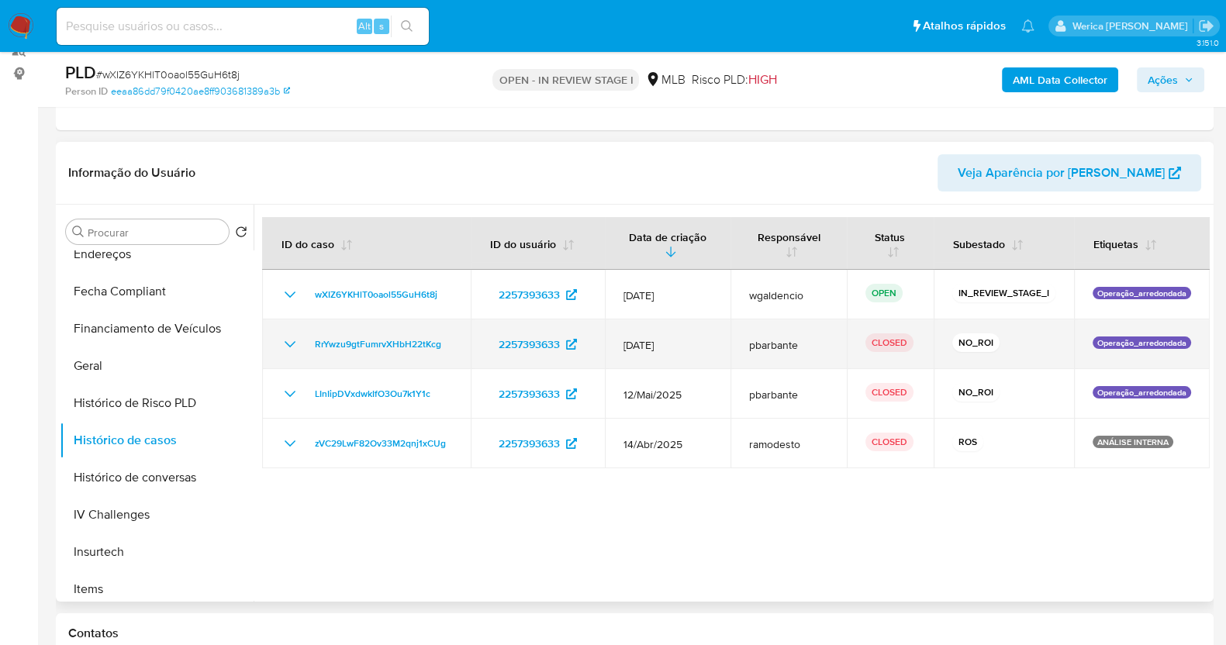
scroll to position [193, 0]
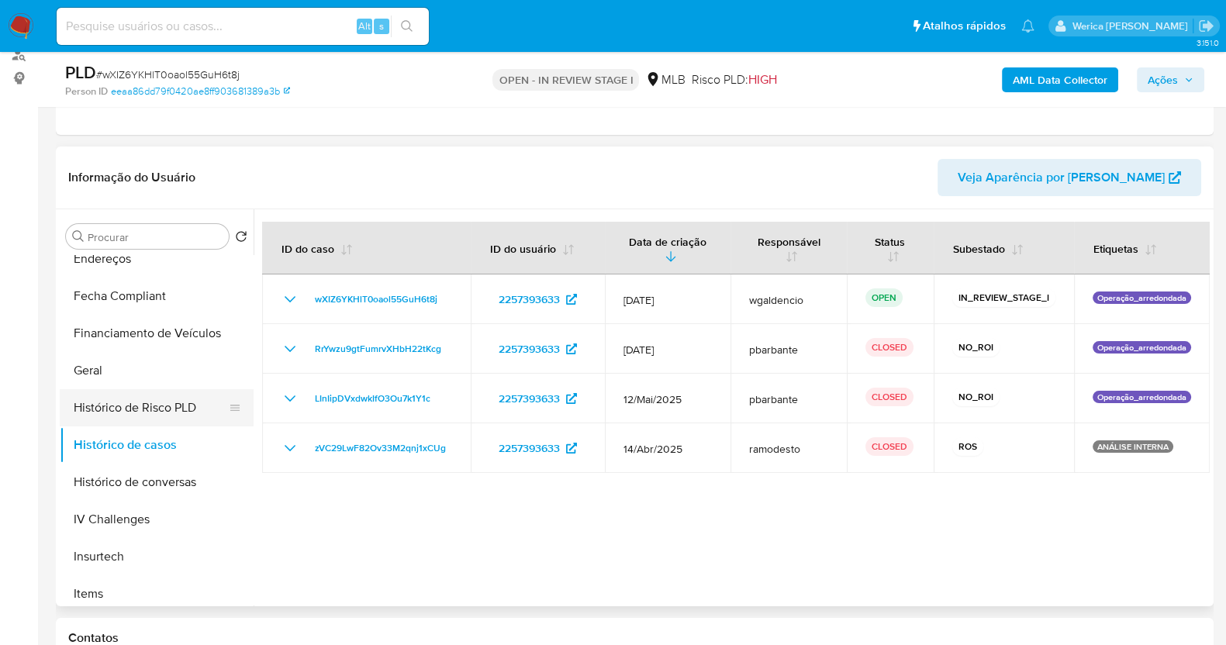
click at [113, 395] on button "Histórico de Risco PLD" at bounding box center [150, 407] width 181 height 37
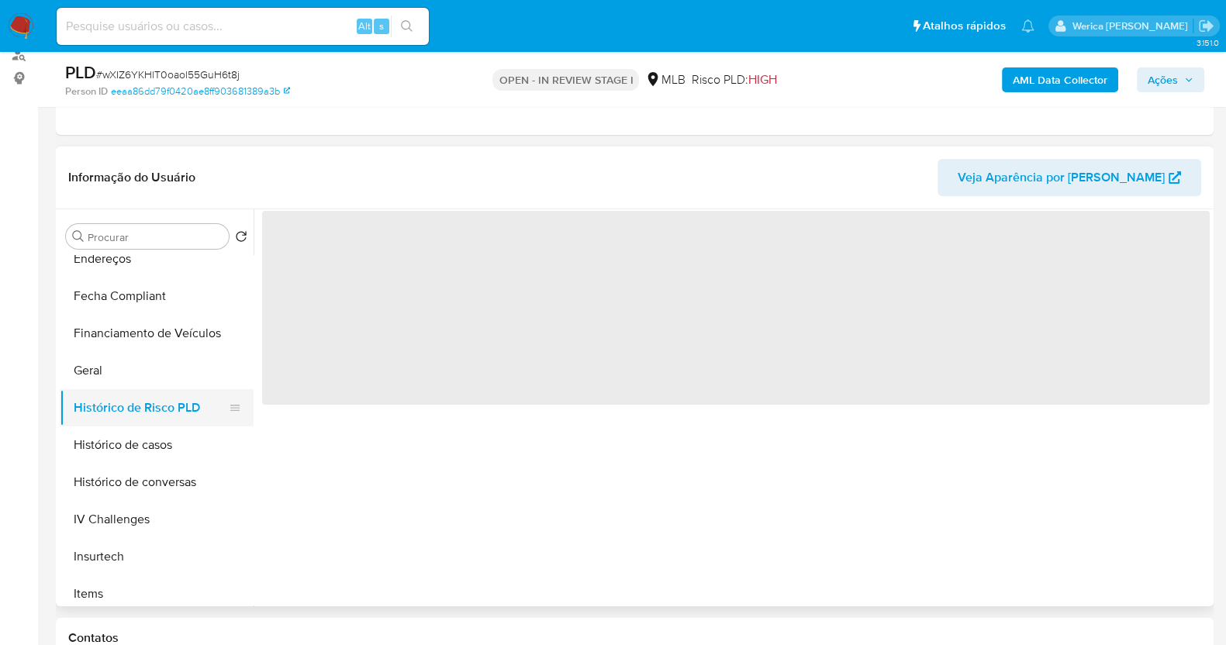
click at [112, 390] on button "Histórico de Risco PLD" at bounding box center [150, 407] width 181 height 37
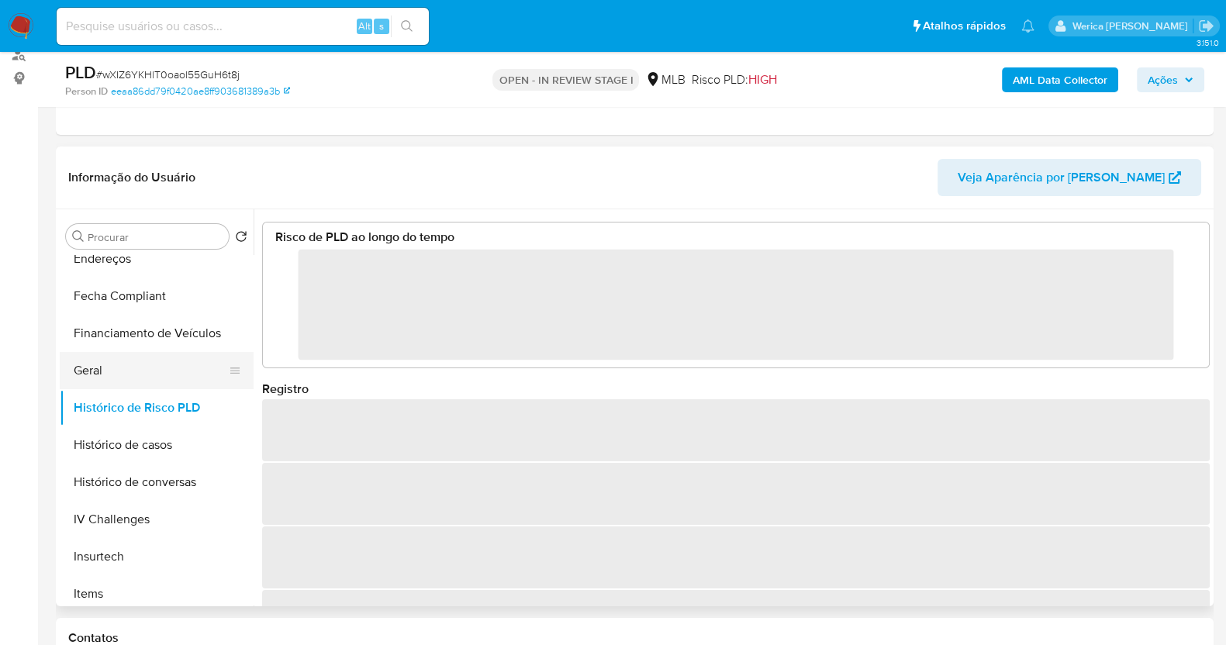
click at [145, 367] on button "Geral" at bounding box center [150, 370] width 181 height 37
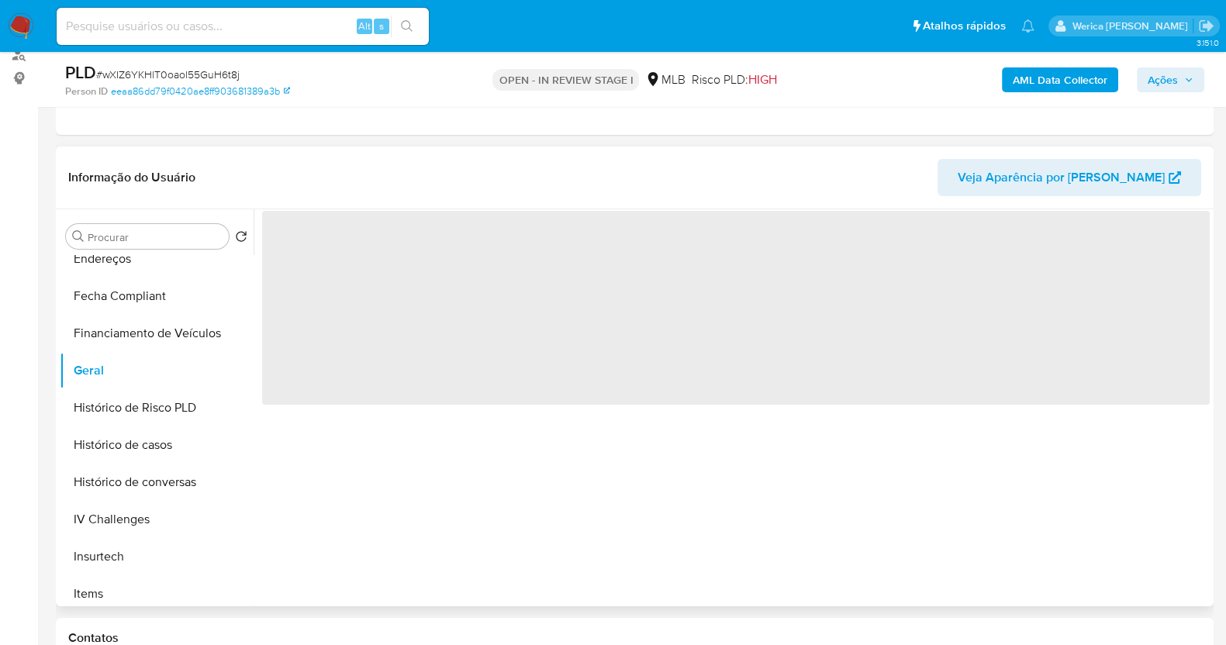
click at [357, 249] on span "‌" at bounding box center [735, 308] width 947 height 194
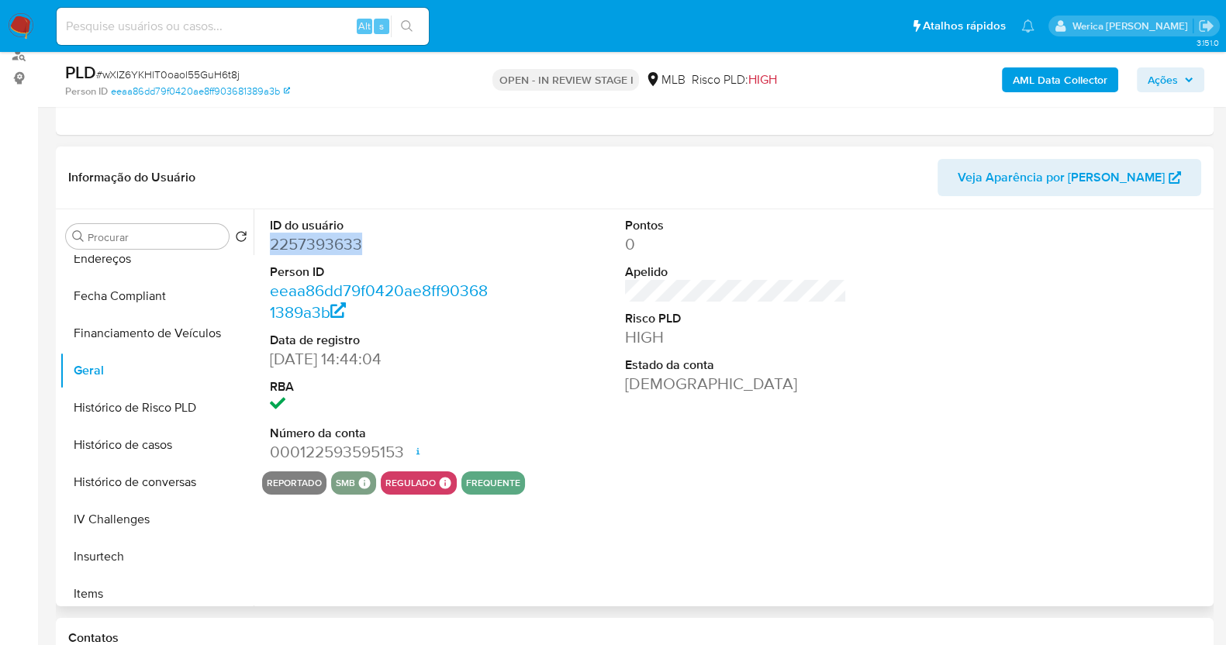
click at [353, 246] on dd "2257393633" at bounding box center [381, 244] width 222 height 22
copy dd "2257393633"
click at [174, 450] on button "Histórico de casos" at bounding box center [150, 444] width 181 height 37
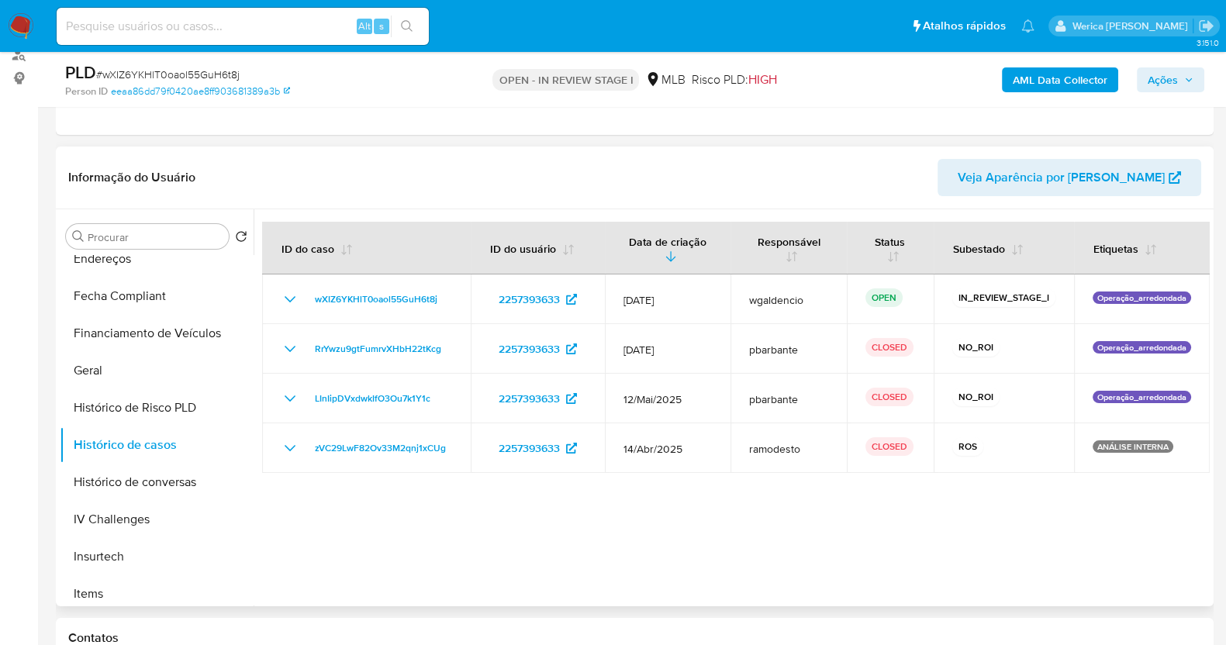
click at [729, 552] on div at bounding box center [731, 407] width 956 height 397
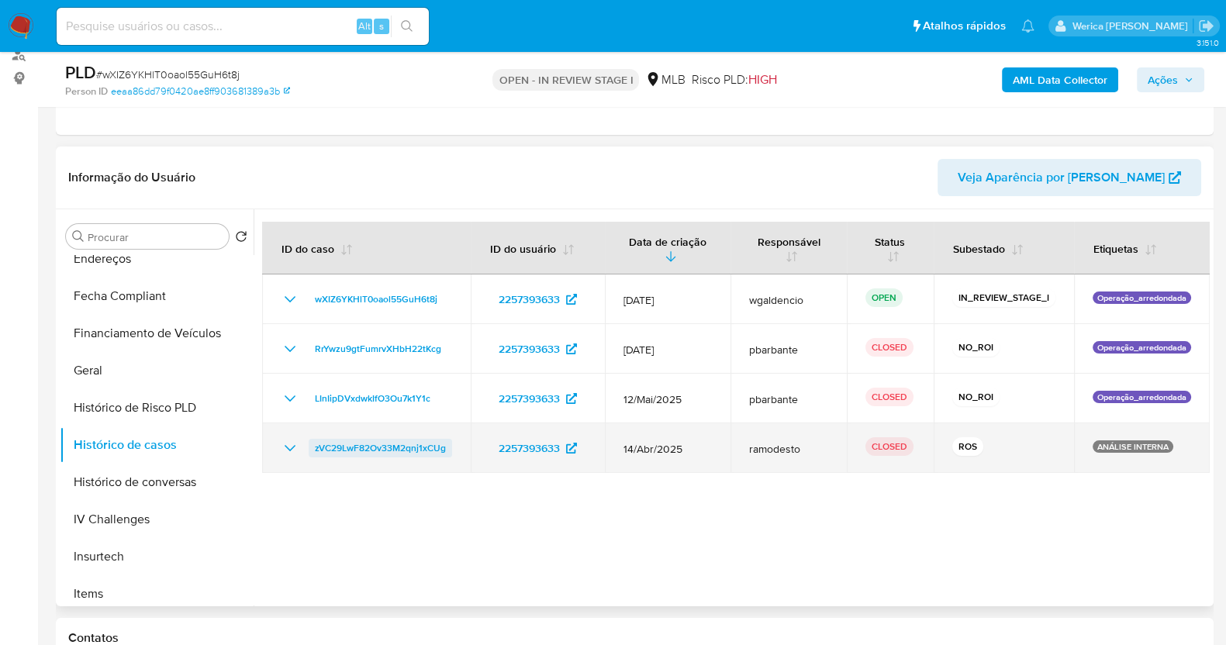
click at [388, 448] on span "zVC29LwF82Ov33M2qnj1xCUg" at bounding box center [380, 448] width 131 height 19
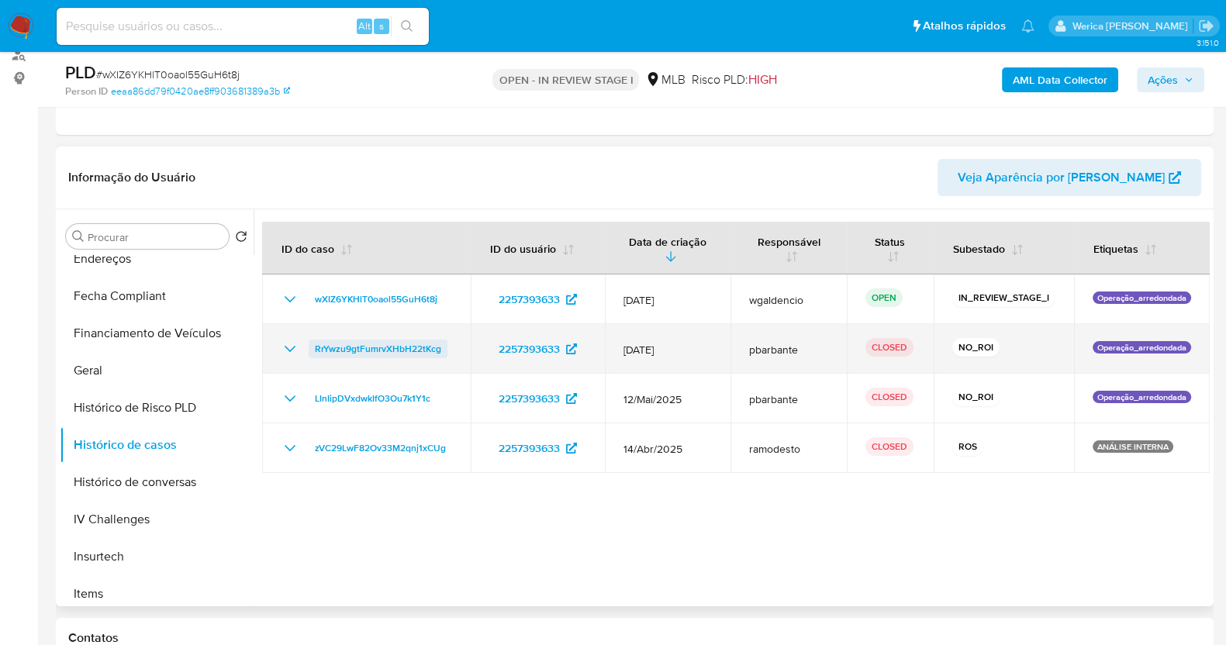
click at [397, 356] on span "RrYwzu9gtFumrvXHbH22tKcg" at bounding box center [378, 349] width 126 height 19
click at [419, 346] on span "RrYwzu9gtFumrvXHbH22tKcg" at bounding box center [378, 349] width 126 height 19
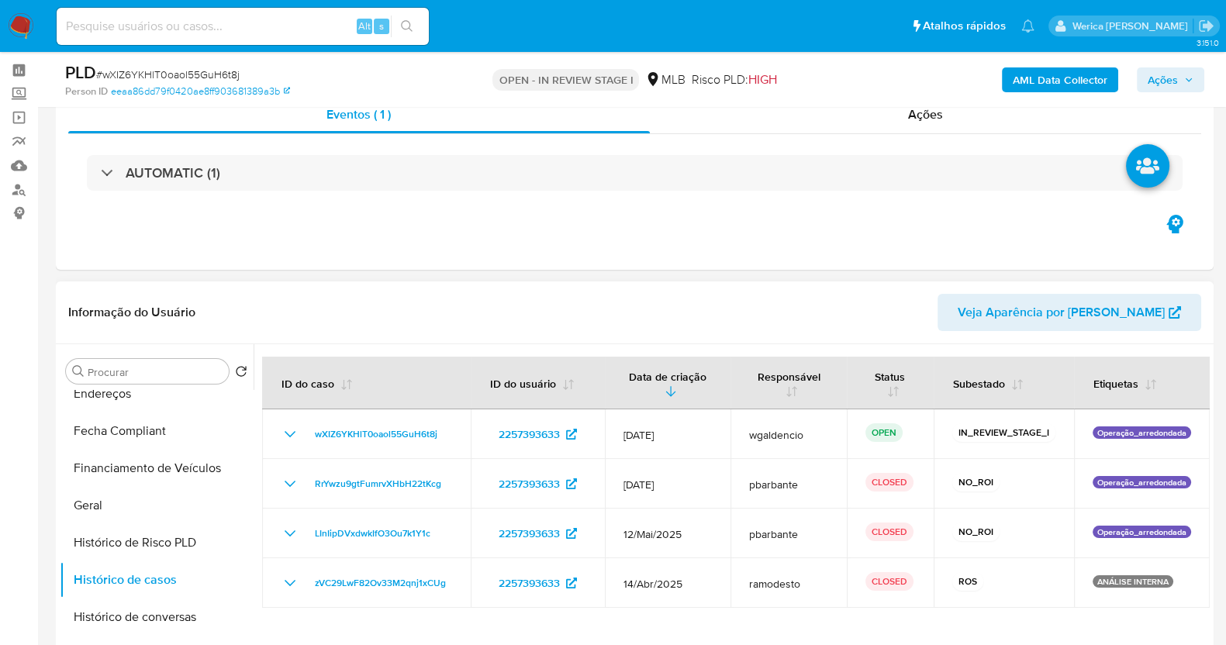
scroll to position [0, 0]
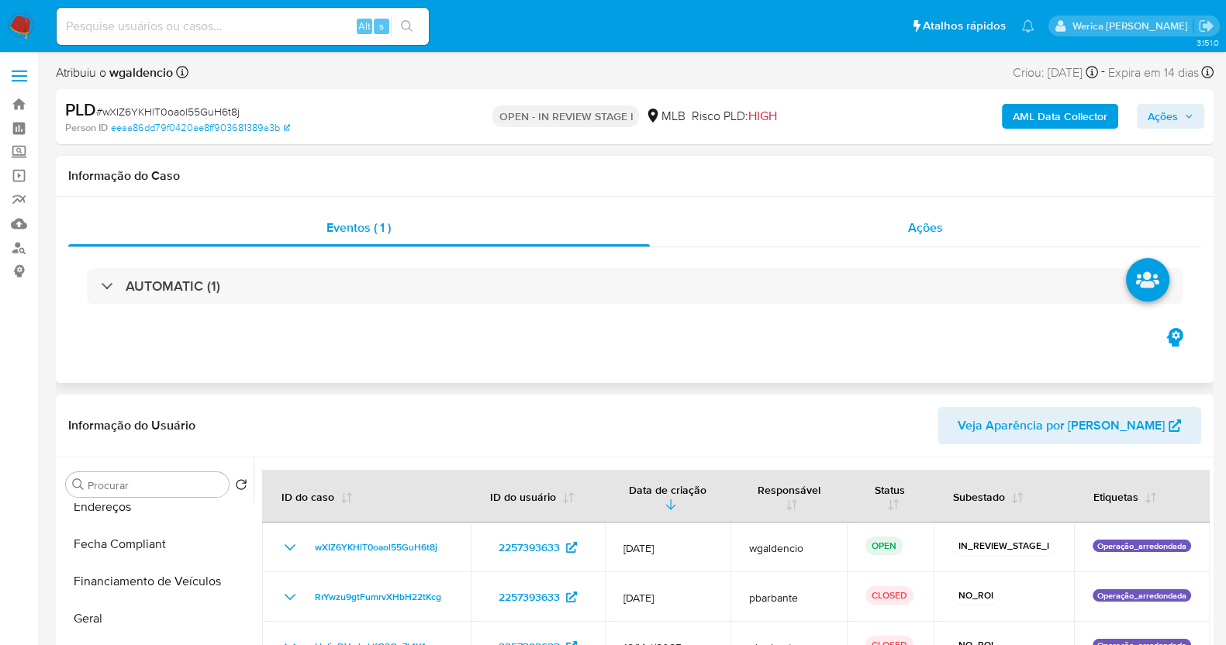
click at [945, 234] on div "Ações" at bounding box center [926, 227] width 552 height 37
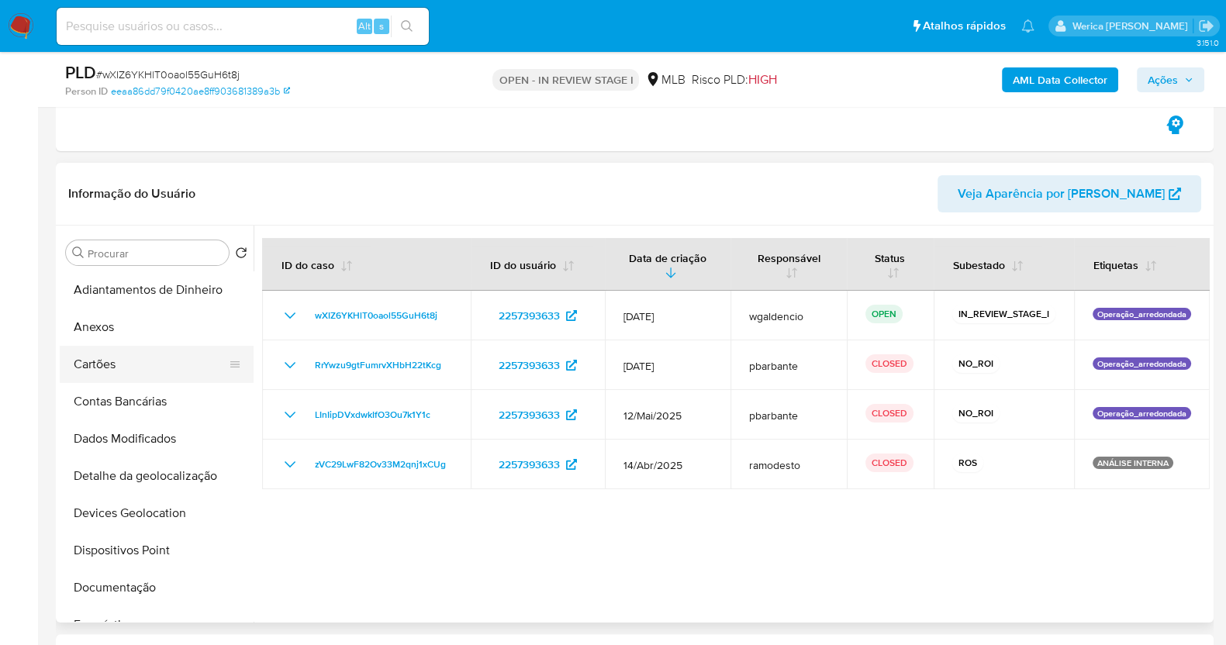
click at [129, 322] on button "Anexos" at bounding box center [157, 327] width 194 height 37
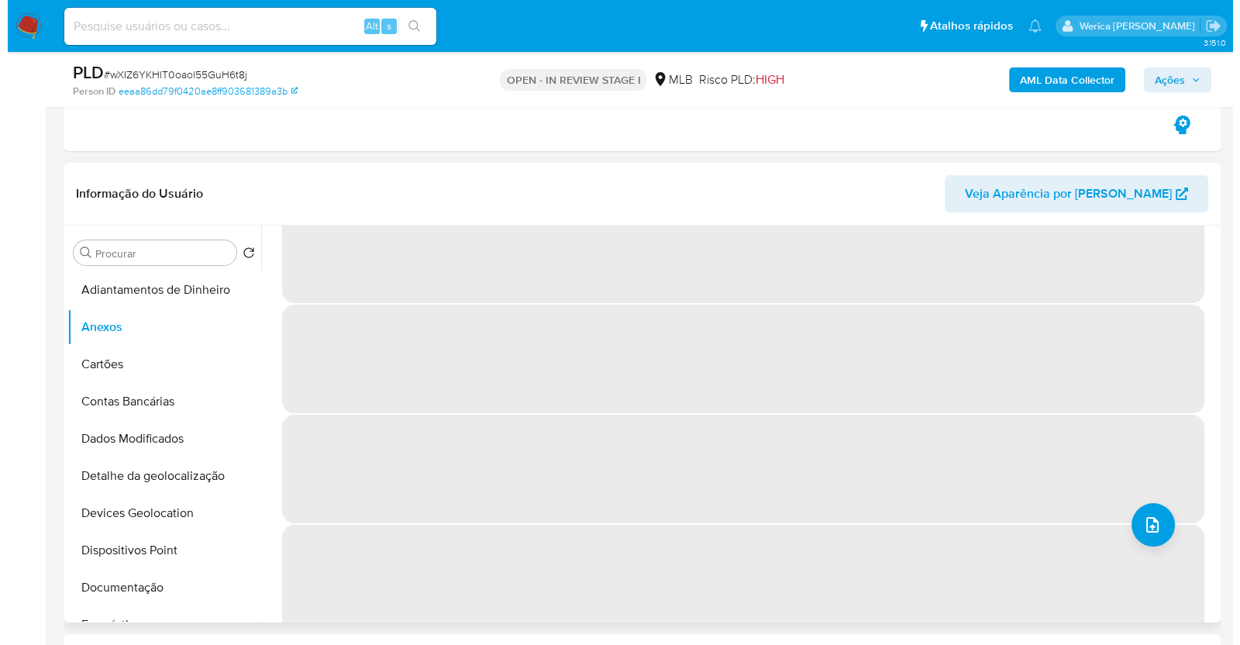
scroll to position [65, 0]
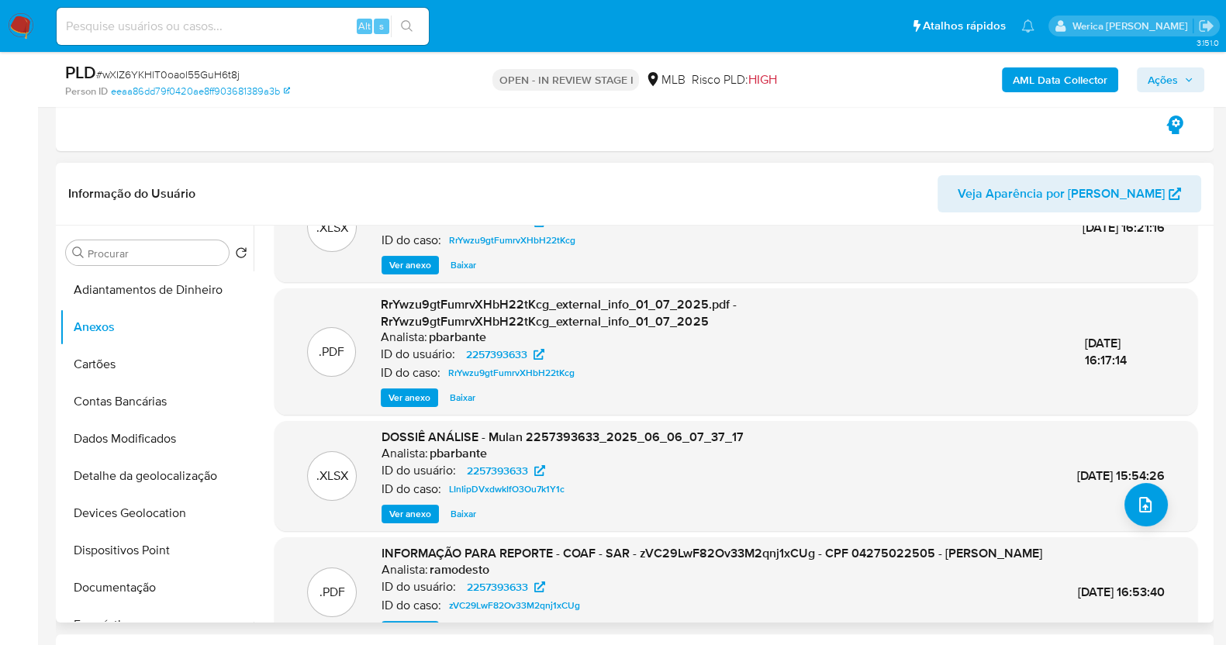
click at [1133, 525] on div ".XLSX DOSSIÊ ANÁLISE - Mulan 2257393633_2025_06_06_07_37_17 Analista: pbarbante…" at bounding box center [735, 476] width 922 height 110
click at [1147, 506] on span "upload-file" at bounding box center [1145, 504] width 19 height 19
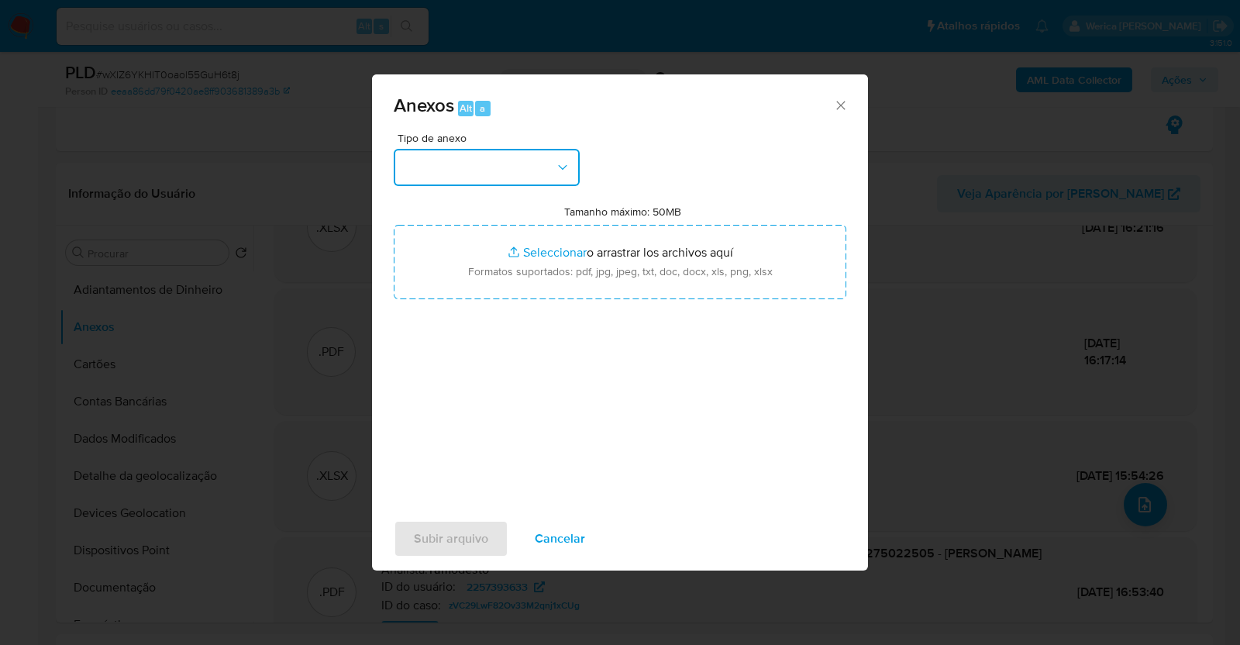
click at [558, 171] on icon "button" at bounding box center [563, 168] width 16 height 16
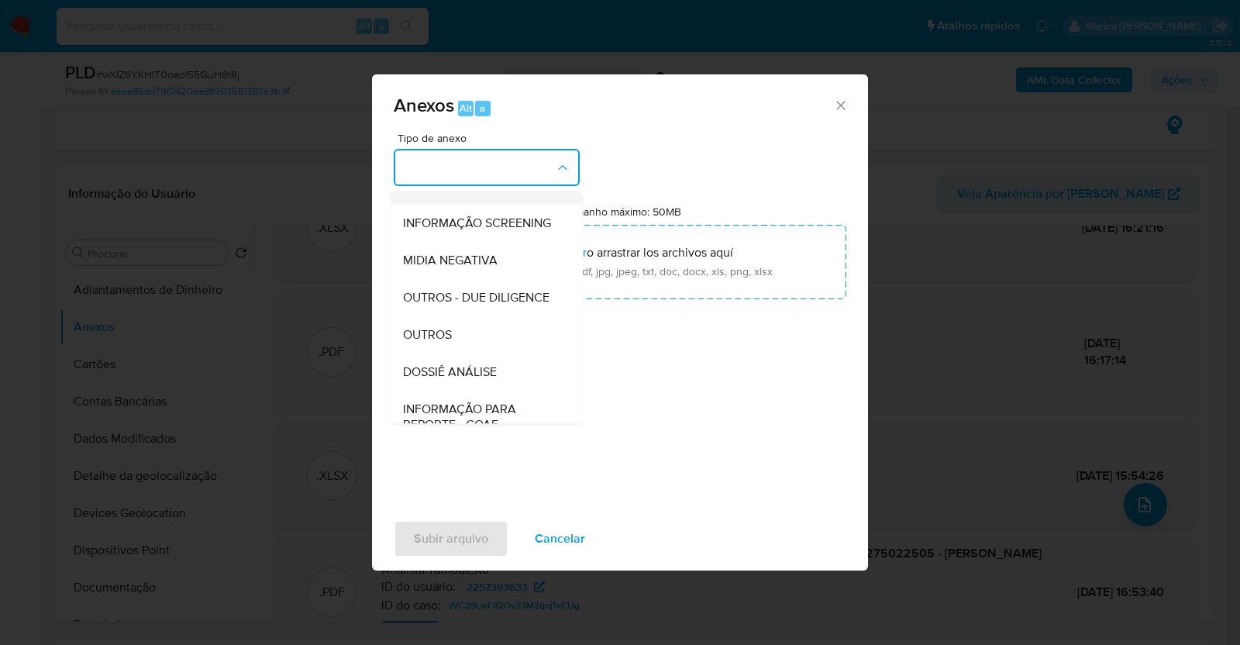
scroll to position [238, 0]
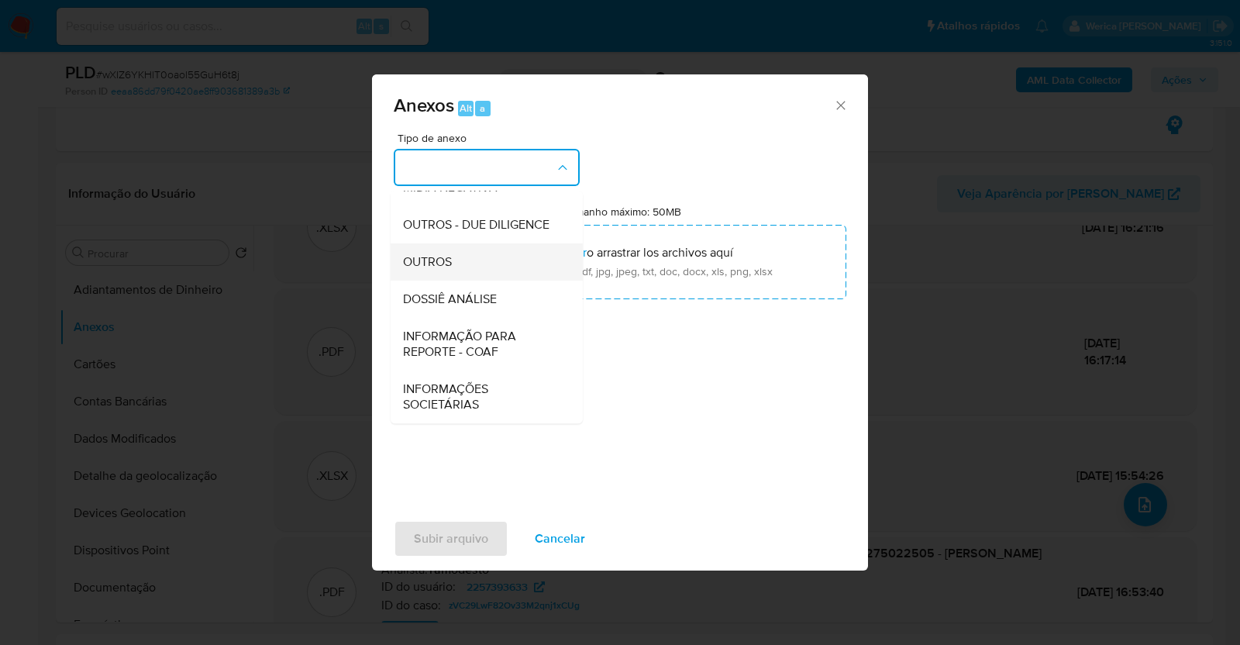
click at [519, 273] on div "OUTROS" at bounding box center [482, 261] width 158 height 37
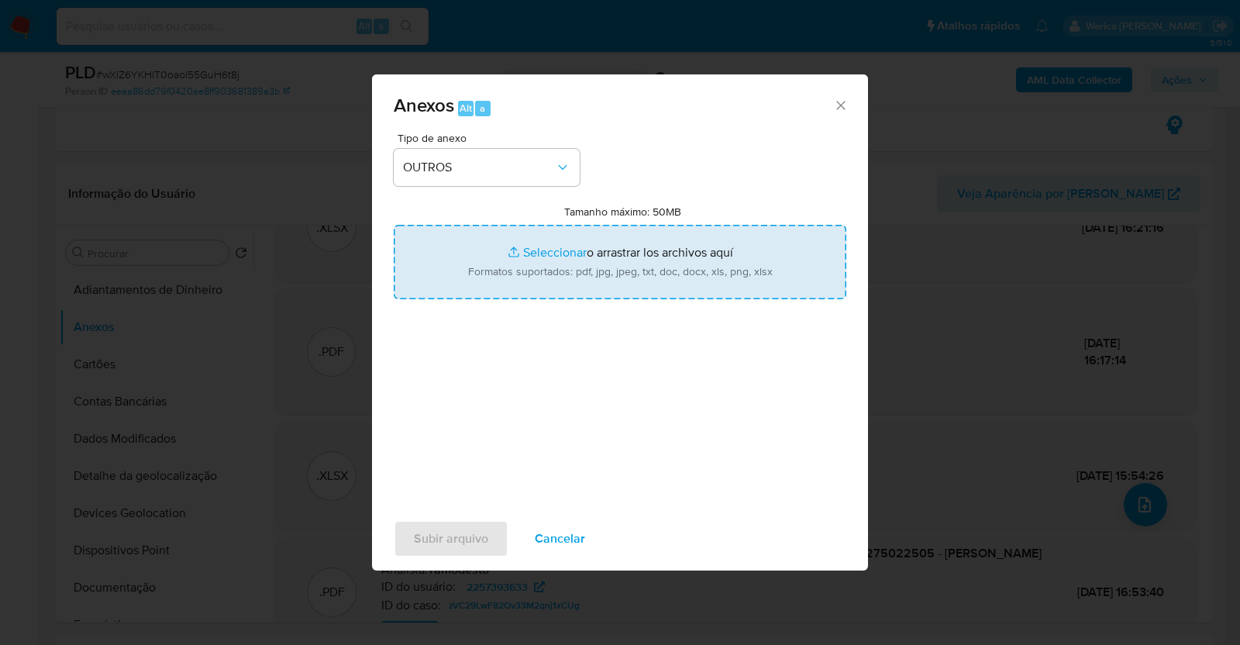
type input "C:\fakepath\Mulan 161069327_2025_08_06_09_15_35.xlsx"
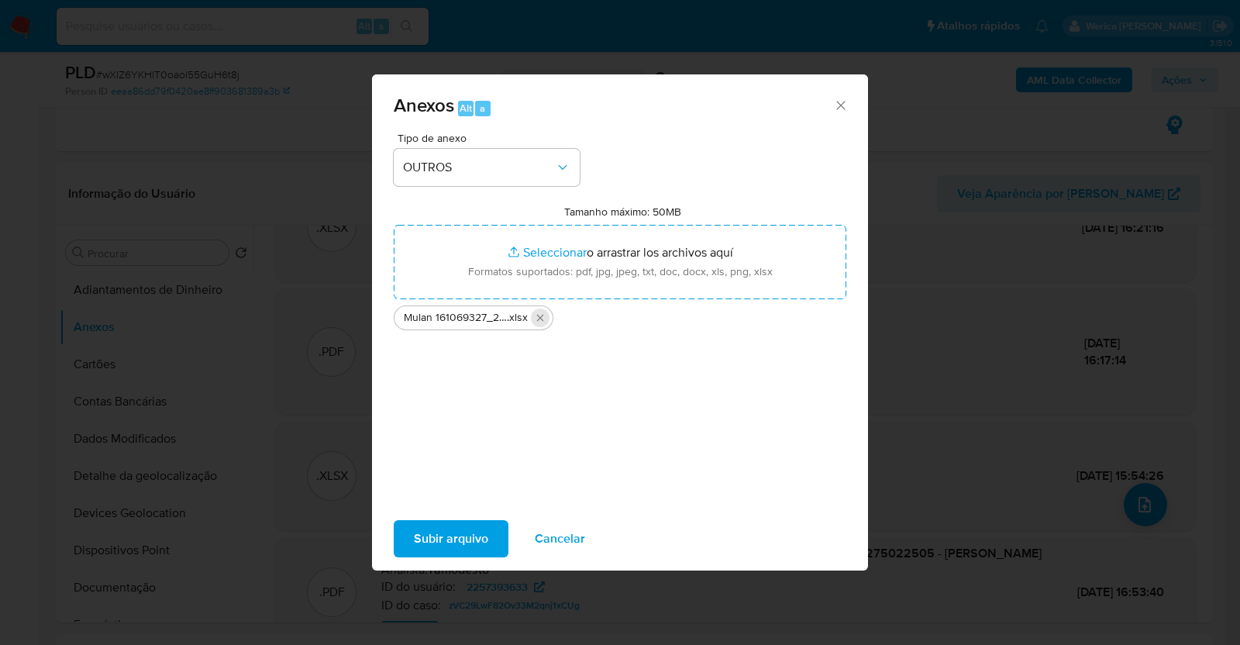
click at [538, 319] on icon "Eliminar Mulan 161069327_2025_08_06_09_15_35.xlsx" at bounding box center [540, 318] width 12 height 12
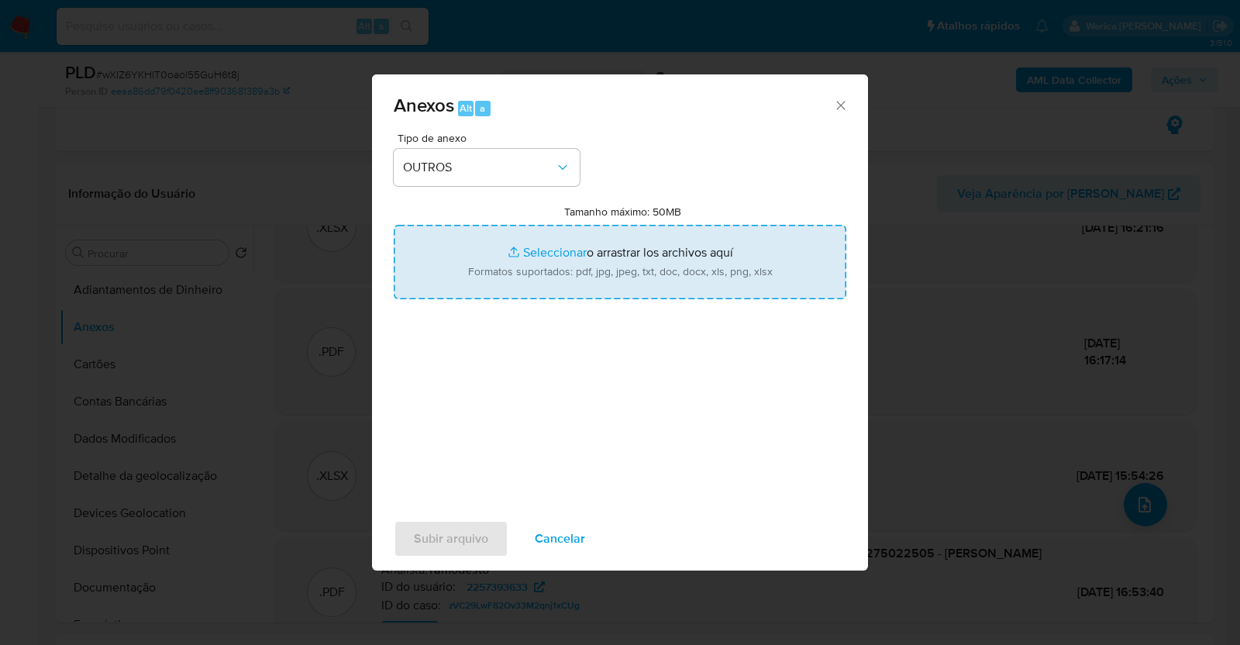
type input "C:\fakepath\Mulan 2257393633_2025_08_12_10_23_26.xlsx"
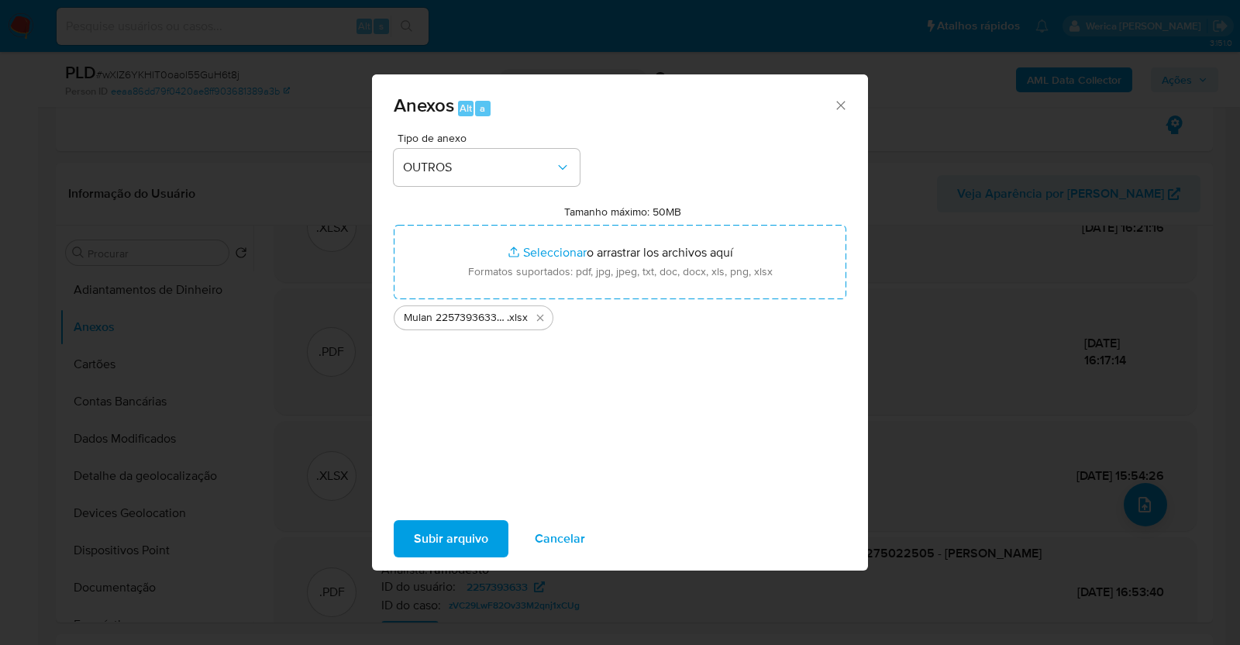
click at [438, 558] on div "Subir arquivo Cancelar" at bounding box center [620, 538] width 496 height 59
click at [438, 553] on span "Subir arquivo" at bounding box center [451, 539] width 74 height 34
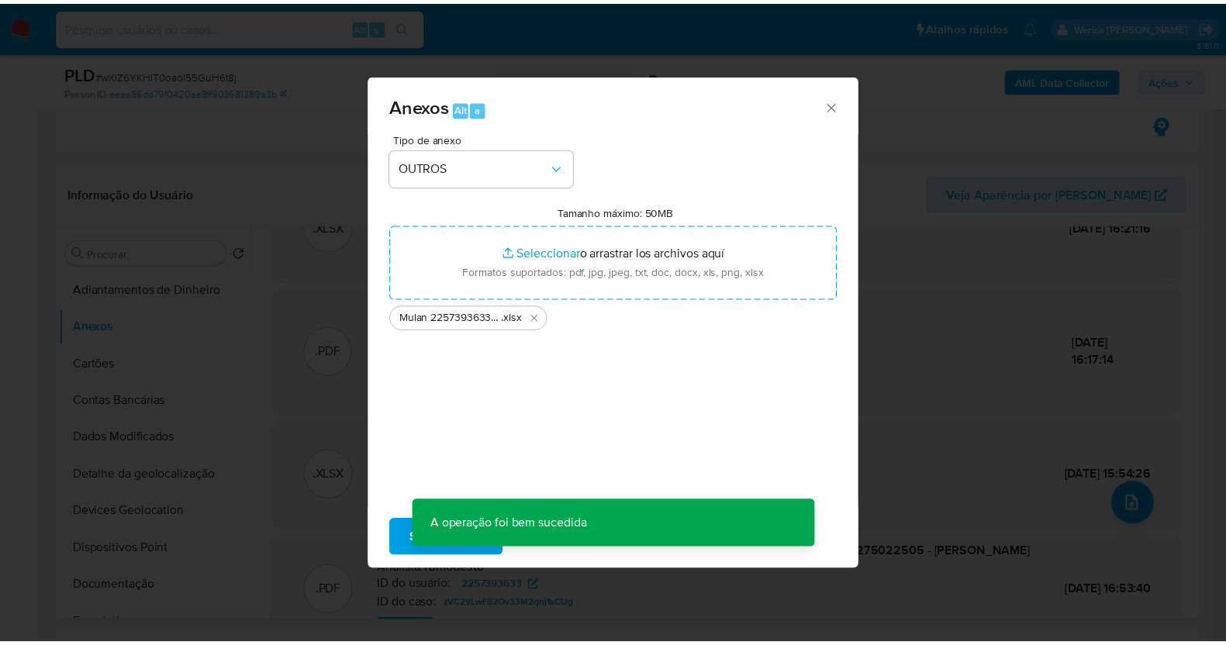
scroll to position [129, 0]
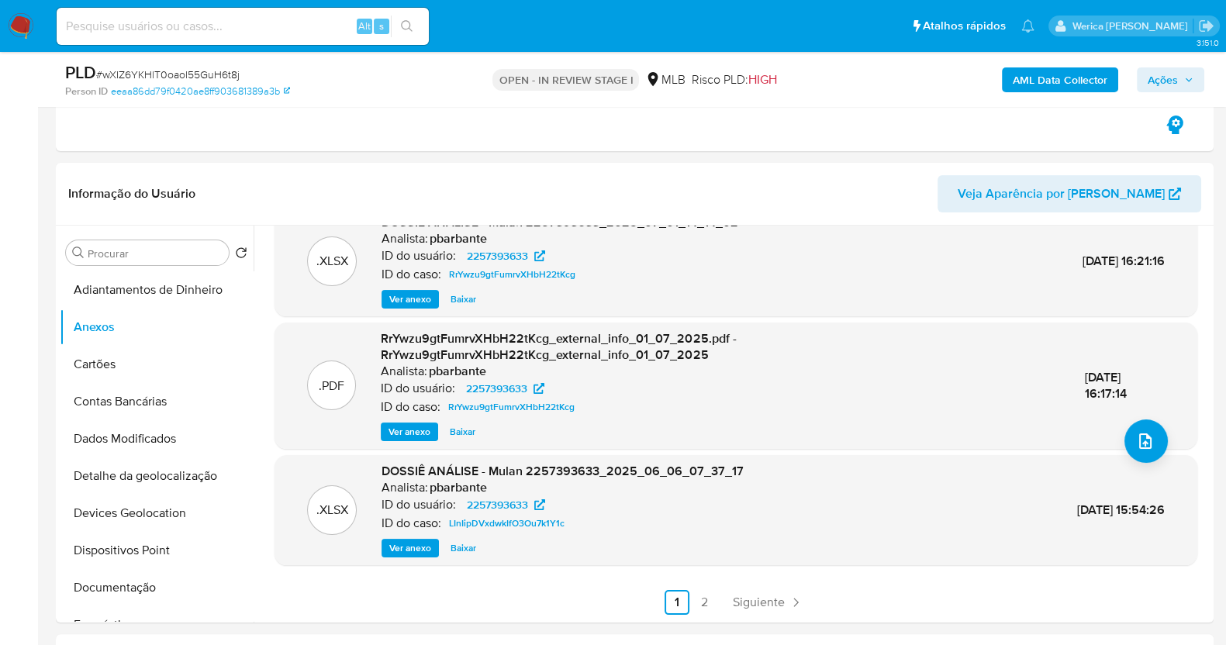
click at [1157, 75] on span "Ações" at bounding box center [1162, 79] width 30 height 25
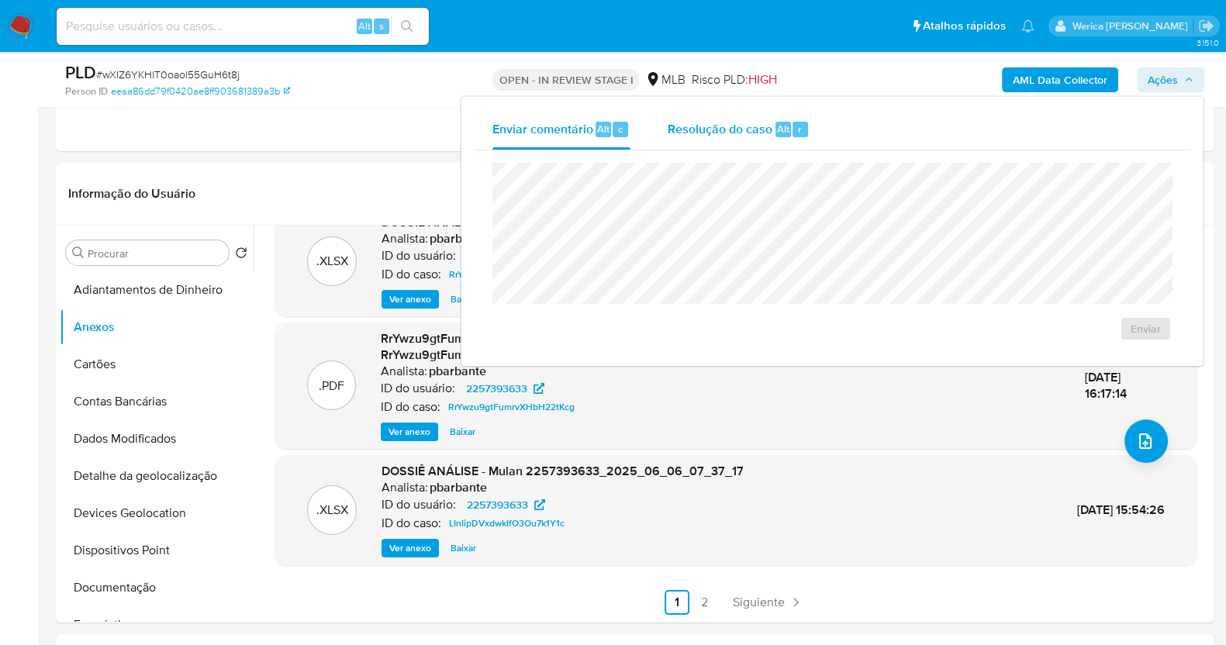
click at [779, 123] on span "Alt" at bounding box center [783, 129] width 12 height 15
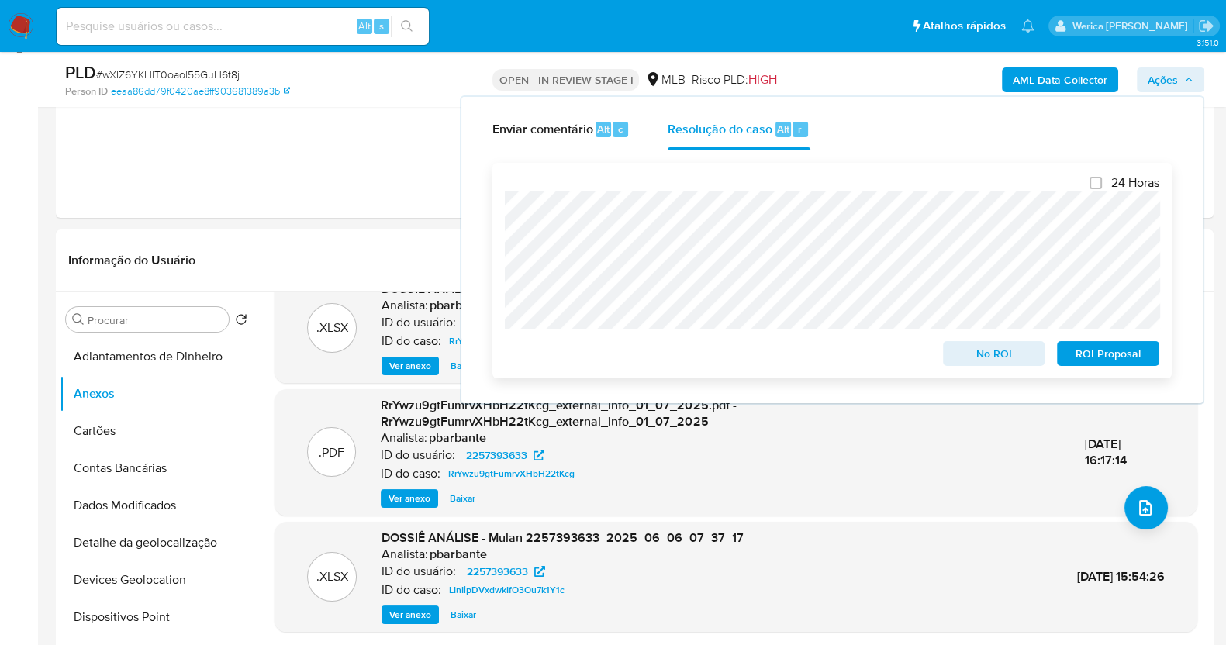
scroll to position [96, 0]
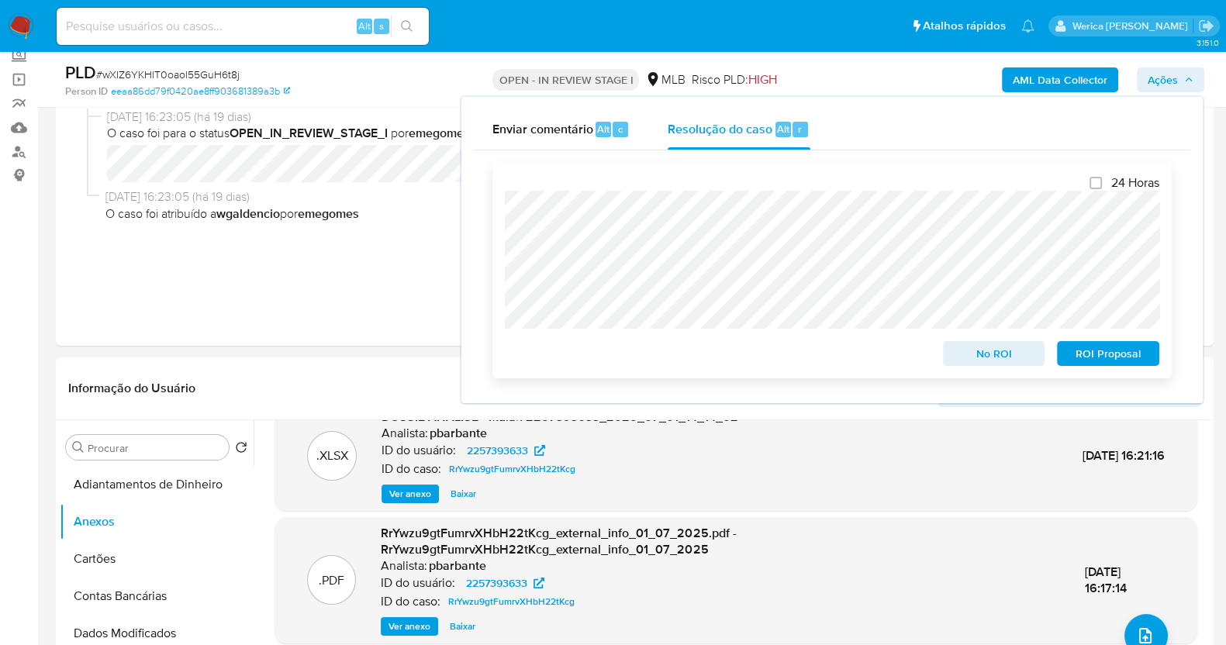
click at [967, 364] on span "No ROI" at bounding box center [993, 354] width 81 height 22
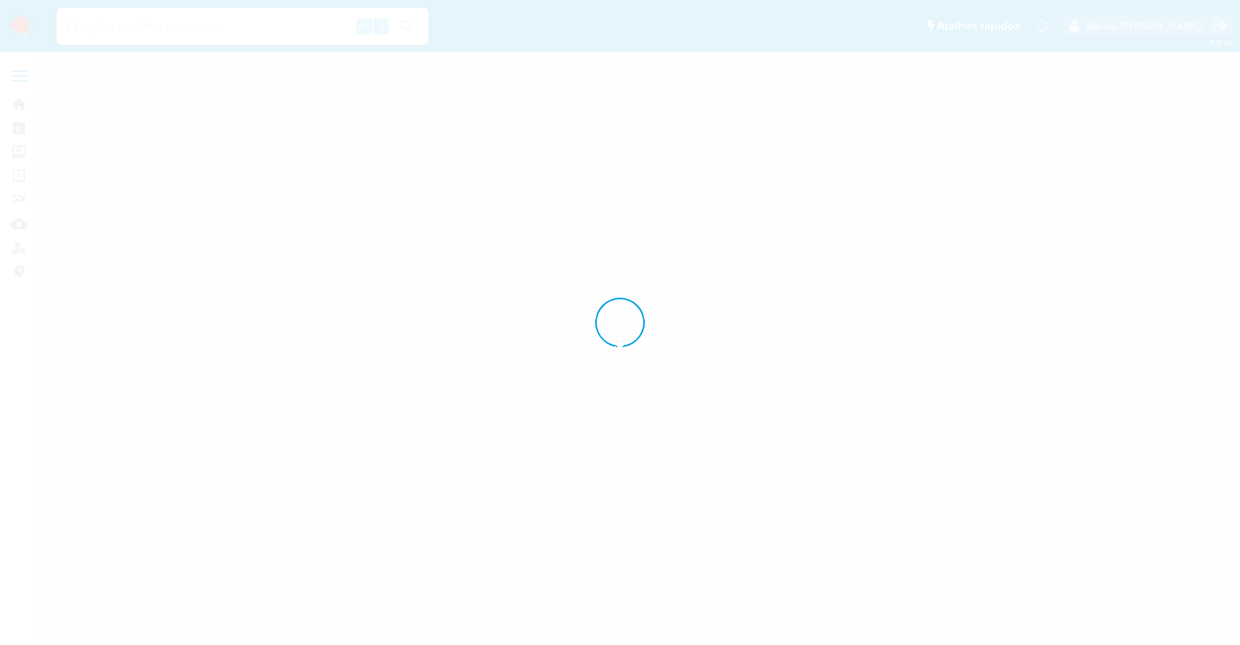
click at [902, 238] on div at bounding box center [620, 322] width 1240 height 645
click at [902, 214] on div at bounding box center [620, 322] width 1240 height 645
click at [907, 265] on div at bounding box center [620, 322] width 1240 height 645
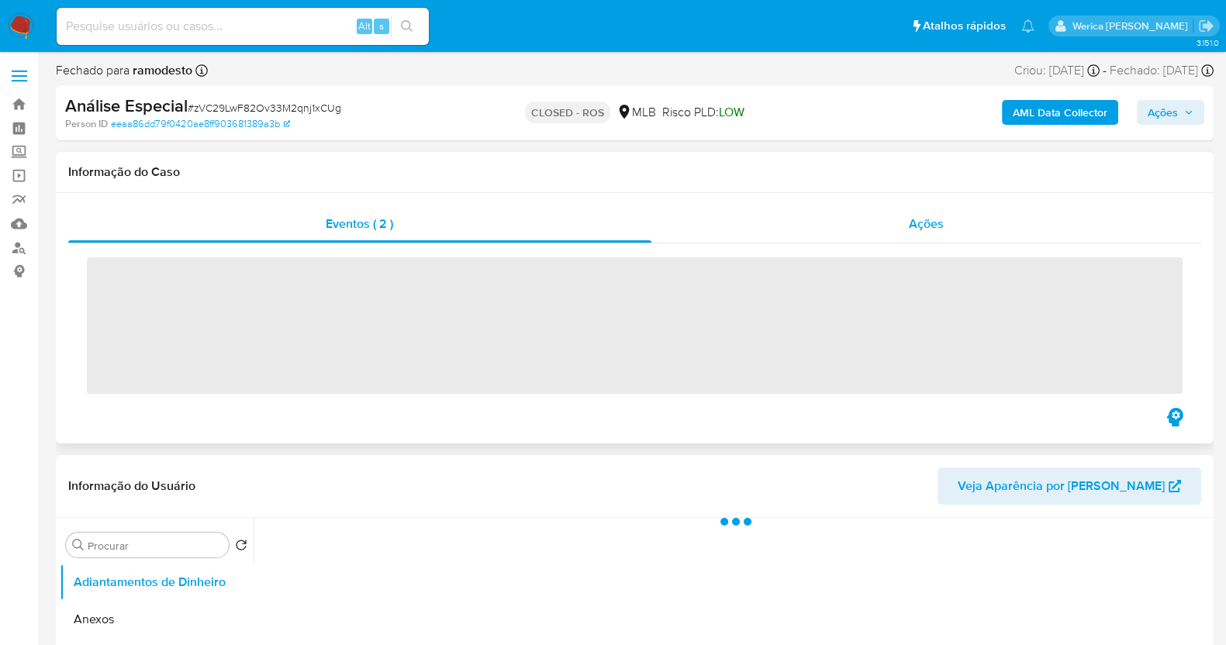
click at [915, 215] on span "Ações" at bounding box center [926, 224] width 35 height 18
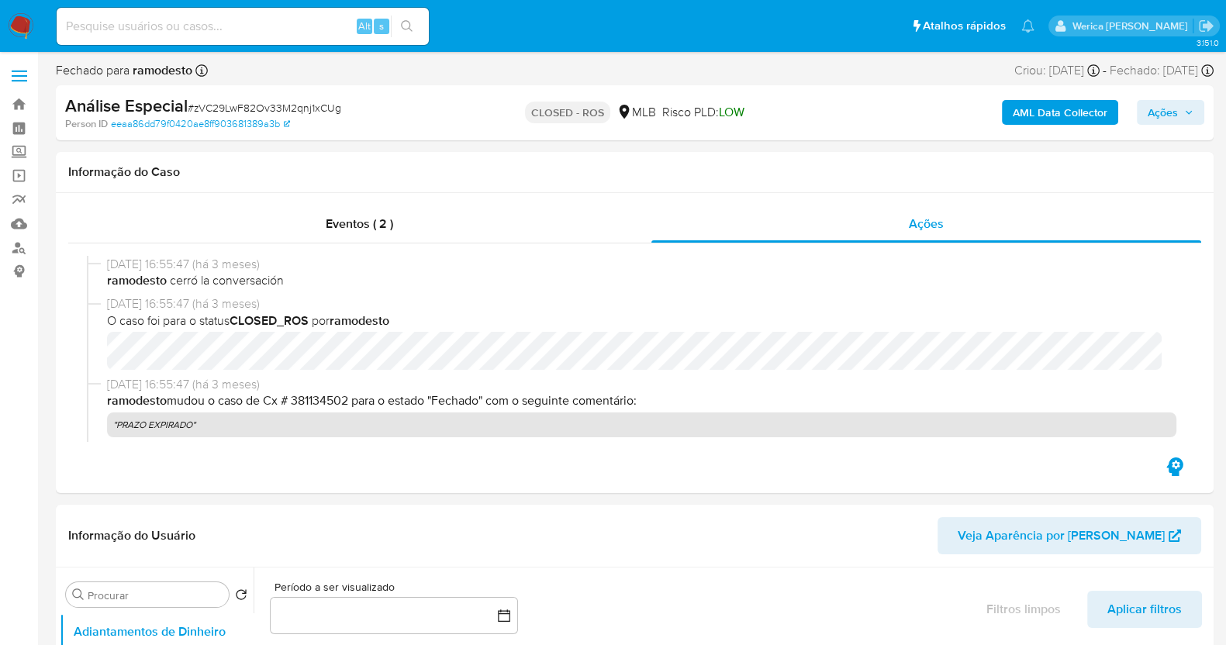
select select "10"
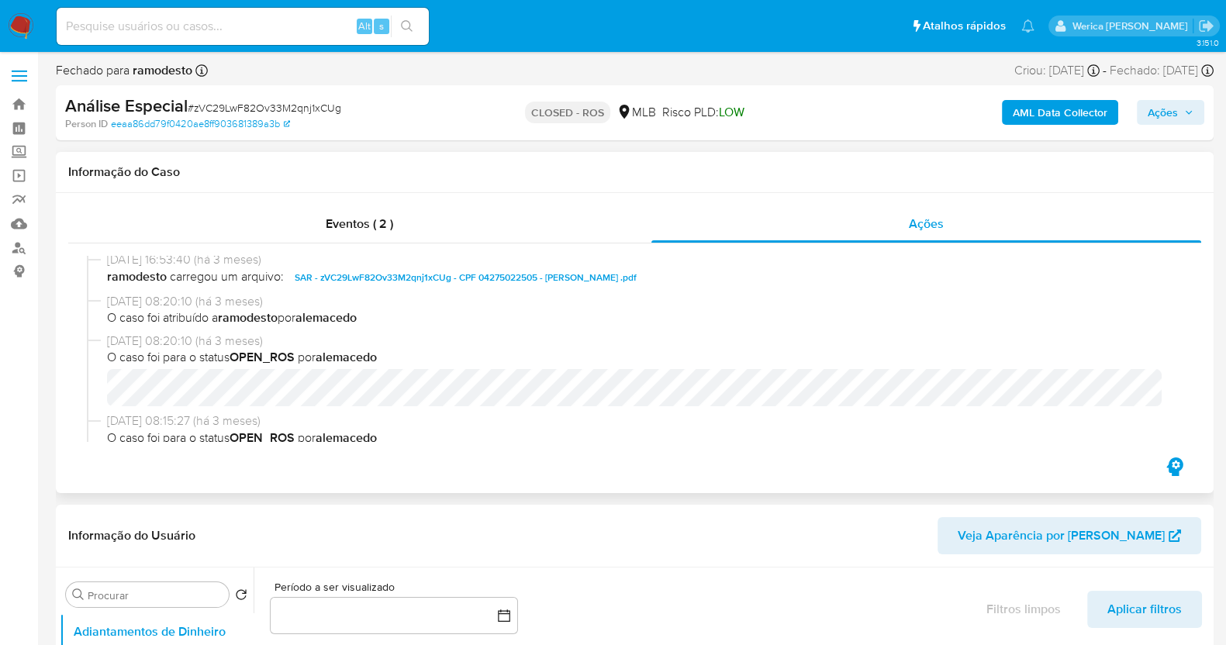
scroll to position [193, 0]
click at [502, 277] on span "SAR - zVC29LwF82Ov33M2qnj1xCUg - CPF 04275022505 - [PERSON_NAME] .pdf" at bounding box center [466, 276] width 342 height 19
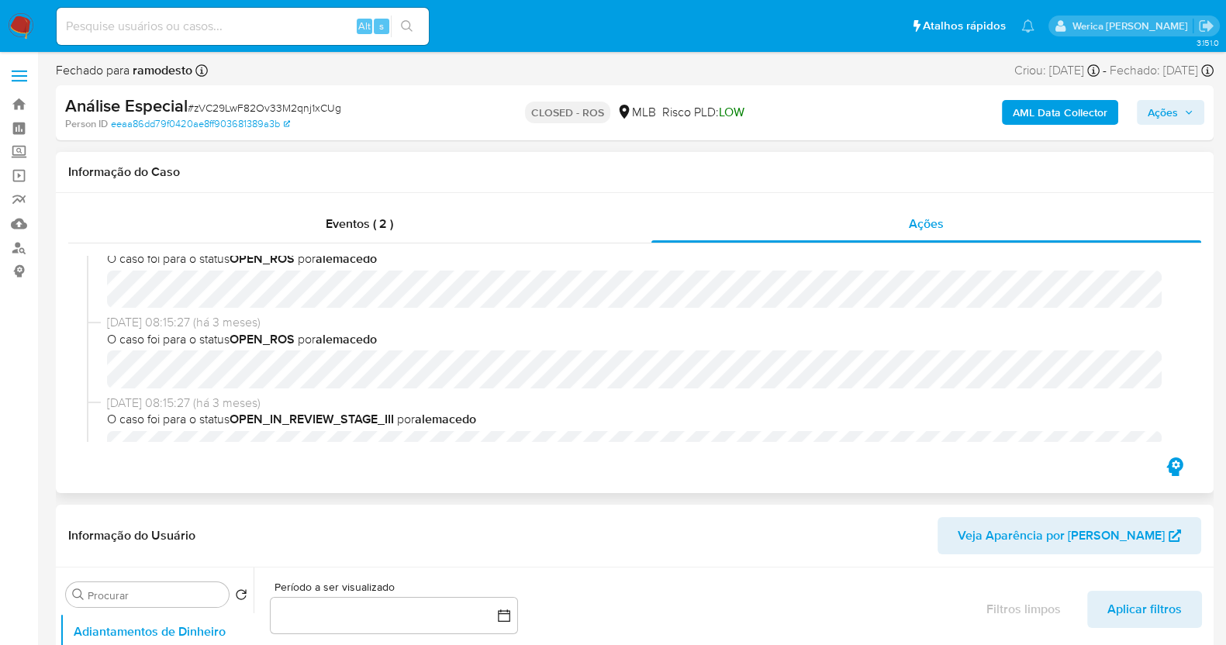
scroll to position [387, 0]
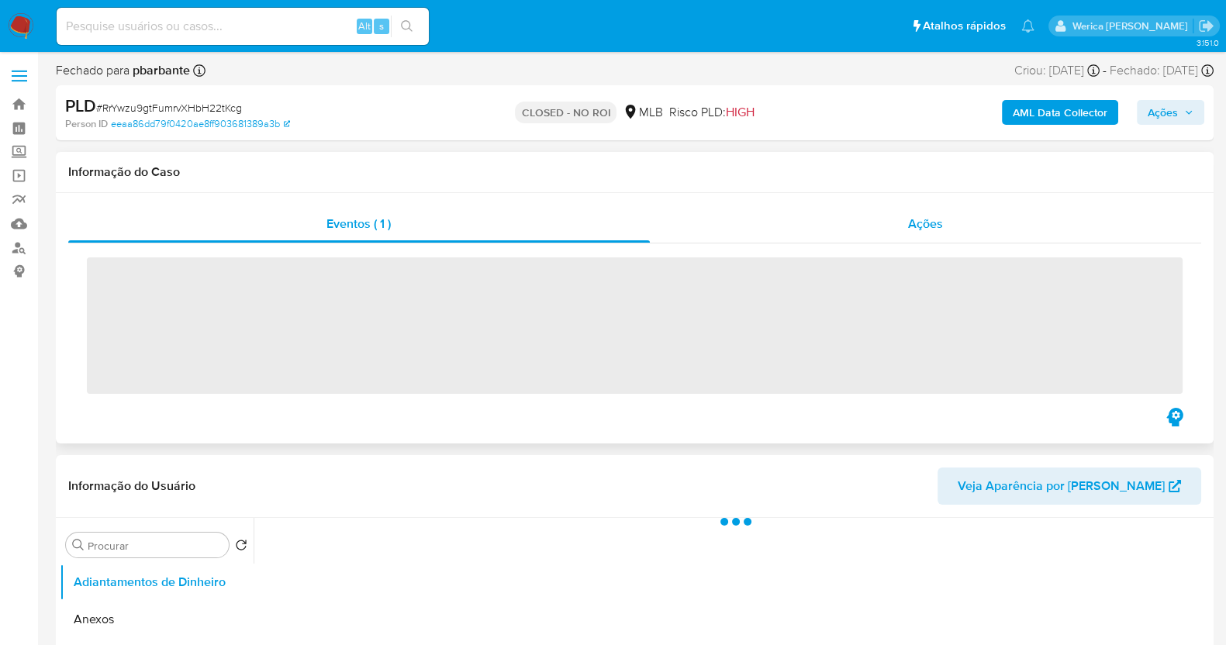
click at [930, 231] on span "Ações" at bounding box center [925, 224] width 35 height 18
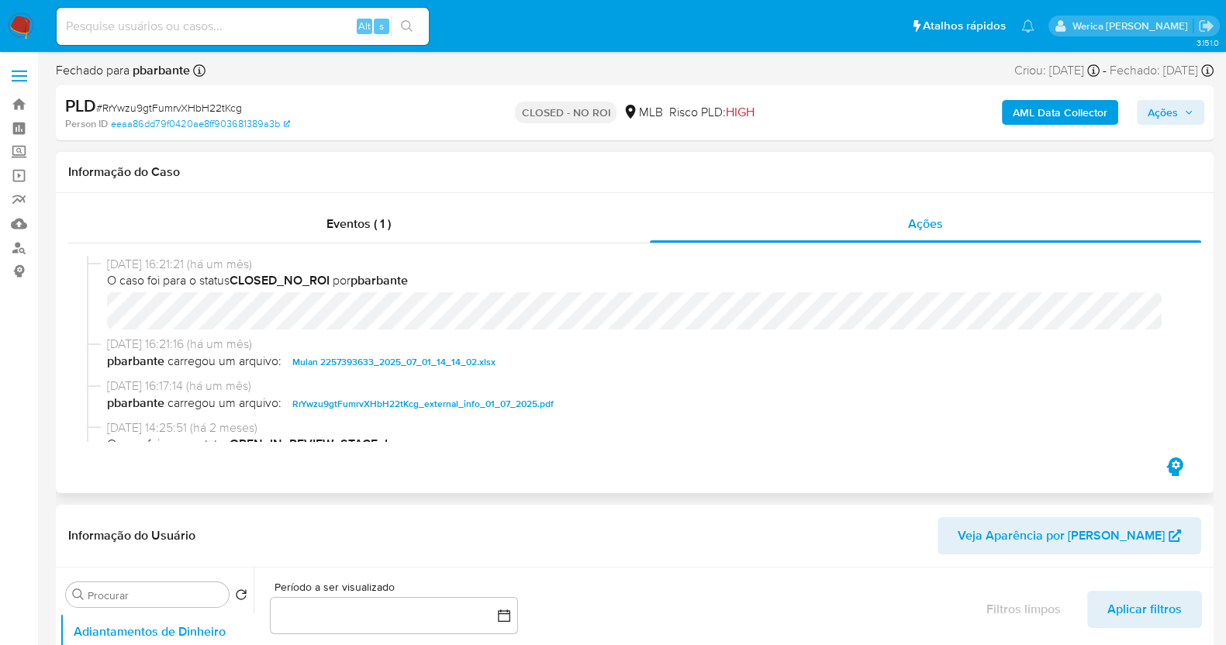
select select "10"
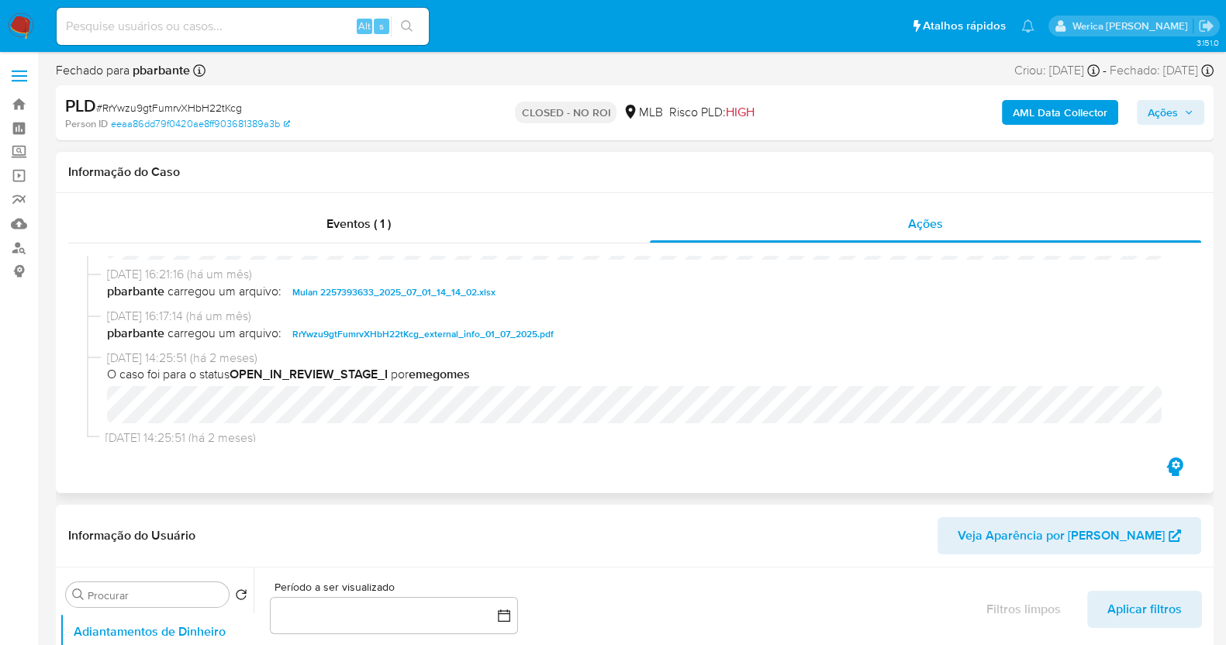
scroll to position [96, 0]
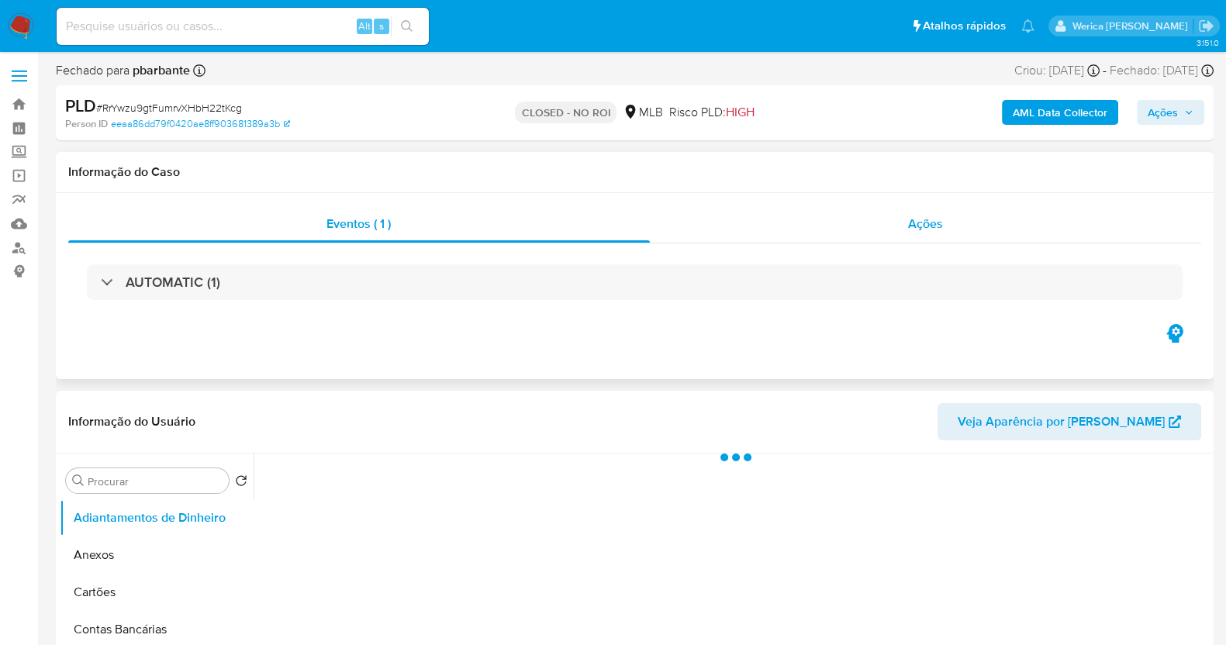
drag, startPoint x: 919, startPoint y: 236, endPoint x: 888, endPoint y: 243, distance: 30.9
click at [921, 236] on div "Ações" at bounding box center [926, 223] width 552 height 37
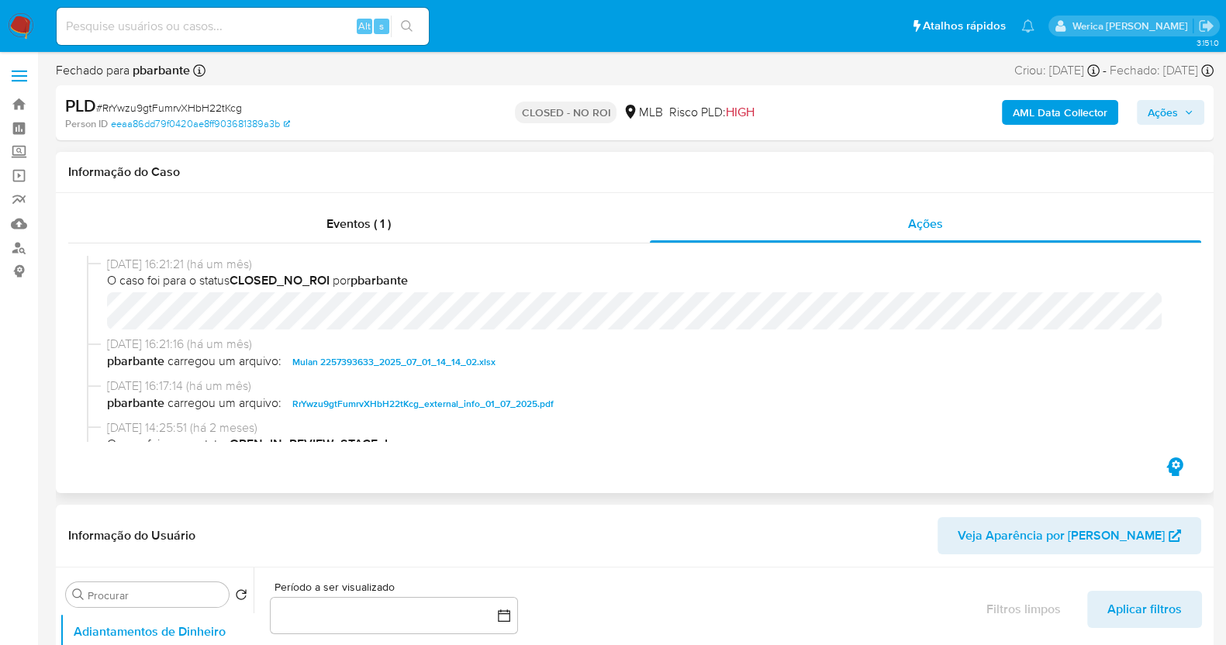
select select "10"
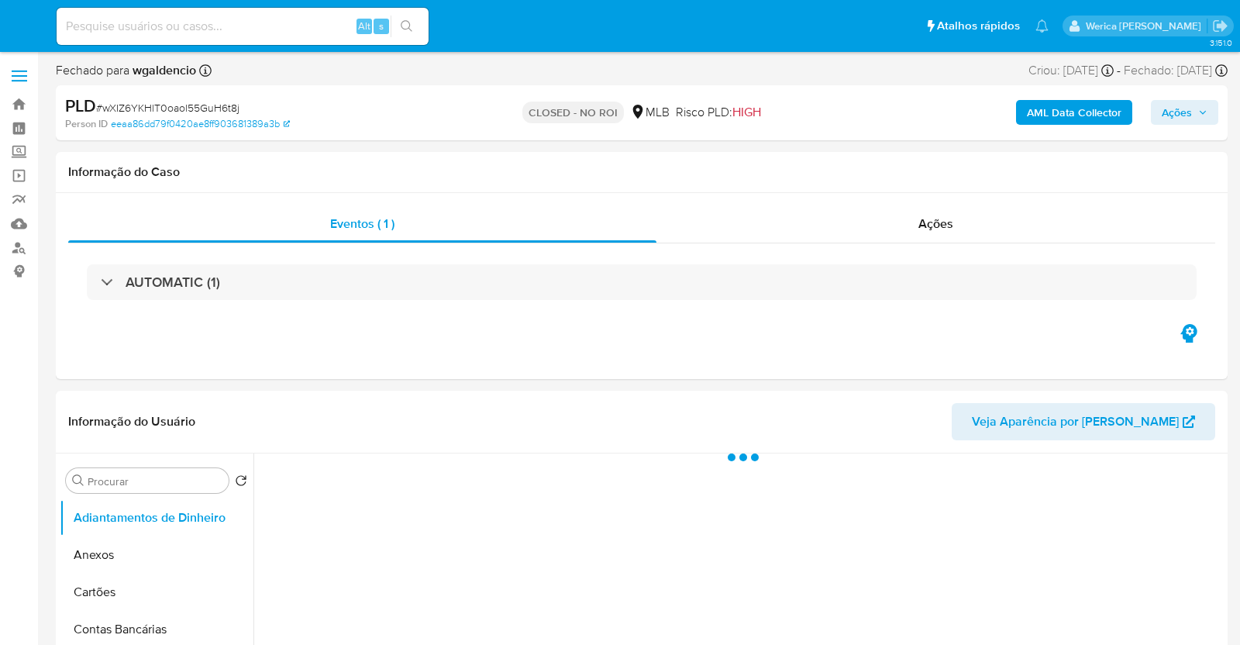
select select "10"
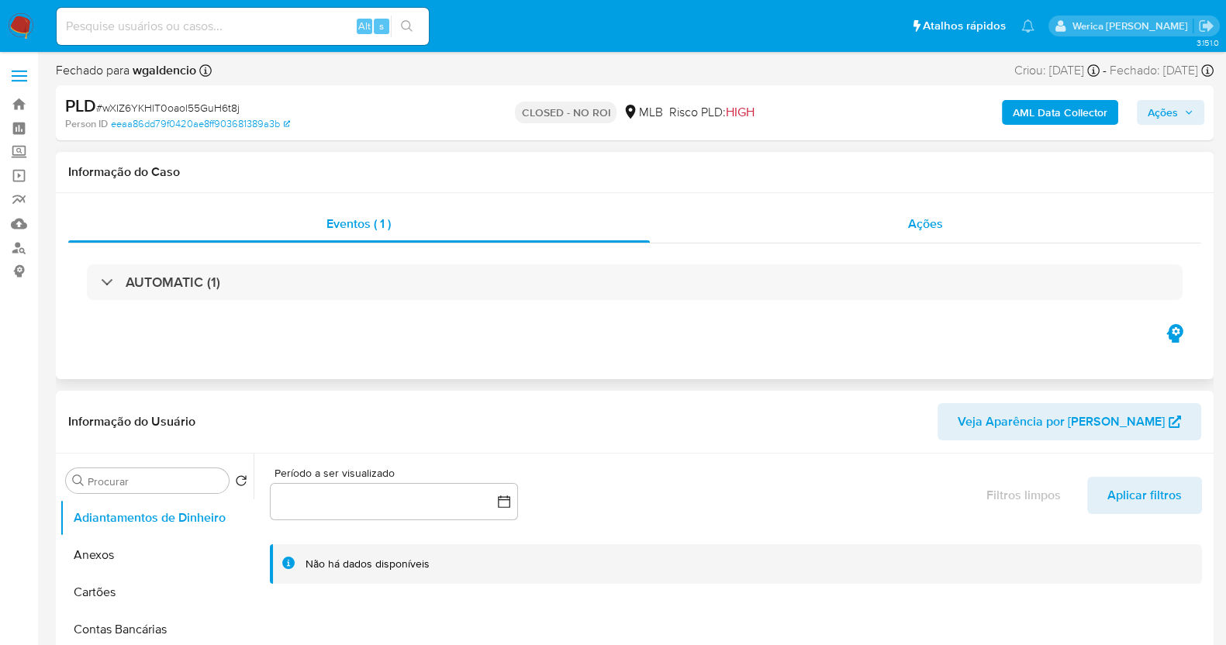
click at [929, 229] on span "Ações" at bounding box center [925, 224] width 35 height 18
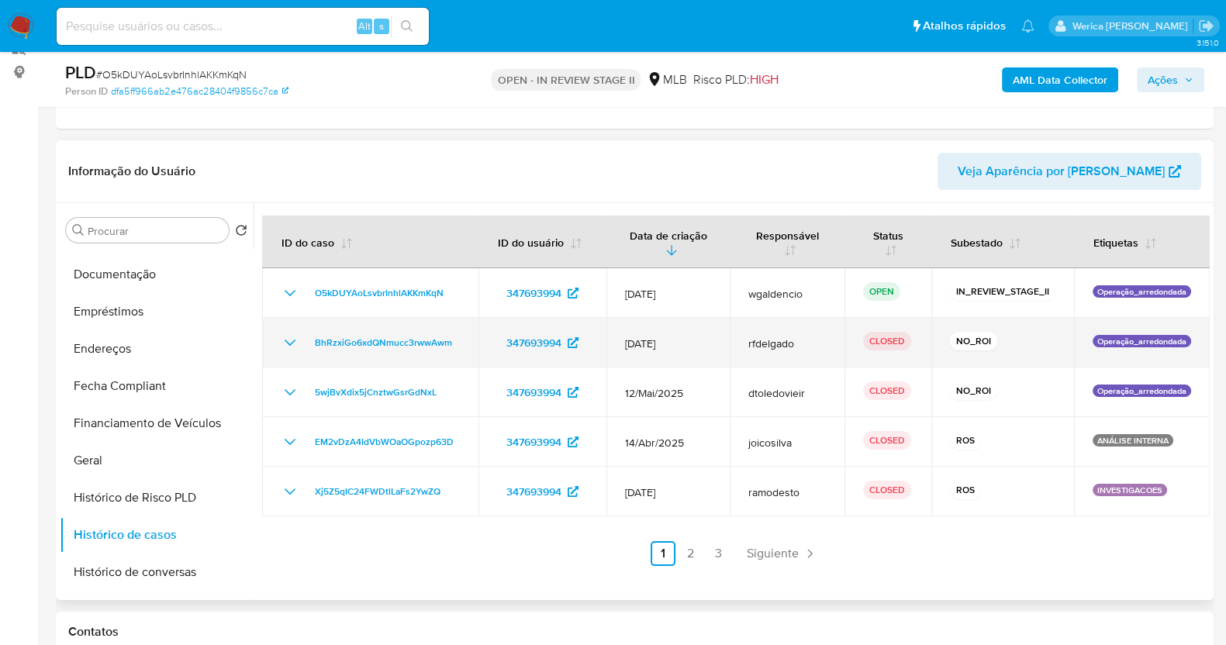
scroll to position [291, 0]
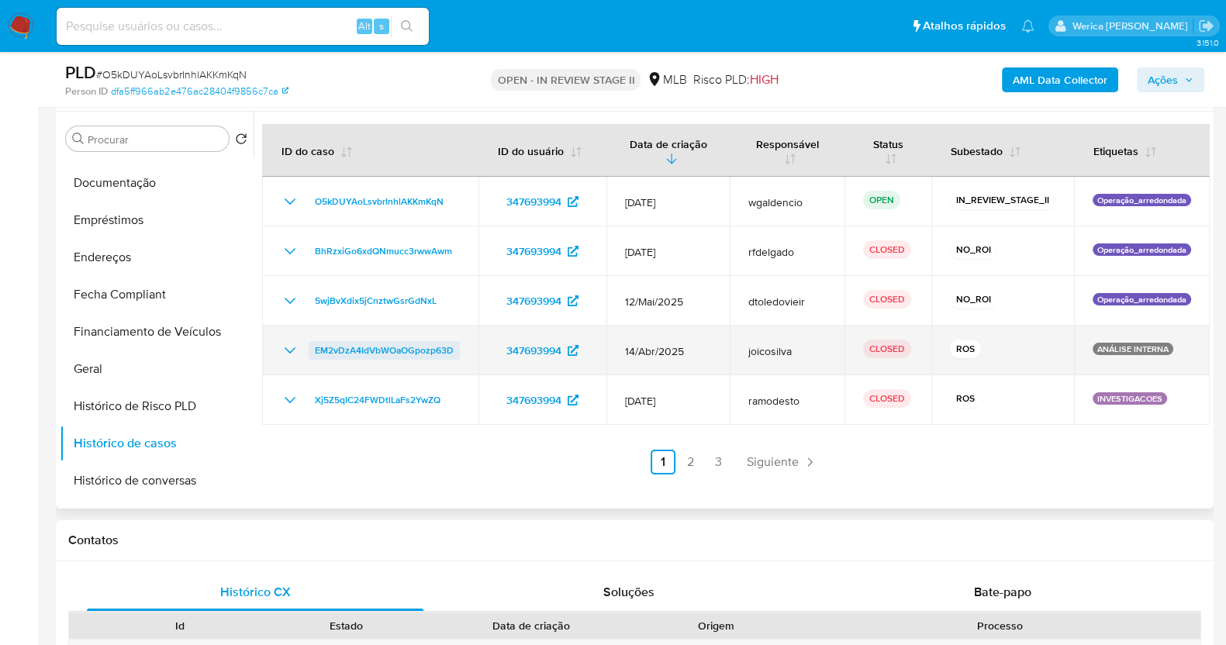
click at [387, 353] on span "EM2vDzA4IdVbWOaOGpozp63D" at bounding box center [384, 350] width 139 height 19
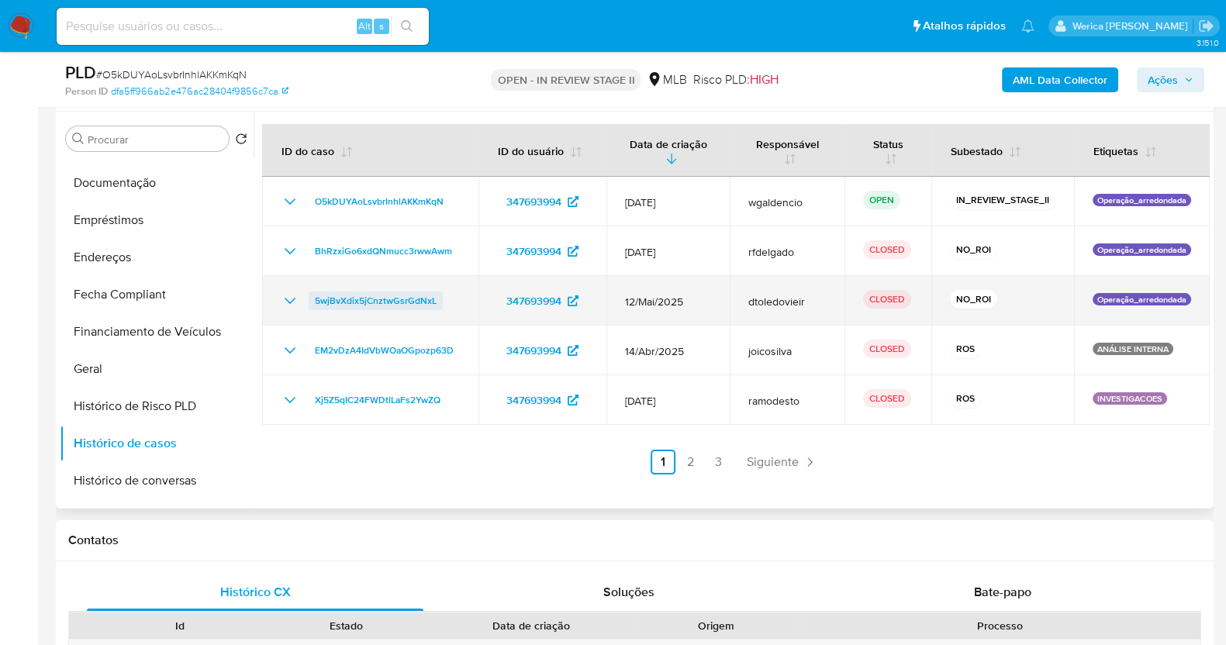
click at [412, 296] on span "5wjBvXdix5jCnztwGsrGdNxL" at bounding box center [376, 300] width 122 height 19
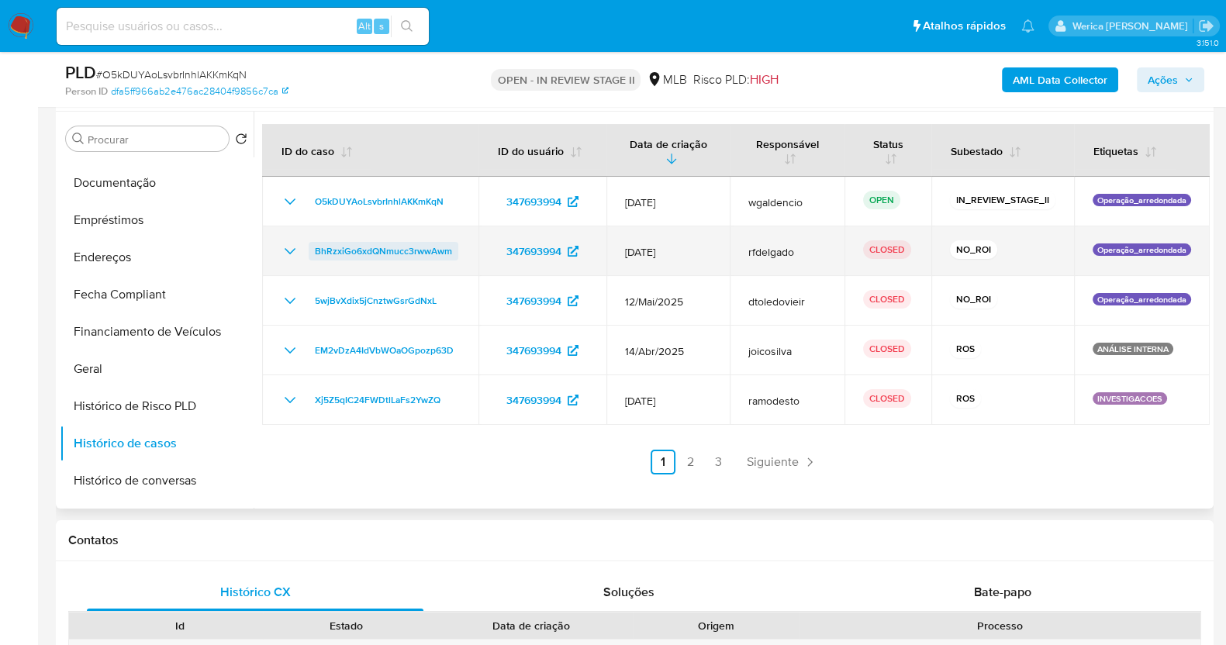
click at [414, 259] on span "BhRzxiGo6xdQNmucc3rwwAwm" at bounding box center [383, 251] width 137 height 19
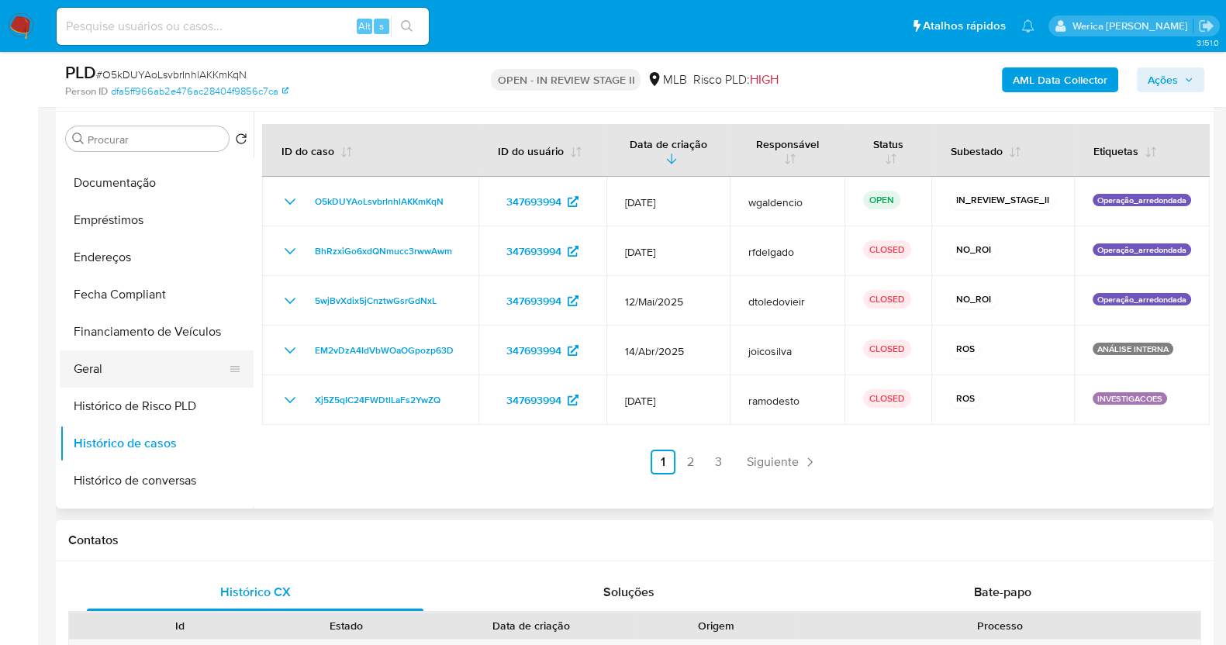
click at [182, 368] on button "Geral" at bounding box center [150, 368] width 181 height 37
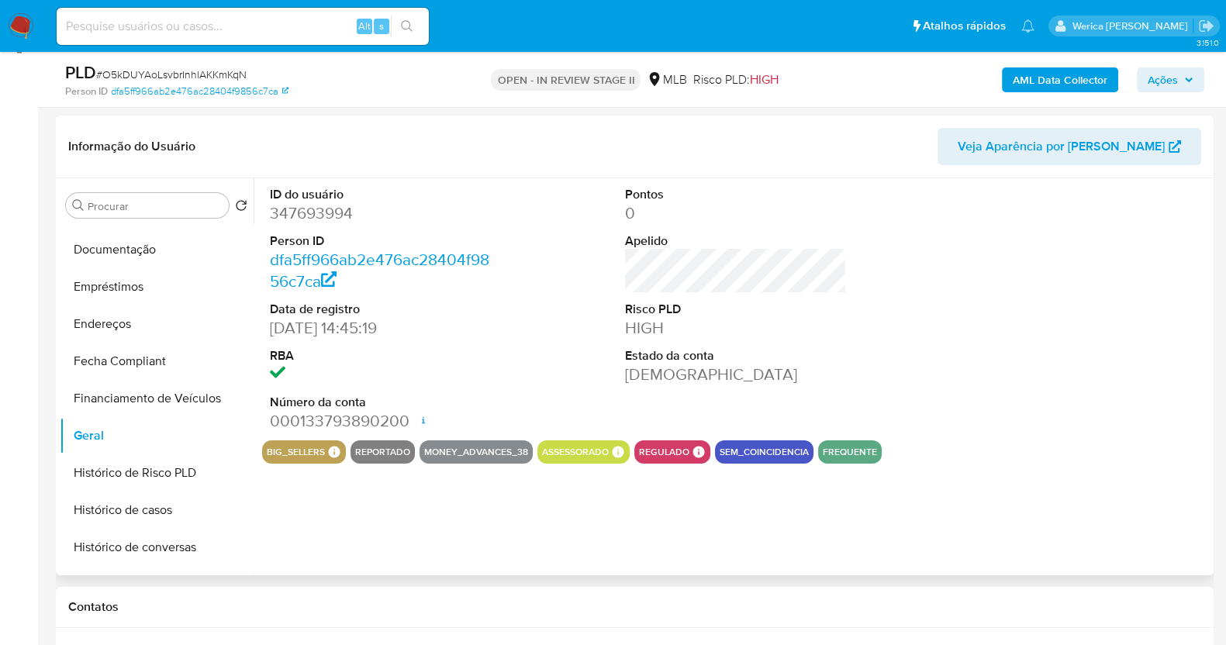
scroll to position [193, 0]
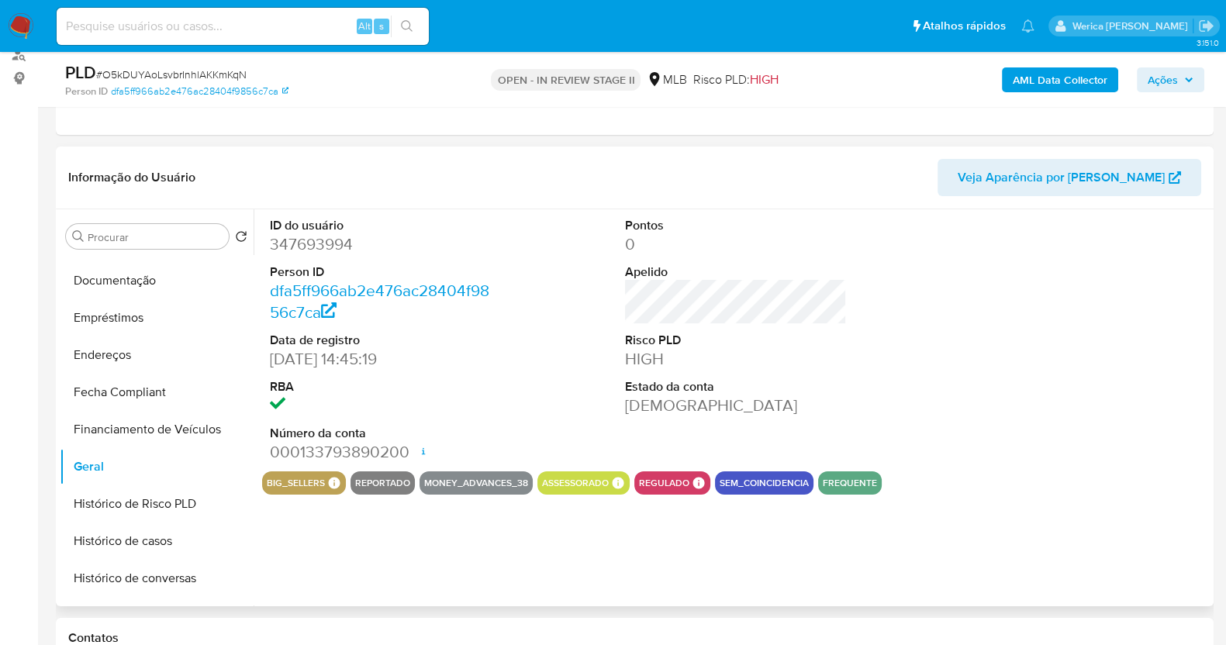
click at [332, 247] on dd "347693994" at bounding box center [381, 244] width 222 height 22
copy dd "347693994"
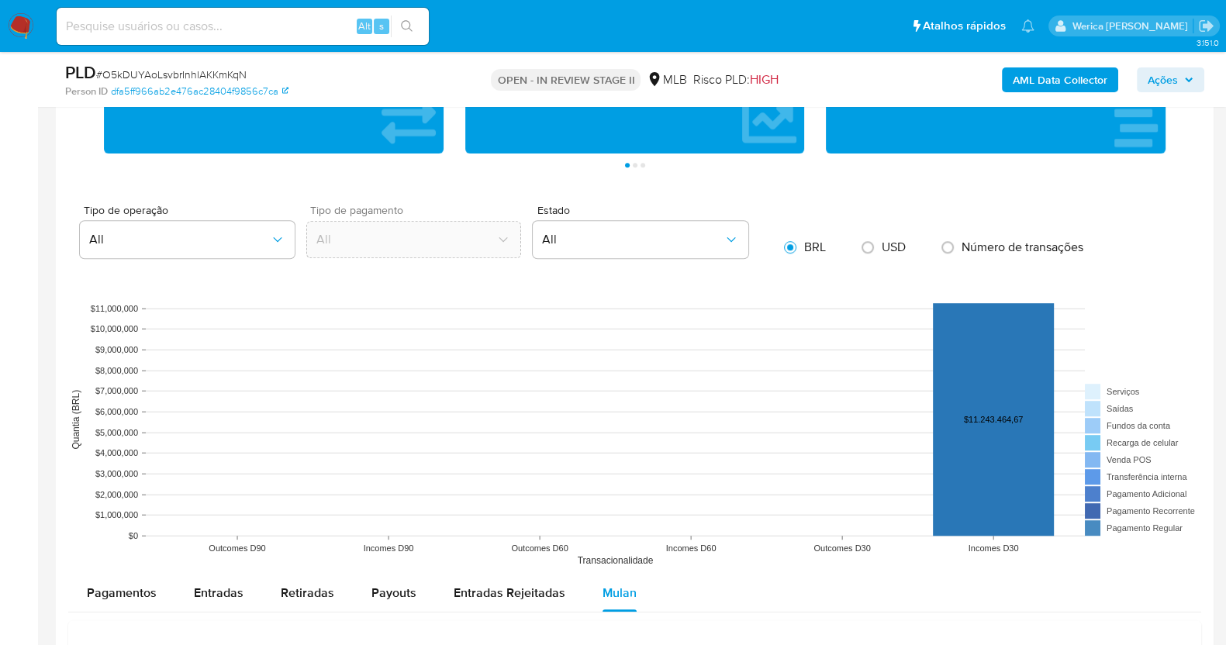
scroll to position [1647, 0]
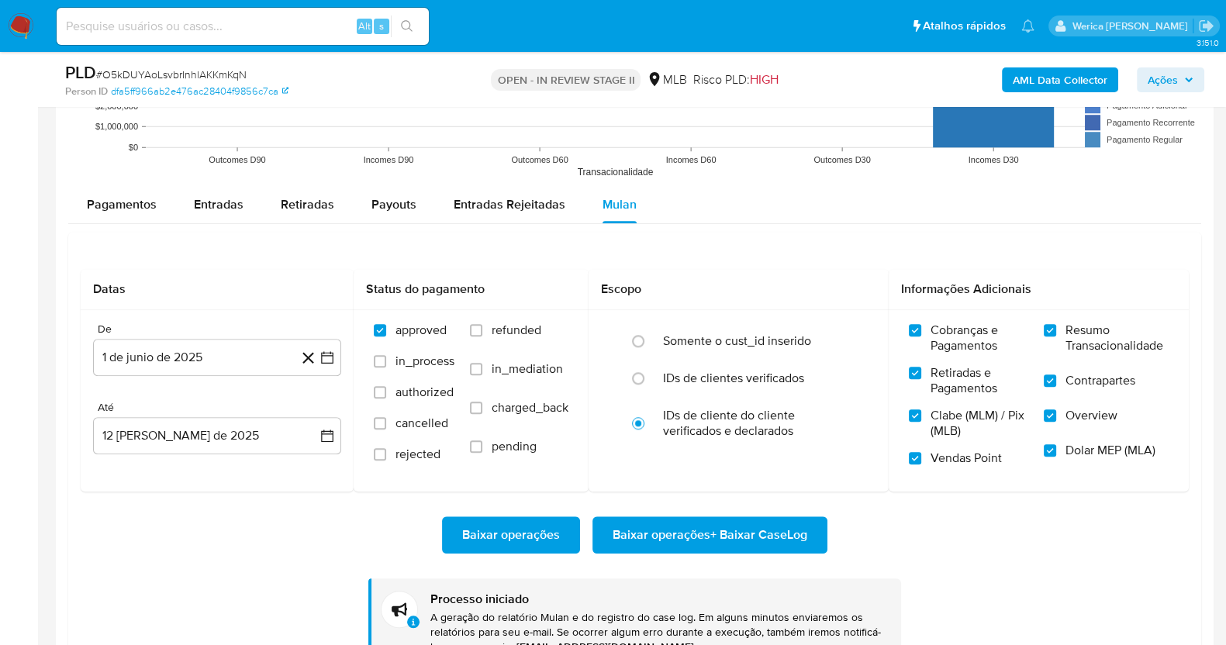
click at [726, 534] on span "Baixar operações + Baixar CaseLog" at bounding box center [709, 535] width 195 height 34
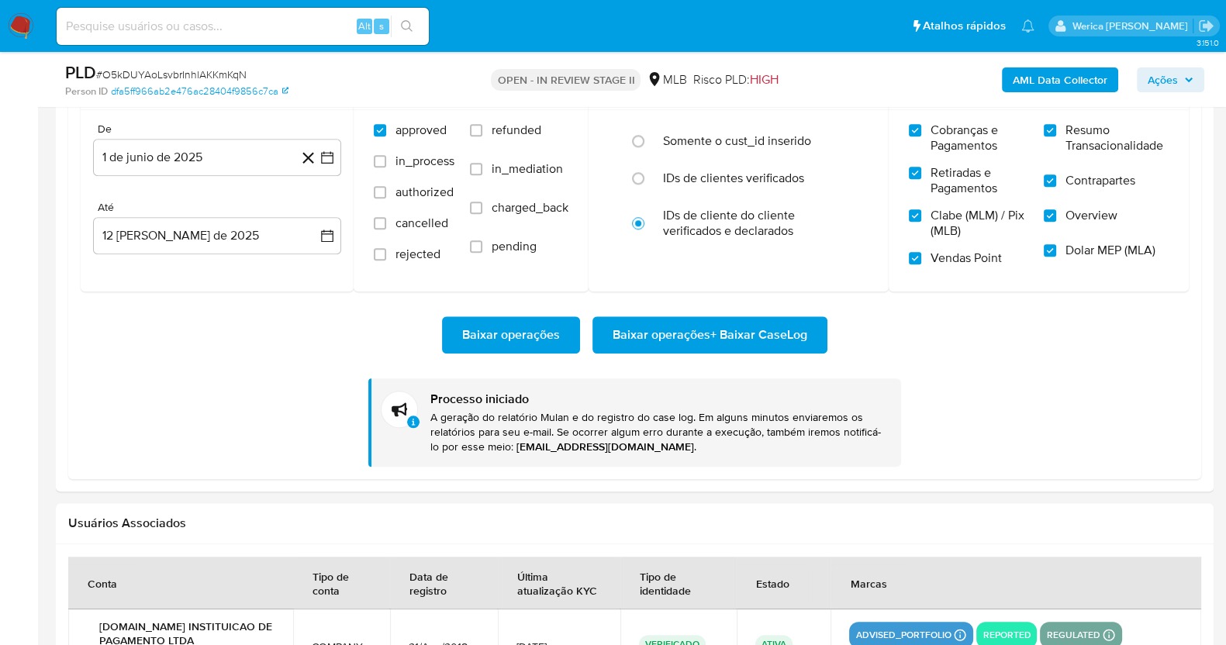
scroll to position [1855, 0]
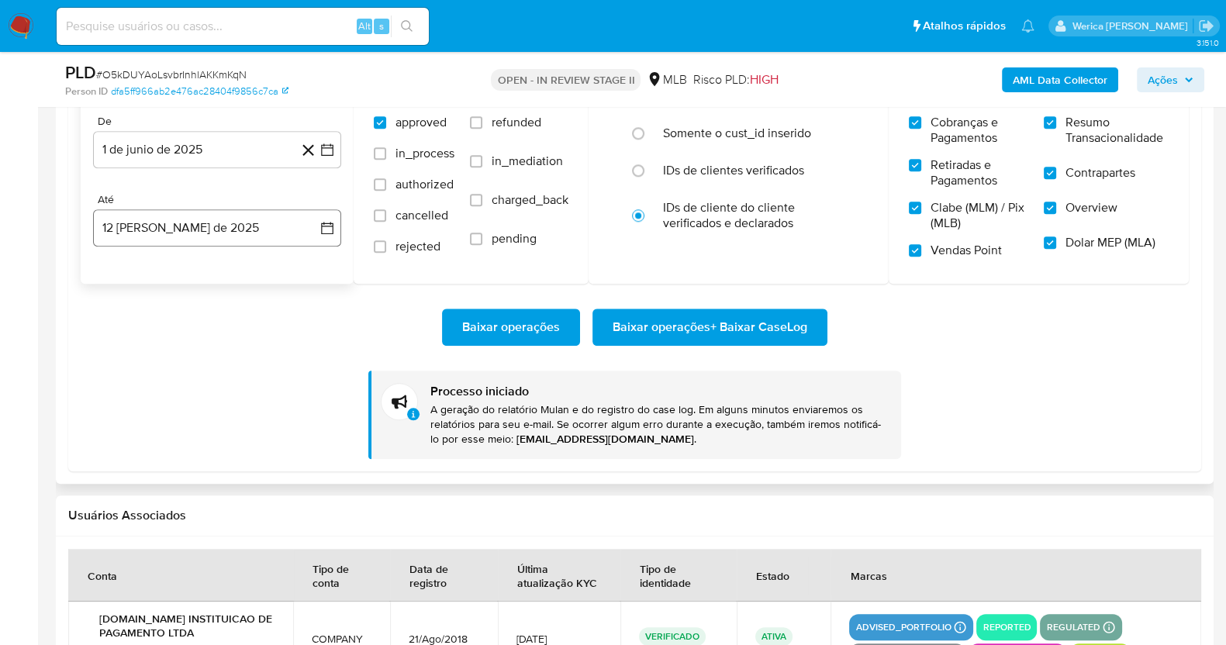
click at [252, 222] on button "12 de agosto de 2025" at bounding box center [217, 227] width 248 height 37
click at [234, 289] on span "agosto 2025" at bounding box center [209, 284] width 71 height 16
click at [159, 420] on button "jul" at bounding box center [148, 427] width 43 height 25
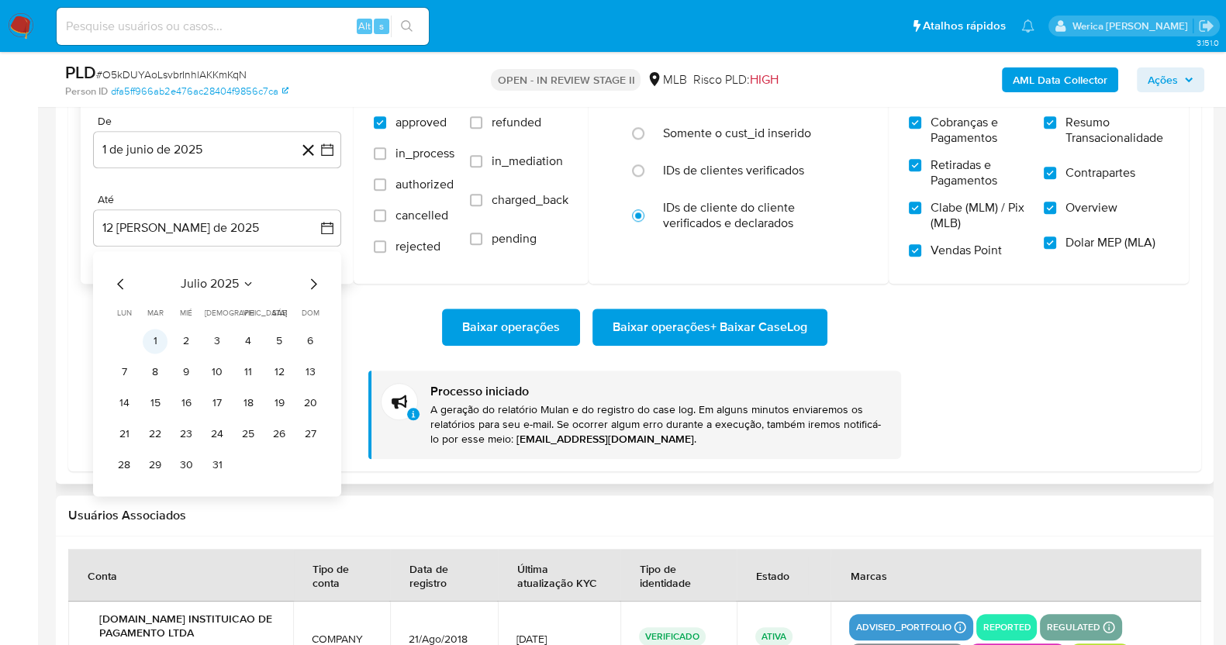
click at [157, 334] on button "1" at bounding box center [155, 341] width 25 height 25
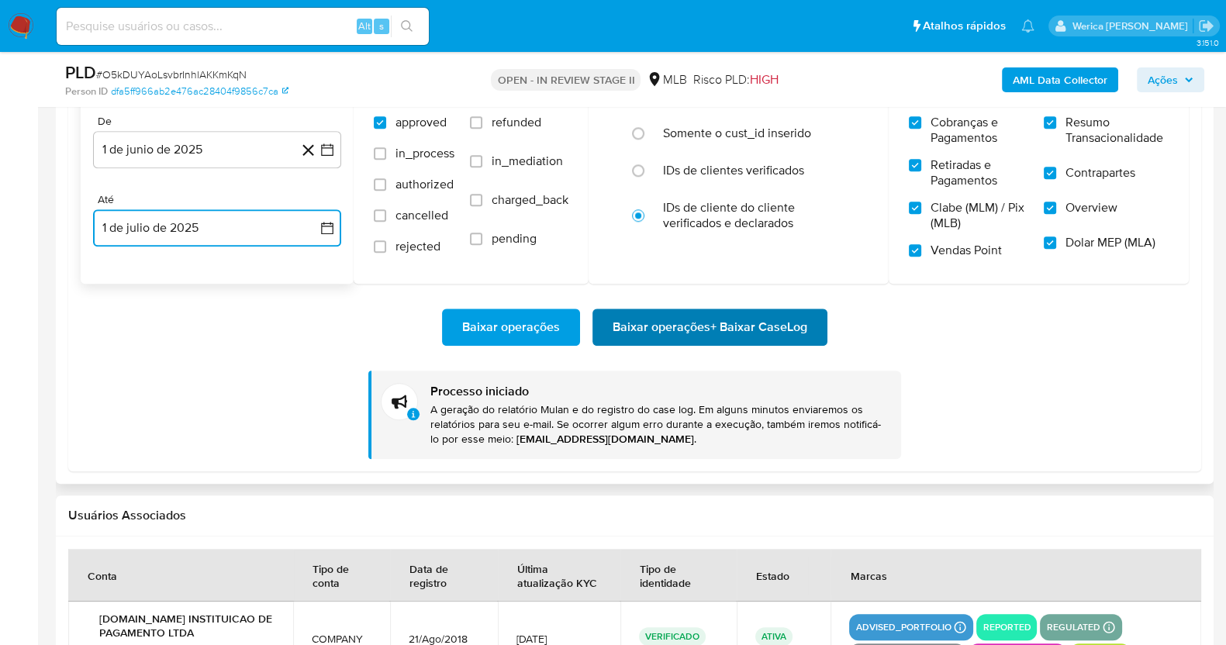
click at [686, 317] on span "Baixar operações + Baixar CaseLog" at bounding box center [709, 327] width 195 height 34
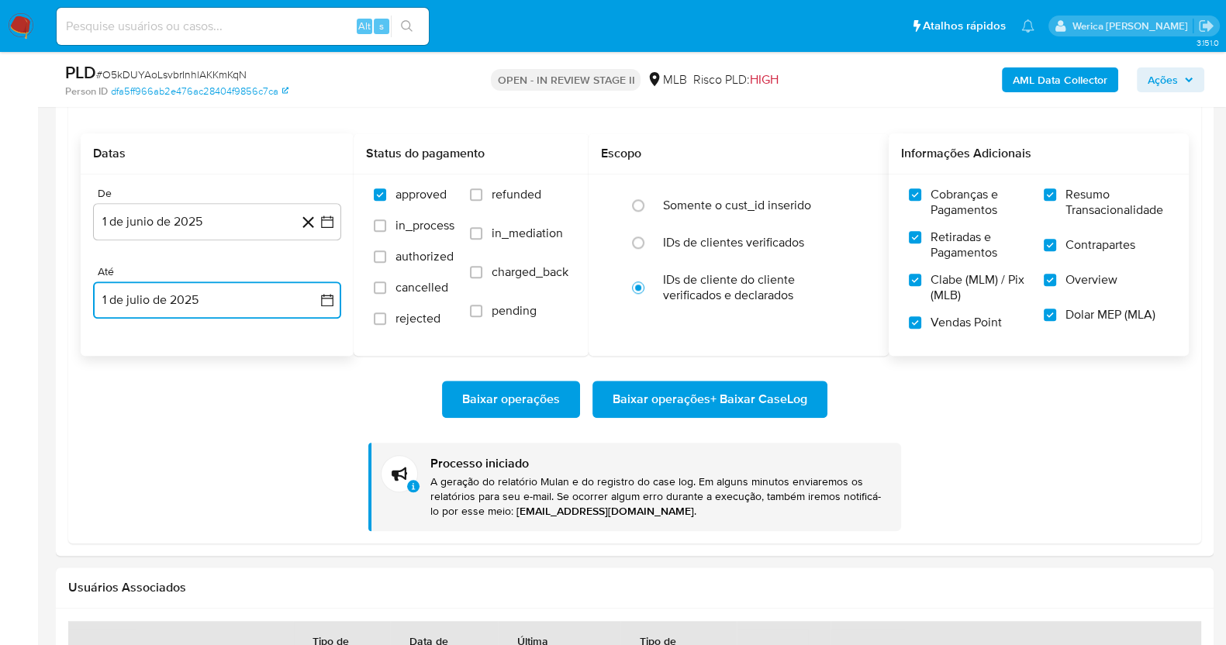
scroll to position [1758, 0]
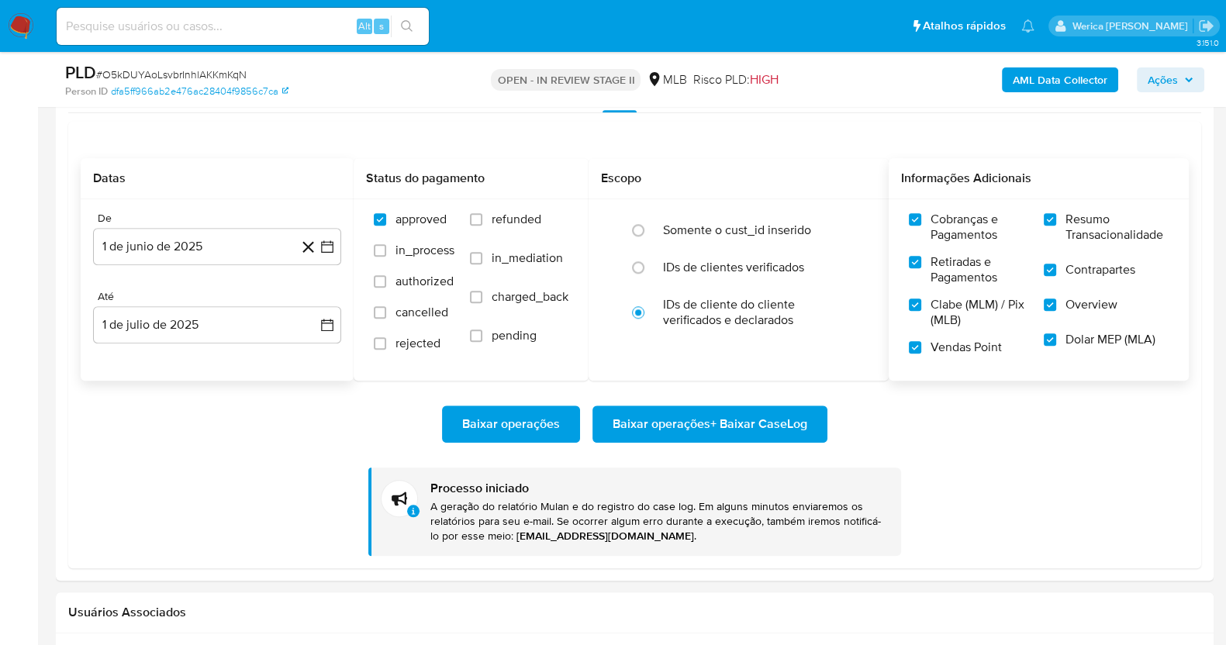
click at [946, 241] on span "Cobranças e Pagamentos" at bounding box center [979, 227] width 98 height 31
click at [921, 226] on input "Cobranças e Pagamentos" at bounding box center [915, 219] width 12 height 12
click at [946, 271] on span "Retiradas e Pagamentos" at bounding box center [979, 269] width 98 height 31
click at [921, 268] on input "Retiradas e Pagamentos" at bounding box center [915, 262] width 12 height 12
click at [946, 308] on span "Clabe (MLM) / Pix (MLB)" at bounding box center [979, 312] width 98 height 31
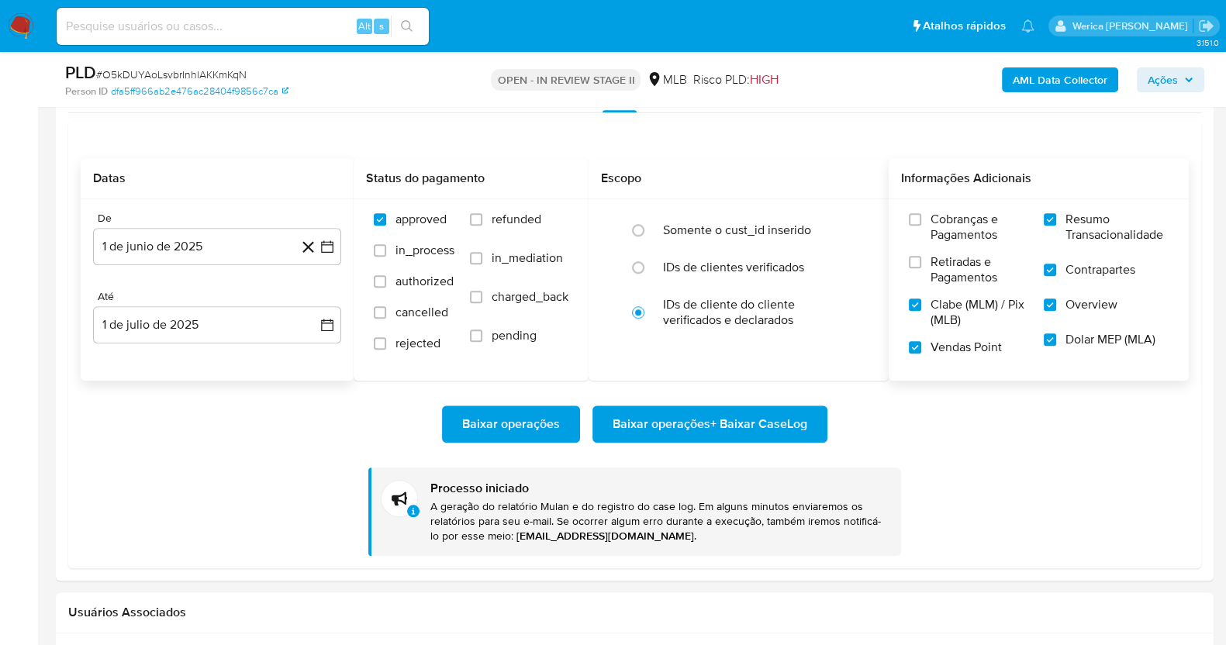
click at [921, 308] on input "Clabe (MLM) / Pix (MLB)" at bounding box center [915, 304] width 12 height 12
click at [953, 352] on span "Vendas Point" at bounding box center [965, 348] width 71 height 16
click at [921, 352] on input "Vendas Point" at bounding box center [915, 347] width 12 height 12
click at [1065, 336] on span "Dolar MEP (MLA)" at bounding box center [1110, 340] width 90 height 16
click at [1056, 336] on input "Dolar MEP (MLA)" at bounding box center [1049, 339] width 12 height 12
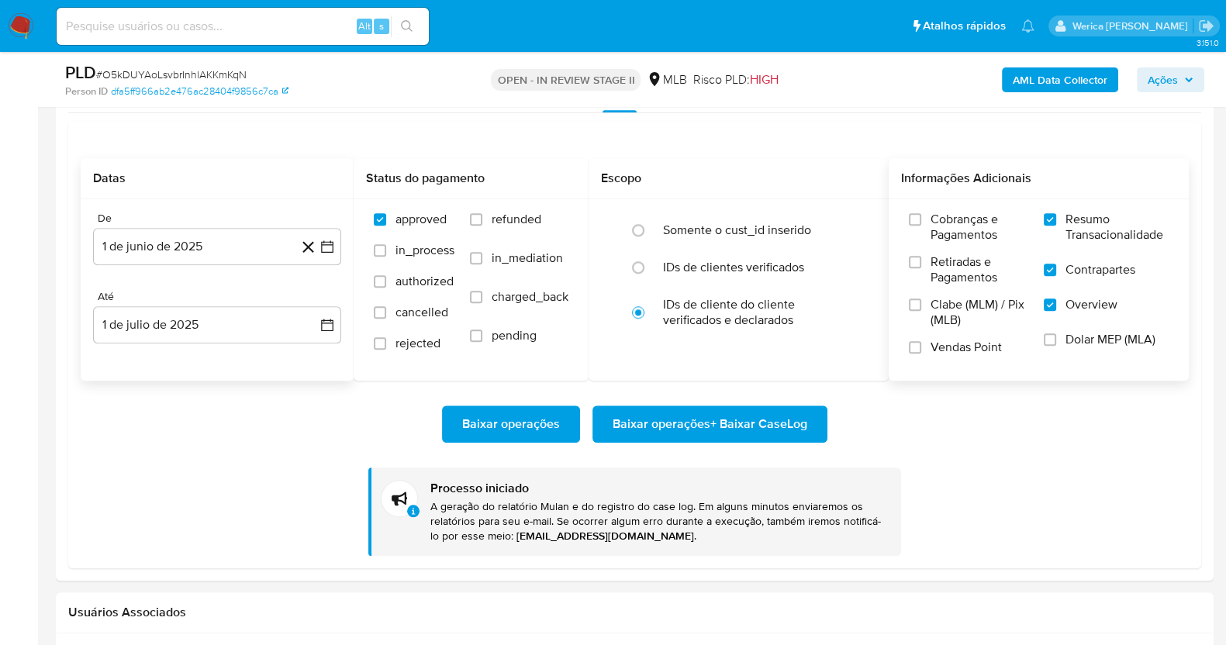
click at [1088, 270] on span "Contrapartes" at bounding box center [1100, 270] width 70 height 16
click at [1056, 270] on input "Contrapartes" at bounding box center [1049, 270] width 12 height 12
click at [781, 426] on span "Baixar operações + Baixar CaseLog" at bounding box center [709, 424] width 195 height 34
click at [223, 245] on button "1 de junio de 2025" at bounding box center [217, 246] width 248 height 37
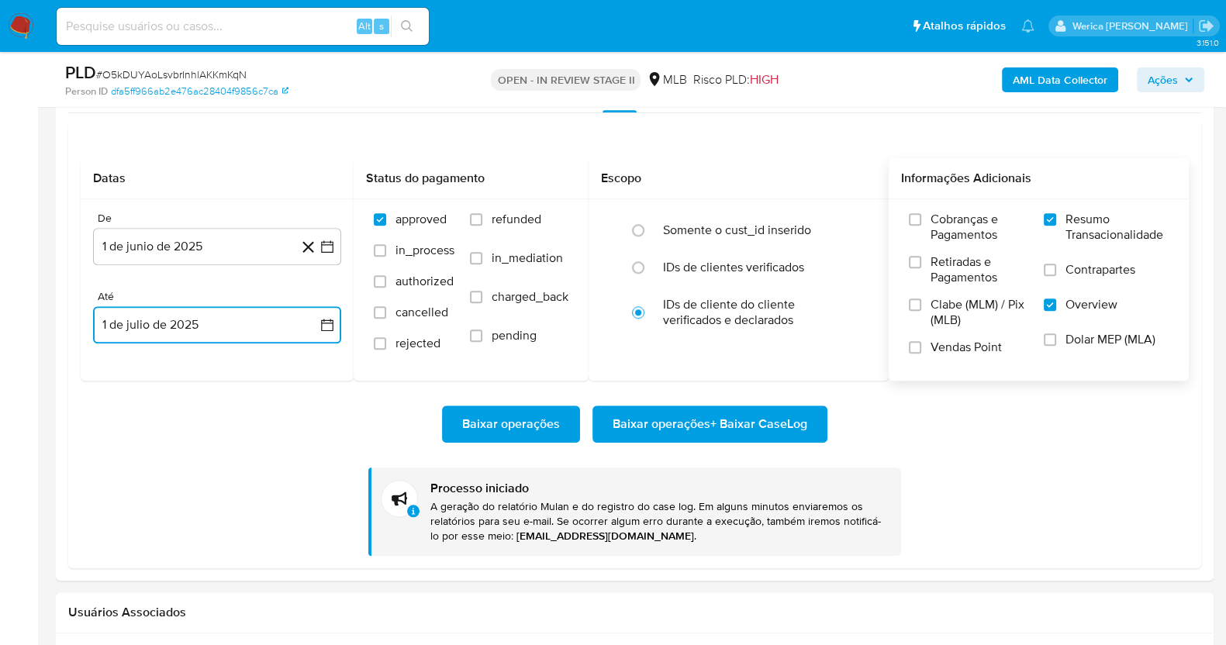
click at [166, 319] on button "1 de julio de 2025" at bounding box center [217, 324] width 248 height 37
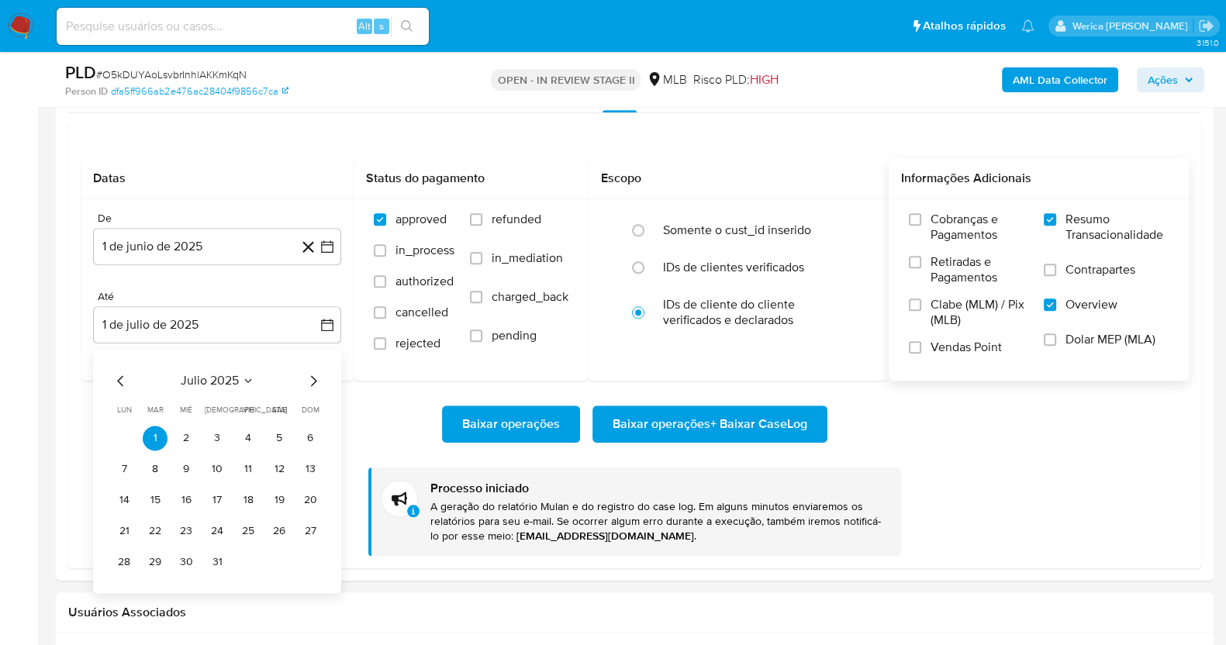
click at [132, 374] on div "julio 2025" at bounding box center [217, 380] width 211 height 19
click at [122, 387] on icon "Mes anterior" at bounding box center [121, 380] width 19 height 19
click at [303, 500] on button "15" at bounding box center [310, 500] width 25 height 25
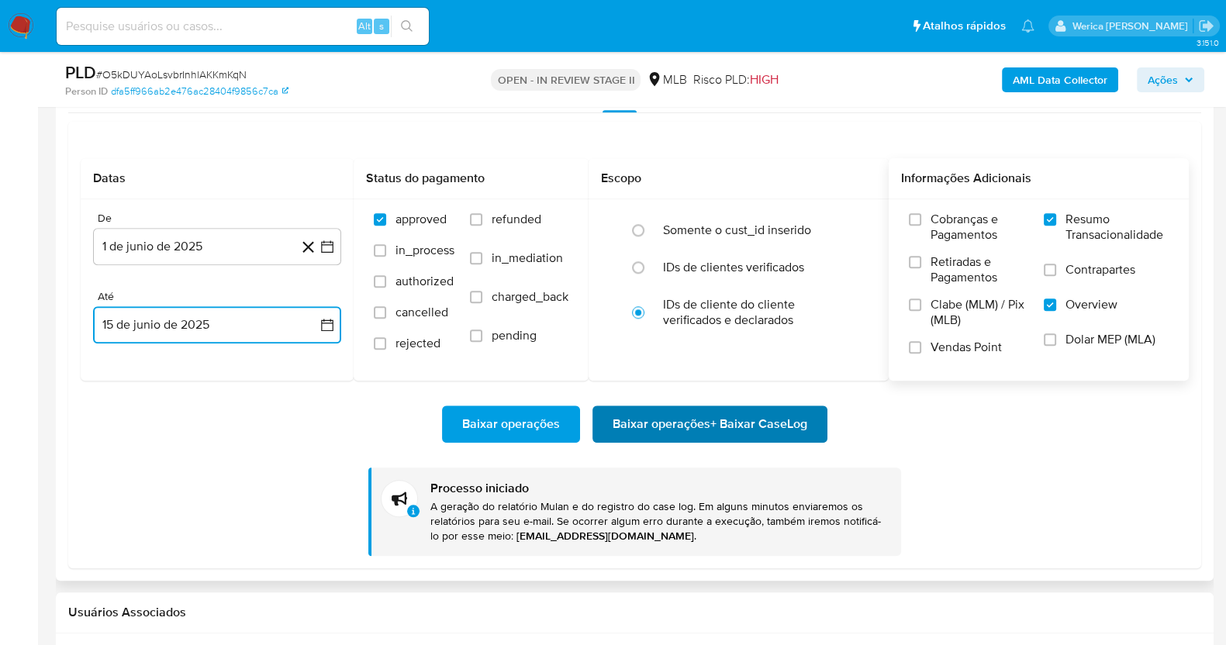
click at [698, 435] on span "Baixar operações + Baixar CaseLog" at bounding box center [709, 424] width 195 height 34
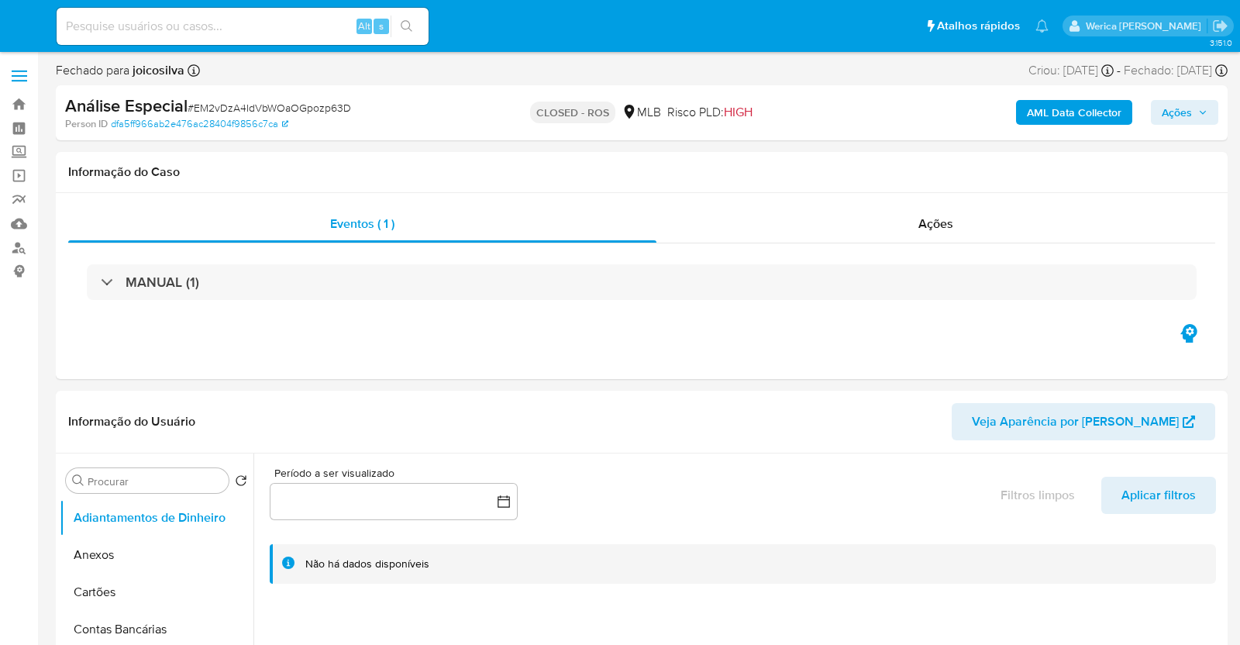
select select "10"
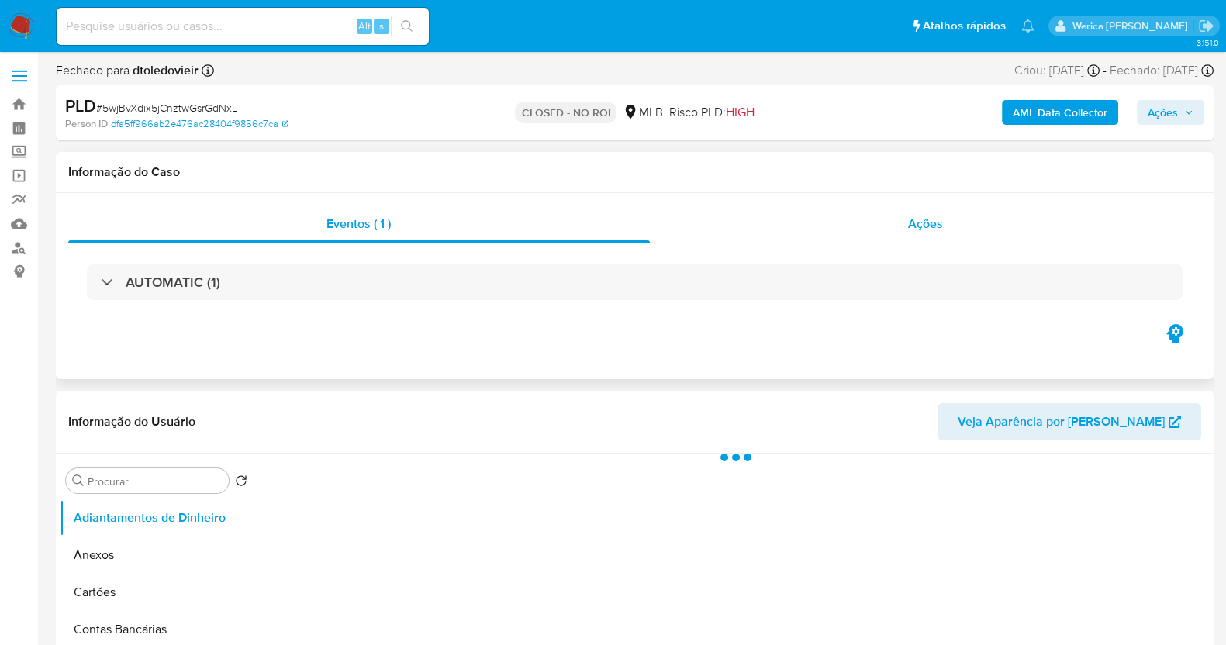
click at [900, 227] on div "Ações" at bounding box center [926, 223] width 552 height 37
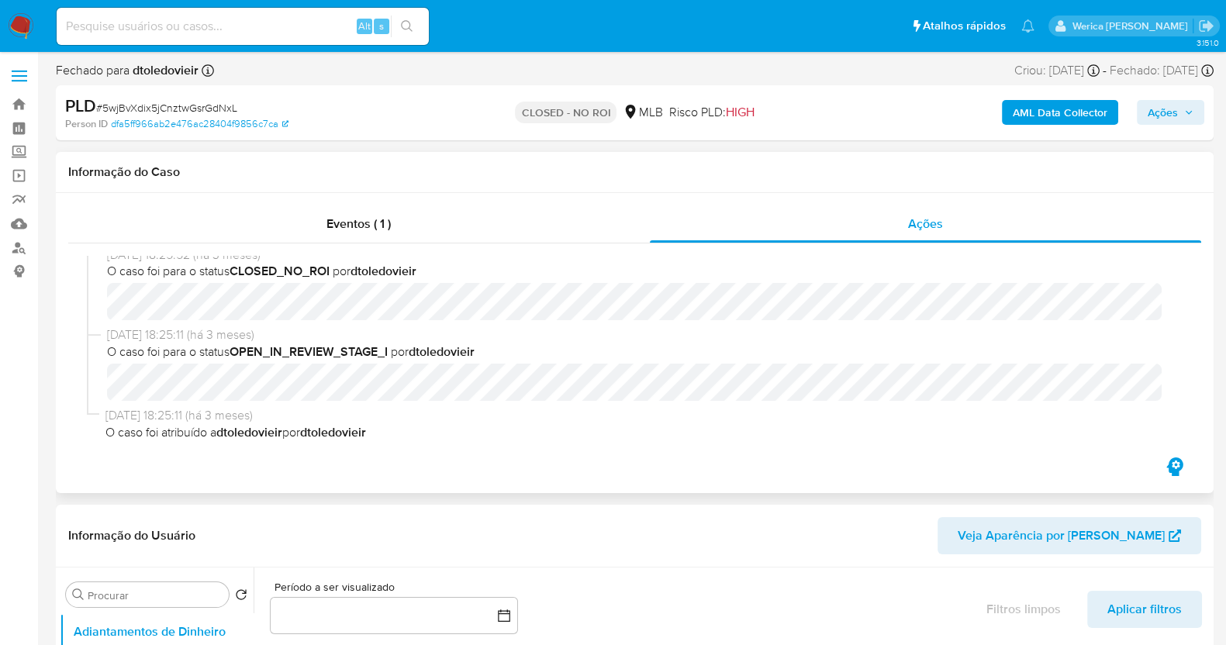
scroll to position [14, 0]
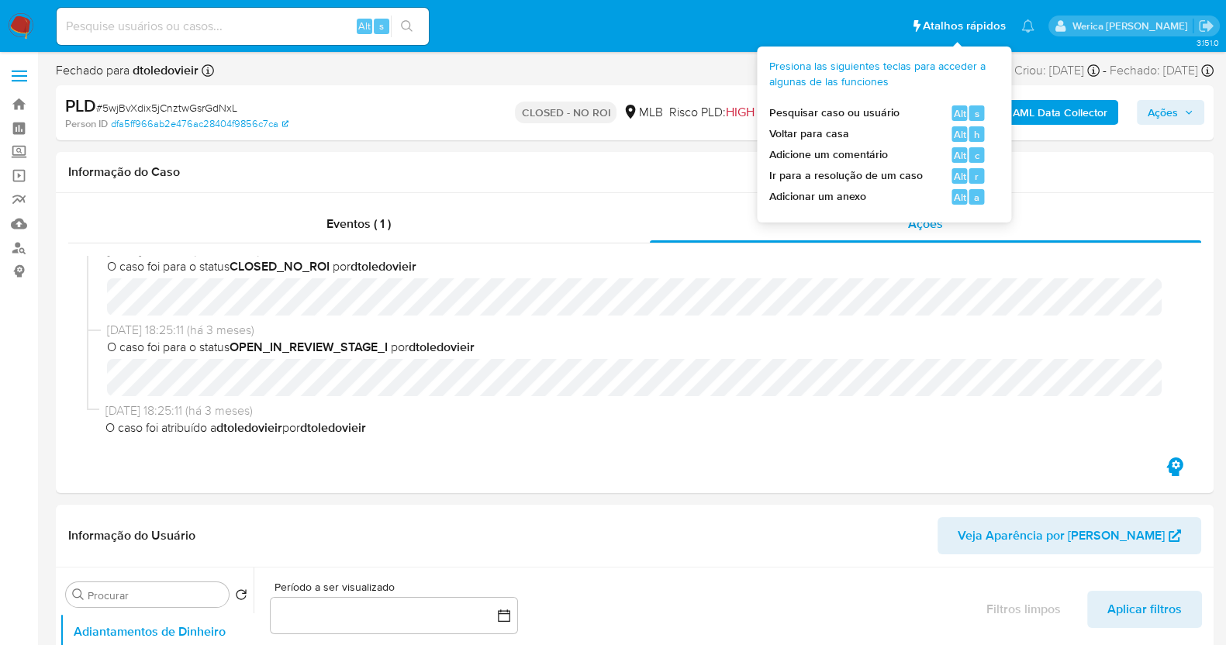
select select "10"
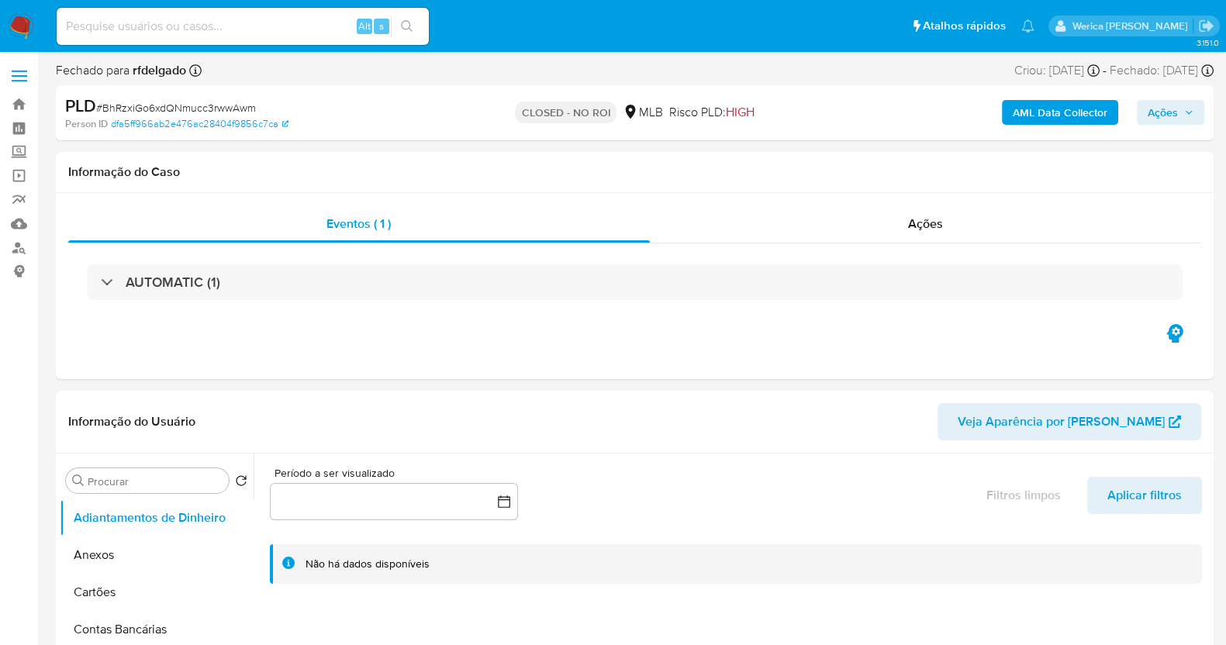
select select "10"
click at [905, 222] on div "Ações" at bounding box center [926, 223] width 552 height 37
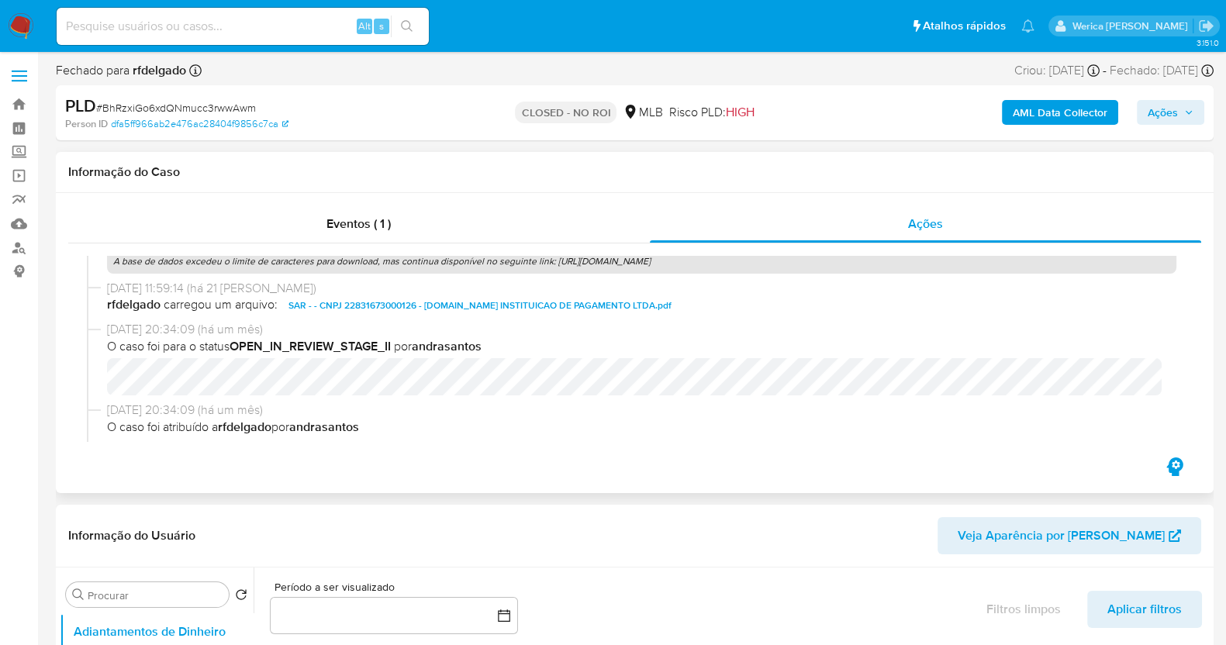
scroll to position [96, 0]
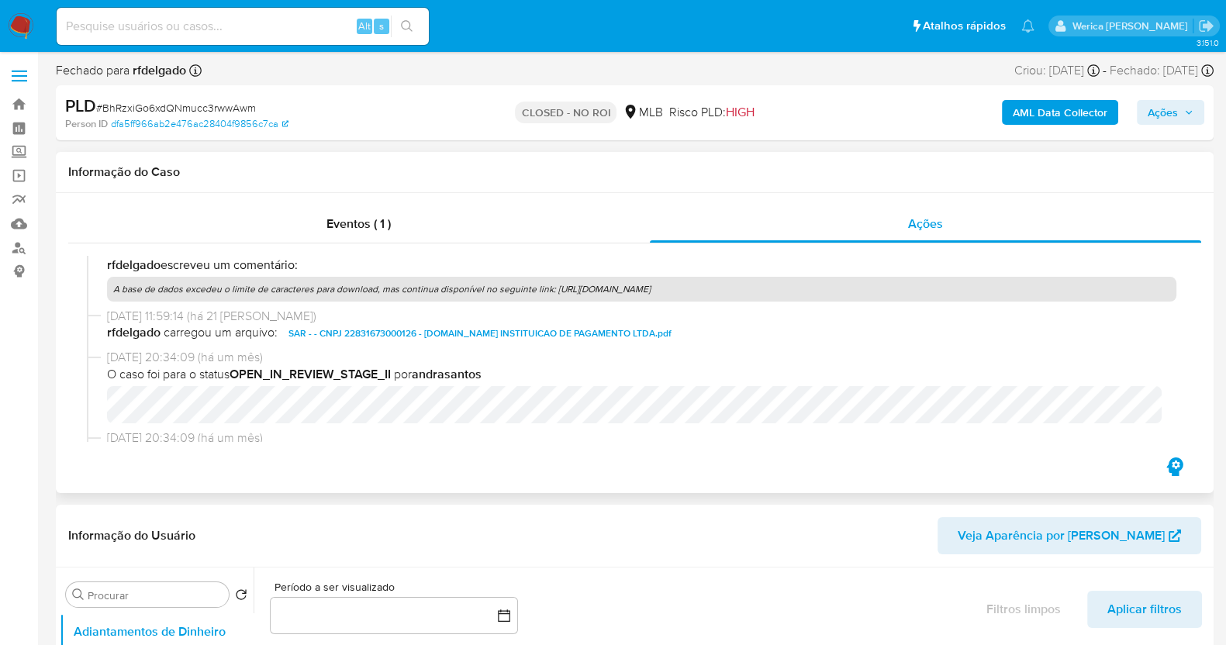
click at [553, 329] on span "SAR - - CNPJ 22831673000126 - [DOMAIN_NAME] INSTITUICAO DE PAGAMENTO LTDA.pdf" at bounding box center [479, 333] width 383 height 19
